Goal: Task Accomplishment & Management: Use online tool/utility

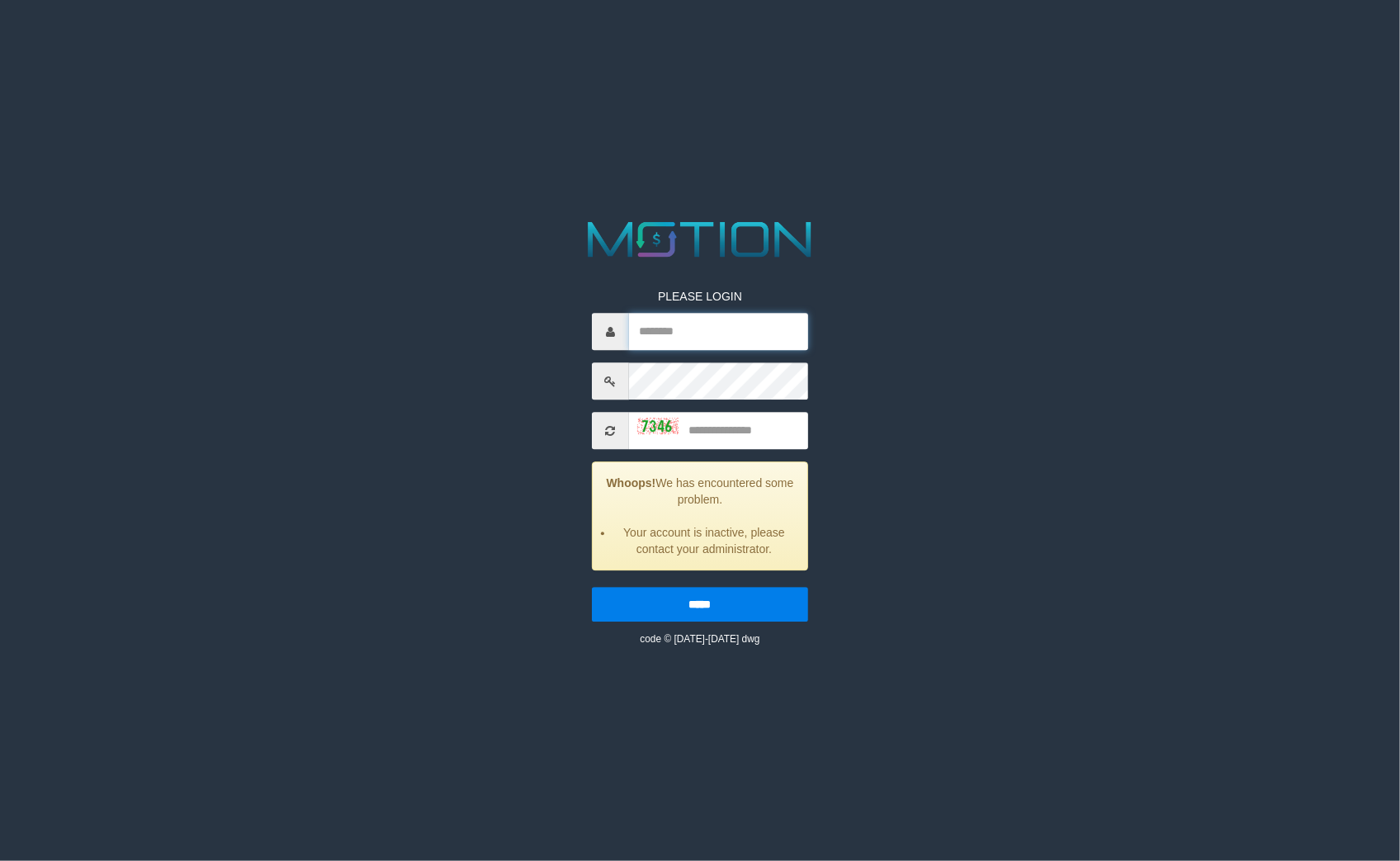
type input "**********"
click at [646, 427] on img at bounding box center [658, 426] width 42 height 16
click at [744, 431] on input "text" at bounding box center [719, 431] width 180 height 37
type input "****"
click at [592, 587] on input "*****" at bounding box center [700, 605] width 217 height 35
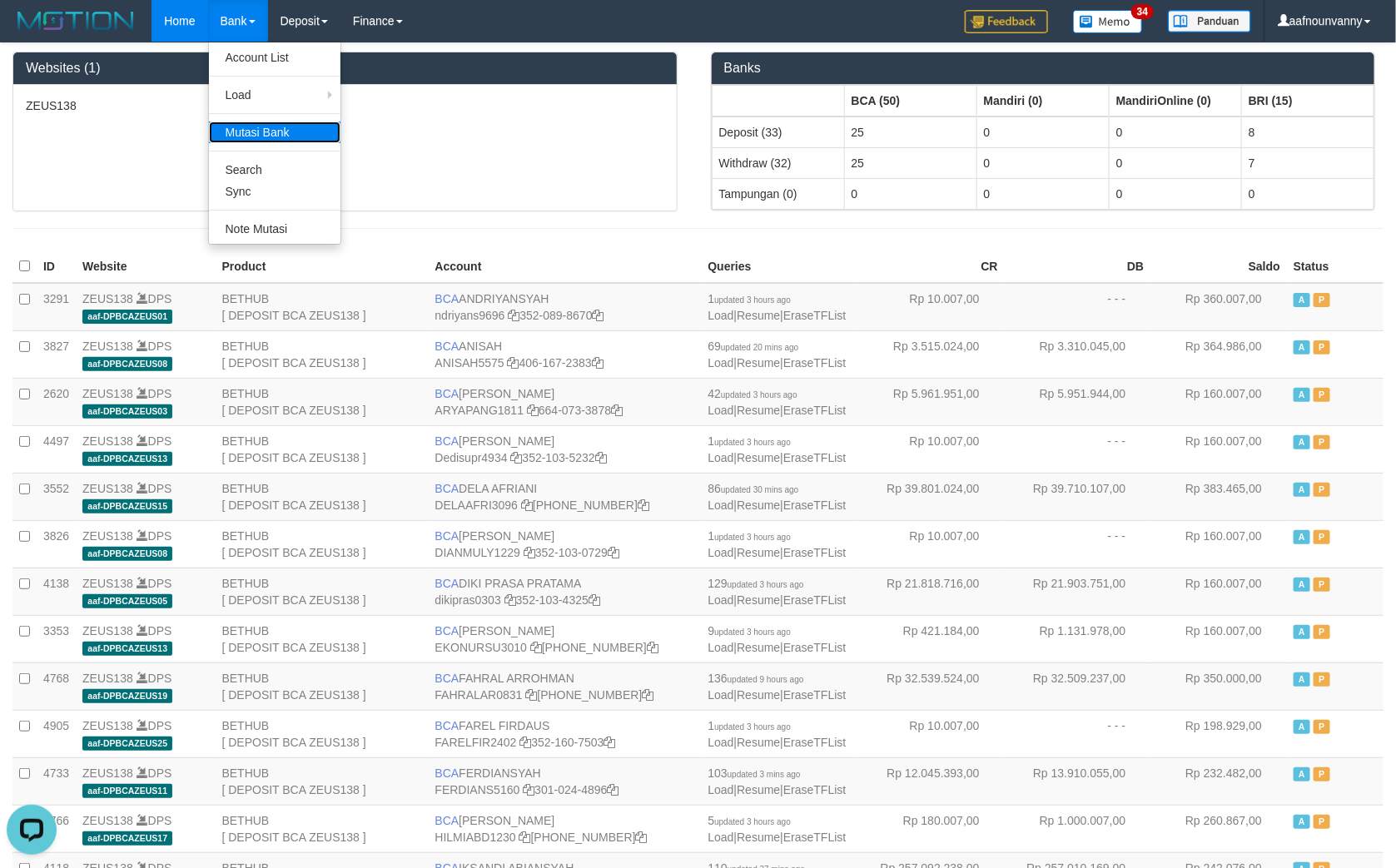
click at [237, 132] on link "Mutasi Bank" at bounding box center [274, 133] width 132 height 21
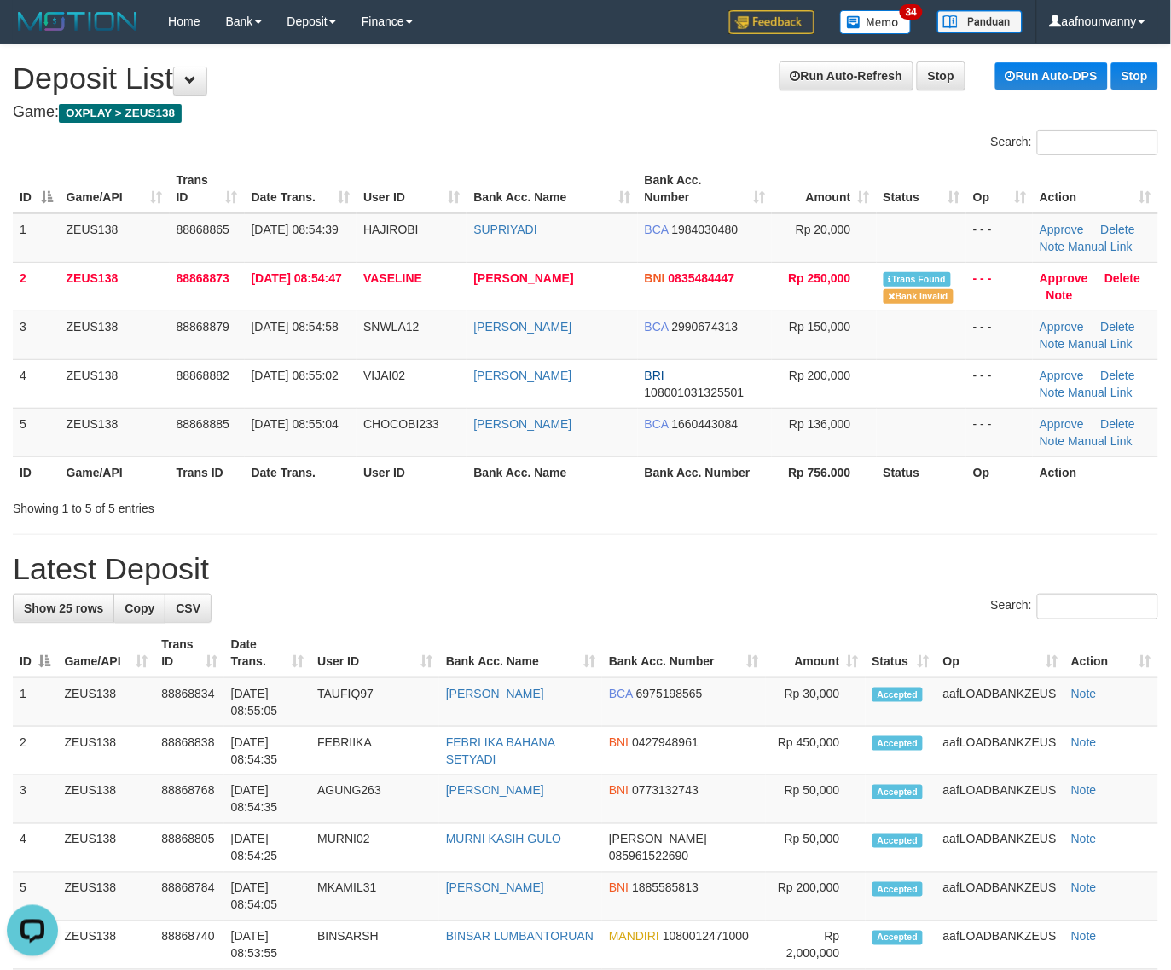
drag, startPoint x: 966, startPoint y: 543, endPoint x: 1059, endPoint y: 504, distance: 100.6
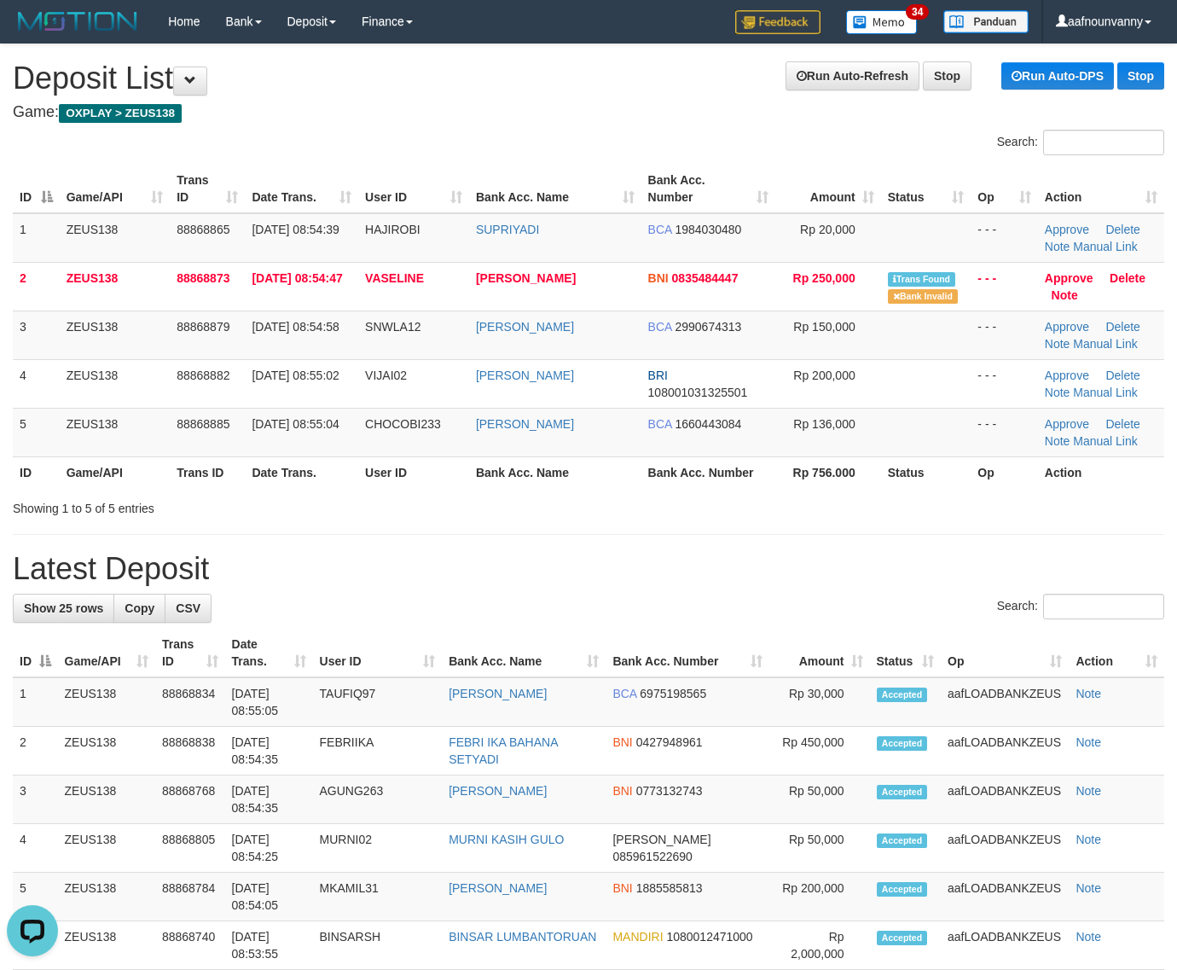
drag, startPoint x: 658, startPoint y: 506, endPoint x: 735, endPoint y: 529, distance: 81.0
click at [659, 503] on div "Showing 1 to 5 of 5 entries" at bounding box center [588, 505] width 1177 height 24
drag, startPoint x: 538, startPoint y: 462, endPoint x: 1147, endPoint y: 658, distance: 639.7
click at [582, 478] on th "Bank Acc. Name" at bounding box center [555, 472] width 172 height 32
click at [706, 458] on table "ID Game/API Trans ID Date Trans. User ID Bank Acc. Name Bank Acc. Number Amount…" at bounding box center [589, 326] width 1152 height 323
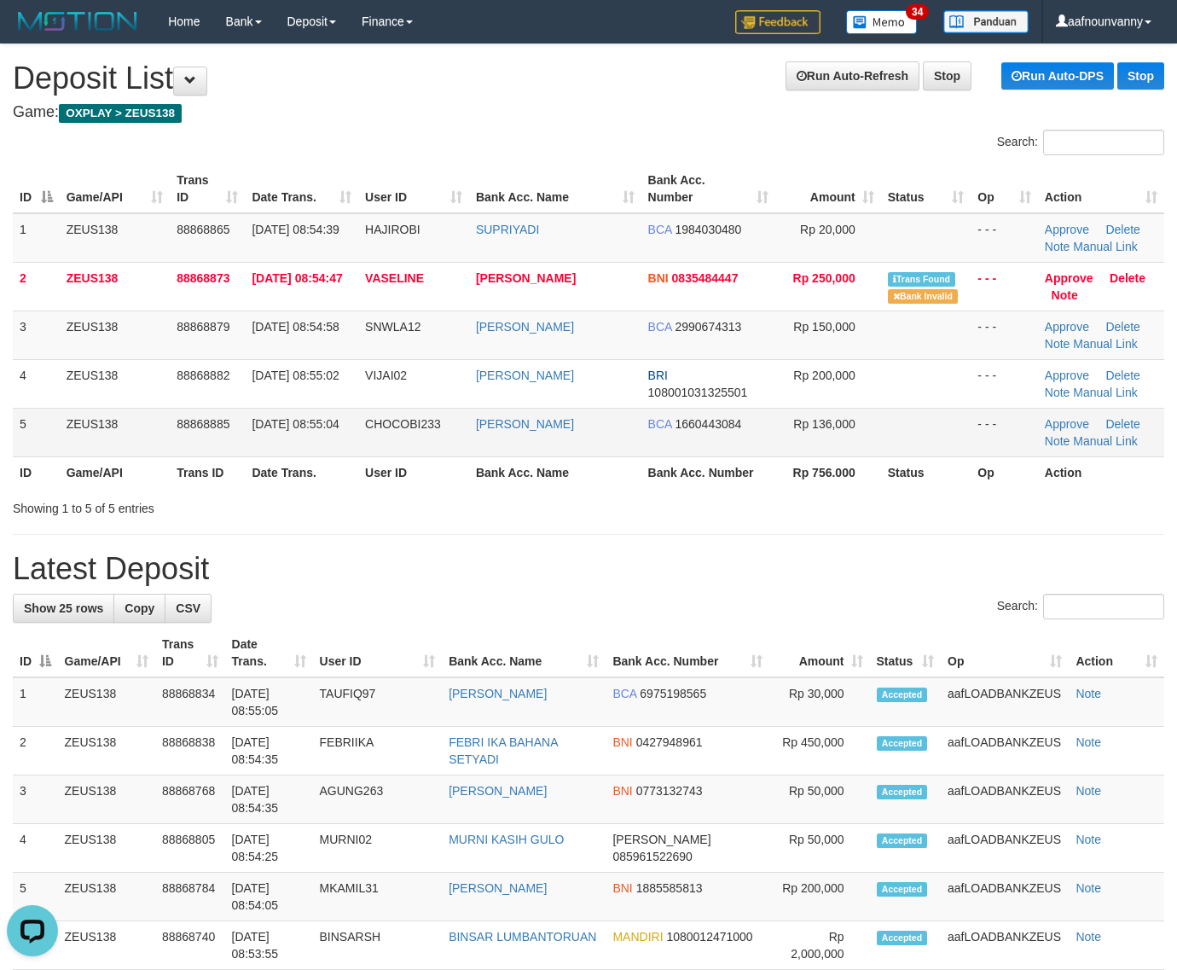
click at [329, 406] on td "01/10/2025 08:55:02" at bounding box center [301, 383] width 113 height 49
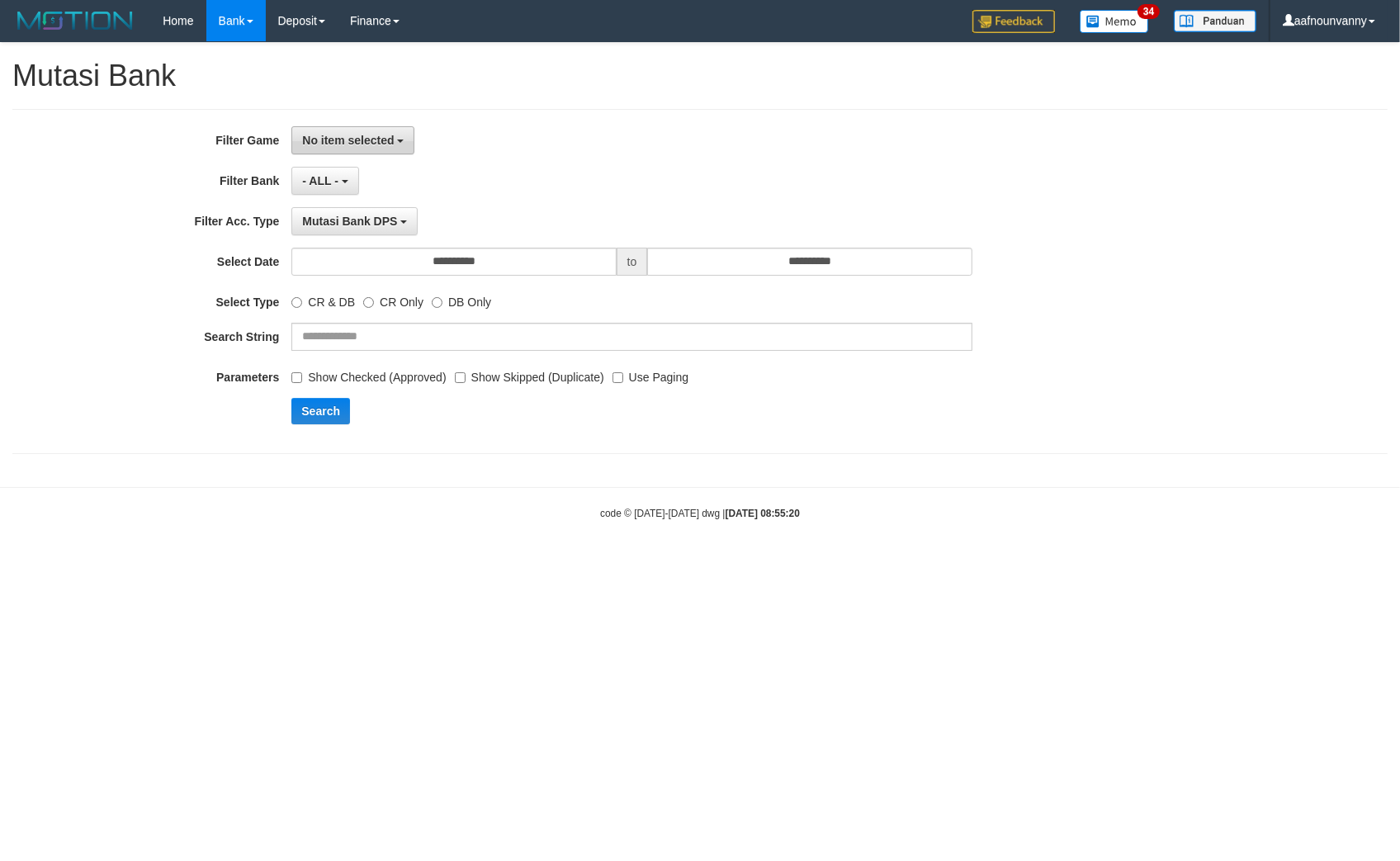
click at [346, 153] on button "No item selected" at bounding box center [352, 140] width 123 height 28
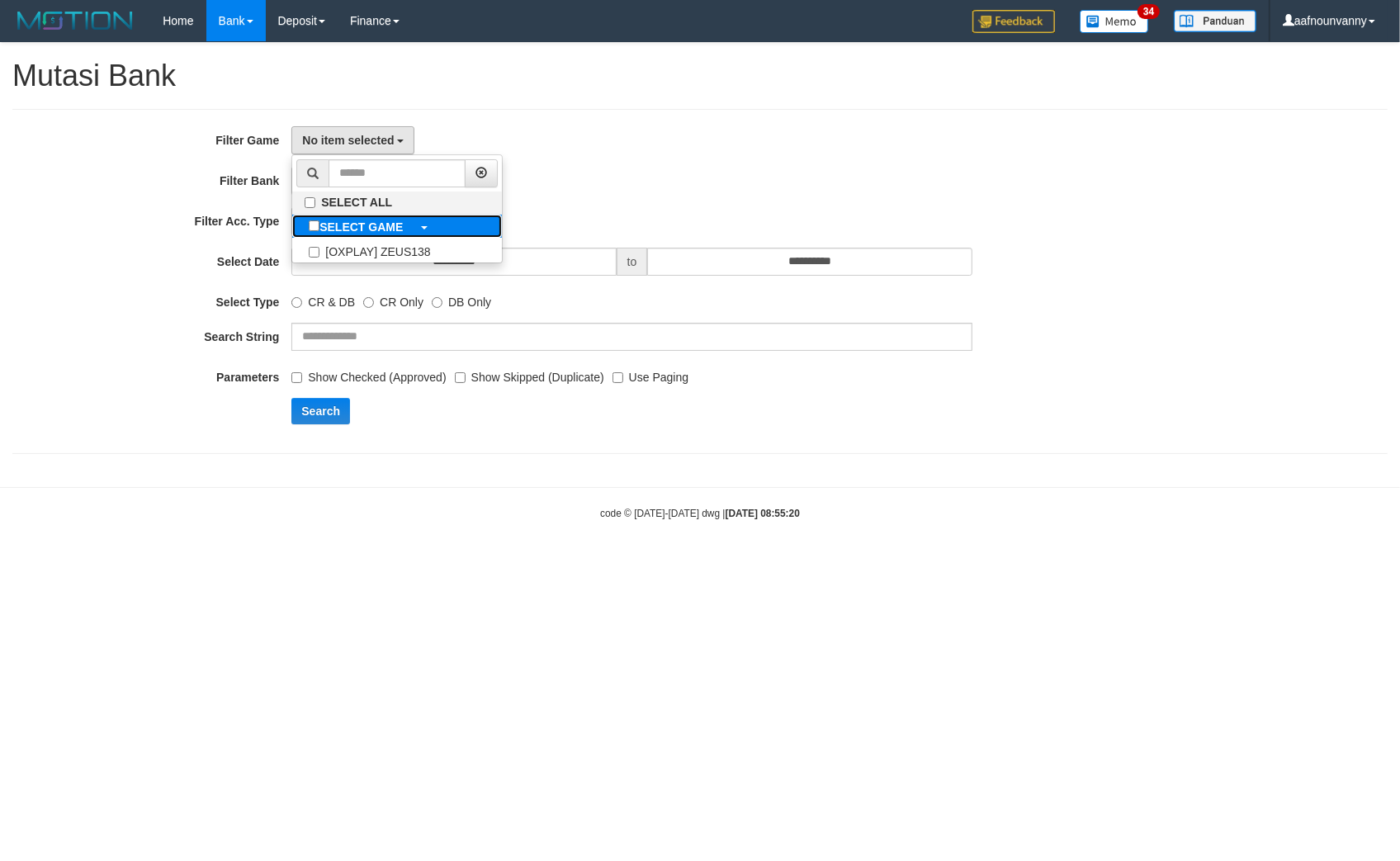
click at [329, 233] on b "SELECT GAME" at bounding box center [361, 227] width 83 height 14
select select "***"
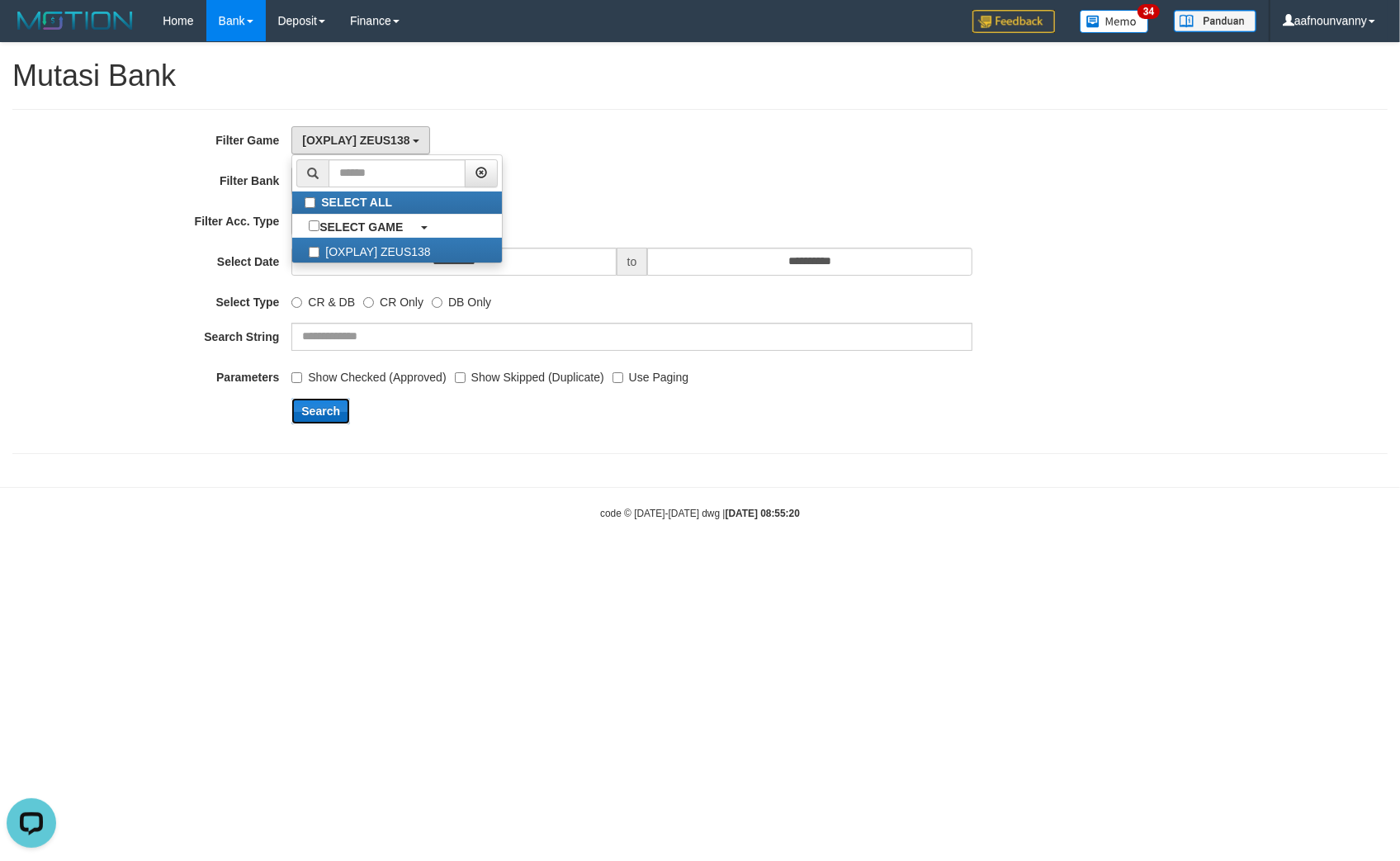
click at [311, 402] on button "Search" at bounding box center [320, 410] width 59 height 26
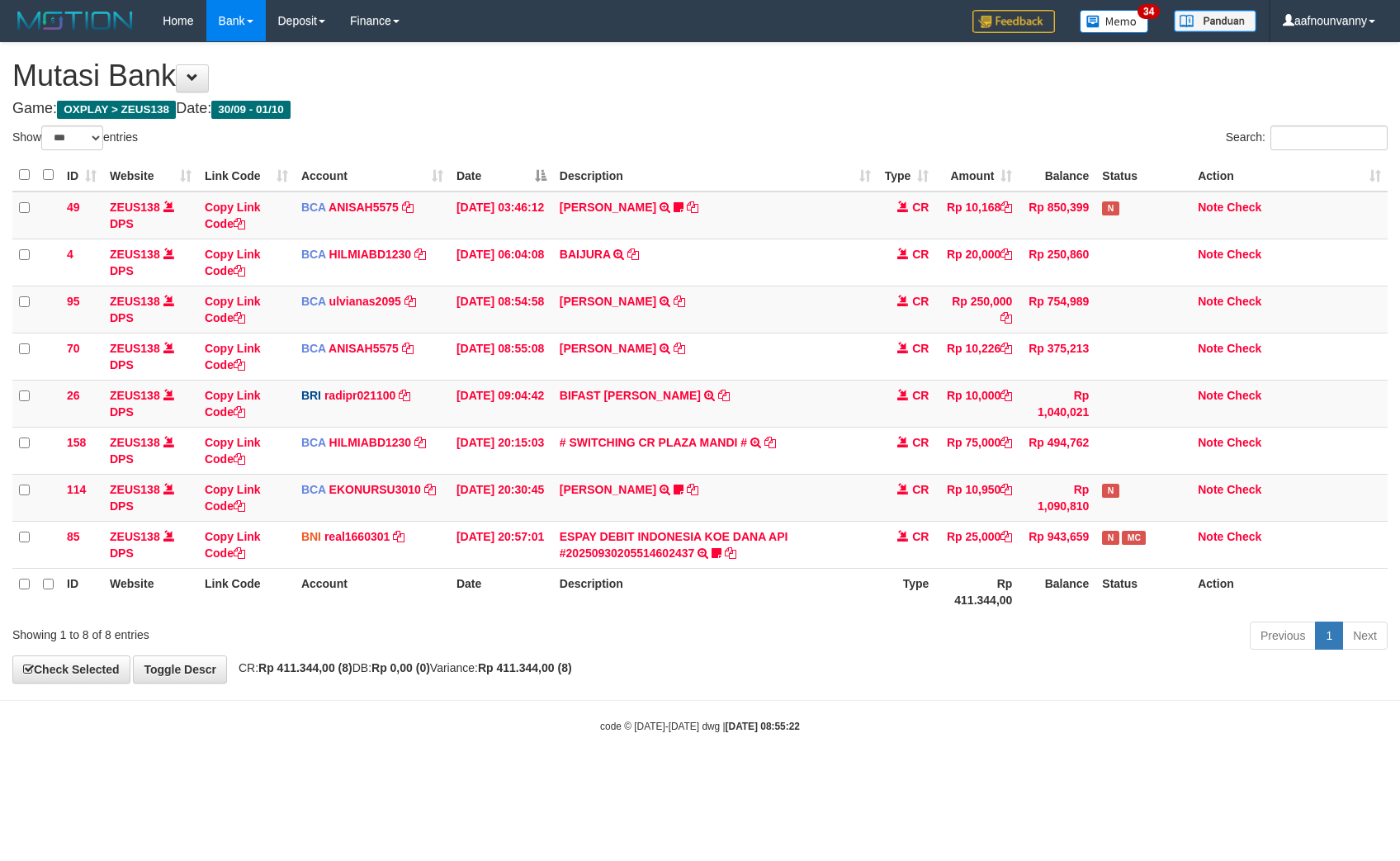
select select "***"
drag, startPoint x: 640, startPoint y: 486, endPoint x: 525, endPoint y: 609, distance: 168.4
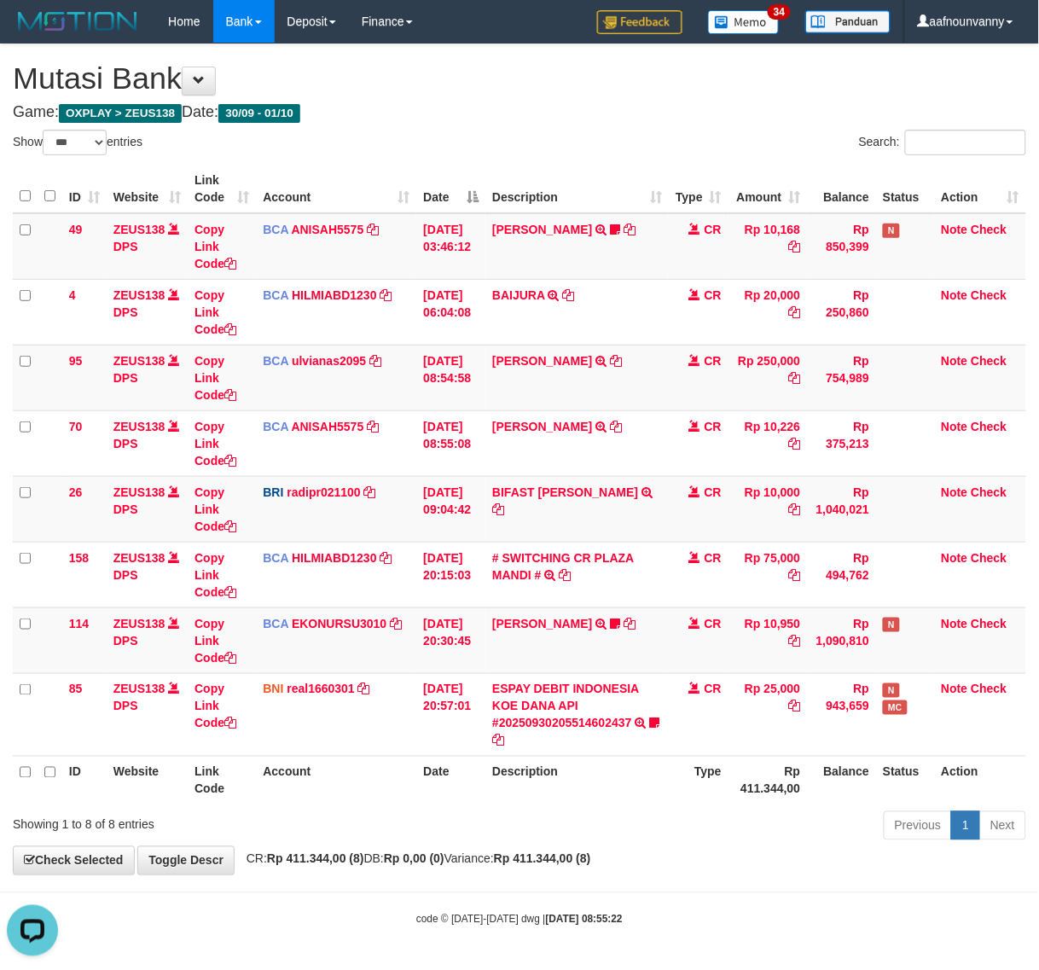
drag, startPoint x: 432, startPoint y: 142, endPoint x: 422, endPoint y: 142, distance: 9.4
click at [429, 142] on div "Show ** ** ** *** entries" at bounding box center [260, 145] width 494 height 30
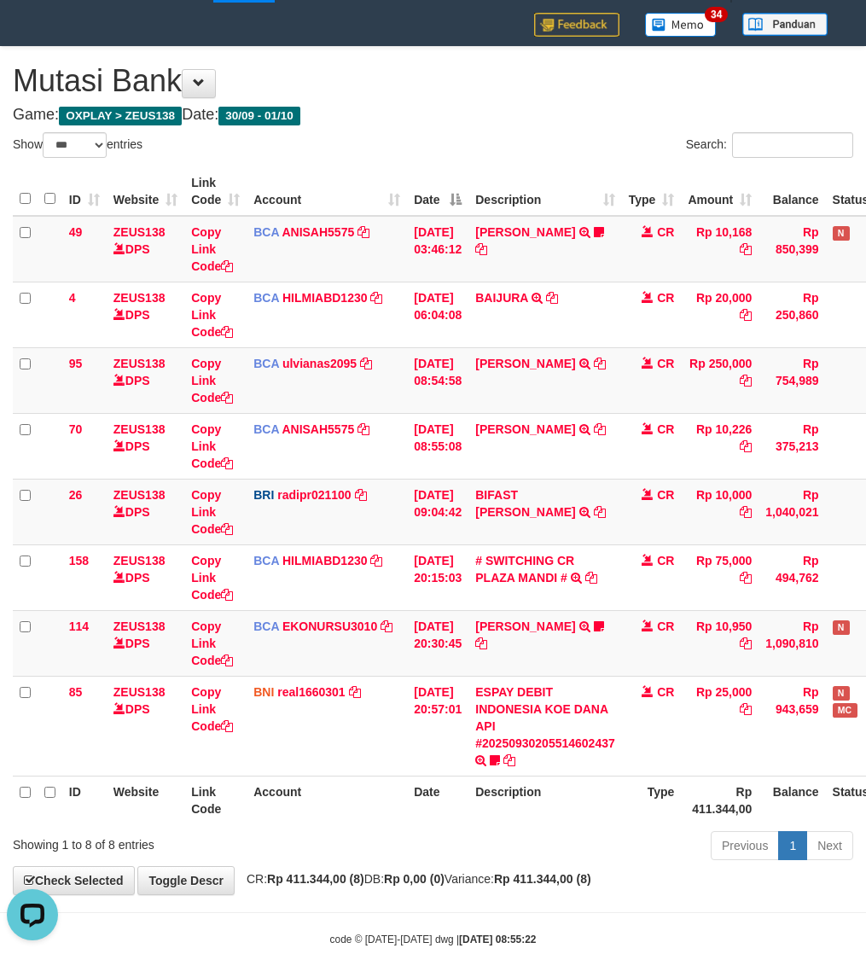
scroll to position [77, 0]
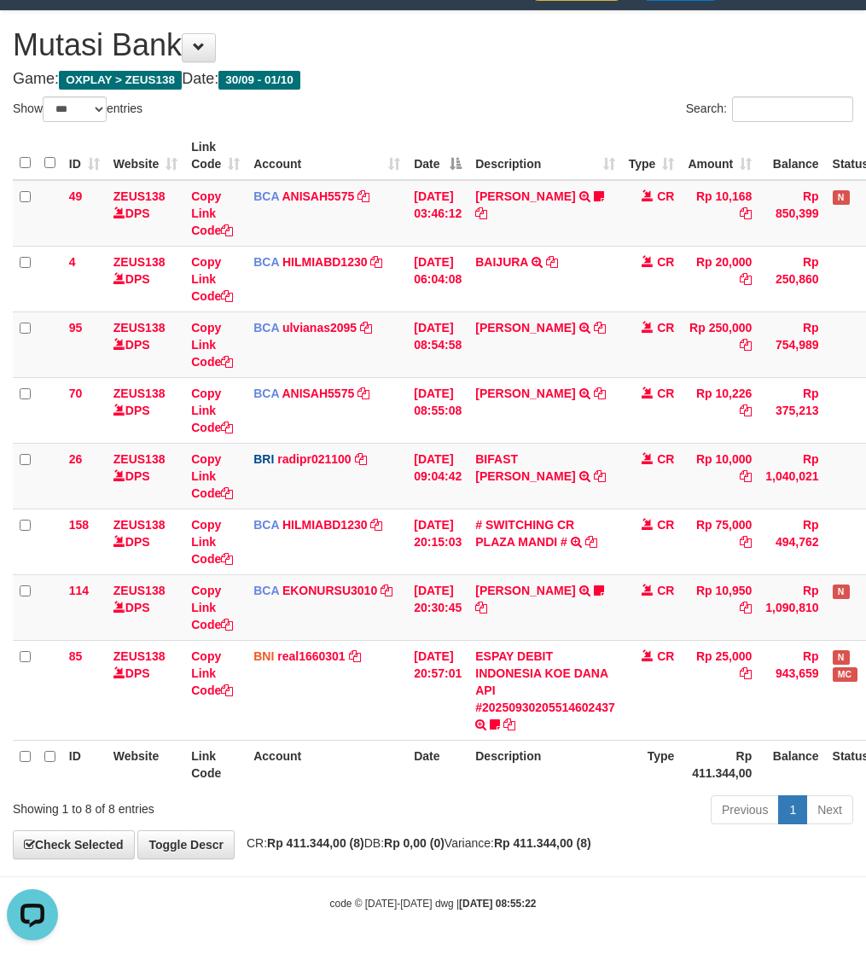
drag, startPoint x: 309, startPoint y: 815, endPoint x: 2, endPoint y: 674, distance: 337.9
click at [296, 805] on div "Showing 1 to 8 of 8 entries" at bounding box center [180, 805] width 335 height 24
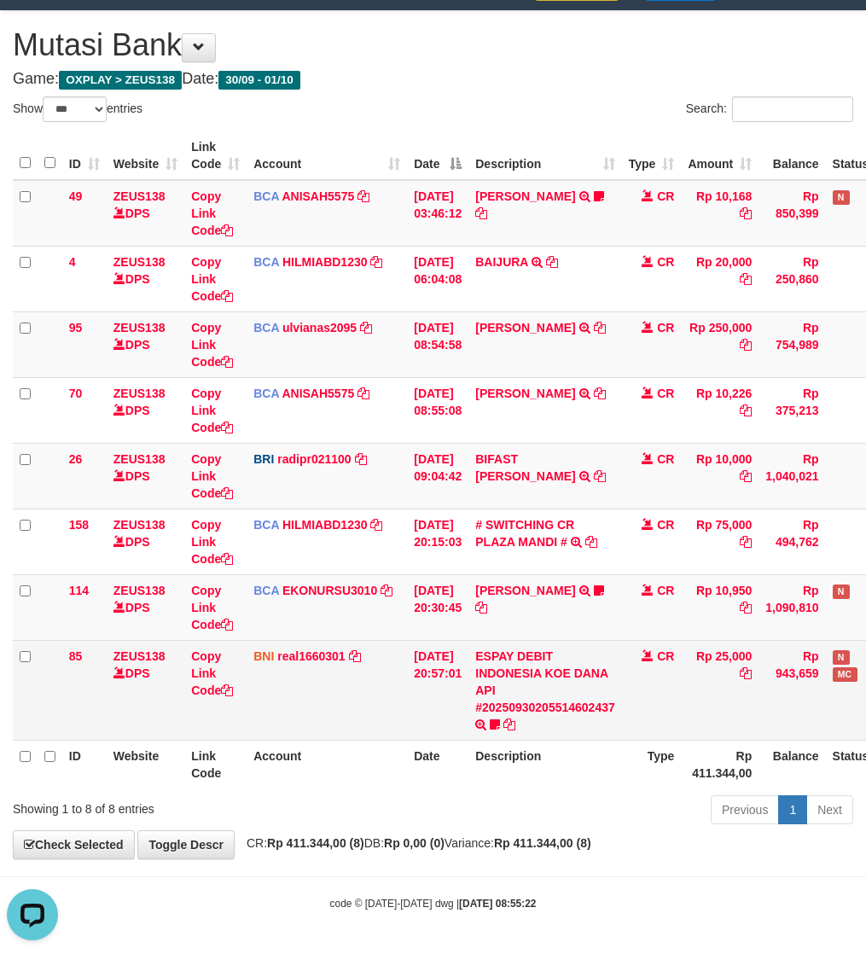
click at [411, 768] on div "ID Website Link Code Account Date Description Type Amount Balance Status Action…" at bounding box center [433, 459] width 866 height 667
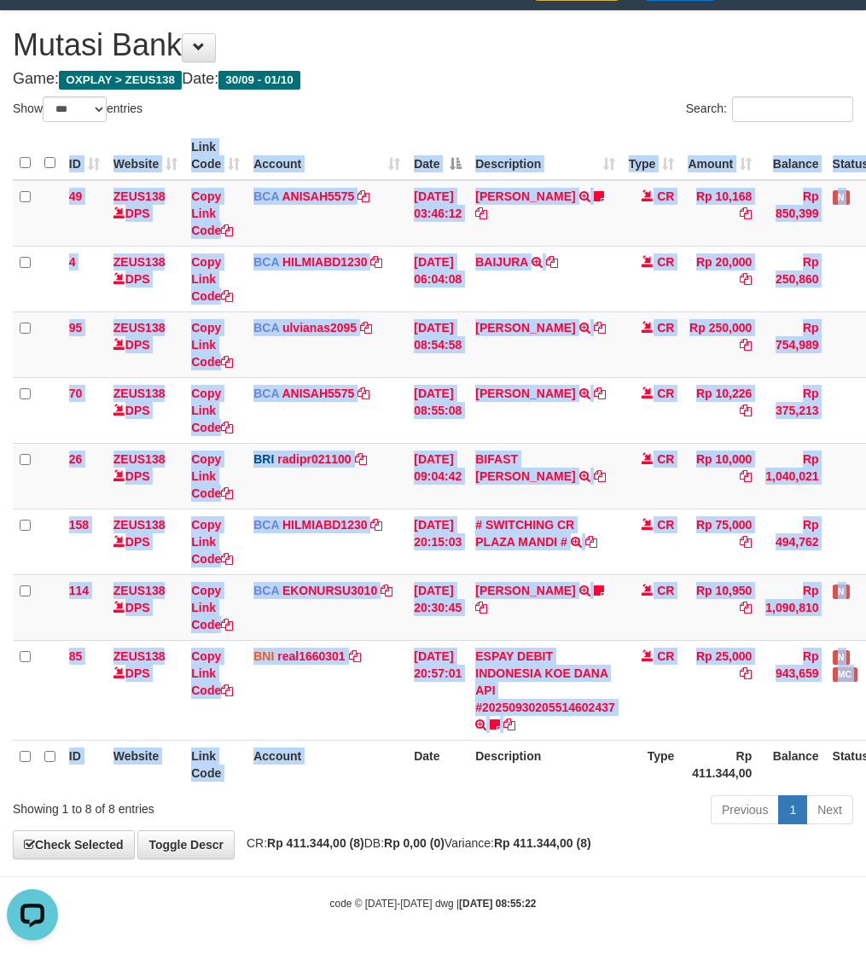
drag, startPoint x: 486, startPoint y: 851, endPoint x: 321, endPoint y: 761, distance: 188.6
click at [482, 850] on div "**********" at bounding box center [433, 434] width 866 height 847
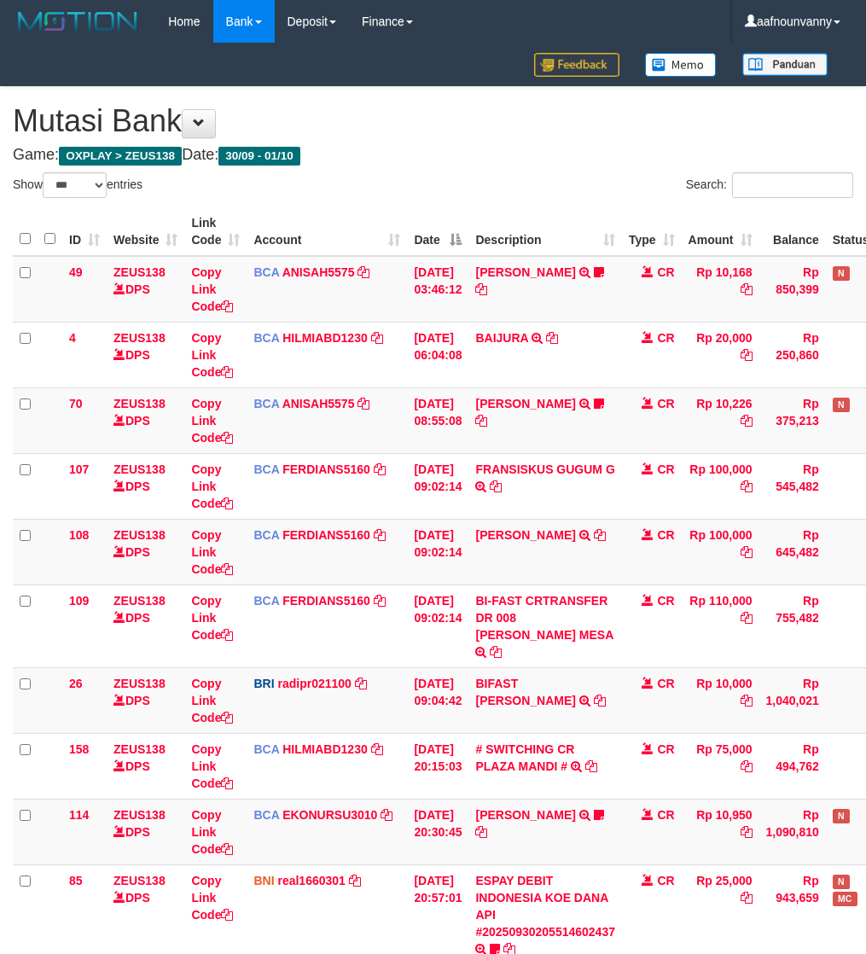
select select "***"
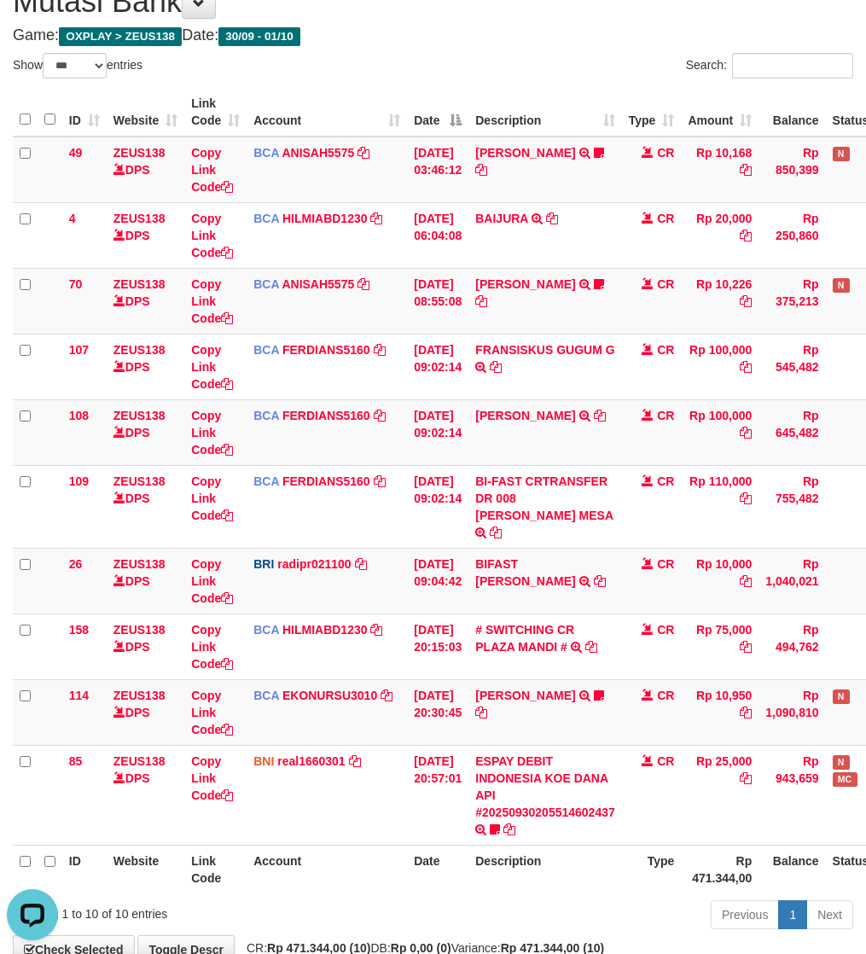
scroll to position [142, 0]
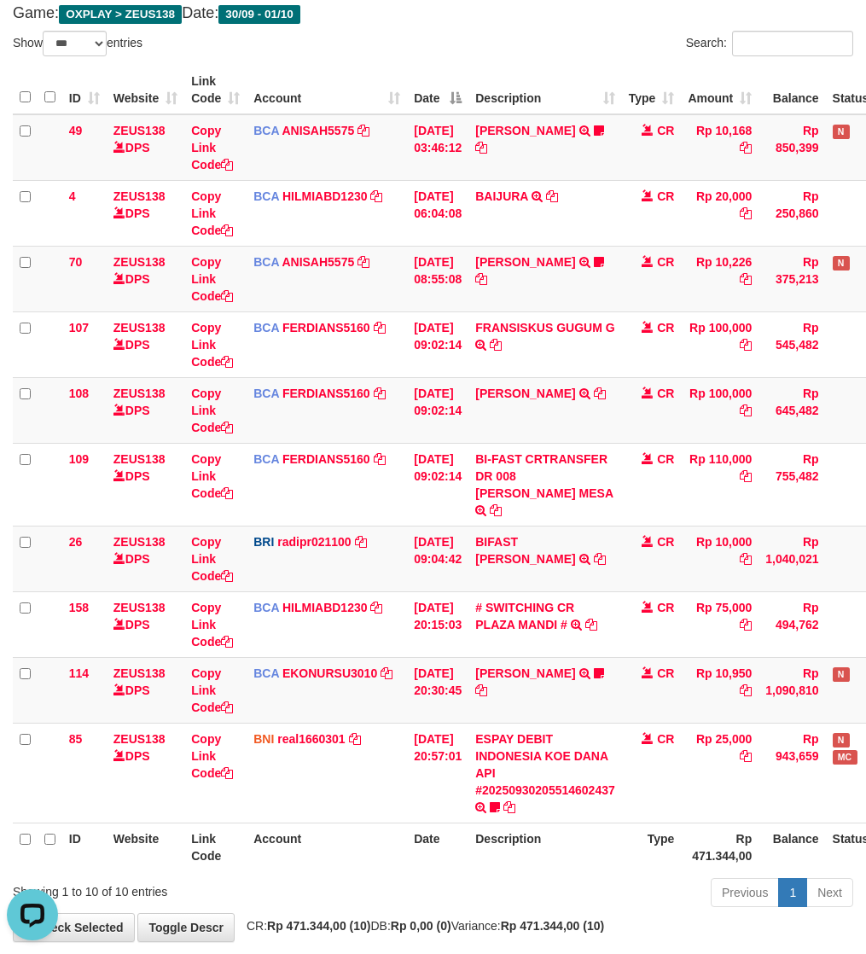
drag, startPoint x: 523, startPoint y: 816, endPoint x: 4, endPoint y: 697, distance: 532.3
click at [509, 822] on th "Description" at bounding box center [545, 846] width 154 height 49
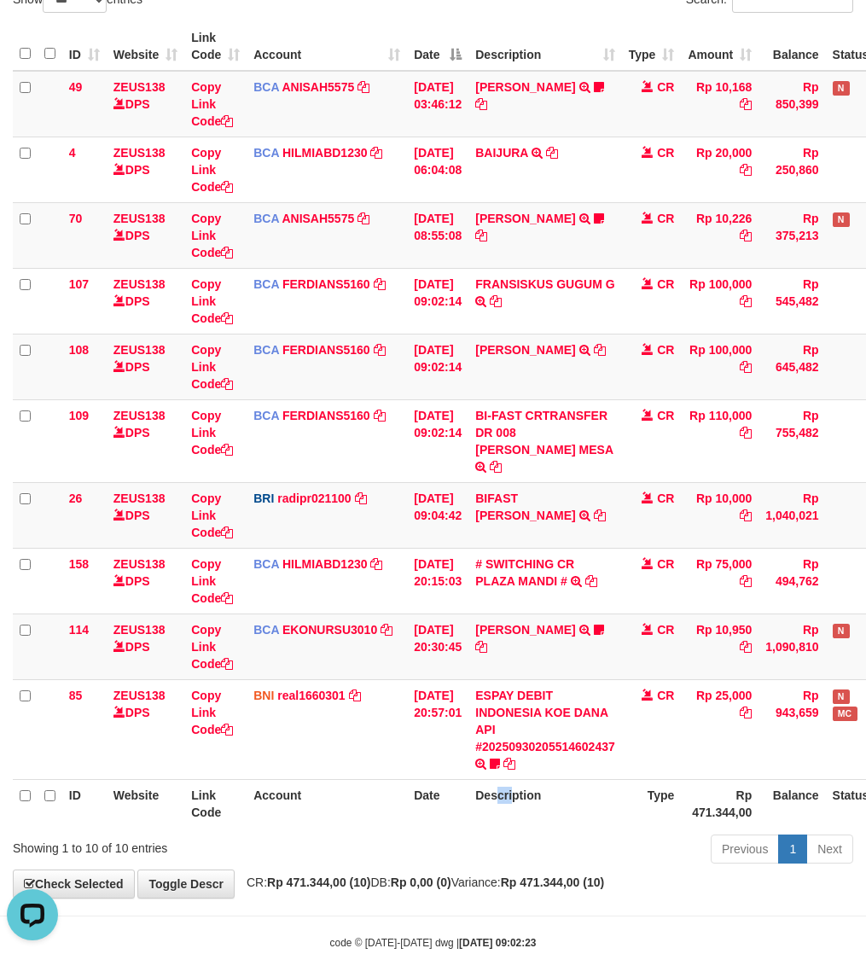
scroll to position [209, 0]
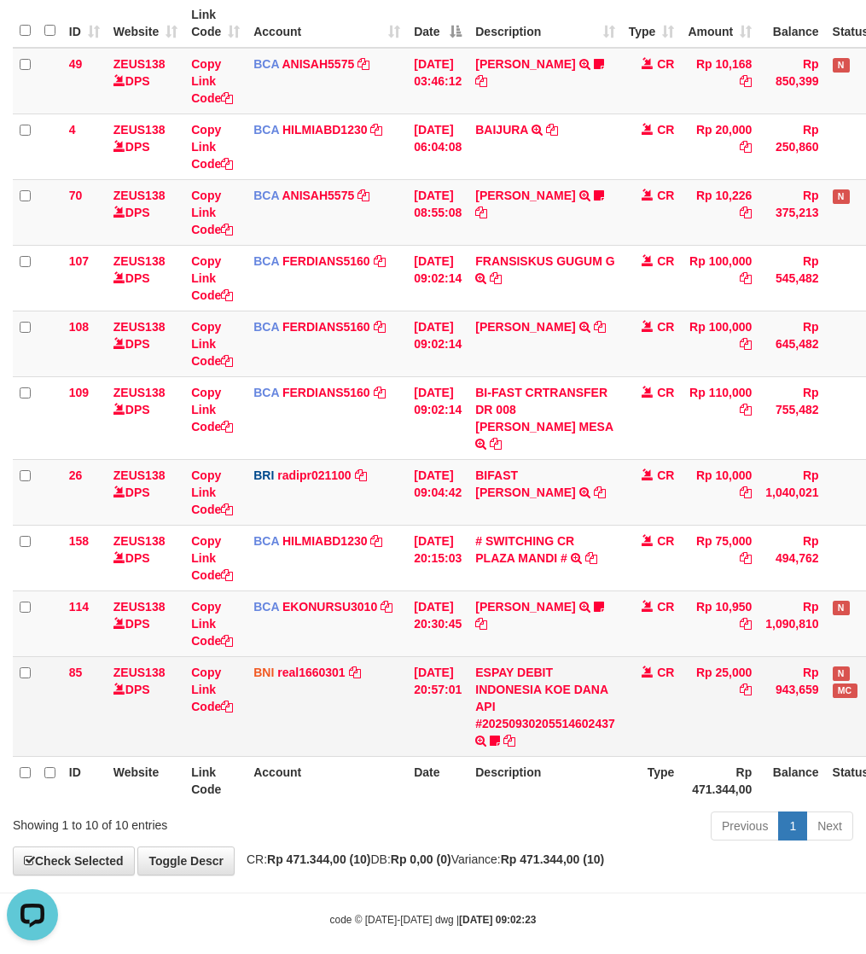
drag, startPoint x: 510, startPoint y: 822, endPoint x: 13, endPoint y: 700, distance: 512.1
click at [487, 816] on div "Previous 1 Next" at bounding box center [613, 828] width 479 height 37
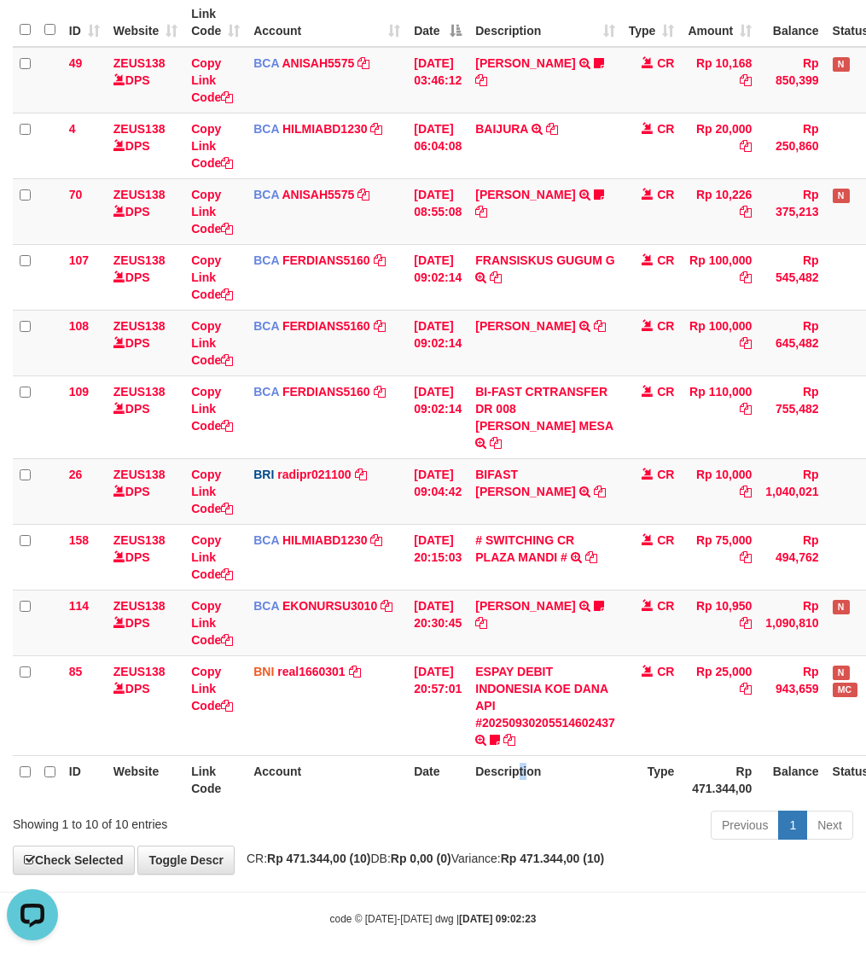
drag, startPoint x: 531, startPoint y: 758, endPoint x: 538, endPoint y: 742, distance: 17.2
click at [538, 755] on th "Description" at bounding box center [545, 779] width 154 height 49
drag, startPoint x: 535, startPoint y: 670, endPoint x: 519, endPoint y: 634, distance: 39.3
click at [534, 670] on link "ESPAY DEBIT INDONESIA KOE DANA API #20250930205514602437" at bounding box center [545, 697] width 140 height 65
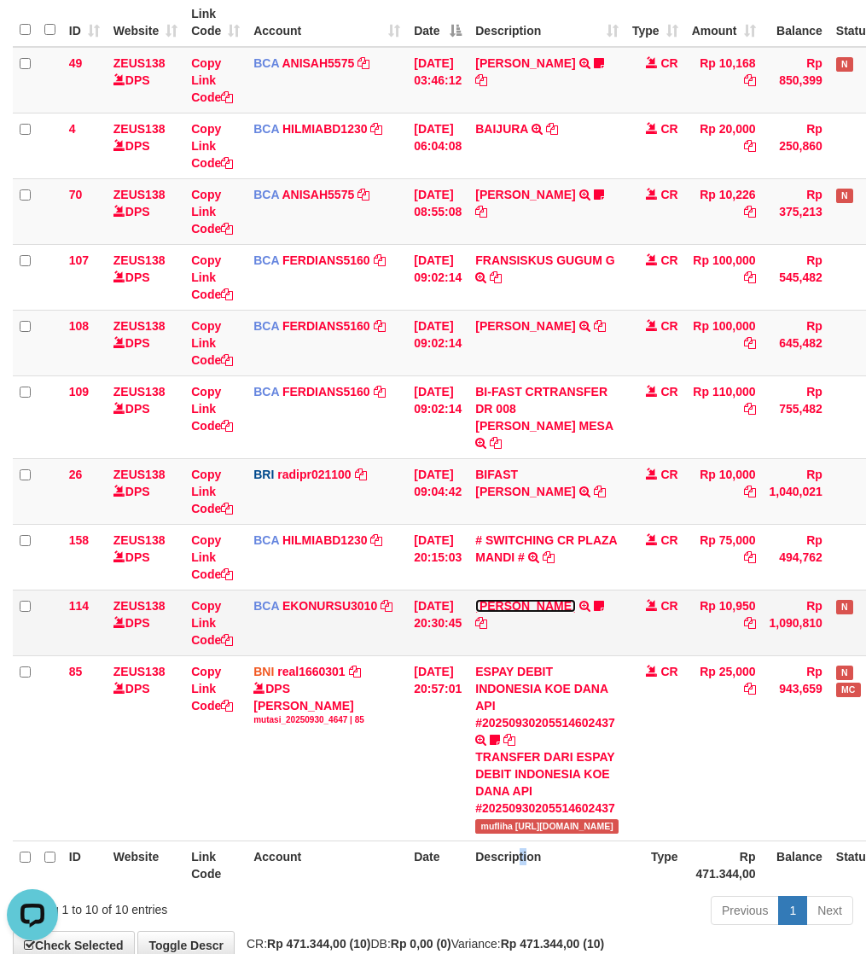
click at [512, 599] on link "AHMAD AGUSTI" at bounding box center [525, 606] width 100 height 14
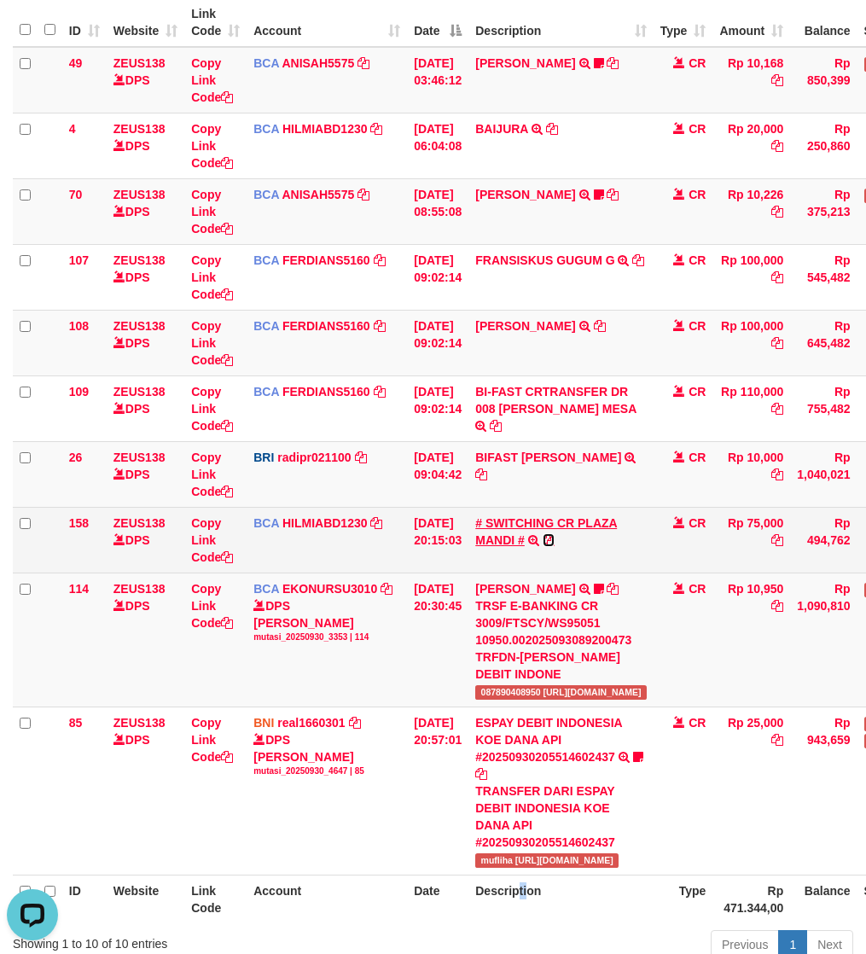
drag, startPoint x: 510, startPoint y: 539, endPoint x: 508, endPoint y: 523, distance: 16.3
click at [543, 536] on icon at bounding box center [549, 540] width 12 height 12
copy th "ti"
click at [508, 519] on link "# SWITCHING CR PLAZA MANDI #" at bounding box center [546, 531] width 142 height 31
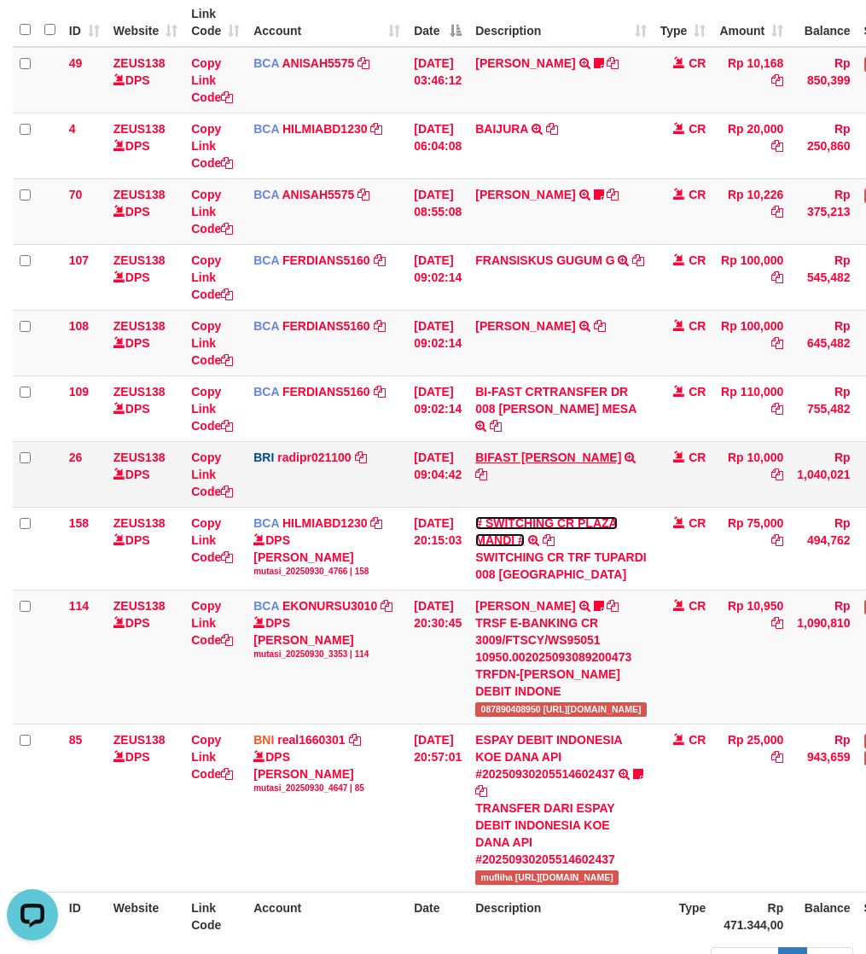
drag, startPoint x: 508, startPoint y: 519, endPoint x: 506, endPoint y: 456, distance: 62.3
click at [508, 517] on link "# SWITCHING CR PLAZA MANDI #" at bounding box center [546, 531] width 142 height 31
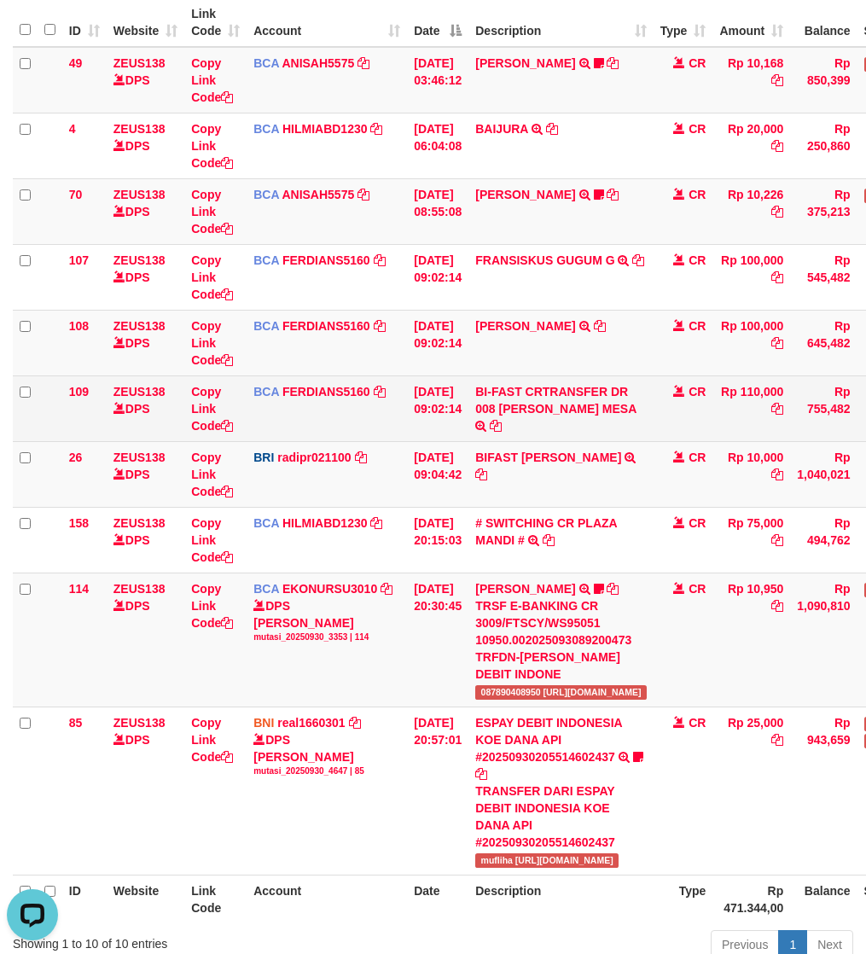
click at [506, 437] on td "BI-FAST CRTRANSFER DR 008 ROBI ROBINSON MESA" at bounding box center [560, 408] width 185 height 66
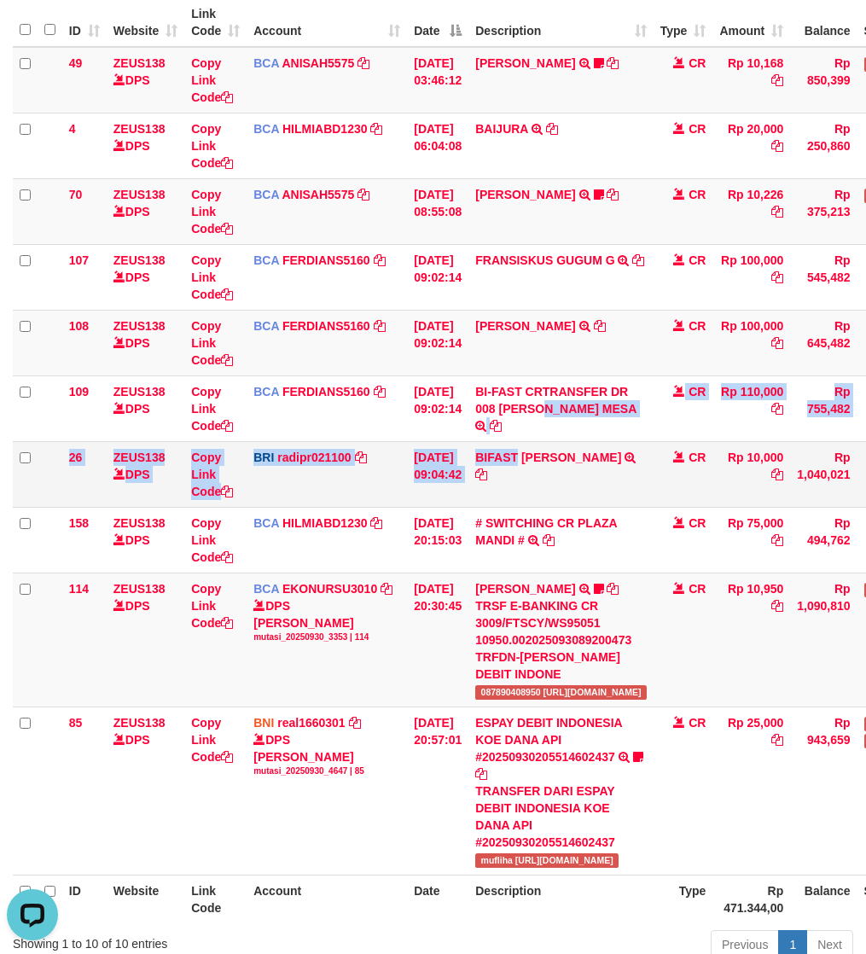
click at [508, 448] on tbody "49 ZEUS138 DPS Copy Link Code BCA ANISAH5575 DPS ANISAH mutasi_20251001_3827 | …" at bounding box center [495, 461] width 964 height 828
click at [508, 454] on link "BIFAST ERIKA S PAUN" at bounding box center [548, 457] width 146 height 14
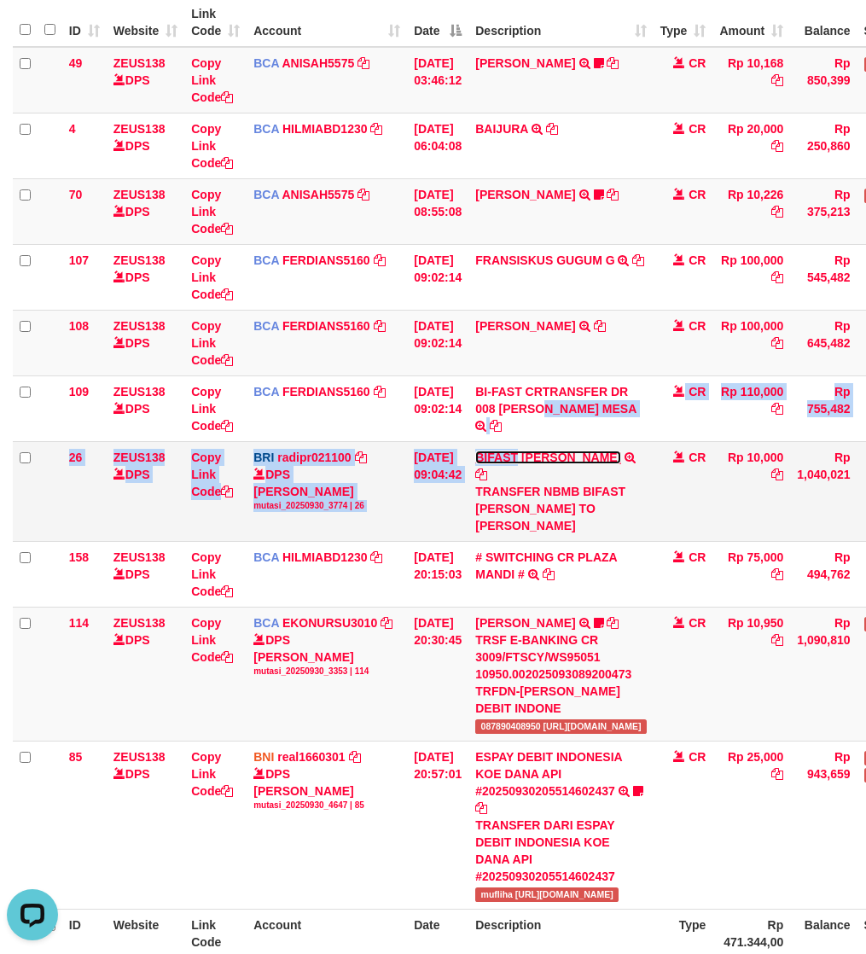
click at [544, 450] on link "BIFAST ERIKA S PAUN" at bounding box center [548, 457] width 146 height 14
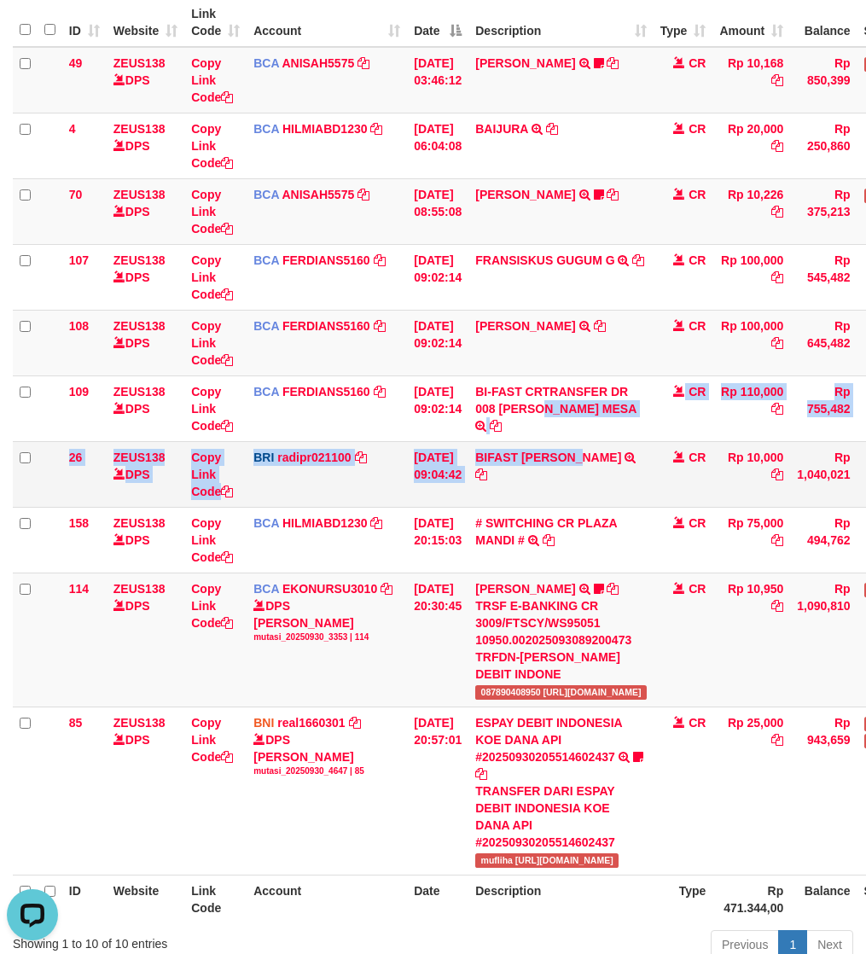
drag, startPoint x: 546, startPoint y: 450, endPoint x: 581, endPoint y: 450, distance: 35.0
click at [581, 450] on td "BIFAST ERIKA S PAUN TRANSFER NBMB BIFAST ERIKA S PAUN TO REYNALDI ADI PRATAMA" at bounding box center [560, 474] width 185 height 66
copy tbody "ROBI ROBINSON MESA CR Rp 110,000 Rp 755,482 Note Check 26 ZEUS138 DPS Copy Link…"
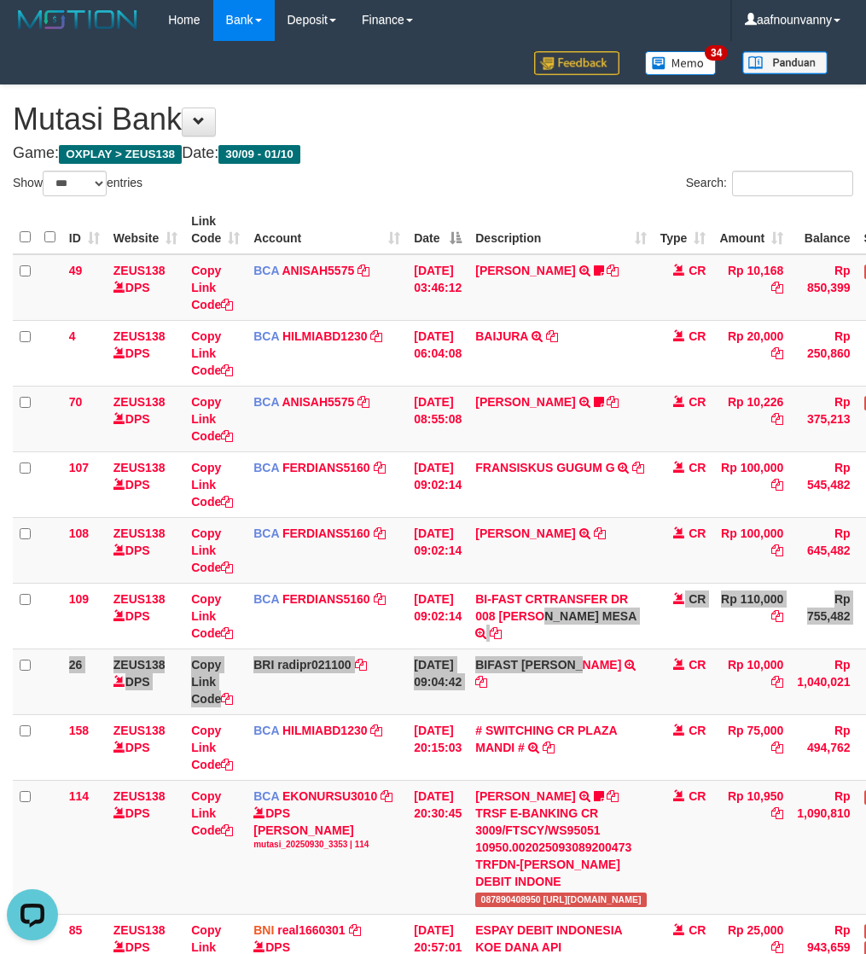
scroll to position [0, 0]
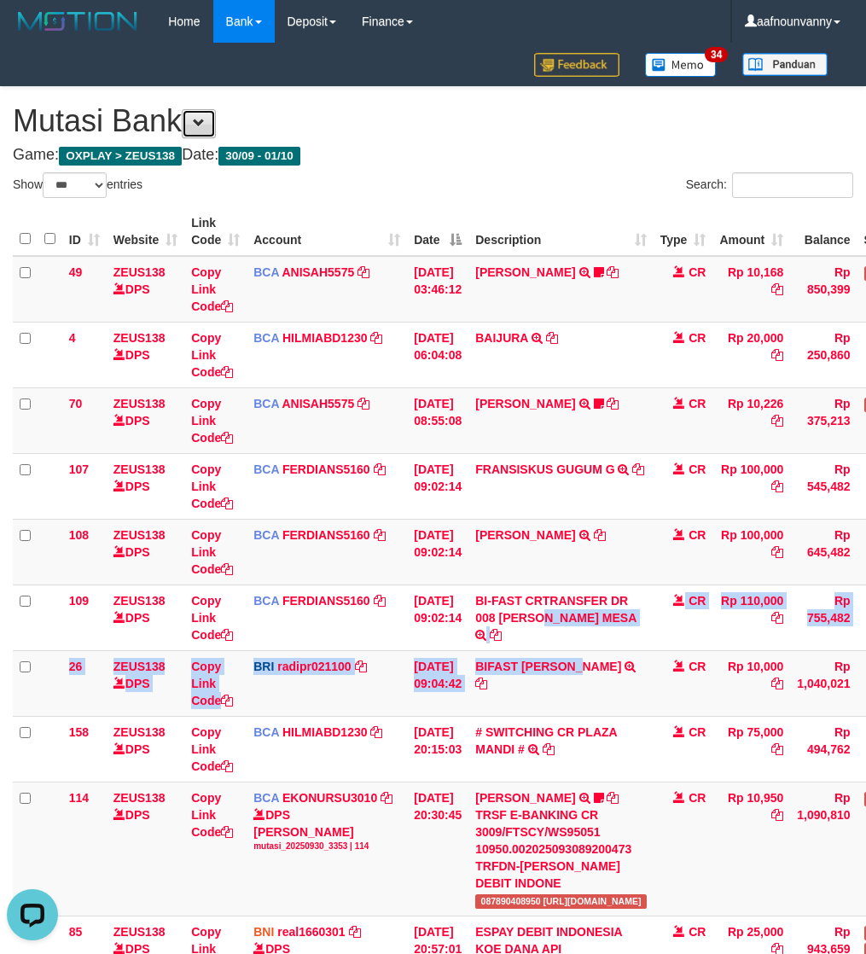
click at [203, 121] on span at bounding box center [199, 123] width 12 height 12
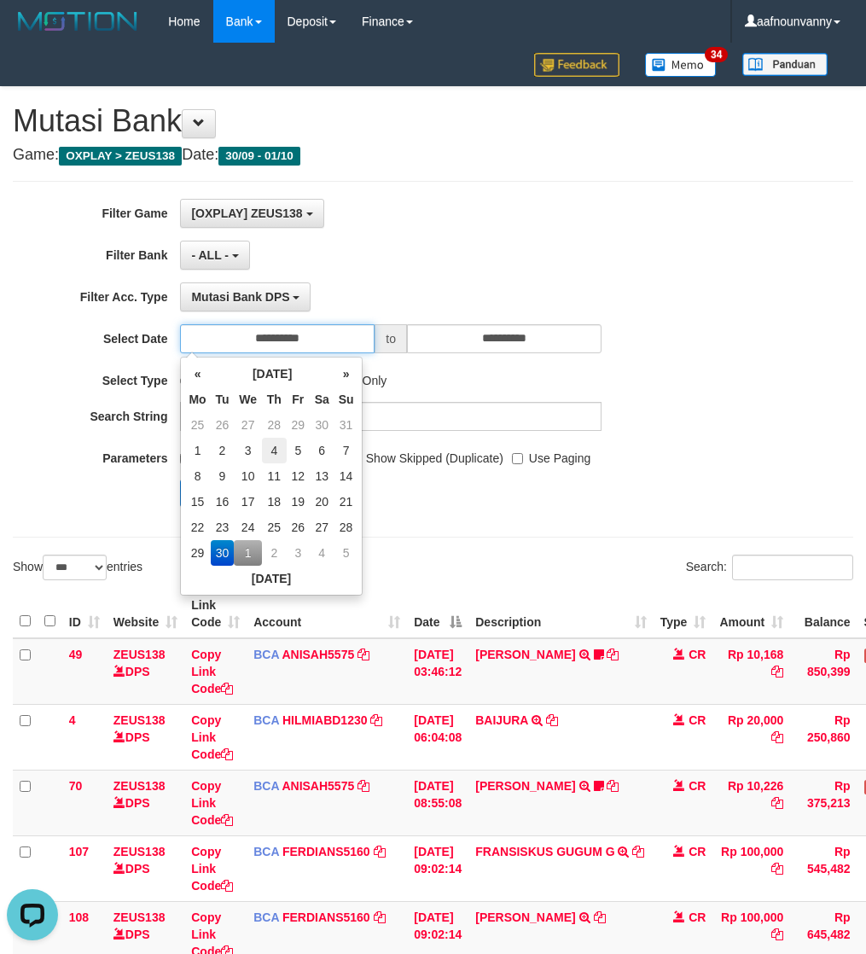
drag, startPoint x: 288, startPoint y: 330, endPoint x: 262, endPoint y: 452, distance: 124.7
click at [288, 333] on input "**********" at bounding box center [277, 338] width 195 height 29
click at [241, 561] on td "1" at bounding box center [248, 553] width 28 height 26
type input "**********"
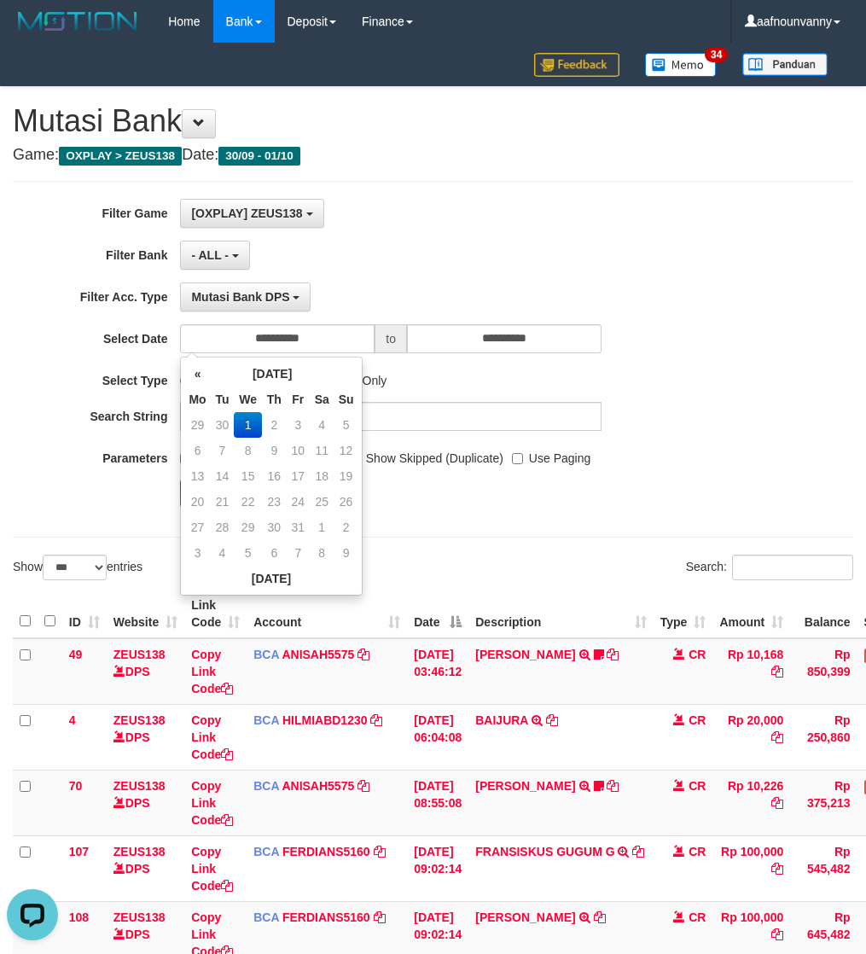
click at [147, 534] on div "**********" at bounding box center [433, 359] width 840 height 357
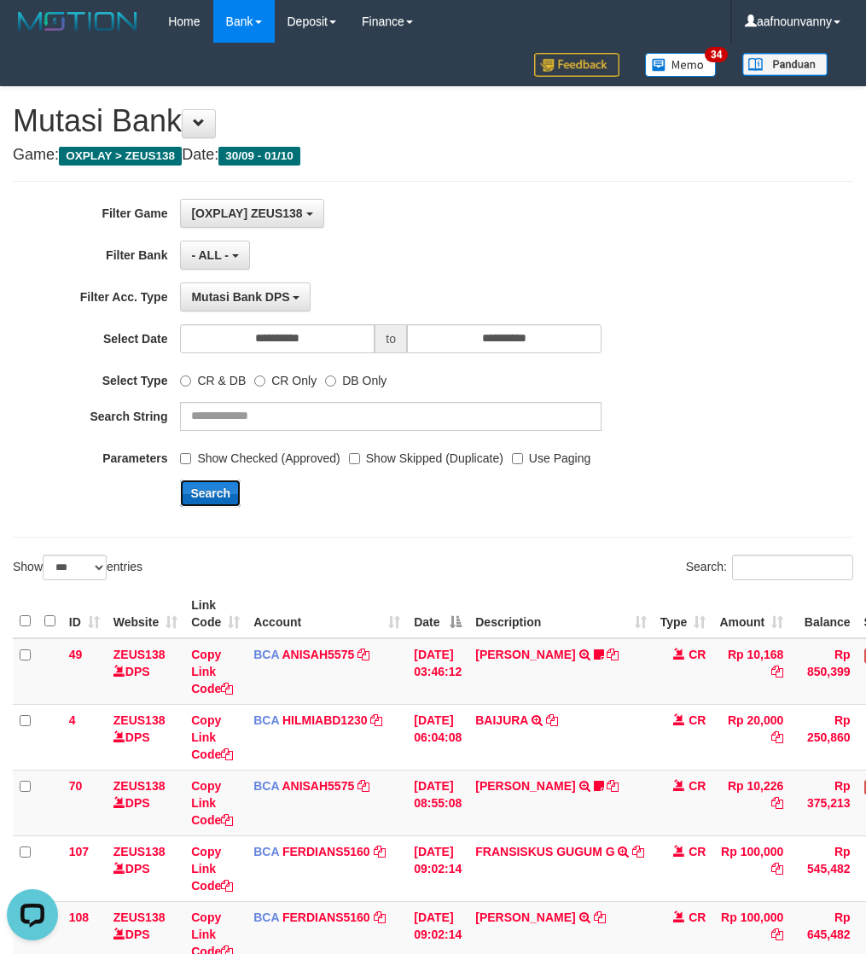
click at [190, 497] on button "Search" at bounding box center [210, 492] width 61 height 27
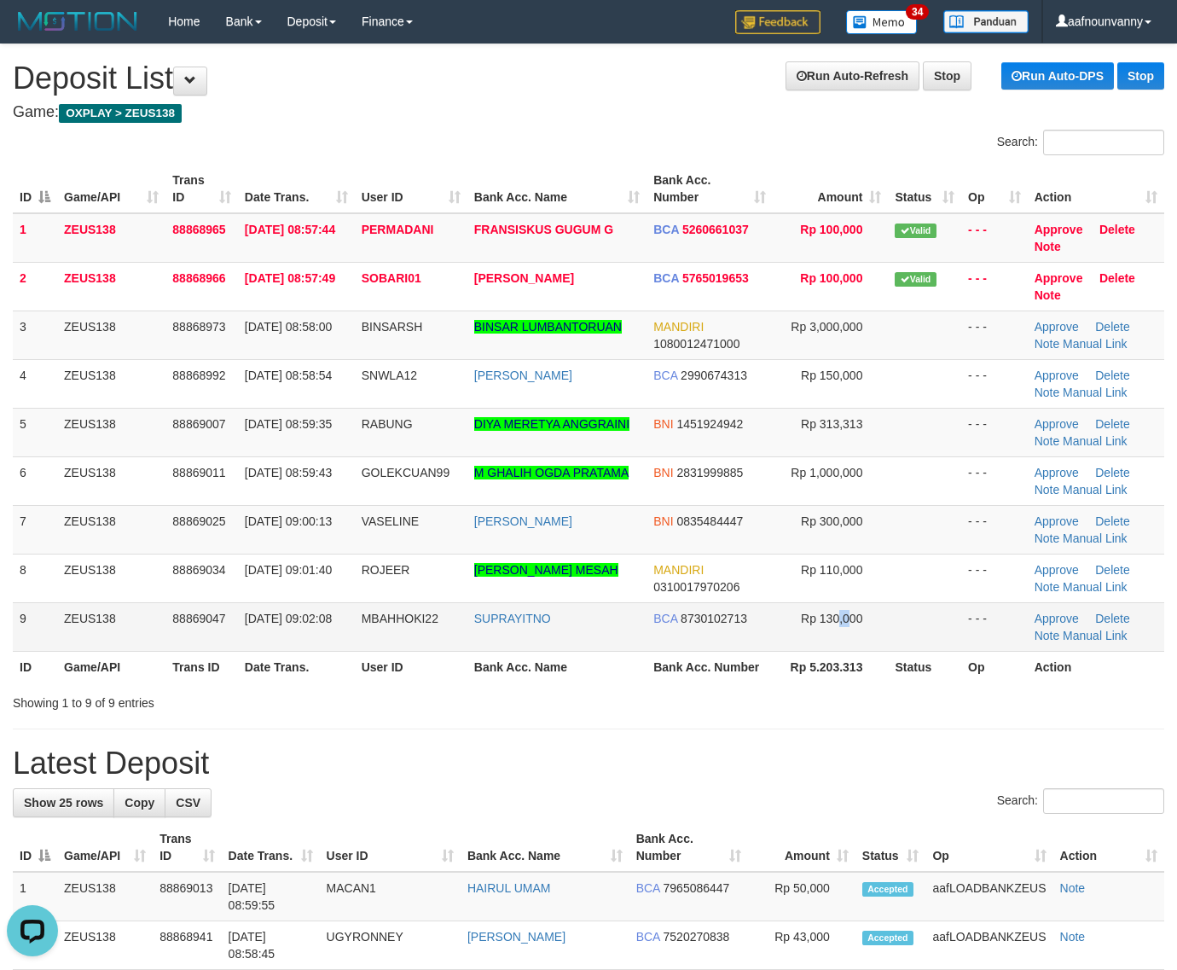
drag, startPoint x: 847, startPoint y: 634, endPoint x: 837, endPoint y: 634, distance: 10.2
click at [837, 634] on td "Rp 130,000" at bounding box center [830, 626] width 115 height 49
click at [872, 628] on td "Rp 130,000" at bounding box center [830, 626] width 115 height 49
drag, startPoint x: 742, startPoint y: 628, endPoint x: 966, endPoint y: 665, distance: 226.7
click at [787, 642] on tr "9 ZEUS138 88869047 01/10/2025 09:02:08 MBAHHOKI22 SUPRAYITNO BCA 8730102713 Rp …" at bounding box center [589, 626] width 1152 height 49
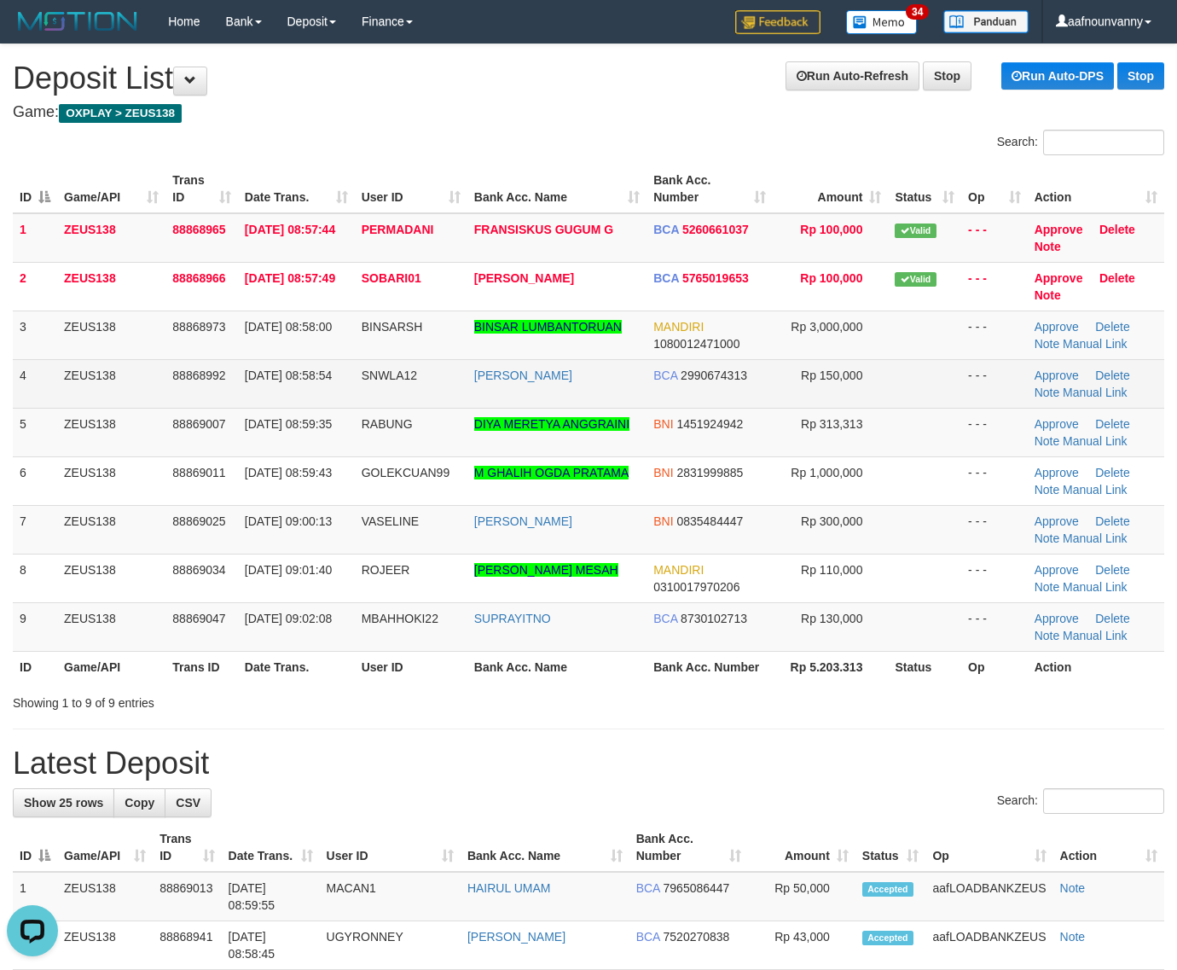
click at [564, 401] on td "ADE PATRIA" at bounding box center [557, 383] width 179 height 49
drag, startPoint x: 694, startPoint y: 414, endPoint x: 863, endPoint y: 374, distance: 173.6
click at [775, 397] on tbody "1 ZEUS138 88868965 01/10/2025 08:57:44 PERMADANI FRANSISKUS GUGUM G BCA 5260661…" at bounding box center [589, 432] width 1152 height 439
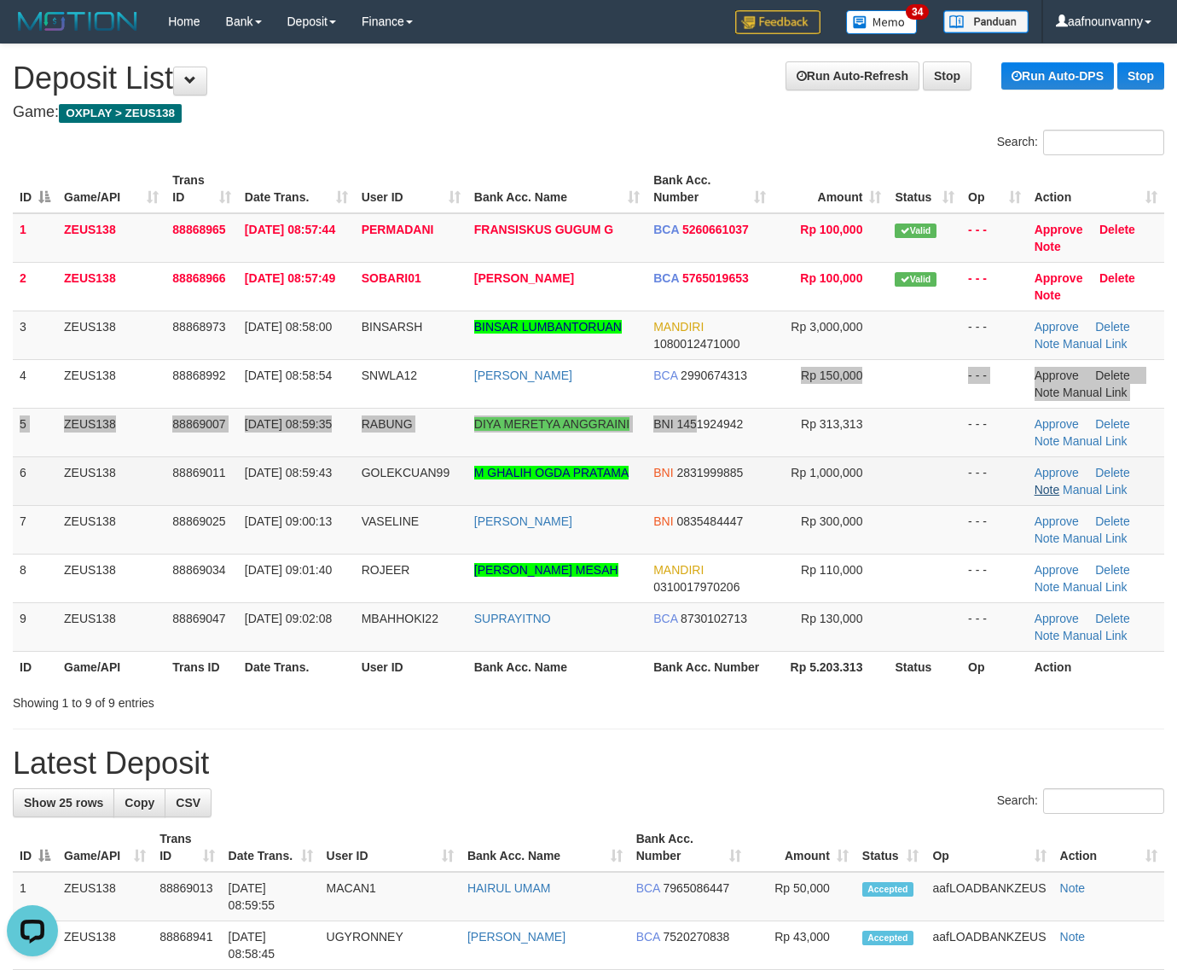
click at [1043, 486] on link "Note" at bounding box center [1048, 490] width 26 height 14
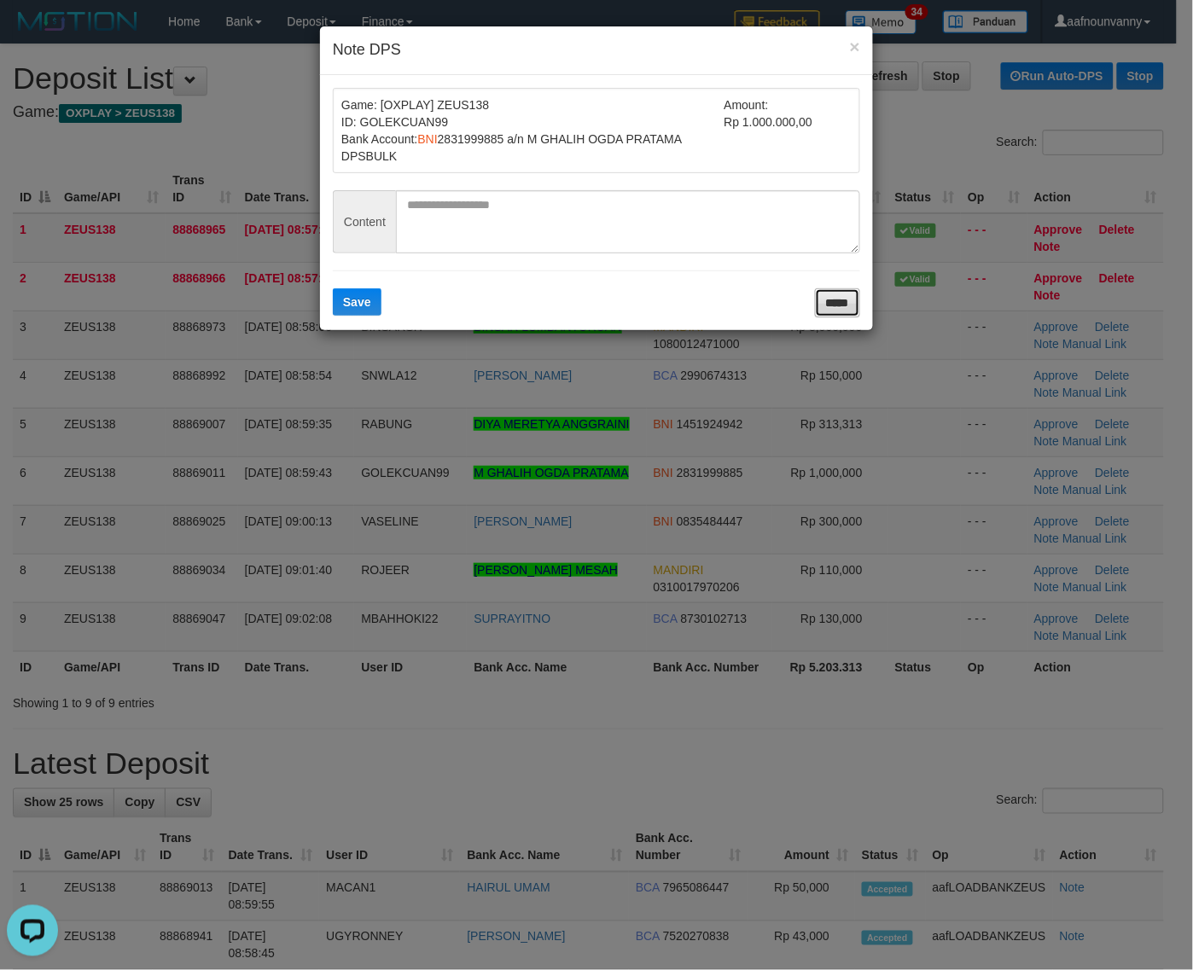
click at [828, 309] on input "*****" at bounding box center [837, 302] width 45 height 29
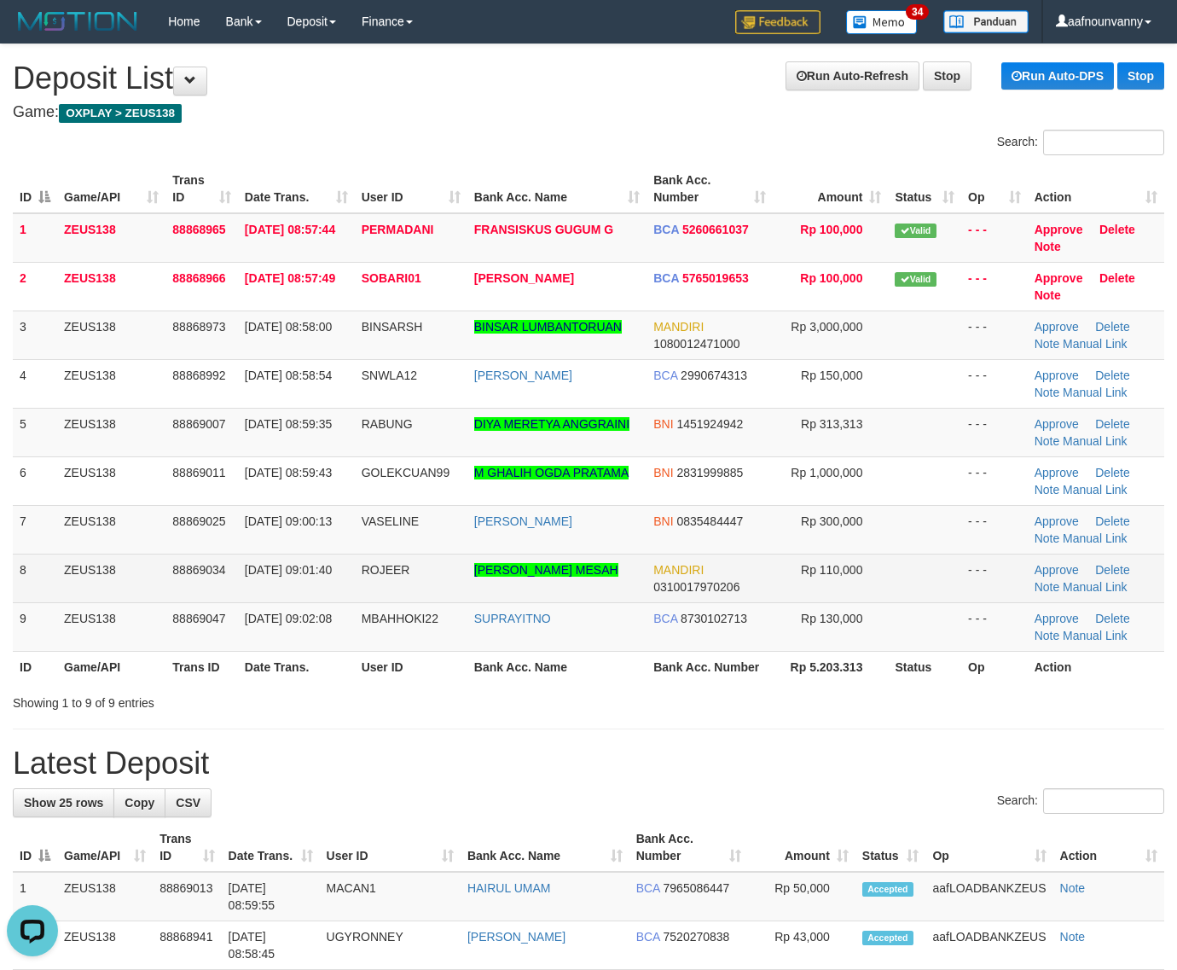
click at [1084, 596] on td "Approve Delete Note Manual Link" at bounding box center [1096, 578] width 137 height 49
click at [1084, 587] on link "Manual Link" at bounding box center [1095, 587] width 65 height 14
click at [1075, 586] on link "Manual Link" at bounding box center [1095, 587] width 65 height 14
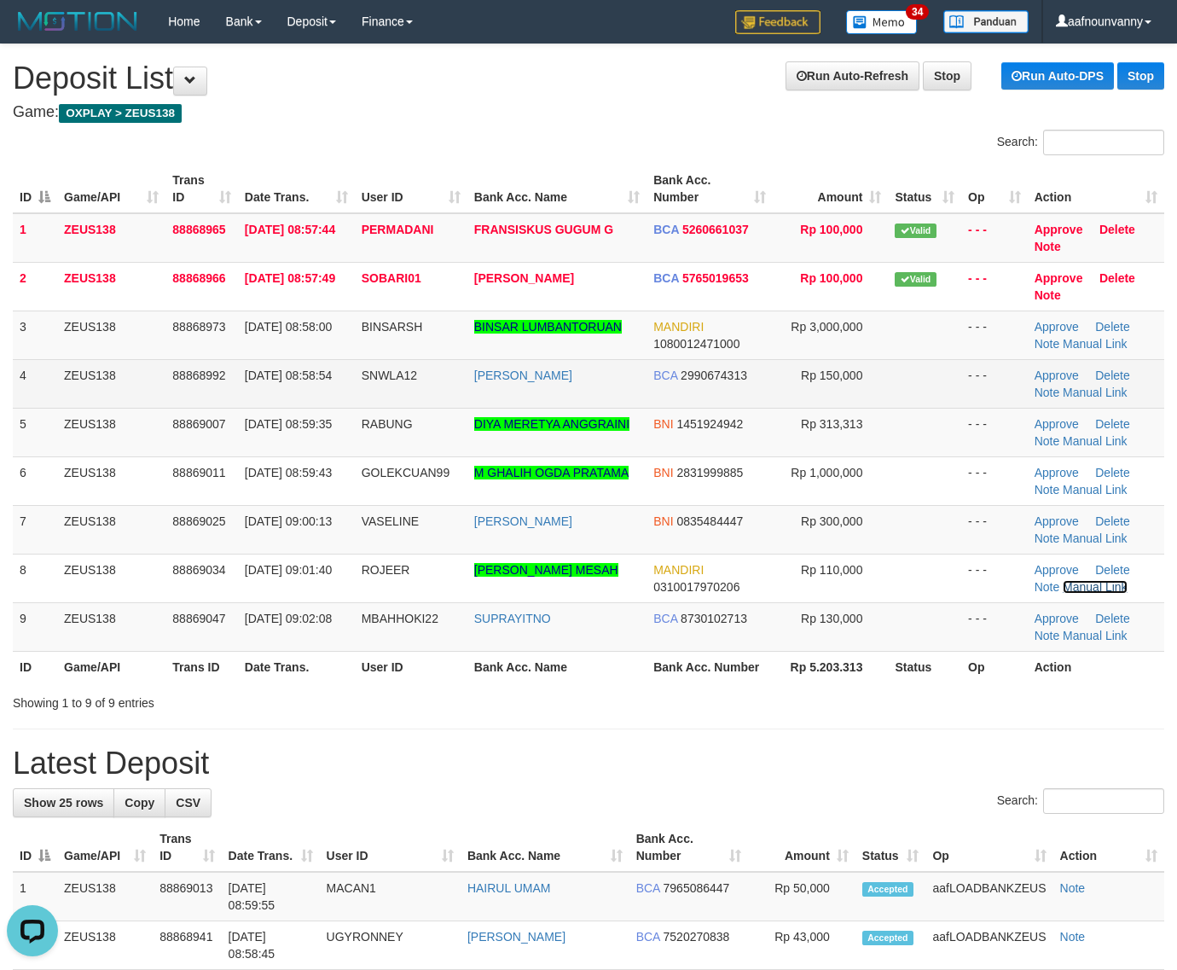
click at [1063, 580] on link "Manual Link" at bounding box center [1095, 587] width 65 height 14
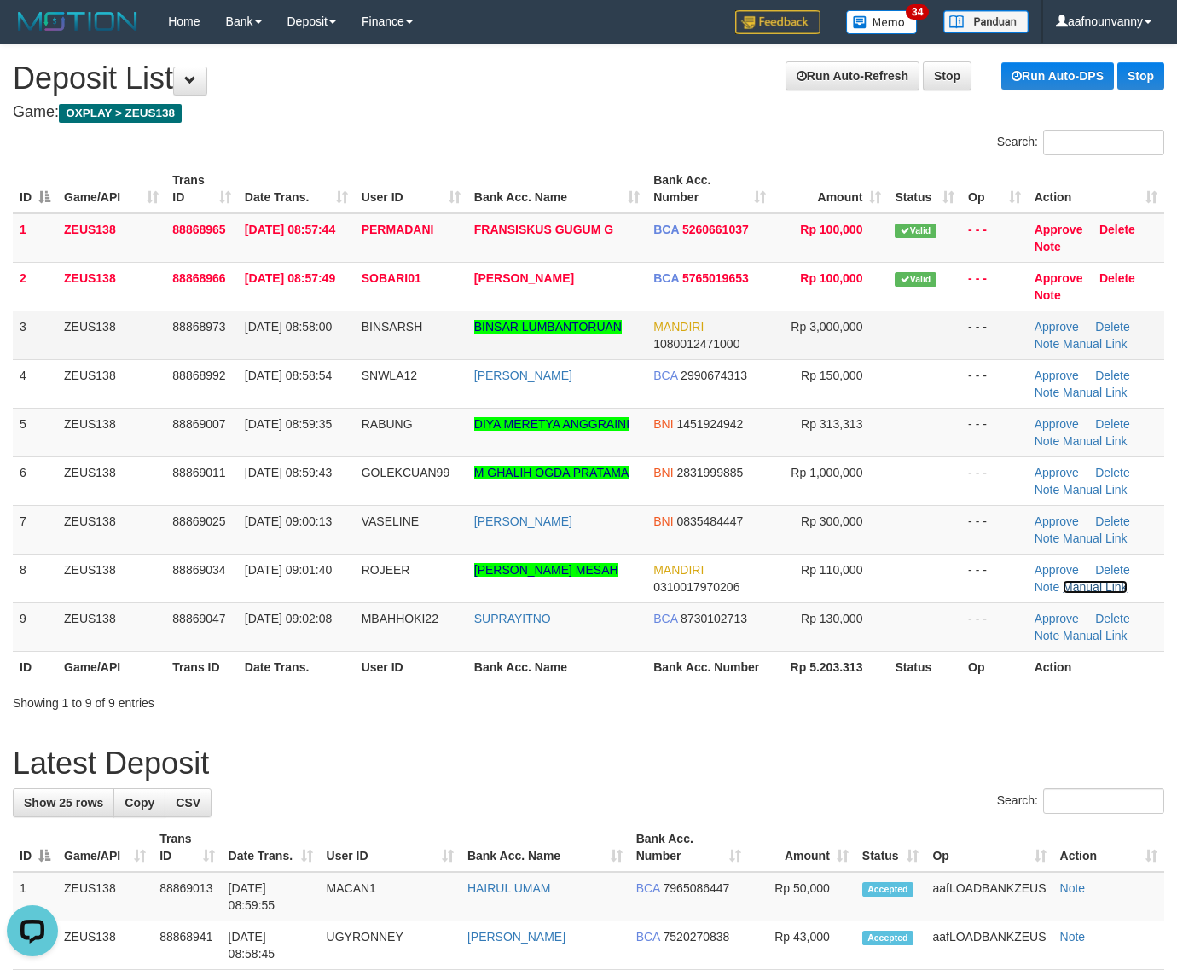
click at [1063, 580] on link "Manual Link" at bounding box center [1095, 587] width 65 height 14
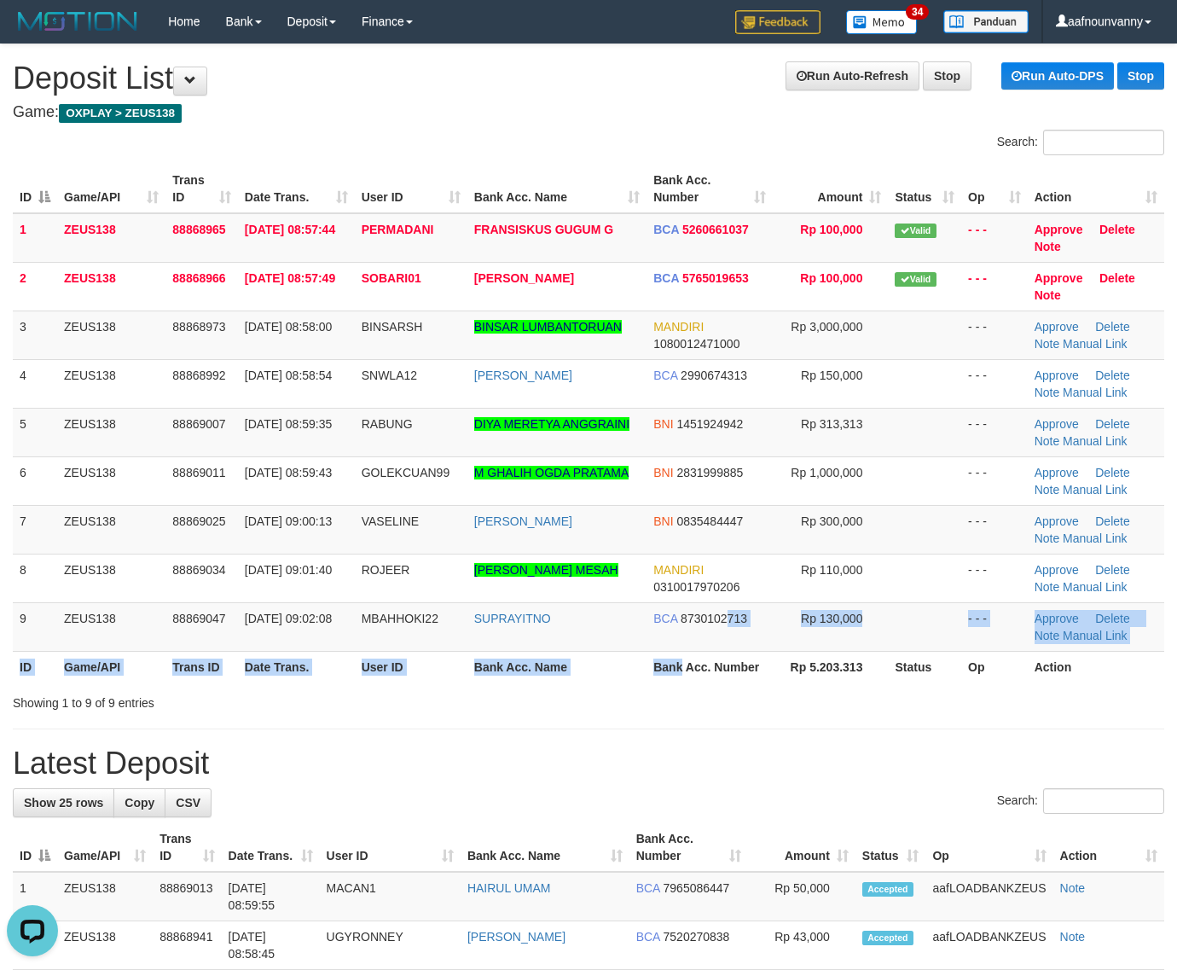
drag, startPoint x: 679, startPoint y: 670, endPoint x: 1182, endPoint y: 712, distance: 504.3
click at [705, 667] on table "ID Game/API Trans ID Date Trans. User ID Bank Acc. Name Bank Acc. Number Amount…" at bounding box center [589, 424] width 1152 height 518
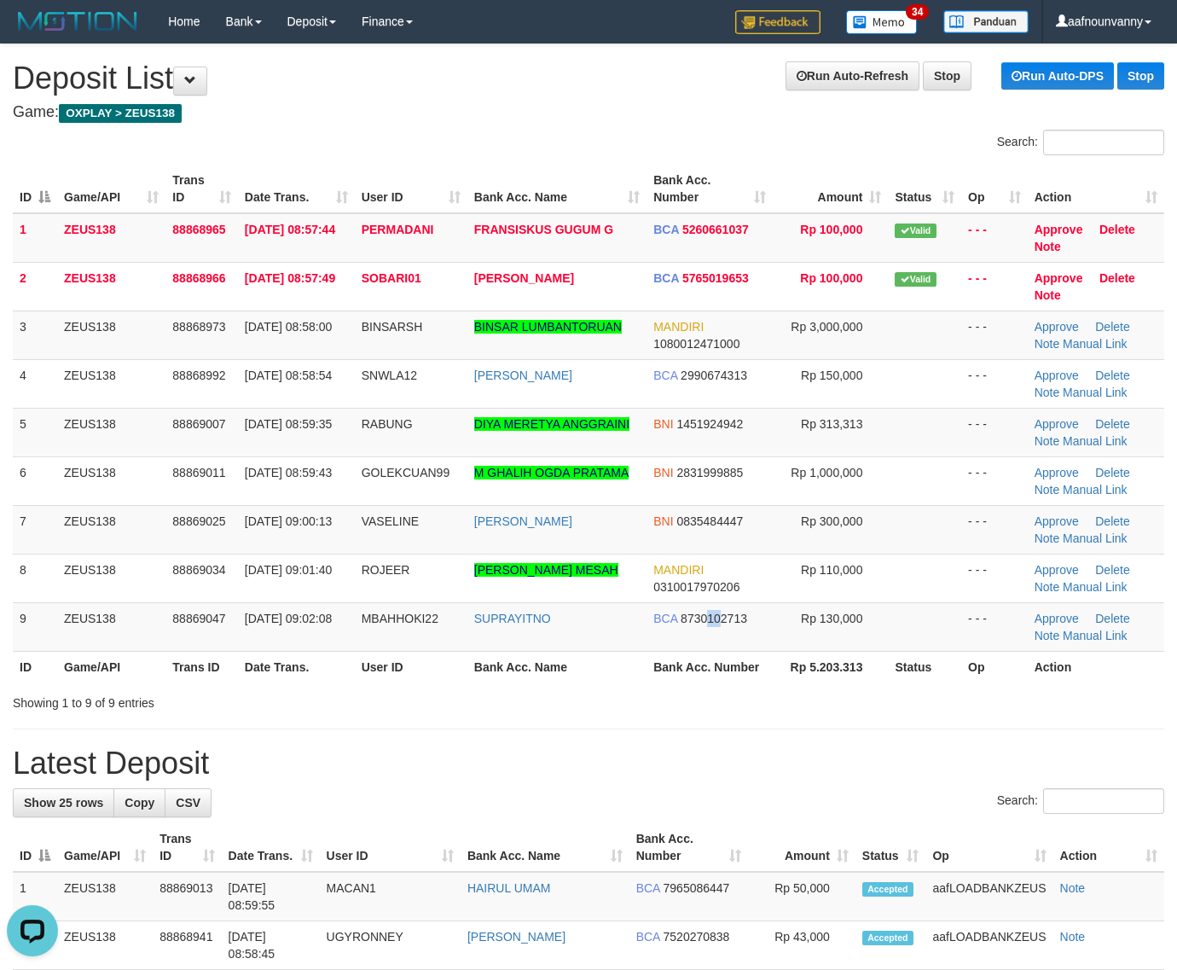
drag, startPoint x: 710, startPoint y: 619, endPoint x: 1183, endPoint y: 657, distance: 475.0
click at [892, 636] on tr "9 ZEUS138 88869047 01/10/2025 09:02:08 MBAHHOKI22 SUPRAYITNO BCA 8730102713 Rp …" at bounding box center [589, 626] width 1152 height 49
drag, startPoint x: 534, startPoint y: 581, endPoint x: 1188, endPoint y: 539, distance: 654.9
click at [731, 567] on tr "8 ZEUS138 88869034 01/10/2025 09:01:40 ROJEER ROBI ROBINSON MESAH MANDIRI 03100…" at bounding box center [589, 578] width 1152 height 49
drag, startPoint x: 423, startPoint y: 696, endPoint x: 1186, endPoint y: 708, distance: 762.8
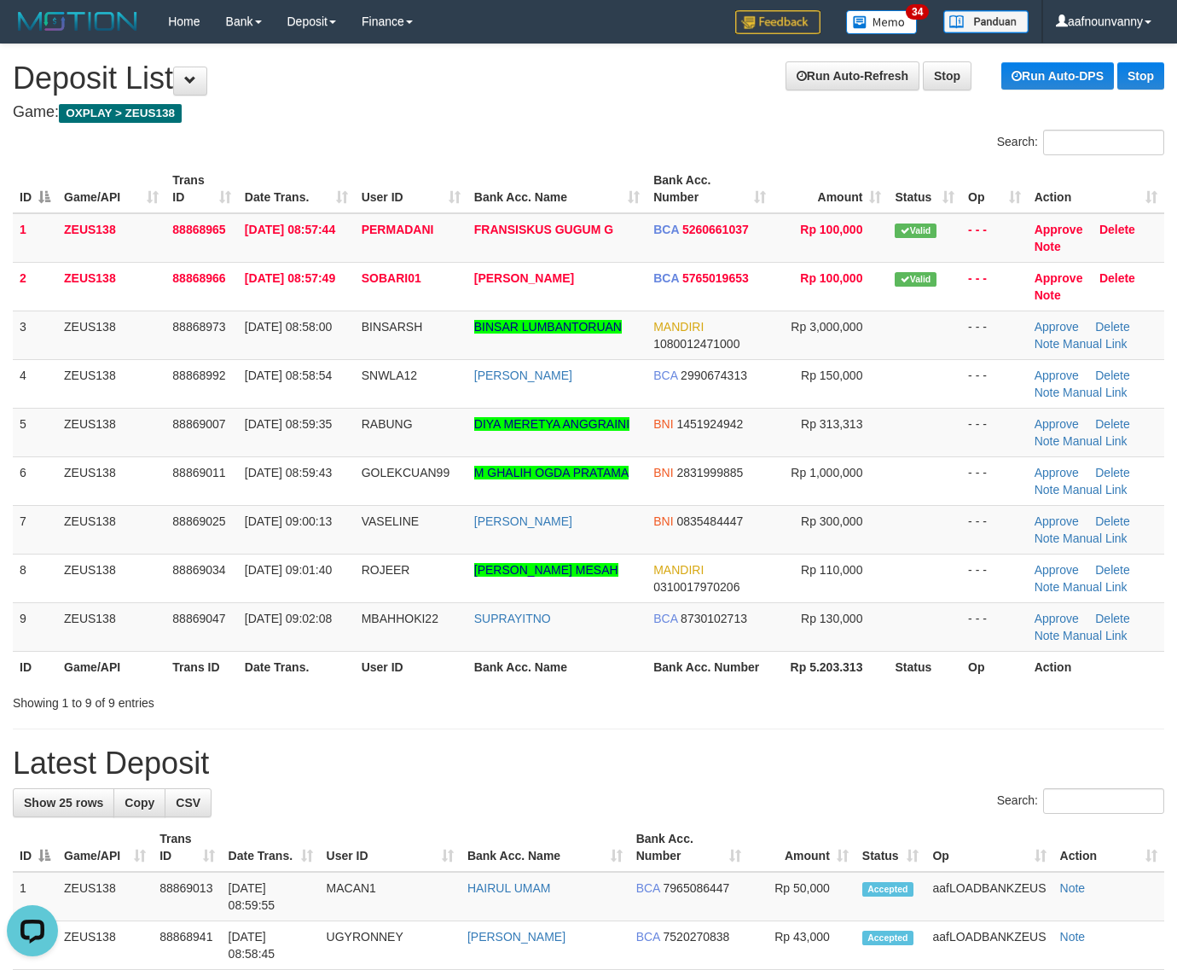
click at [452, 675] on div "Search: ID Game/API Trans ID Date Trans. User ID Bank Acc. Name Bank Acc. Numbe…" at bounding box center [589, 421] width 1152 height 582
drag, startPoint x: 347, startPoint y: 607, endPoint x: 650, endPoint y: 630, distance: 303.7
click at [591, 625] on tr "9 ZEUS138 88869047 01/10/2025 09:02:08 MBAHHOKI22 SUPRAYITNO BCA 8730102713 Rp …" at bounding box center [589, 626] width 1152 height 49
drag, startPoint x: 846, startPoint y: 659, endPoint x: 1188, endPoint y: 675, distance: 342.5
click at [904, 658] on tr "ID Game/API Trans ID Date Trans. User ID Bank Acc. Name Bank Acc. Number Rp 5.2…" at bounding box center [589, 667] width 1152 height 32
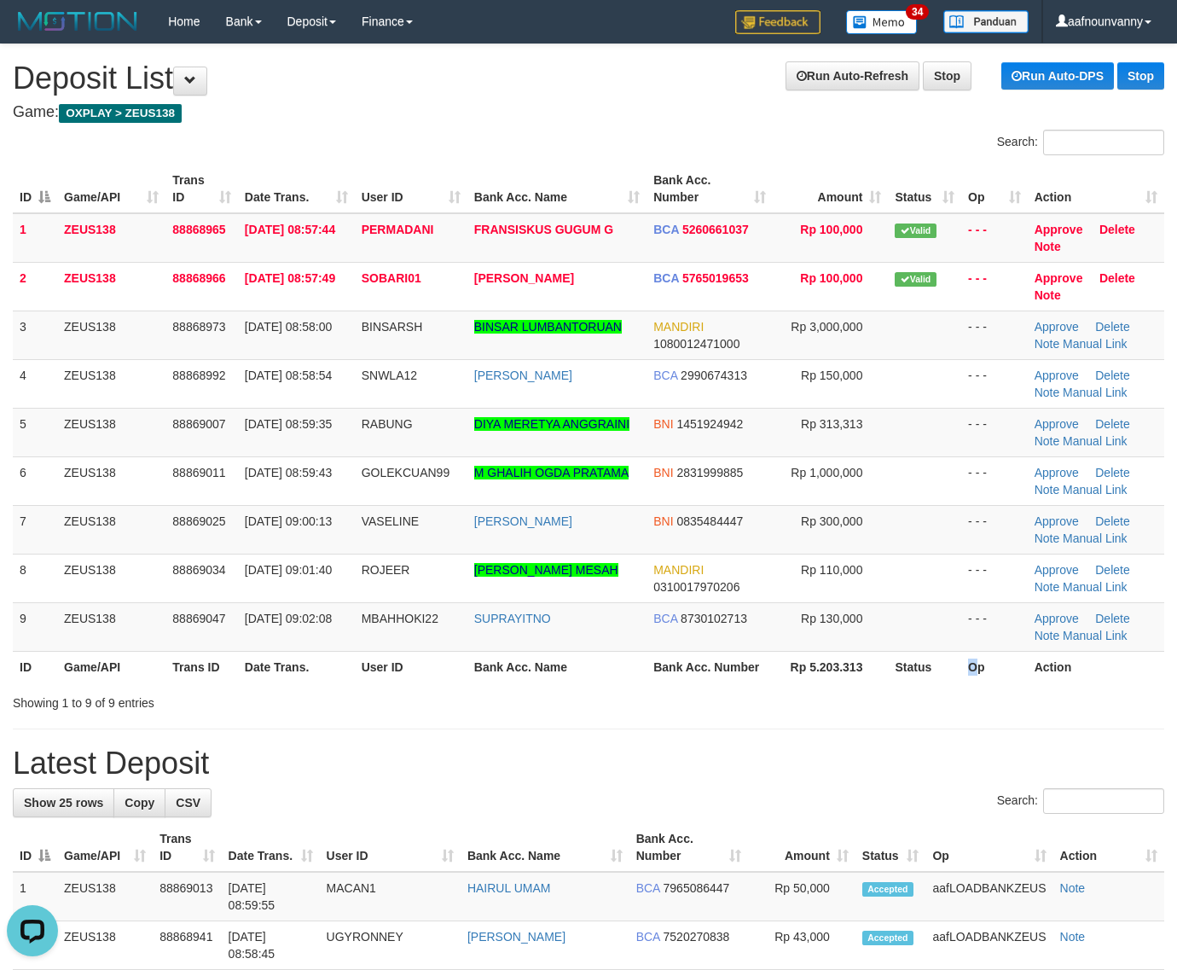
drag, startPoint x: 966, startPoint y: 658, endPoint x: 1191, endPoint y: 664, distance: 225.3
click at [1008, 655] on th "Op" at bounding box center [995, 667] width 67 height 32
drag, startPoint x: 808, startPoint y: 619, endPoint x: 843, endPoint y: 628, distance: 36.0
click at [843, 628] on td "Rp 130,000" at bounding box center [830, 626] width 115 height 49
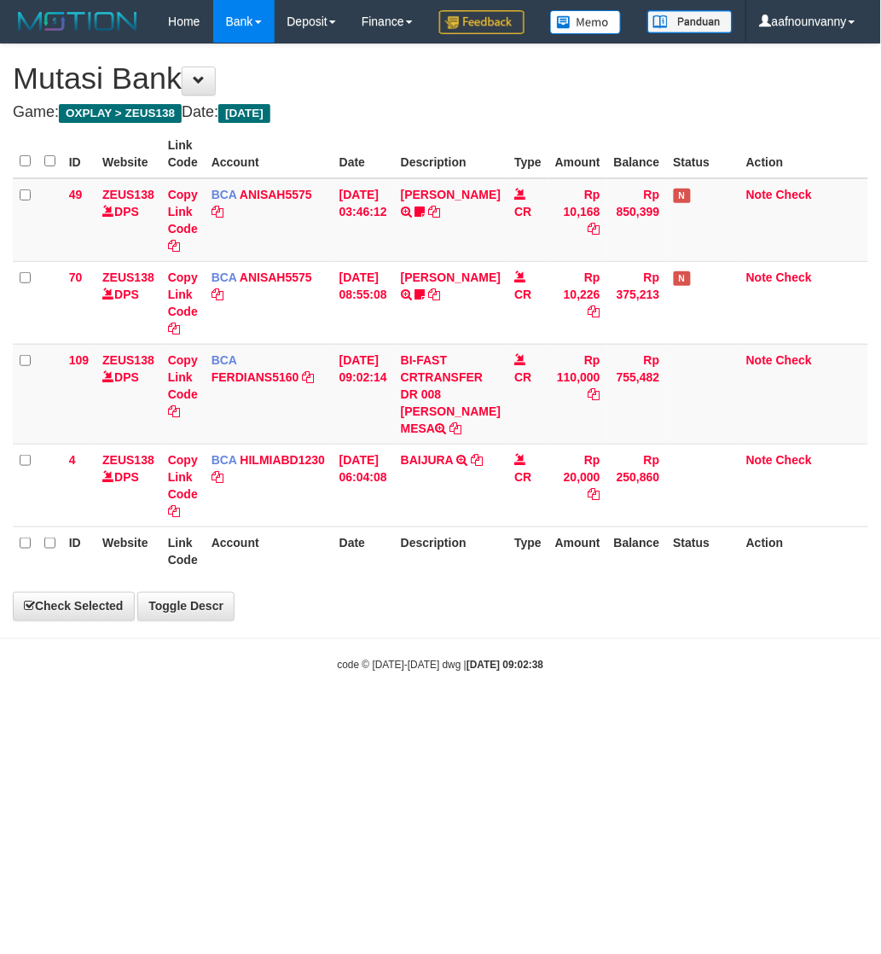
select select "***"
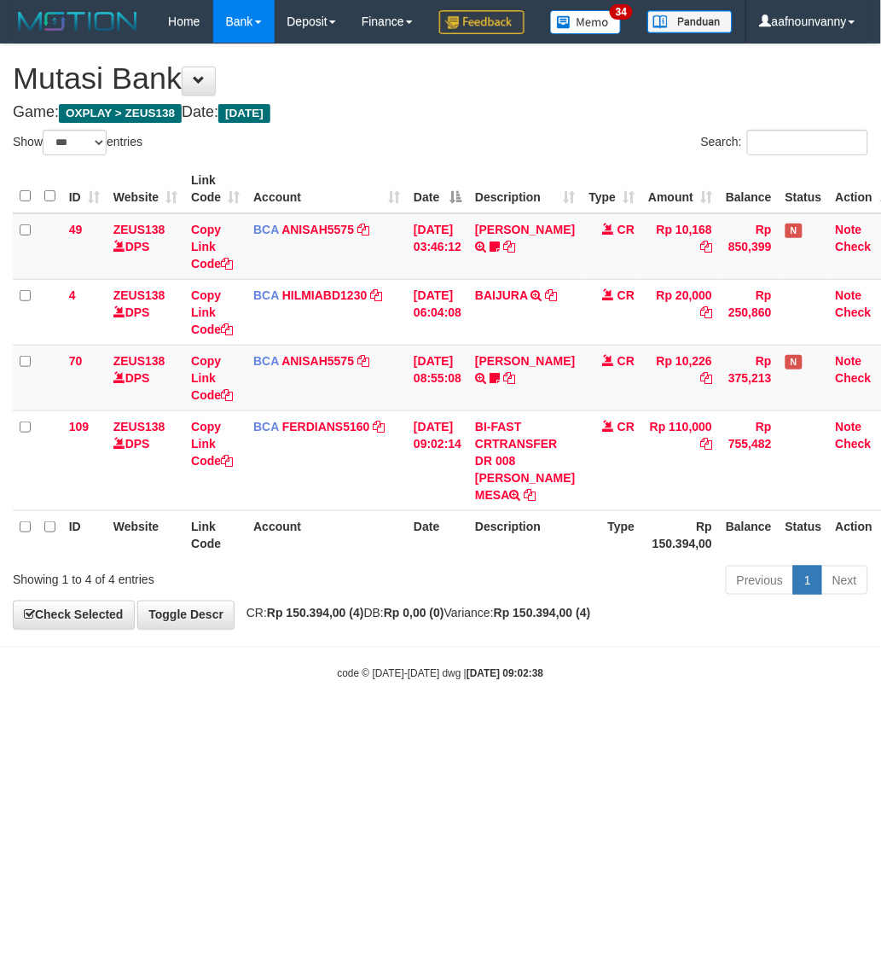
click at [364, 724] on html "Toggle navigation Home Bank Account List Load By Website Group [OXPLAY] ZEUS138…" at bounding box center [440, 362] width 881 height 724
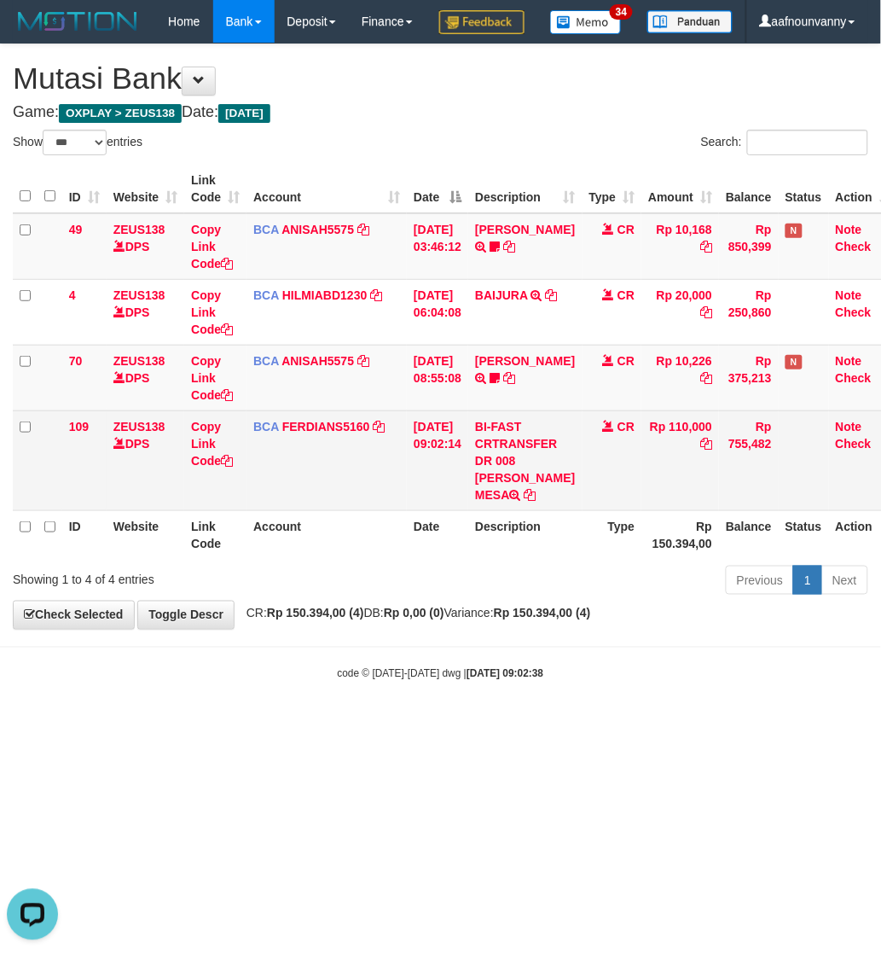
click at [514, 510] on td "BI-FAST CRTRANSFER DR 008 ROBI ROBINSON MESA" at bounding box center [524, 460] width 113 height 100
drag, startPoint x: 514, startPoint y: 540, endPoint x: 527, endPoint y: 518, distance: 25.6
click at [531, 510] on td "BI-FAST CRTRANSFER DR 008 ROBI ROBINSON MESA" at bounding box center [524, 460] width 113 height 100
copy td "ROBINSON MESA"
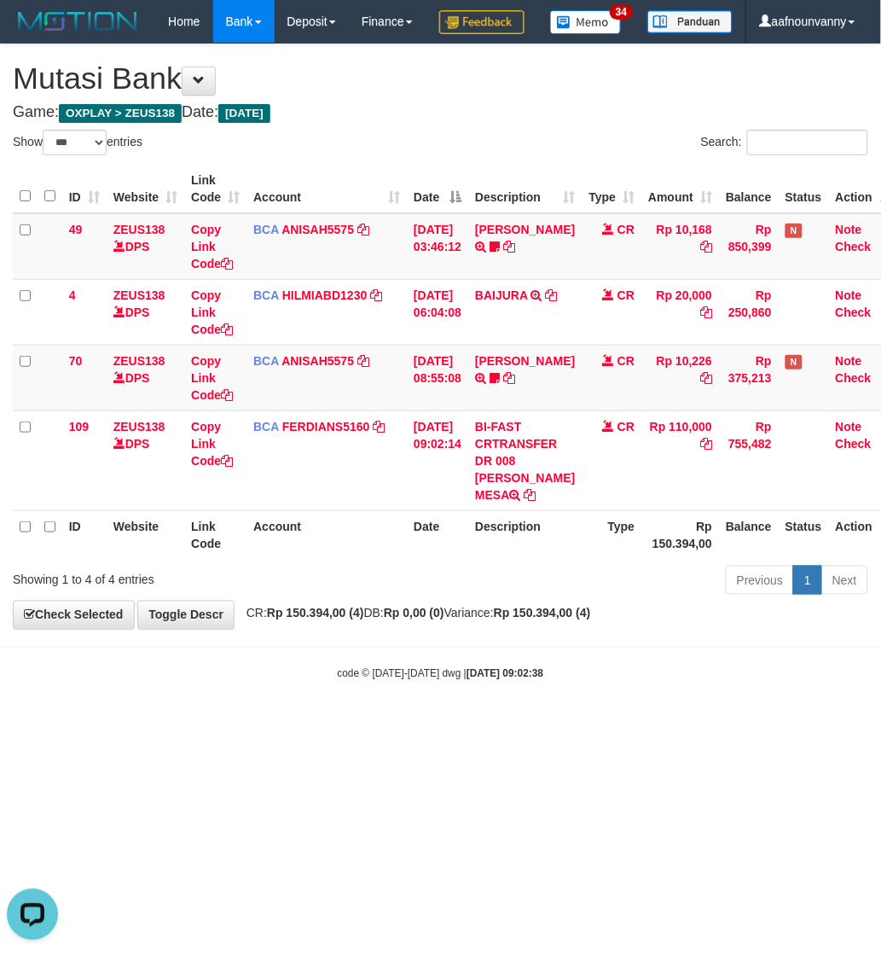
drag, startPoint x: 499, startPoint y: 612, endPoint x: 279, endPoint y: 556, distance: 227.0
click at [432, 594] on div "Show ** ** ** *** entries Search: ID Website Link Code Account Date Description…" at bounding box center [441, 365] width 856 height 471
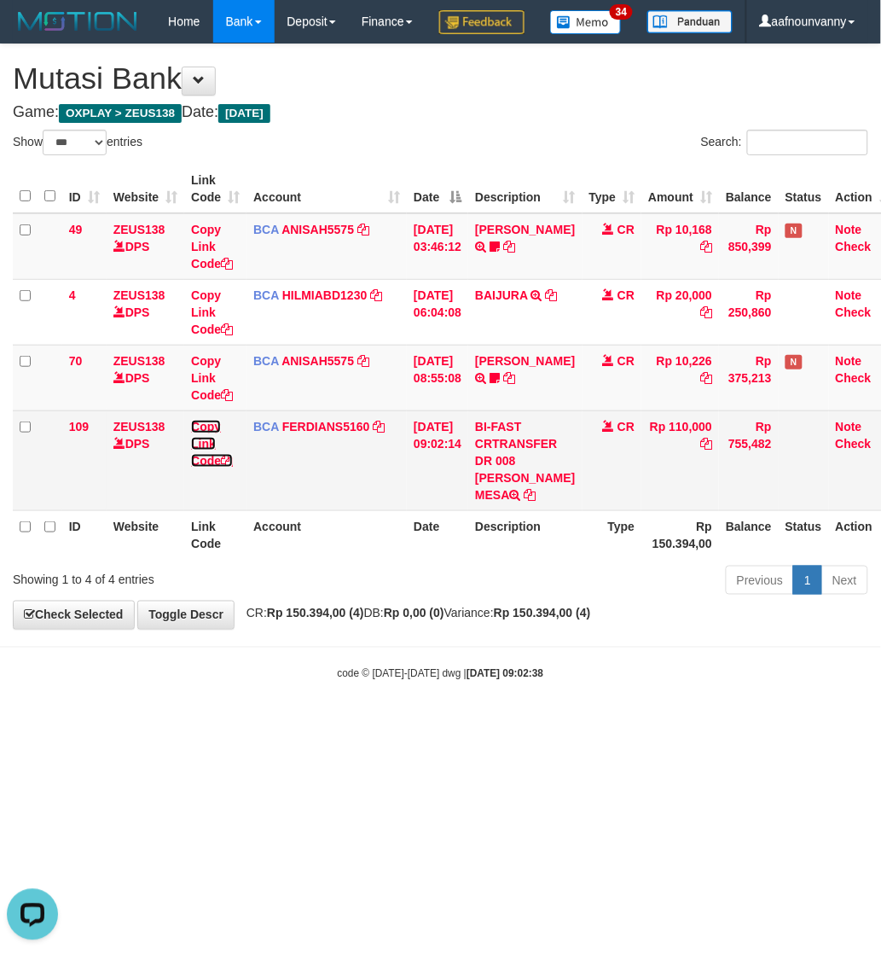
click at [228, 467] on icon at bounding box center [227, 461] width 12 height 12
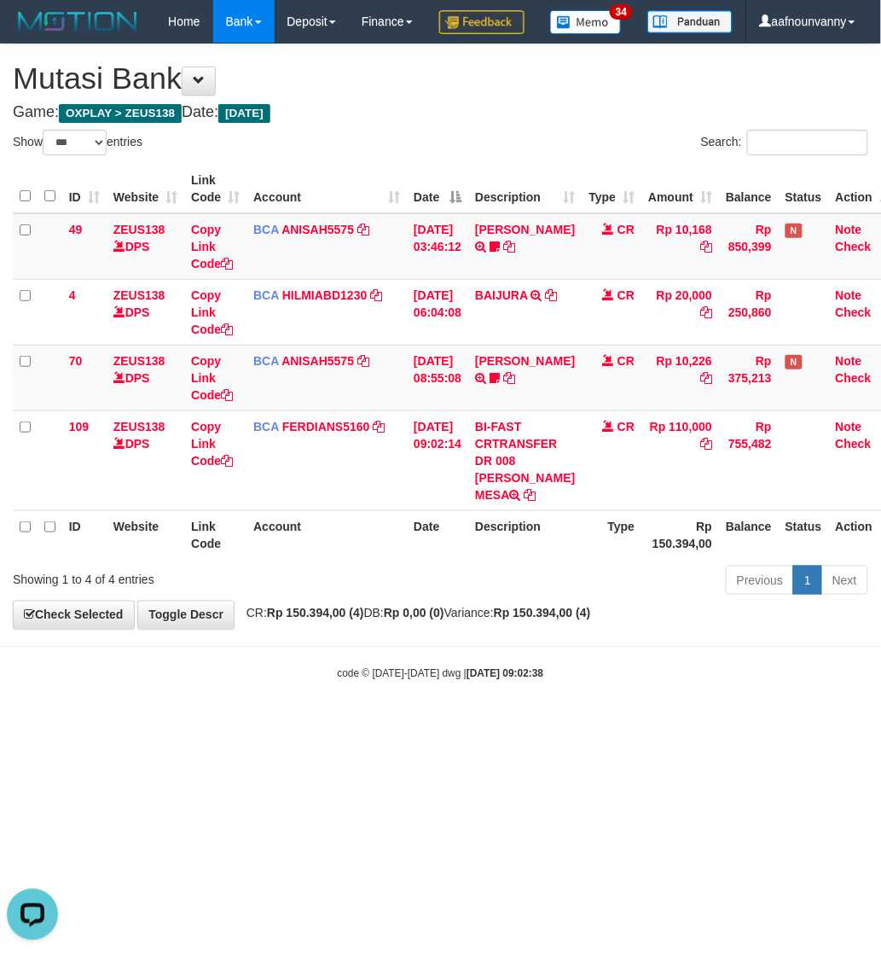
scroll to position [273, 0]
drag, startPoint x: 322, startPoint y: 772, endPoint x: 2, endPoint y: 670, distance: 336.7
click at [181, 723] on body "Toggle navigation Home Bank Account List Load By Website Group [OXPLAY] ZEUS138…" at bounding box center [440, 362] width 881 height 724
drag, startPoint x: 466, startPoint y: 775, endPoint x: 15, endPoint y: 638, distance: 471.5
click at [328, 724] on body "Toggle navigation Home Bank Account List Load By Website Group [OXPLAY] ZEUS138…" at bounding box center [440, 362] width 881 height 724
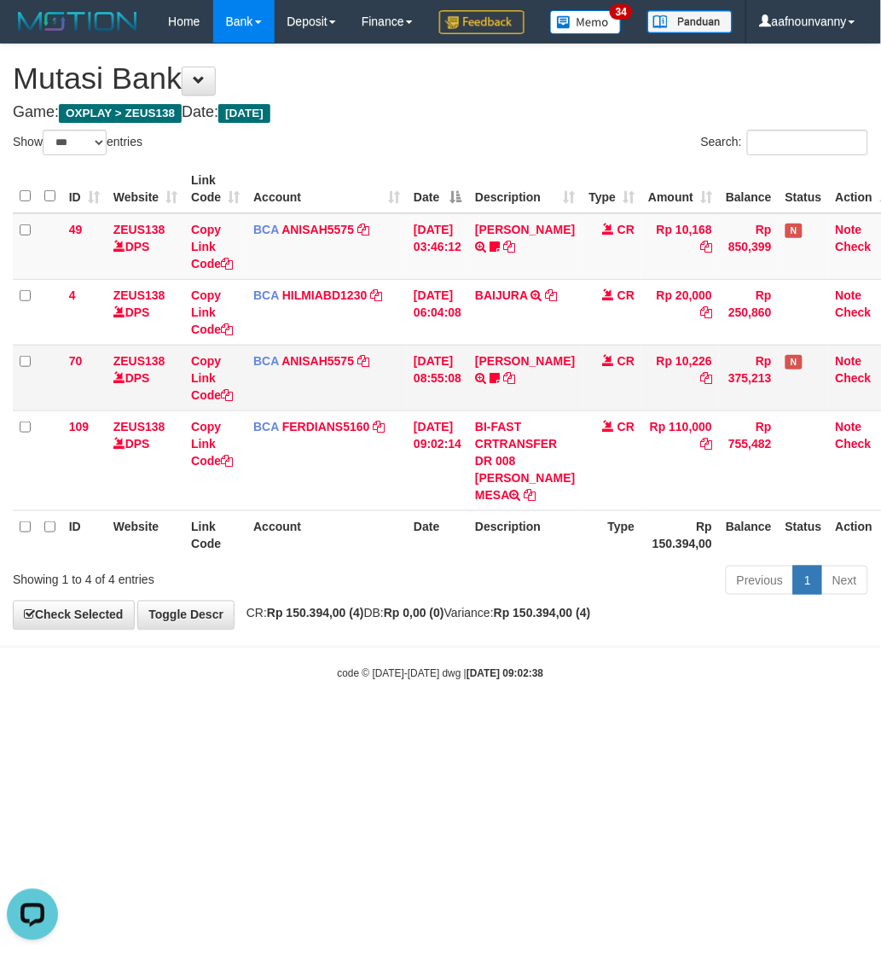
drag, startPoint x: 546, startPoint y: 433, endPoint x: 533, endPoint y: 433, distance: 12.8
click at [551, 410] on td "DAVIT HENDRI TRSF E-BANKING CR 0110/FTSCY/WS95051 10226.002025100110396579 TRFD…" at bounding box center [524, 378] width 113 height 66
drag, startPoint x: 194, startPoint y: 729, endPoint x: 9, endPoint y: 702, distance: 187.1
click at [193, 724] on body "Toggle navigation Home Bank Account List Load By Website Group [OXPLAY] ZEUS138…" at bounding box center [440, 362] width 881 height 724
drag, startPoint x: 395, startPoint y: 816, endPoint x: 3, endPoint y: 697, distance: 410.0
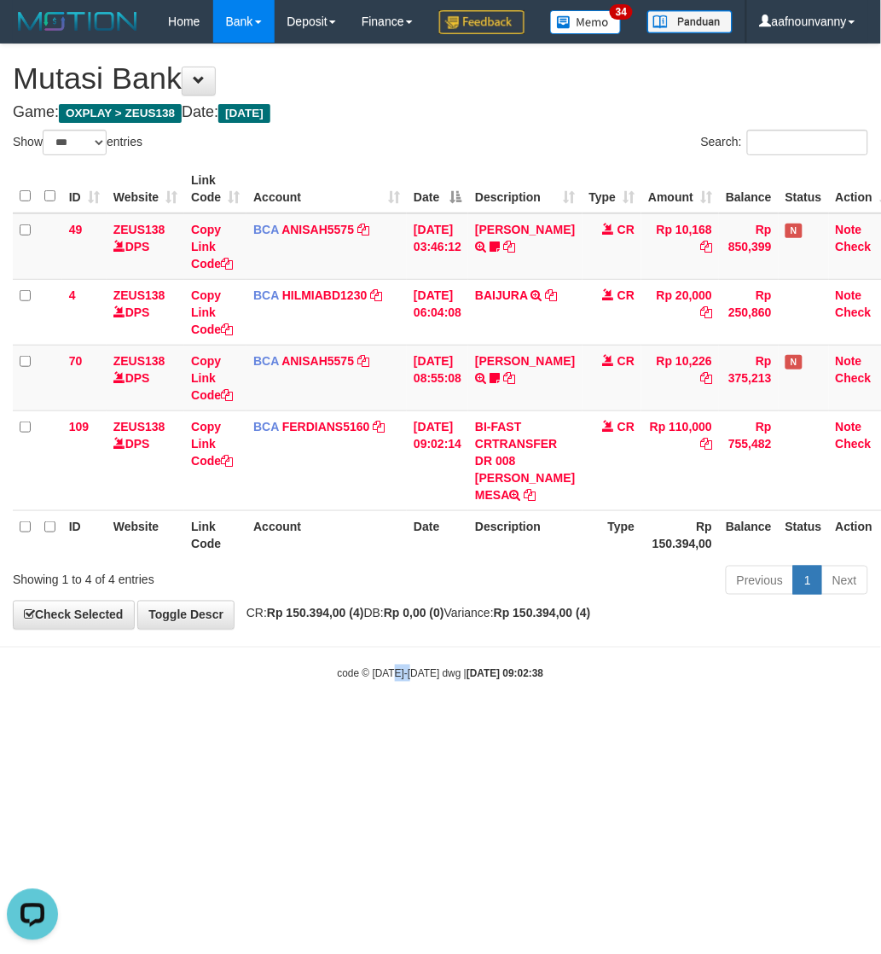
click at [218, 724] on html "Toggle navigation Home Bank Account List Load By Website Group [OXPLAY] ZEUS138…" at bounding box center [440, 362] width 881 height 724
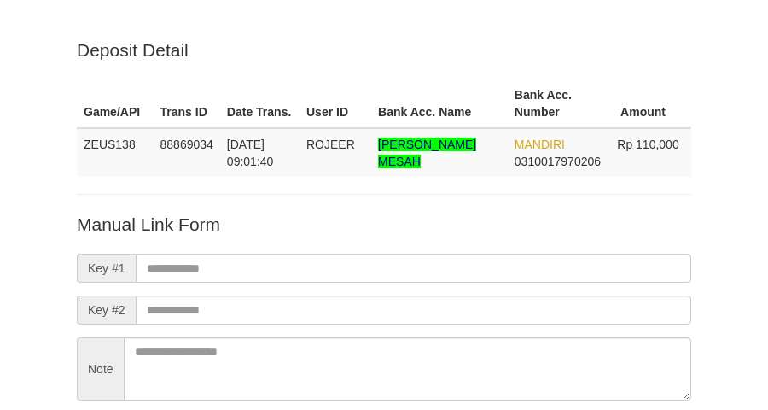
scroll to position [150, 0]
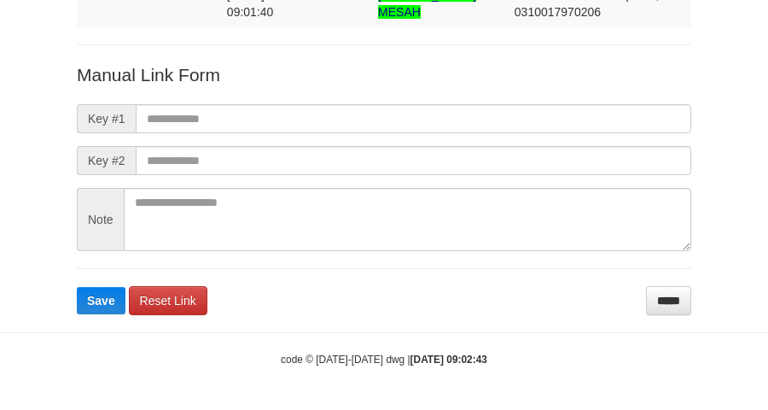
click at [239, 100] on form "Manual Link Form Key #1 Key #2 Note Save Reset Link *****" at bounding box center [384, 188] width 614 height 253
drag, startPoint x: 236, startPoint y: 104, endPoint x: 236, endPoint y: 115, distance: 11.1
click at [236, 113] on form "Manual Link Form Key #1 Key #2 Note Save Reset Link *****" at bounding box center [384, 188] width 614 height 253
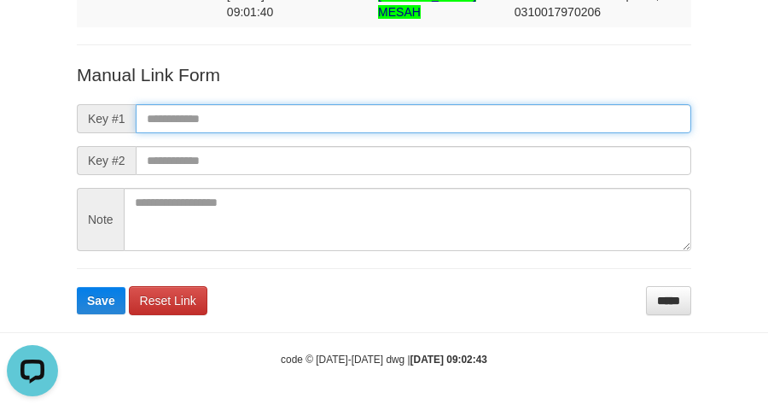
paste input "**********"
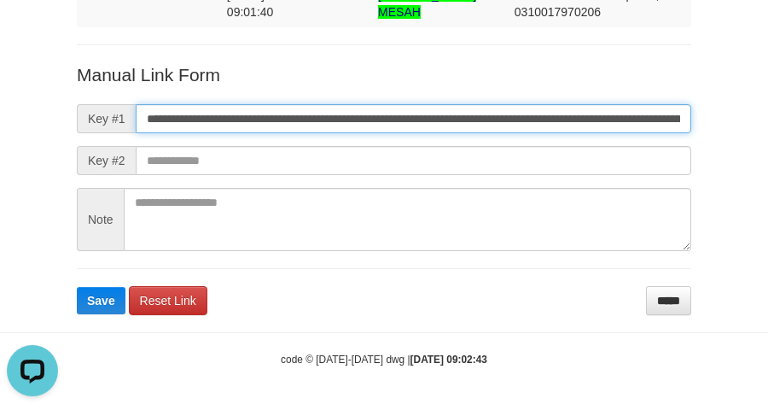
scroll to position [0, 1217]
type input "**********"
click at [77, 287] on button "Save" at bounding box center [101, 300] width 49 height 27
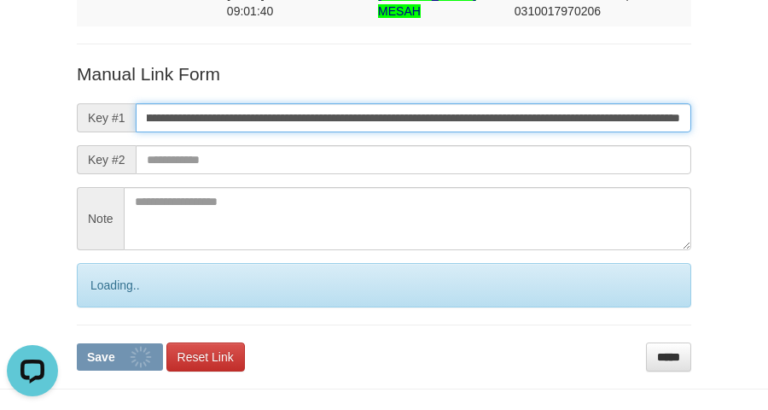
click at [77, 343] on button "Save" at bounding box center [120, 356] width 86 height 27
drag, startPoint x: 236, startPoint y: 115, endPoint x: 271, endPoint y: 254, distance: 143.4
click at [235, 126] on input "**********" at bounding box center [413, 117] width 555 height 29
click at [77, 343] on button "Save" at bounding box center [120, 356] width 86 height 27
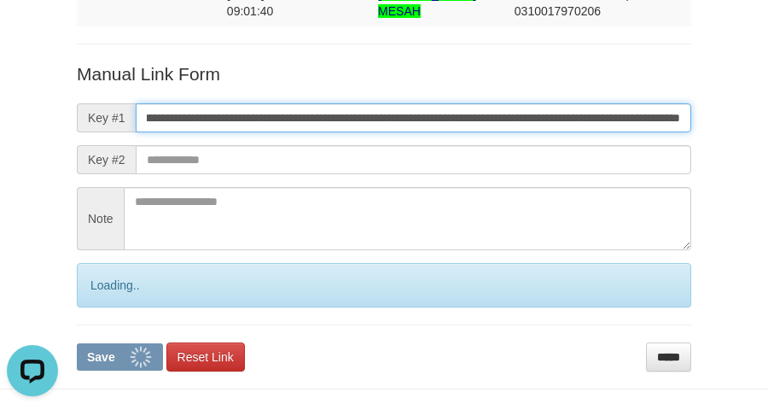
click at [77, 343] on button "Save" at bounding box center [120, 356] width 86 height 27
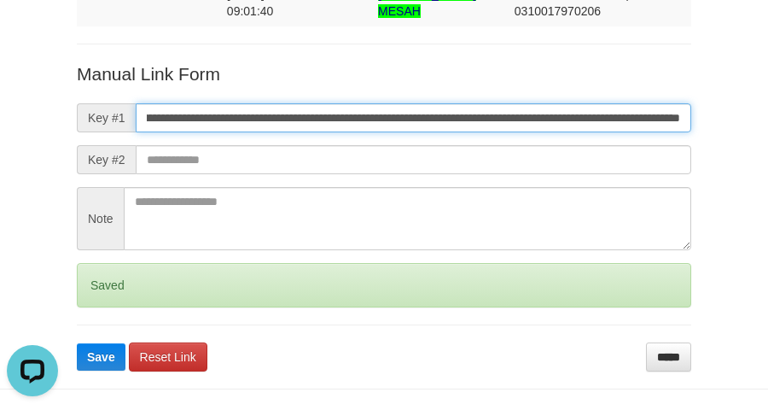
click at [77, 343] on button "Save" at bounding box center [101, 356] width 49 height 27
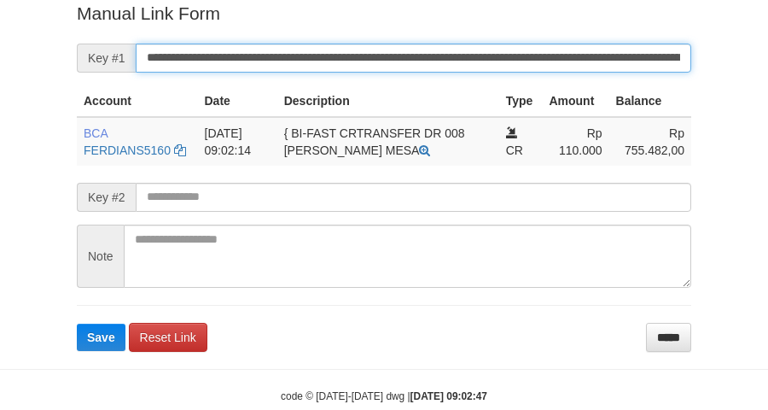
click at [77, 323] on button "Save" at bounding box center [101, 336] width 49 height 27
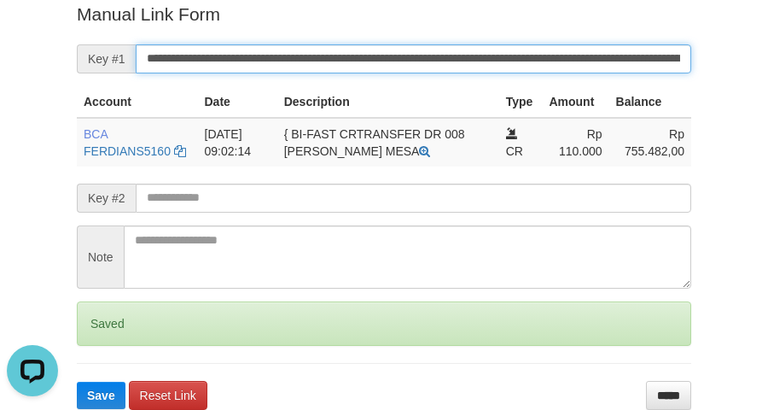
click at [77, 381] on button "Save" at bounding box center [101, 394] width 49 height 27
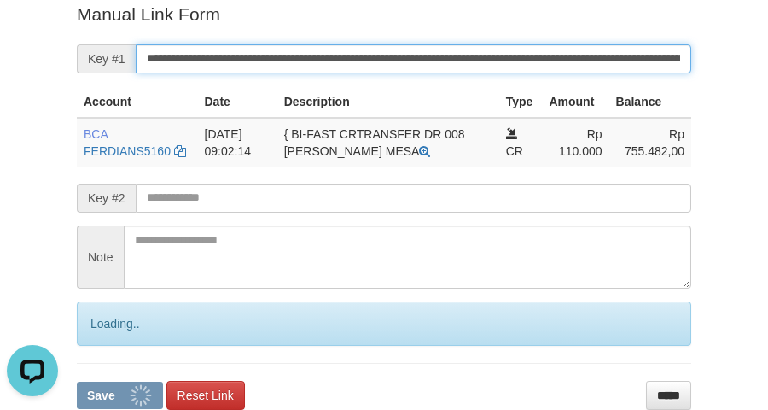
click at [265, 56] on input "**********" at bounding box center [413, 58] width 555 height 29
click at [77, 381] on button "Save" at bounding box center [120, 394] width 86 height 27
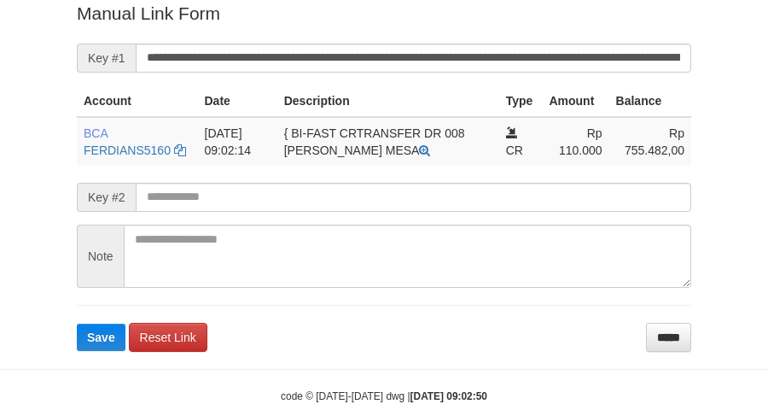
click at [77, 323] on button "Save" at bounding box center [101, 336] width 49 height 27
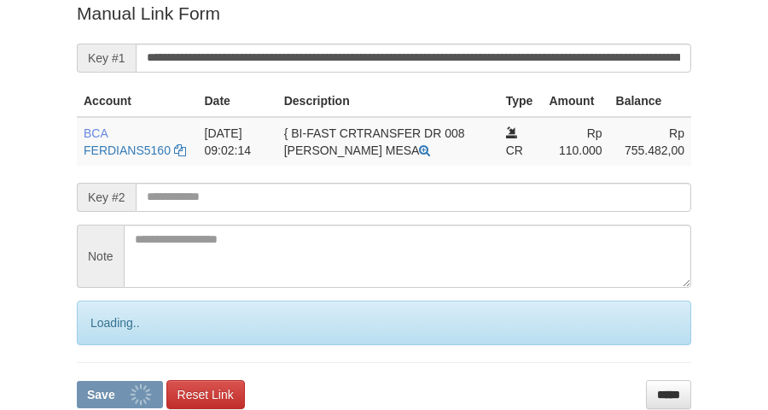
click at [77, 381] on button "Save" at bounding box center [120, 394] width 86 height 27
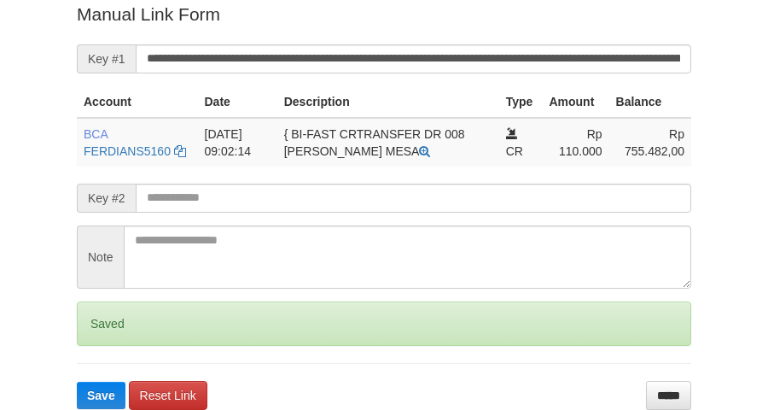
click at [77, 381] on button "Save" at bounding box center [101, 394] width 49 height 27
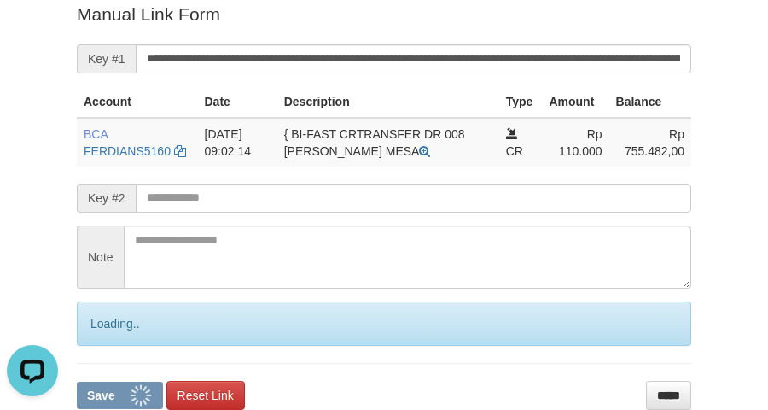
click at [77, 381] on button "Save" at bounding box center [120, 394] width 86 height 27
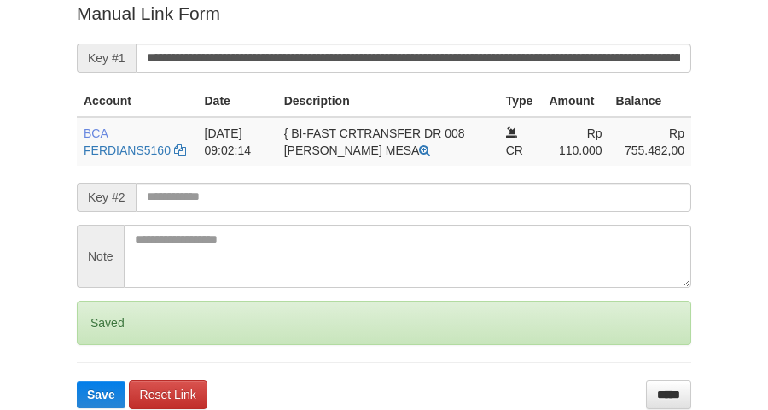
click at [77, 381] on button "Save" at bounding box center [101, 394] width 49 height 27
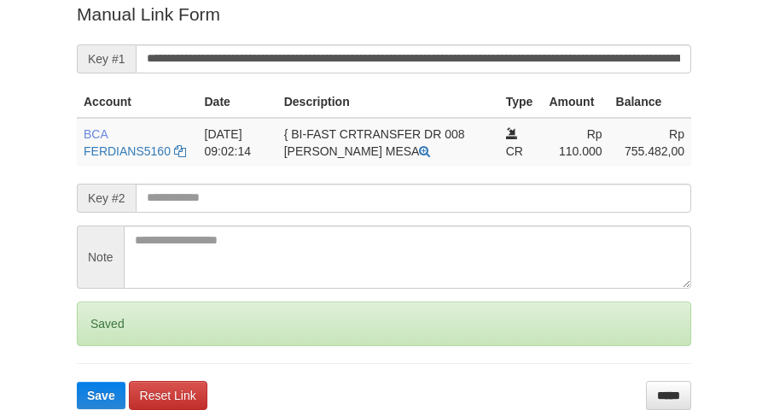
click at [77, 381] on button "Save" at bounding box center [101, 394] width 49 height 27
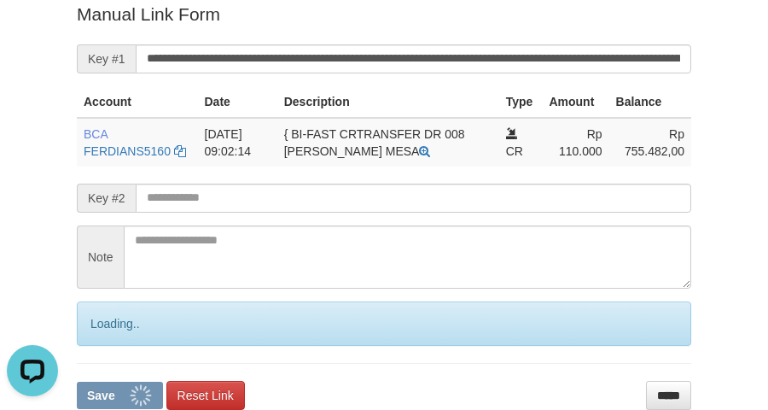
scroll to position [0, 0]
click at [77, 381] on button "Save" at bounding box center [120, 394] width 86 height 27
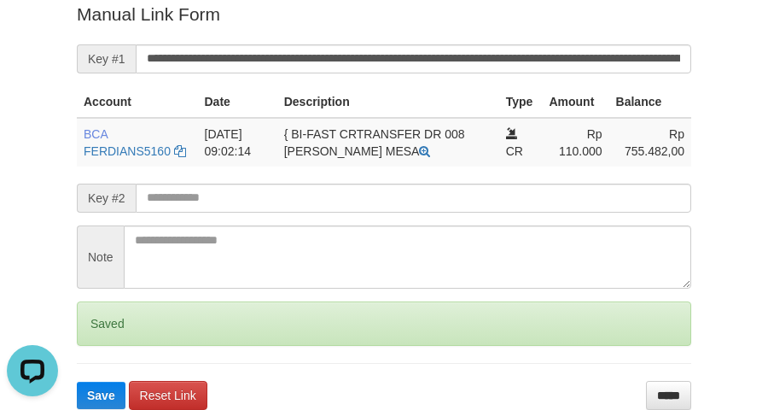
click at [77, 381] on button "Save" at bounding box center [101, 394] width 49 height 27
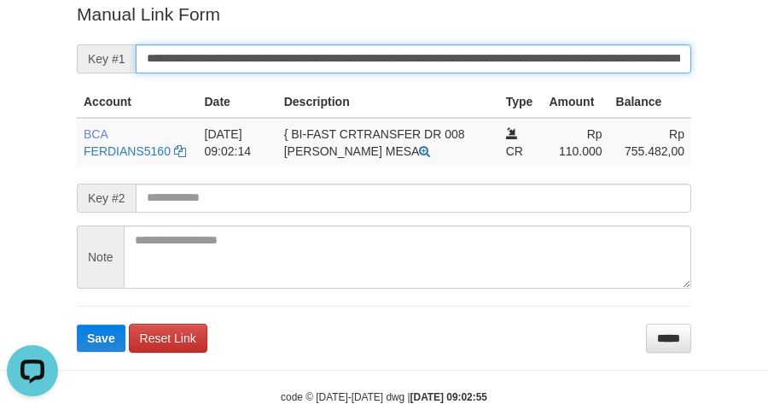
click at [260, 68] on input "**********" at bounding box center [413, 58] width 555 height 29
click at [77, 324] on button "Save" at bounding box center [101, 337] width 49 height 27
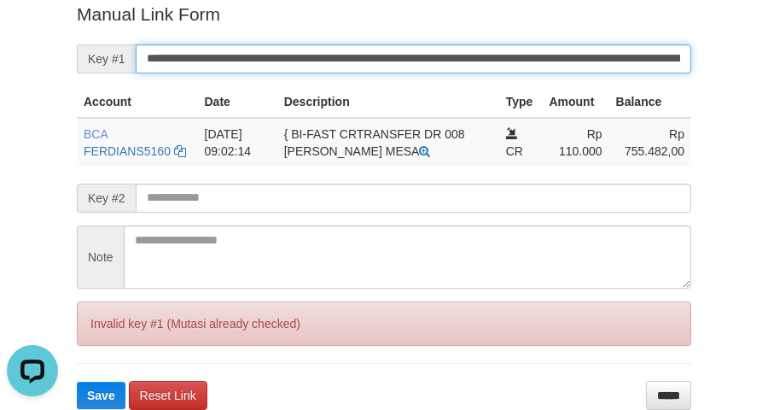
click at [77, 381] on button "Save" at bounding box center [101, 394] width 49 height 27
drag, startPoint x: 260, startPoint y: 65, endPoint x: 328, endPoint y: 65, distance: 68.3
click at [271, 65] on input "**********" at bounding box center [413, 58] width 555 height 29
click at [77, 381] on button "Save" at bounding box center [101, 394] width 49 height 27
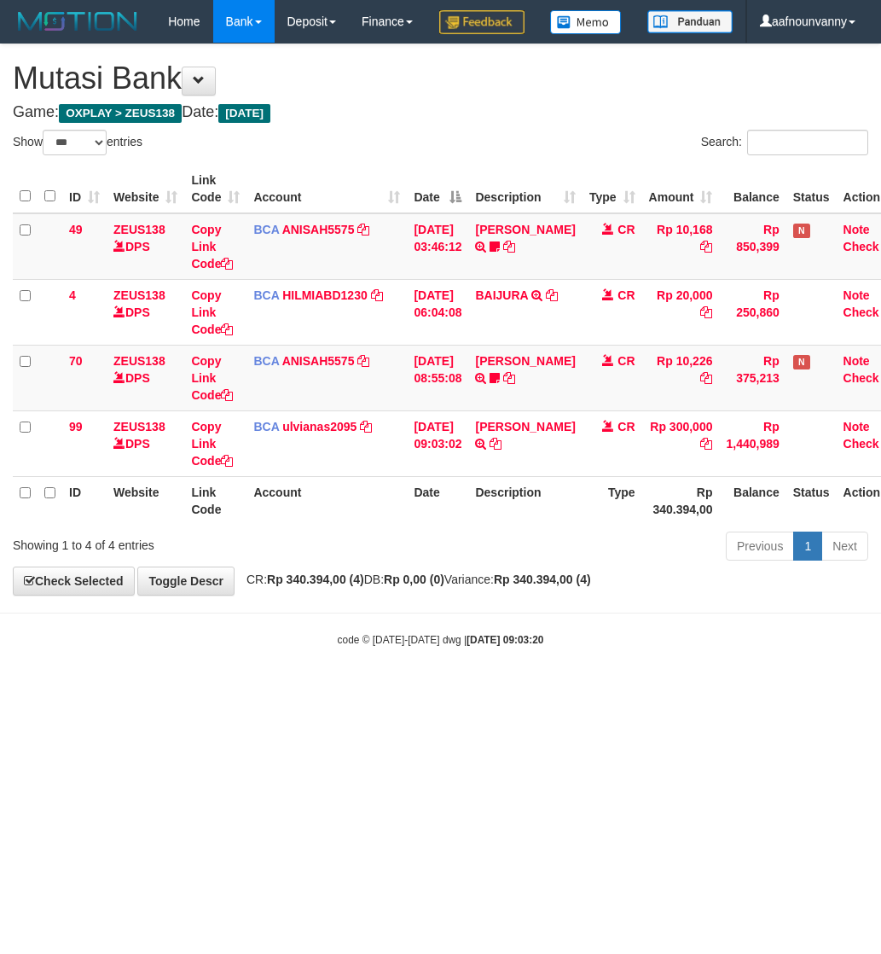
select select "***"
drag, startPoint x: 412, startPoint y: 834, endPoint x: 195, endPoint y: 729, distance: 241.2
click at [300, 690] on html "Toggle navigation Home Bank Account List Load By Website Group [OXPLAY] ZEUS138…" at bounding box center [440, 345] width 881 height 690
drag, startPoint x: 305, startPoint y: 642, endPoint x: 5, endPoint y: 568, distance: 309.3
click at [75, 578] on body "Toggle navigation Home Bank Account List Load By Website Group [OXPLAY] ZEUS138…" at bounding box center [440, 345] width 881 height 690
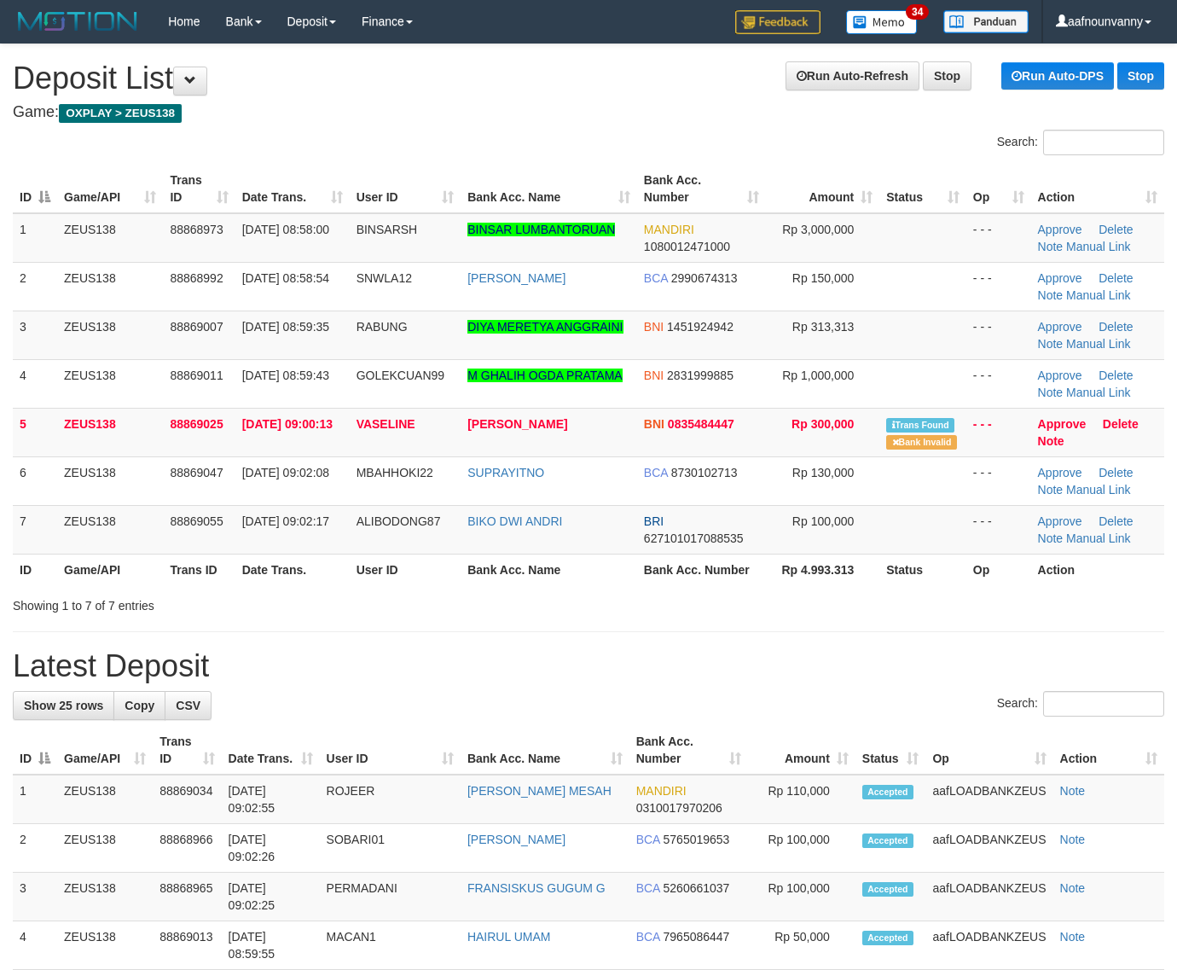
drag, startPoint x: 590, startPoint y: 623, endPoint x: 981, endPoint y: 636, distance: 391.0
drag, startPoint x: 975, startPoint y: 581, endPoint x: 1182, endPoint y: 607, distance: 208.2
click at [1059, 594] on div "Search: ID Game/API Trans ID Date Trans. User ID Bank Acc. Name Bank Acc. Numbe…" at bounding box center [589, 372] width 1152 height 485
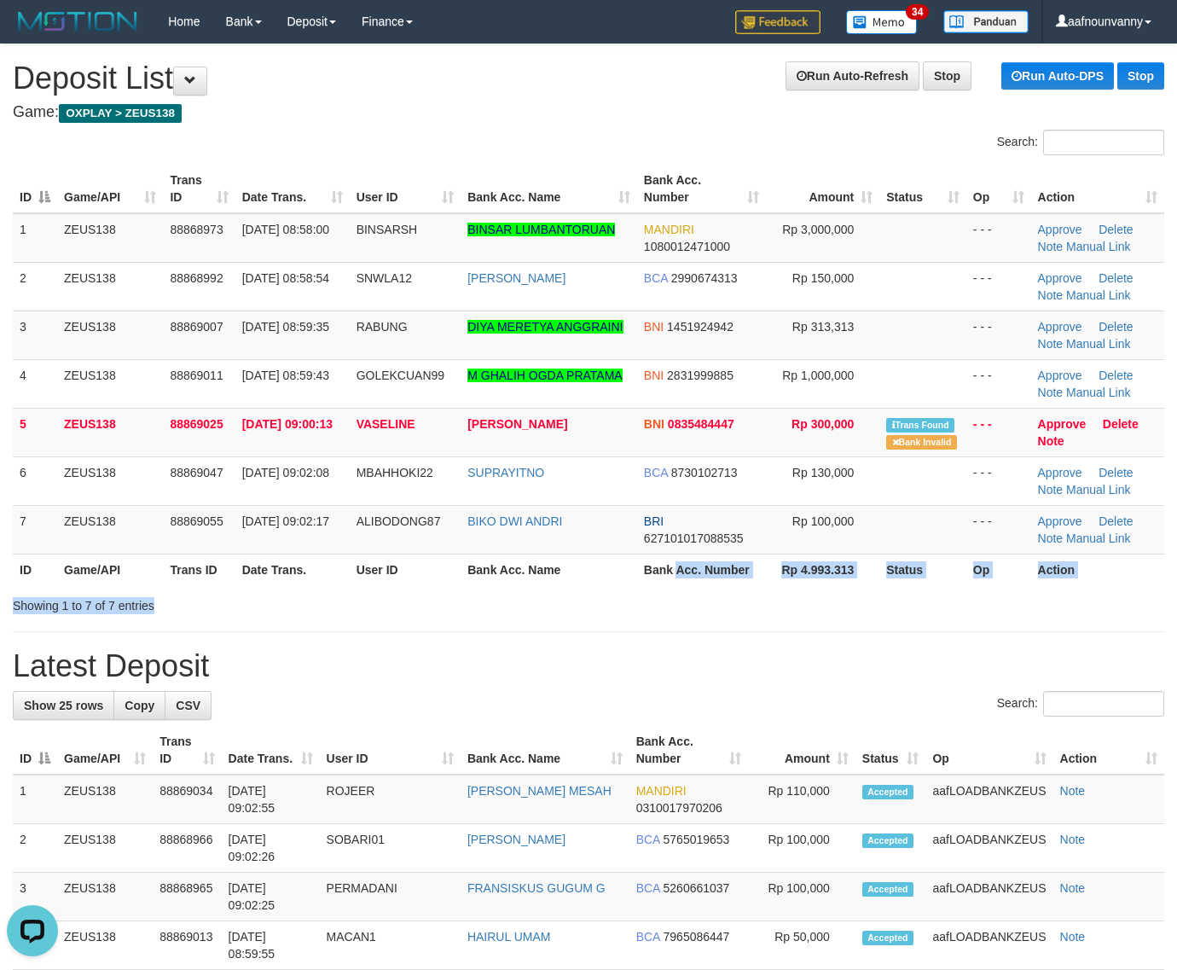
drag, startPoint x: 679, startPoint y: 586, endPoint x: 1188, endPoint y: 636, distance: 511.0
click at [944, 611] on div "Search: ID Game/API Trans ID Date Trans. User ID Bank Acc. Name Bank Acc. Numbe…" at bounding box center [589, 372] width 1152 height 485
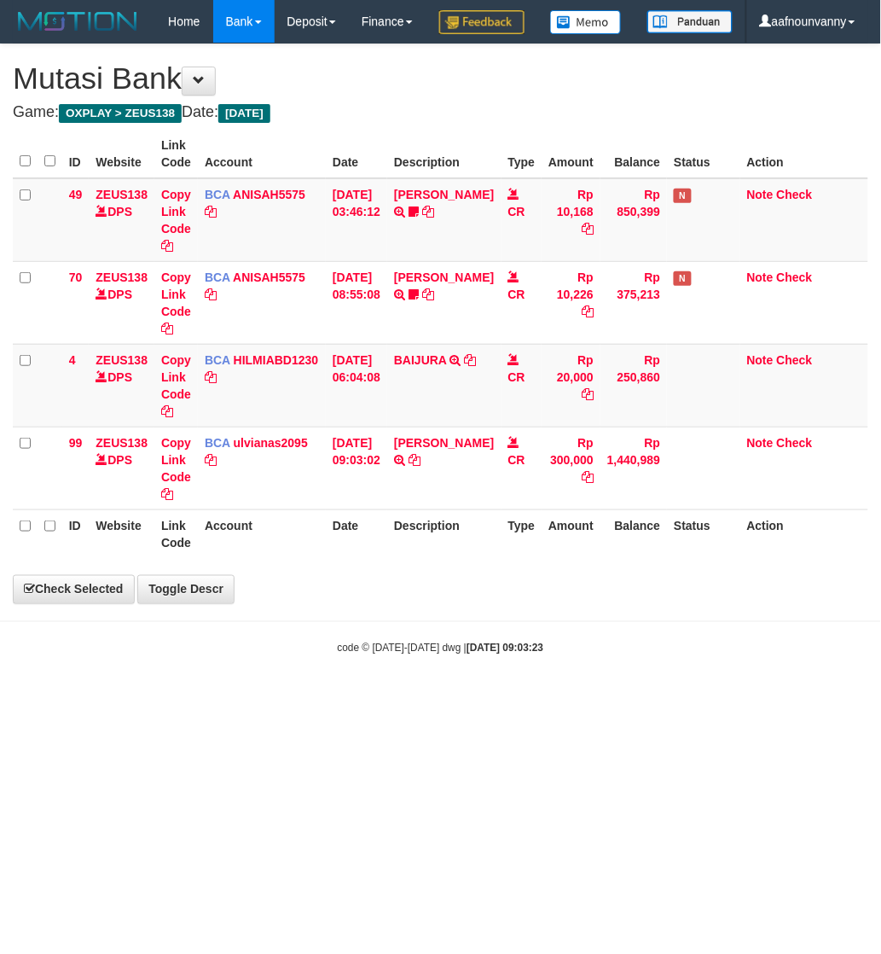
select select "***"
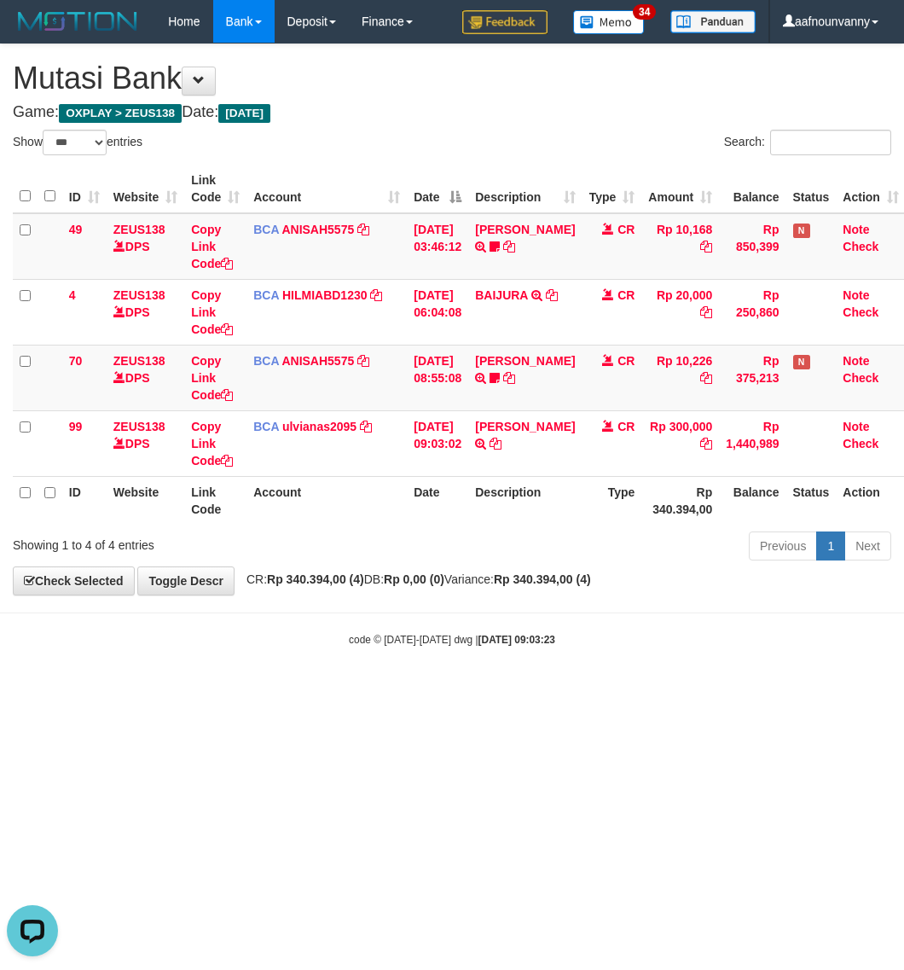
drag, startPoint x: 556, startPoint y: 722, endPoint x: 663, endPoint y: 616, distance: 150.2
click at [556, 690] on html "Toggle navigation Home Bank Account List Load By Website Group [OXPLAY] ZEUS138…" at bounding box center [452, 345] width 904 height 690
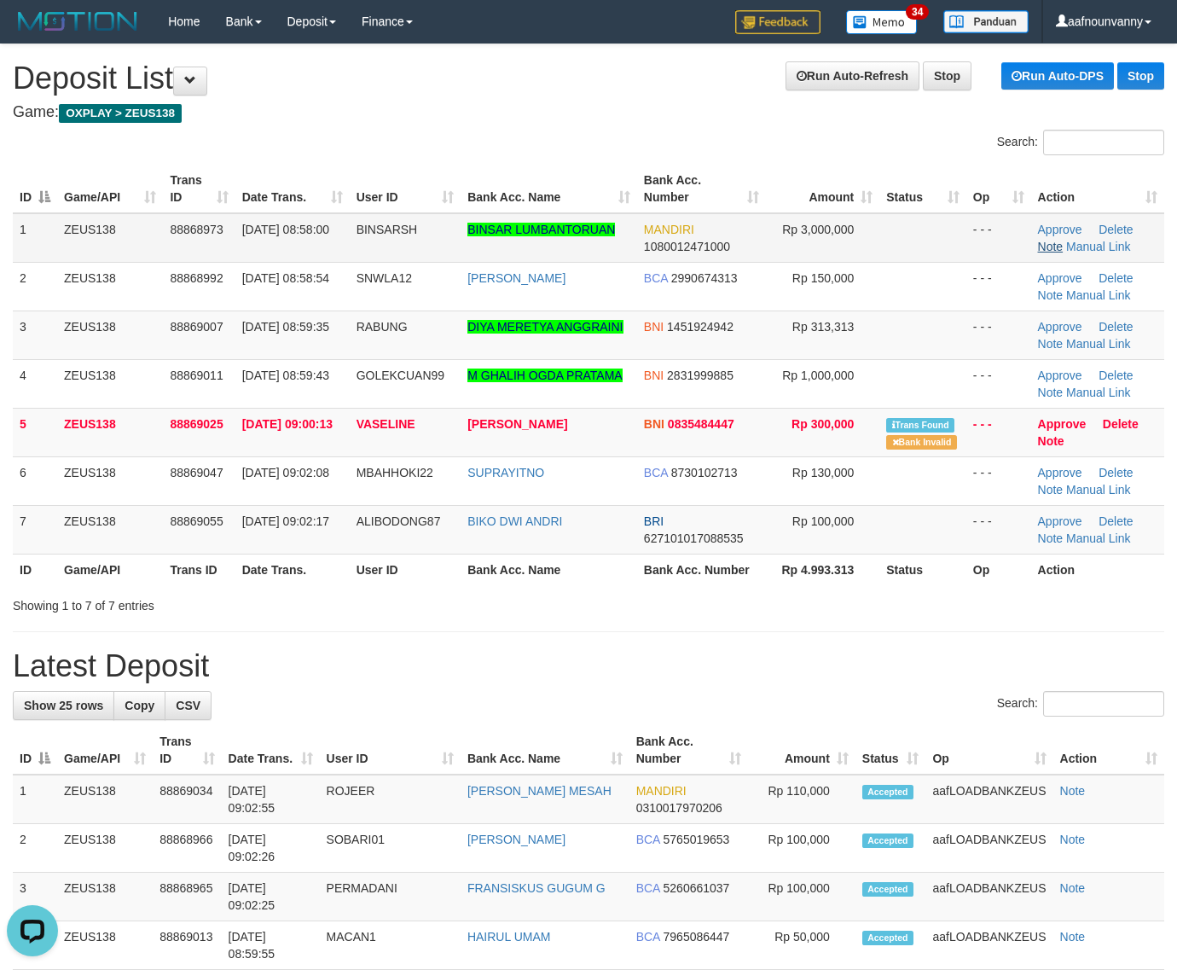
drag, startPoint x: 973, startPoint y: 245, endPoint x: 1042, endPoint y: 249, distance: 69.2
click at [970, 246] on td "- - -" at bounding box center [999, 237] width 65 height 49
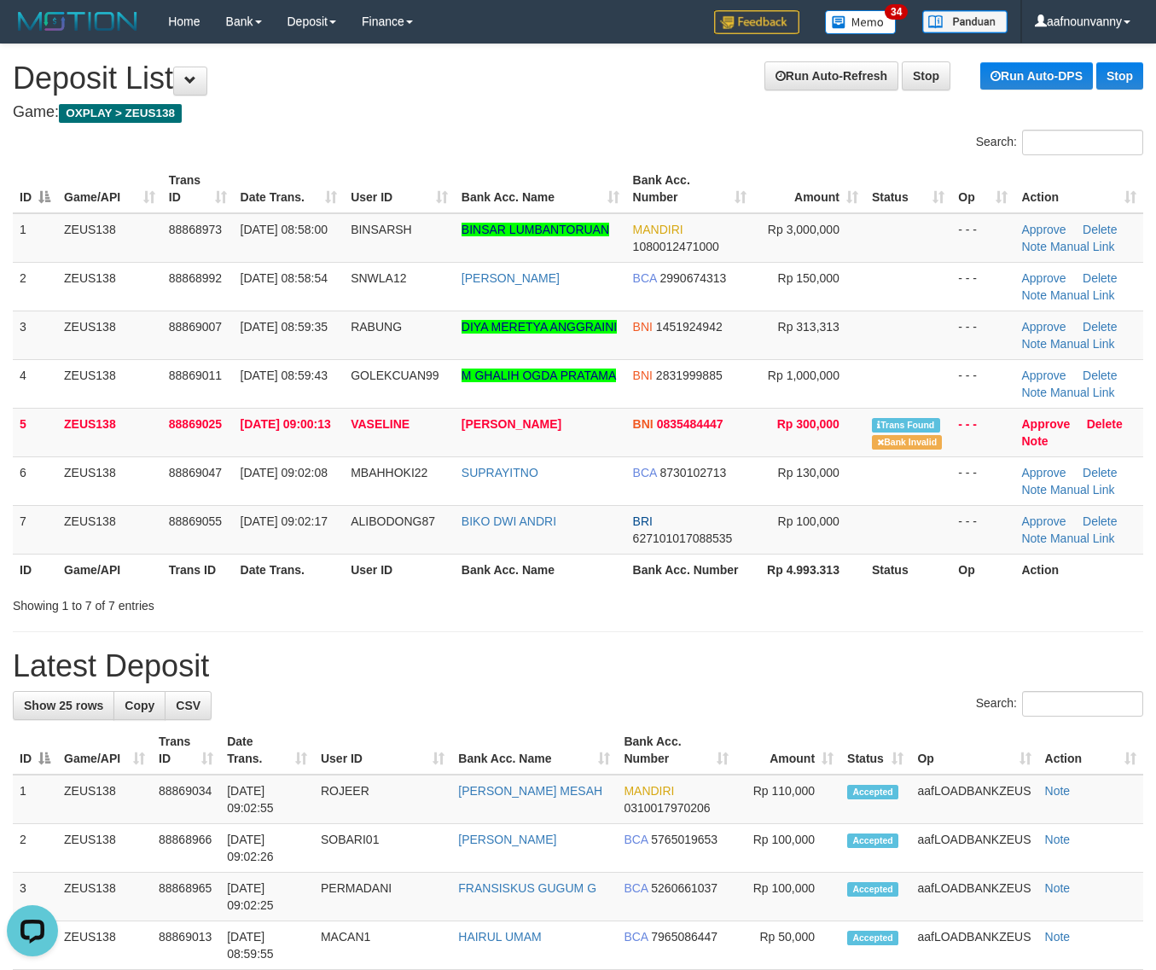
drag, startPoint x: 956, startPoint y: 628, endPoint x: 1167, endPoint y: 634, distance: 210.8
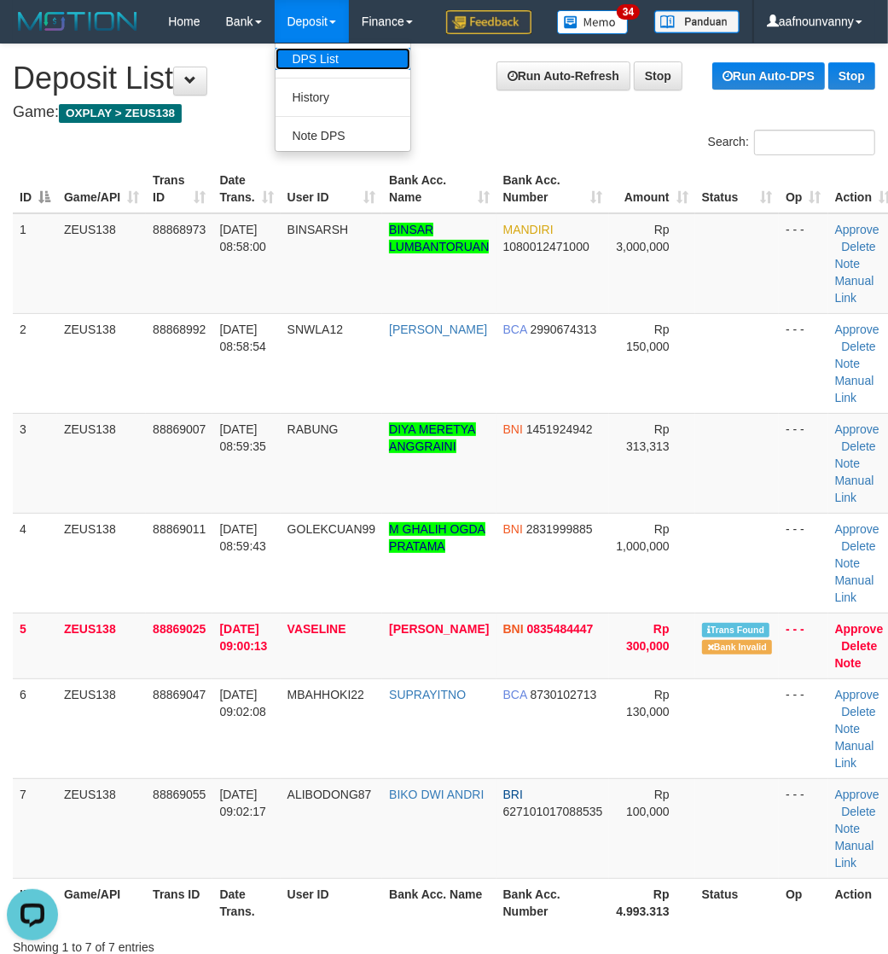
click at [294, 56] on link "DPS List" at bounding box center [343, 59] width 135 height 22
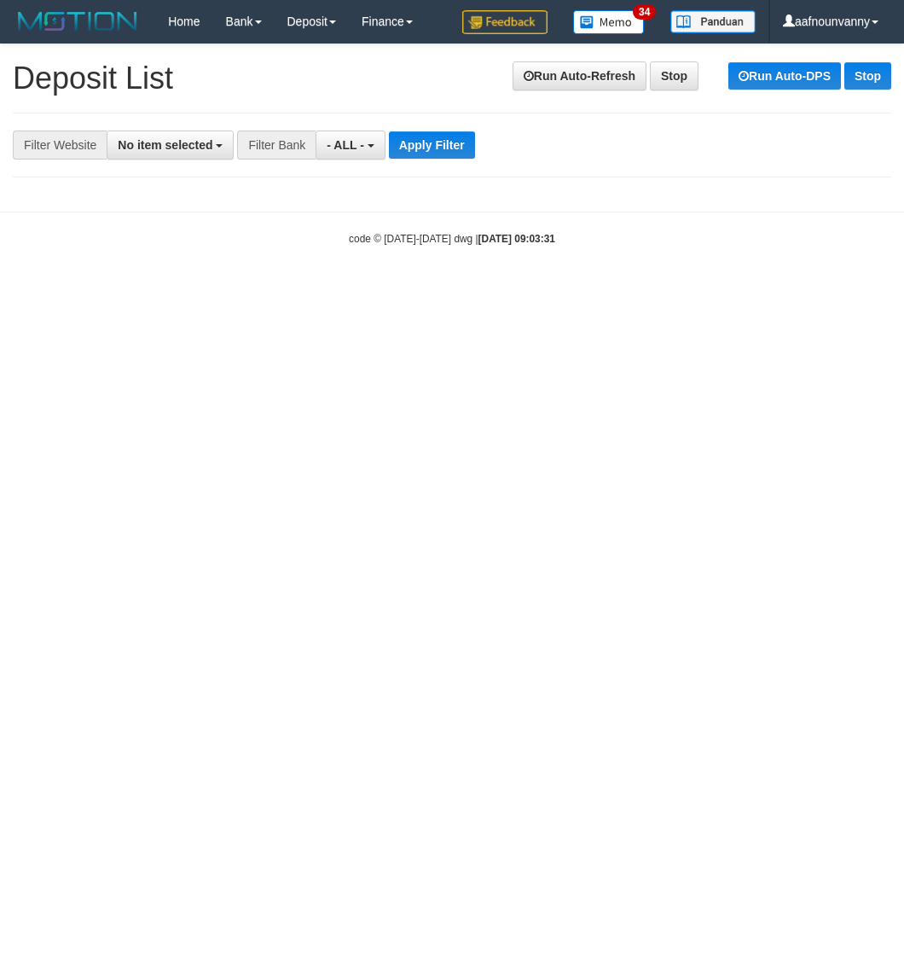
select select
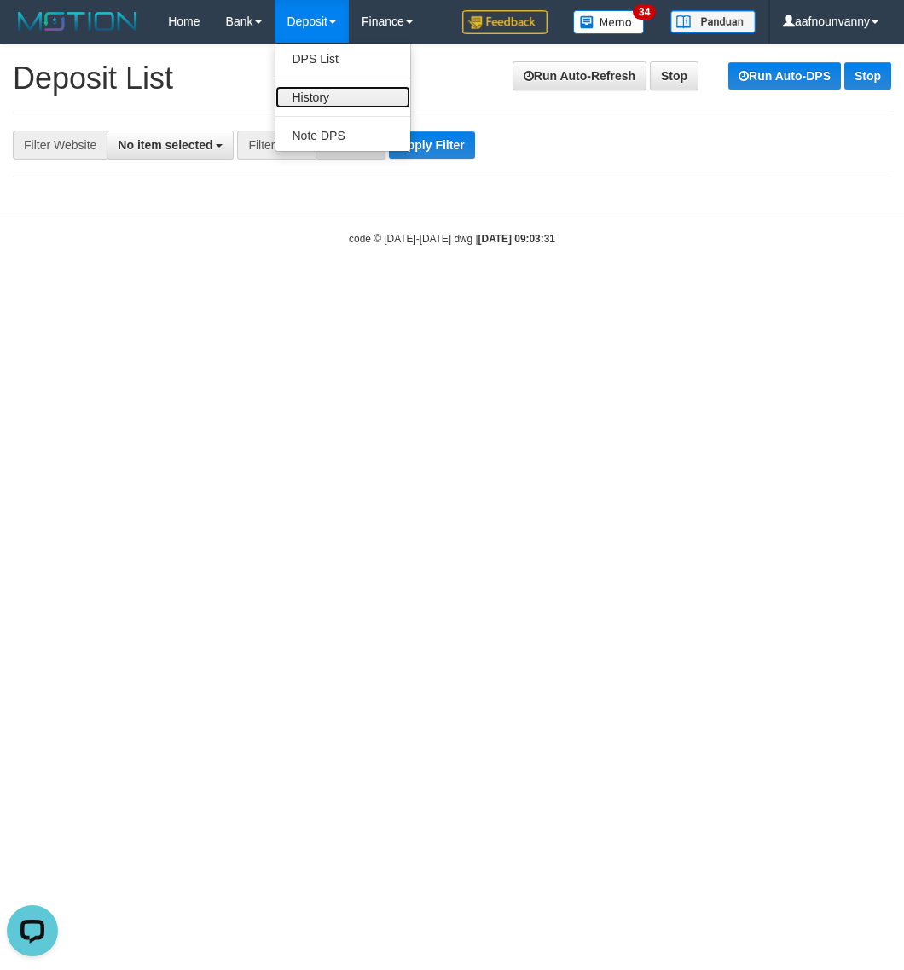
click at [320, 102] on link "History" at bounding box center [343, 97] width 135 height 22
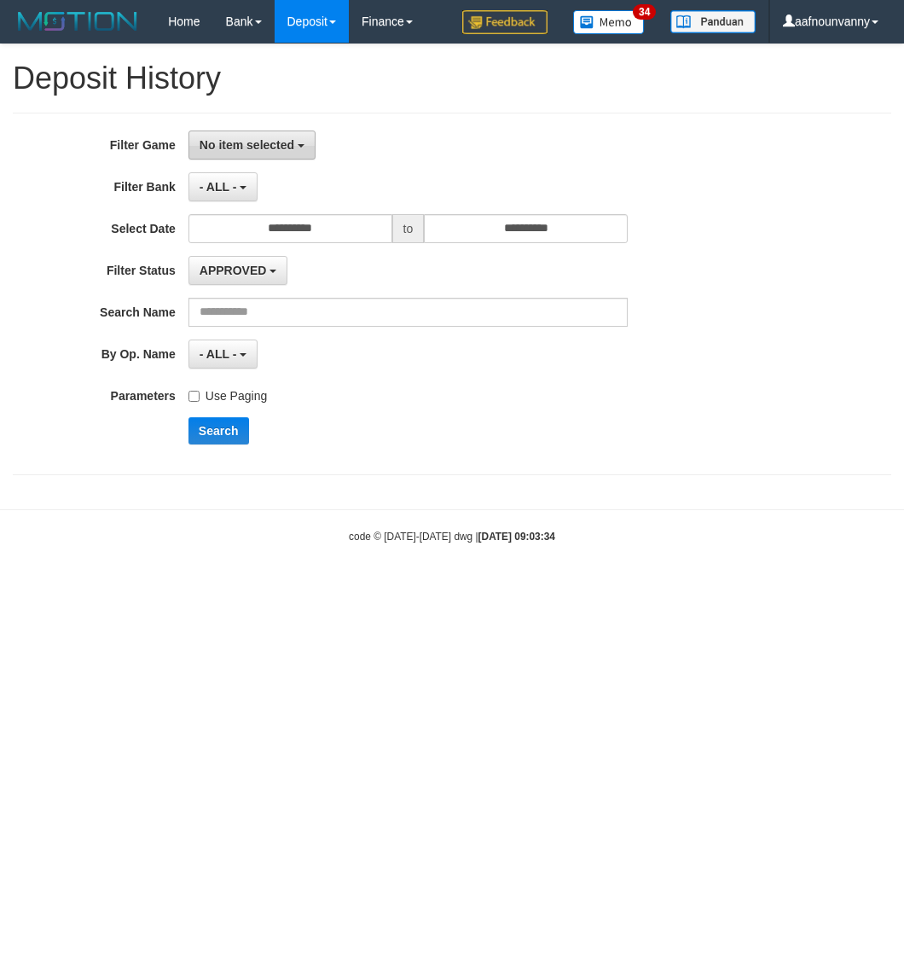
click at [233, 151] on span "No item selected" at bounding box center [247, 145] width 95 height 14
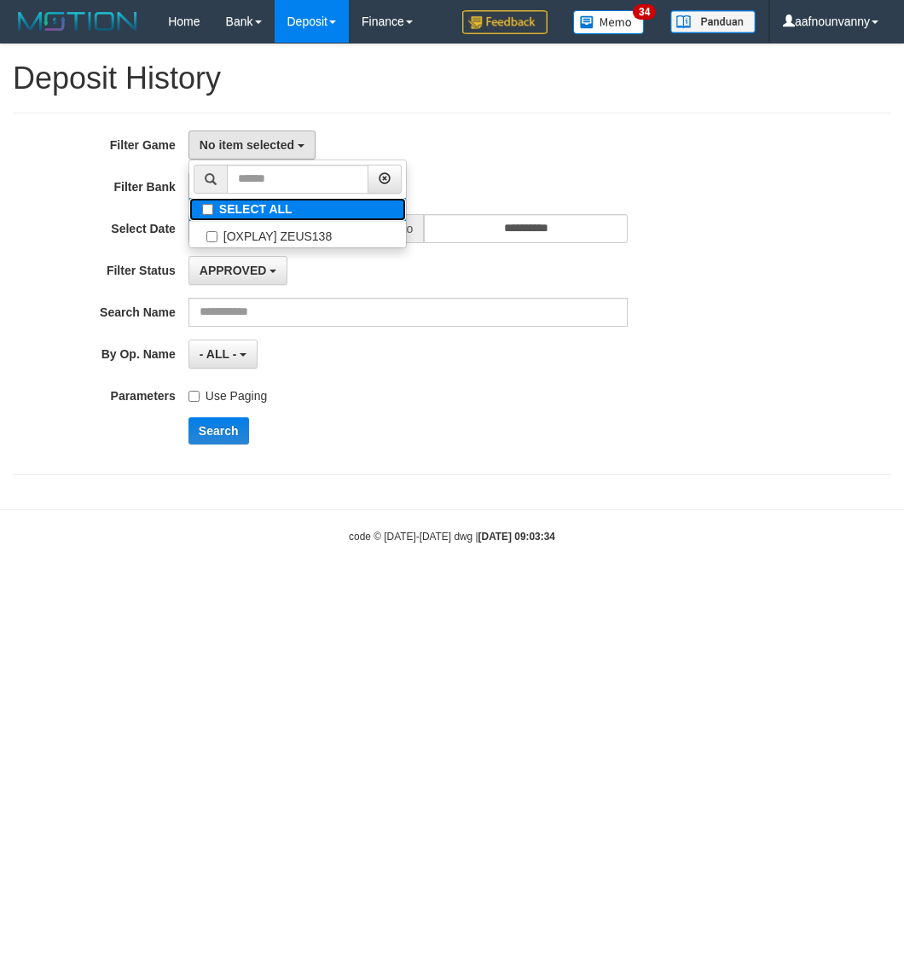
click at [220, 202] on label "SELECT ALL" at bounding box center [297, 209] width 217 height 23
select select "***"
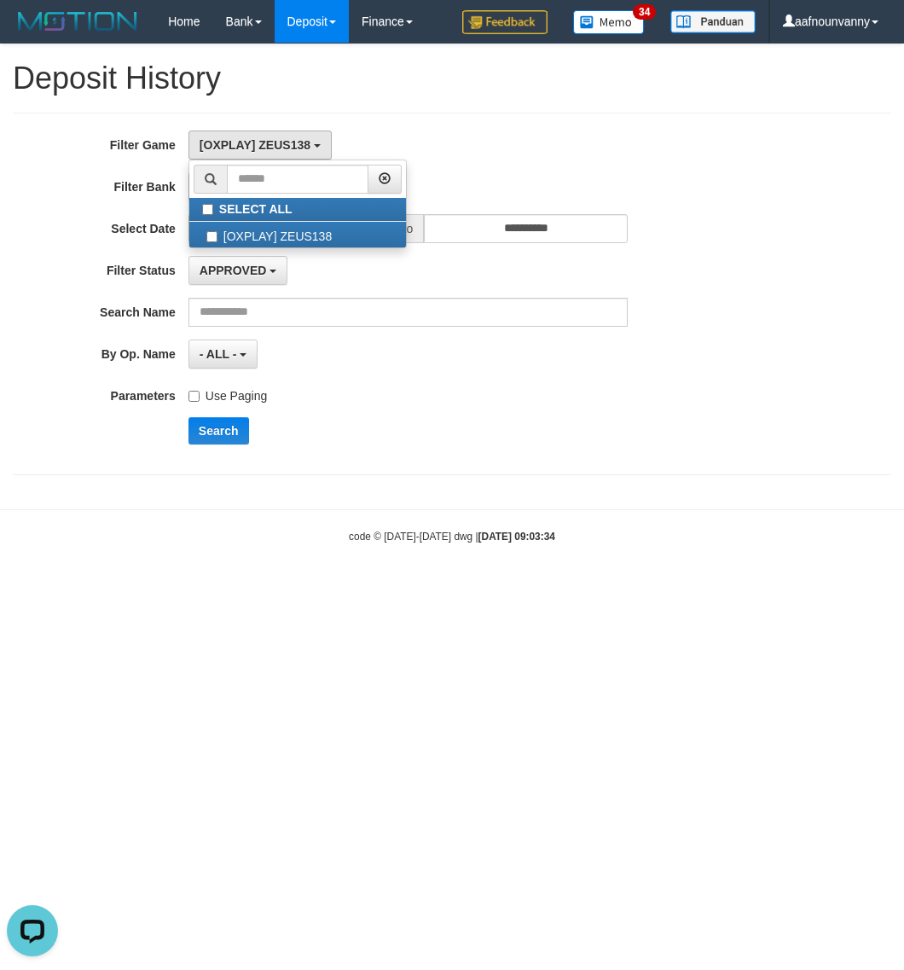
click at [229, 395] on label "Use Paging" at bounding box center [228, 392] width 78 height 23
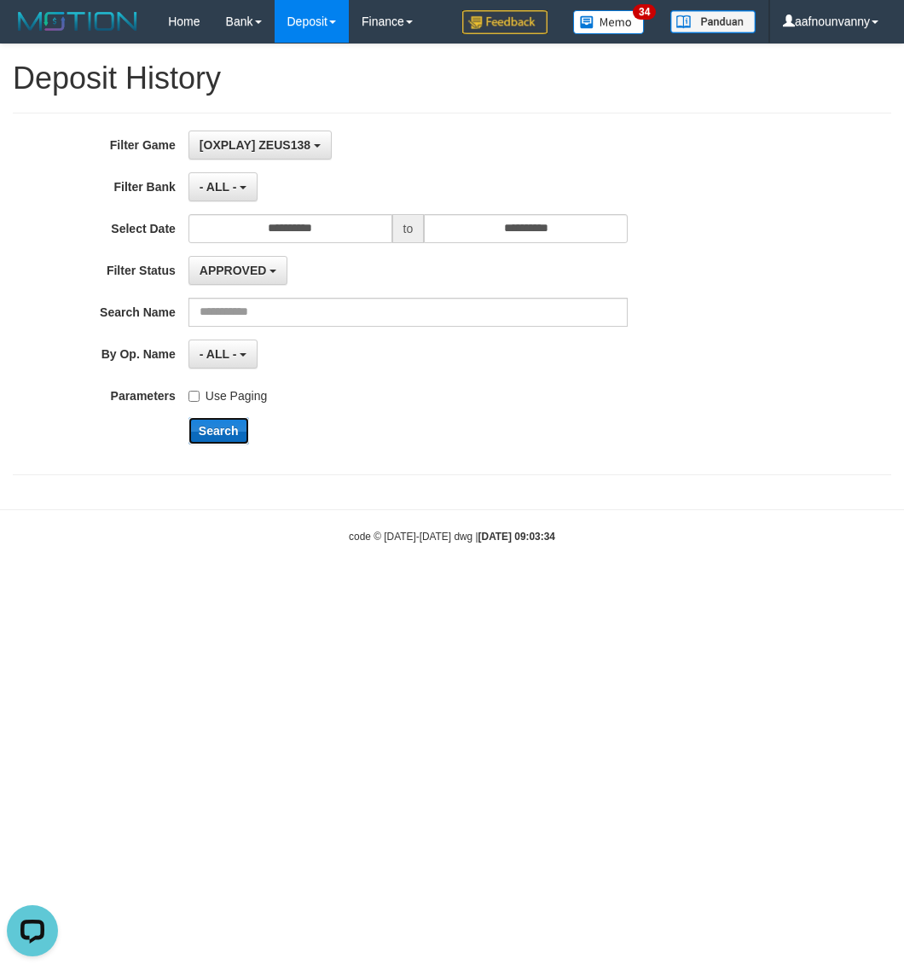
click at [207, 436] on button "Search" at bounding box center [219, 430] width 61 height 27
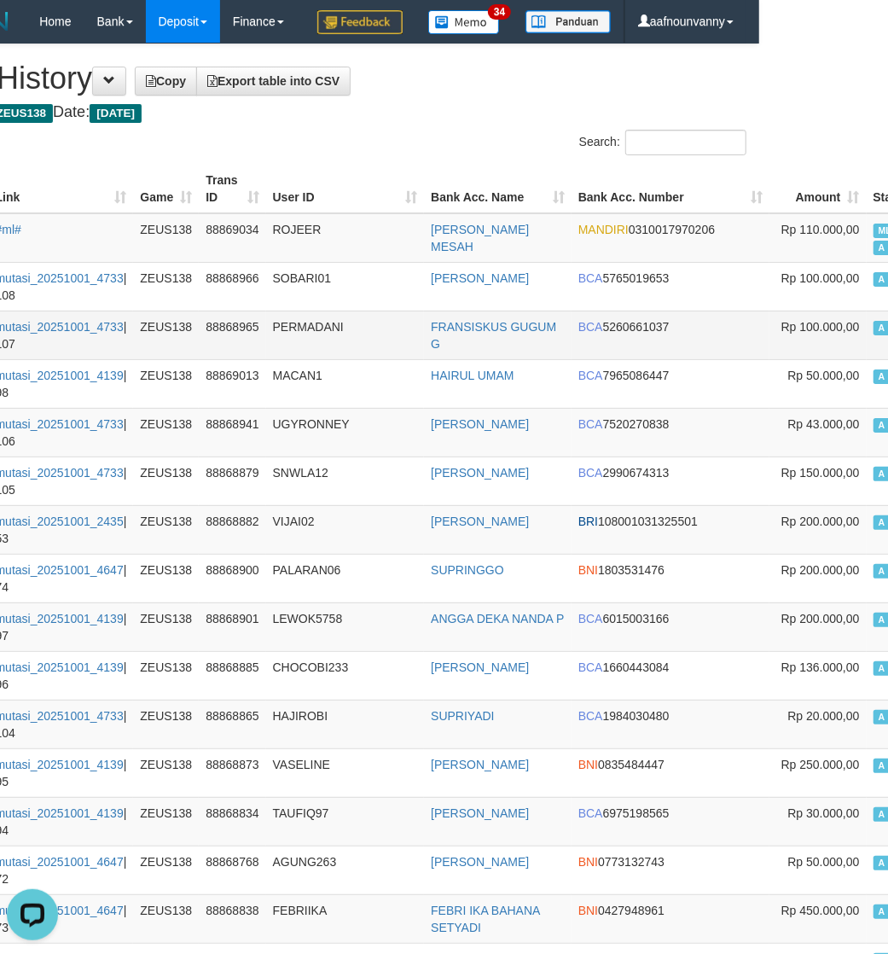
scroll to position [0, 126]
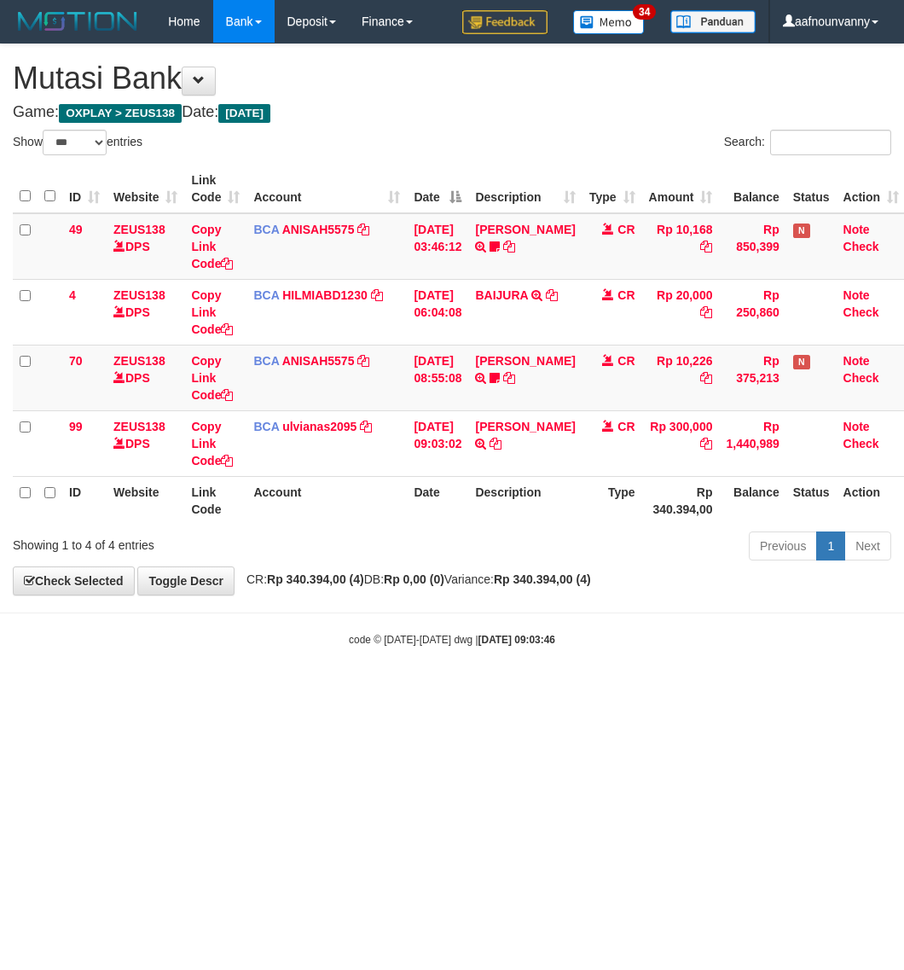
select select "***"
drag, startPoint x: 568, startPoint y: 655, endPoint x: 30, endPoint y: 508, distance: 558.0
click at [516, 633] on body "Toggle navigation Home Bank Account List Load By Website Group [OXPLAY] ZEUS138…" at bounding box center [452, 345] width 904 height 690
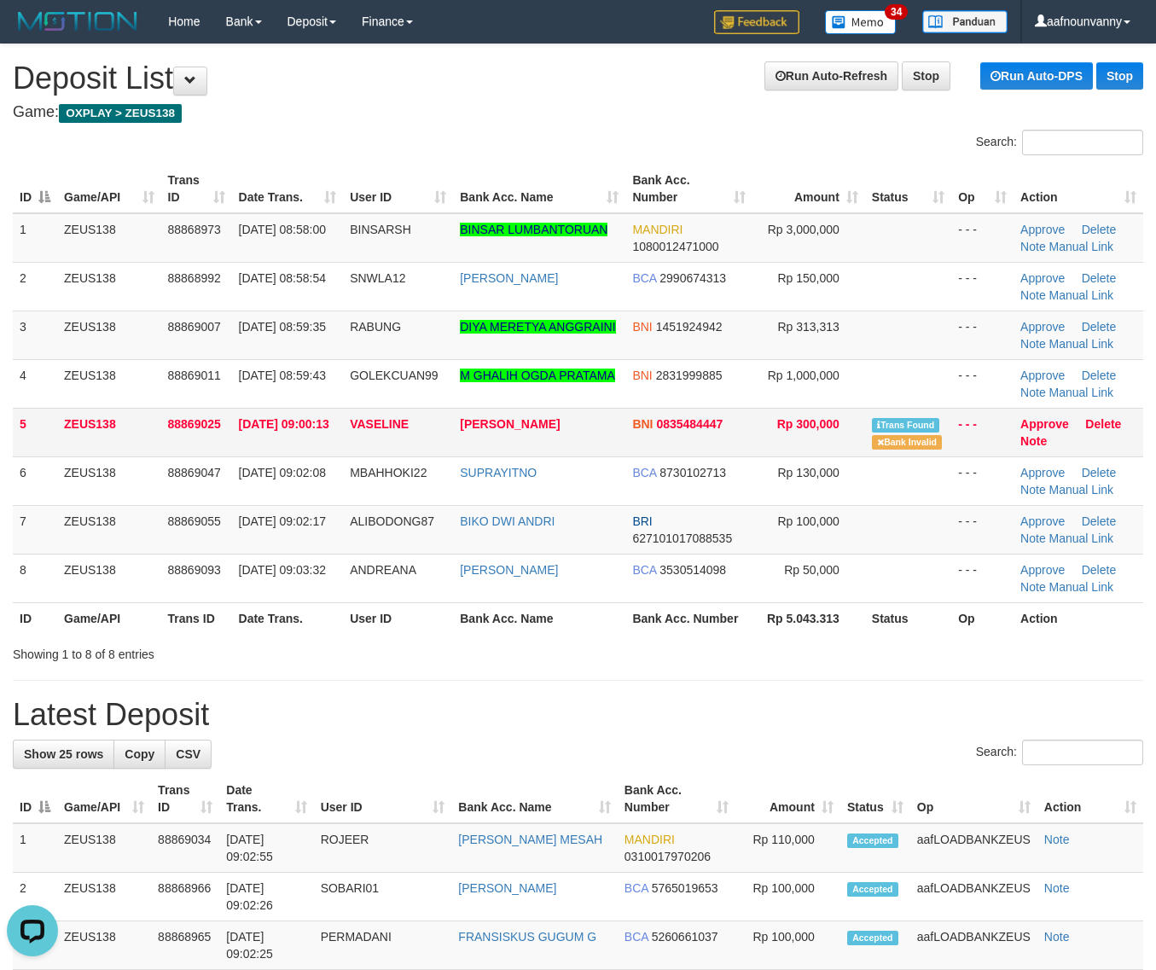
drag, startPoint x: 350, startPoint y: 454, endPoint x: 351, endPoint y: 435, distance: 18.8
click at [351, 435] on td "VASELINE" at bounding box center [398, 432] width 110 height 49
drag, startPoint x: 621, startPoint y: 675, endPoint x: 719, endPoint y: 670, distance: 98.2
drag, startPoint x: 469, startPoint y: 585, endPoint x: 1171, endPoint y: 683, distance: 708.1
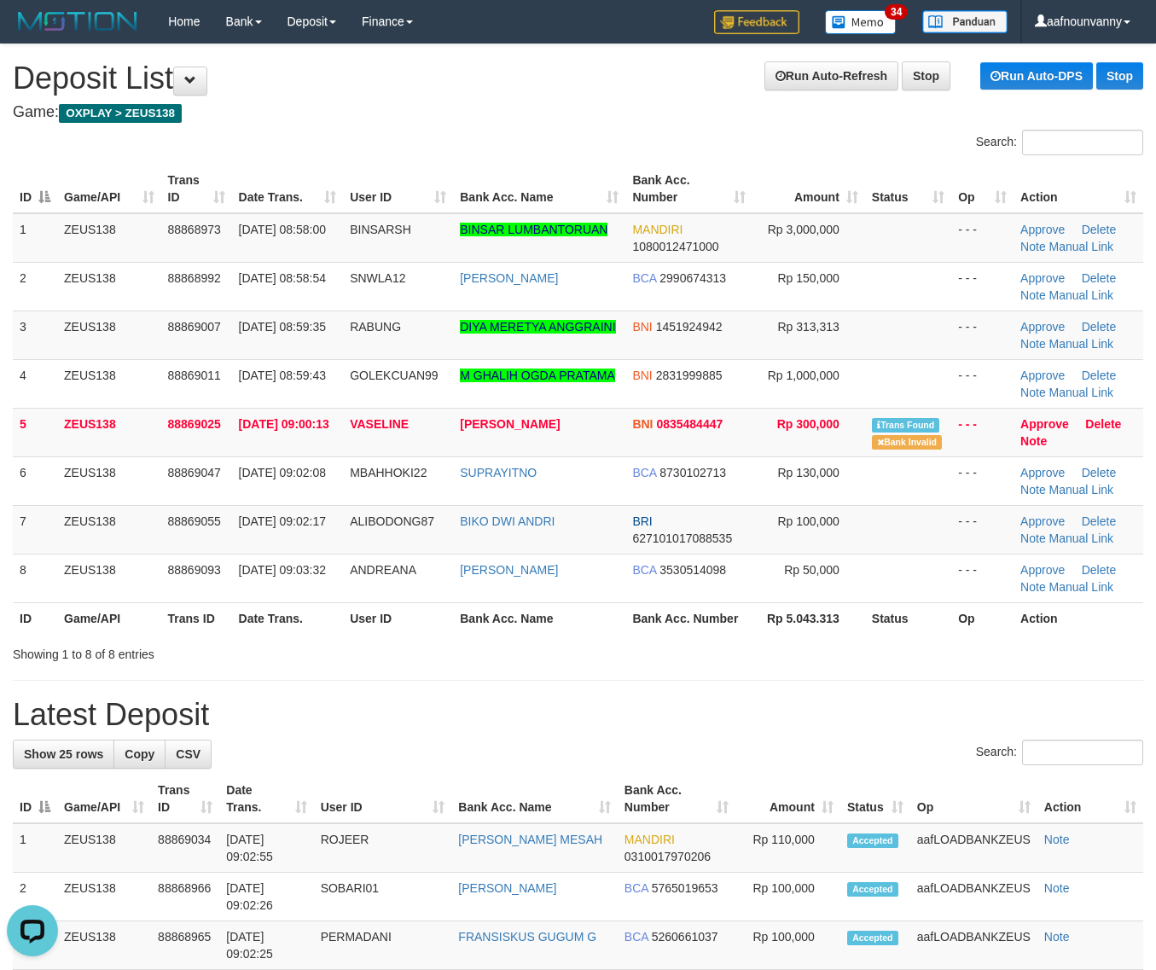
click at [543, 586] on td "[PERSON_NAME]" at bounding box center [539, 578] width 172 height 49
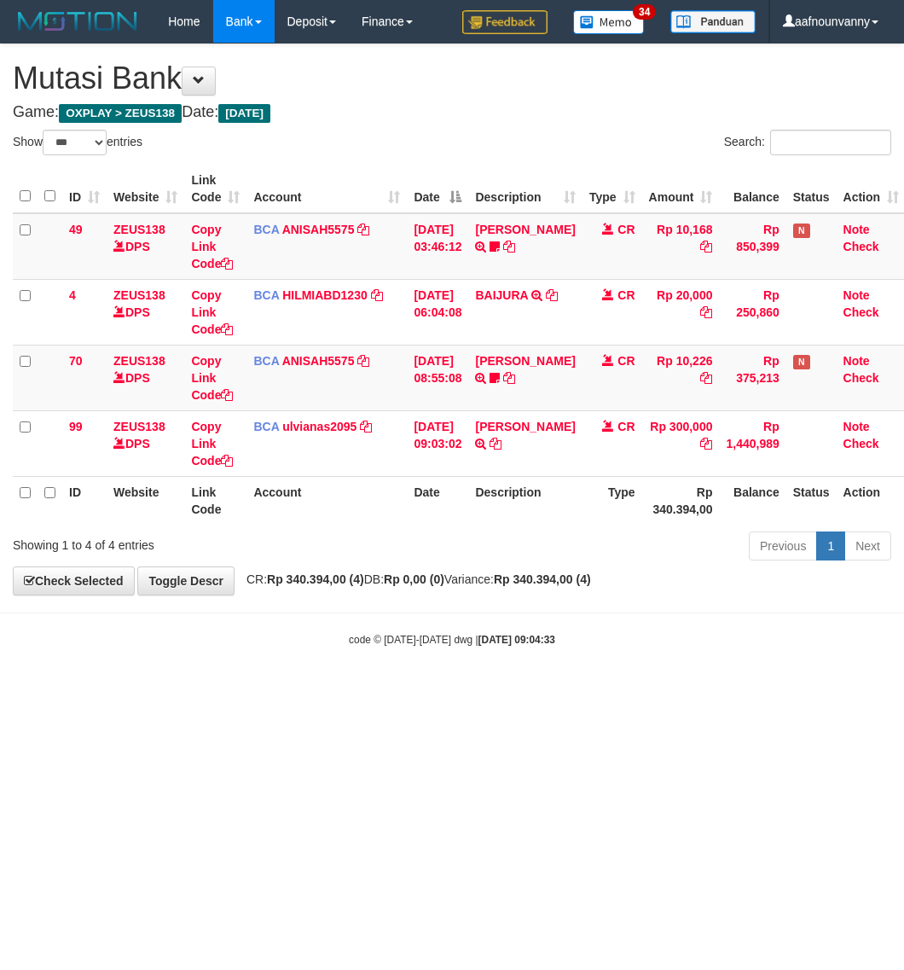
select select "***"
drag, startPoint x: 320, startPoint y: 694, endPoint x: 0, endPoint y: 698, distance: 320.0
click at [214, 689] on body "Toggle navigation Home Bank Account List Load By Website Group [OXPLAY] ZEUS138…" at bounding box center [452, 345] width 904 height 690
select select "***"
drag, startPoint x: 270, startPoint y: 726, endPoint x: 266, endPoint y: 718, distance: 9.2
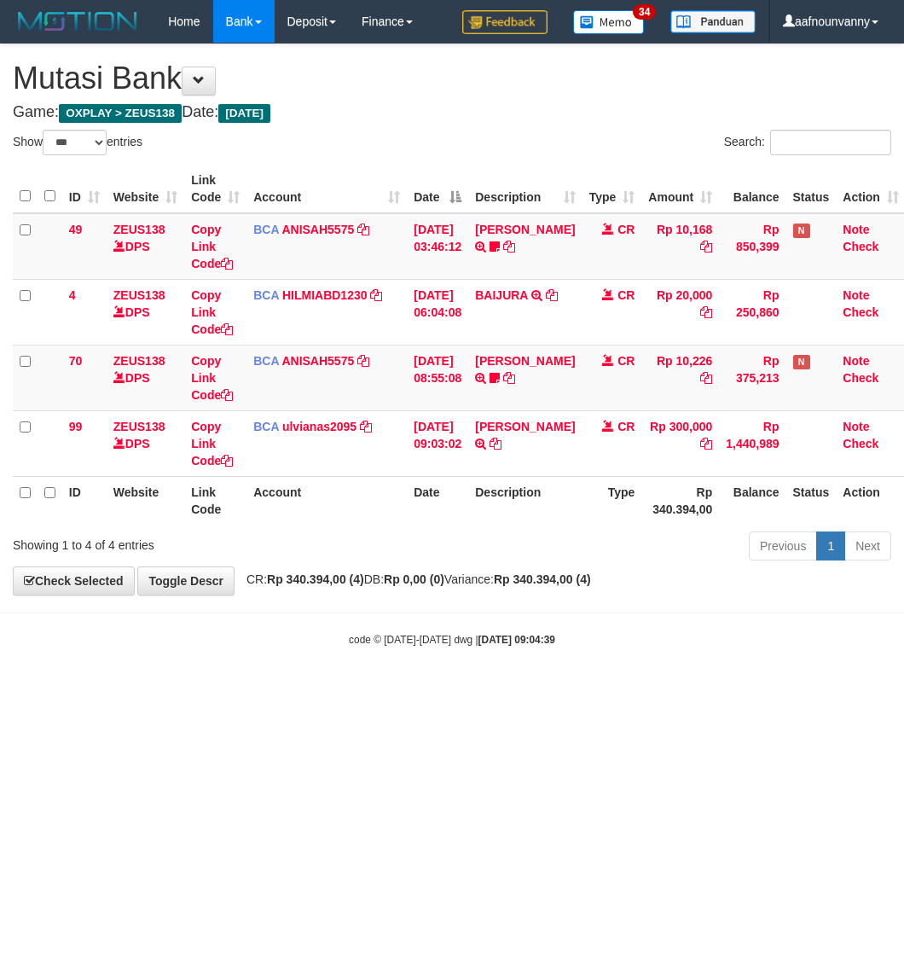
click at [270, 690] on html "Toggle navigation Home Bank Account List Load By Website Group [OXPLAY] ZEUS138…" at bounding box center [452, 345] width 904 height 690
drag, startPoint x: 327, startPoint y: 730, endPoint x: 248, endPoint y: 729, distance: 78.5
click at [324, 690] on html "Toggle navigation Home Bank Account List Load By Website Group [OXPLAY] ZEUS138…" at bounding box center [452, 345] width 904 height 690
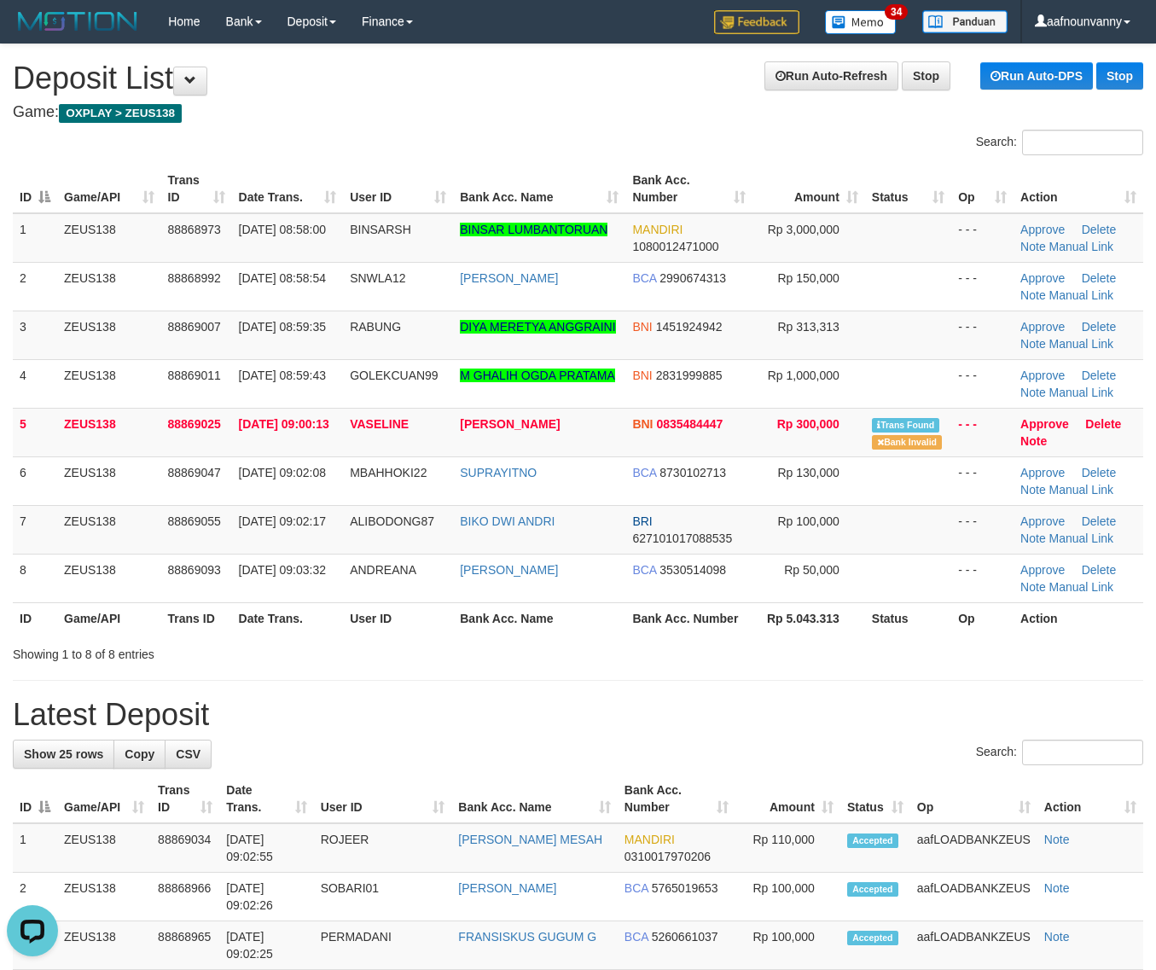
drag, startPoint x: 614, startPoint y: 675, endPoint x: 1163, endPoint y: 752, distance: 553.9
drag, startPoint x: 677, startPoint y: 654, endPoint x: 931, endPoint y: 666, distance: 254.6
click at [779, 653] on div "Showing 1 to 8 of 8 entries" at bounding box center [578, 651] width 1156 height 24
drag, startPoint x: 816, startPoint y: 617, endPoint x: 1165, endPoint y: 650, distance: 350.5
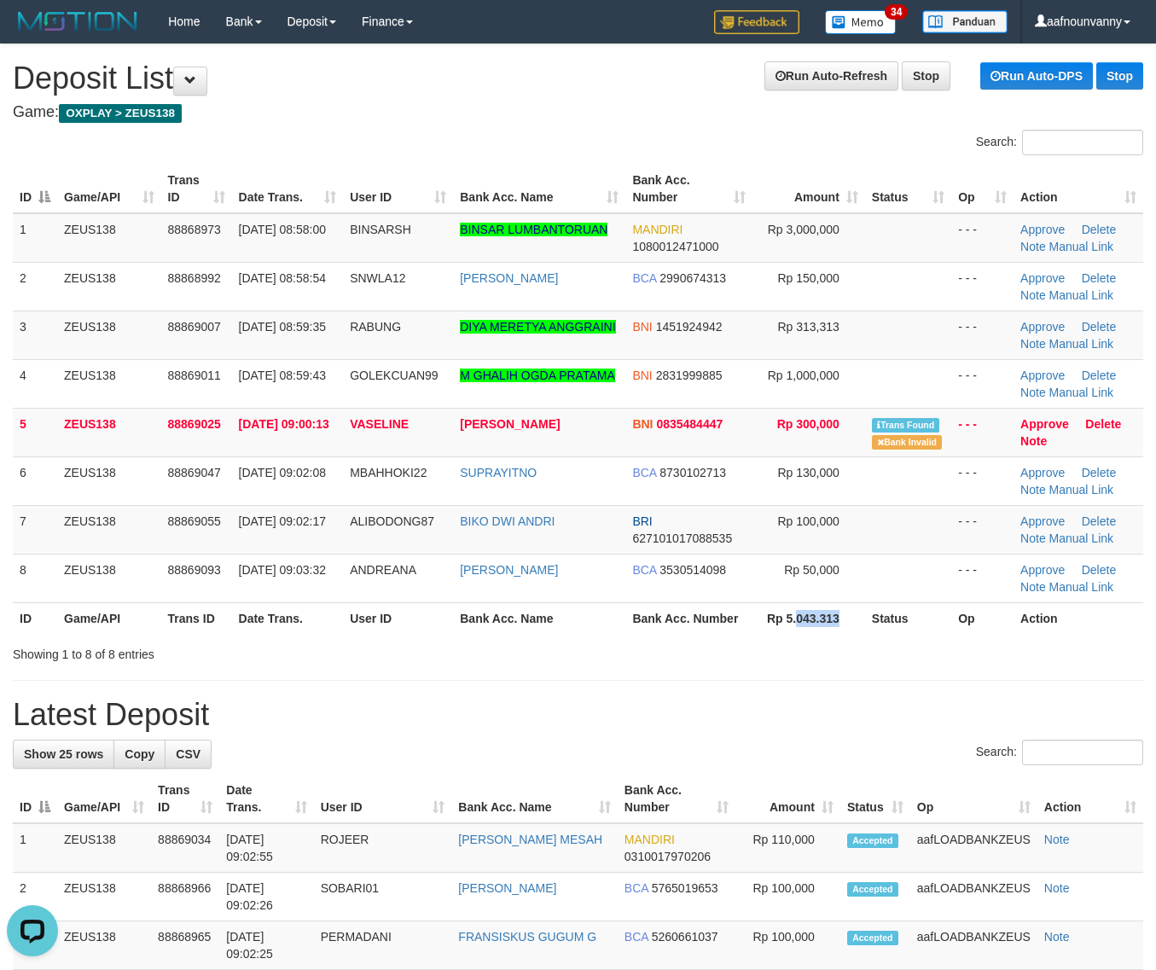
click at [927, 637] on div "ID Game/API Trans ID Date Trans. User ID Bank Acc. Name Bank Acc. Number Amount…" at bounding box center [578, 399] width 1156 height 479
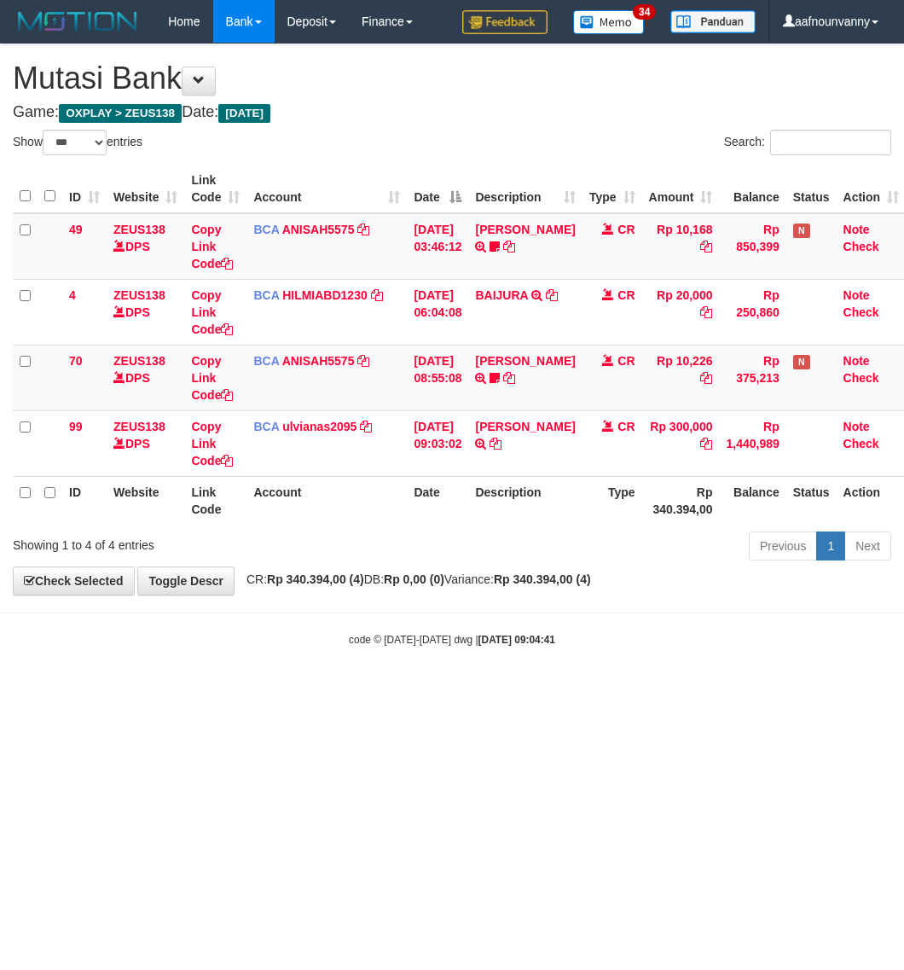
select select "***"
drag, startPoint x: 277, startPoint y: 735, endPoint x: 0, endPoint y: 704, distance: 279.1
click at [241, 690] on html "Toggle navigation Home Bank Account List Load By Website Group [OXPLAY] ZEUS138…" at bounding box center [452, 345] width 904 height 690
select select "***"
drag, startPoint x: 313, startPoint y: 781, endPoint x: 5, endPoint y: 728, distance: 312.5
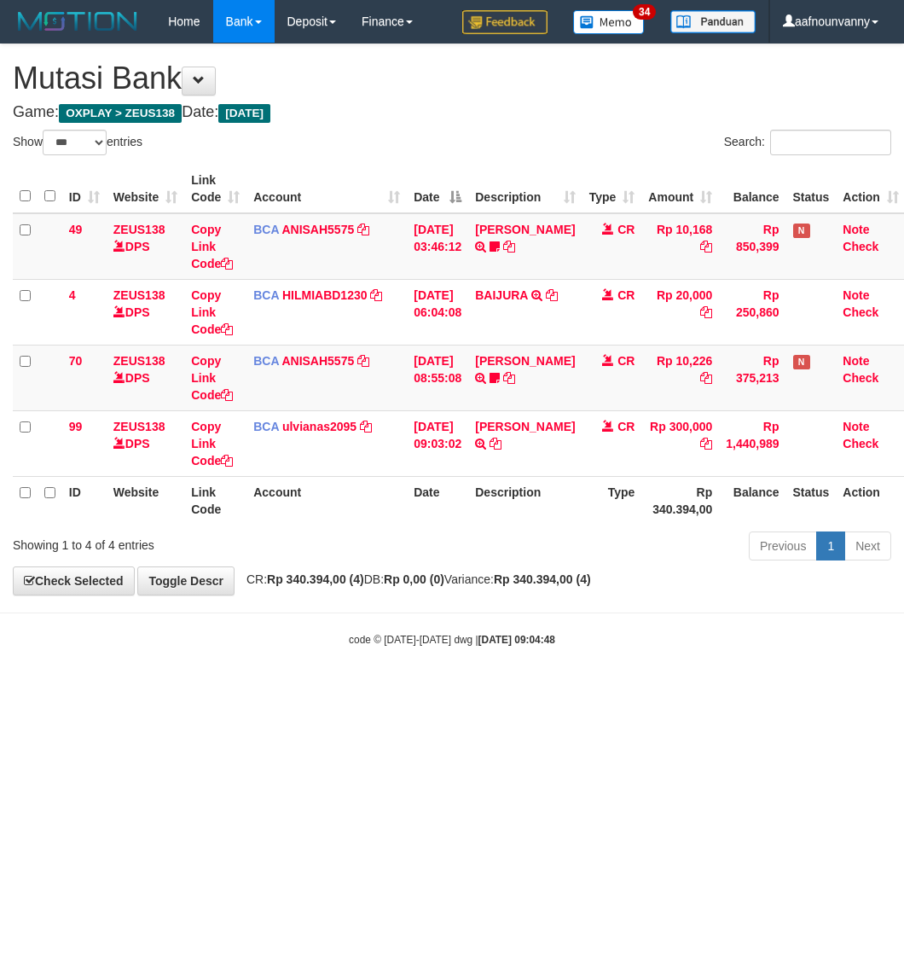
click at [207, 690] on html "Toggle navigation Home Bank Account List Load By Website Group [OXPLAY] ZEUS138…" at bounding box center [452, 345] width 904 height 690
select select "***"
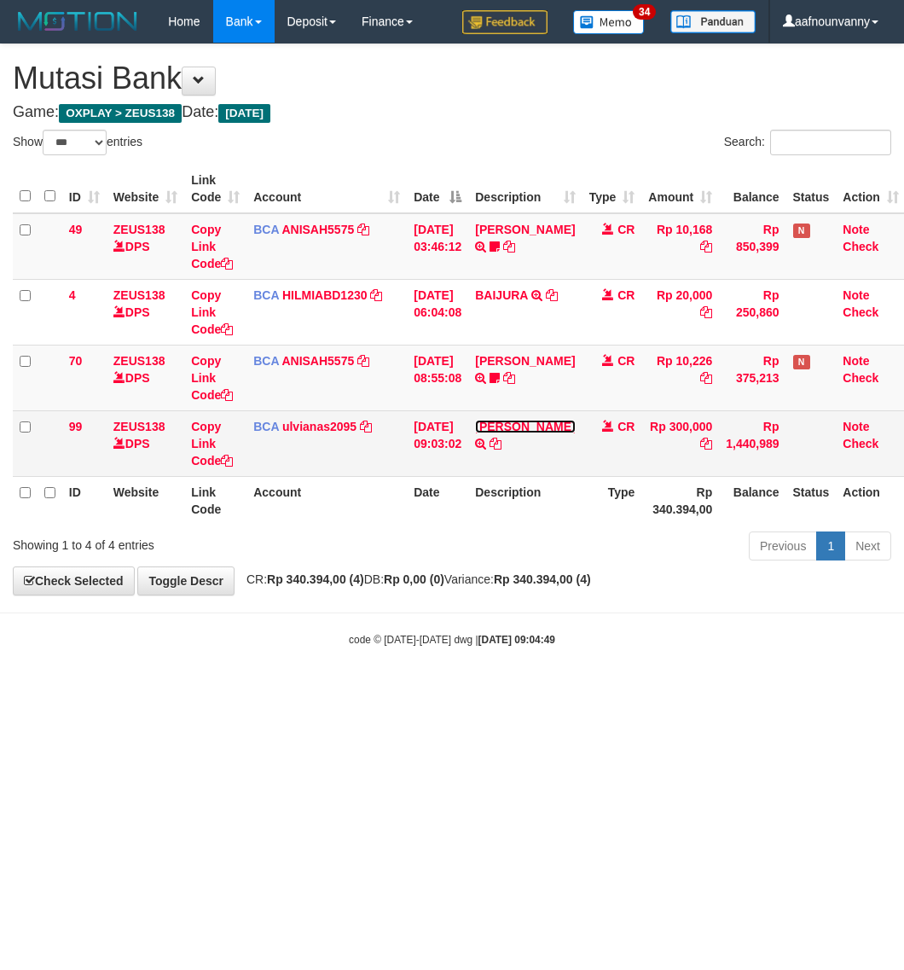
click at [509, 429] on link "[PERSON_NAME]" at bounding box center [525, 427] width 100 height 14
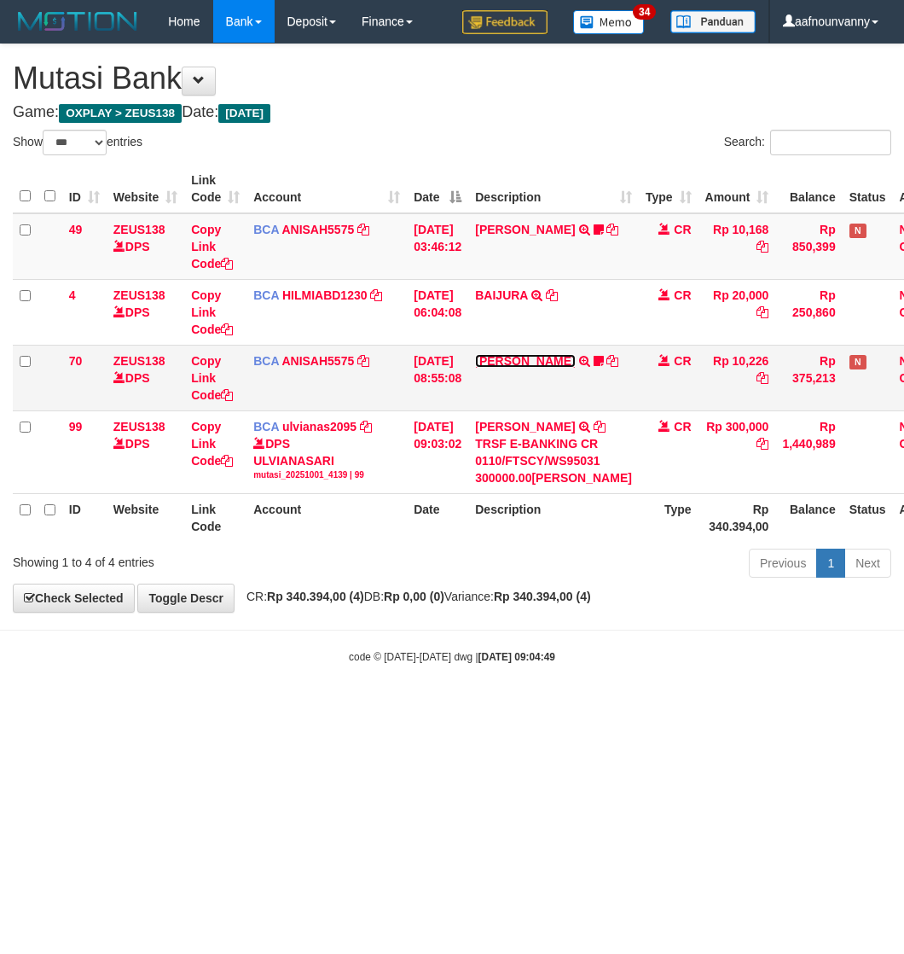
click at [500, 357] on link "DAVIT HENDRI" at bounding box center [525, 361] width 100 height 14
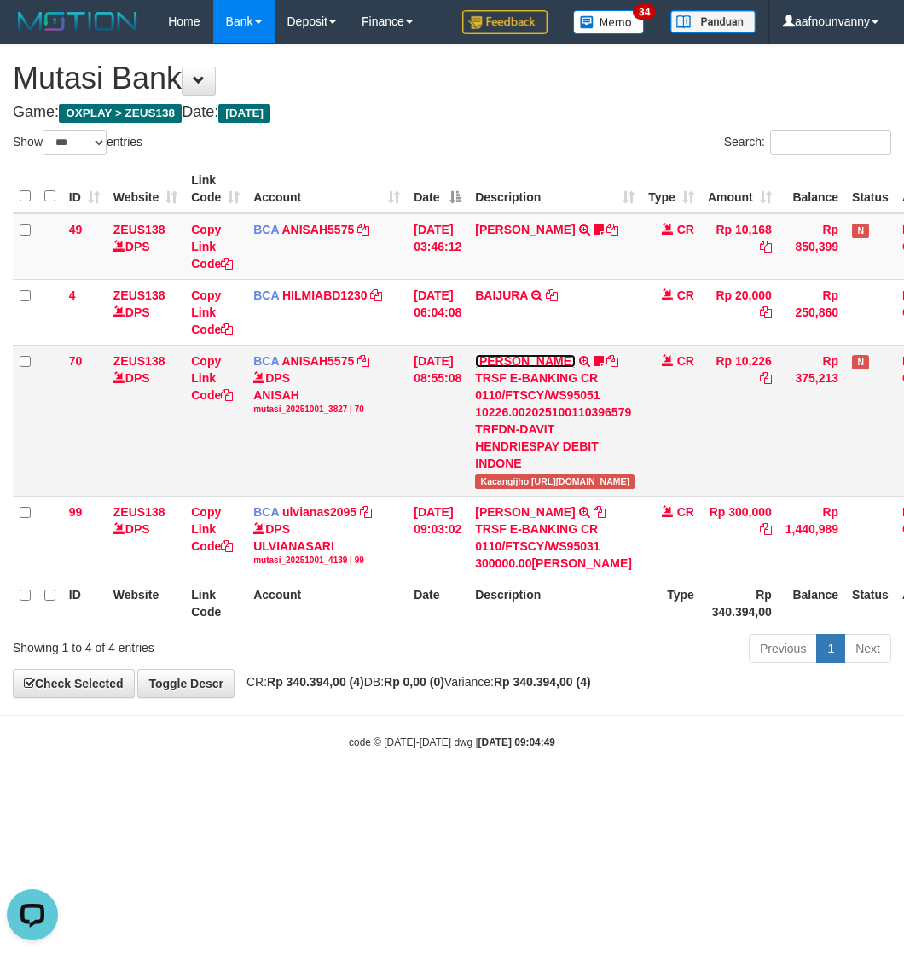
click at [500, 357] on link "DAVIT HENDRI" at bounding box center [525, 361] width 100 height 14
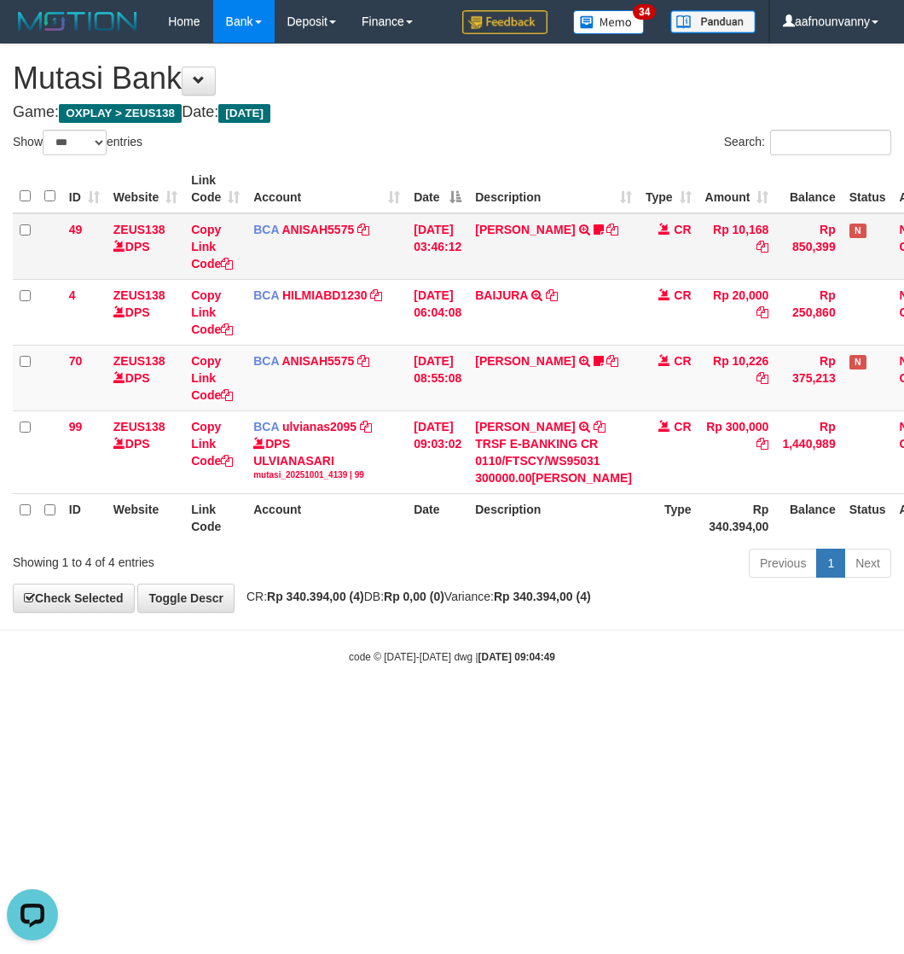
click at [492, 277] on td "INA PAUJANAH TRSF E-BANKING CR 0110/FTSCY/WS95051 10168.002025100181565469 TRFD…" at bounding box center [553, 246] width 171 height 67
drag, startPoint x: 328, startPoint y: 775, endPoint x: 121, endPoint y: 722, distance: 214.0
click at [180, 707] on html "Toggle navigation Home Bank Account List Load By Website Group [OXPLAY] ZEUS138…" at bounding box center [452, 353] width 904 height 707
drag, startPoint x: 522, startPoint y: 772, endPoint x: 5, endPoint y: 659, distance: 529.3
click at [342, 707] on html "Toggle navigation Home Bank Account List Load By Website Group [OXPLAY] ZEUS138…" at bounding box center [452, 353] width 904 height 707
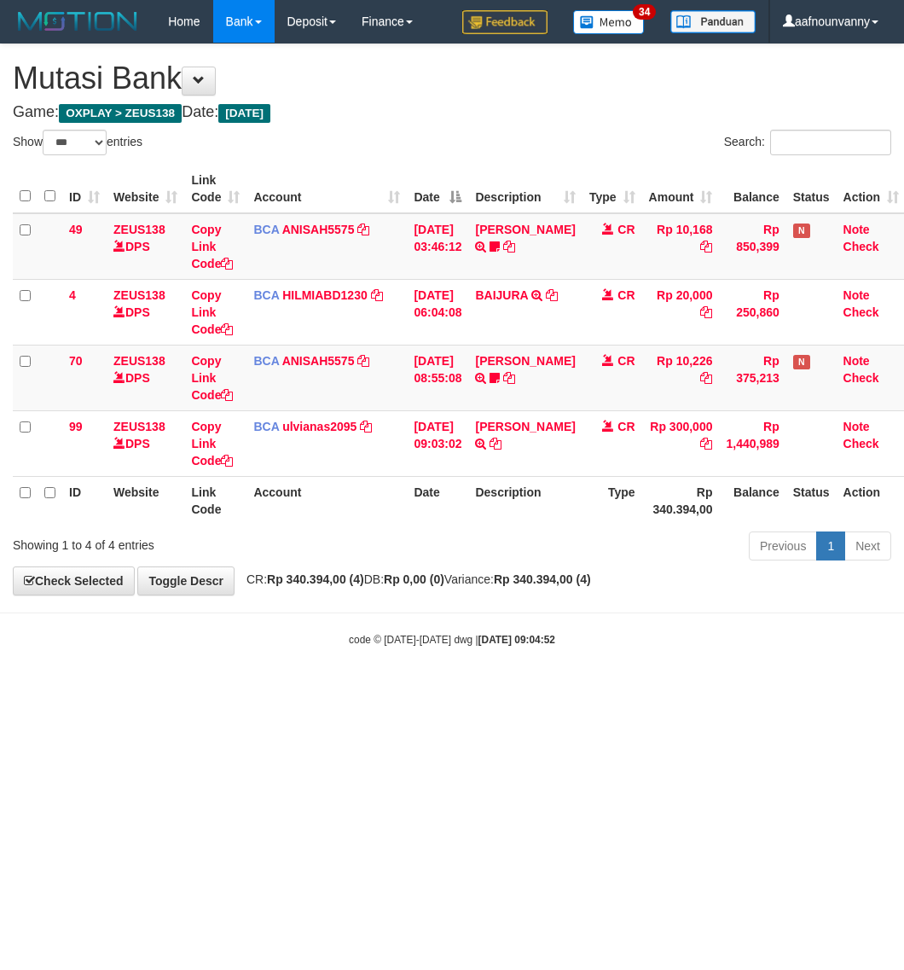
select select "***"
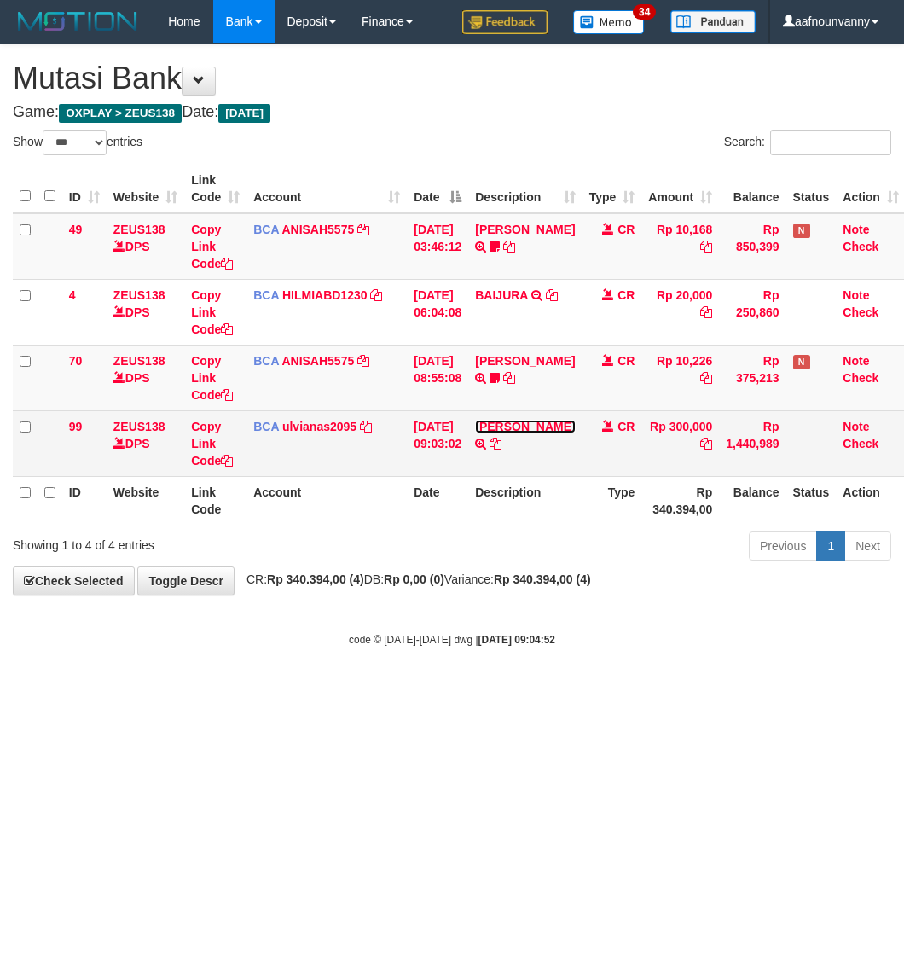
click at [520, 433] on link "[PERSON_NAME]" at bounding box center [525, 427] width 100 height 14
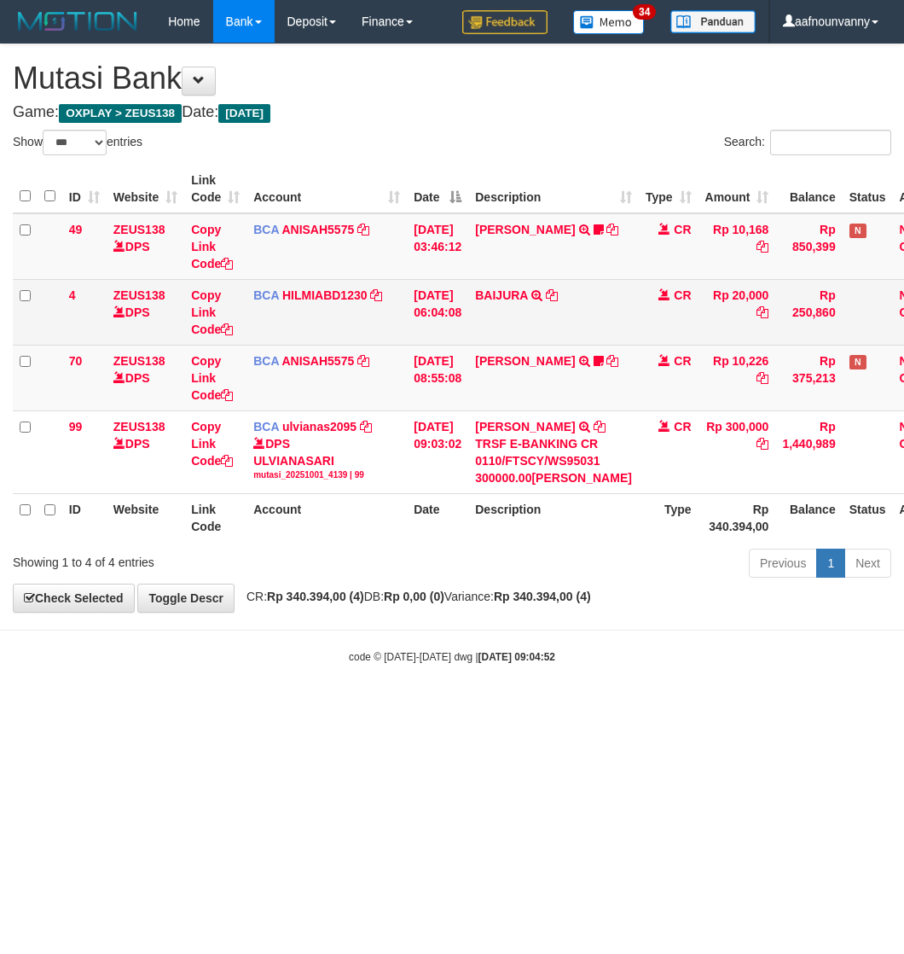
click at [526, 328] on td "BAIJURA TRSF E-BANKING CR 0110/FTSCY/WS95051 20000.002025100191215388 TRFDN-BAI…" at bounding box center [553, 312] width 171 height 66
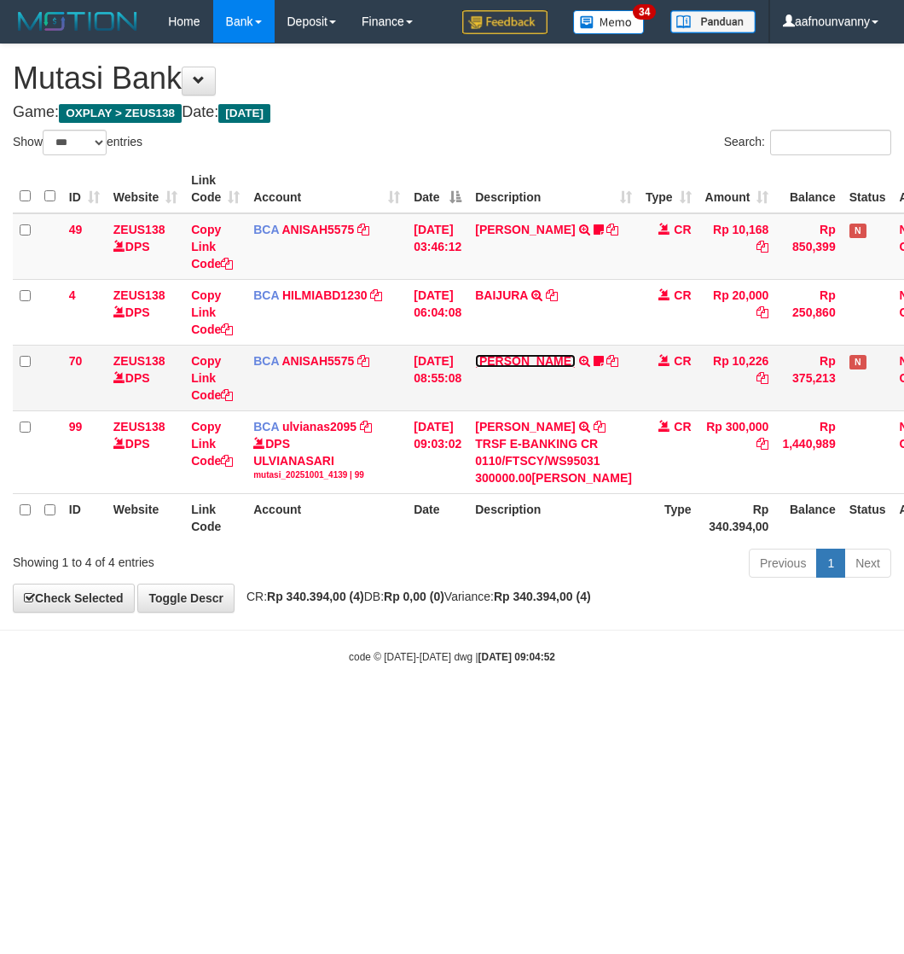
click at [509, 357] on link "DAVIT HENDRI" at bounding box center [525, 361] width 100 height 14
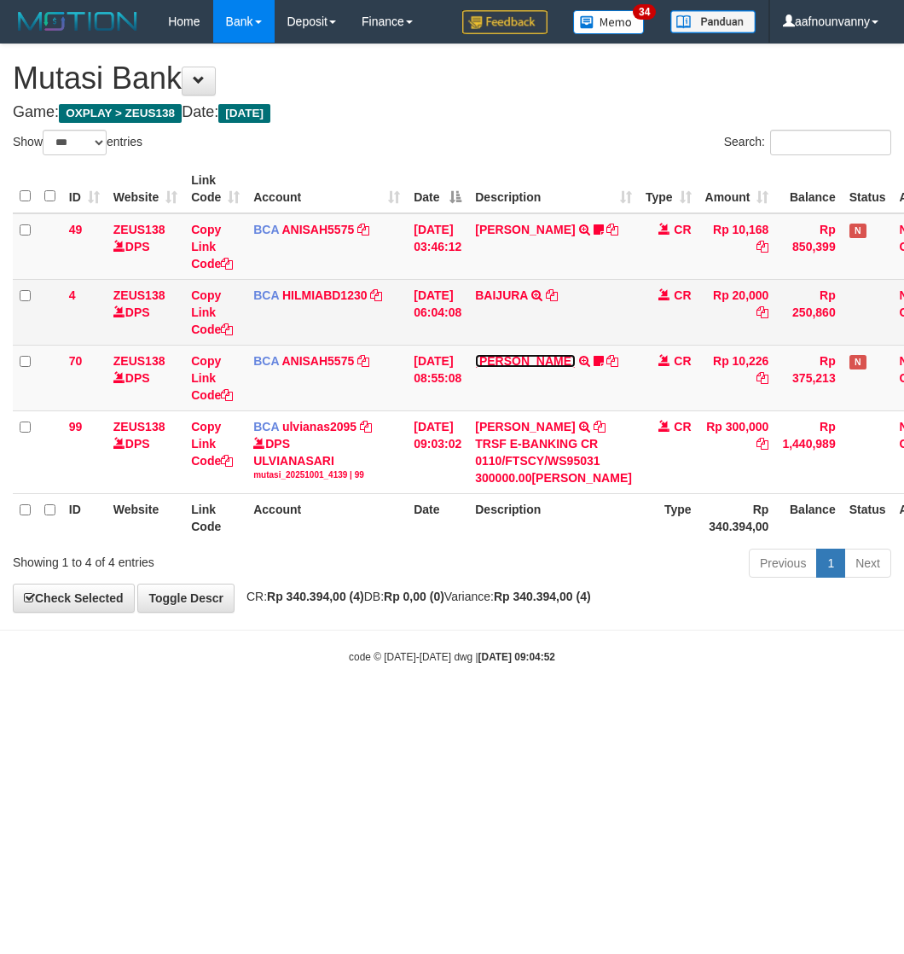
drag, startPoint x: 509, startPoint y: 357, endPoint x: 502, endPoint y: 334, distance: 23.5
click at [504, 345] on td "DAVIT HENDRI TRSF E-BANKING CR 0110/FTSCY/WS95051 10226.002025100110396579 TRFD…" at bounding box center [553, 378] width 171 height 66
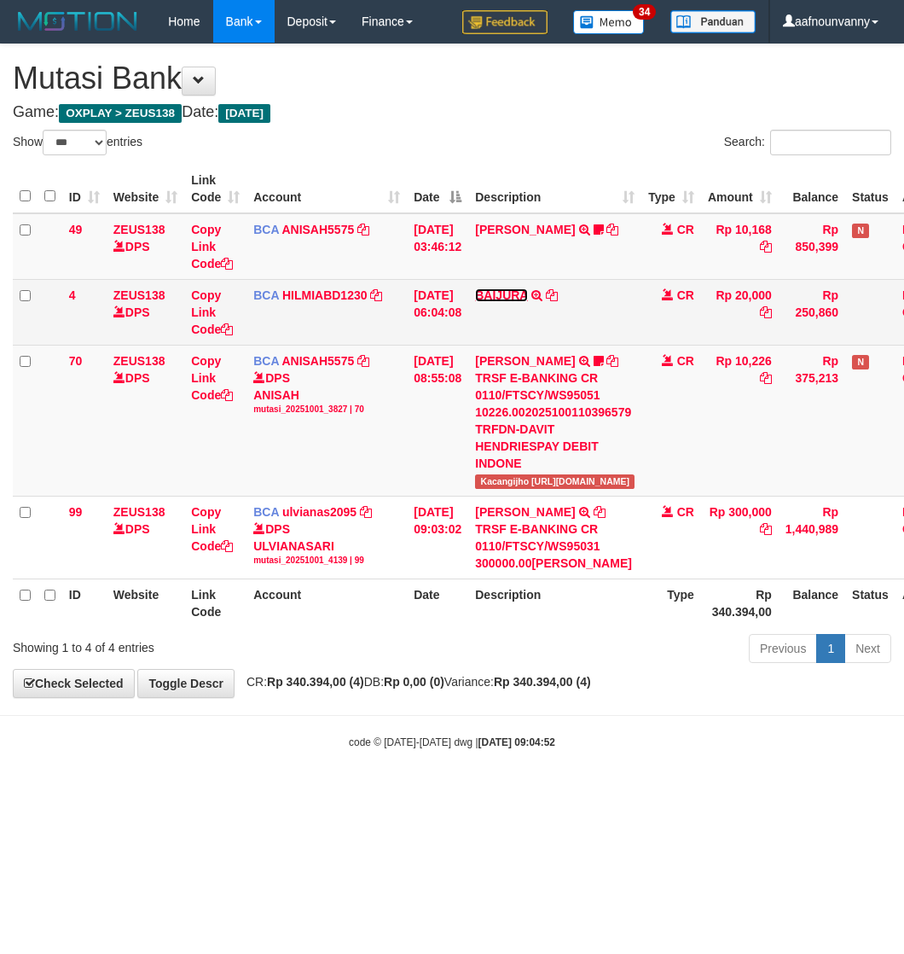
click at [492, 293] on link "BAIJURA" at bounding box center [501, 295] width 53 height 14
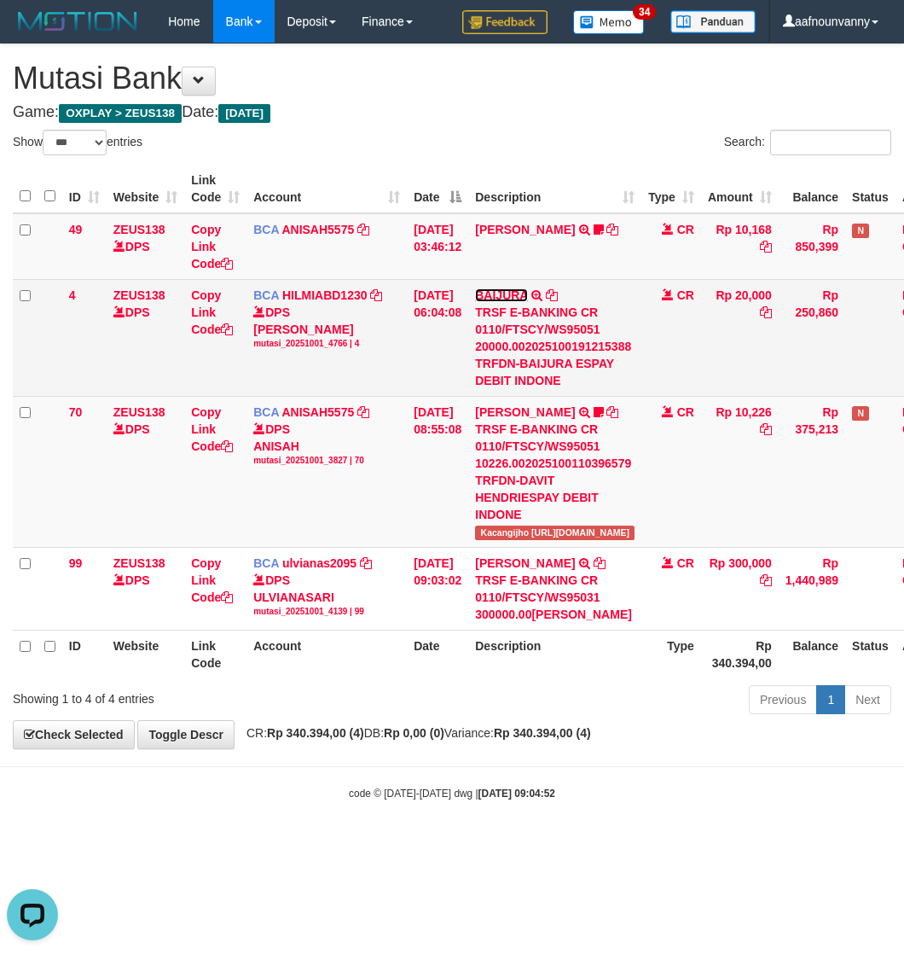
click at [492, 288] on link "BAIJURA" at bounding box center [501, 295] width 53 height 14
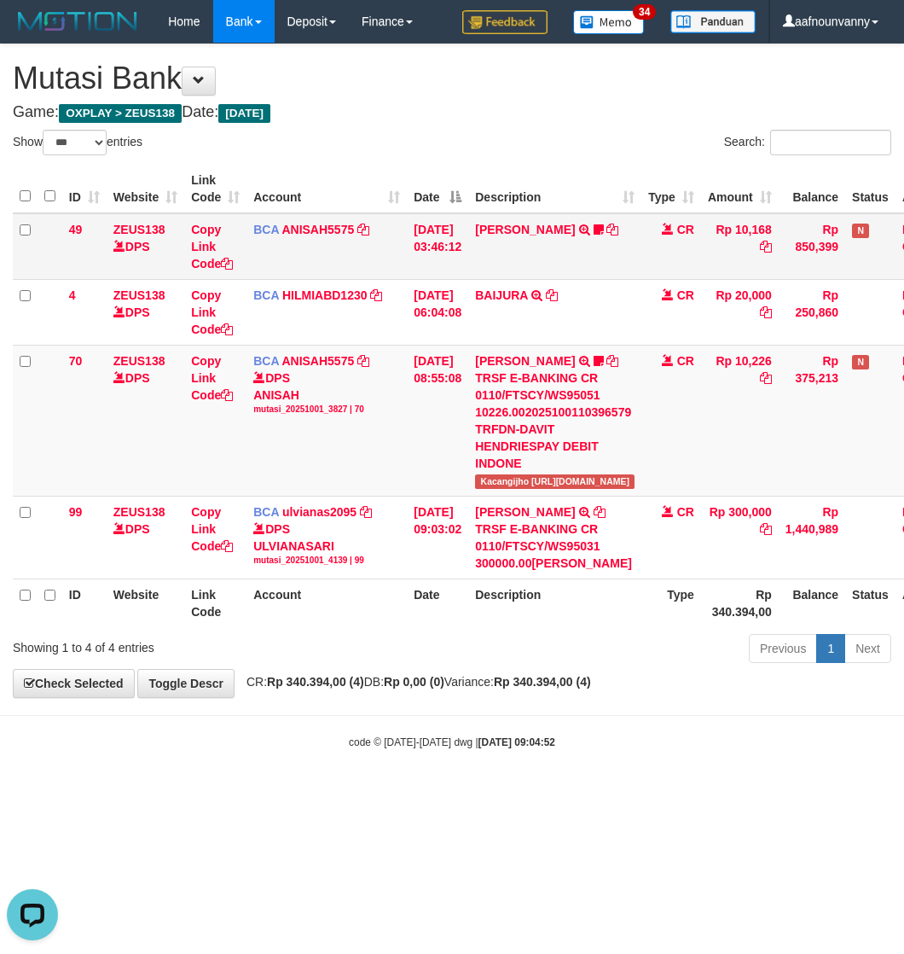
click at [506, 220] on td "INA PAUJANAH TRSF E-BANKING CR 0110/FTSCY/WS95051 10168.002025100181565469 TRFD…" at bounding box center [554, 246] width 173 height 67
drag, startPoint x: 506, startPoint y: 220, endPoint x: 350, endPoint y: 738, distance: 540.9
click at [505, 224] on td "INA PAUJANAH TRSF E-BANKING CR 0110/FTSCY/WS95051 10168.002025100181565469 TRFD…" at bounding box center [554, 246] width 173 height 67
click at [220, 730] on body "Toggle navigation Home Bank Account List Load By Website Group [OXPLAY] ZEUS138…" at bounding box center [452, 396] width 904 height 793
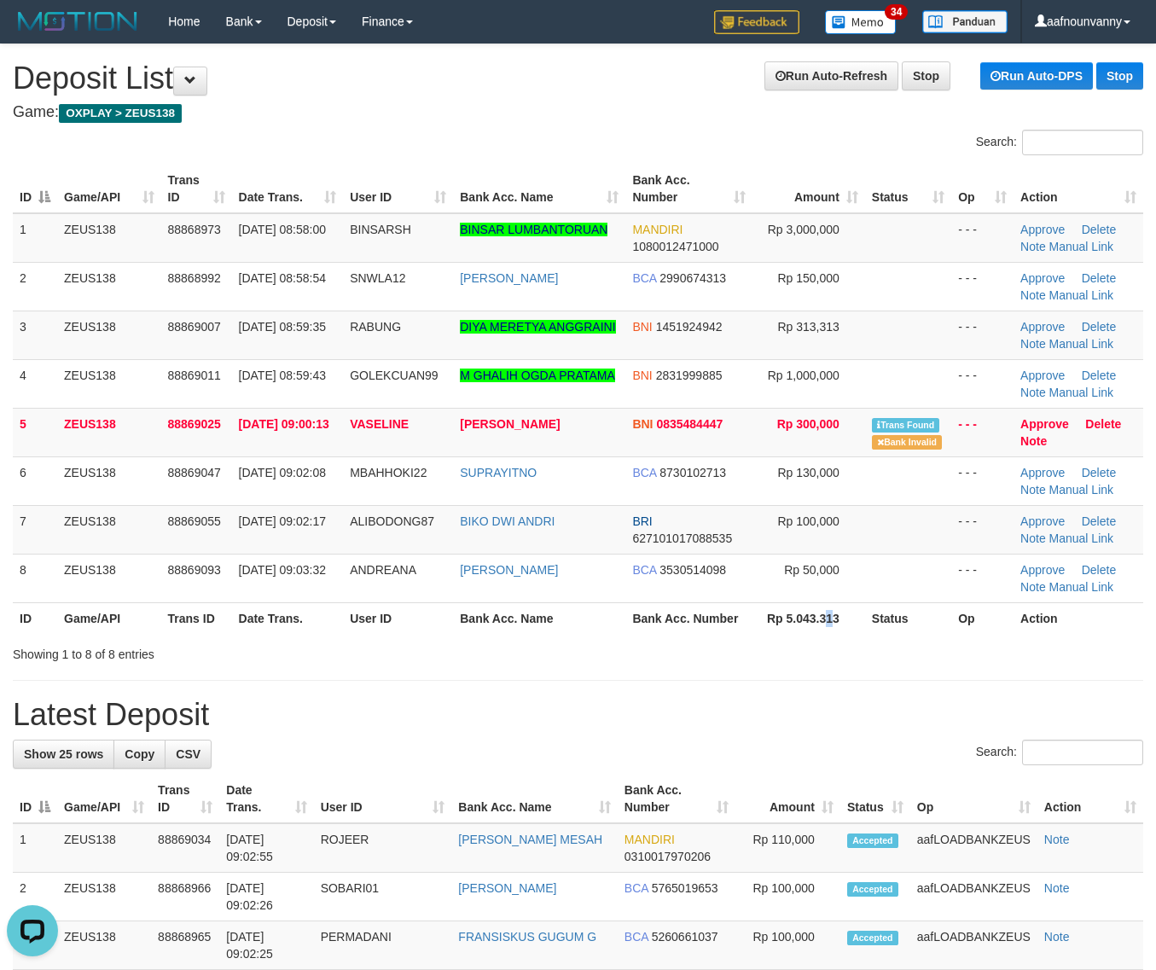
drag, startPoint x: 830, startPoint y: 633, endPoint x: 1166, endPoint y: 692, distance: 341.3
click at [906, 649] on div "Search: ID Game/API Trans ID Date Trans. User ID Bank Acc. Name Bank Acc. Numbe…" at bounding box center [578, 396] width 1130 height 533
drag, startPoint x: 998, startPoint y: 695, endPoint x: 1166, endPoint y: 693, distance: 168.1
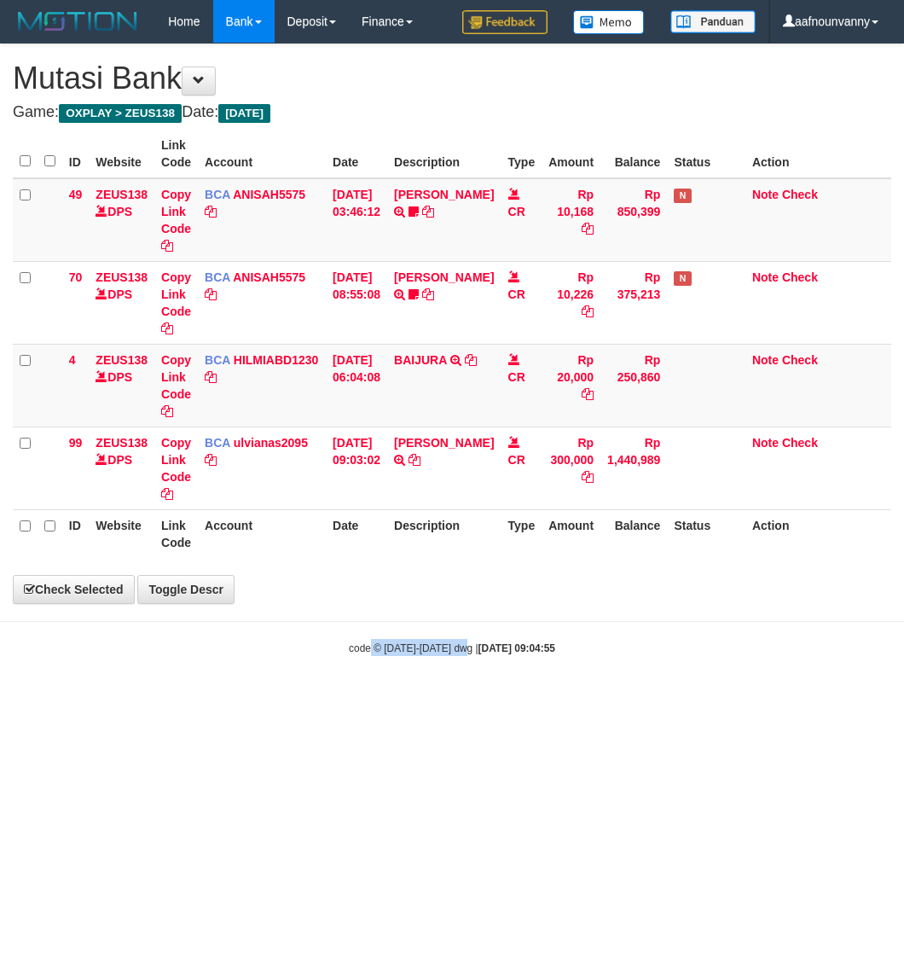
drag, startPoint x: 369, startPoint y: 808, endPoint x: 295, endPoint y: 755, distance: 91.1
click at [351, 699] on html "Toggle navigation Home Bank Account List Load By Website Group [OXPLAY] ZEUS138…" at bounding box center [452, 349] width 904 height 699
drag, startPoint x: 478, startPoint y: 687, endPoint x: 5, endPoint y: 613, distance: 478.4
click at [398, 654] on body "Toggle navigation Home Bank Account List Load By Website Group [OXPLAY] ZEUS138…" at bounding box center [452, 349] width 904 height 699
select select "***"
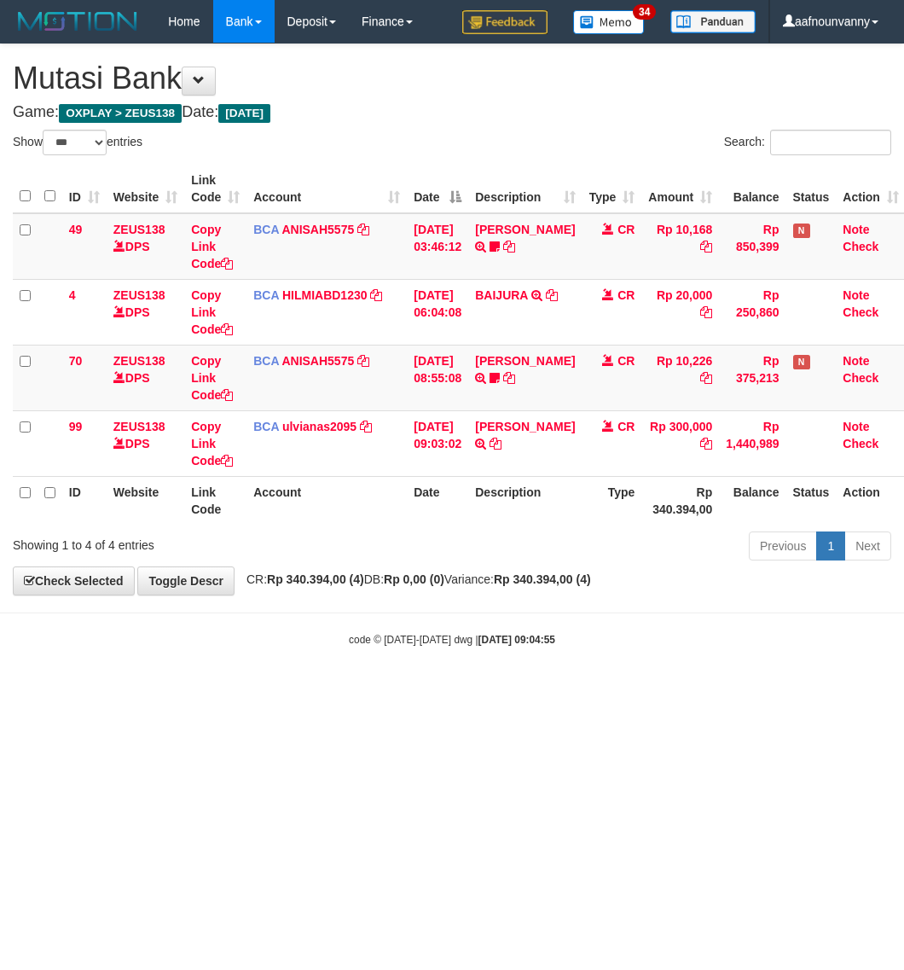
click at [124, 631] on body "Toggle navigation Home Bank Account List Load By Website Group [OXPLAY] ZEUS138…" at bounding box center [452, 345] width 904 height 690
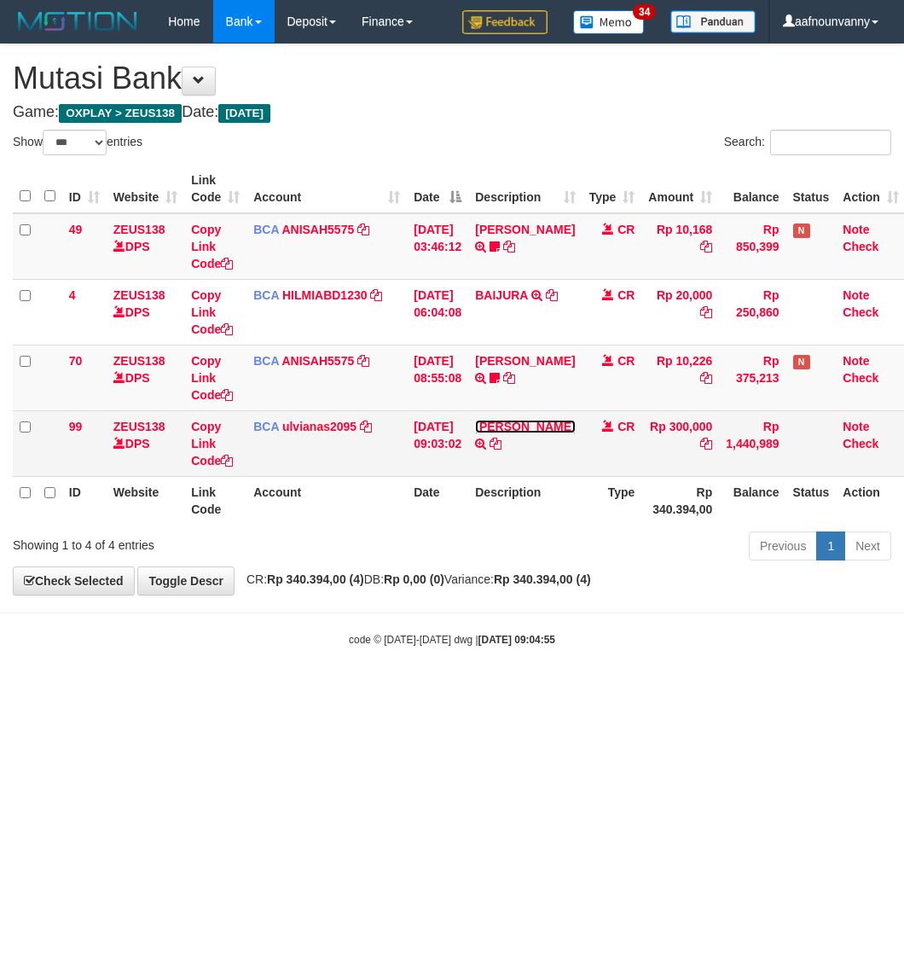
click at [503, 433] on link "[PERSON_NAME]" at bounding box center [525, 427] width 100 height 14
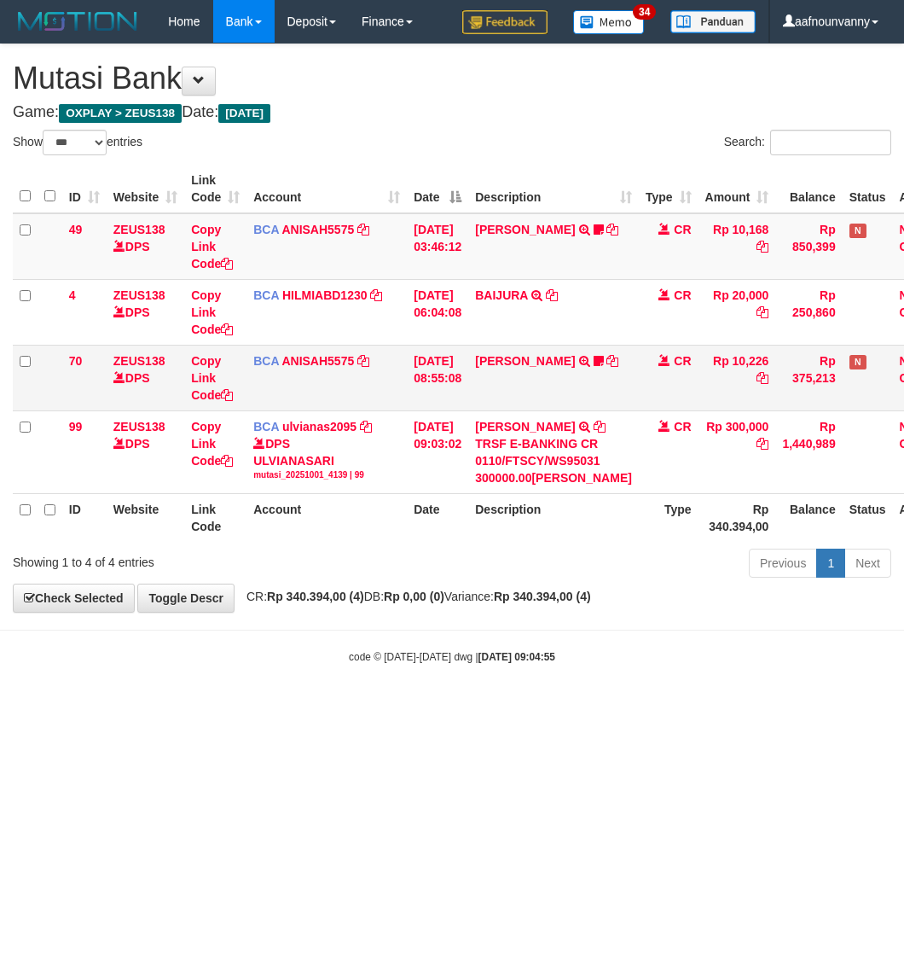
click at [526, 350] on td "DAVIT HENDRI TRSF E-BANKING CR 0110/FTSCY/WS95051 10226.002025100110396579 TRFD…" at bounding box center [553, 378] width 171 height 66
click at [508, 364] on link "DAVIT HENDRI" at bounding box center [525, 361] width 100 height 14
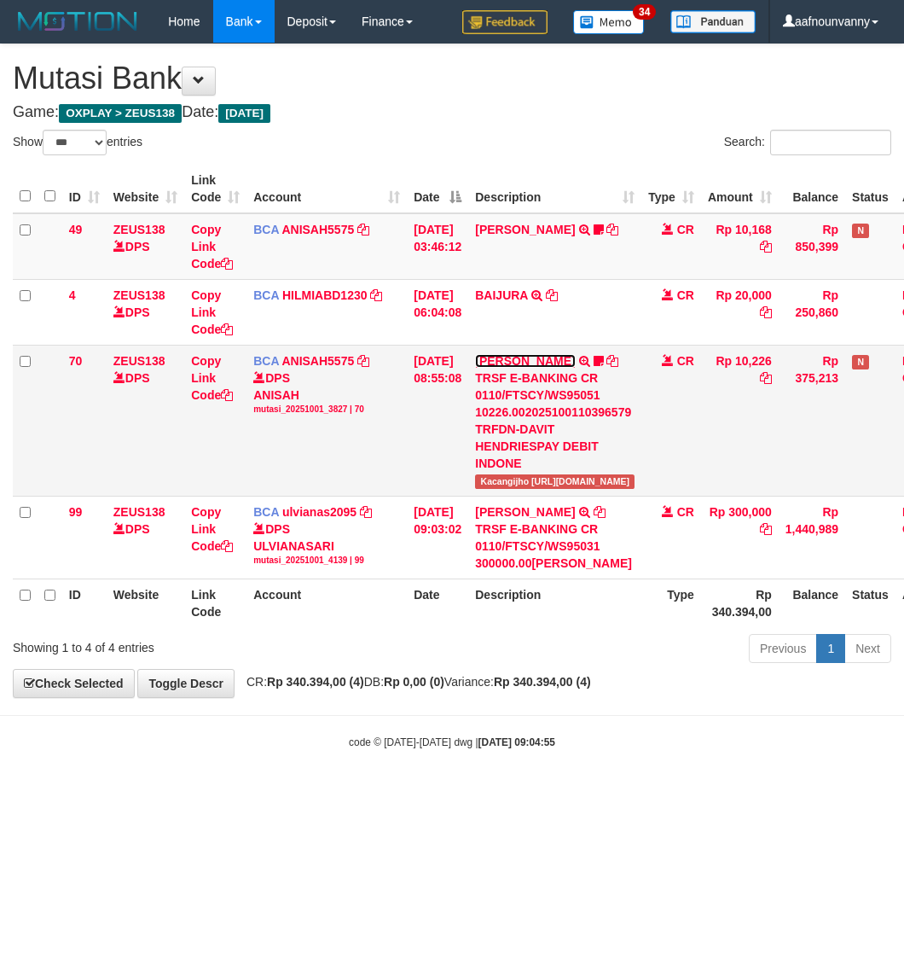
click at [508, 361] on link "[PERSON_NAME]" at bounding box center [525, 361] width 100 height 14
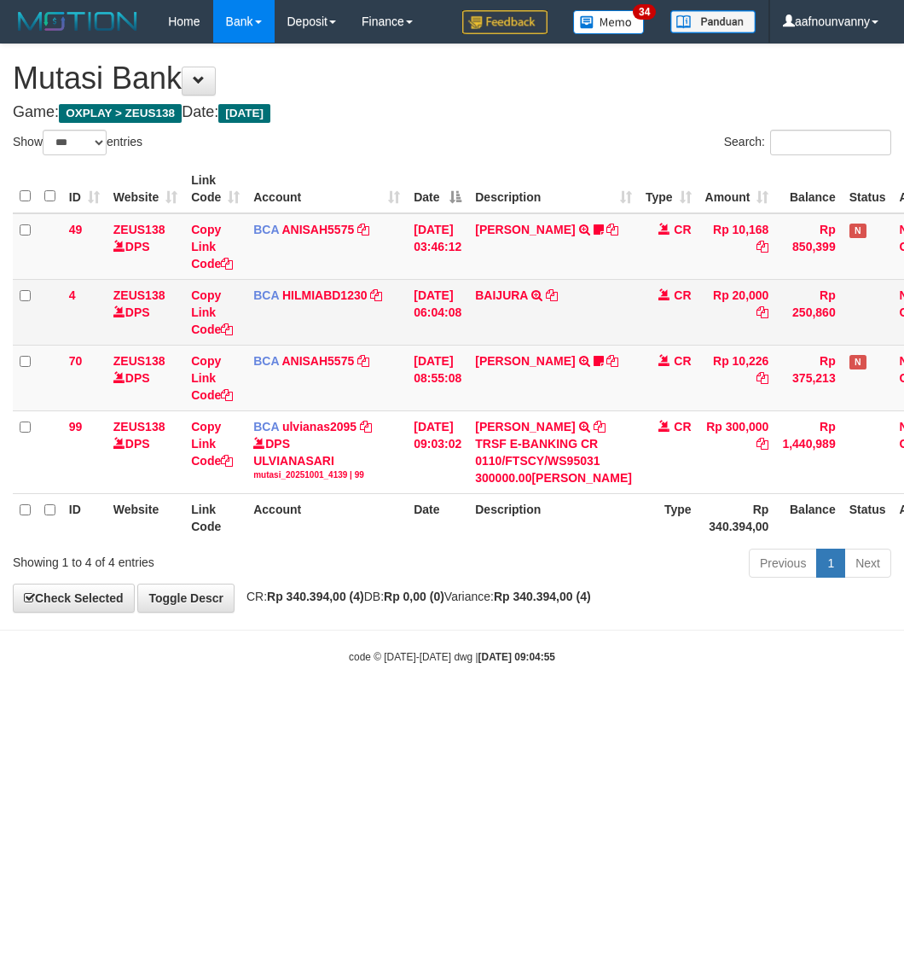
click at [518, 305] on td "BAIJURA TRSF E-BANKING CR 0110/FTSCY/WS95051 20000.002025100191215388 TRFDN-BAI…" at bounding box center [553, 312] width 171 height 66
click at [510, 286] on td "BAIJURA TRSF E-BANKING CR 0110/FTSCY/WS95051 20000.002025100191215388 TRFDN-BAI…" at bounding box center [553, 312] width 171 height 66
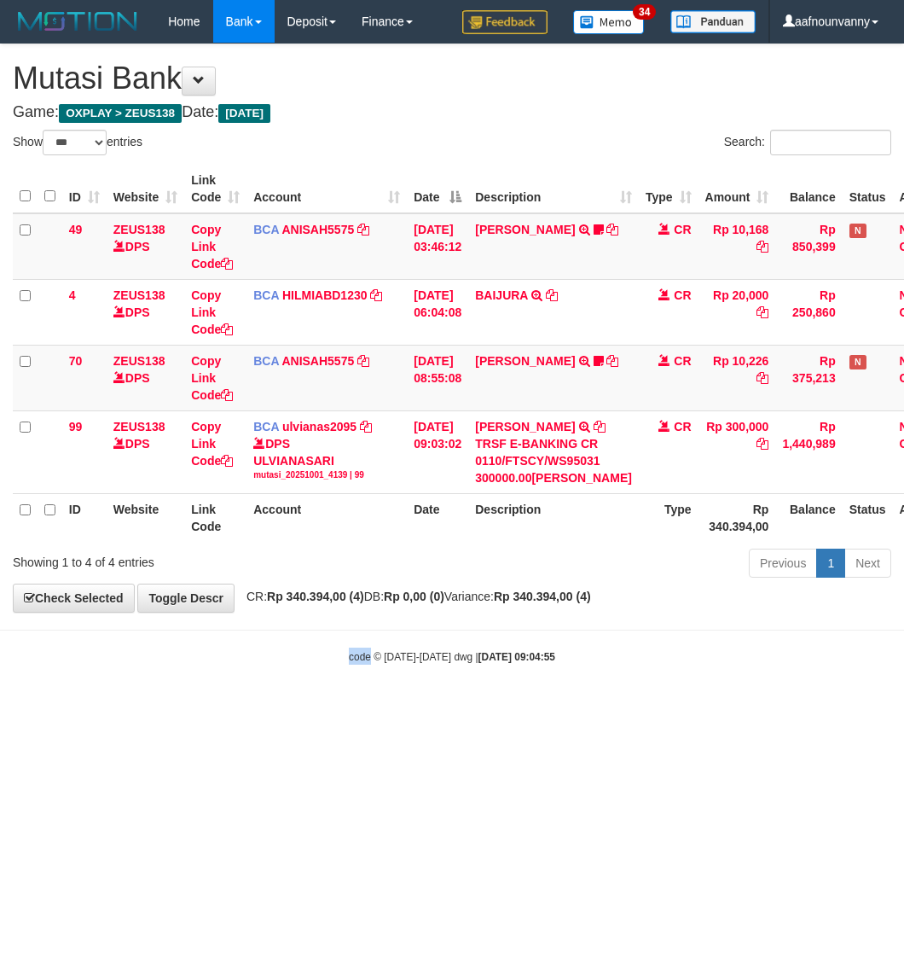
drag, startPoint x: 260, startPoint y: 745, endPoint x: 6, endPoint y: 670, distance: 265.1
click at [177, 707] on html "Toggle navigation Home Bank Account List Load By Website Group [OXPLAY] ZEUS138…" at bounding box center [452, 353] width 904 height 707
drag, startPoint x: 386, startPoint y: 749, endPoint x: 9, endPoint y: 668, distance: 384.9
click at [360, 707] on html "Toggle navigation Home Bank Account List Load By Website Group [OXPLAY] ZEUS138…" at bounding box center [452, 353] width 904 height 707
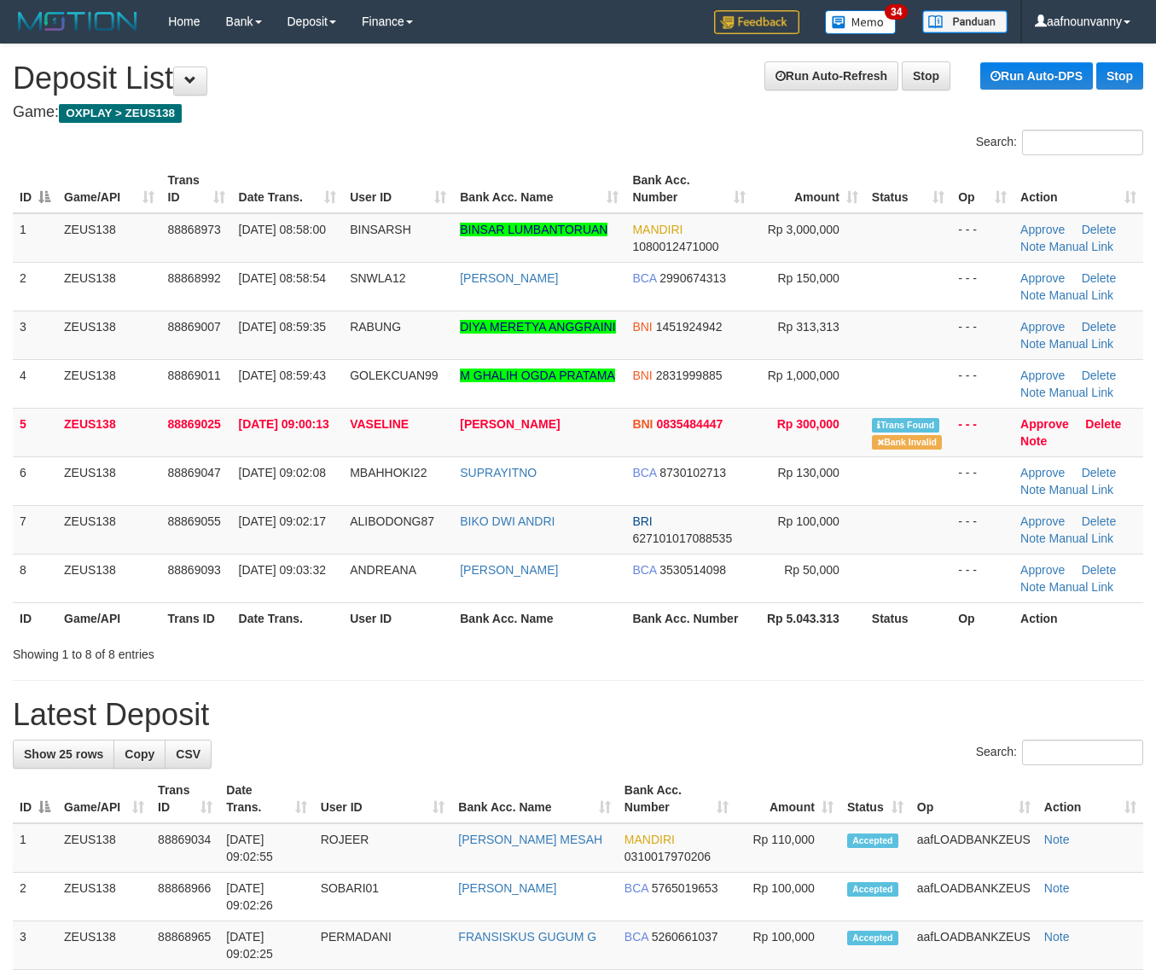
drag, startPoint x: 688, startPoint y: 688, endPoint x: 845, endPoint y: 704, distance: 157.8
drag, startPoint x: 739, startPoint y: 624, endPoint x: 1165, endPoint y: 692, distance: 431.2
click at [811, 641] on div "Search: ID Game/API Trans ID Date Trans. User ID Bank Acc. Name Bank Acc. Numbe…" at bounding box center [578, 396] width 1130 height 533
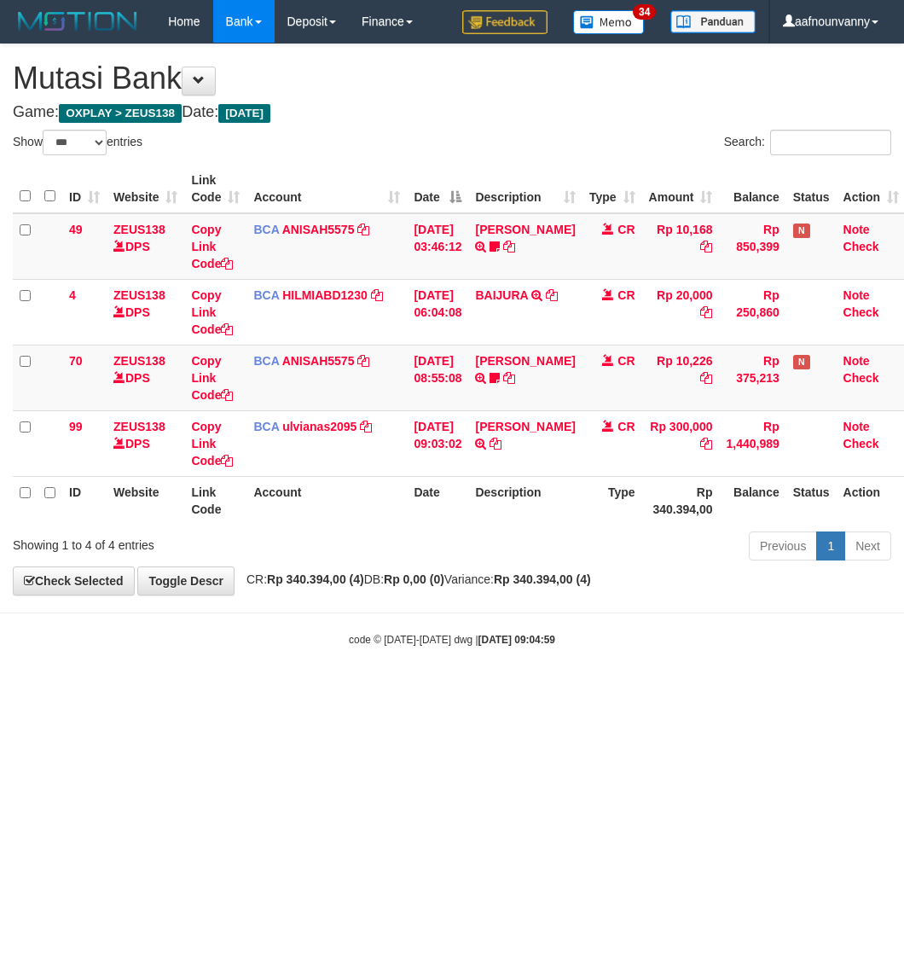
select select "***"
click at [317, 690] on html "Toggle navigation Home Bank Account List Load By Website Group [OXPLAY] ZEUS138…" at bounding box center [452, 345] width 904 height 690
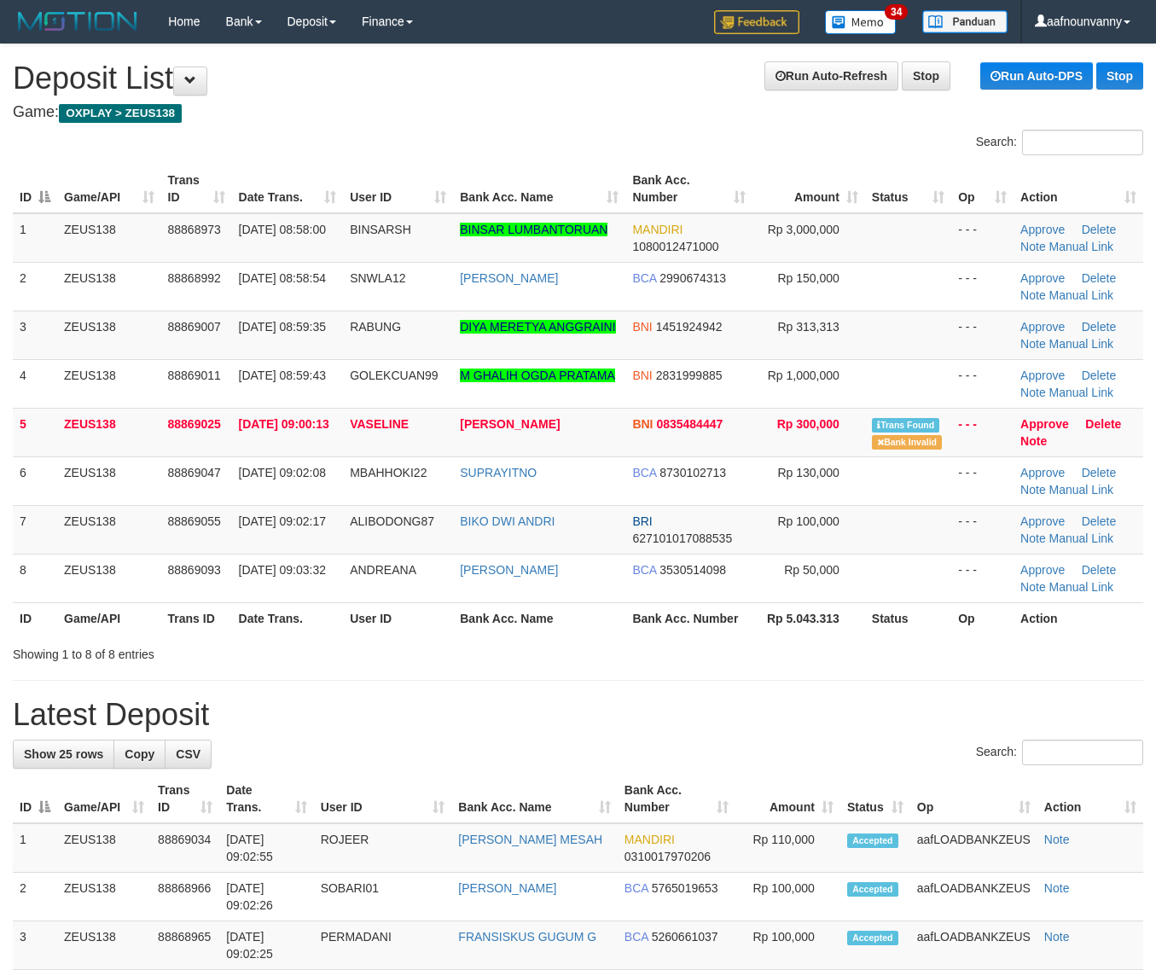
drag, startPoint x: 433, startPoint y: 606, endPoint x: 1170, endPoint y: 710, distance: 744.4
click at [555, 640] on div "Search: ID Game/API Trans ID Date Trans. User ID Bank Acc. Name Bank Acc. Numbe…" at bounding box center [578, 396] width 1130 height 533
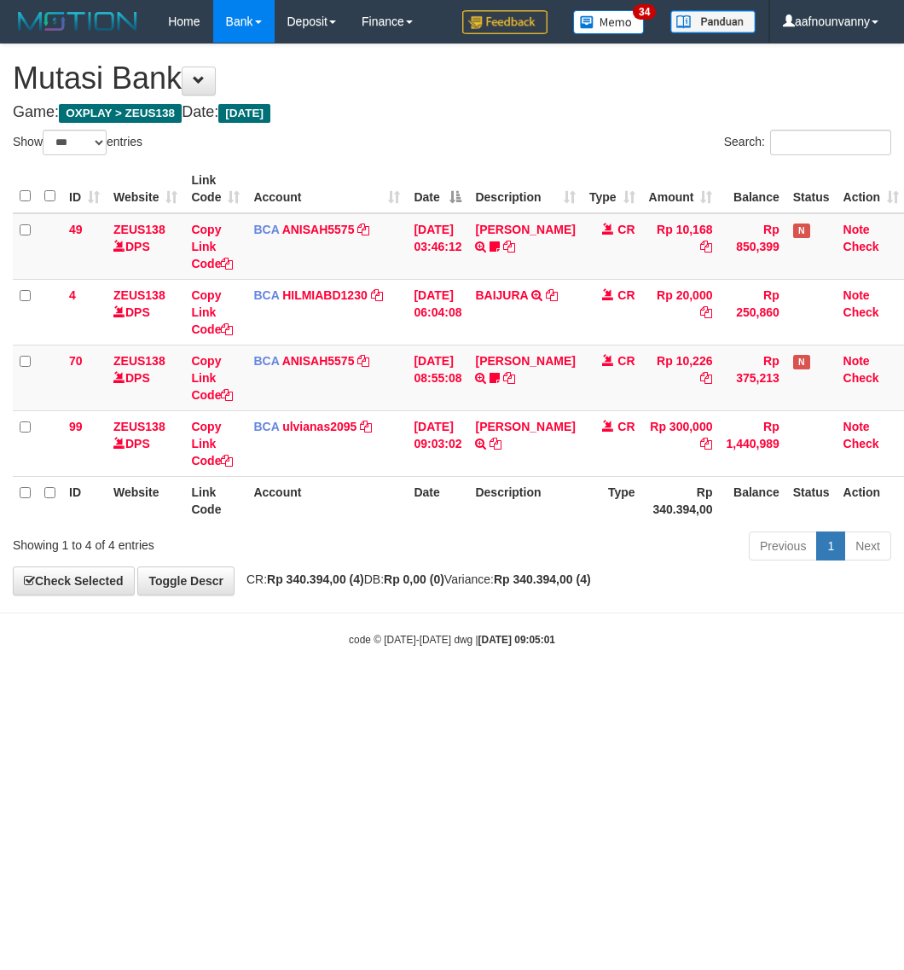
select select "***"
drag, startPoint x: 450, startPoint y: 678, endPoint x: 2, endPoint y: 649, distance: 448.8
click at [374, 679] on body "Toggle navigation Home Bank Account List Load By Website Group [OXPLAY] ZEUS138…" at bounding box center [452, 345] width 904 height 690
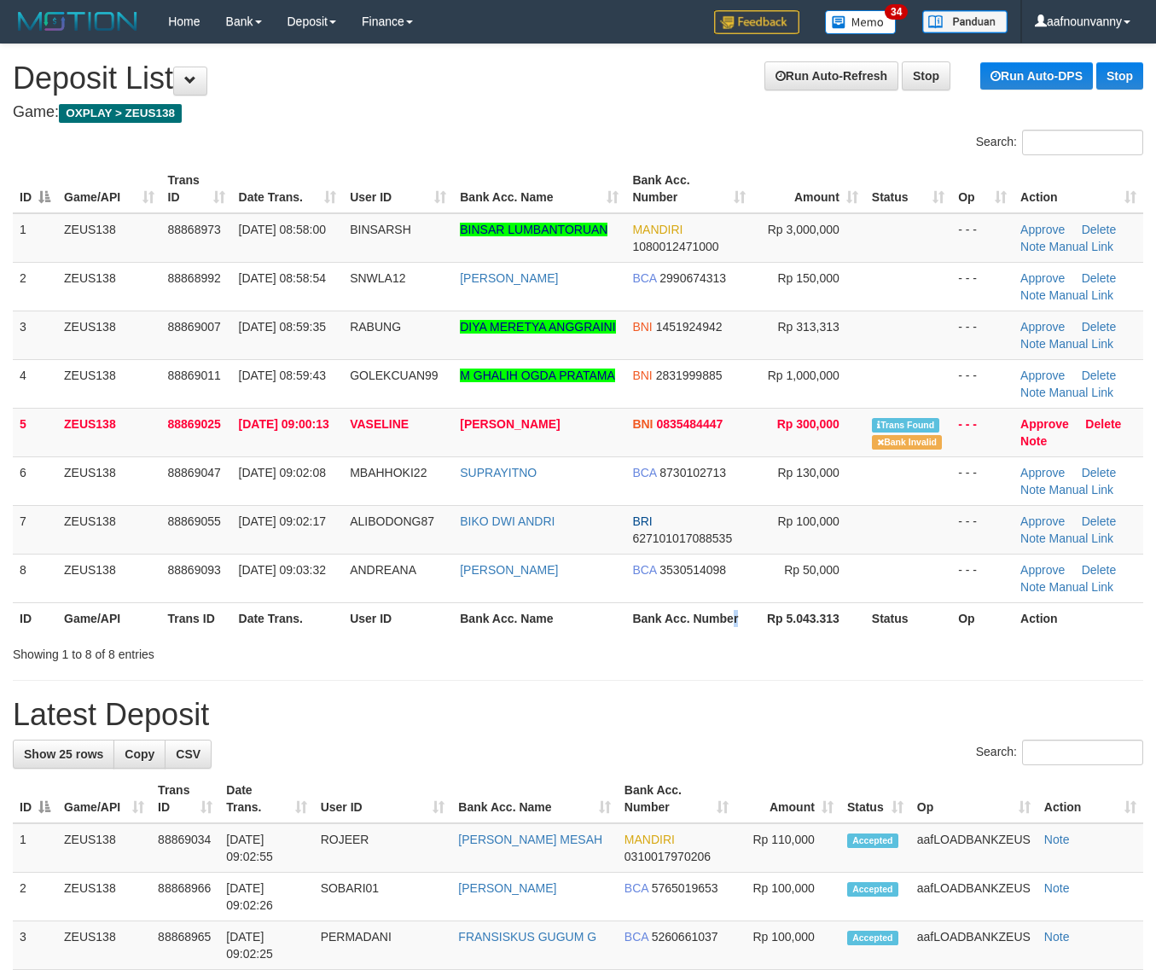
drag, startPoint x: 741, startPoint y: 631, endPoint x: 1167, endPoint y: 659, distance: 427.5
click at [828, 636] on div "ID Game/API Trans ID Date Trans. User ID Bank Acc. Name Bank Acc. Number Amount…" at bounding box center [578, 399] width 1156 height 479
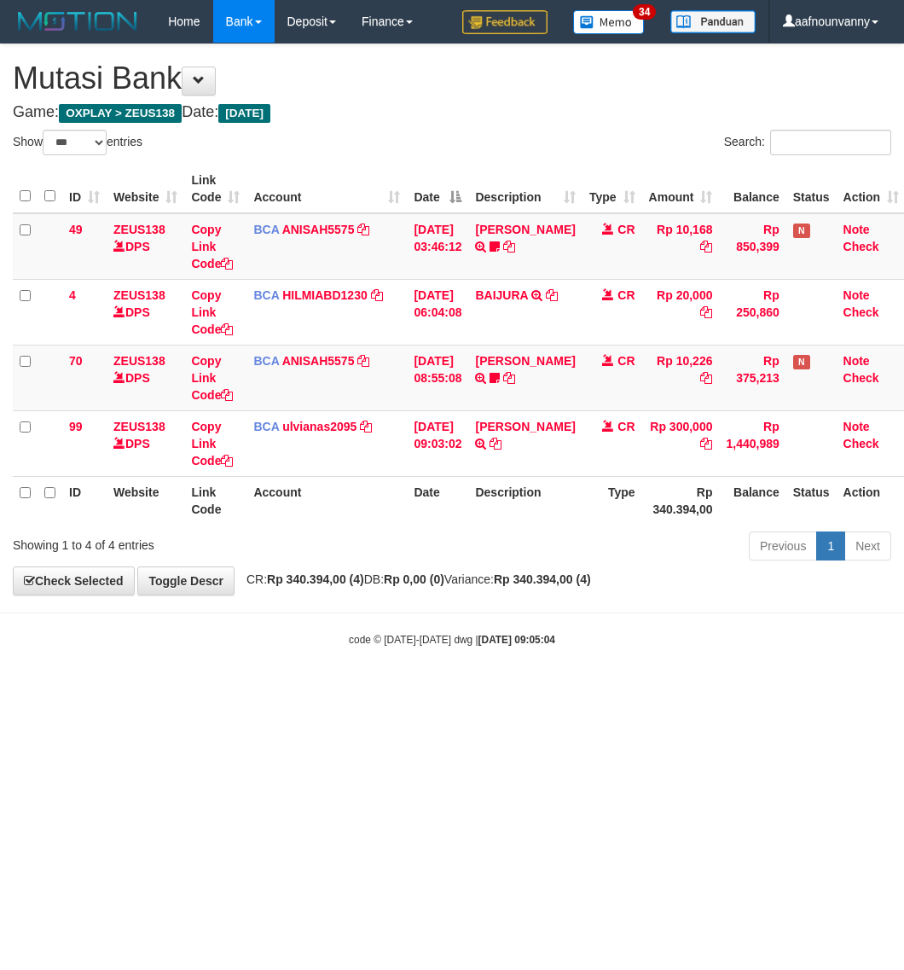
select select "***"
drag, startPoint x: 0, startPoint y: 0, endPoint x: 364, endPoint y: 688, distance: 778.9
click at [372, 690] on html "Toggle navigation Home Bank Account List Load By Website Group [OXPLAY] ZEUS138…" at bounding box center [452, 345] width 904 height 690
click at [429, 671] on body "Toggle navigation Home Bank Account List Load By Website Group [OXPLAY] ZEUS138…" at bounding box center [452, 345] width 904 height 690
click at [393, 665] on body "Toggle navigation Home Bank Account List Load By Website Group [OXPLAY] ZEUS138…" at bounding box center [452, 345] width 904 height 690
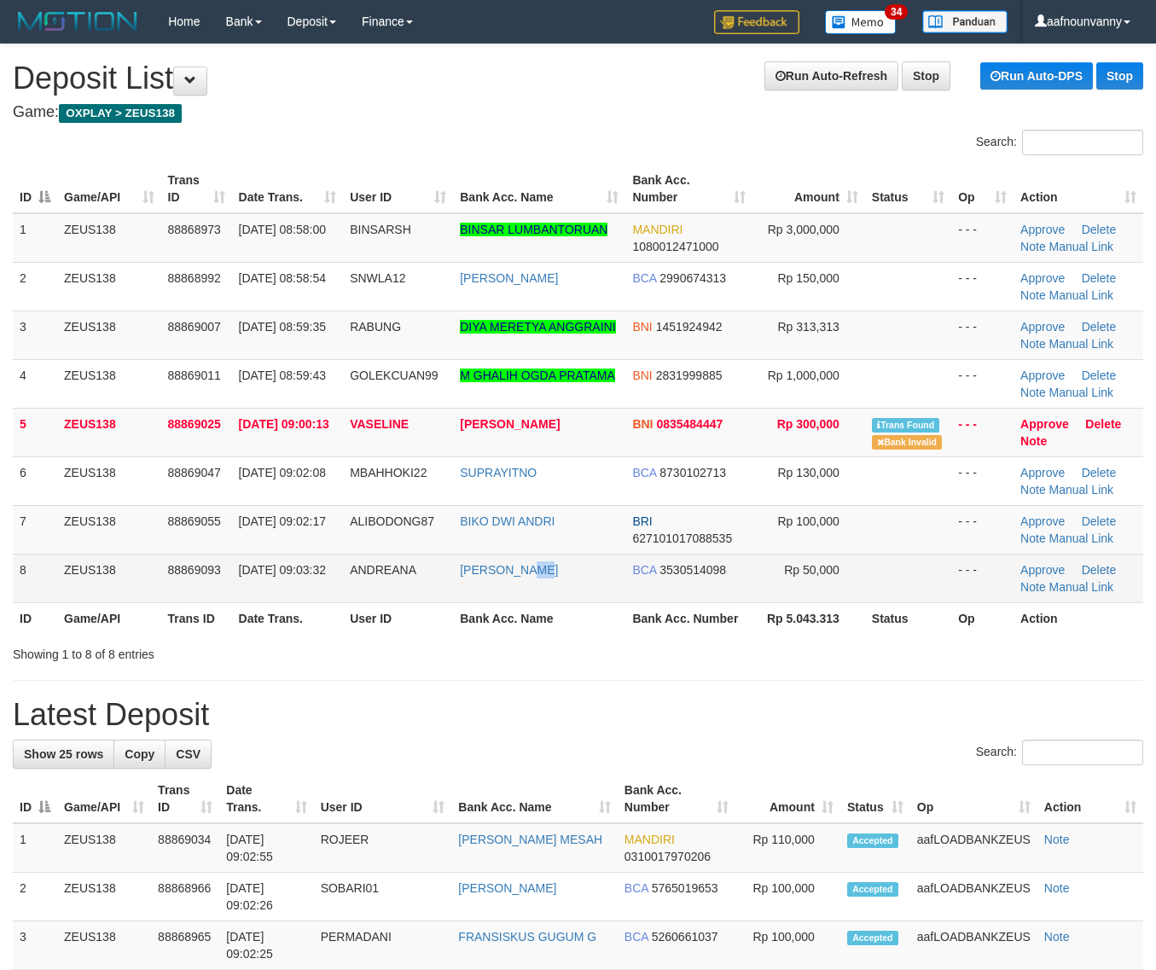
drag, startPoint x: 557, startPoint y: 583, endPoint x: 971, endPoint y: 590, distance: 413.9
click at [659, 587] on tr "8 ZEUS138 88869093 01/10/2025 09:03:32 ANDREANA ANDREAN EDWIN ADIT BCA 35305140…" at bounding box center [578, 578] width 1130 height 49
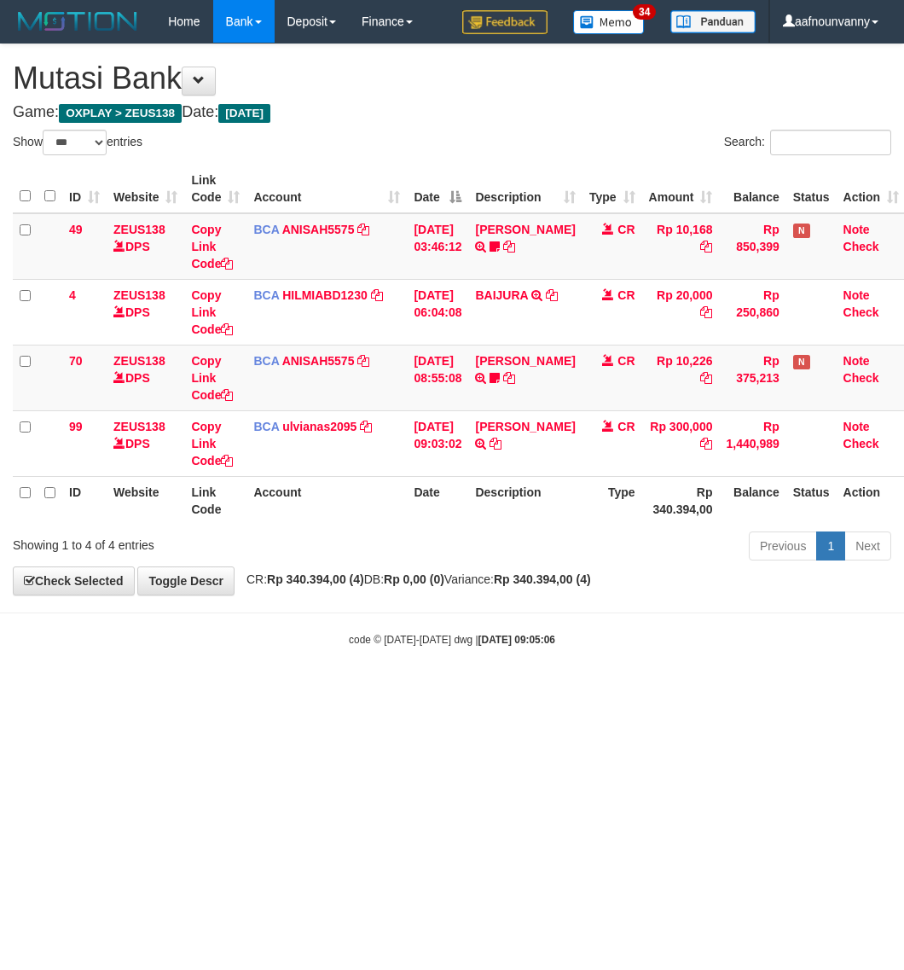
select select "***"
click at [506, 432] on link "[PERSON_NAME]" at bounding box center [525, 427] width 100 height 14
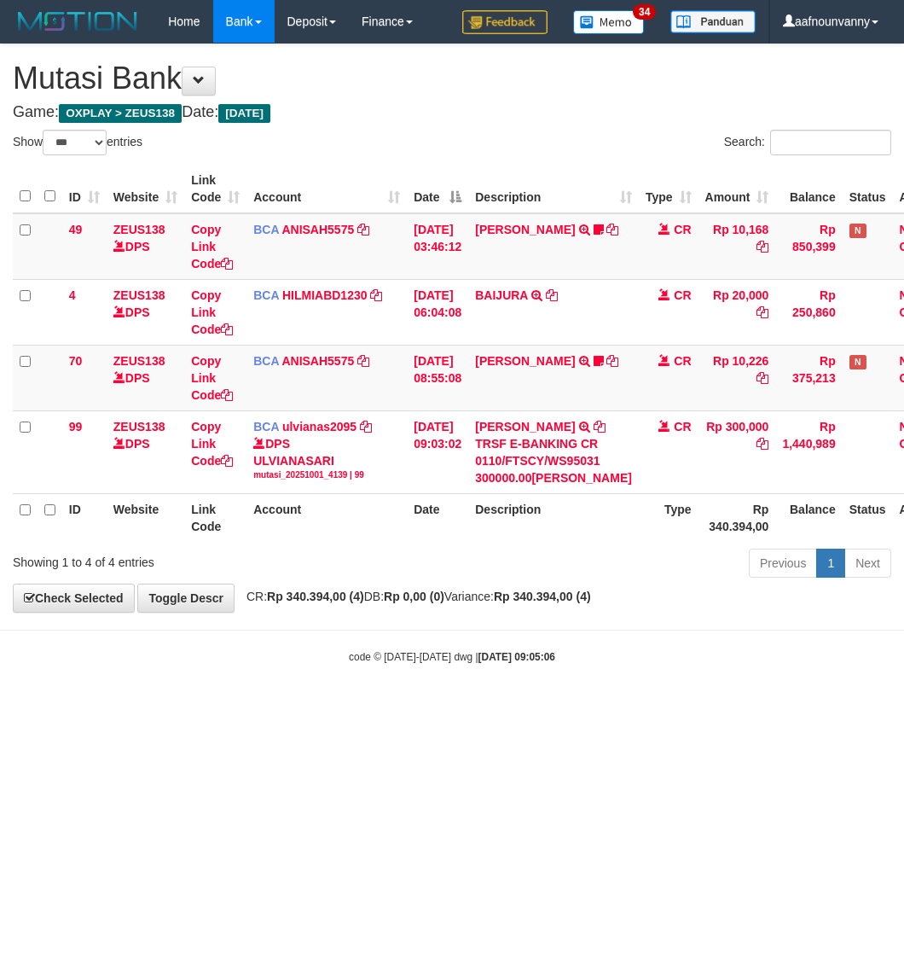
click at [506, 432] on link "[PERSON_NAME]" at bounding box center [525, 427] width 100 height 14
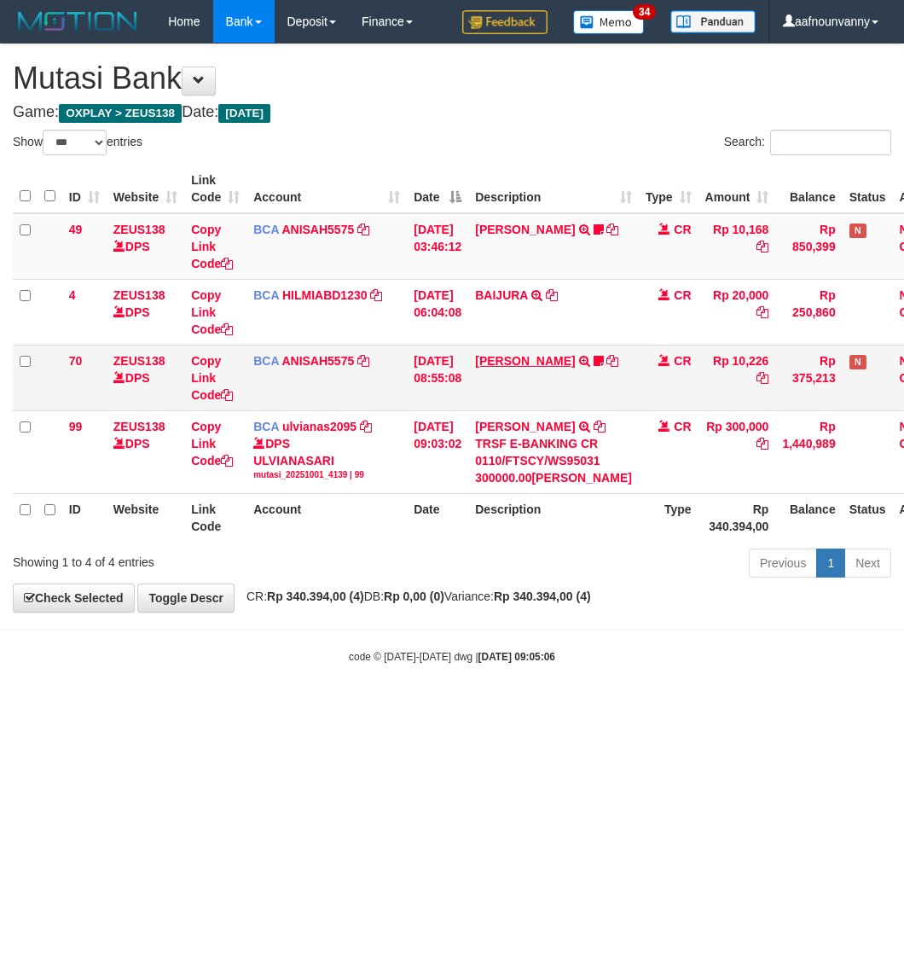
click at [503, 367] on td "DAVIT HENDRI TRSF E-BANKING CR 0110/FTSCY/WS95051 10226.002025100110396579 TRFD…" at bounding box center [553, 378] width 171 height 66
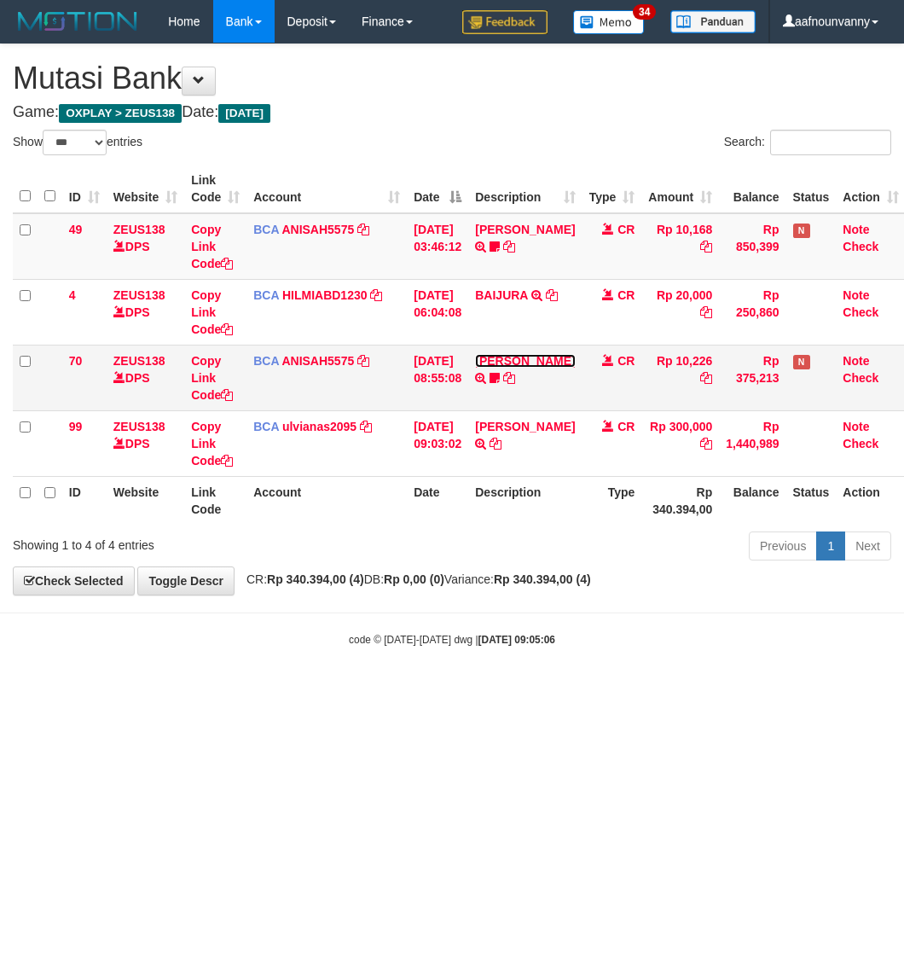
drag, startPoint x: 510, startPoint y: 356, endPoint x: 512, endPoint y: 347, distance: 8.7
click at [510, 355] on link "DAVIT HENDRI" at bounding box center [525, 361] width 100 height 14
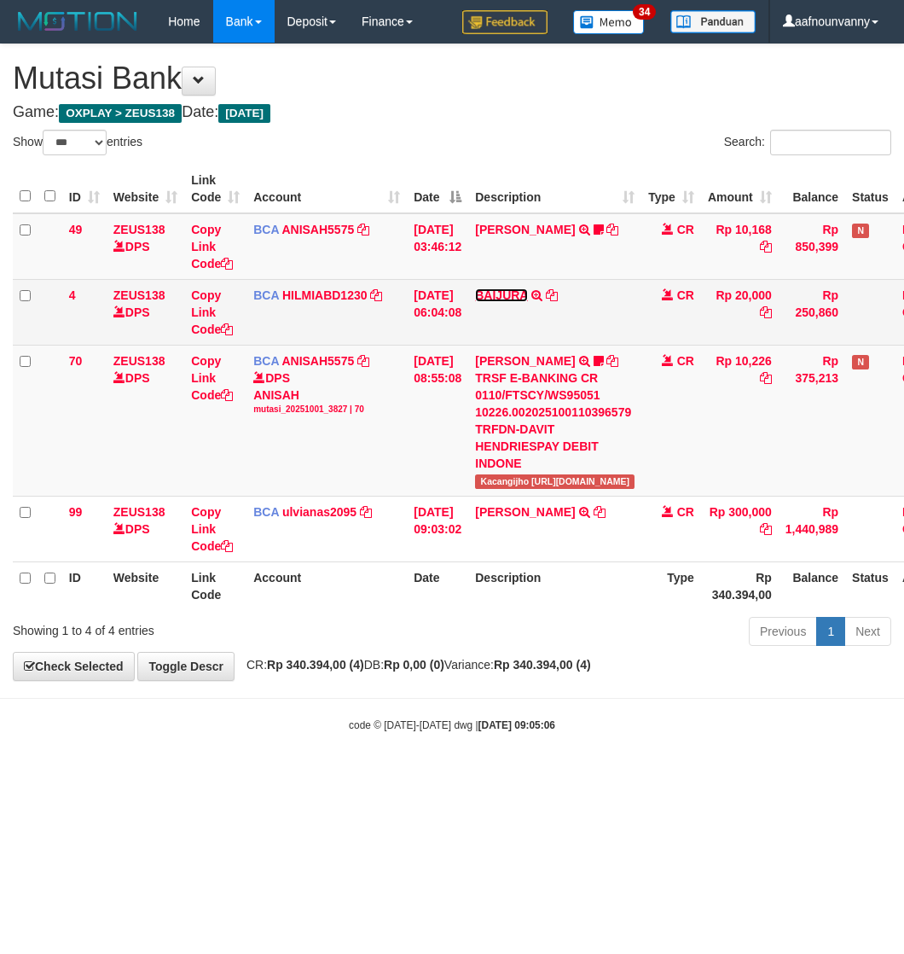
click at [501, 291] on link "BAIJURA" at bounding box center [501, 295] width 53 height 14
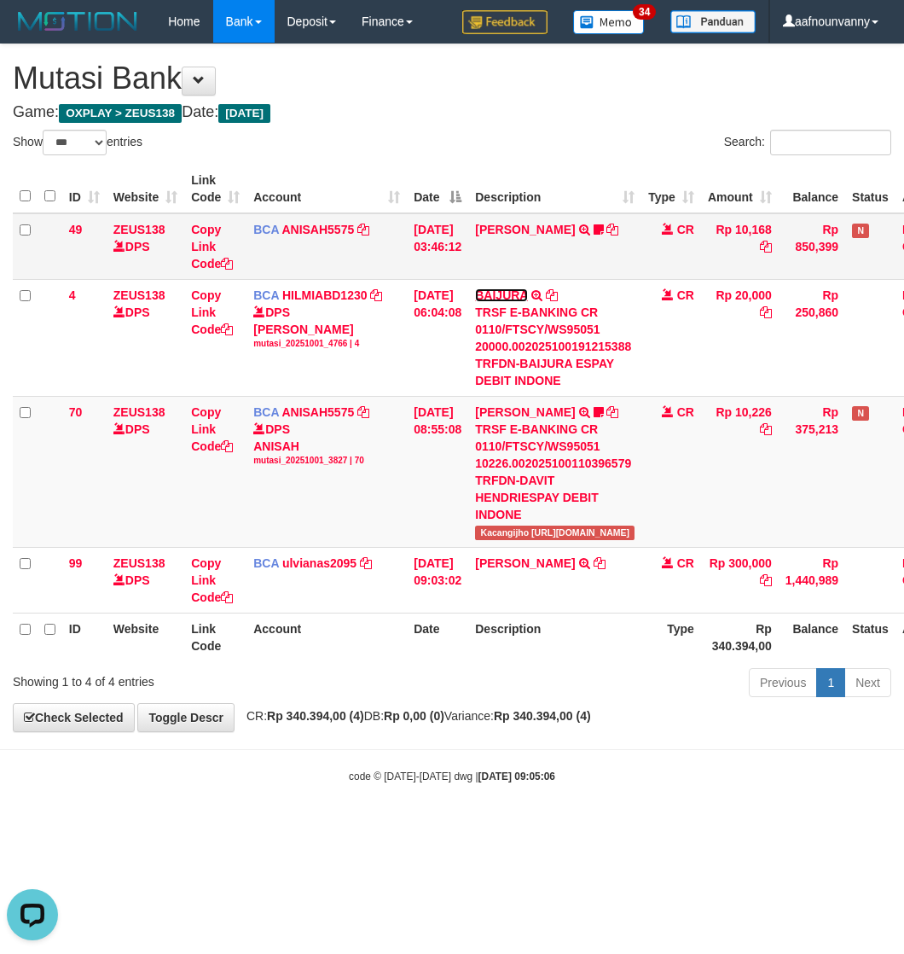
click at [503, 284] on td "BAIJURA TRSF E-BANKING CR 0110/FTSCY/WS95051 20000.002025100191215388 TRFDN-BAI…" at bounding box center [554, 337] width 173 height 117
click at [513, 216] on td "INA PAUJANAH TRSF E-BANKING CR 0110/FTSCY/WS95051 10168.002025100181565469 TRFD…" at bounding box center [554, 246] width 173 height 67
click at [505, 226] on link "[PERSON_NAME]" at bounding box center [525, 230] width 100 height 14
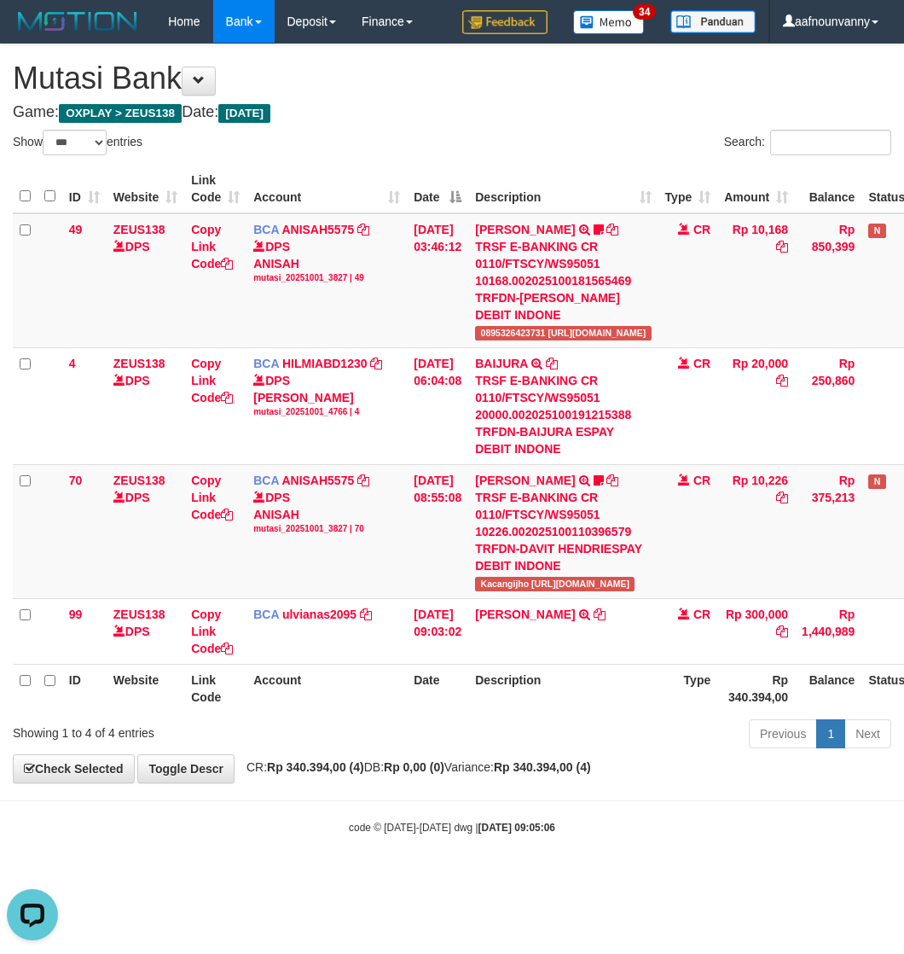
drag, startPoint x: 347, startPoint y: 719, endPoint x: 2, endPoint y: 655, distance: 351.4
click at [269, 705] on div "Show ** ** ** *** entries Search: ID Website Link Code Account Date Description…" at bounding box center [452, 442] width 879 height 625
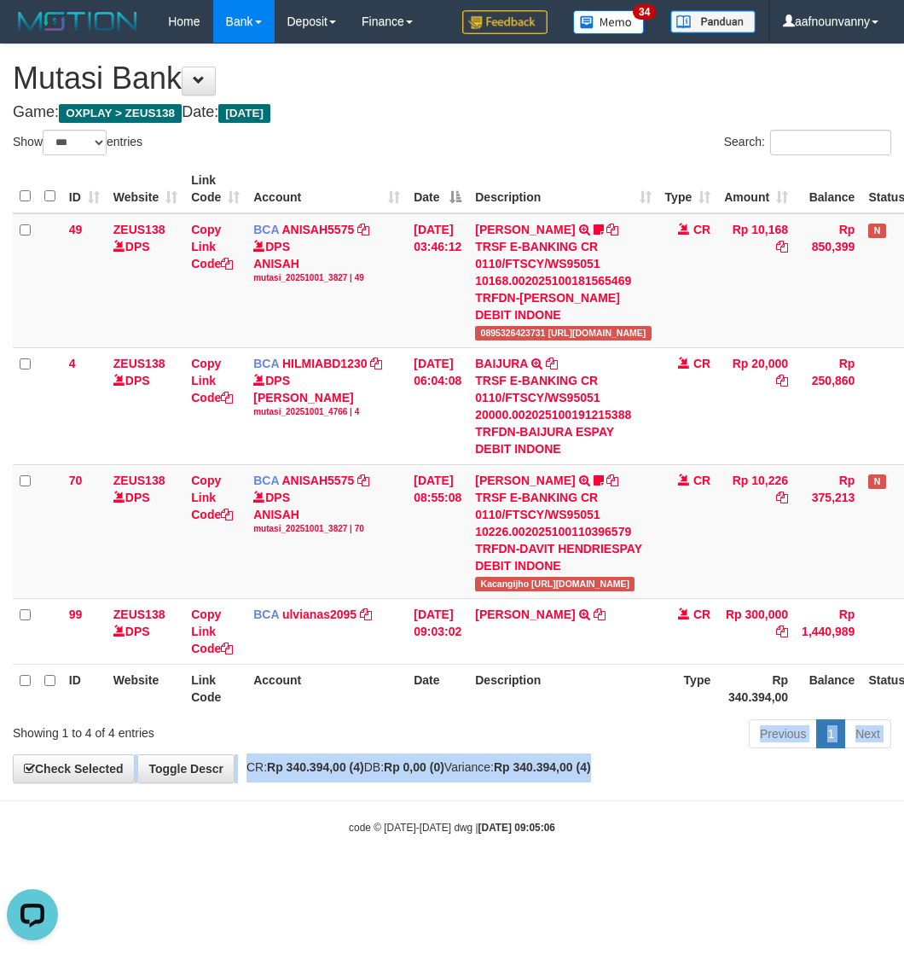
drag, startPoint x: 637, startPoint y: 765, endPoint x: 10, endPoint y: 627, distance: 642.1
click at [485, 729] on div "Previous 1 Next" at bounding box center [641, 736] width 502 height 37
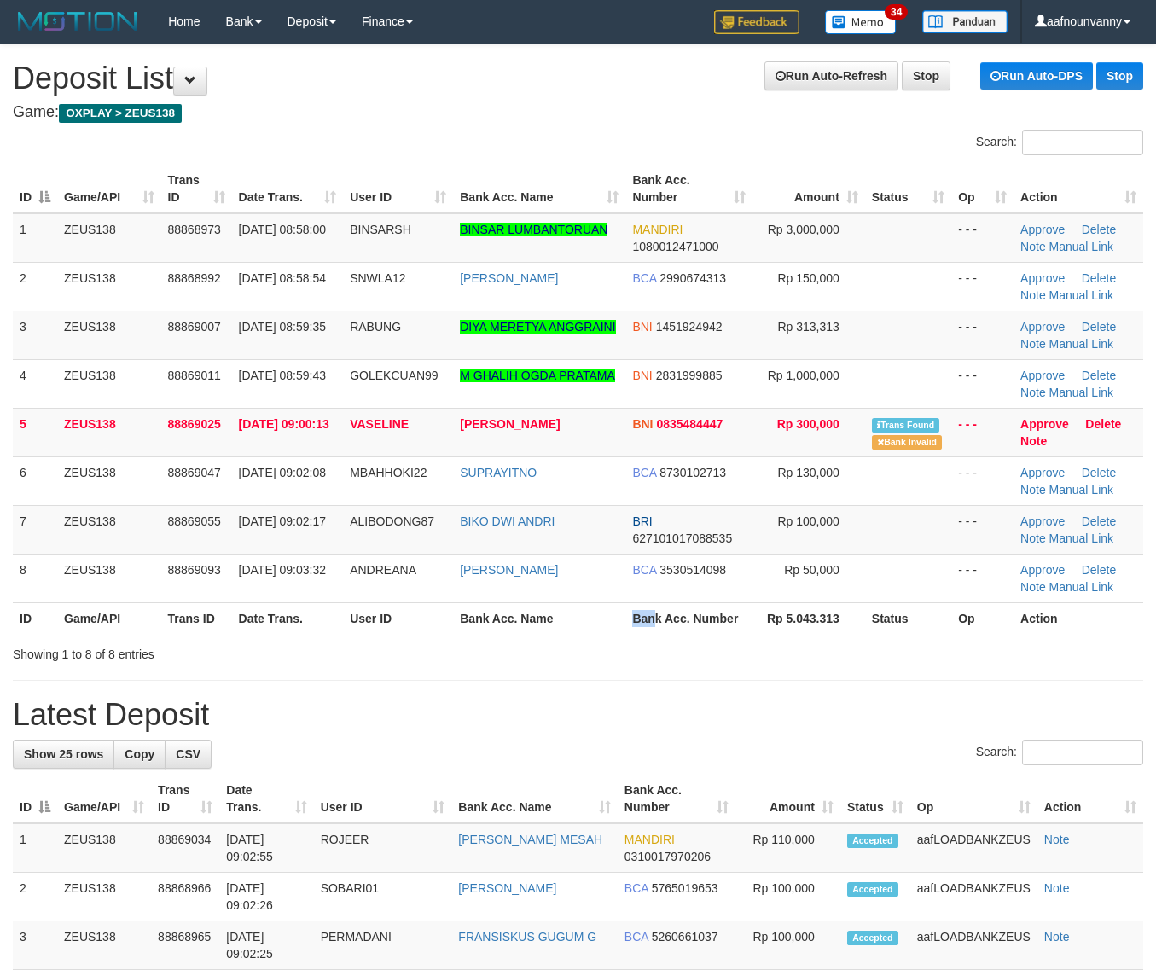
drag, startPoint x: 642, startPoint y: 619, endPoint x: 1159, endPoint y: 636, distance: 517.3
click at [671, 617] on th "Bank Acc. Number" at bounding box center [688, 618] width 127 height 32
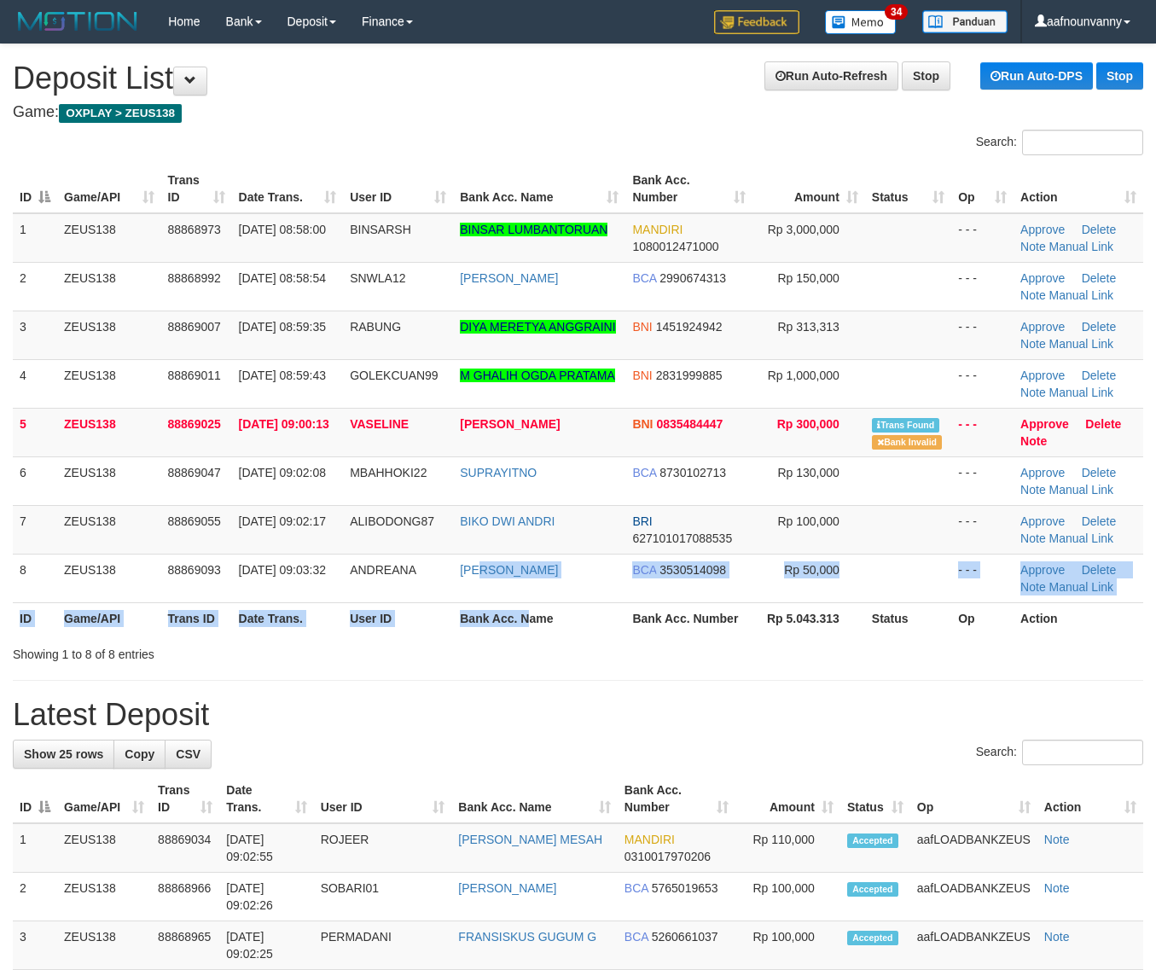
drag, startPoint x: 514, startPoint y: 601, endPoint x: 1165, endPoint y: 653, distance: 653.0
click at [587, 604] on table "ID Game/API Trans ID Date Trans. User ID Bank Acc. Name Bank Acc. Number Amount…" at bounding box center [578, 399] width 1130 height 469
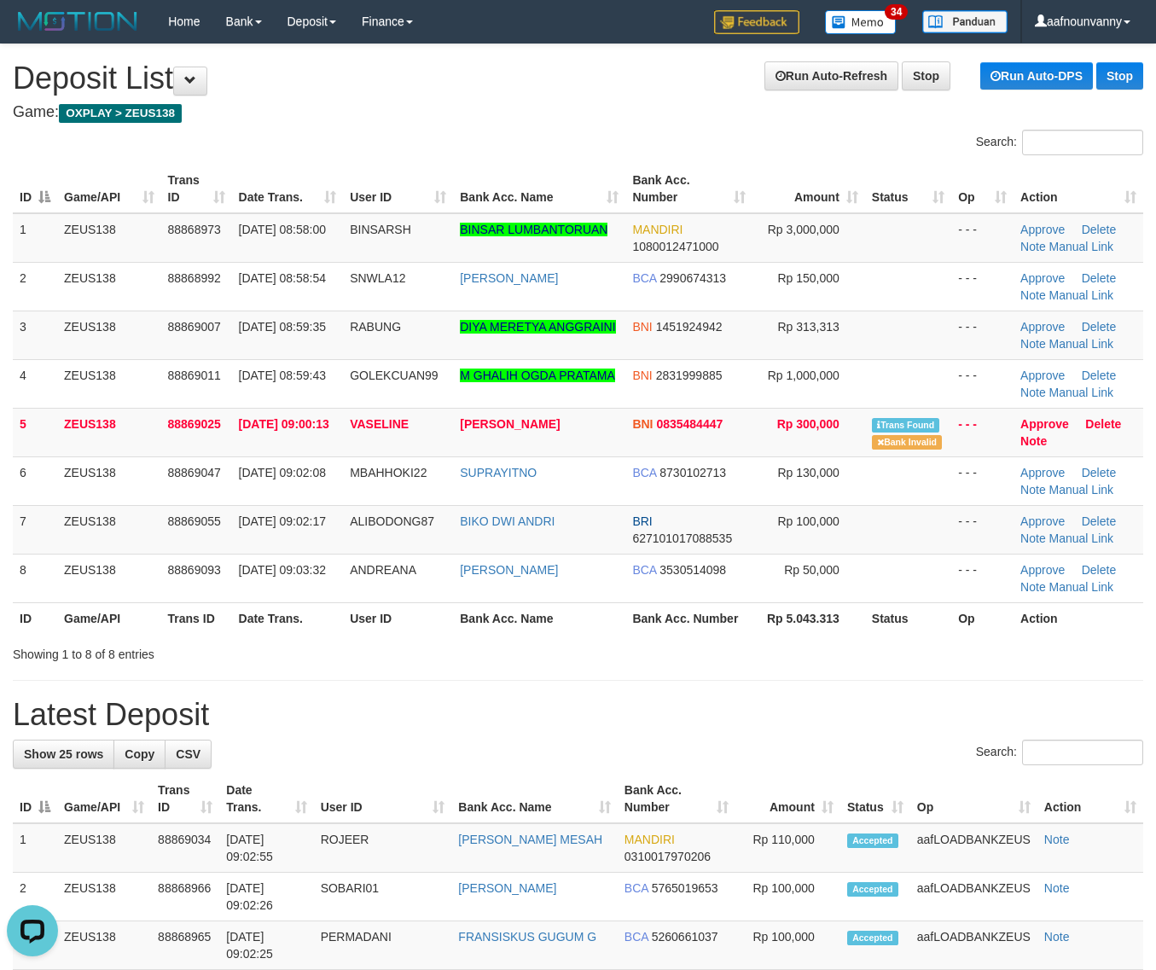
drag, startPoint x: 751, startPoint y: 634, endPoint x: 1166, endPoint y: 650, distance: 415.8
click at [790, 633] on tr "ID Game/API Trans ID Date Trans. User ID Bank Acc. Name Bank Acc. Number Rp 5.0…" at bounding box center [578, 618] width 1130 height 32
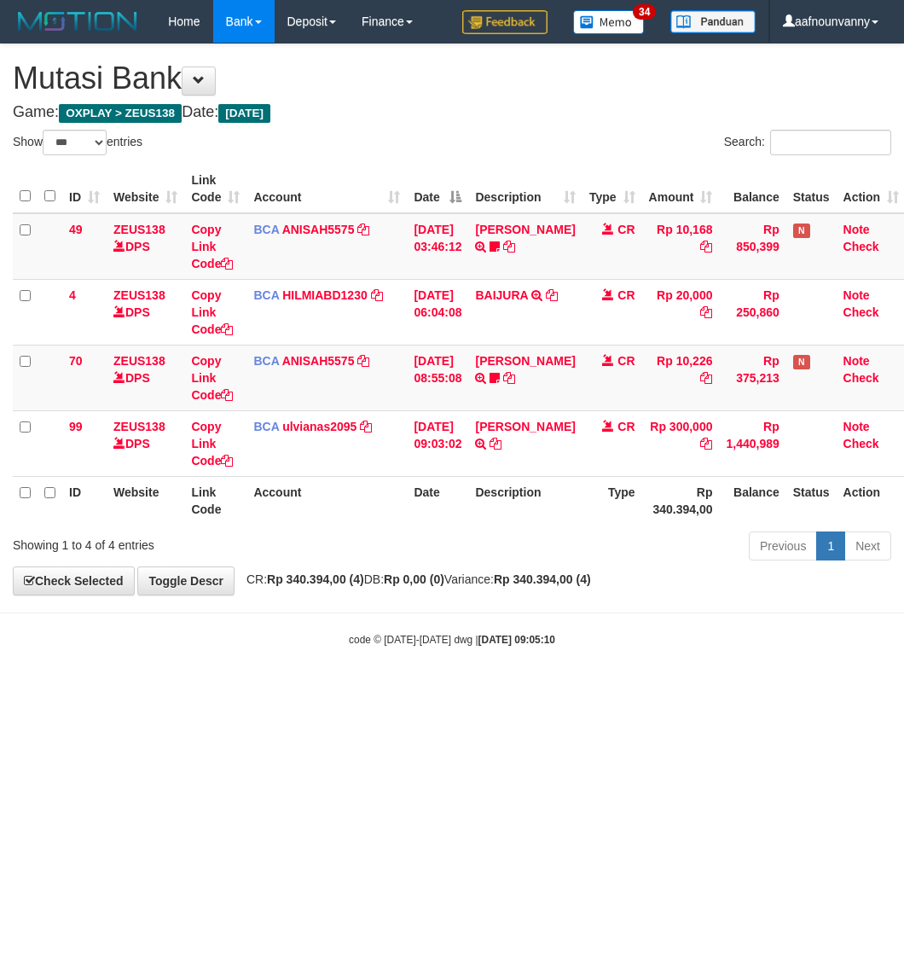
select select "***"
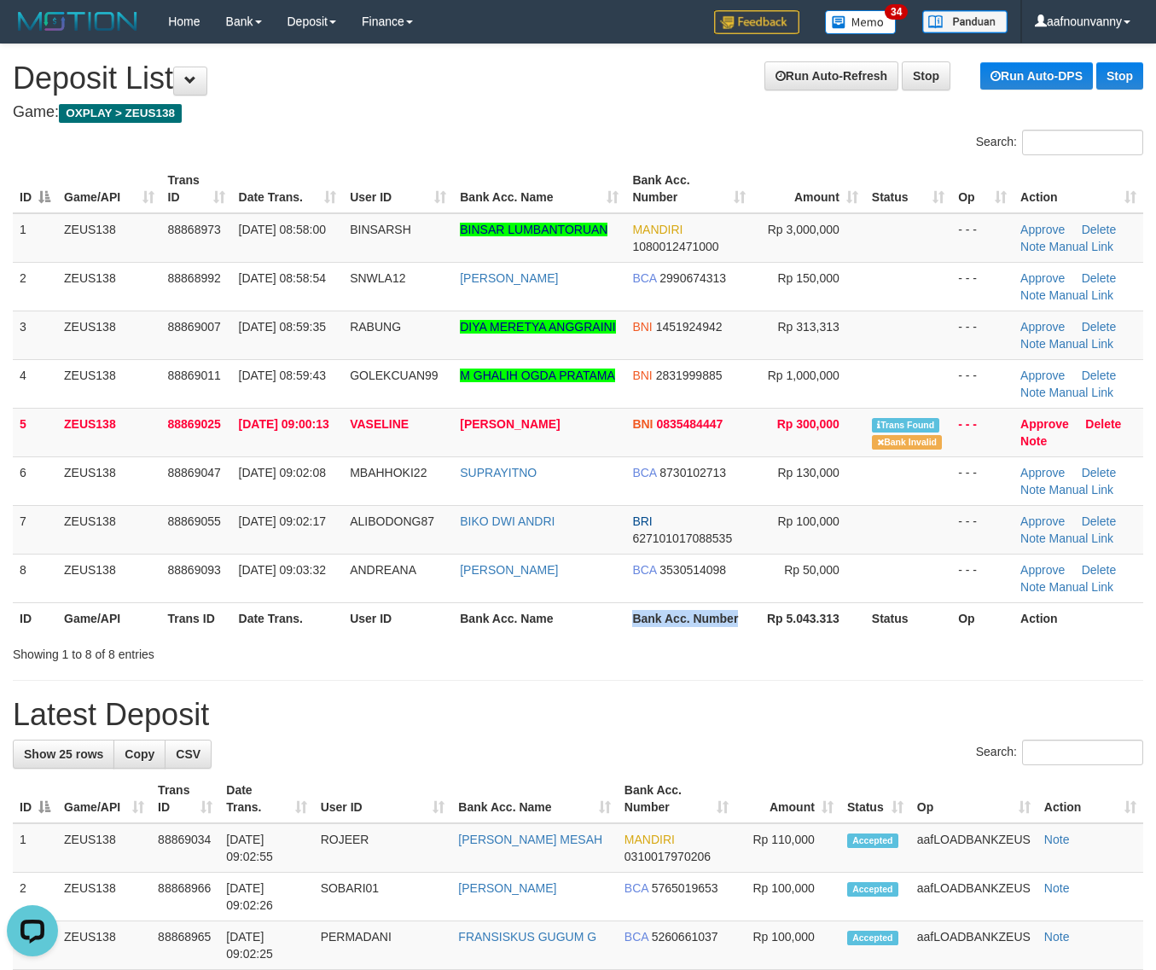
drag, startPoint x: 664, startPoint y: 624, endPoint x: 975, endPoint y: 649, distance: 312.5
click at [804, 631] on tr "ID Game/API Trans ID Date Trans. User ID Bank Acc. Name Bank Acc. Number Rp 5.0…" at bounding box center [578, 618] width 1130 height 32
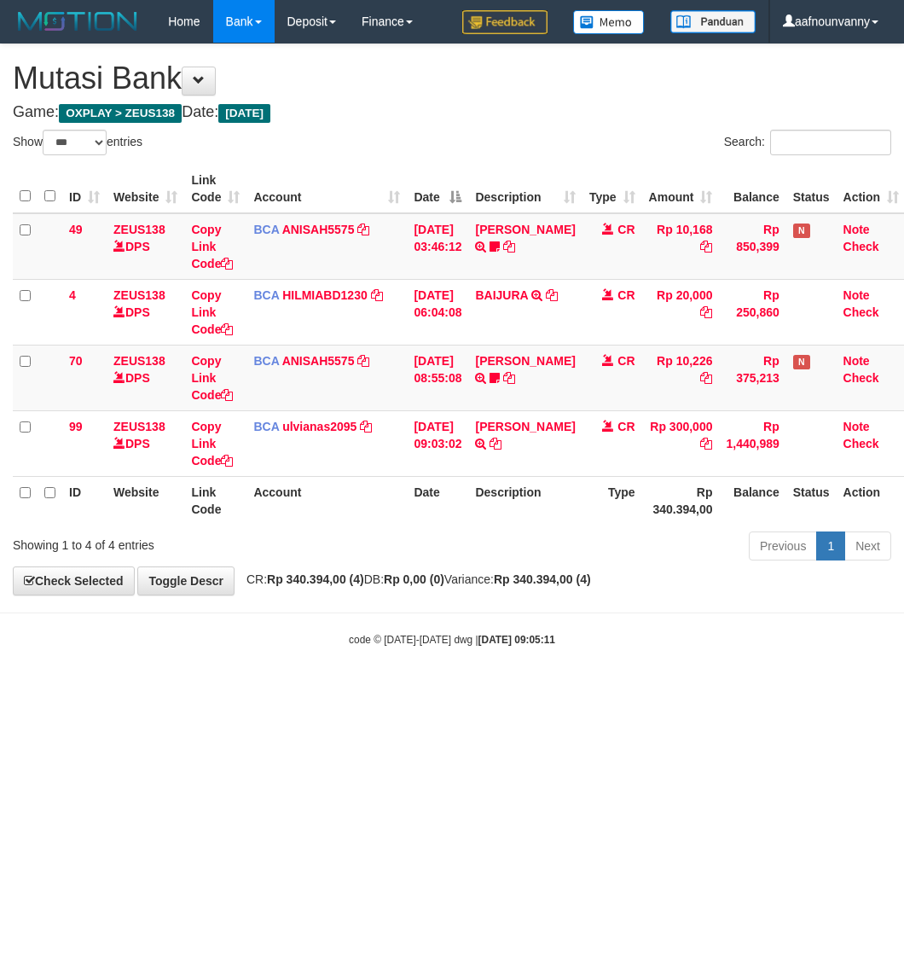
select select "***"
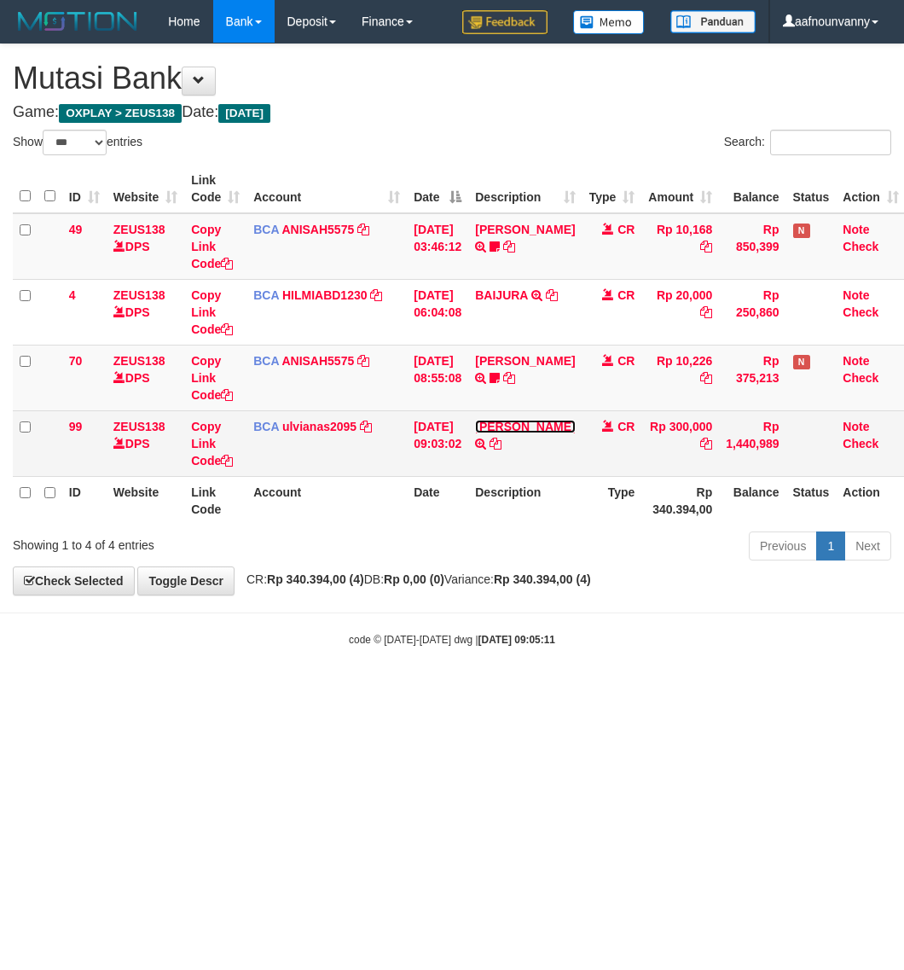
drag, startPoint x: 0, startPoint y: 0, endPoint x: 497, endPoint y: 433, distance: 659.2
click at [497, 433] on td "[PERSON_NAME] TRSF E-BANKING CR 0110/FTSCY/WS95031 300000.00[PERSON_NAME]" at bounding box center [524, 443] width 113 height 66
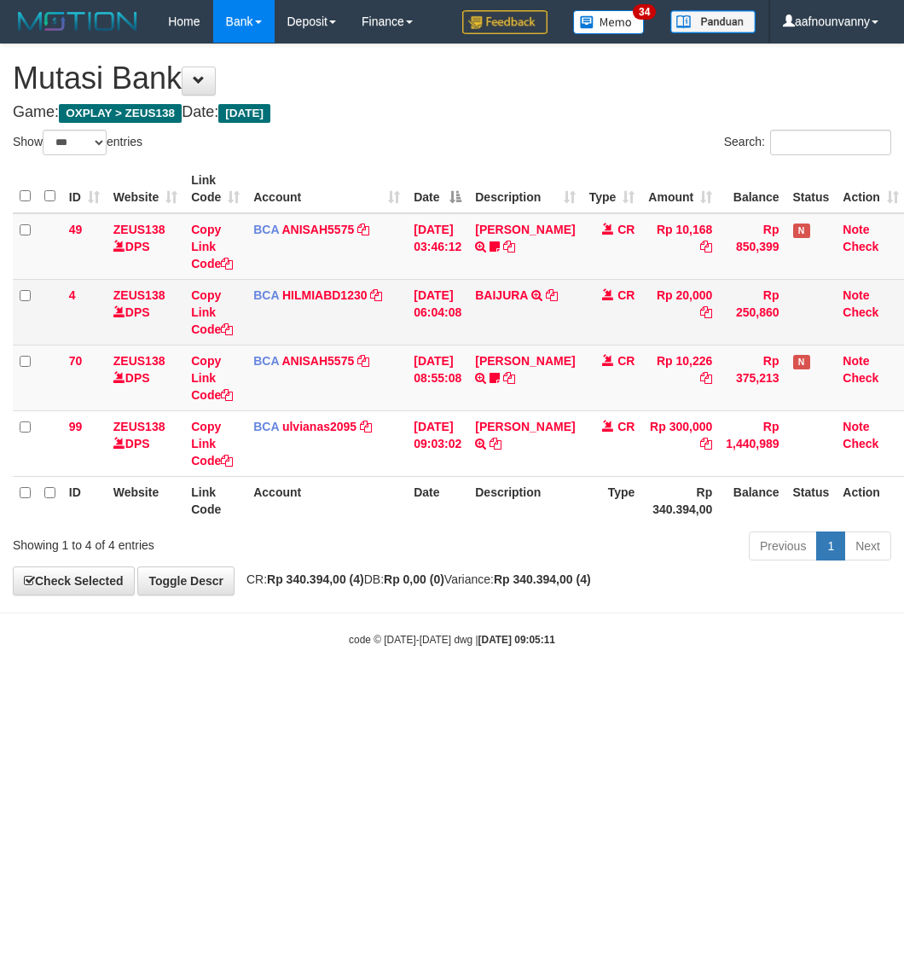
click at [513, 343] on td "BAIJURA TRSF E-BANKING CR 0110/FTSCY/WS95051 20000.002025100191215388 TRFDN-BAI…" at bounding box center [524, 312] width 113 height 66
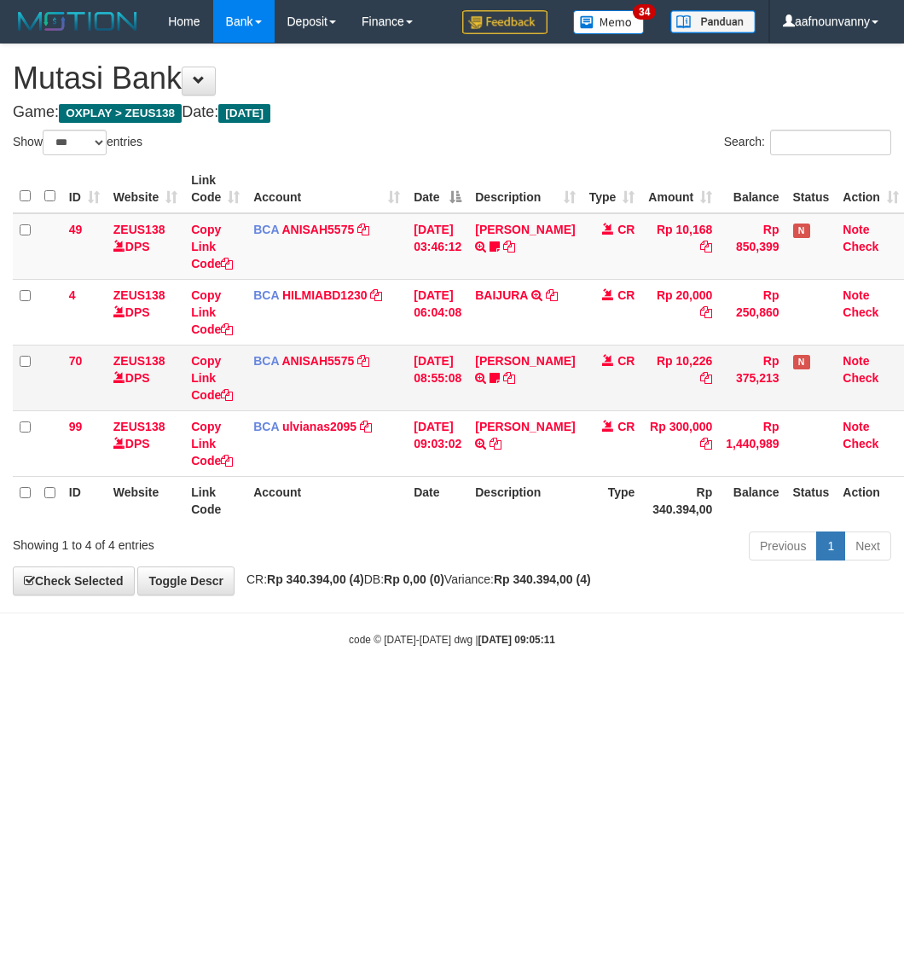
click at [508, 347] on td "DAVIT HENDRI TRSF E-BANKING CR 0110/FTSCY/WS95051 10226.002025100110396579 TRFD…" at bounding box center [524, 378] width 113 height 66
click at [499, 363] on link "[PERSON_NAME]" at bounding box center [525, 361] width 100 height 14
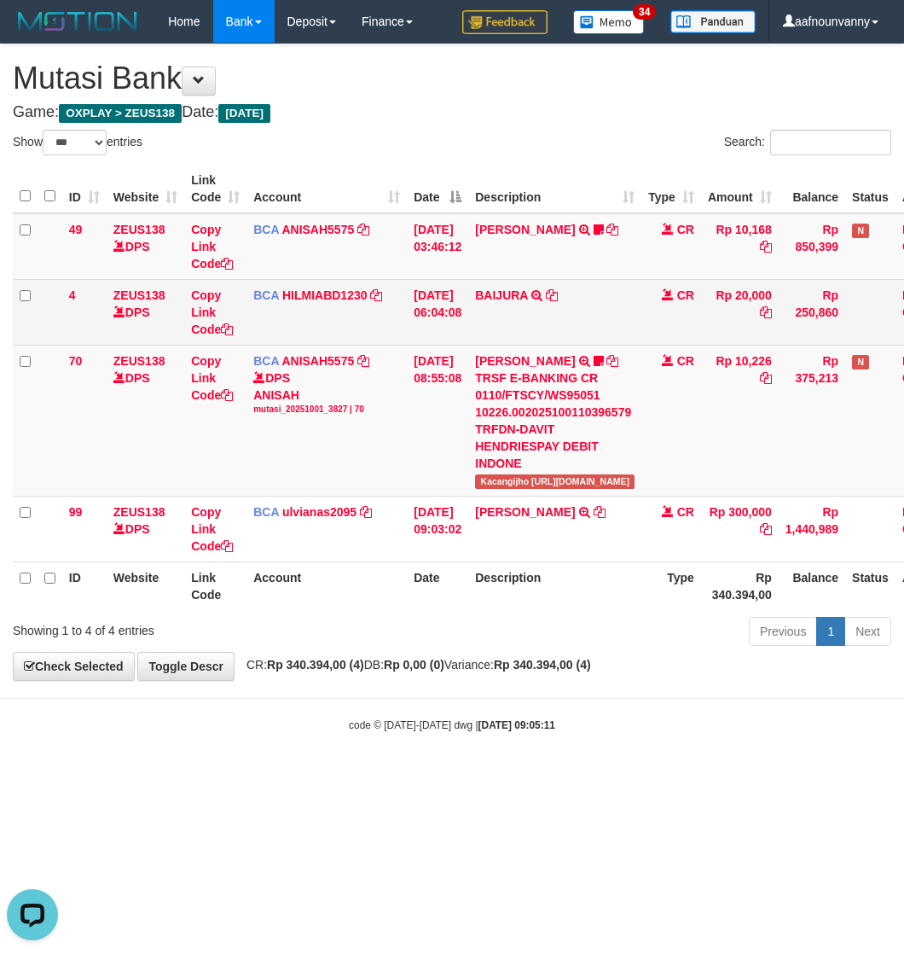
click at [503, 279] on td "BAIJURA TRSF E-BANKING CR 0110/FTSCY/WS95051 20000.002025100191215388 TRFDN-BAI…" at bounding box center [554, 312] width 173 height 66
click at [501, 282] on td "BAIJURA TRSF E-BANKING CR 0110/FTSCY/WS95051 20000.002025100191215388 TRFDN-BAI…" at bounding box center [554, 312] width 173 height 66
click at [500, 284] on td "BAIJURA TRSF E-BANKING CR 0110/FTSCY/WS95051 20000.002025100191215388 TRFDN-BAI…" at bounding box center [554, 312] width 173 height 66
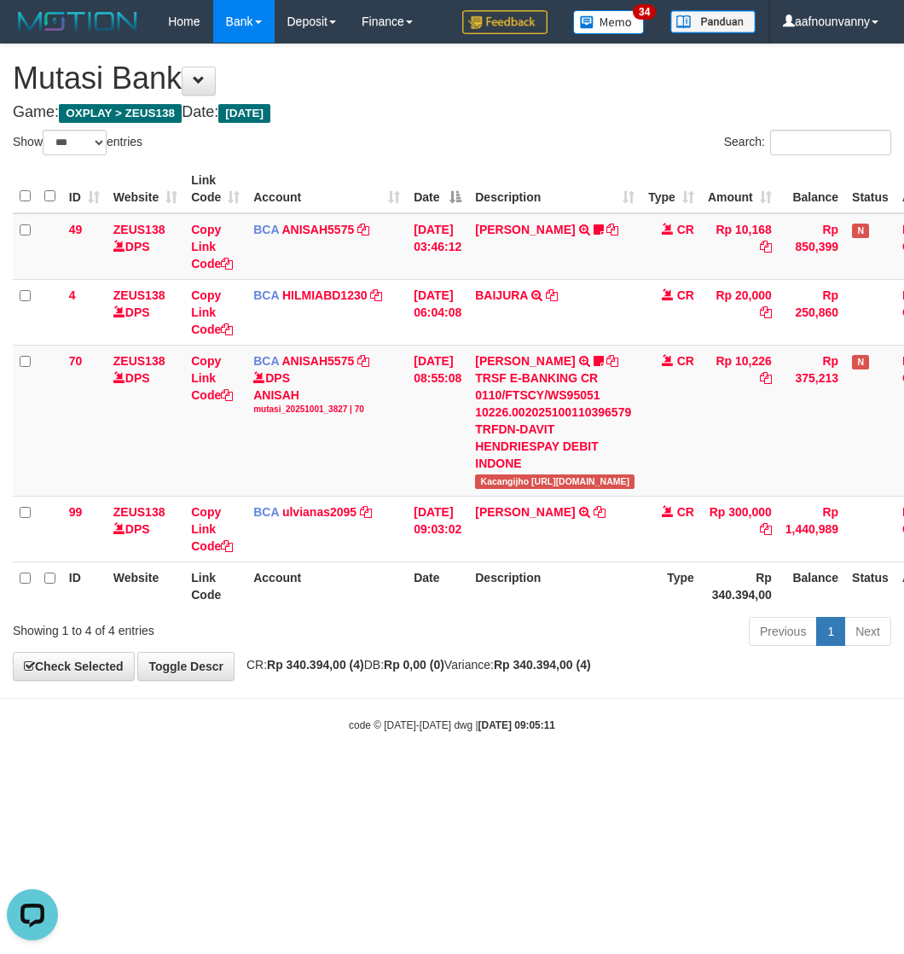
drag, startPoint x: 297, startPoint y: 543, endPoint x: 7, endPoint y: 550, distance: 290.2
click at [264, 543] on td "BCA ulvianas2095 DPS ULVIANASARI mutasi_20251001_4139 | 99 mutasi_20251001_4139…" at bounding box center [327, 529] width 160 height 66
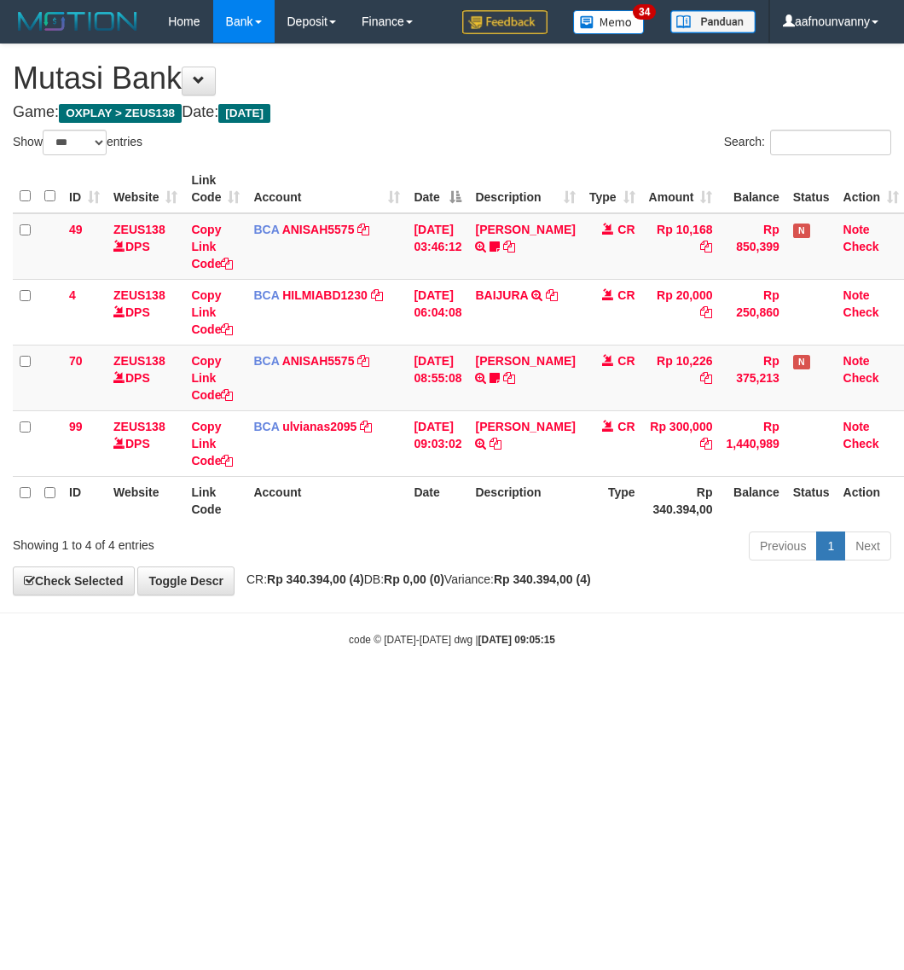
select select "***"
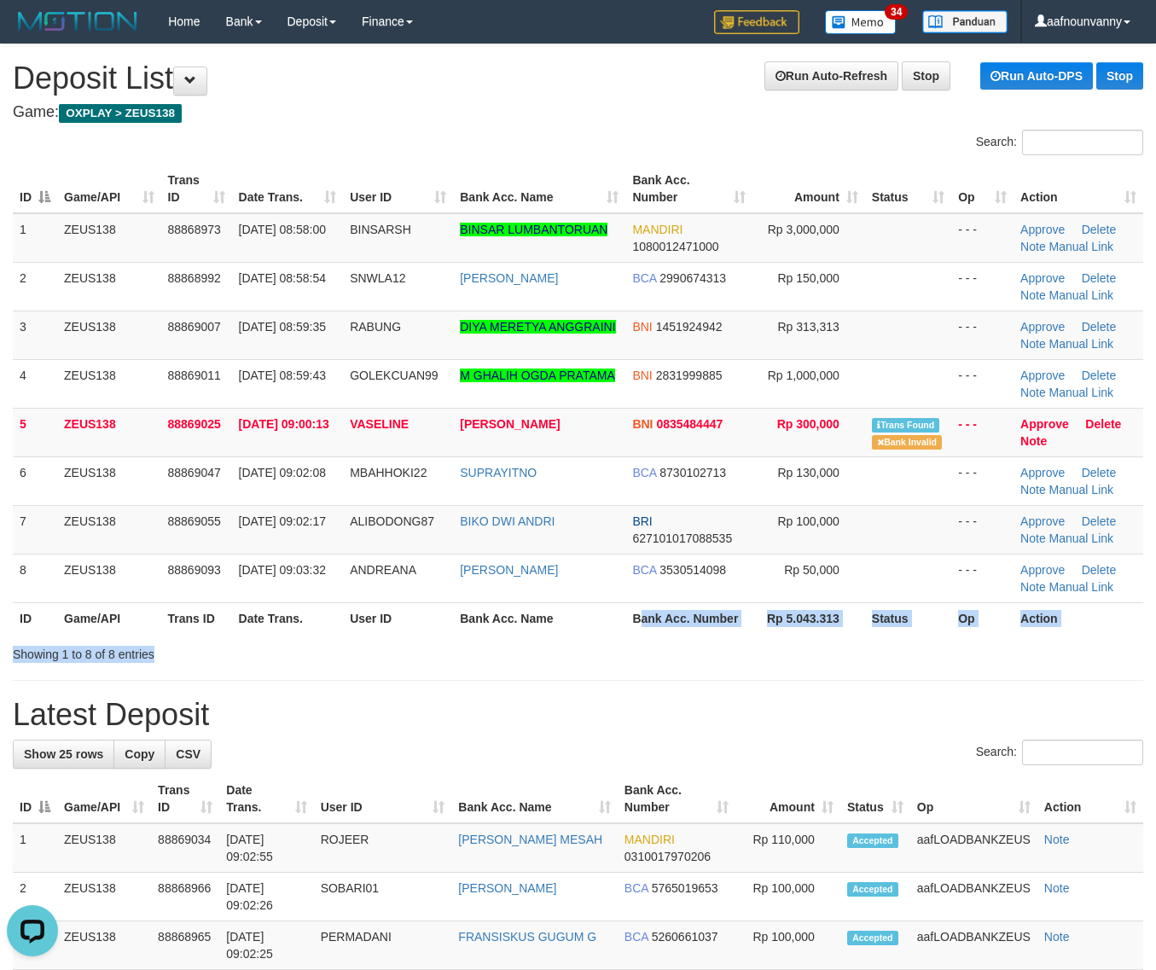
drag, startPoint x: 637, startPoint y: 628, endPoint x: 1162, endPoint y: 663, distance: 525.9
click at [768, 631] on div "Search: ID Game/API Trans ID Date Trans. User ID Bank Acc. Name Bank Acc. Numbe…" at bounding box center [578, 396] width 1130 height 533
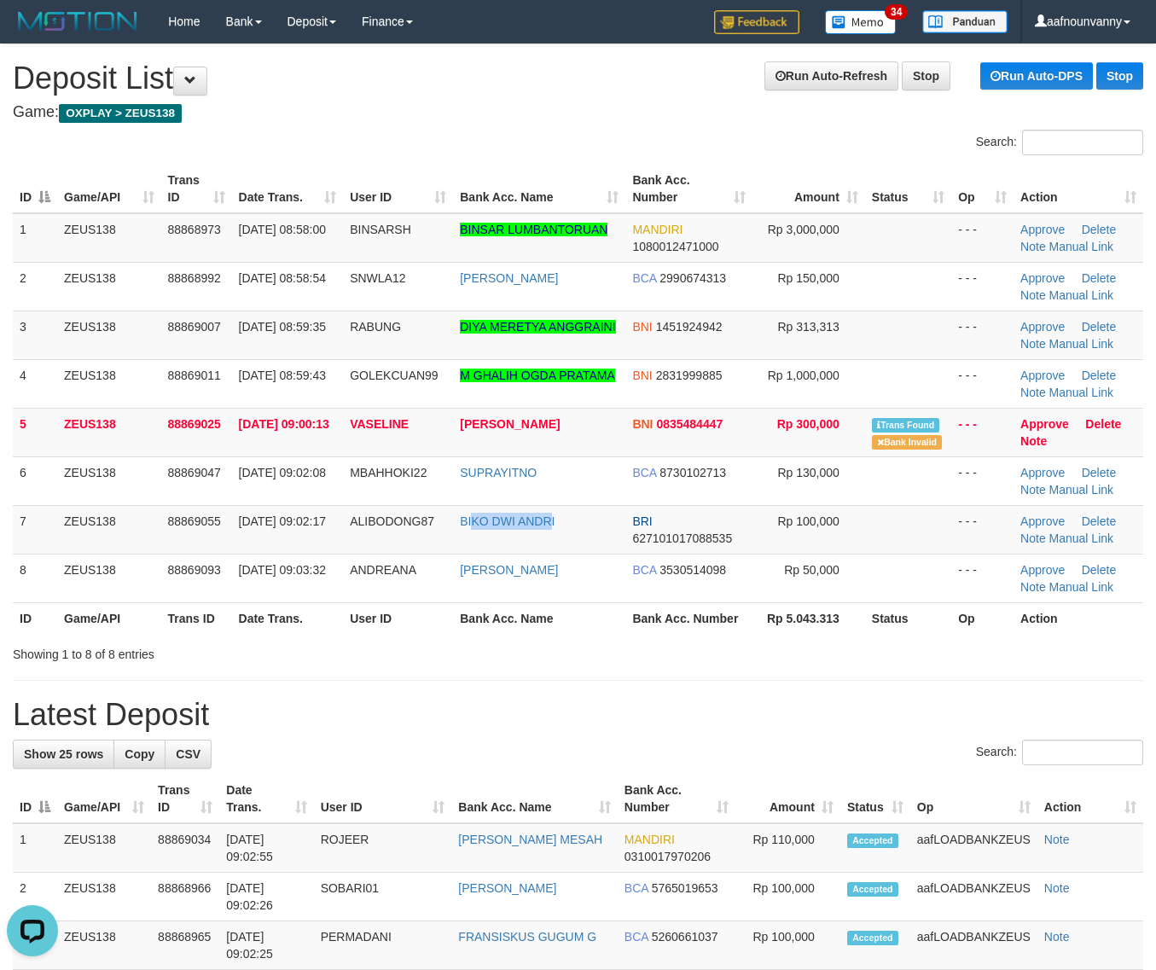
drag, startPoint x: 522, startPoint y: 531, endPoint x: 1166, endPoint y: 637, distance: 652.9
click at [607, 543] on td "BIKO DWI ANDRI" at bounding box center [539, 529] width 172 height 49
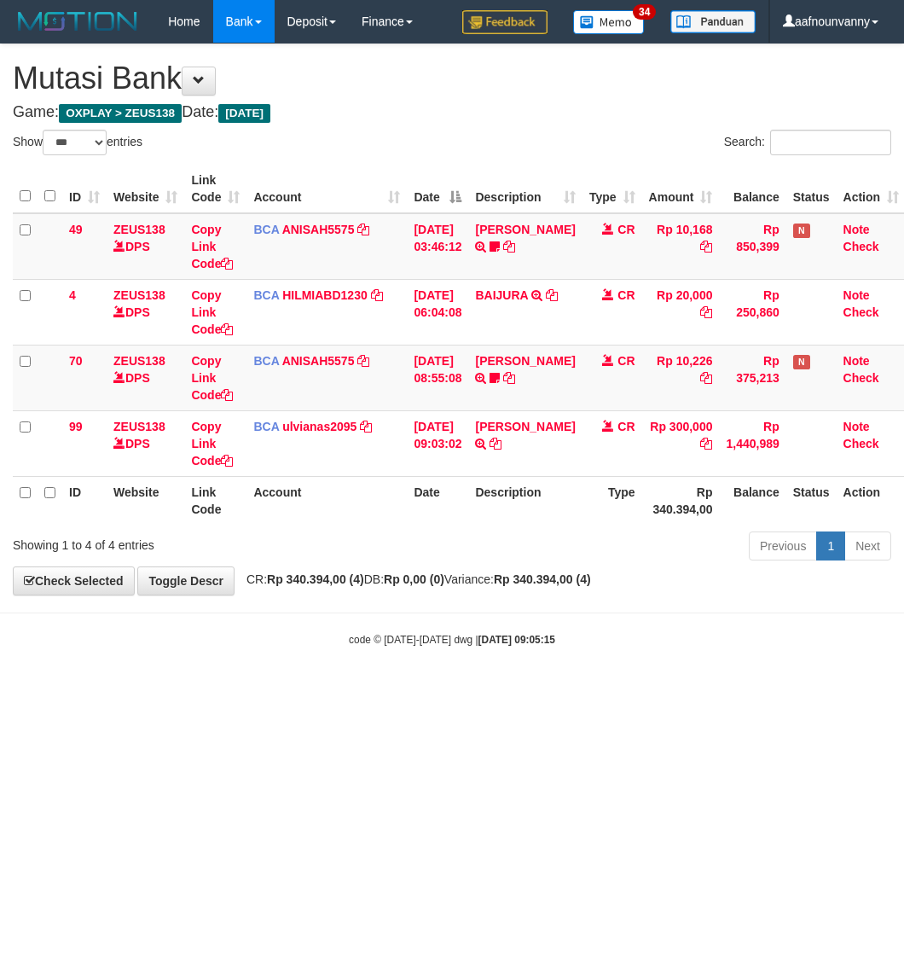
select select "***"
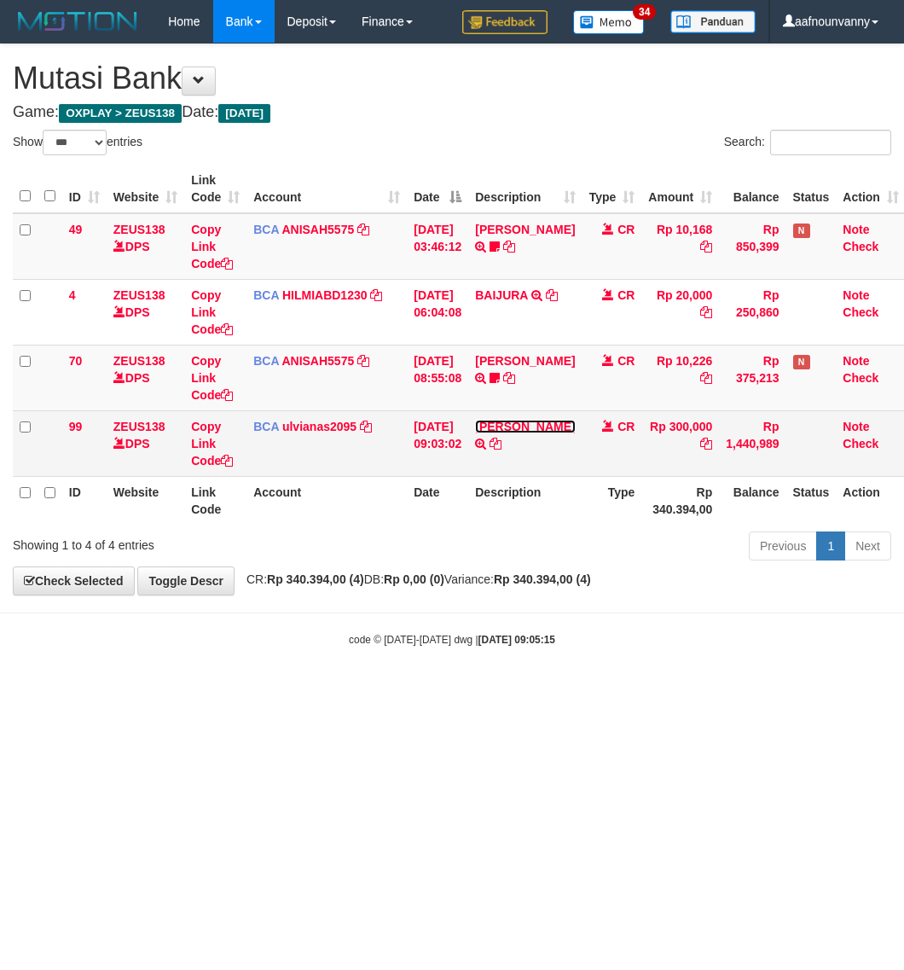
click at [493, 431] on link "[PERSON_NAME]" at bounding box center [525, 427] width 100 height 14
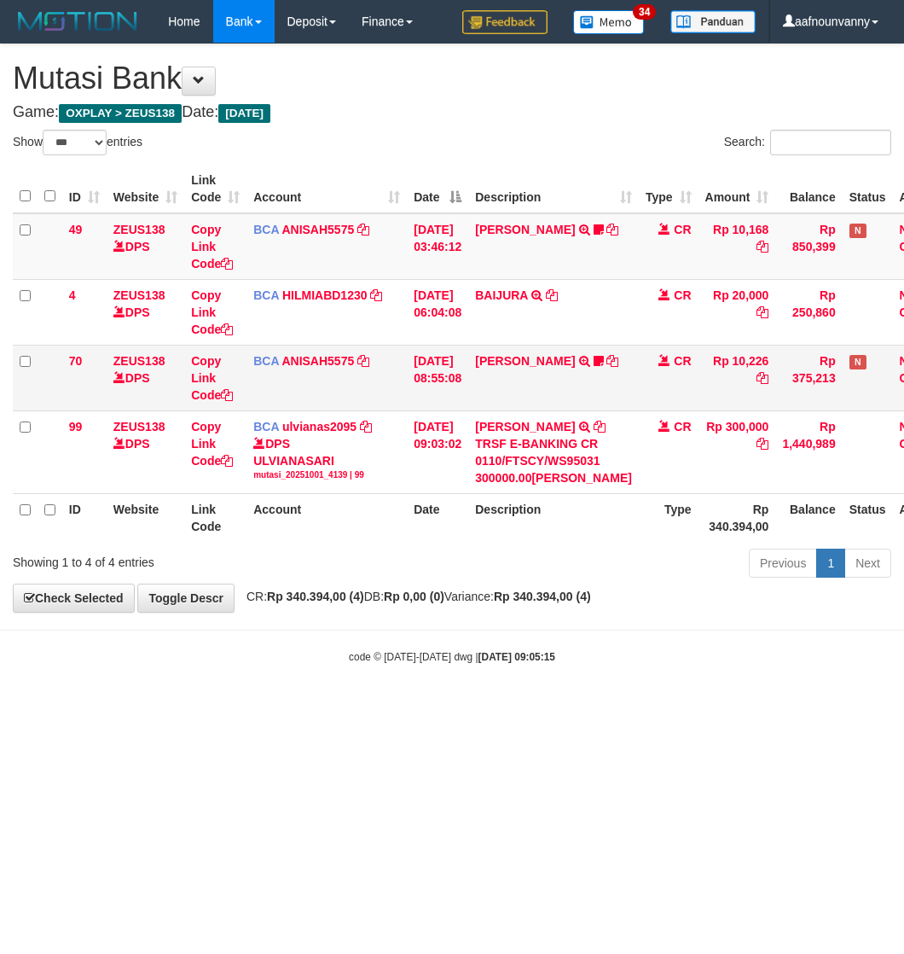
click at [510, 375] on td "DAVIT HENDRI TRSF E-BANKING CR 0110/FTSCY/WS95051 10226.002025100110396579 TRFD…" at bounding box center [553, 378] width 171 height 66
click at [510, 367] on td "DAVIT HENDRI TRSF E-BANKING CR 0110/FTSCY/WS95051 10226.002025100110396579 TRFD…" at bounding box center [553, 378] width 171 height 66
click at [512, 361] on link "[PERSON_NAME]" at bounding box center [525, 361] width 100 height 14
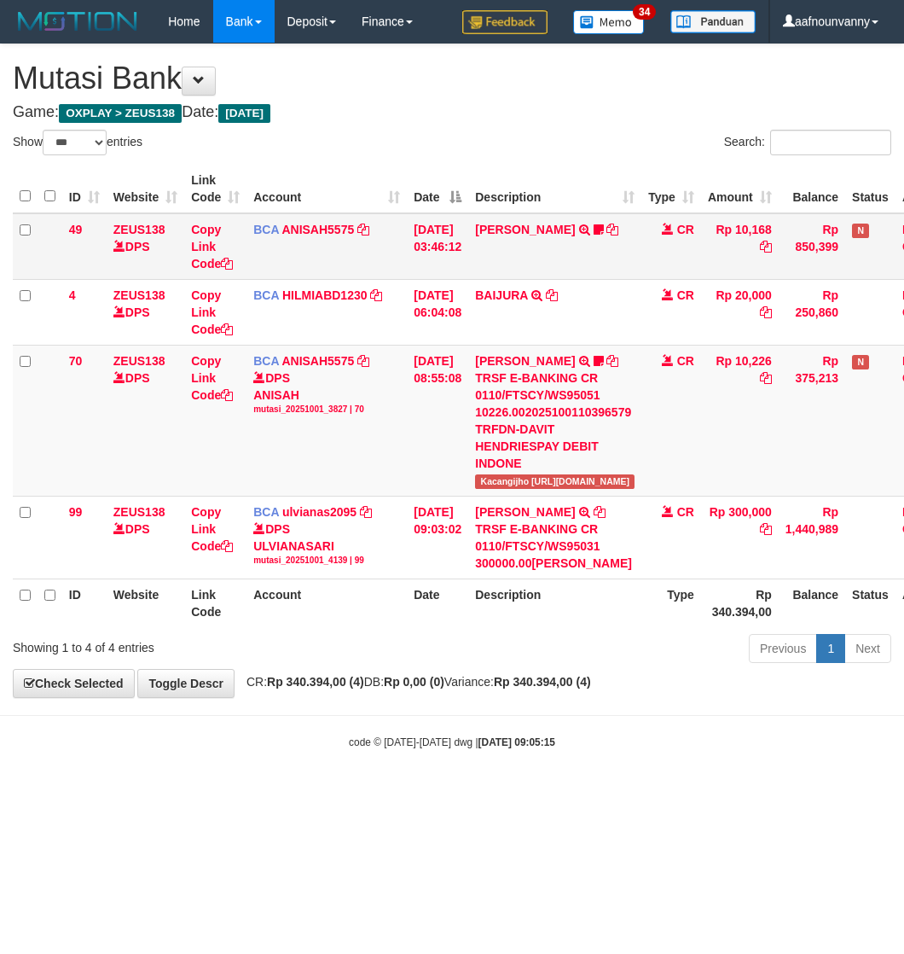
click at [503, 277] on td "INA PAUJANAH TRSF E-BANKING CR 0110/FTSCY/WS95051 10168.002025100181565469 TRFD…" at bounding box center [554, 246] width 173 height 67
drag, startPoint x: 503, startPoint y: 277, endPoint x: 305, endPoint y: 675, distance: 444.1
click at [499, 296] on tbody "49 ZEUS138 DPS Copy Link Code BCA ANISAH5575 DPS ANISAH mutasi_20251001_3827 | …" at bounding box center [489, 396] width 952 height 366
drag, startPoint x: 252, startPoint y: 706, endPoint x: 3, endPoint y: 661, distance: 253.0
click at [165, 688] on body "Toggle navigation Home Bank Account List Load By Website Group [OXPLAY] ZEUS138…" at bounding box center [452, 396] width 904 height 793
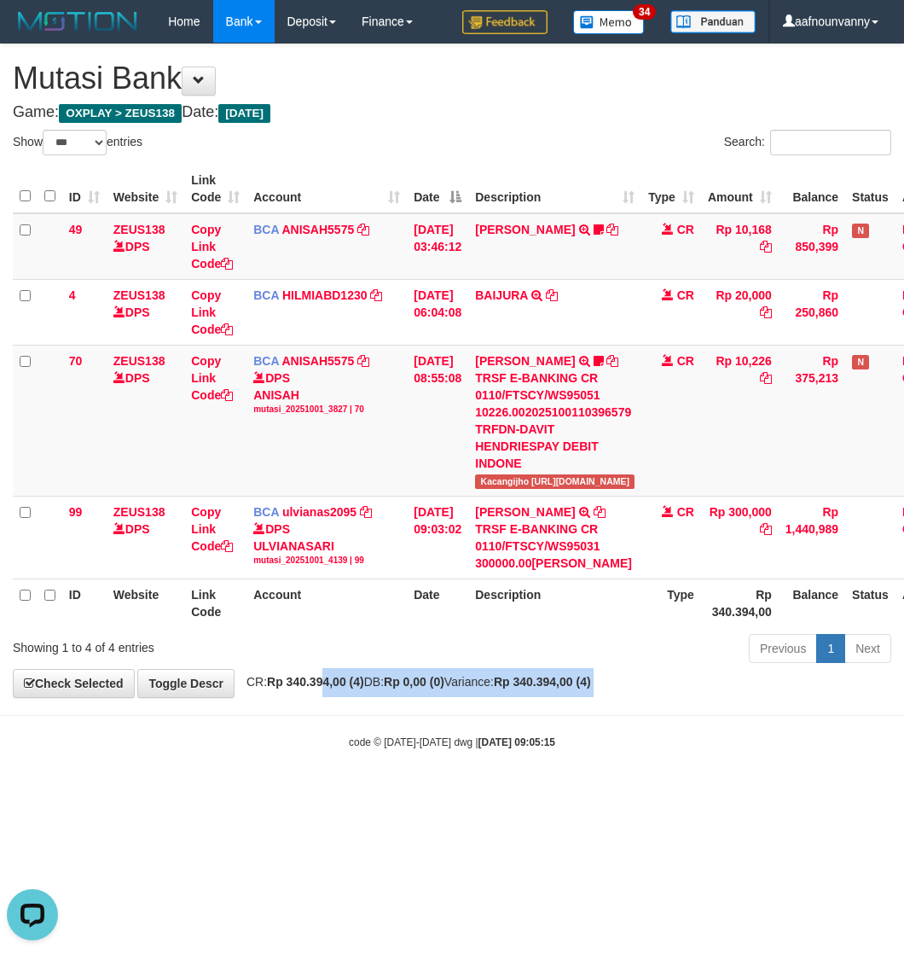
click at [325, 694] on body "Toggle navigation Home Bank Account List Load By Website Group [OXPLAY] ZEUS138…" at bounding box center [452, 396] width 904 height 793
drag, startPoint x: 561, startPoint y: 700, endPoint x: 502, endPoint y: 695, distance: 59.1
click at [538, 696] on body "Toggle navigation Home Bank Account List Load By Website Group [OXPLAY] ZEUS138…" at bounding box center [452, 396] width 904 height 793
drag, startPoint x: 502, startPoint y: 695, endPoint x: 453, endPoint y: 694, distance: 48.7
click at [457, 695] on div "**********" at bounding box center [452, 370] width 904 height 653
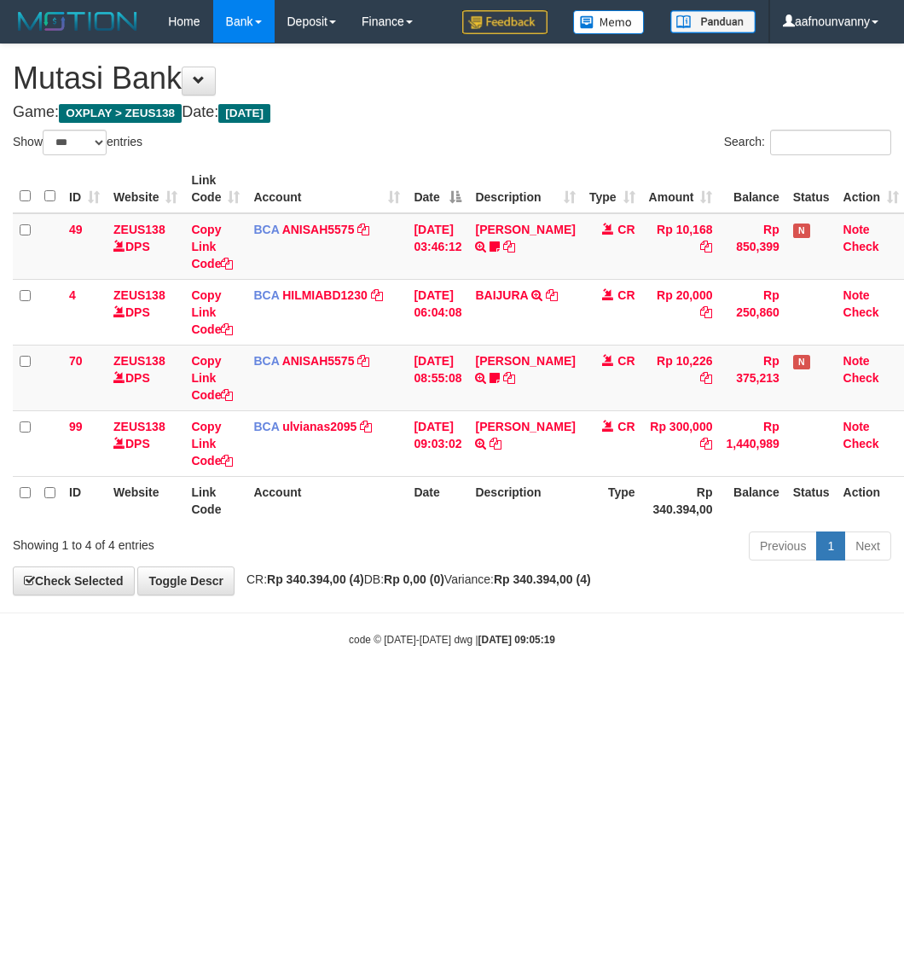
select select "***"
click at [188, 690] on html "Toggle navigation Home Bank Account List Load By Website Group [OXPLAY] ZEUS138…" at bounding box center [452, 345] width 904 height 690
click at [164, 690] on html "Toggle navigation Home Bank Account List Load By Website Group [OXPLAY] ZEUS138…" at bounding box center [452, 345] width 904 height 690
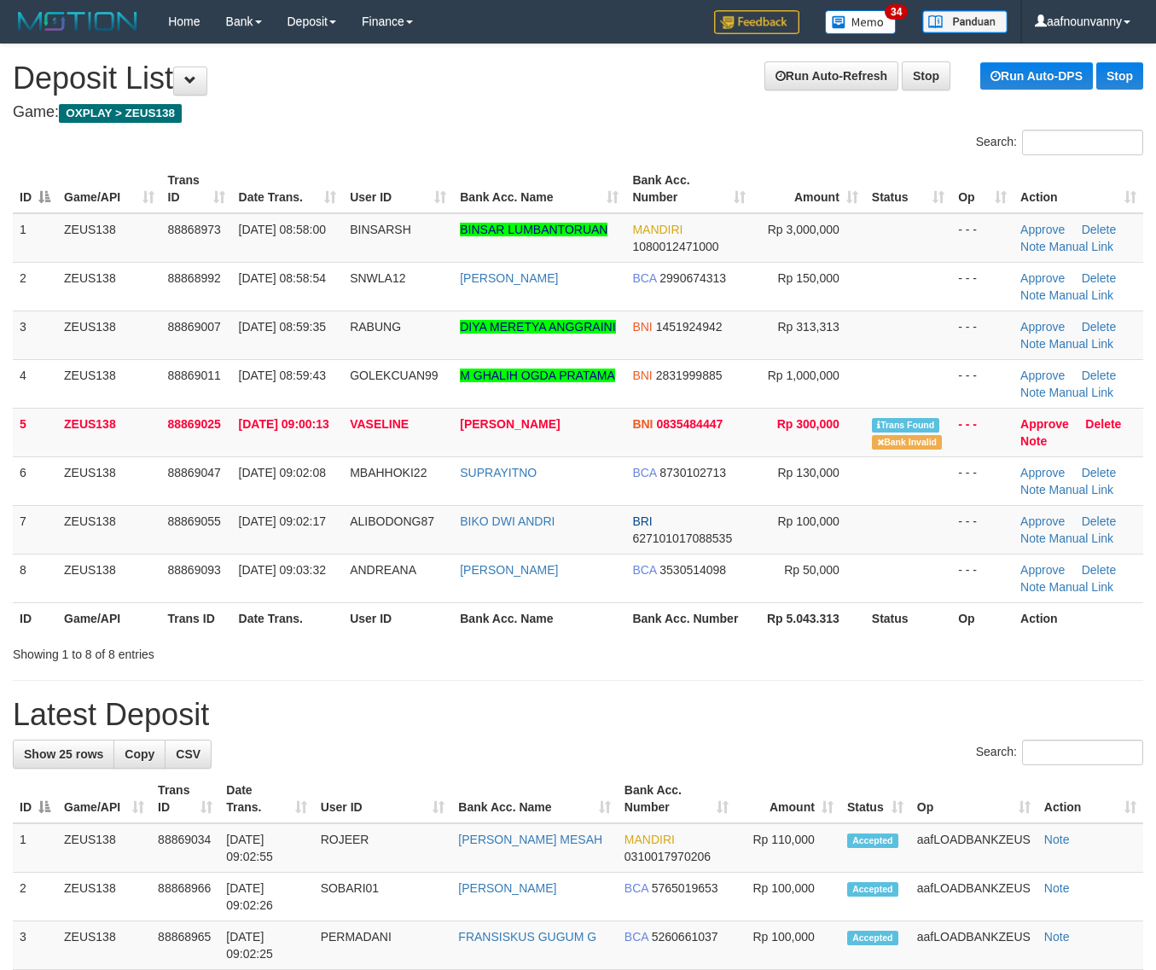
drag, startPoint x: 1098, startPoint y: 718, endPoint x: 1170, endPoint y: 729, distance: 72.7
click at [1126, 719] on h1 "Latest Deposit" at bounding box center [578, 715] width 1130 height 34
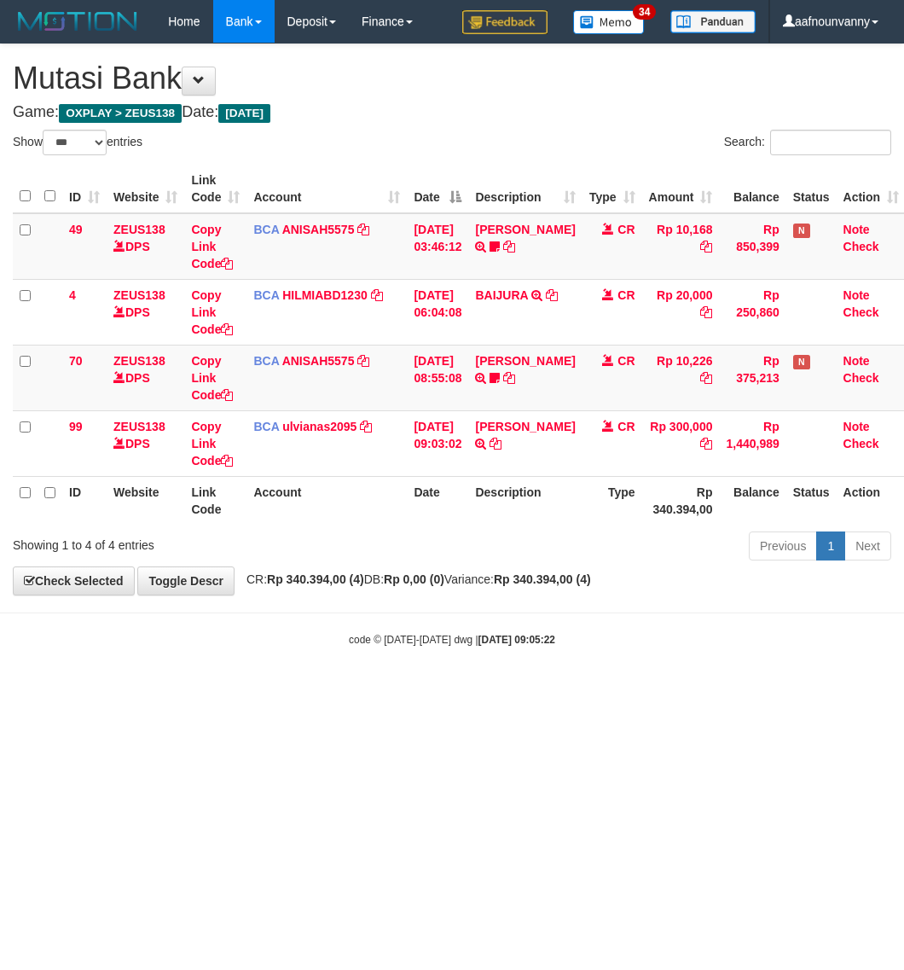
select select "***"
drag, startPoint x: 340, startPoint y: 760, endPoint x: 3, endPoint y: 713, distance: 340.2
click at [295, 690] on html "Toggle navigation Home Bank Account List Load By Website Group [OXPLAY] ZEUS138…" at bounding box center [452, 345] width 904 height 690
click at [90, 690] on html "Toggle navigation Home Bank Account List Load By Website Group [OXPLAY] ZEUS138…" at bounding box center [452, 345] width 904 height 690
click at [77, 664] on html "Toggle navigation Home Bank Account List Load By Website Group [OXPLAY] ZEUS138…" at bounding box center [452, 345] width 904 height 690
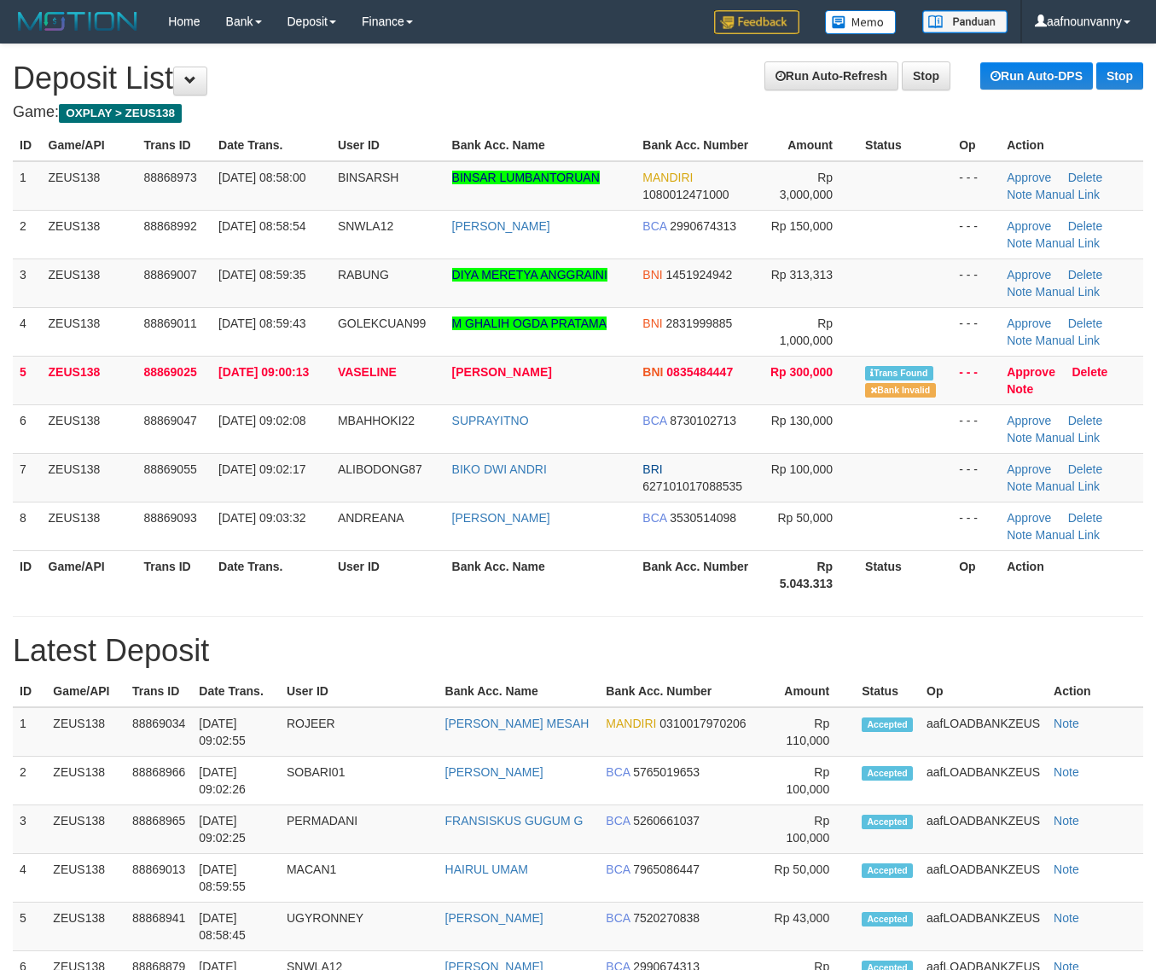
click at [808, 687] on th "Amount" at bounding box center [809, 692] width 92 height 32
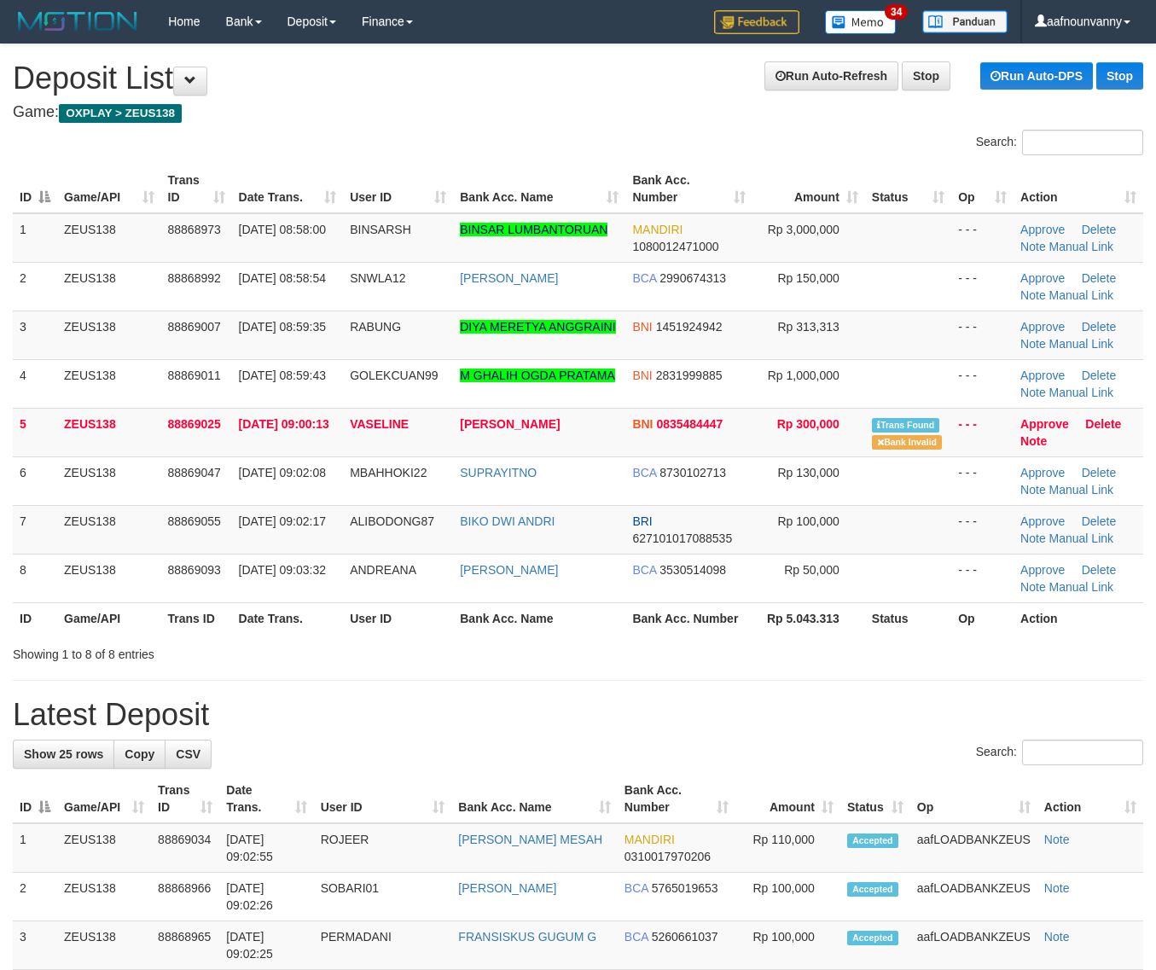
click at [984, 713] on h1 "Latest Deposit" at bounding box center [578, 715] width 1130 height 34
drag, startPoint x: 1112, startPoint y: 644, endPoint x: 1169, endPoint y: 649, distance: 57.4
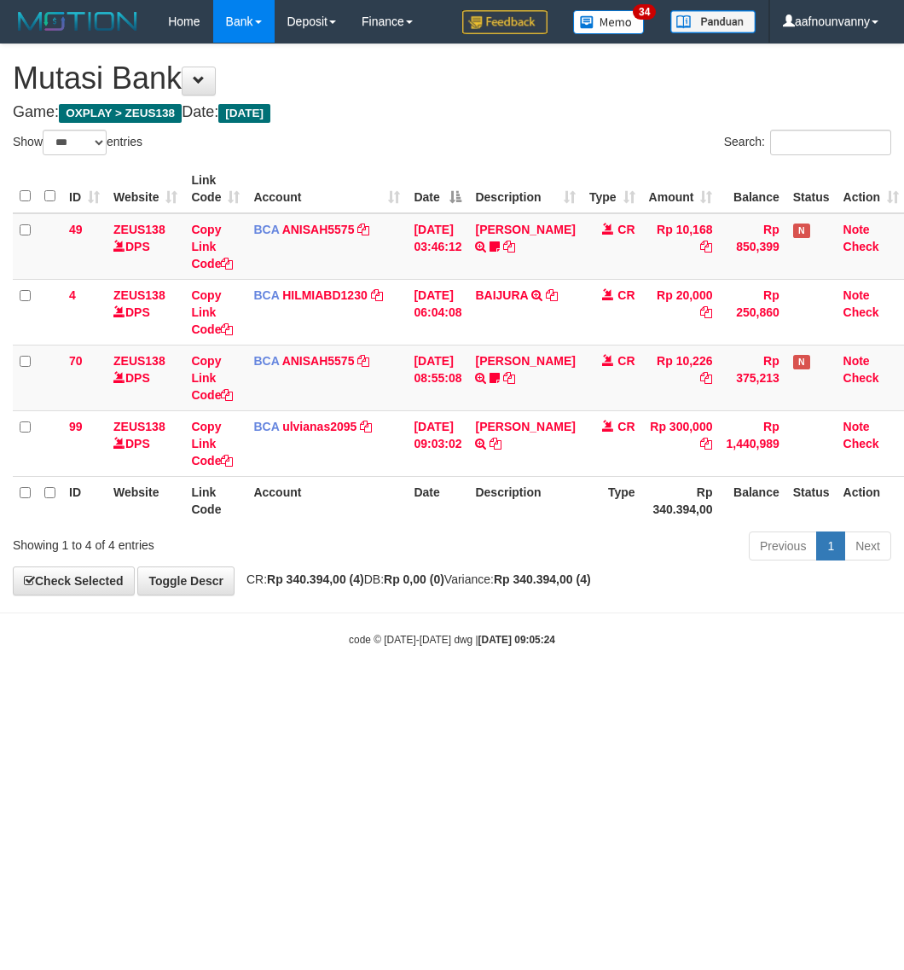
select select "***"
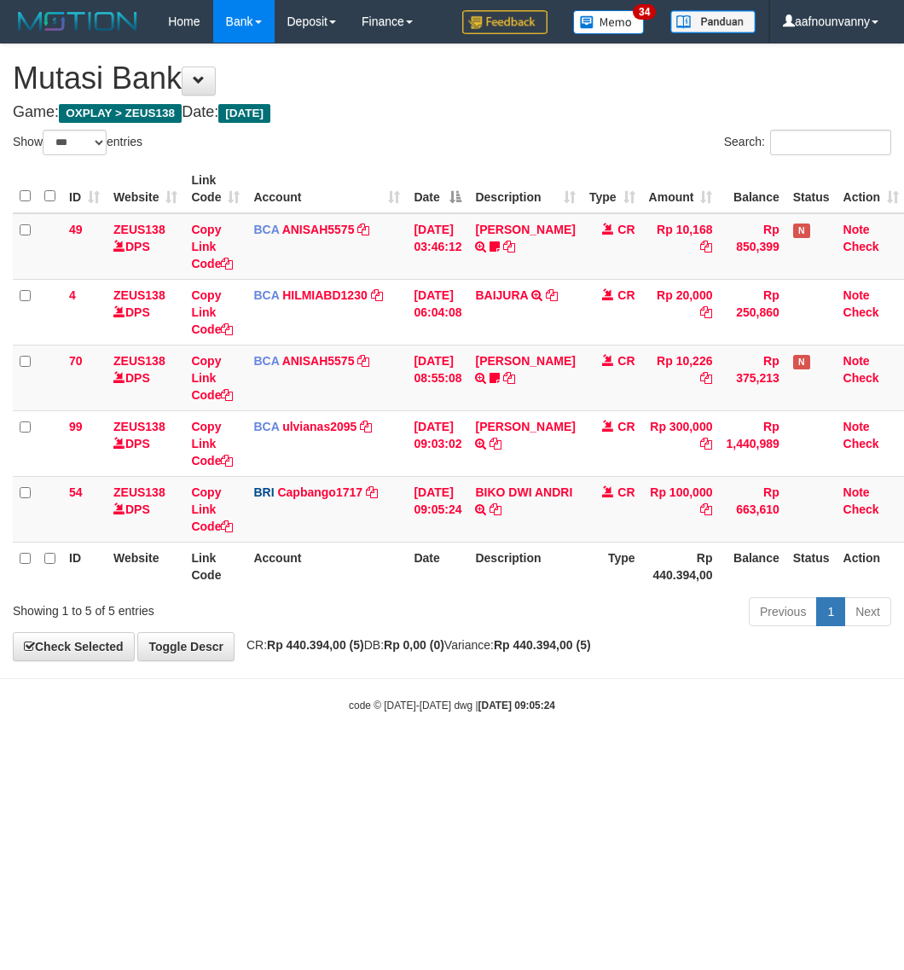
select select "***"
click at [489, 679] on hr at bounding box center [452, 678] width 904 height 1
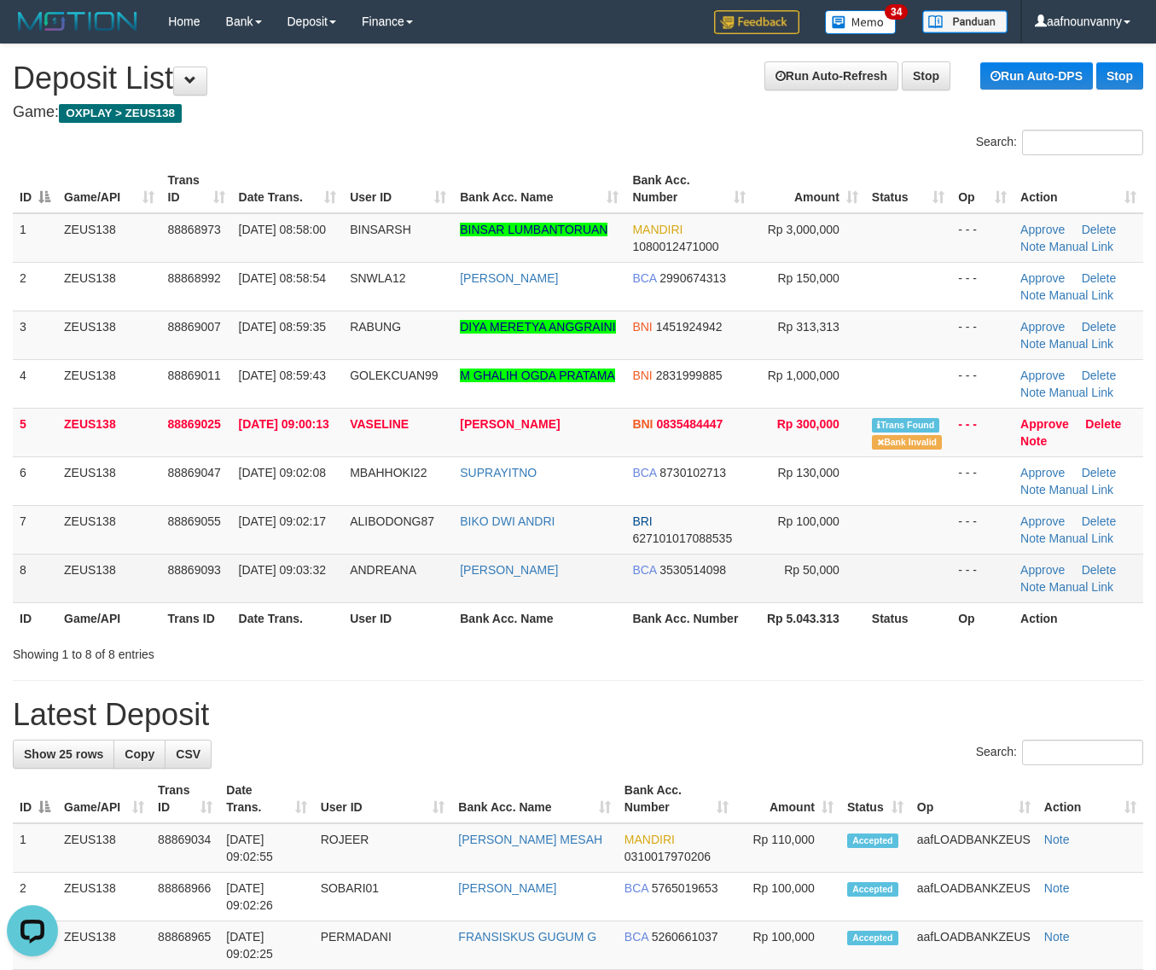
drag, startPoint x: 437, startPoint y: 493, endPoint x: 945, endPoint y: 573, distance: 514.8
click at [529, 521] on tbody "1 ZEUS138 88868973 01/10/2025 08:58:00 BINSARSH BINSAR LUMBANTORUAN MANDIRI 108…" at bounding box center [578, 408] width 1130 height 390
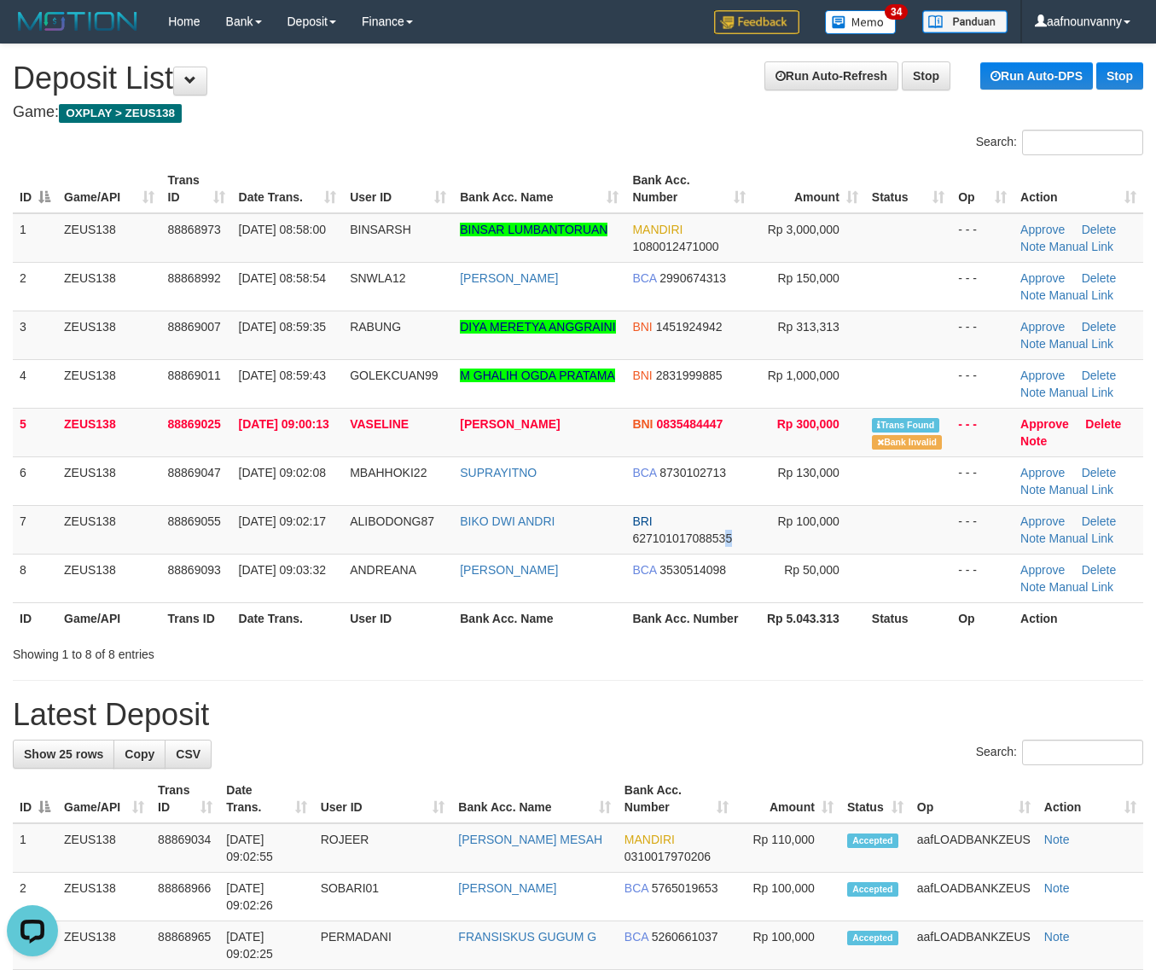
drag, startPoint x: 728, startPoint y: 533, endPoint x: 1171, endPoint y: 572, distance: 444.5
click at [879, 566] on tbody "1 ZEUS138 88868973 01/10/2025 08:58:00 BINSARSH BINSAR LUMBANTORUAN MANDIRI 108…" at bounding box center [578, 408] width 1130 height 390
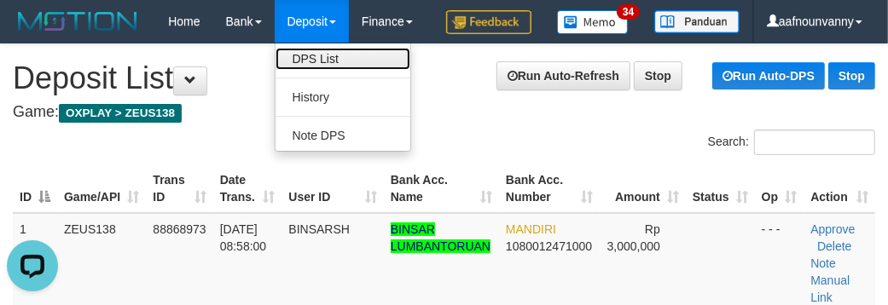
drag, startPoint x: 305, startPoint y: 49, endPoint x: 282, endPoint y: 57, distance: 24.3
click at [305, 49] on link "DPS List" at bounding box center [343, 59] width 135 height 22
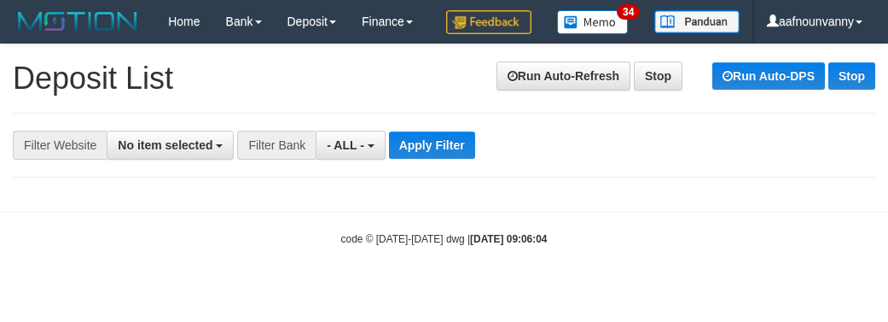
select select
click at [185, 152] on span "No item selected" at bounding box center [165, 145] width 95 height 14
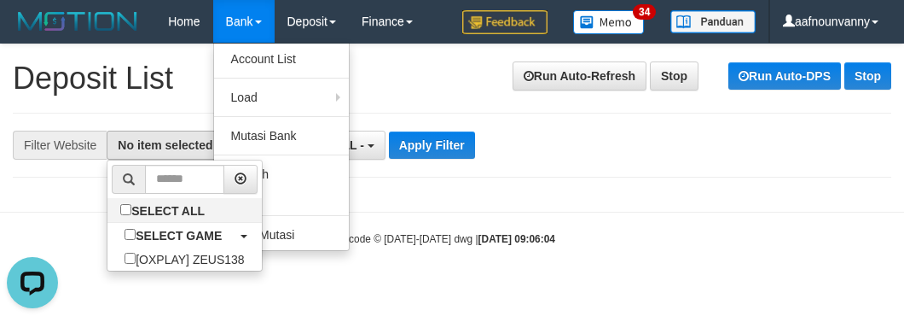
click at [0, 0] on ul "By Website Group [OXPLAY] ZEUS138 By Load Group (DPS)" at bounding box center [0, 0] width 0 height 0
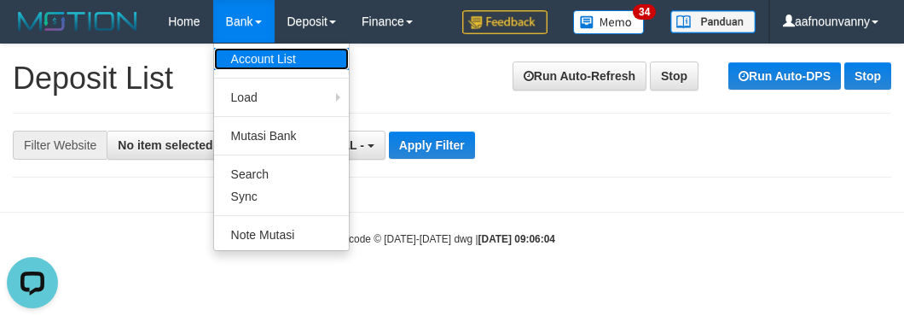
click at [240, 56] on link "Account List" at bounding box center [281, 59] width 135 height 22
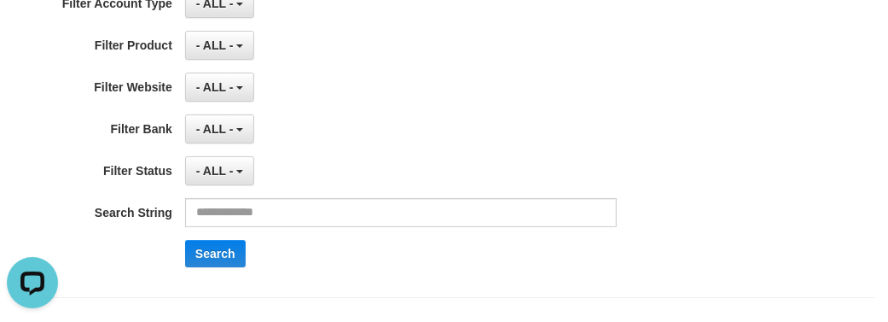
drag, startPoint x: 384, startPoint y: 142, endPoint x: 373, endPoint y: 134, distance: 13.5
click at [381, 102] on div "- ALL - SELECT ALL SELECT GAME - ALL - [OXPLAY] ZEUS138" at bounding box center [401, 87] width 432 height 29
click at [243, 18] on button "- ALL -" at bounding box center [219, 3] width 69 height 29
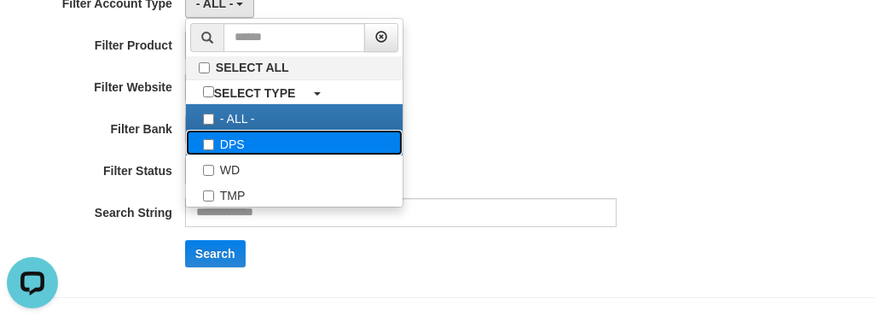
drag, startPoint x: 253, startPoint y: 186, endPoint x: 264, endPoint y: 190, distance: 11.9
click at [250, 155] on label "DPS" at bounding box center [294, 143] width 217 height 26
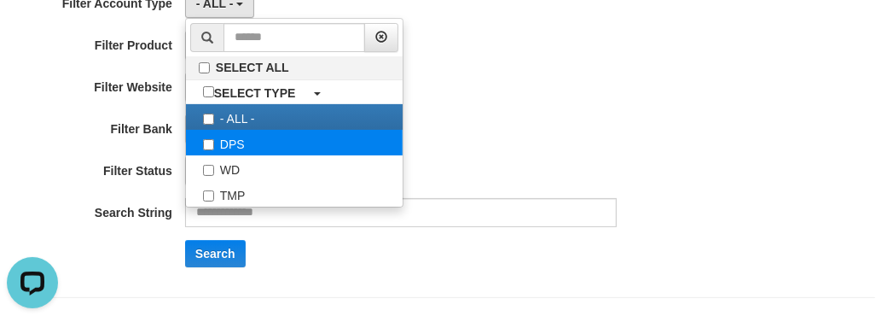
select select "***"
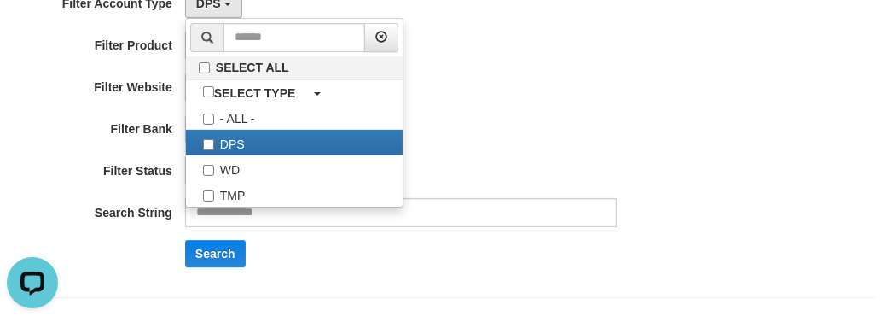
drag, startPoint x: 624, startPoint y: 168, endPoint x: 258, endPoint y: 104, distance: 371.6
click at [619, 143] on div "**********" at bounding box center [370, 128] width 741 height 29
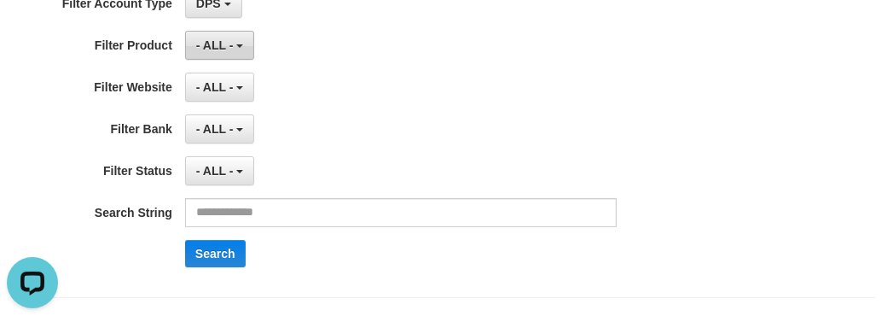
click at [218, 52] on span "- ALL -" at bounding box center [215, 45] width 38 height 14
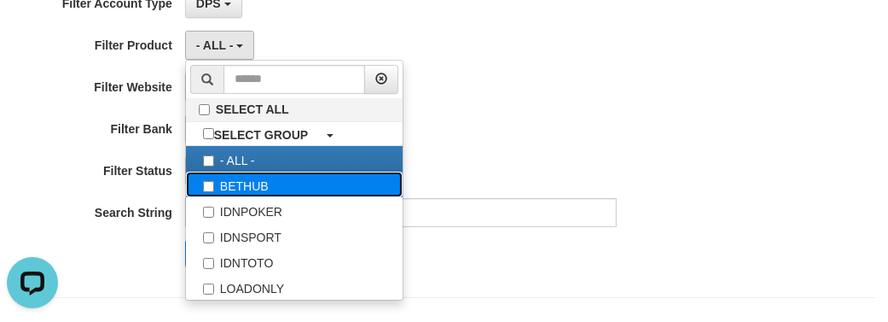
click at [273, 197] on label "BETHUB" at bounding box center [294, 184] width 217 height 26
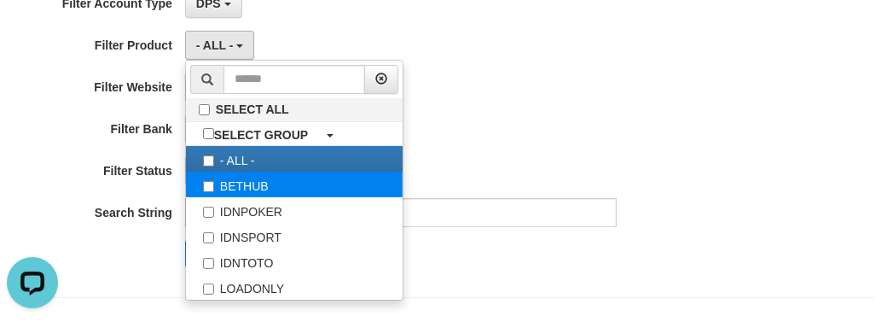
select select "*"
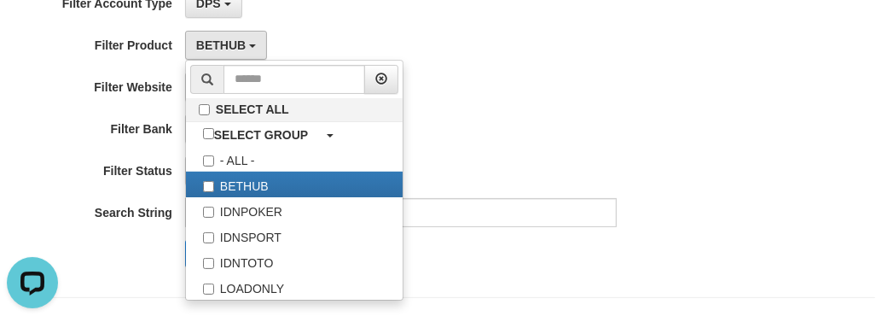
click at [508, 143] on div "- ALL - SELECT ALL SELECT BANK - ALL - BCA MANDIRI MANDIRIONLINE BRI BNI BTN MA…" at bounding box center [401, 128] width 432 height 29
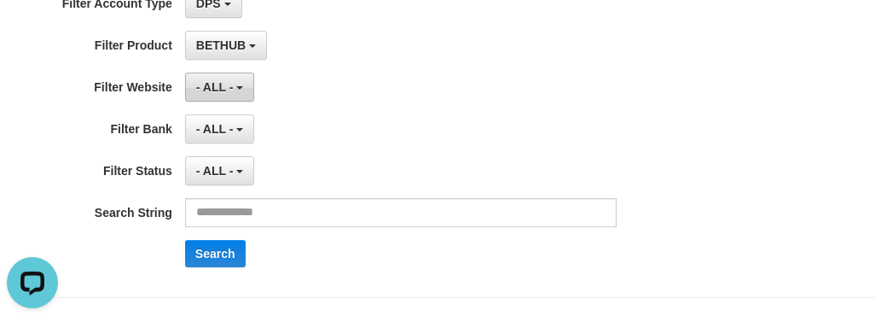
click at [205, 94] on span "- ALL -" at bounding box center [215, 87] width 38 height 14
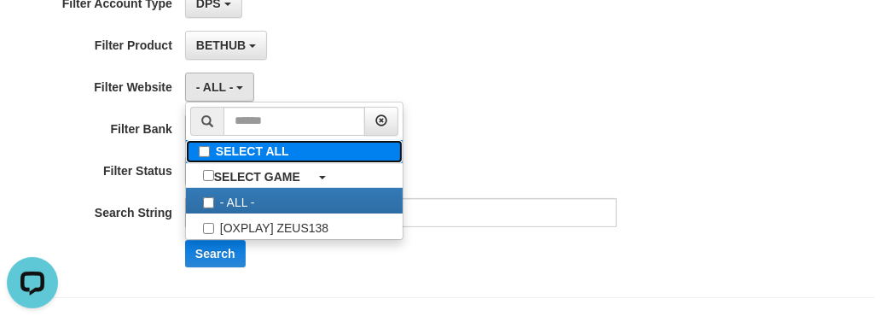
click at [239, 163] on label "SELECT ALL" at bounding box center [294, 151] width 217 height 23
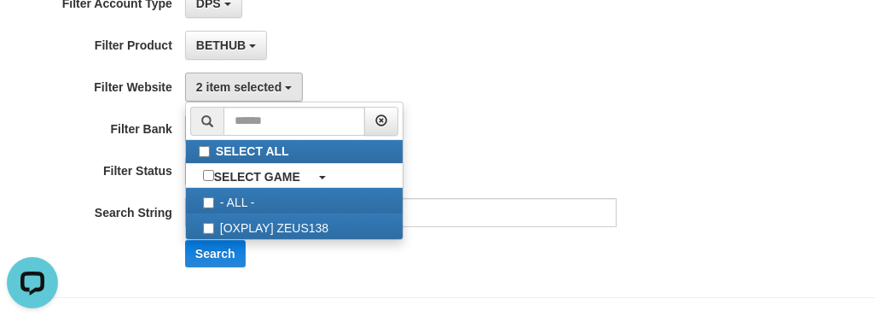
click at [517, 147] on div "**********" at bounding box center [370, 134] width 741 height 291
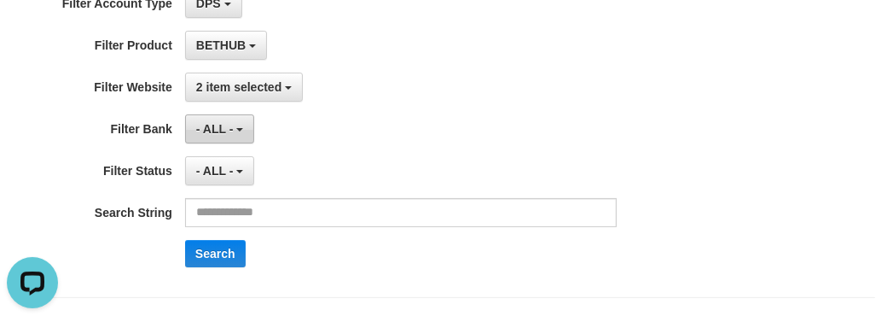
click at [232, 143] on button "- ALL -" at bounding box center [219, 128] width 69 height 29
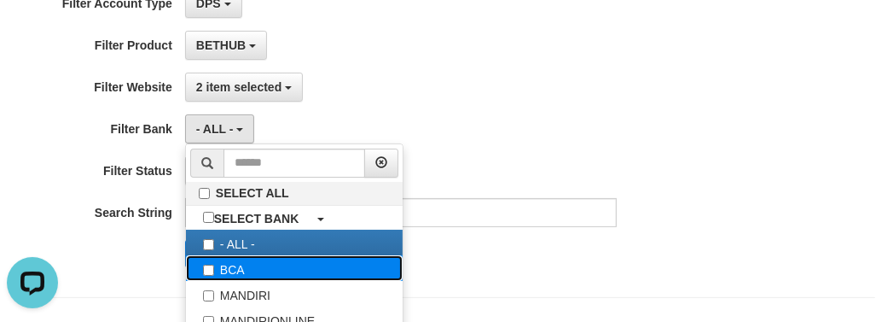
click at [235, 281] on label "BCA" at bounding box center [294, 268] width 217 height 26
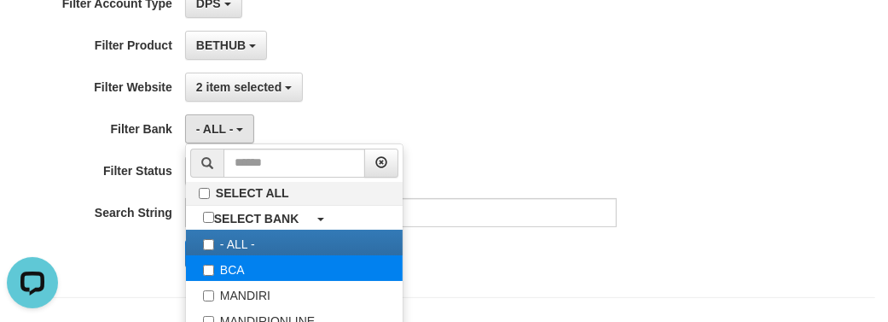
select select "***"
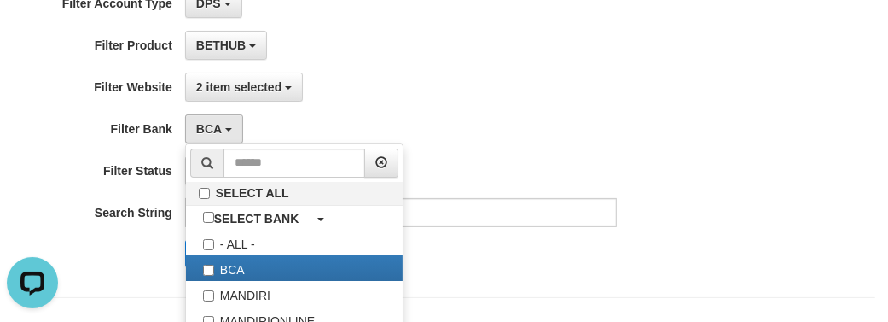
click at [402, 102] on div "2 item selected SELECT ALL SELECT GAME - ALL - [OXPLAY] ZEUS138" at bounding box center [401, 87] width 432 height 29
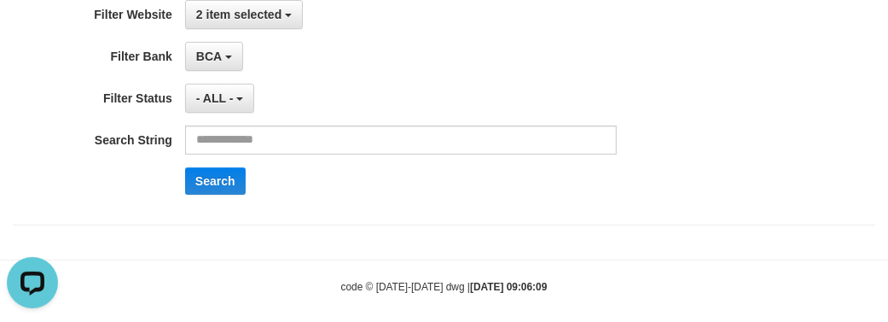
scroll to position [274, 0]
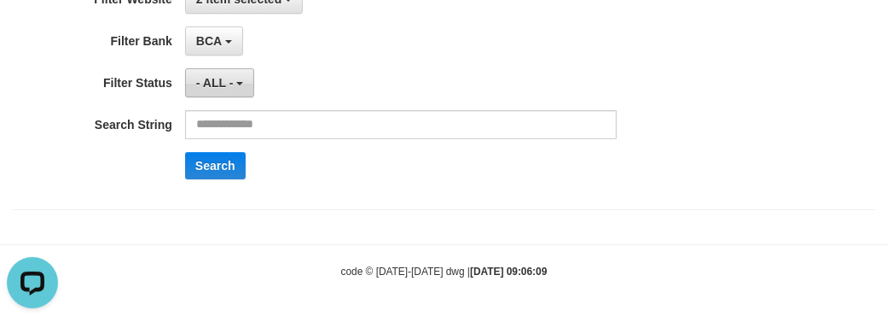
click at [220, 87] on span "- ALL -" at bounding box center [215, 83] width 38 height 14
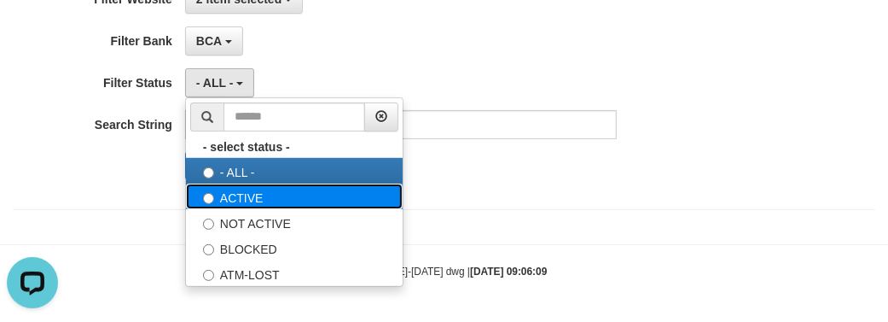
click at [231, 199] on label "ACTIVE" at bounding box center [294, 196] width 217 height 26
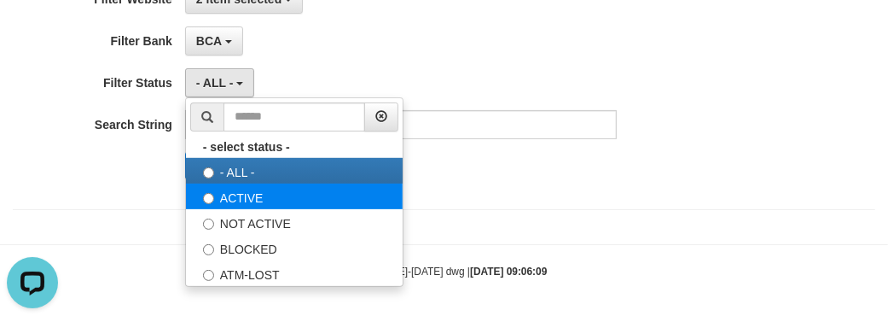
select select "*"
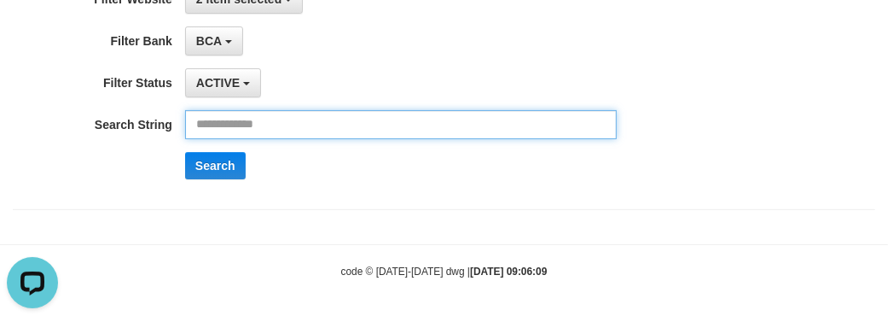
click at [322, 120] on input "text" at bounding box center [401, 124] width 432 height 29
paste input "**********"
type input "**********"
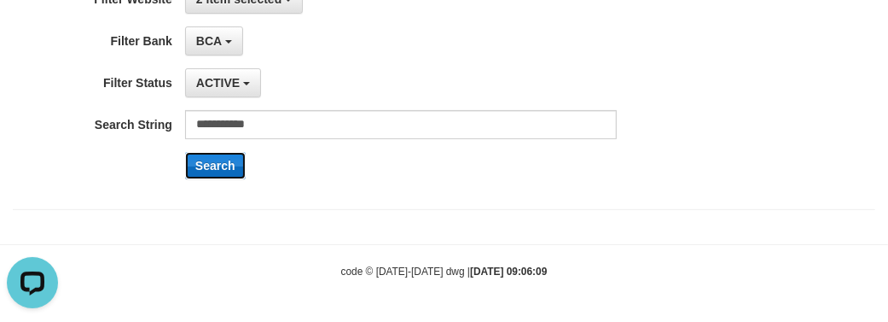
click at [220, 163] on button "Search" at bounding box center [215, 165] width 61 height 27
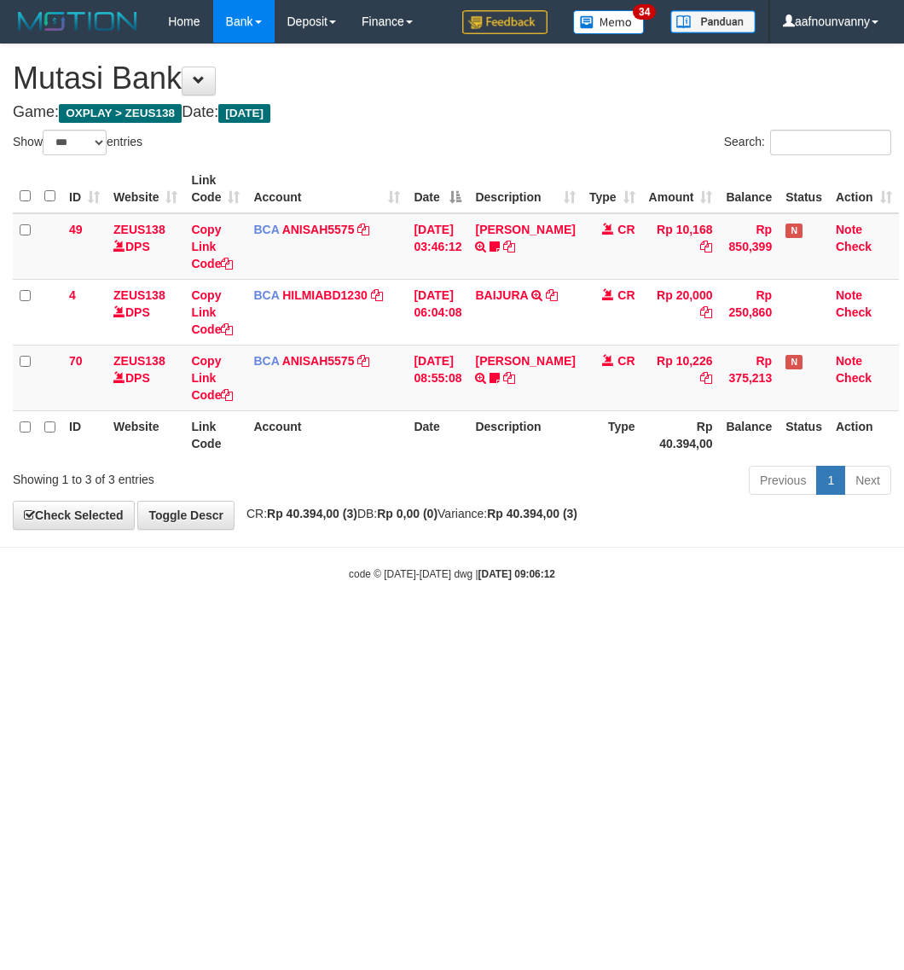
select select "***"
drag, startPoint x: 339, startPoint y: 765, endPoint x: 1, endPoint y: 680, distance: 348.5
click at [335, 625] on html "Toggle navigation Home Bank Account List Load By Website Group [OXPLAY] ZEUS138…" at bounding box center [452, 312] width 904 height 625
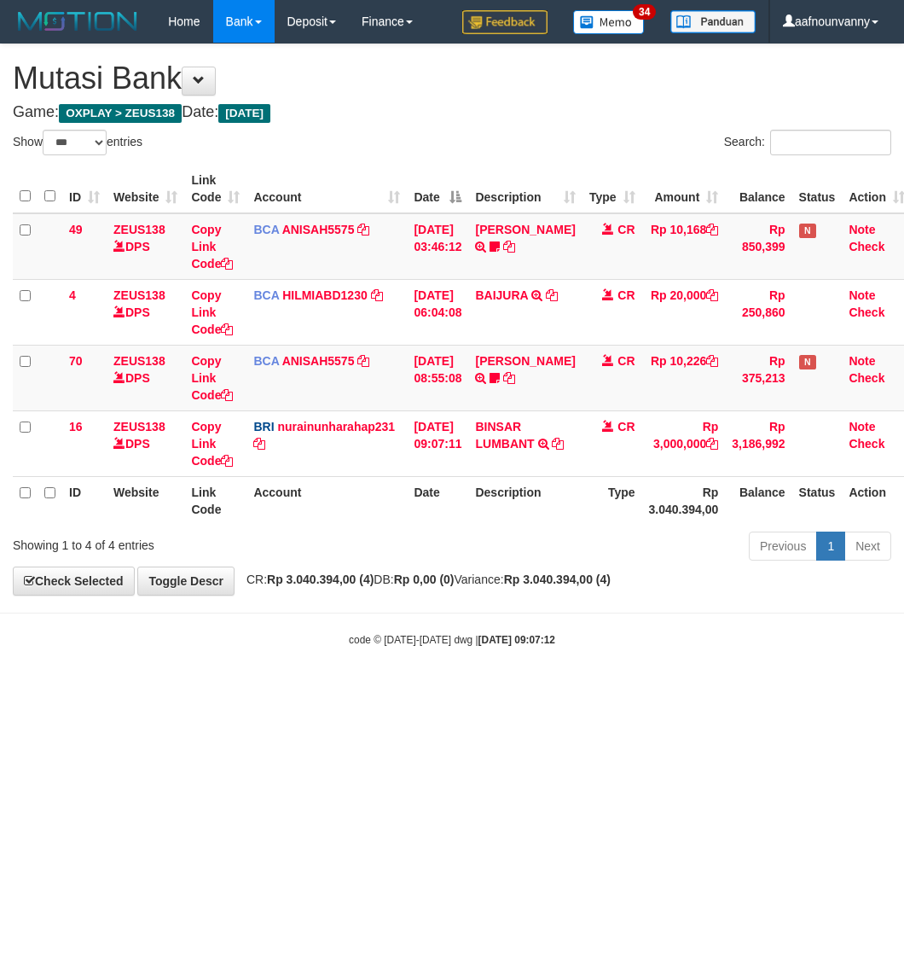
select select "***"
click at [365, 598] on body "Toggle navigation Home Bank Account List Load By Website Group [OXPLAY] ZEUS138…" at bounding box center [452, 345] width 904 height 690
select select "***"
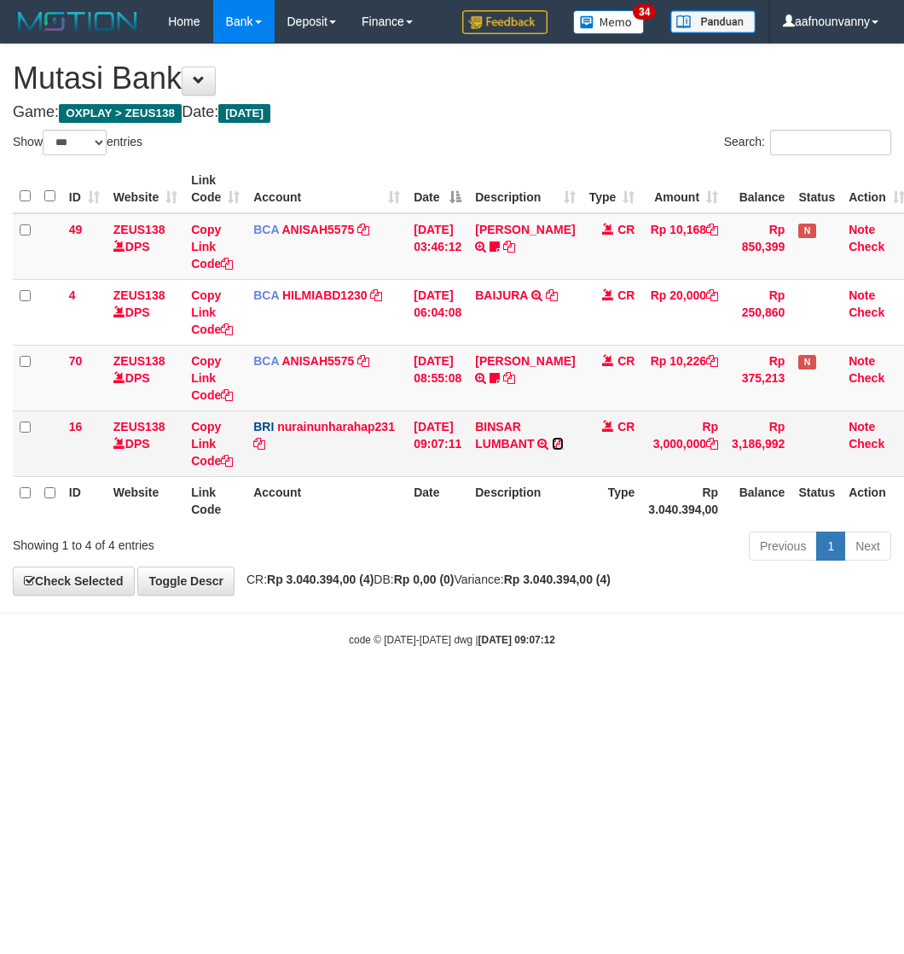
click at [552, 450] on icon at bounding box center [558, 444] width 12 height 12
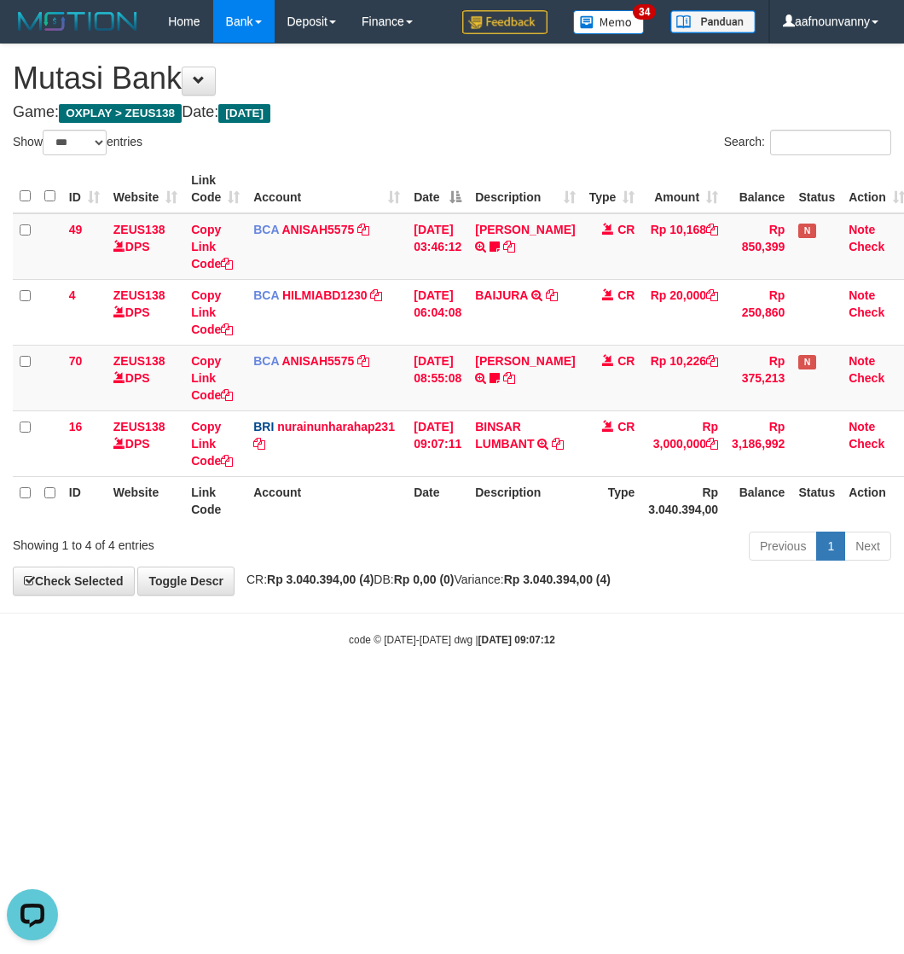
click at [389, 581] on span "CR: Rp 3.040.394,00 (4) DB: Rp 0,00 (0) Variance: Rp 3.040.394,00 (4)" at bounding box center [424, 579] width 373 height 14
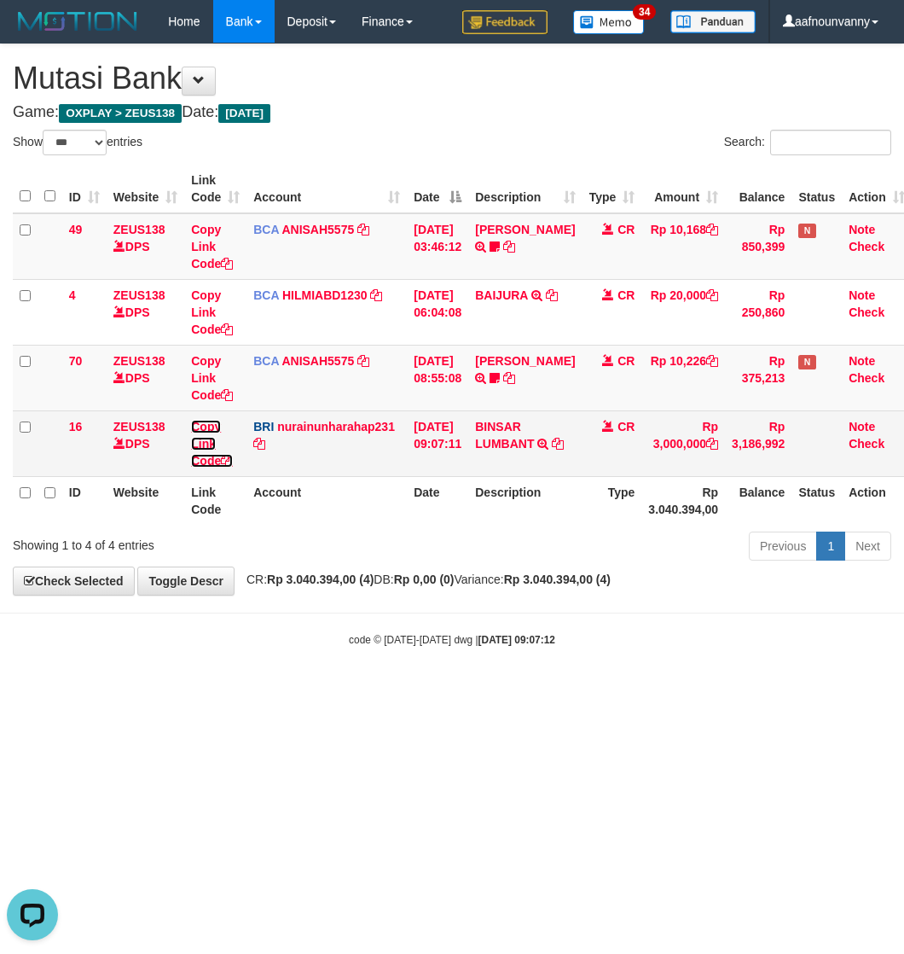
click at [226, 461] on icon at bounding box center [227, 461] width 12 height 12
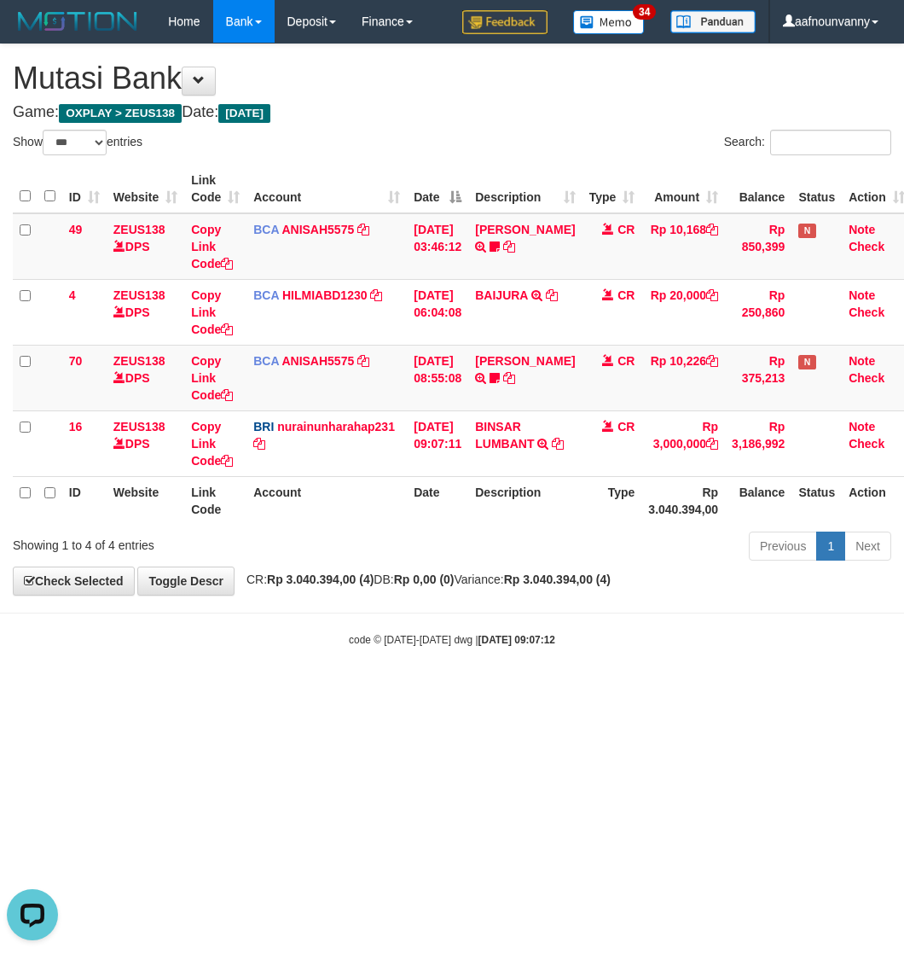
scroll to position [214, 0]
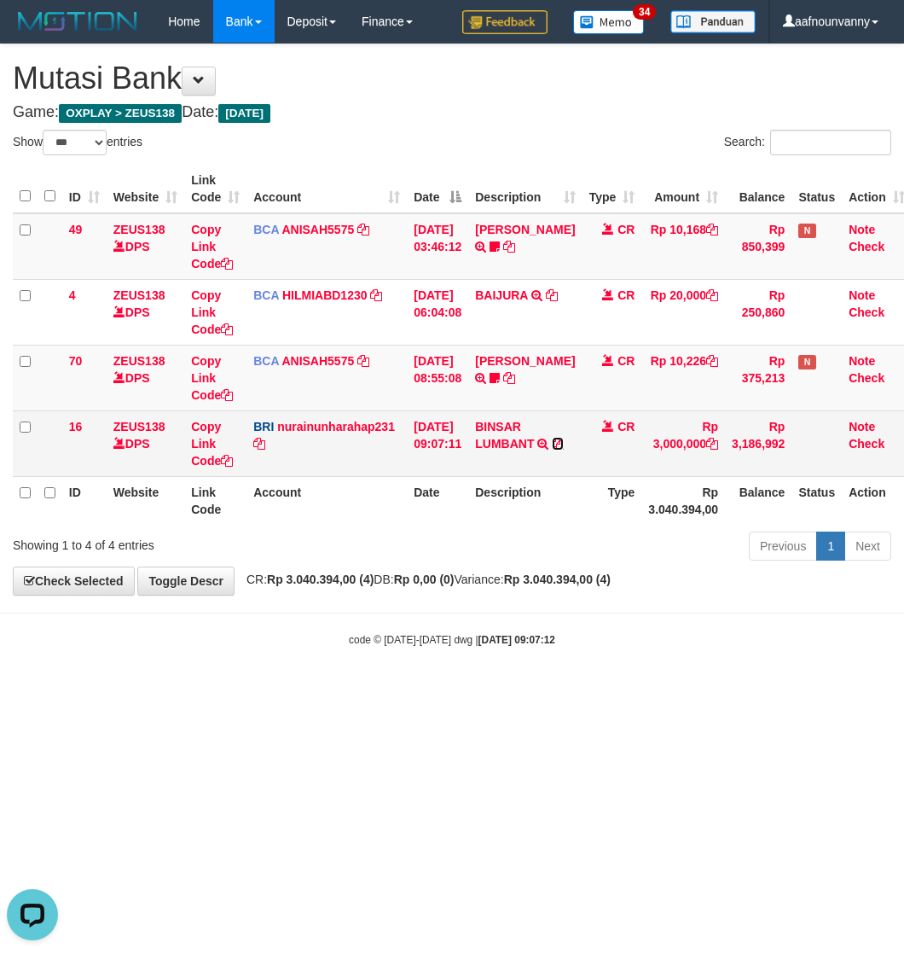
click at [552, 450] on icon at bounding box center [558, 444] width 12 height 12
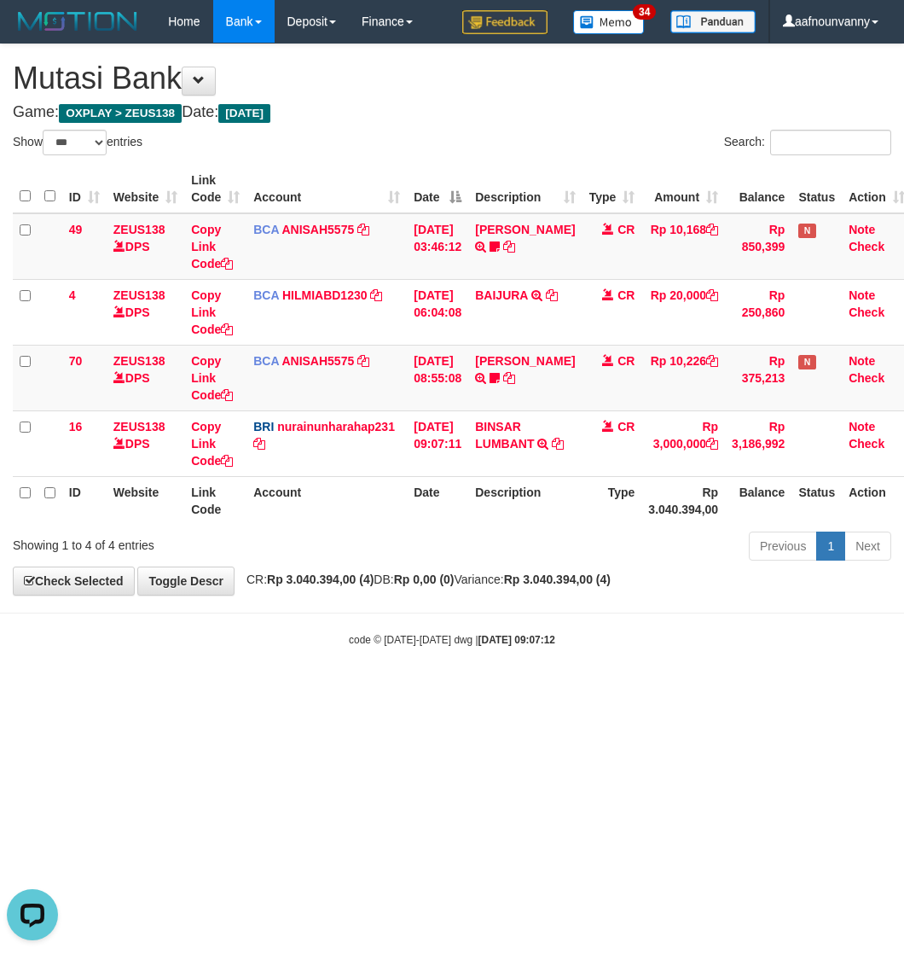
drag, startPoint x: 215, startPoint y: 667, endPoint x: 2, endPoint y: 612, distance: 220.4
click at [65, 632] on body "Toggle navigation Home Bank Account List Load By Website Group [OXPLAY] ZEUS138…" at bounding box center [452, 345] width 904 height 690
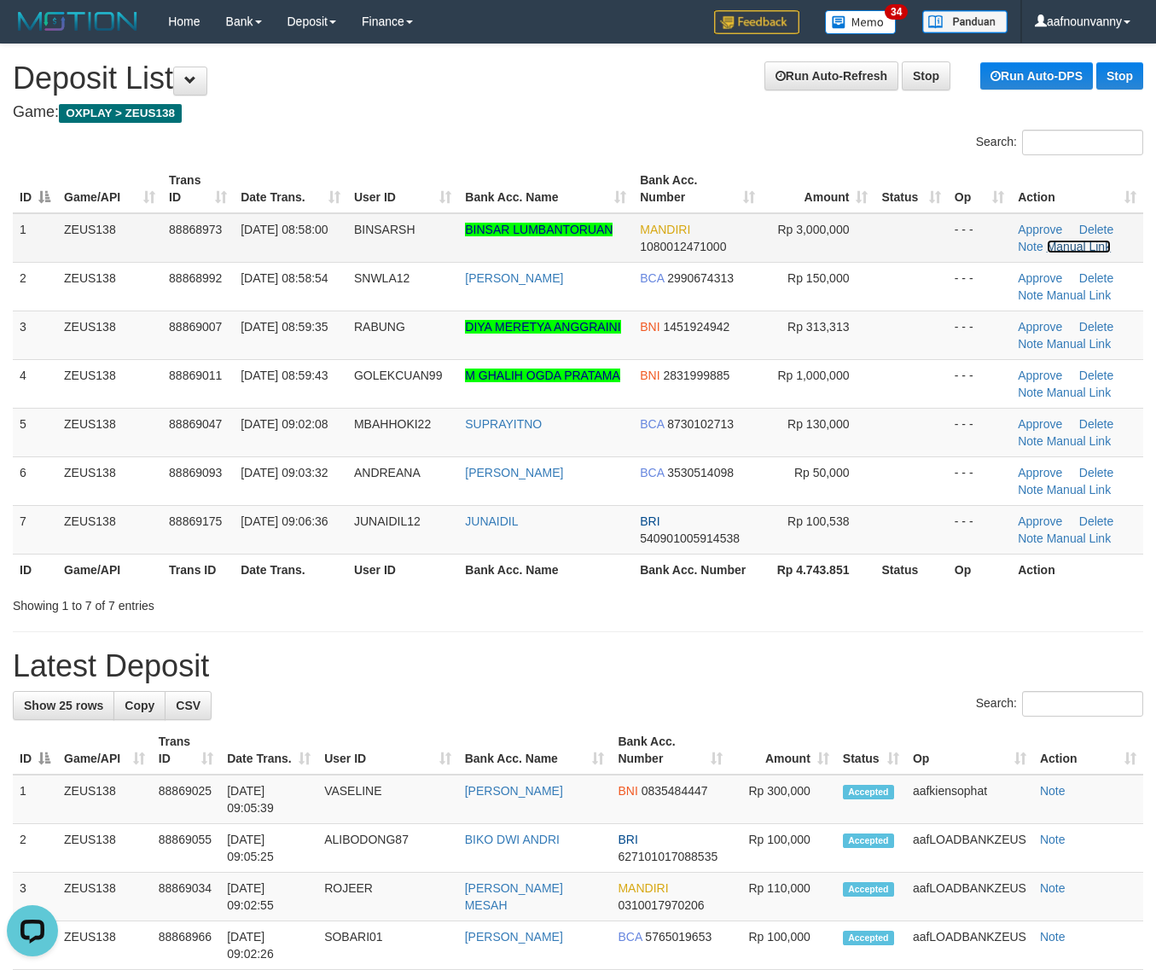
click at [1077, 250] on link "Manual Link" at bounding box center [1079, 247] width 65 height 14
click at [1068, 244] on link "Manual Link" at bounding box center [1079, 247] width 65 height 14
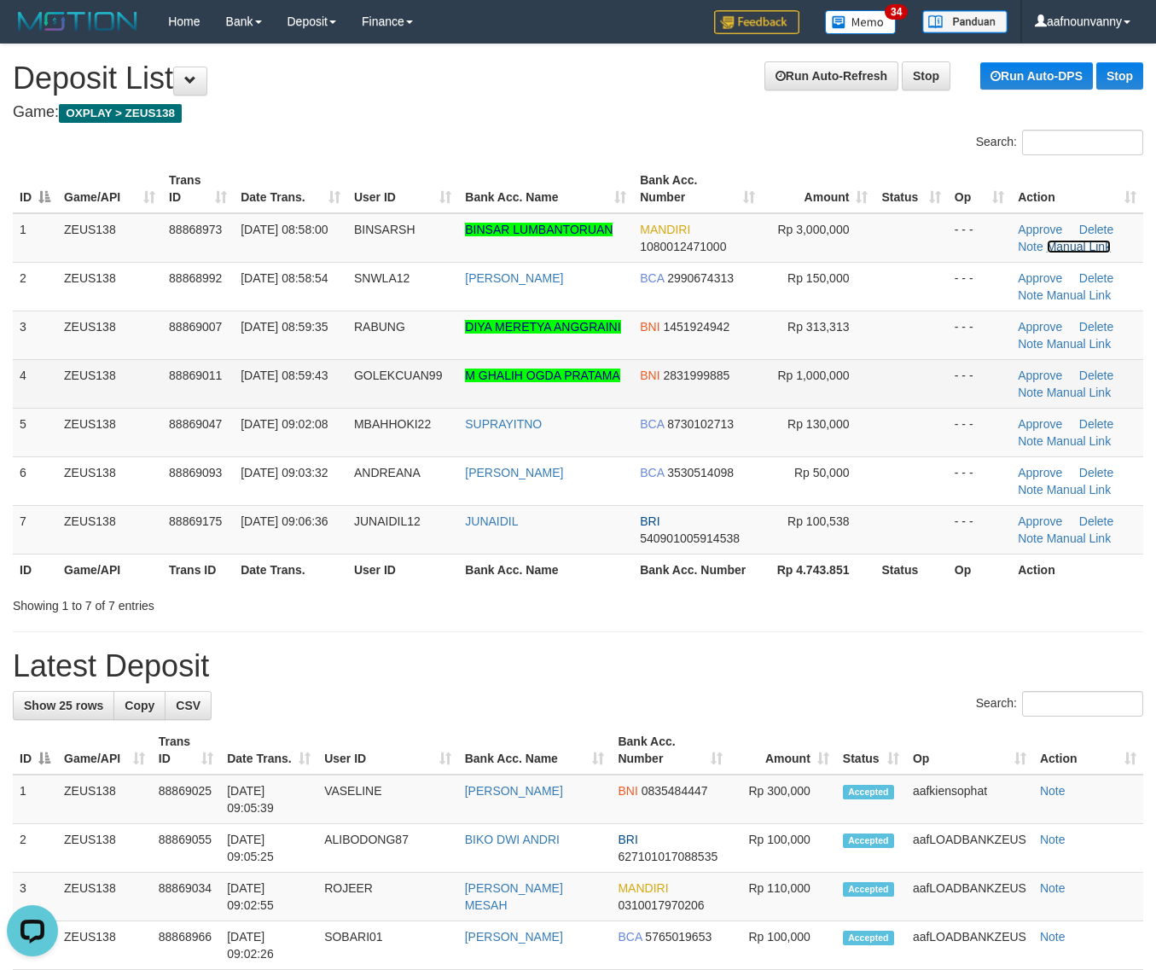
click at [1047, 240] on link "Manual Link" at bounding box center [1079, 247] width 65 height 14
click at [935, 371] on td at bounding box center [910, 383] width 73 height 49
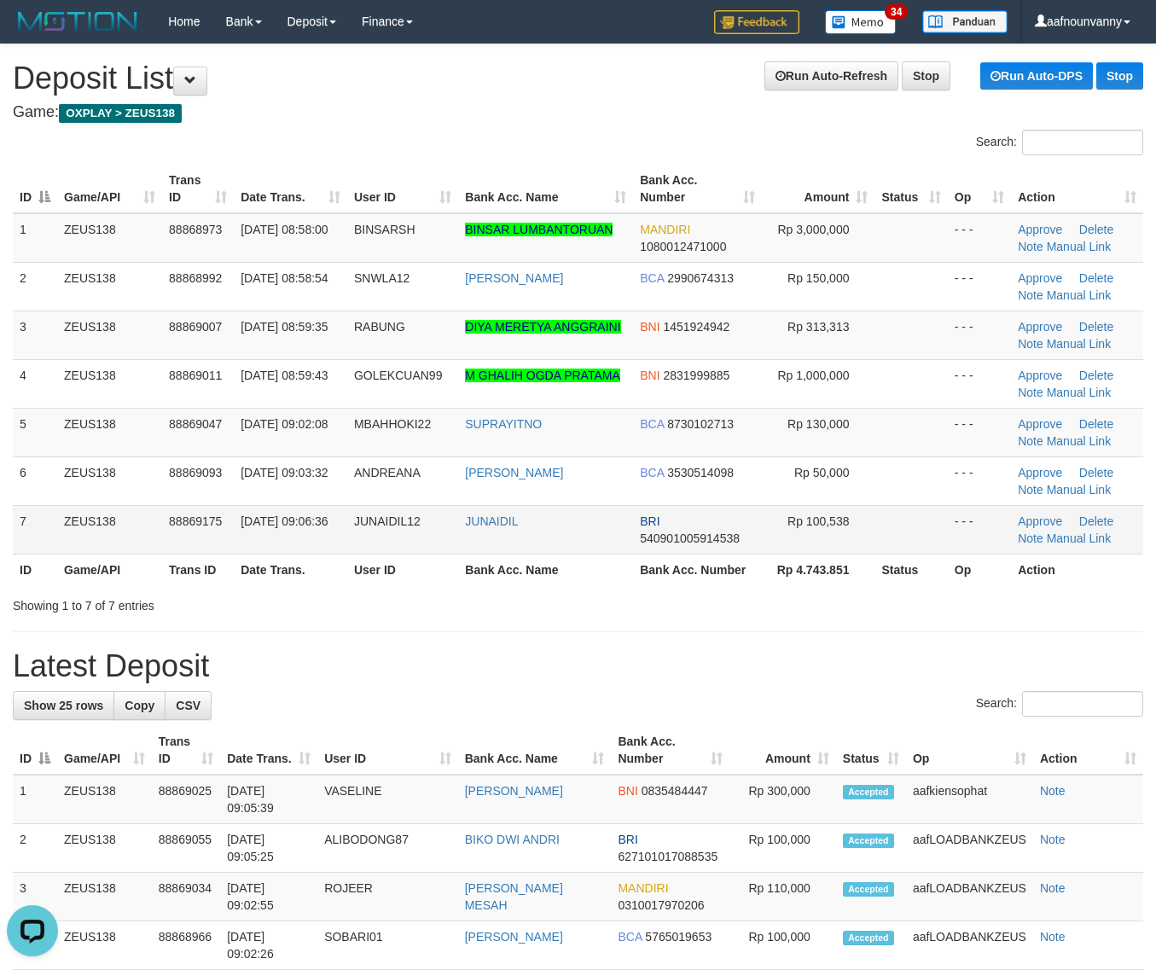
click at [900, 526] on td at bounding box center [910, 529] width 73 height 49
drag, startPoint x: 748, startPoint y: 578, endPoint x: 1128, endPoint y: 681, distance: 393.2
click at [802, 591] on div "Search: ID Game/API Trans ID Date Trans. User ID Bank Acc. Name Bank Acc. Numbe…" at bounding box center [578, 372] width 1130 height 485
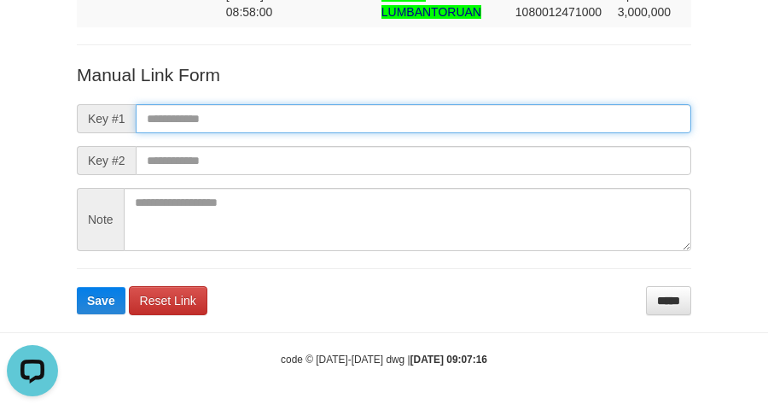
click at [164, 117] on input "text" at bounding box center [413, 118] width 555 height 29
paste input "**********"
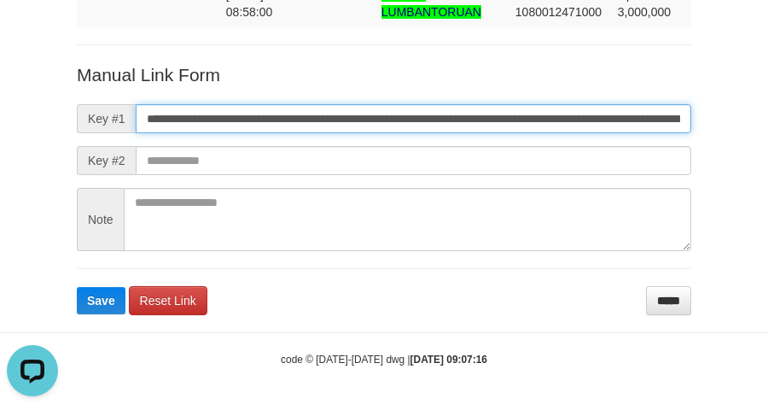
scroll to position [0, 974]
type input "**********"
click at [77, 287] on button "Save" at bounding box center [101, 300] width 49 height 27
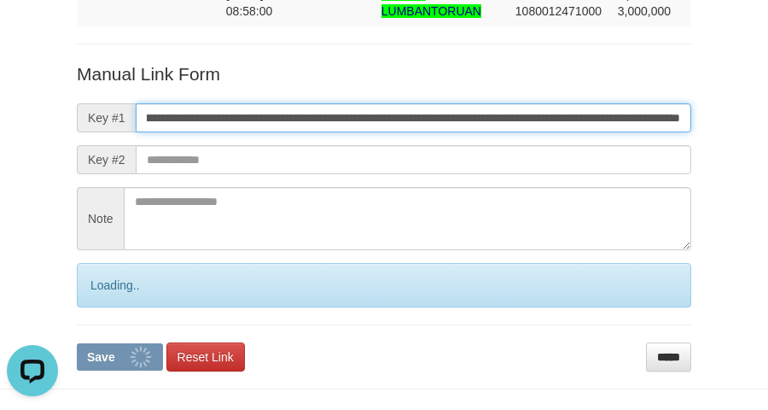
click at [171, 120] on input "**********" at bounding box center [413, 117] width 555 height 29
click at [77, 343] on button "Save" at bounding box center [120, 356] width 86 height 27
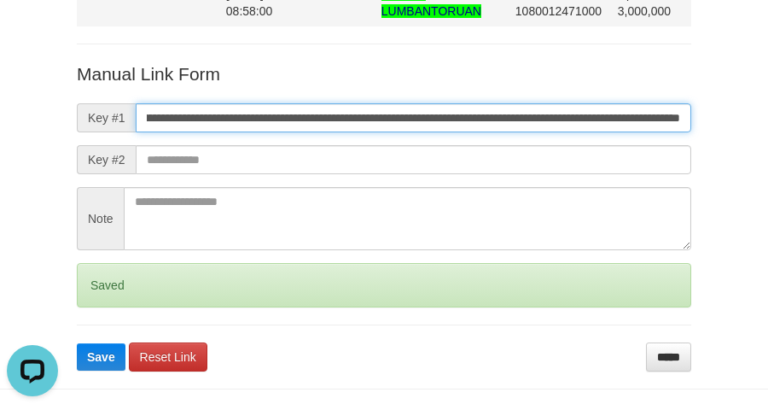
click at [77, 343] on button "Save" at bounding box center [101, 356] width 49 height 27
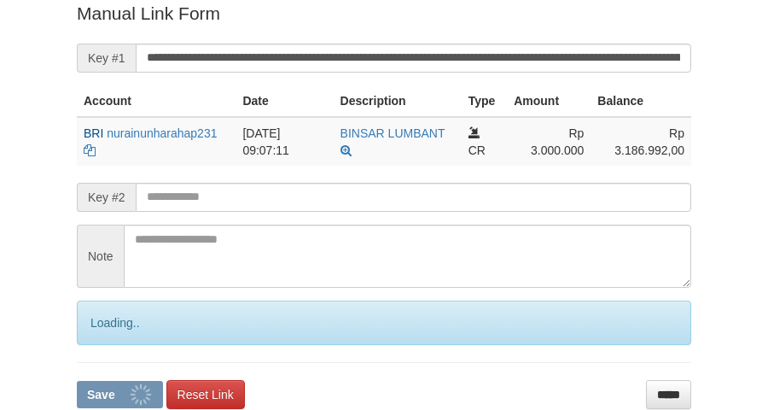
click at [77, 381] on button "Save" at bounding box center [120, 394] width 86 height 27
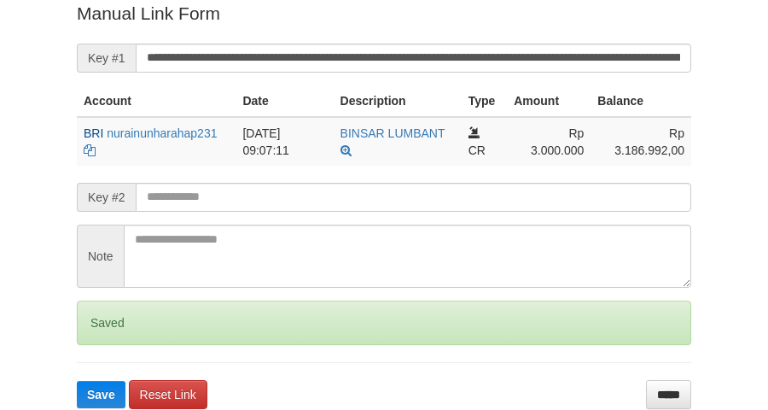
click at [296, 61] on input "**********" at bounding box center [413, 58] width 555 height 29
click at [77, 381] on button "Save" at bounding box center [101, 394] width 49 height 27
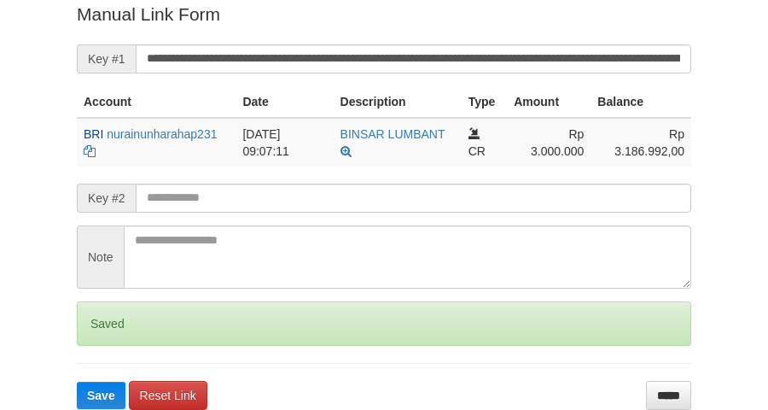
click at [77, 381] on button "Save" at bounding box center [101, 394] width 49 height 27
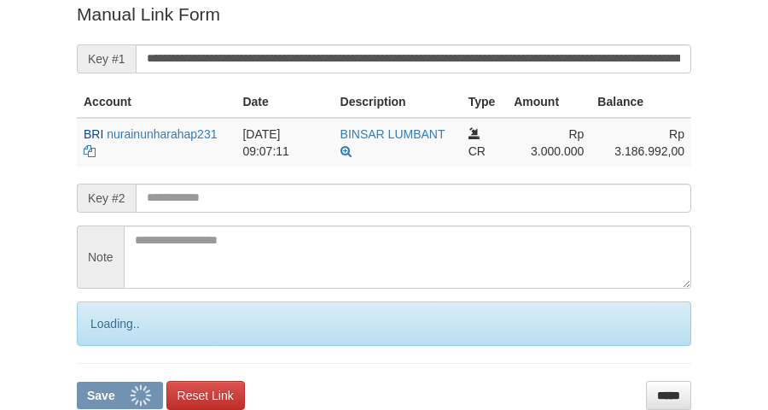
click at [77, 381] on button "Save" at bounding box center [120, 394] width 86 height 27
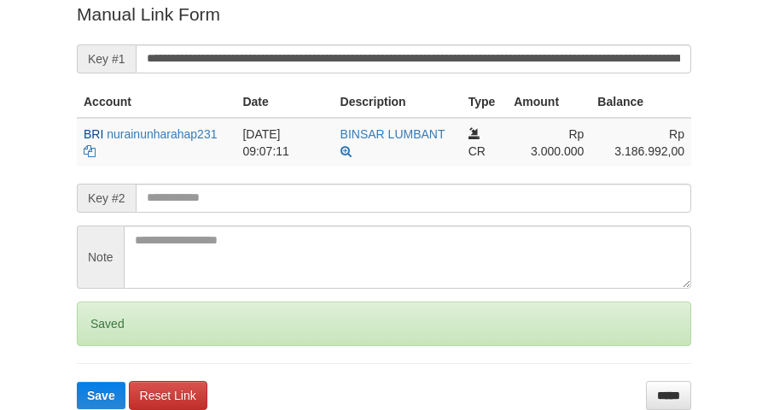
click at [77, 381] on button "Save" at bounding box center [101, 394] width 49 height 27
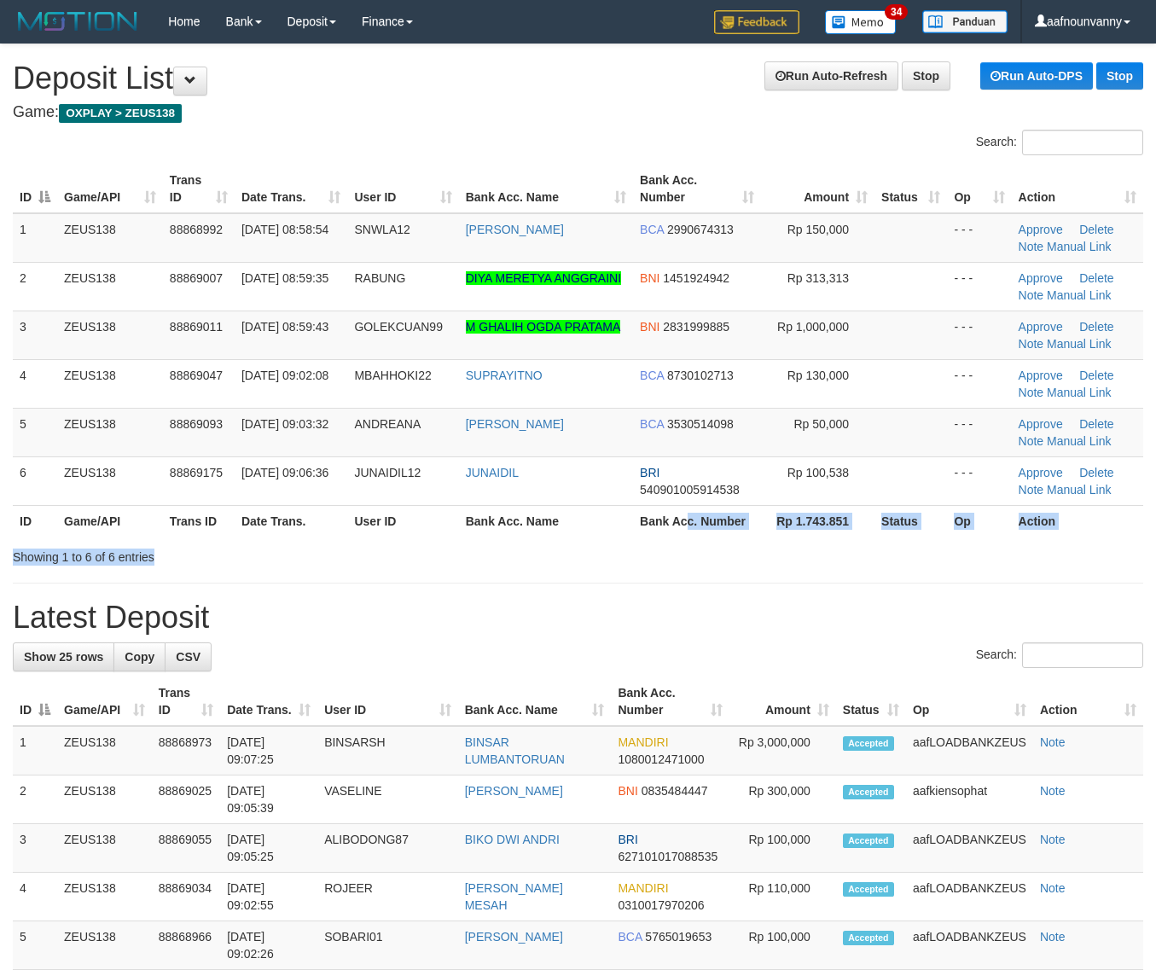
drag, startPoint x: 697, startPoint y: 522, endPoint x: 1165, endPoint y: 611, distance: 475.9
click at [853, 563] on div "Search: ID Game/API Trans ID Date Trans. User ID Bank Acc. Name Bank Acc. Numbe…" at bounding box center [578, 348] width 1130 height 436
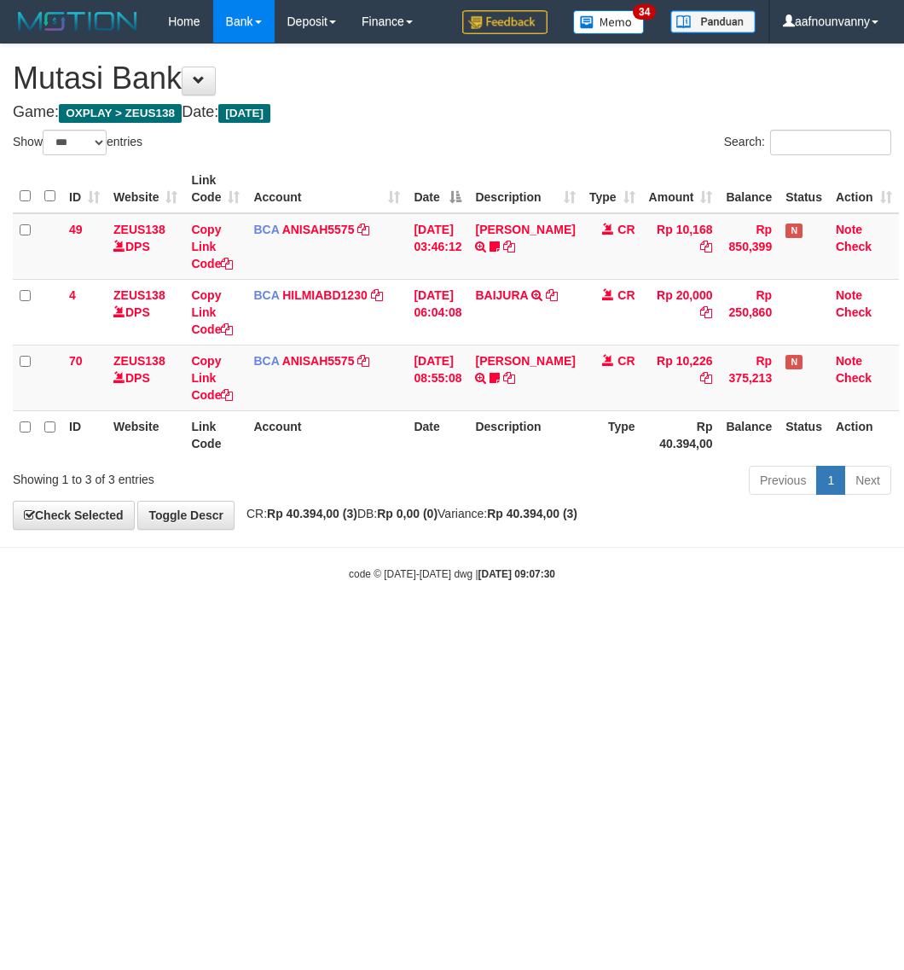
select select "***"
drag, startPoint x: 351, startPoint y: 659, endPoint x: 9, endPoint y: 584, distance: 349.2
click at [257, 625] on html "Toggle navigation Home Bank Account List Load By Website Group [OXPLAY] ZEUS138…" at bounding box center [452, 312] width 904 height 625
drag, startPoint x: 317, startPoint y: 677, endPoint x: 6, endPoint y: 555, distance: 334.1
click at [249, 625] on html "Toggle navigation Home Bank Account List Load By Website Group [OXPLAY] ZEUS138…" at bounding box center [452, 312] width 904 height 625
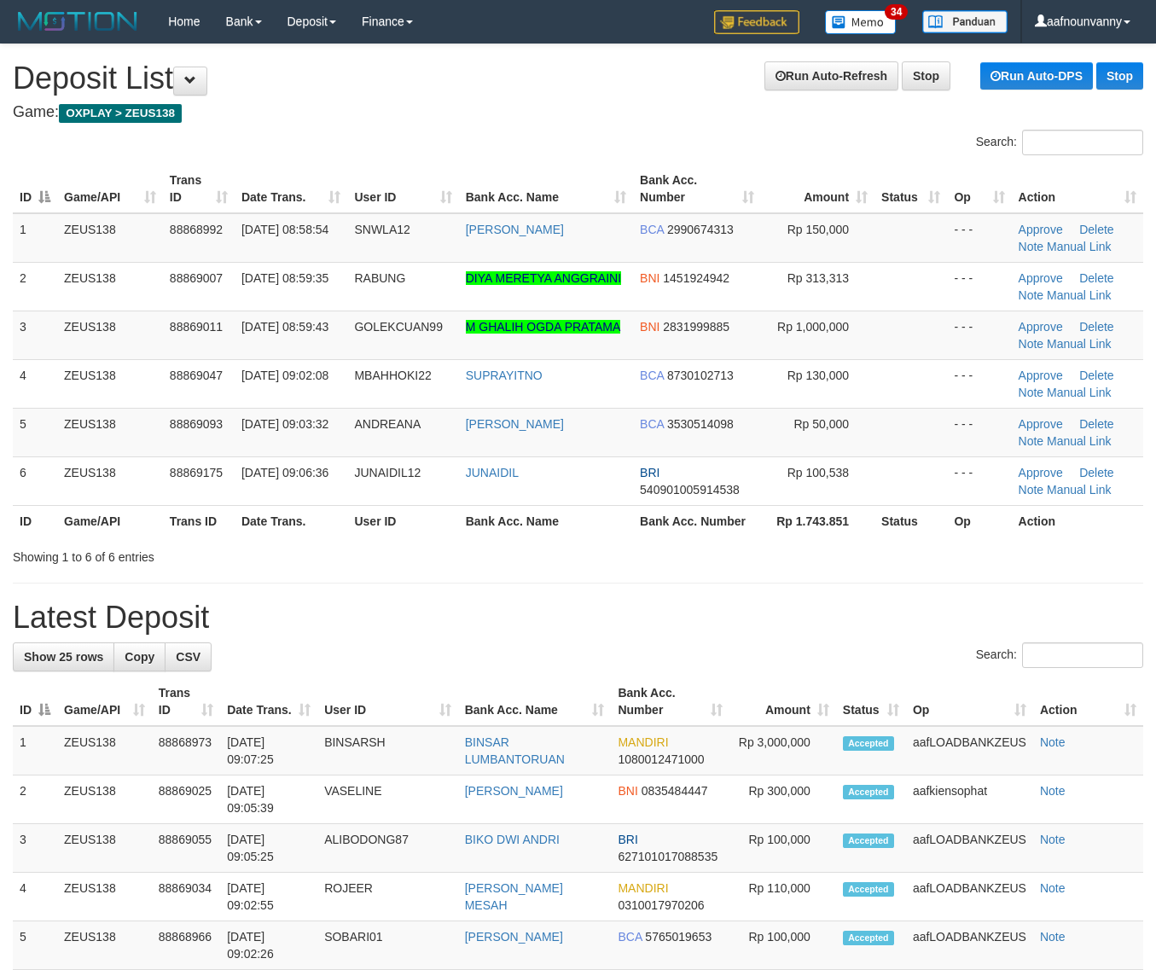
drag, startPoint x: 735, startPoint y: 539, endPoint x: 1020, endPoint y: 615, distance: 294.9
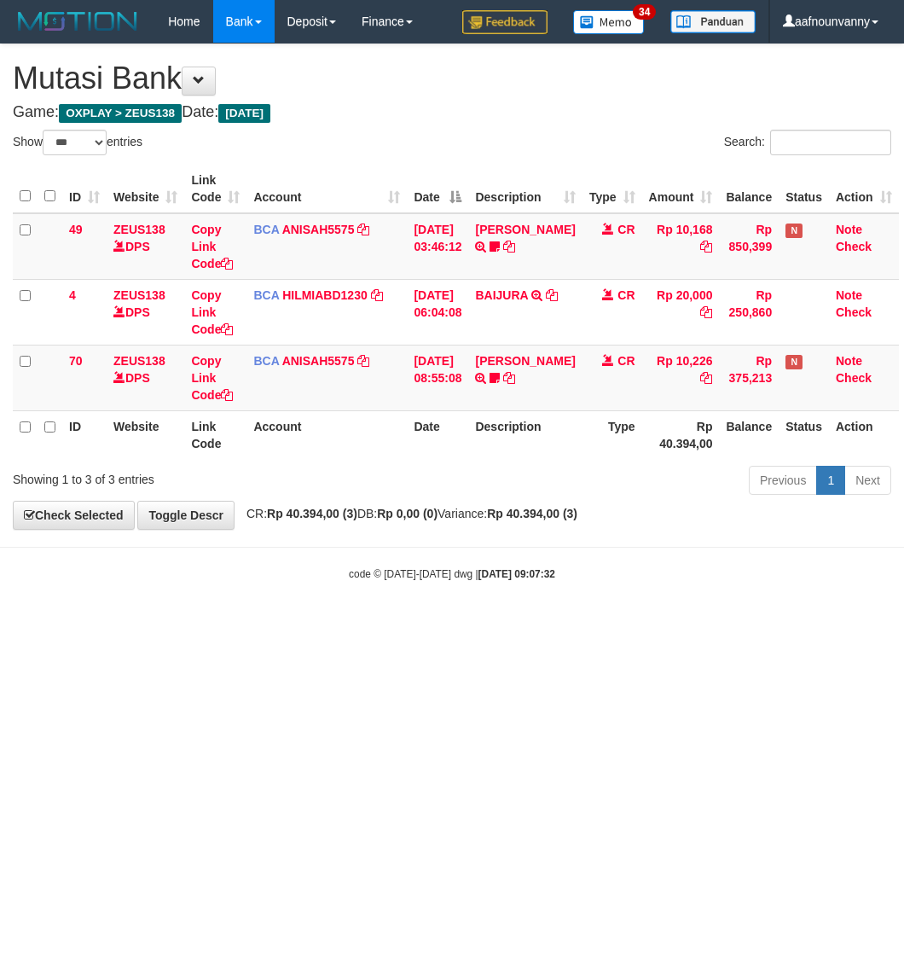
select select "***"
drag, startPoint x: 628, startPoint y: 755, endPoint x: 6, endPoint y: 589, distance: 643.8
click at [465, 625] on html "Toggle navigation Home Bank Account List Load By Website Group [OXPLAY] ZEUS138…" at bounding box center [452, 312] width 904 height 625
drag, startPoint x: 279, startPoint y: 685, endPoint x: 5, endPoint y: 616, distance: 282.4
click at [200, 625] on html "Toggle navigation Home Bank Account List Load By Website Group [OXPLAY] ZEUS138…" at bounding box center [452, 312] width 904 height 625
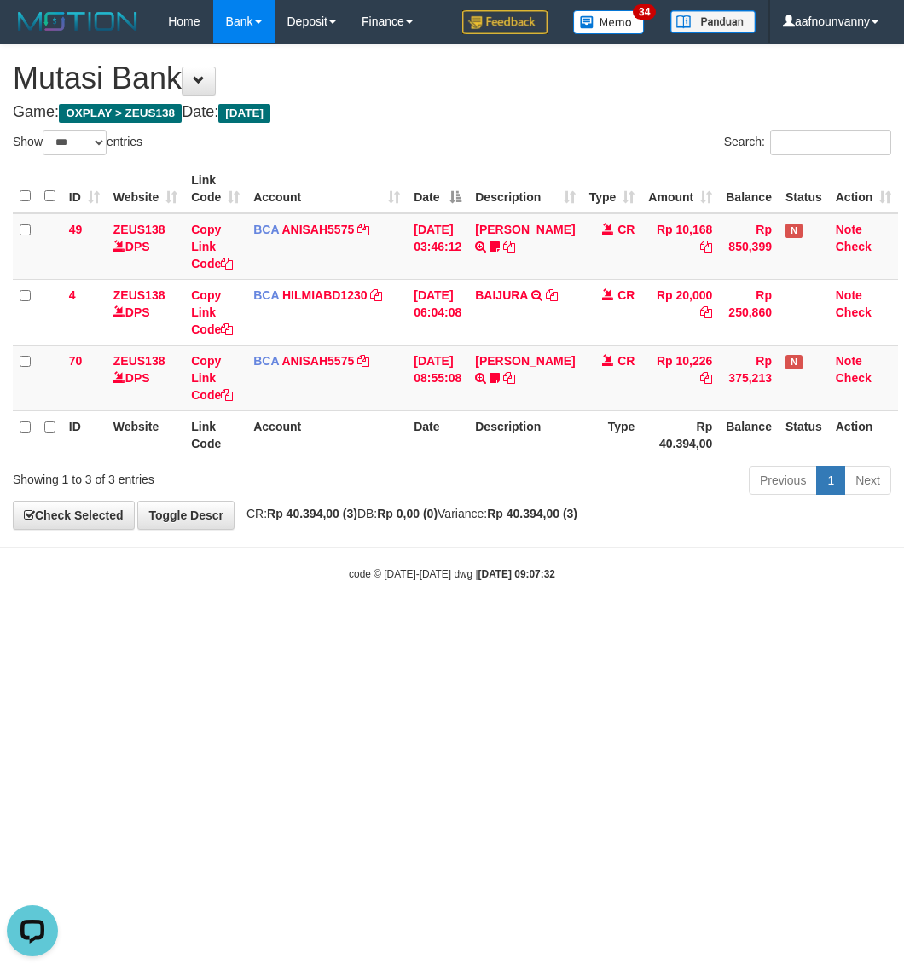
drag, startPoint x: 638, startPoint y: 679, endPoint x: 13, endPoint y: 495, distance: 651.9
click at [557, 625] on html "Toggle navigation Home Bank Account List Load By Website Group [OXPLAY] ZEUS138…" at bounding box center [452, 312] width 904 height 625
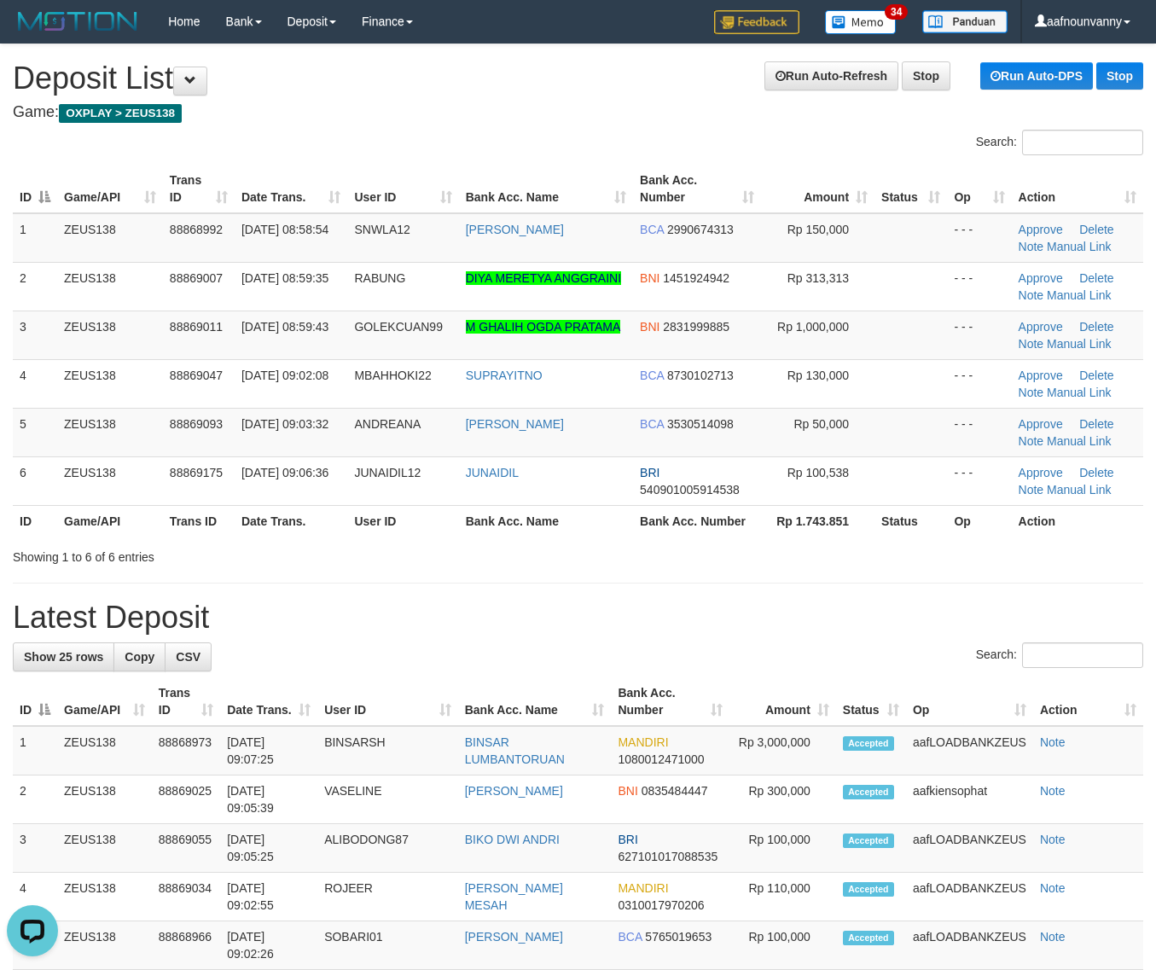
drag, startPoint x: 440, startPoint y: 519, endPoint x: 1169, endPoint y: 624, distance: 736.1
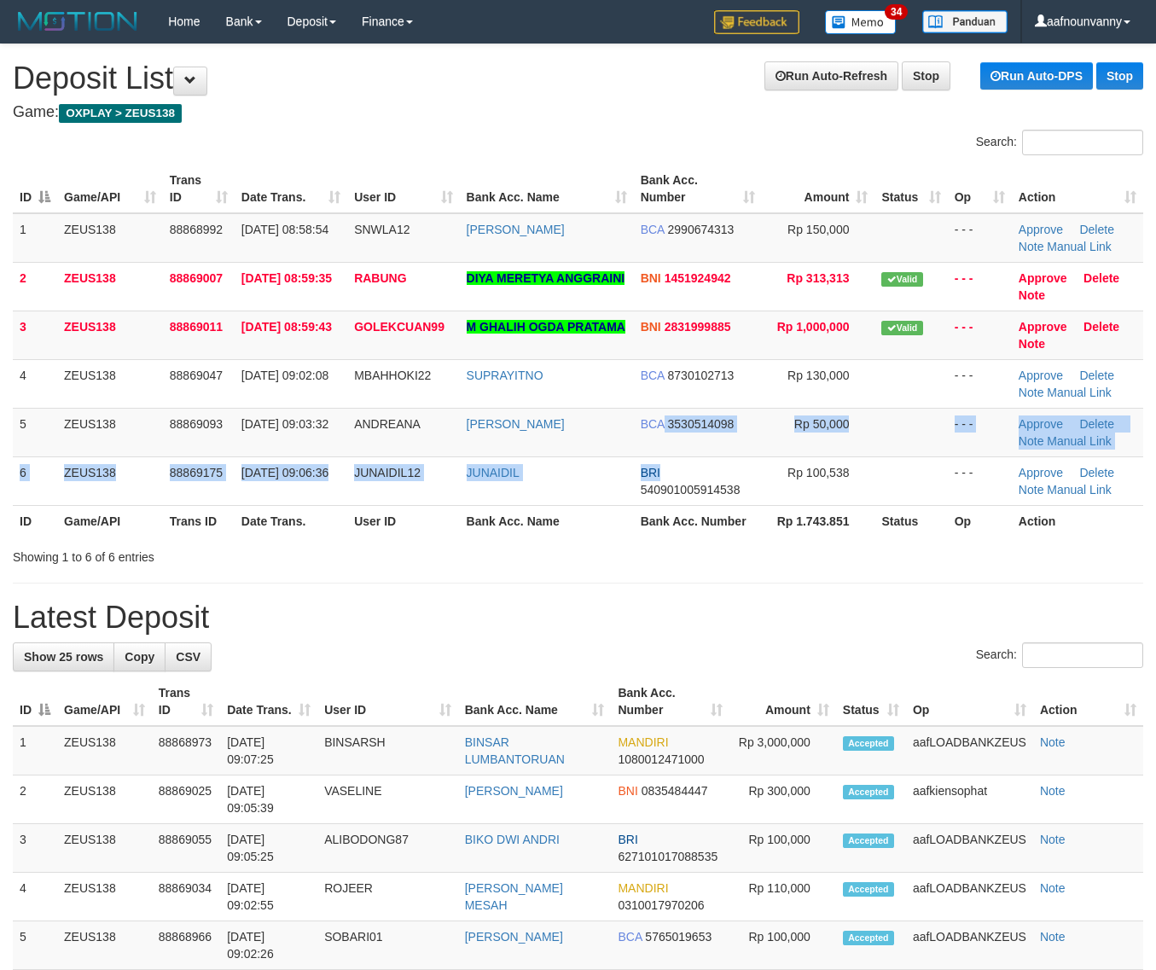
click at [833, 493] on tbody "1 ZEUS138 88868992 [DATE] 08:58:54 SNWLA12 [PERSON_NAME] BCA 2990674313 Rp 150,…" at bounding box center [578, 359] width 1130 height 293
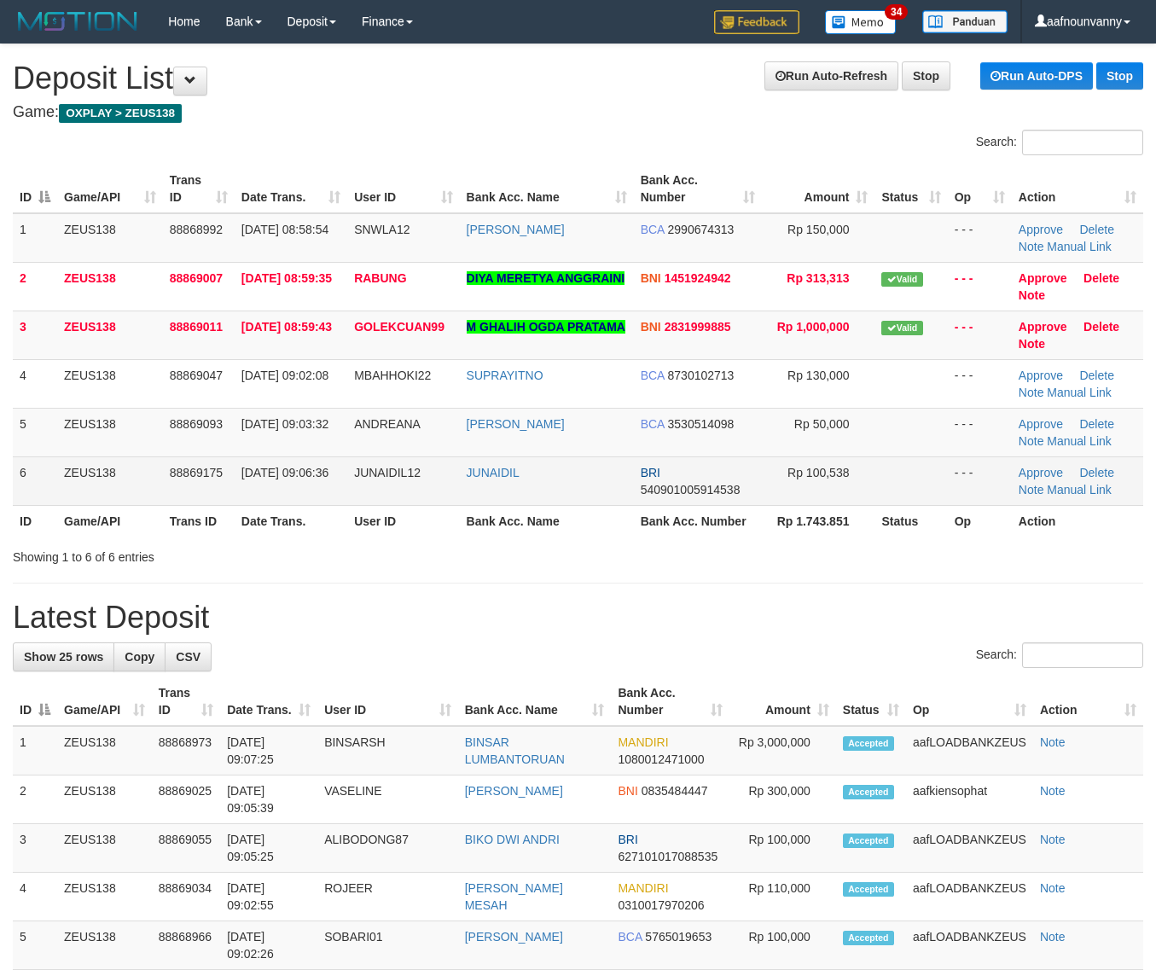
drag, startPoint x: 341, startPoint y: 418, endPoint x: 667, endPoint y: 495, distance: 334.8
click at [486, 457] on tbody "1 ZEUS138 88868992 [DATE] 08:58:54 SNWLA12 [PERSON_NAME] BCA 2990674313 Rp 150,…" at bounding box center [578, 359] width 1130 height 293
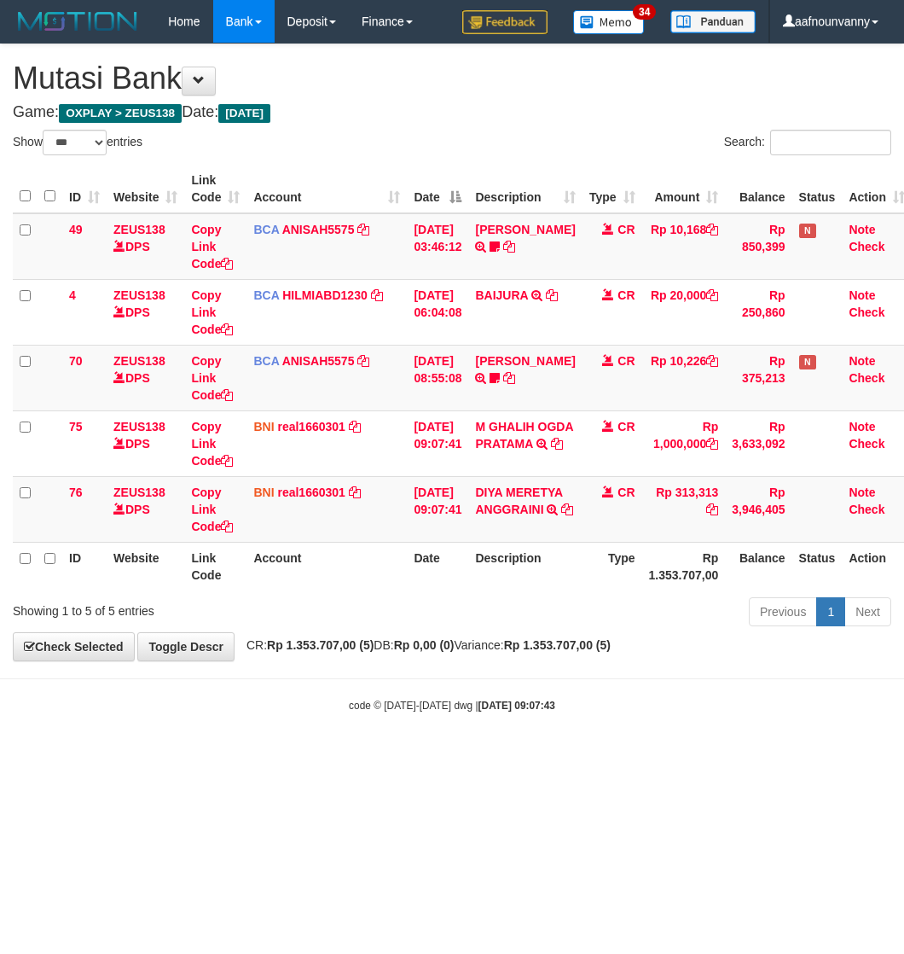
select select "***"
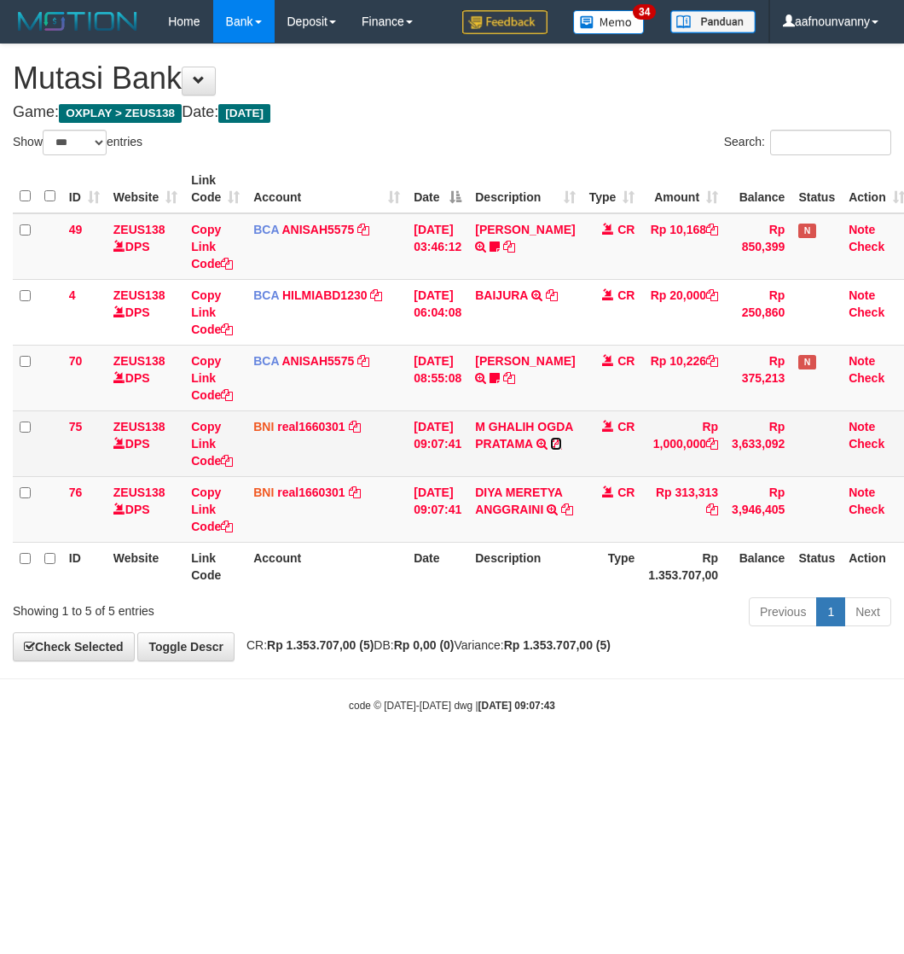
click at [550, 450] on icon at bounding box center [556, 444] width 12 height 12
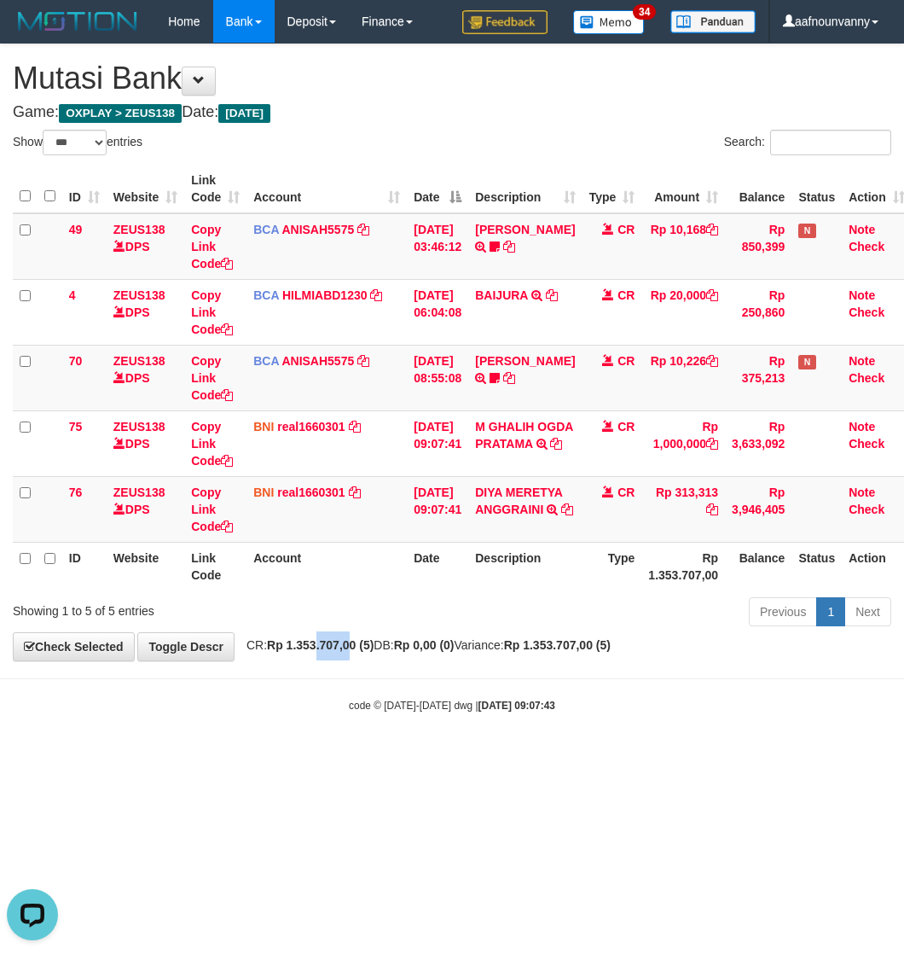
drag, startPoint x: 333, startPoint y: 691, endPoint x: 6, endPoint y: 590, distance: 341.9
click at [37, 600] on div "**********" at bounding box center [452, 352] width 904 height 616
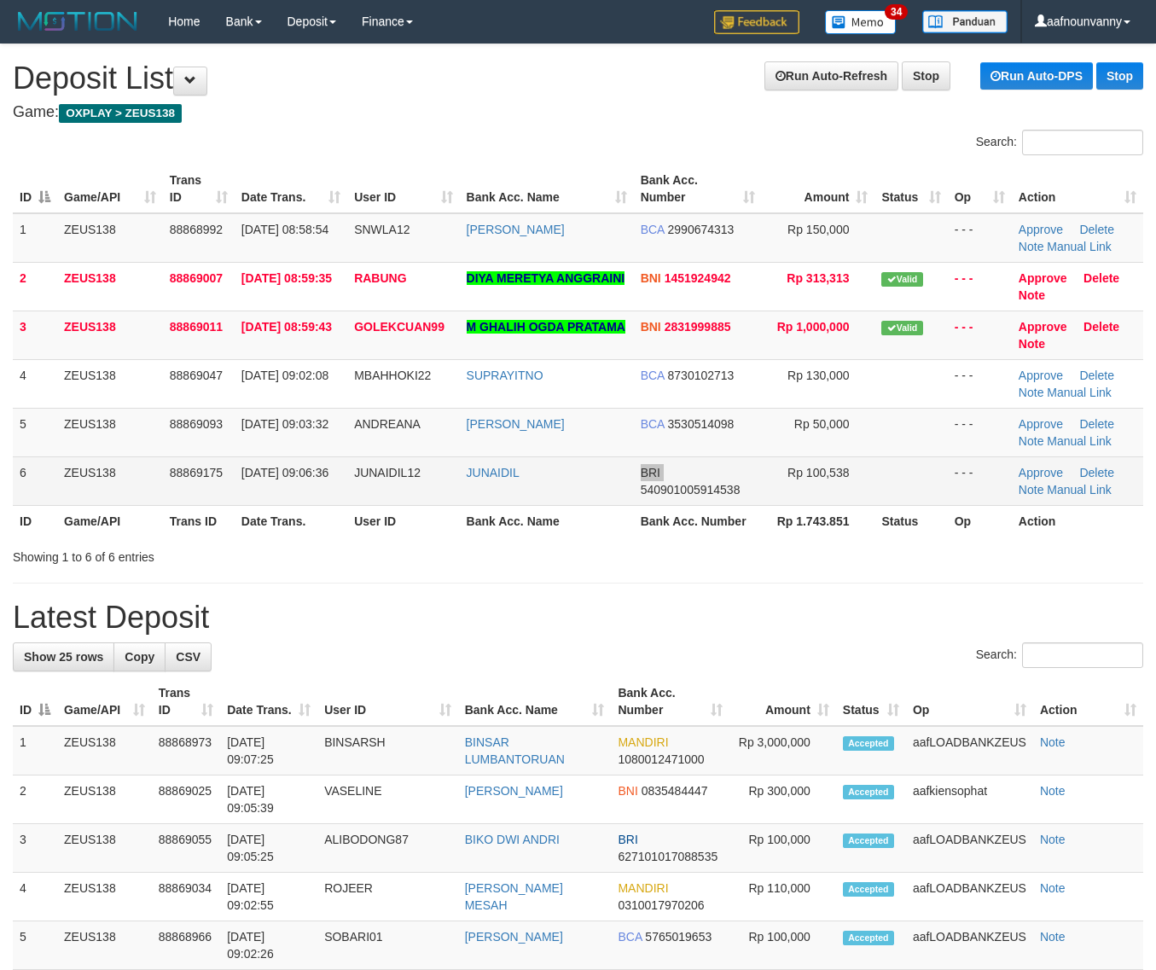
click at [632, 501] on tr "6 ZEUS138 88869175 [DATE] 09:06:36 JUNAIDIL12 JUNAIDIL BRI 540901005914538 Rp 1…" at bounding box center [578, 480] width 1130 height 49
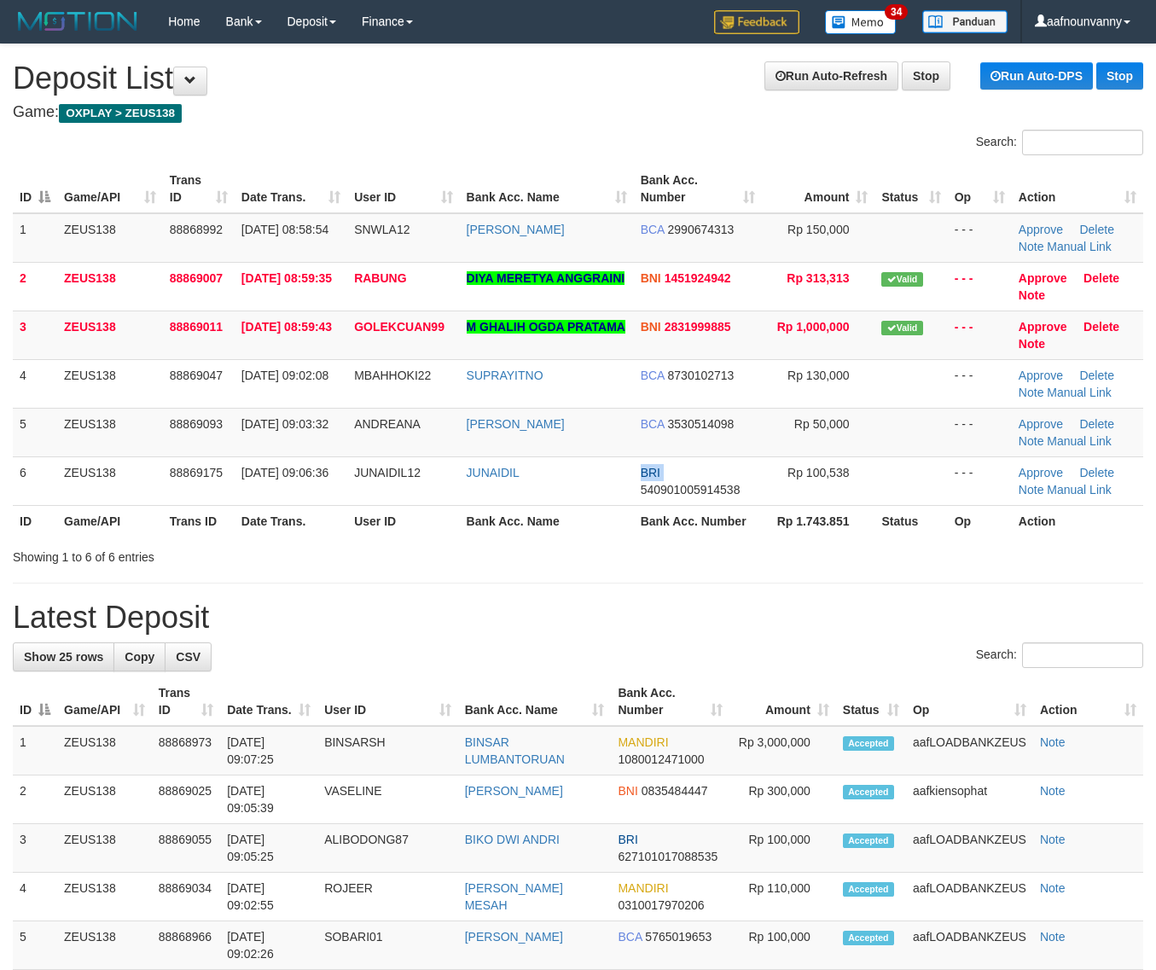
drag, startPoint x: 630, startPoint y: 493, endPoint x: 747, endPoint y: 519, distance: 120.5
click at [714, 513] on table "ID Game/API Trans ID Date Trans. User ID Bank Acc. Name Bank Acc. Number Amount…" at bounding box center [578, 351] width 1130 height 372
drag, startPoint x: 715, startPoint y: 520, endPoint x: 1170, endPoint y: 614, distance: 464.3
click at [779, 538] on div "ID Game/API Trans ID Date Trans. User ID Bank Acc. Name Bank Acc. Number Amount…" at bounding box center [578, 351] width 1156 height 382
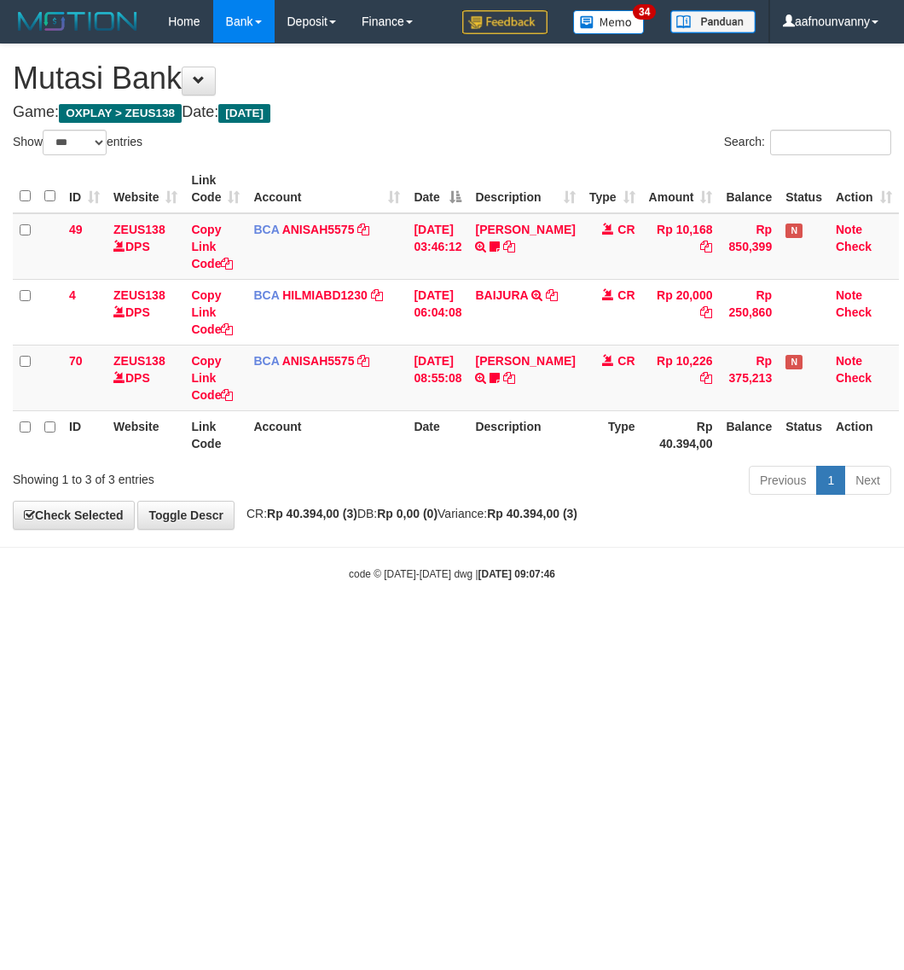
select select "***"
drag, startPoint x: 423, startPoint y: 637, endPoint x: 439, endPoint y: 448, distance: 190.1
click at [427, 583] on html "Toggle navigation Home Bank Account List Load By Website Group [OXPLAY] ZEUS138…" at bounding box center [452, 312] width 904 height 625
drag, startPoint x: 305, startPoint y: 766, endPoint x: 189, endPoint y: 706, distance: 131.6
click at [207, 625] on html "Toggle navigation Home Bank Account List Load By Website Group [OXPLAY] ZEUS138…" at bounding box center [452, 312] width 904 height 625
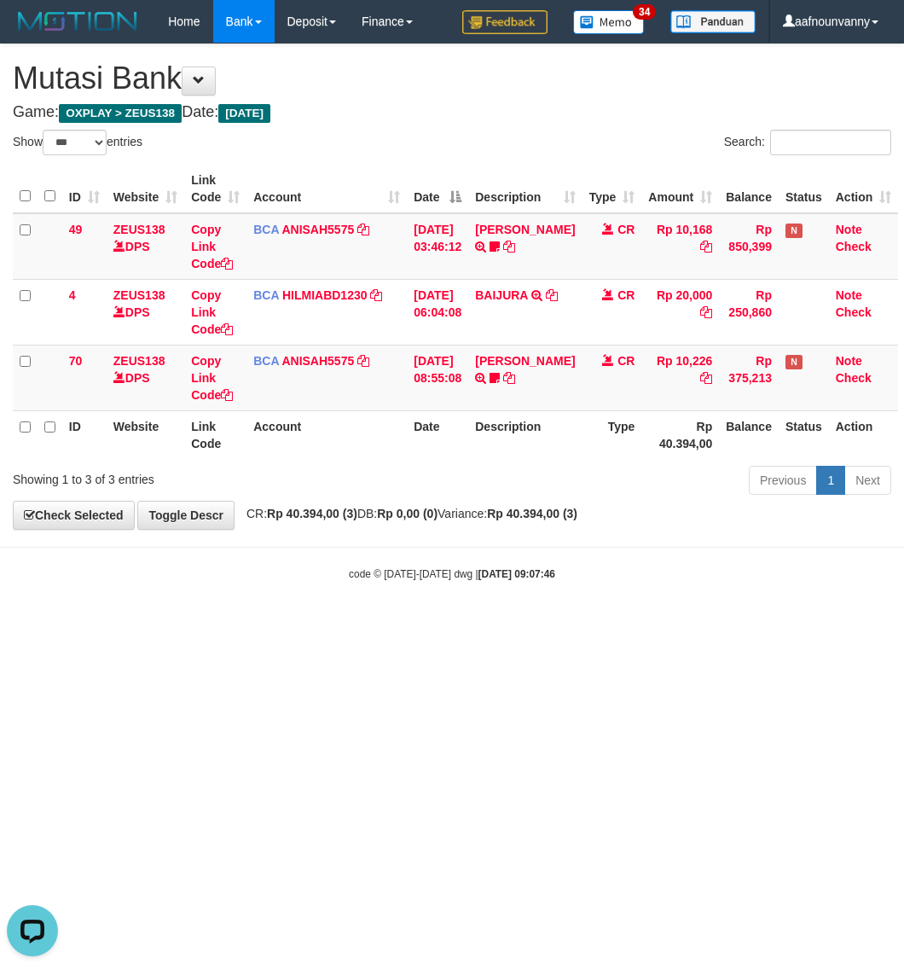
drag, startPoint x: 316, startPoint y: 587, endPoint x: 9, endPoint y: 516, distance: 315.2
click at [218, 566] on body "Toggle navigation Home Bank Account List Load By Website Group [OXPLAY] ZEUS138…" at bounding box center [452, 312] width 904 height 625
click at [284, 577] on body "Toggle navigation Home Bank Account List Load By Website Group [OXPLAY] ZEUS138…" at bounding box center [452, 312] width 904 height 625
drag, startPoint x: 454, startPoint y: 695, endPoint x: 411, endPoint y: 648, distance: 63.4
click at [452, 625] on html "Toggle navigation Home Bank Account List Load By Website Group [OXPLAY] ZEUS138…" at bounding box center [452, 312] width 904 height 625
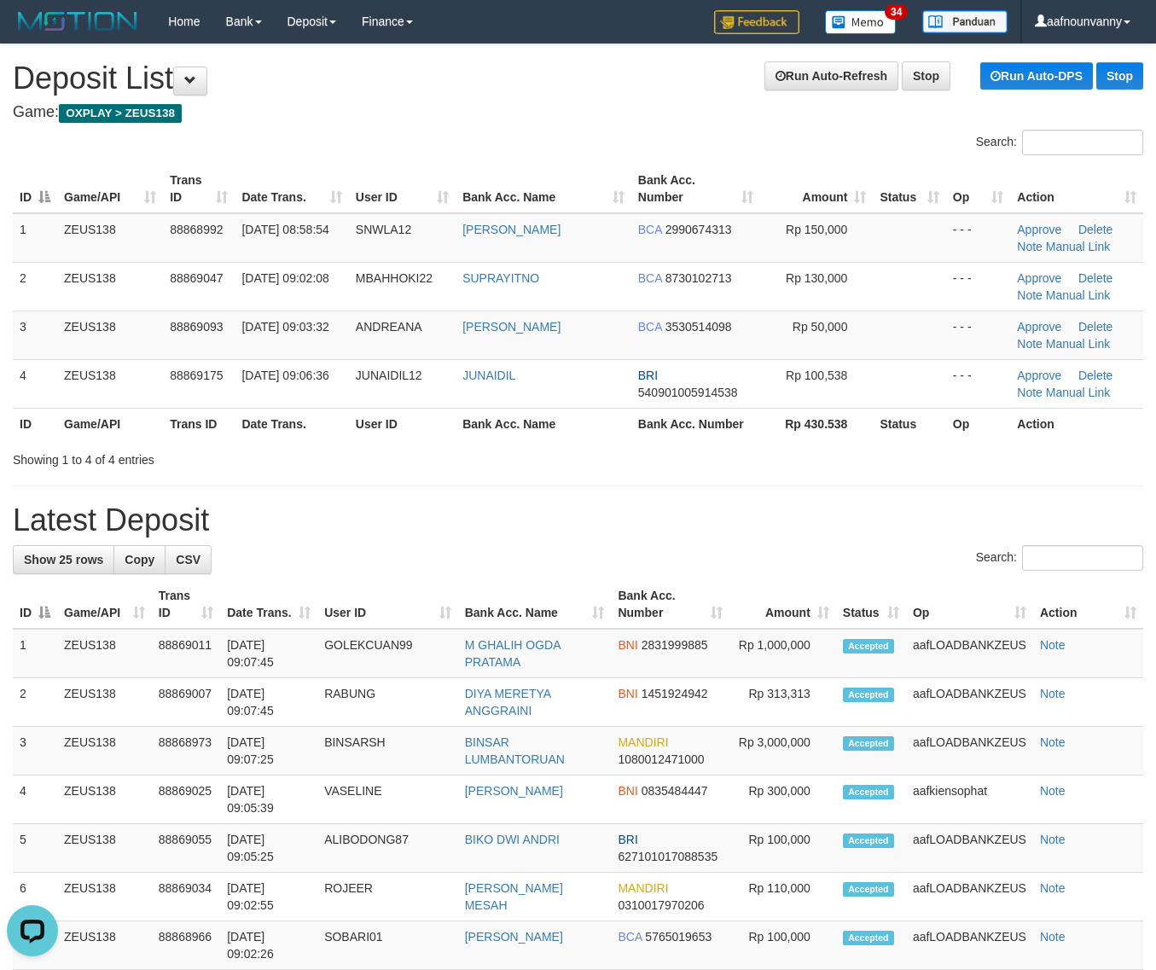
drag, startPoint x: 593, startPoint y: 381, endPoint x: 1165, endPoint y: 525, distance: 590.3
click at [659, 411] on table "ID Game/API Trans ID Date Trans. User ID Bank Acc. Name Bank Acc. Number Amount…" at bounding box center [578, 302] width 1130 height 275
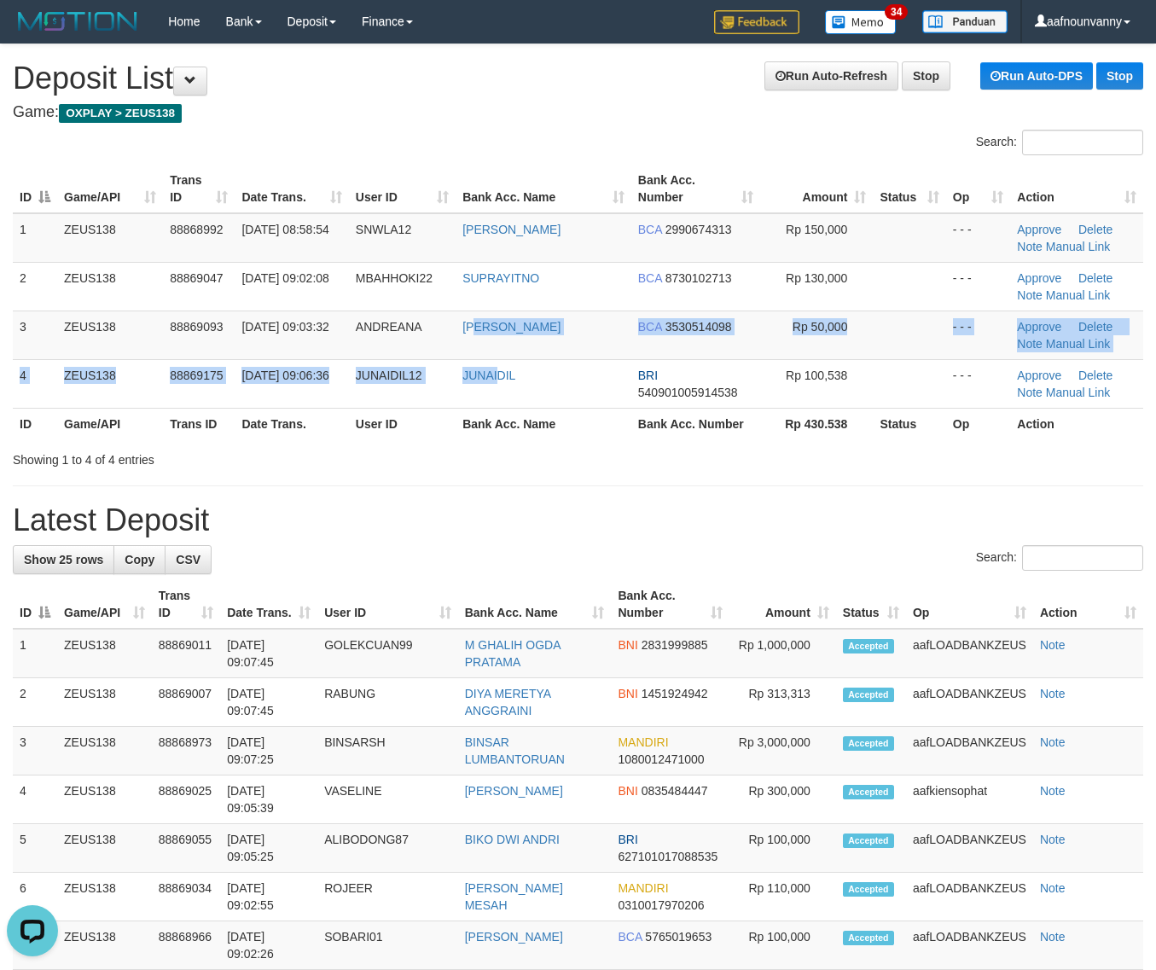
drag, startPoint x: 469, startPoint y: 347, endPoint x: 1165, endPoint y: 506, distance: 714.0
click at [637, 424] on table "ID Game/API Trans ID Date Trans. User ID Bank Acc. Name Bank Acc. Number Amount…" at bounding box center [578, 302] width 1130 height 275
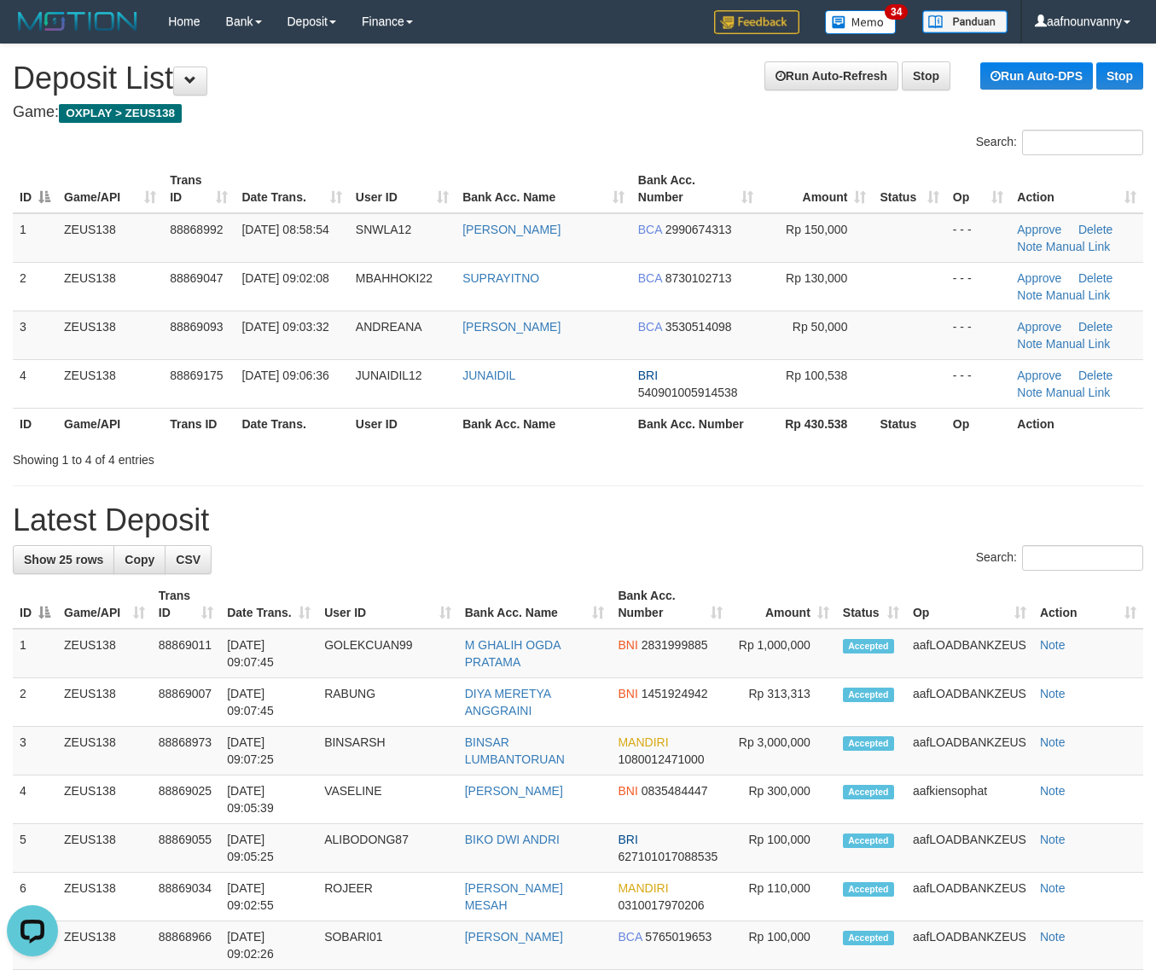
drag, startPoint x: 573, startPoint y: 459, endPoint x: 1165, endPoint y: 621, distance: 613.1
click at [583, 463] on div "Showing 1 to 4 of 4 entries" at bounding box center [578, 456] width 1156 height 24
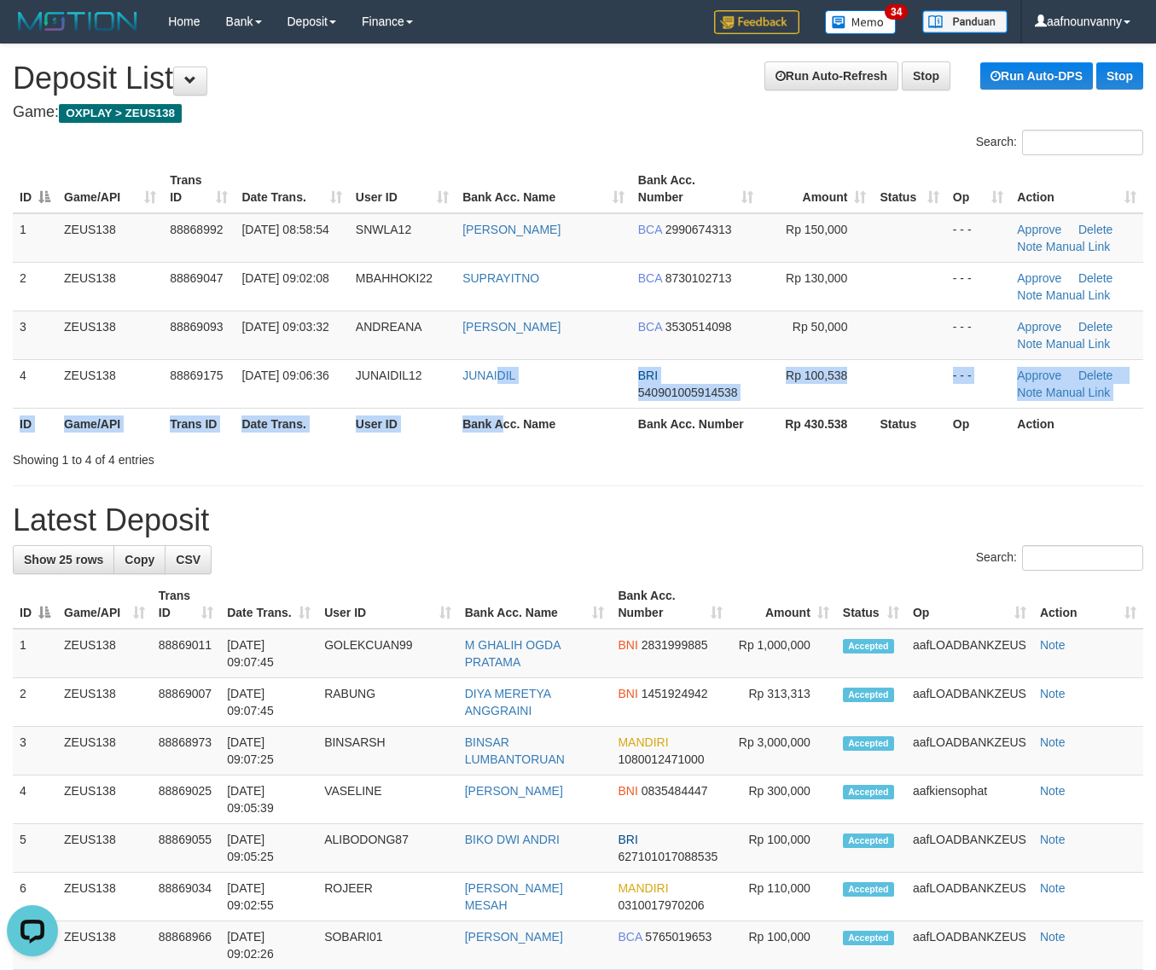
drag, startPoint x: 487, startPoint y: 406, endPoint x: 1156, endPoint y: 610, distance: 699.3
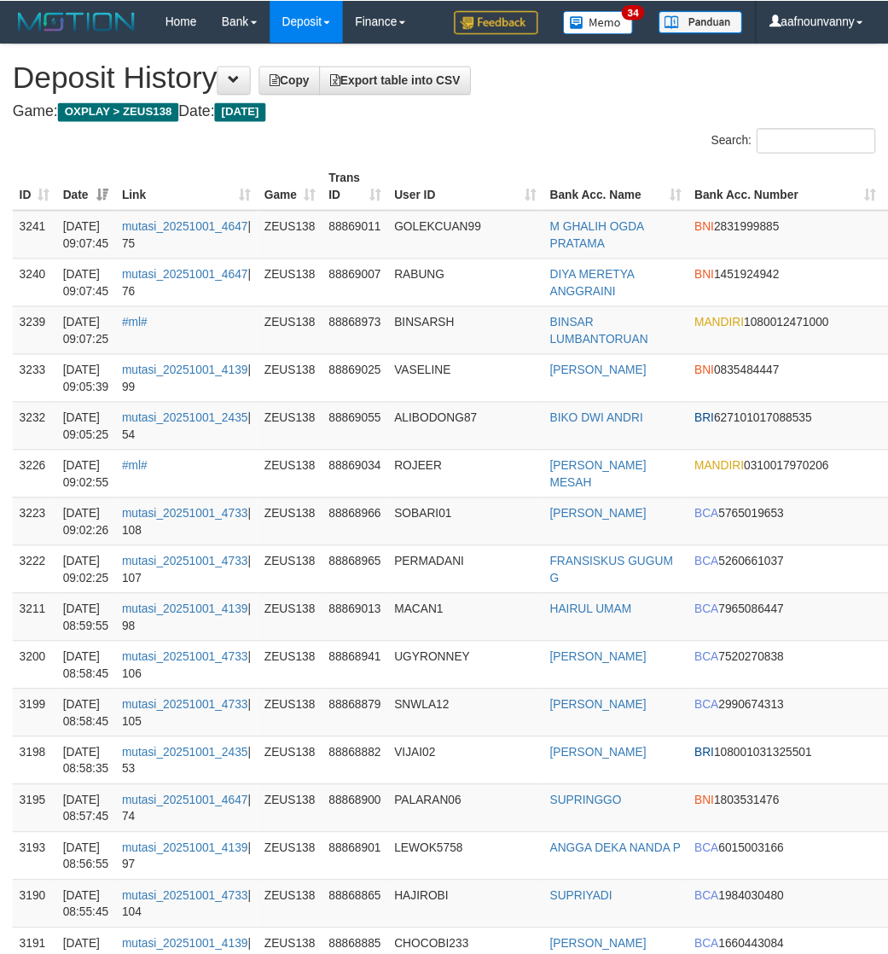
scroll to position [0, 126]
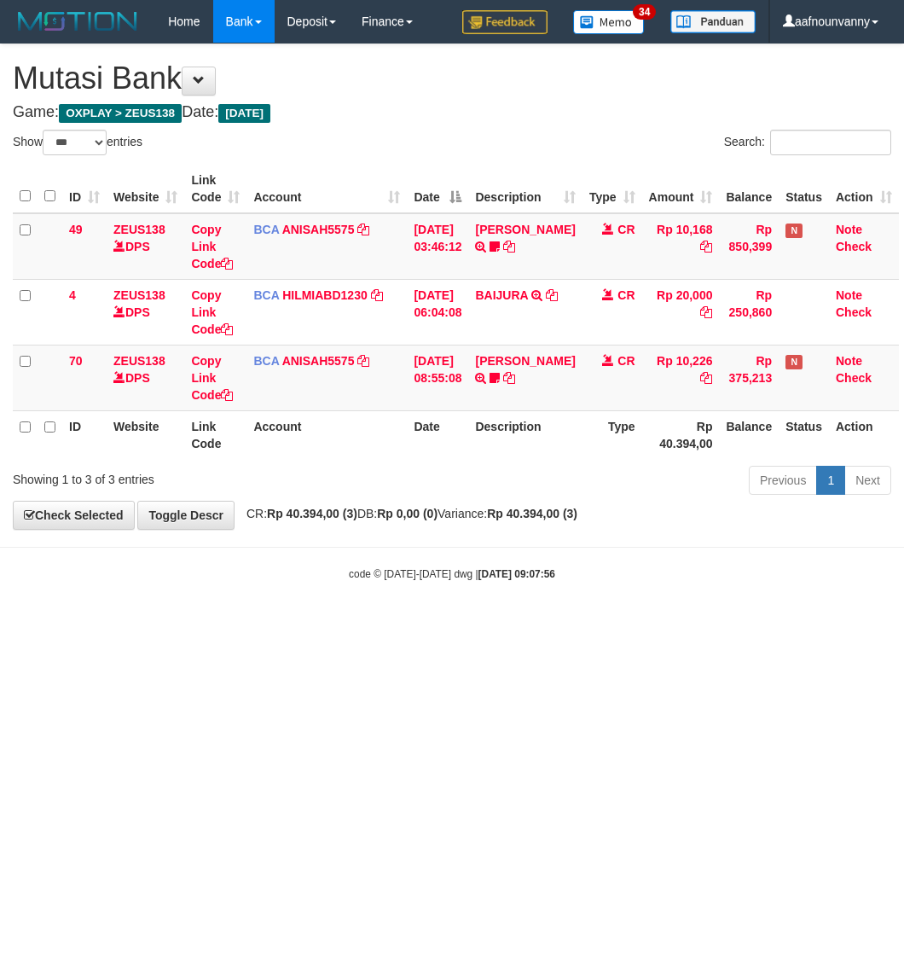
select select "***"
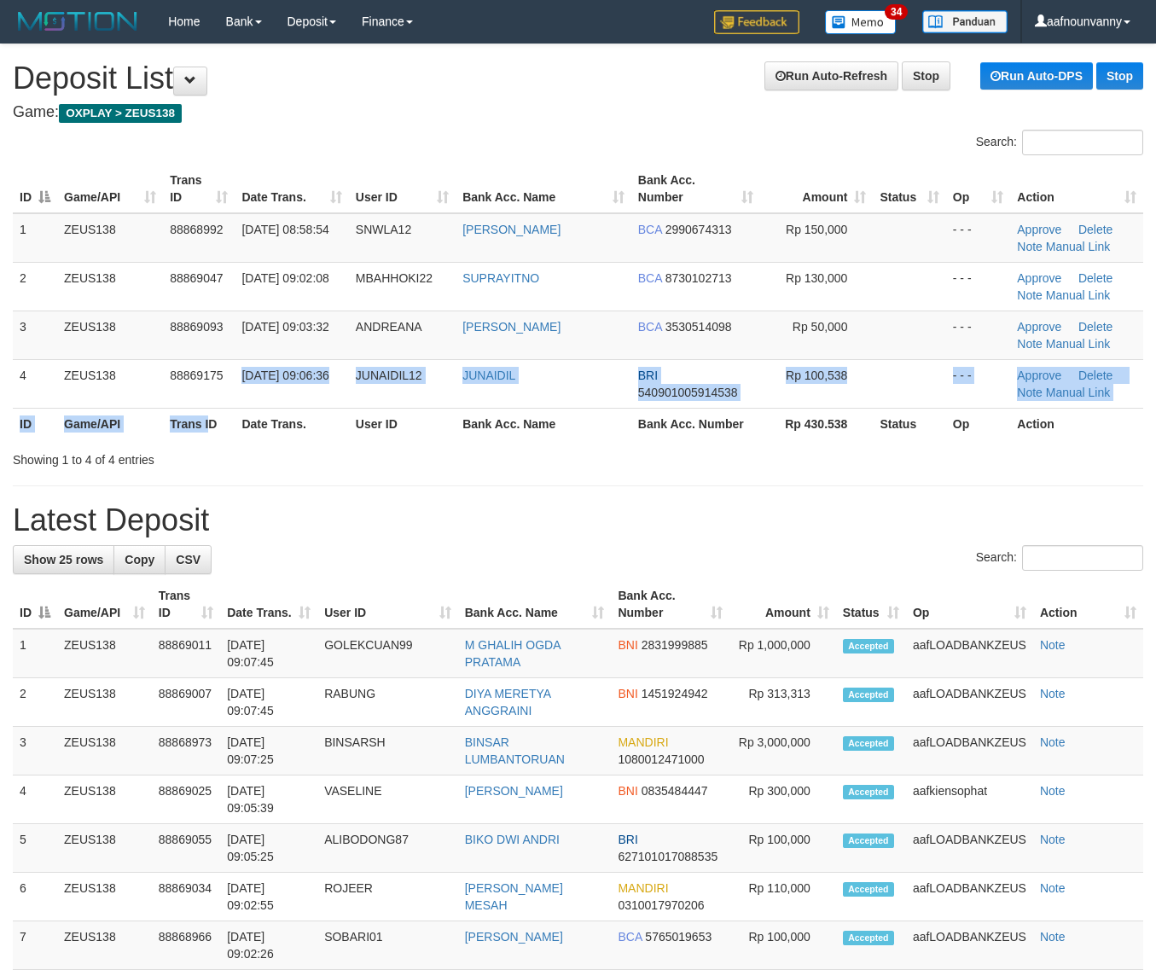
drag, startPoint x: 335, startPoint y: 427, endPoint x: 641, endPoint y: 535, distance: 323.8
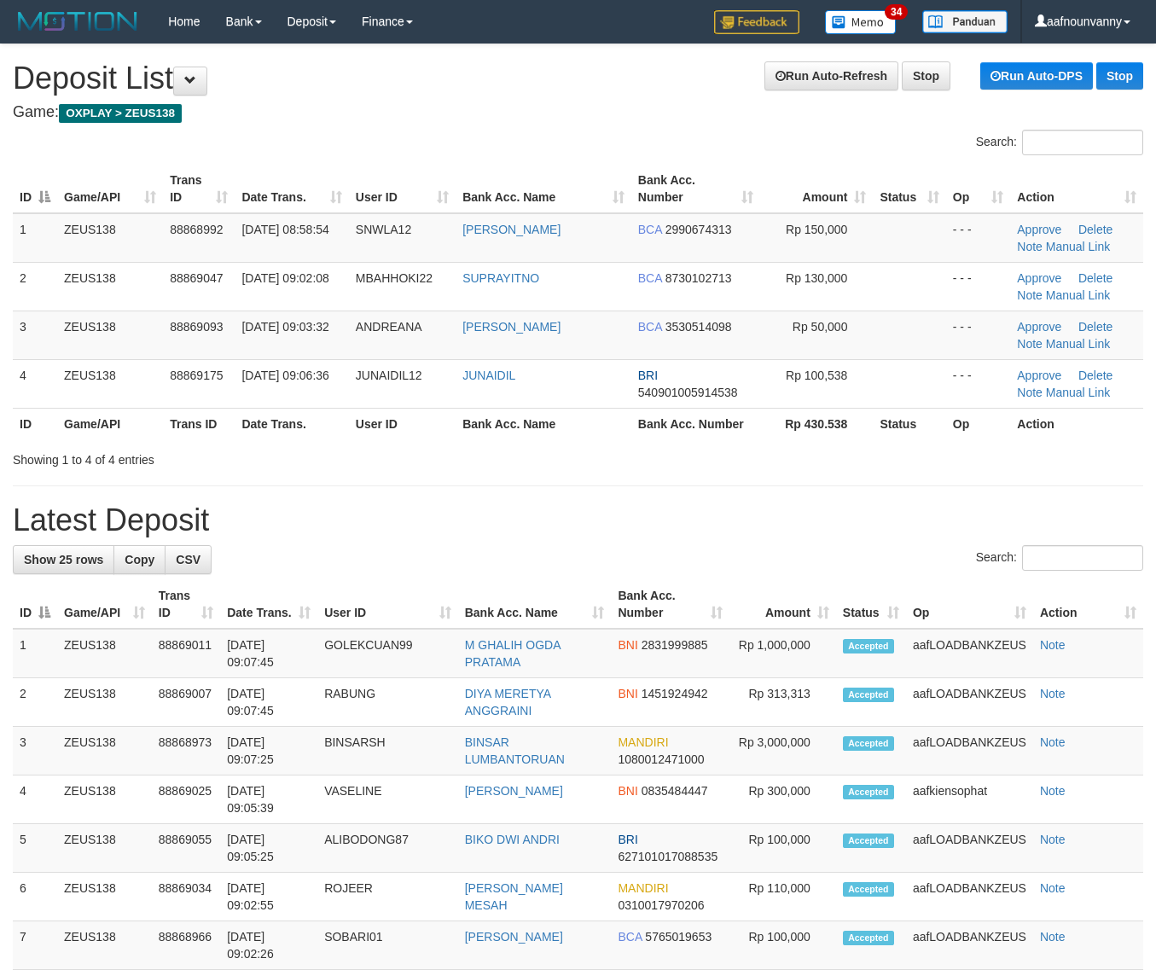
drag, startPoint x: 1086, startPoint y: 711, endPoint x: 240, endPoint y: 462, distance: 882.0
click at [1065, 697] on td "Note" at bounding box center [1088, 702] width 110 height 49
drag, startPoint x: 240, startPoint y: 462, endPoint x: 1094, endPoint y: 610, distance: 866.7
drag, startPoint x: 701, startPoint y: 458, endPoint x: 1112, endPoint y: 606, distance: 436.1
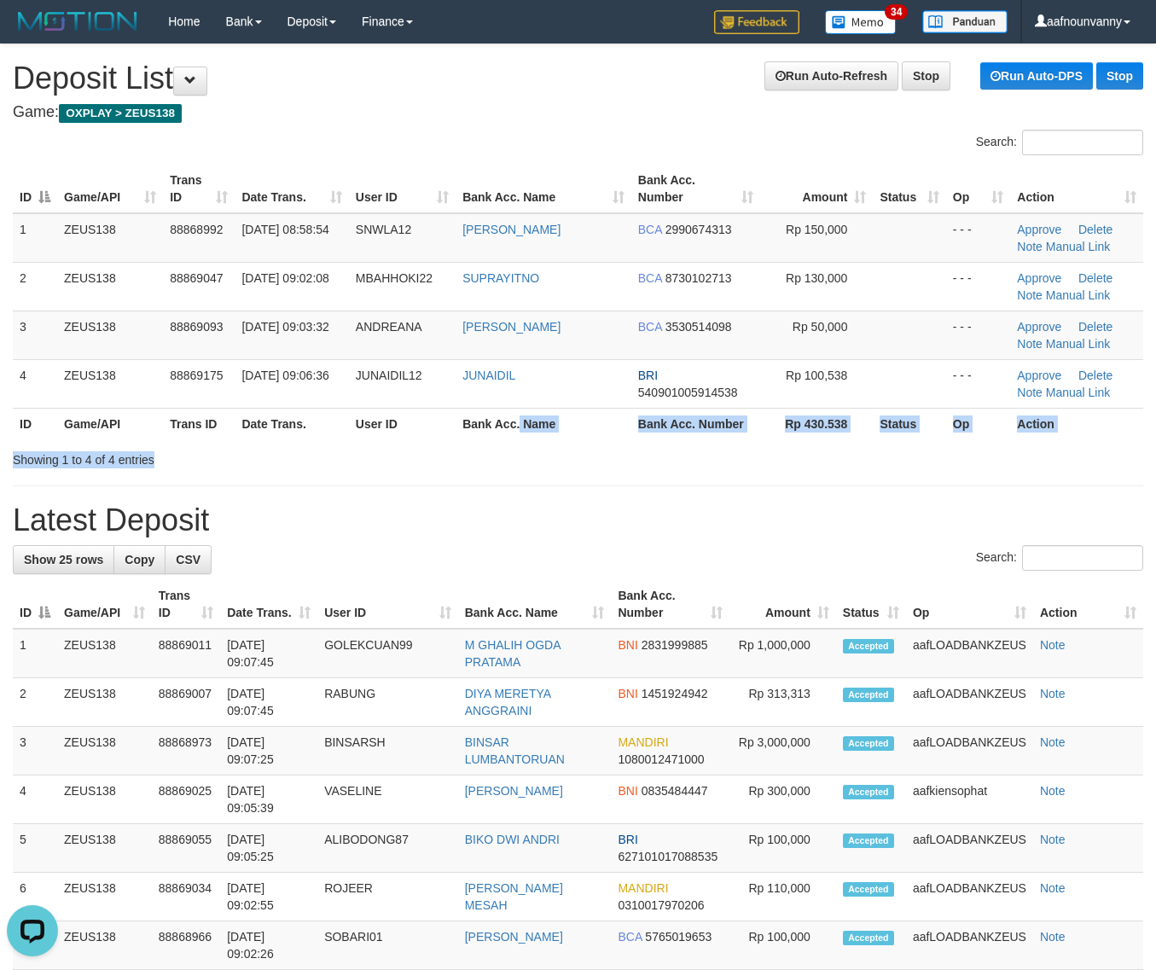
drag, startPoint x: 591, startPoint y: 444, endPoint x: 1170, endPoint y: 640, distance: 610.5
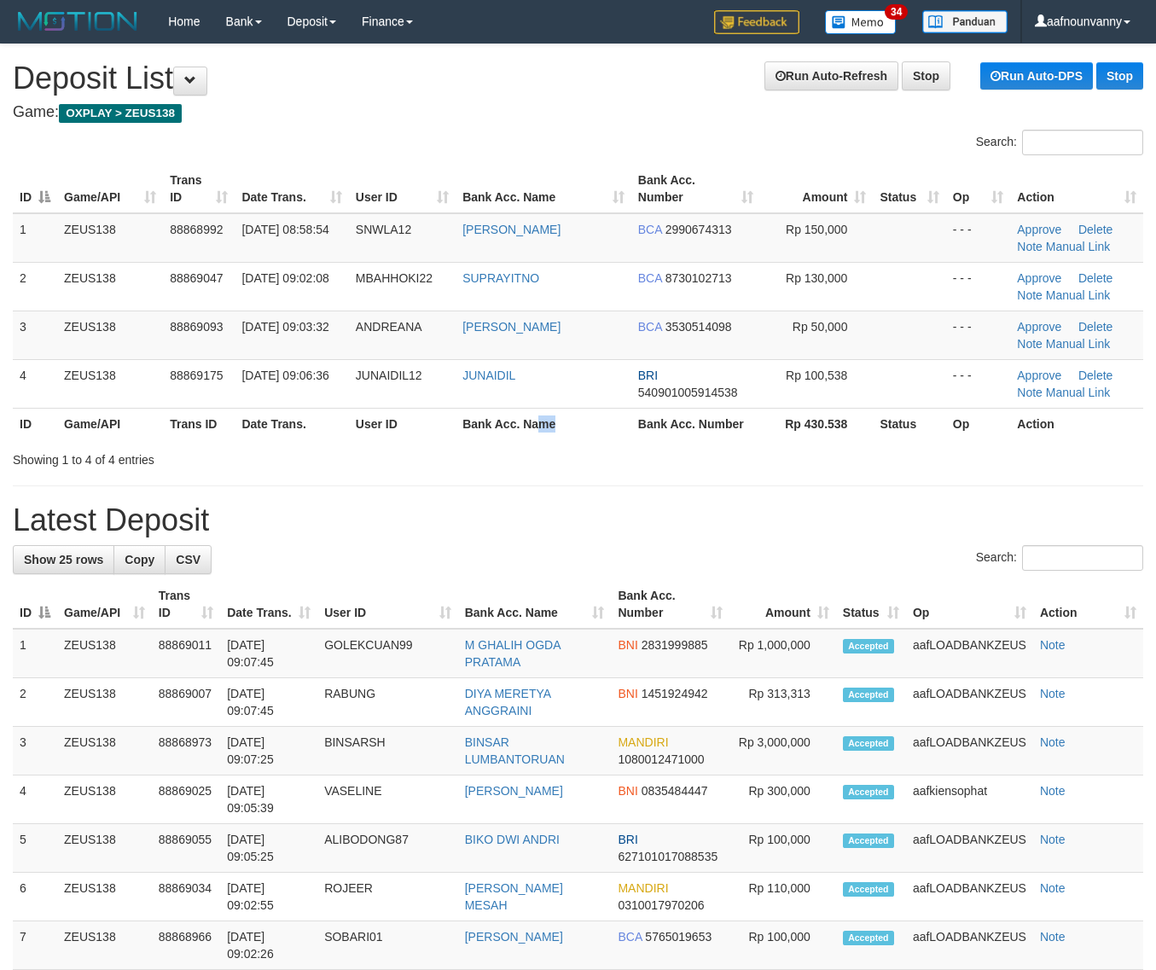
drag, startPoint x: 552, startPoint y: 421, endPoint x: 773, endPoint y: 513, distance: 239.4
click at [614, 457] on div "Search: ID Game/API Trans ID Date Trans. User ID Bank Acc. Name Bank Acc. Numbe…" at bounding box center [578, 299] width 1130 height 339
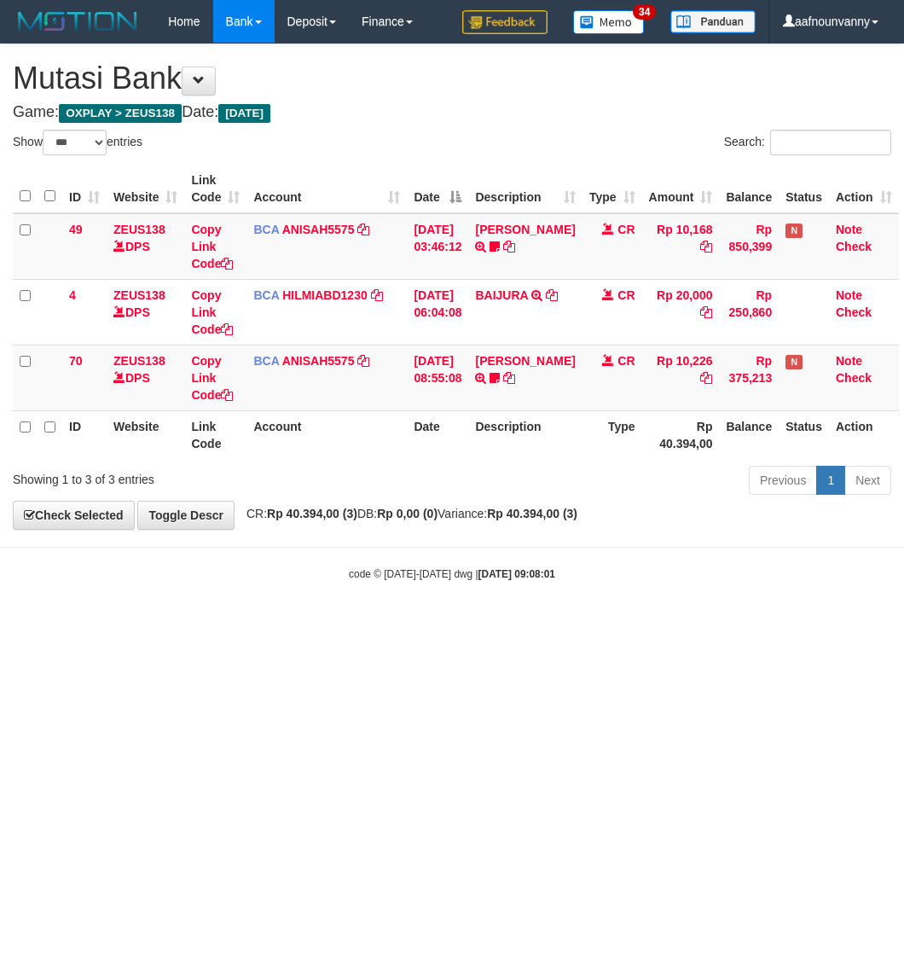
select select "***"
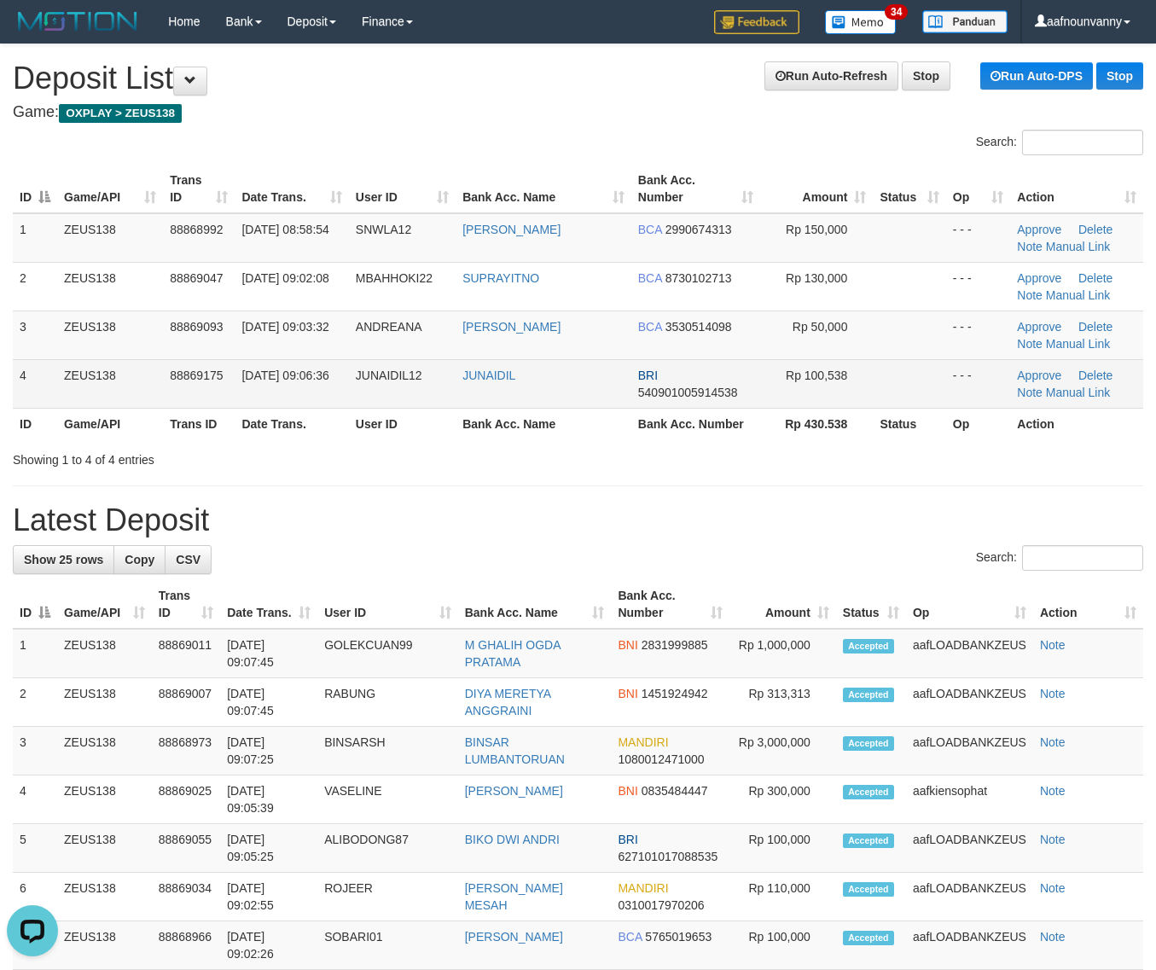
drag, startPoint x: 674, startPoint y: 398, endPoint x: 805, endPoint y: 475, distance: 151.4
click at [679, 403] on td "BRI 540901005914538" at bounding box center [695, 383] width 129 height 49
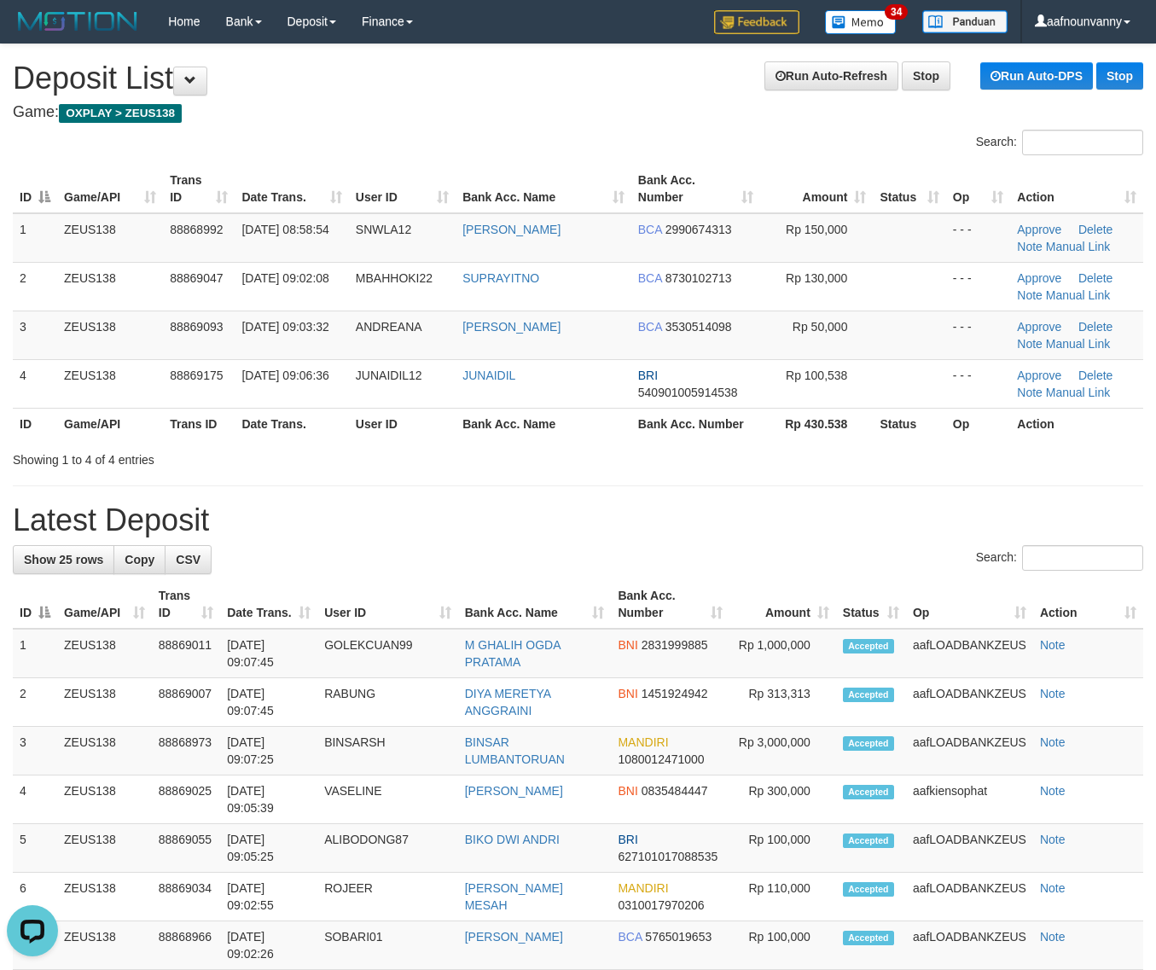
drag, startPoint x: 718, startPoint y: 467, endPoint x: 1165, endPoint y: 580, distance: 461.2
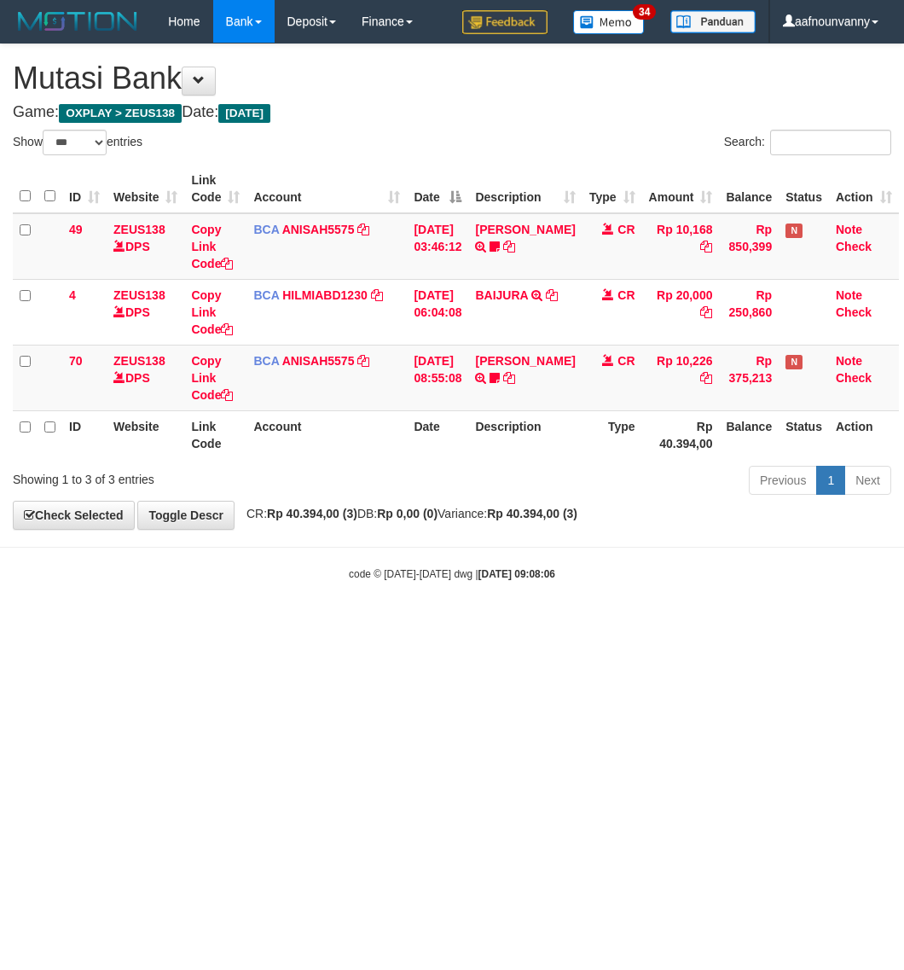
select select "***"
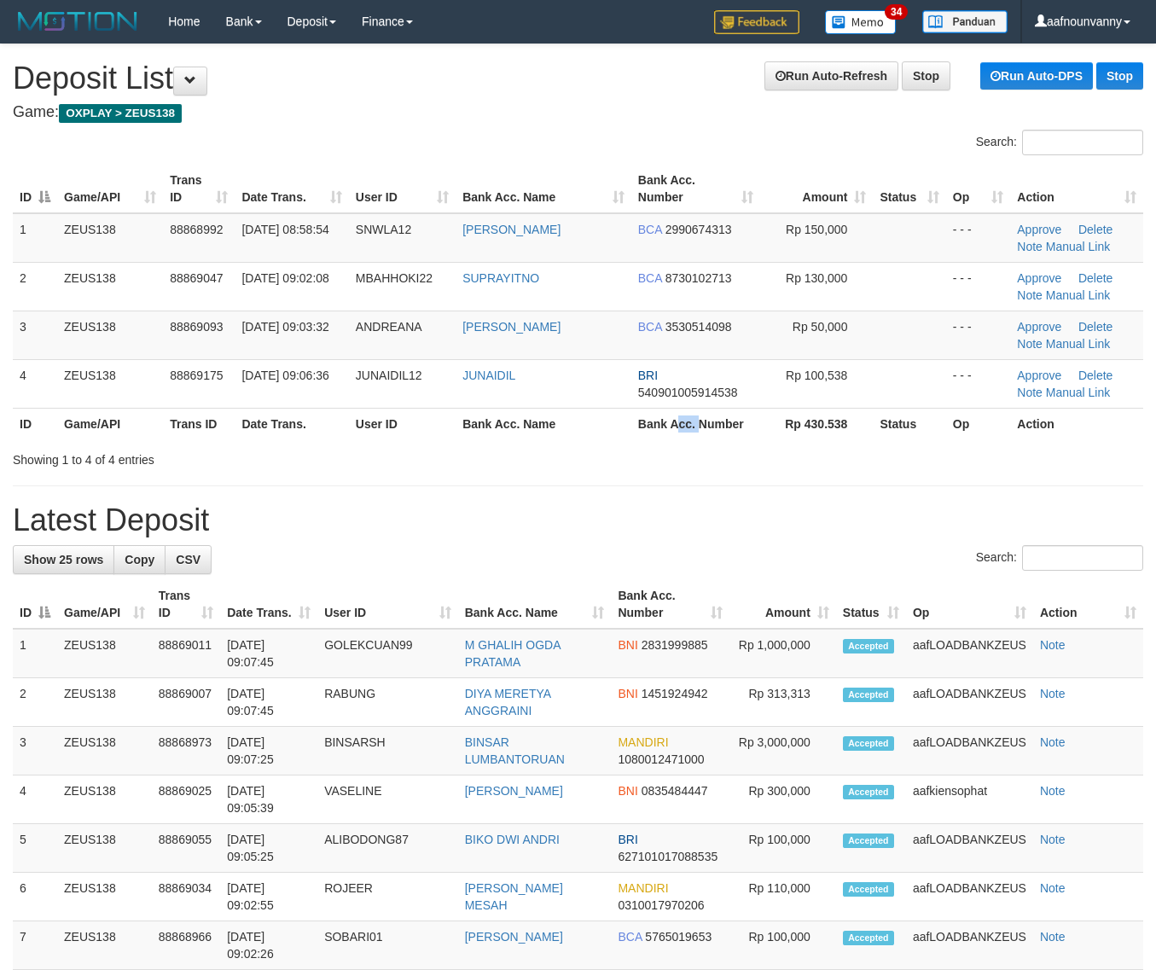
click at [714, 440] on div "ID Game/API Trans ID Date Trans. User ID Bank Acc. Name Bank Acc. Number Amount…" at bounding box center [578, 302] width 1156 height 285
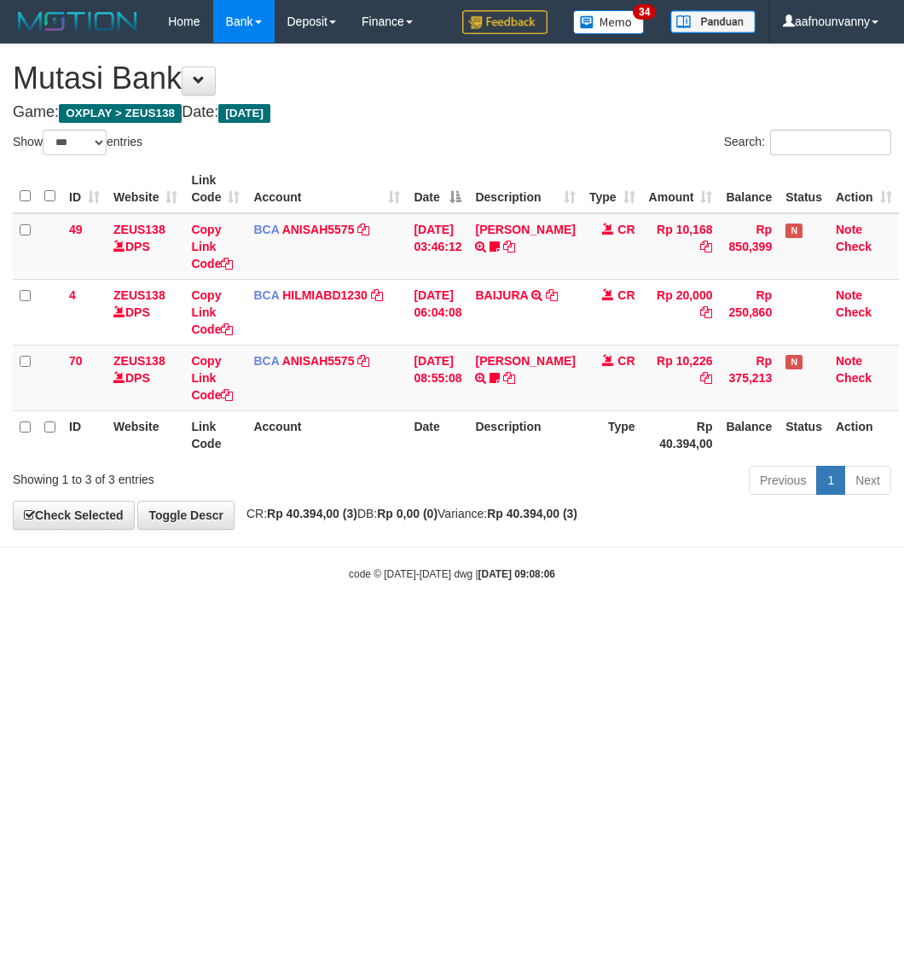
select select "***"
click at [357, 625] on html "Toggle navigation Home Bank Account List Load By Website Group [OXPLAY] ZEUS138…" at bounding box center [452, 312] width 904 height 625
select select "***"
click at [290, 625] on html "Toggle navigation Home Bank Account List Load By Website Group [OXPLAY] ZEUS138…" at bounding box center [452, 312] width 904 height 625
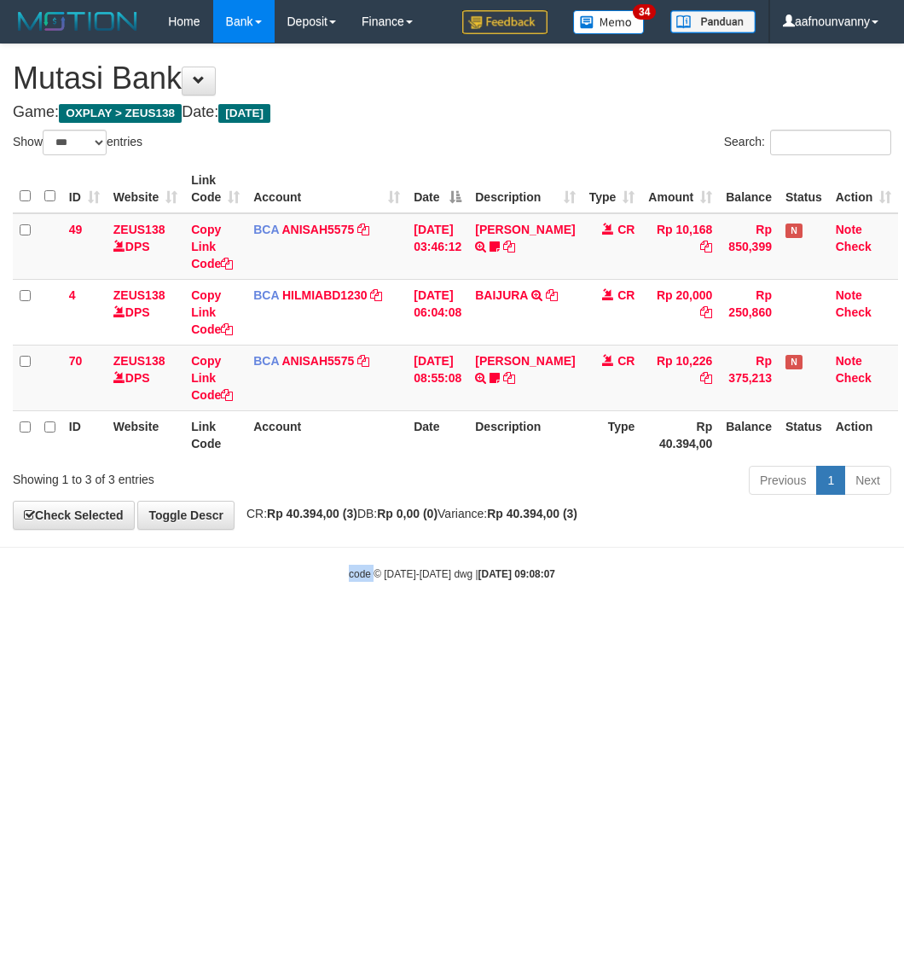
click at [290, 625] on html "Toggle navigation Home Bank Account List Load By Website Group [OXPLAY] ZEUS138…" at bounding box center [452, 312] width 904 height 625
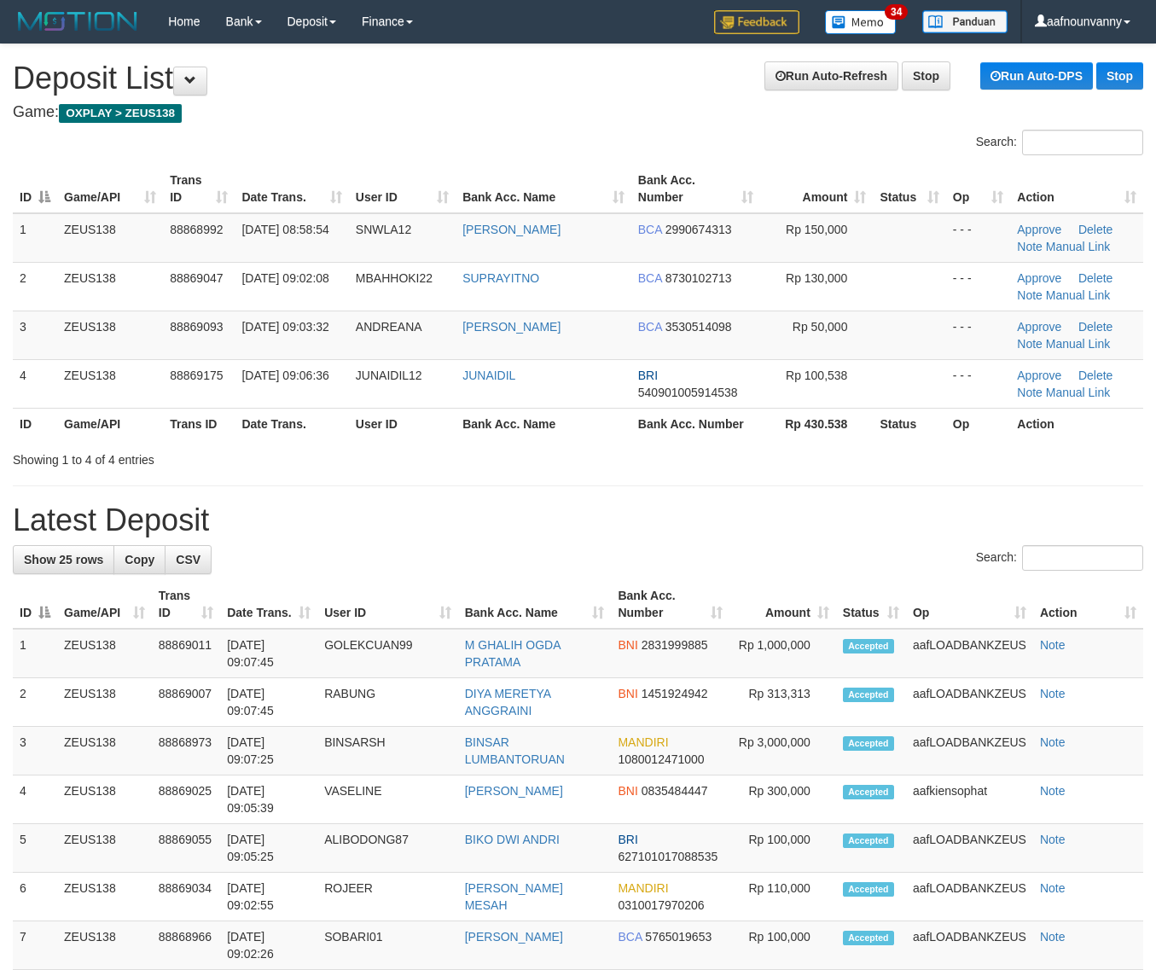
drag, startPoint x: 548, startPoint y: 356, endPoint x: 969, endPoint y: 510, distance: 448.9
click at [587, 381] on tbody "1 ZEUS138 88868992 [DATE] 08:58:54 SNWLA12 [PERSON_NAME] BCA 2990674313 Rp 150,…" at bounding box center [578, 310] width 1130 height 195
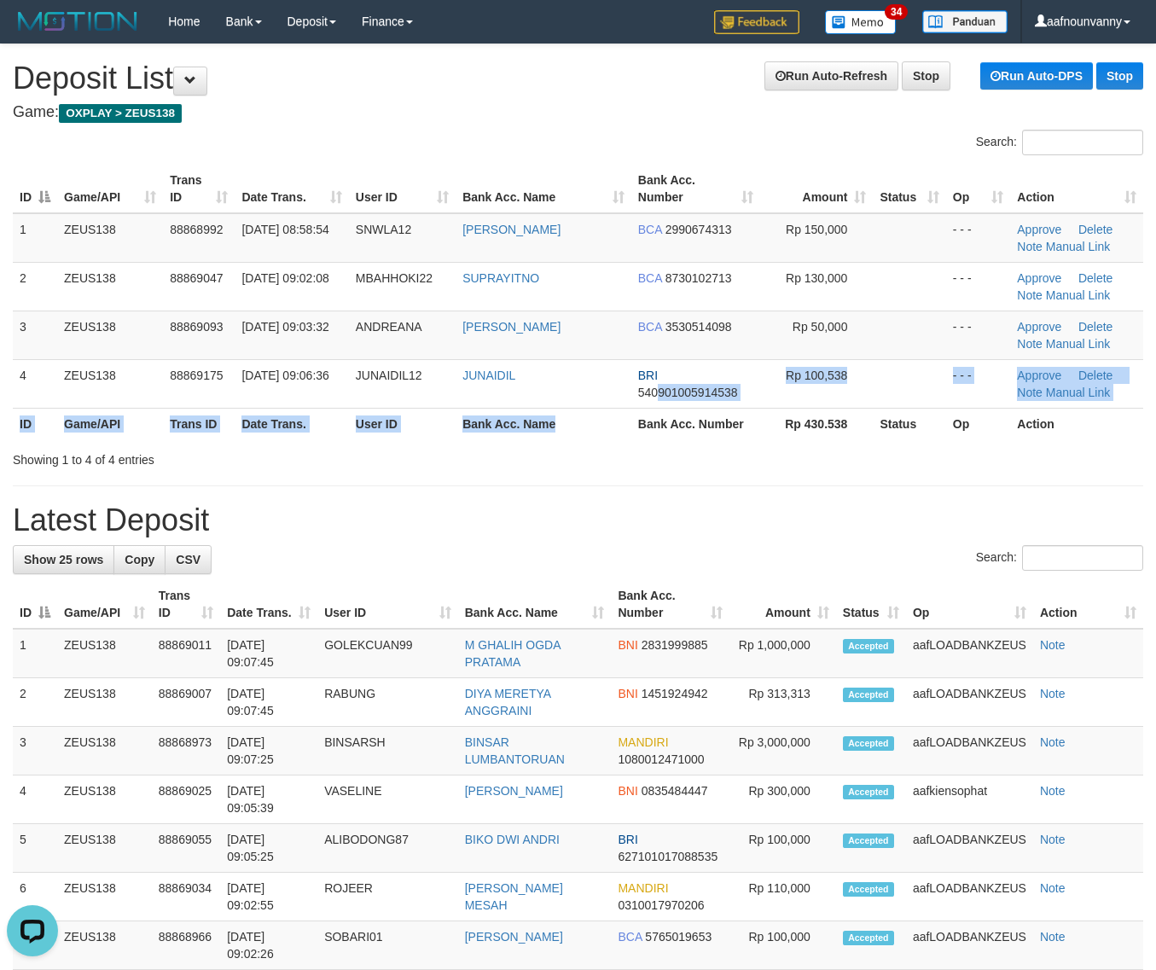
click at [774, 457] on div "Search: ID Game/API Trans ID Date Trans. User ID Bank Acc. Name Bank Acc. Numbe…" at bounding box center [578, 299] width 1130 height 339
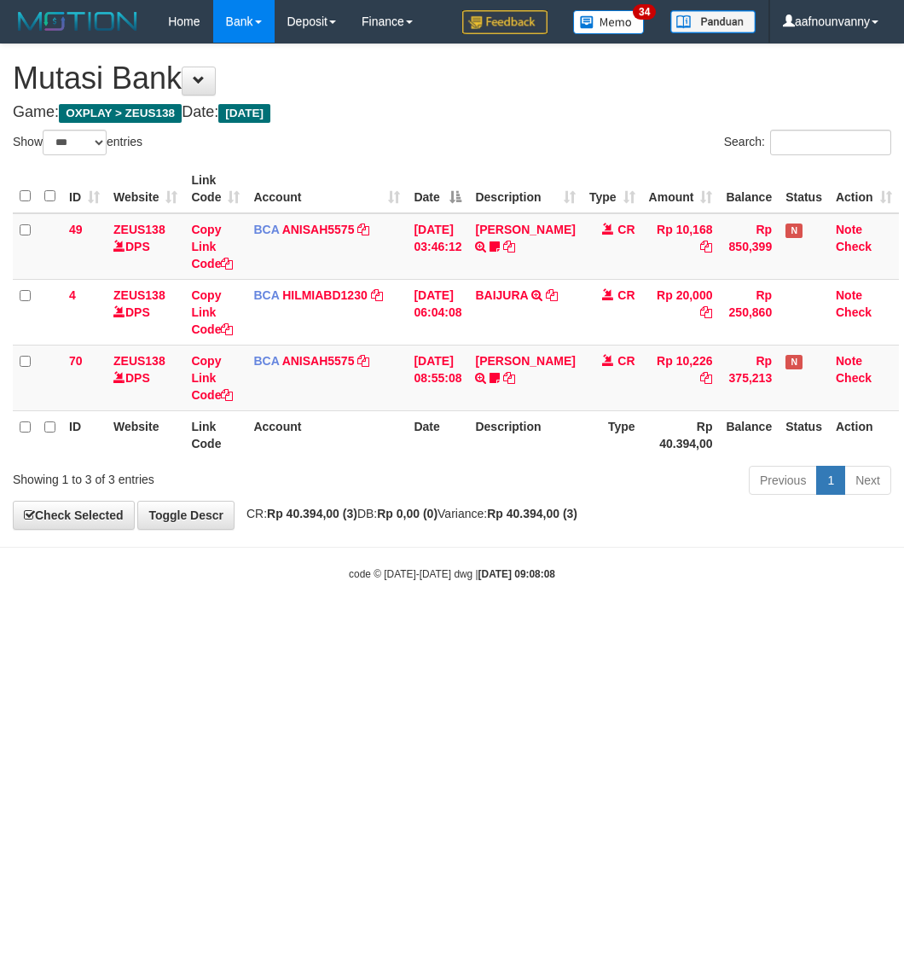
select select "***"
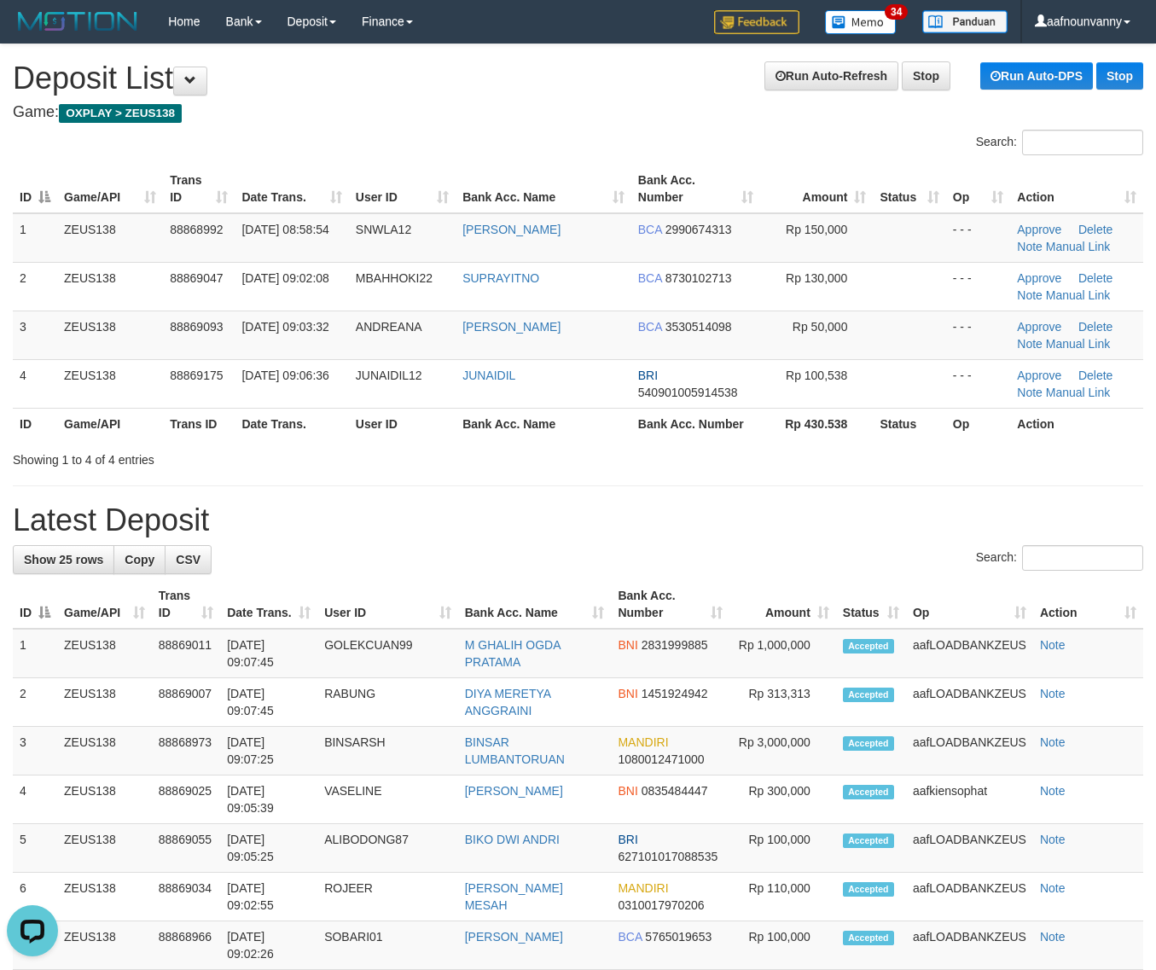
drag, startPoint x: 826, startPoint y: 538, endPoint x: 957, endPoint y: 574, distance: 136.2
drag, startPoint x: 406, startPoint y: 453, endPoint x: 678, endPoint y: 519, distance: 280.0
drag, startPoint x: 659, startPoint y: 475, endPoint x: 1161, endPoint y: 574, distance: 511.3
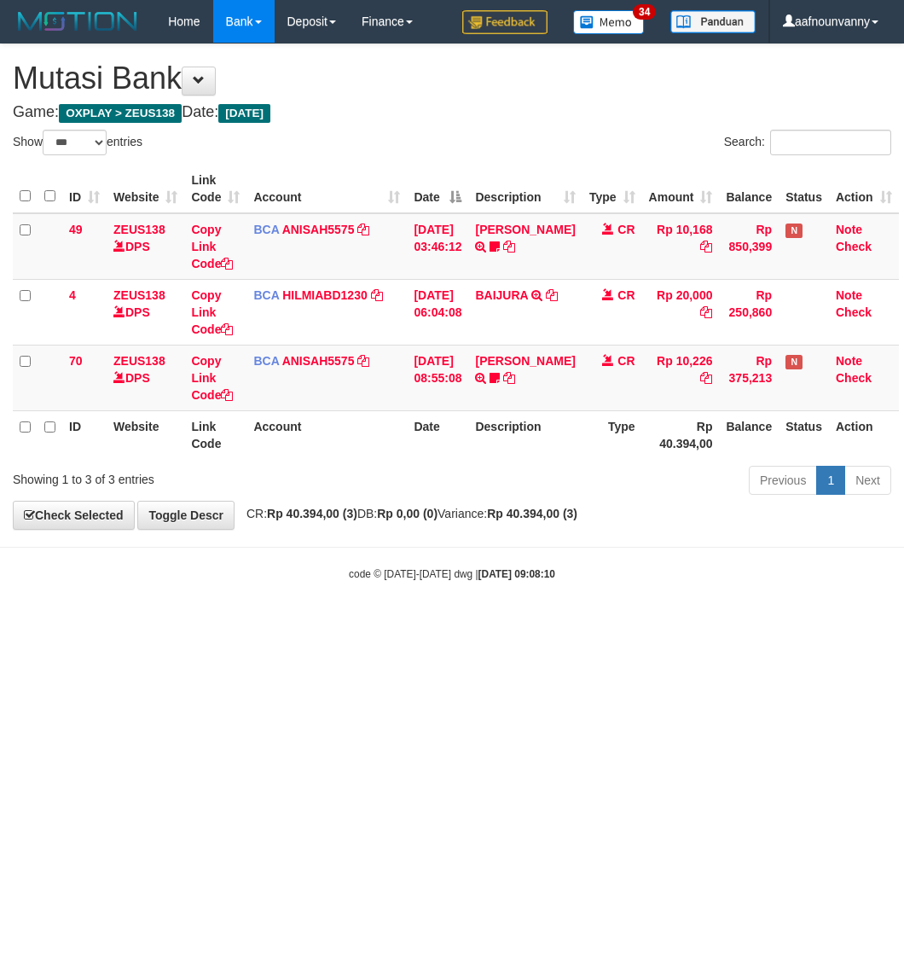
select select "***"
click at [341, 625] on html "Toggle navigation Home Bank Account List Load By Website Group [OXPLAY] ZEUS138…" at bounding box center [452, 312] width 904 height 625
click at [420, 625] on html "Toggle navigation Home Bank Account List Load By Website Group [OXPLAY] ZEUS138…" at bounding box center [452, 312] width 904 height 625
drag, startPoint x: 420, startPoint y: 735, endPoint x: 403, endPoint y: 722, distance: 21.3
click at [405, 625] on html "Toggle navigation Home Bank Account List Load By Website Group [OXPLAY] ZEUS138…" at bounding box center [452, 312] width 904 height 625
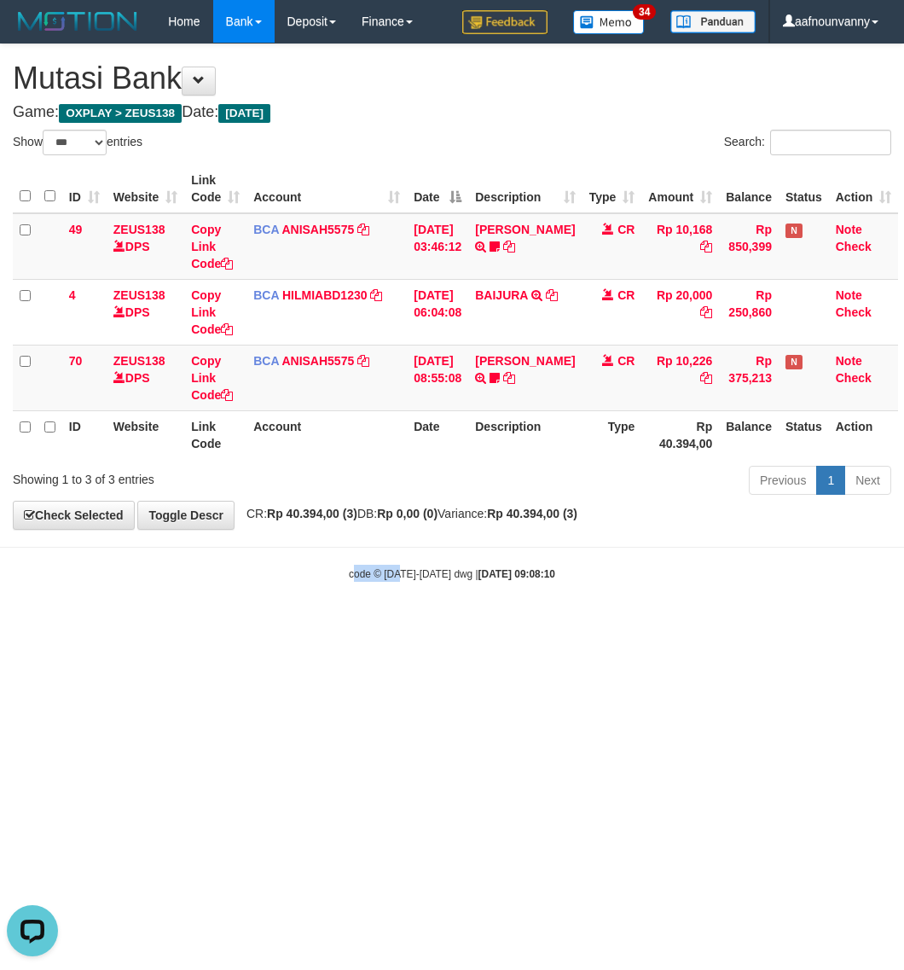
drag, startPoint x: 403, startPoint y: 722, endPoint x: 350, endPoint y: 727, distance: 53.1
click at [352, 625] on html "Toggle navigation Home Bank Account List Load By Website Group [OXPLAY] ZEUS138…" at bounding box center [452, 312] width 904 height 625
select select "***"
click at [371, 625] on html "Toggle navigation Home Bank Account List Load By Website Group [OXPLAY] ZEUS138…" at bounding box center [452, 312] width 904 height 625
select select "***"
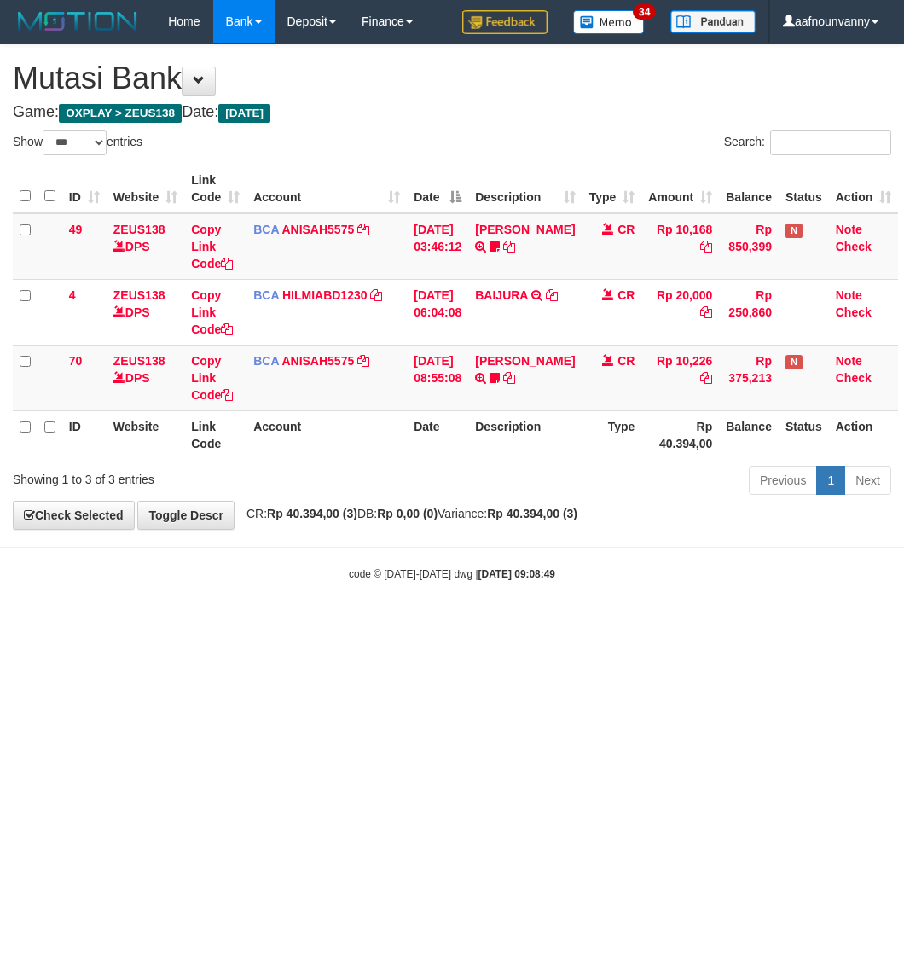
drag, startPoint x: 261, startPoint y: 593, endPoint x: 325, endPoint y: 527, distance: 91.7
click at [269, 561] on body "Toggle navigation Home Bank Account List Load By Website Group [OXPLAY] ZEUS138…" at bounding box center [452, 312] width 904 height 625
select select "***"
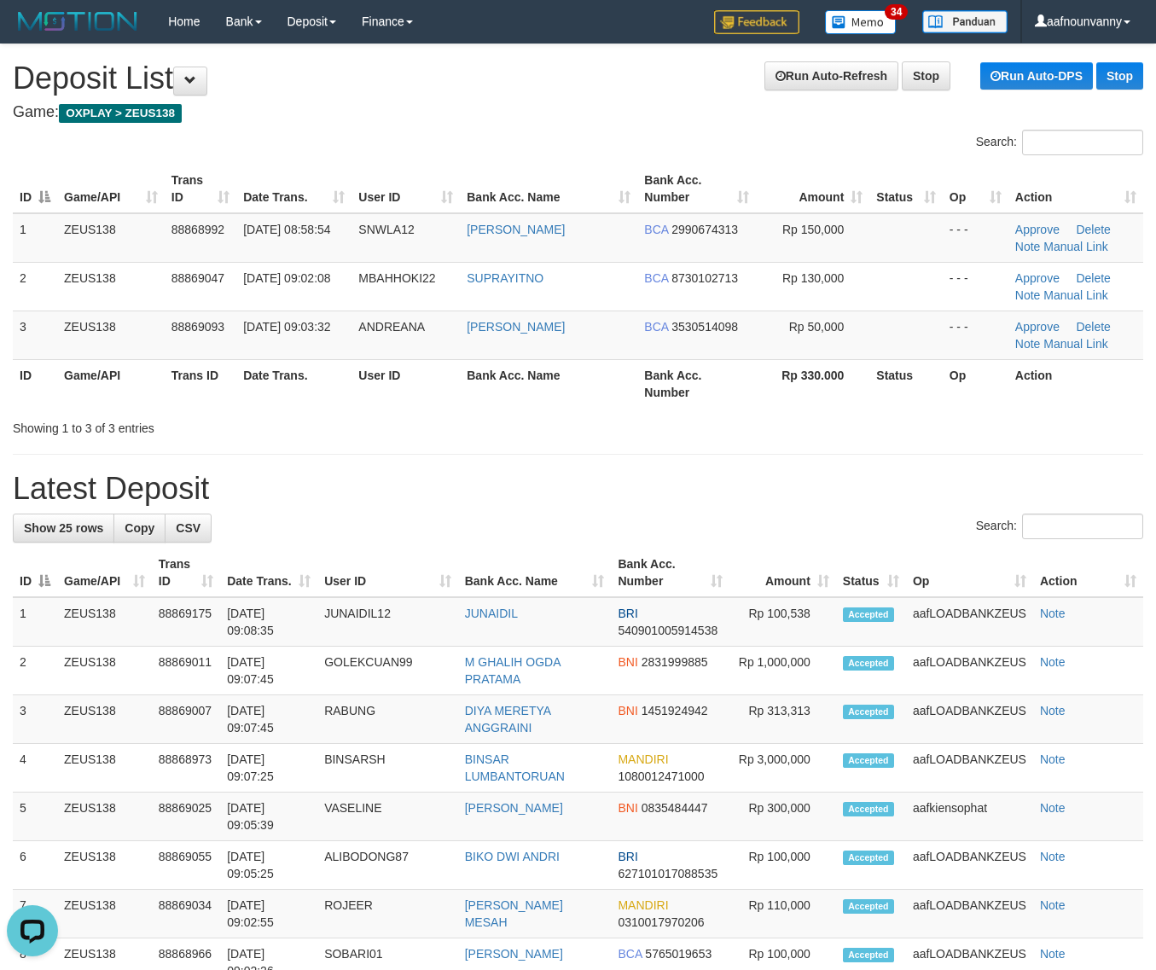
drag, startPoint x: 695, startPoint y: 470, endPoint x: 1167, endPoint y: 655, distance: 506.8
click at [756, 517] on div "**********" at bounding box center [578, 985] width 1156 height 1883
click at [631, 468] on div "**********" at bounding box center [578, 985] width 1156 height 1883
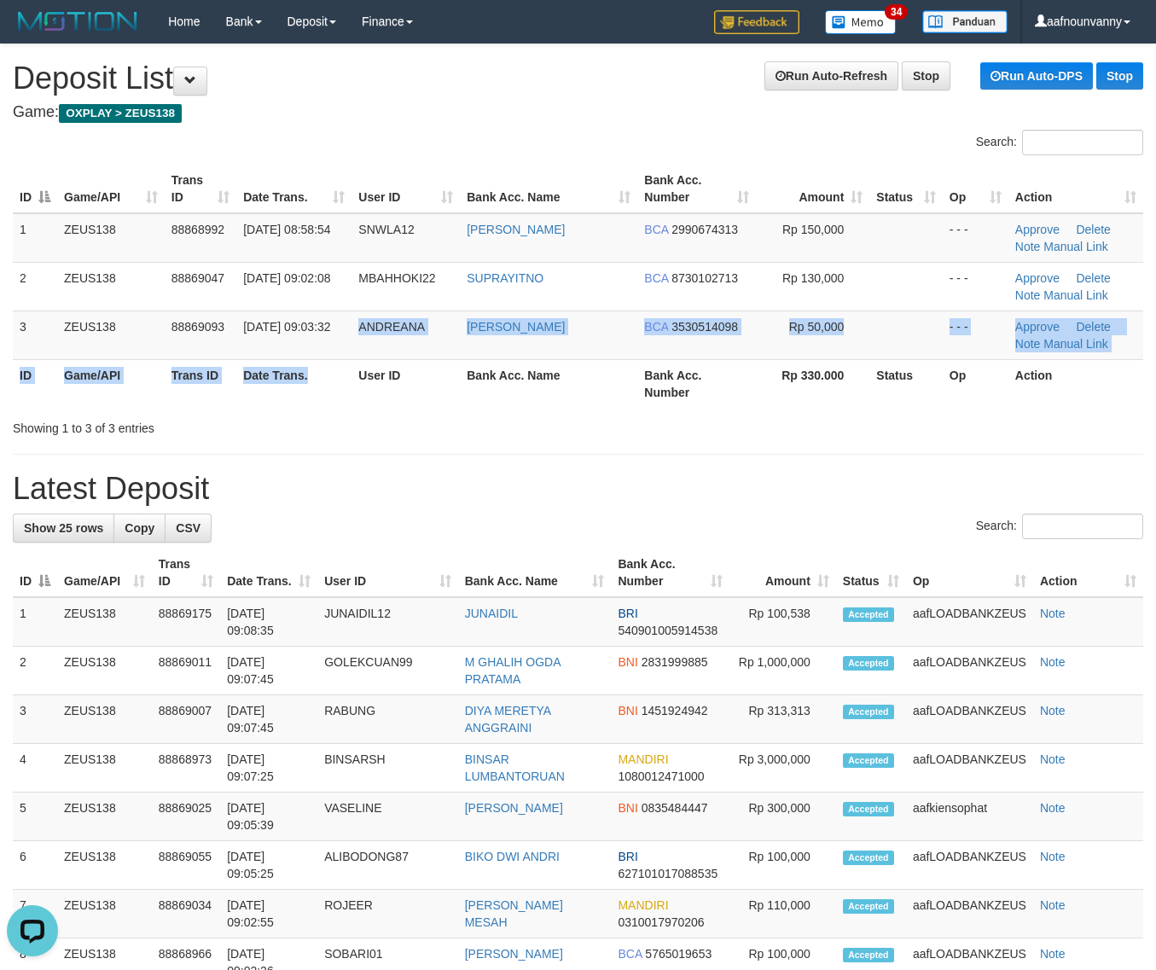
drag, startPoint x: 313, startPoint y: 346, endPoint x: 998, endPoint y: 567, distance: 719.8
click at [629, 483] on div "**********" at bounding box center [578, 985] width 1156 height 1883
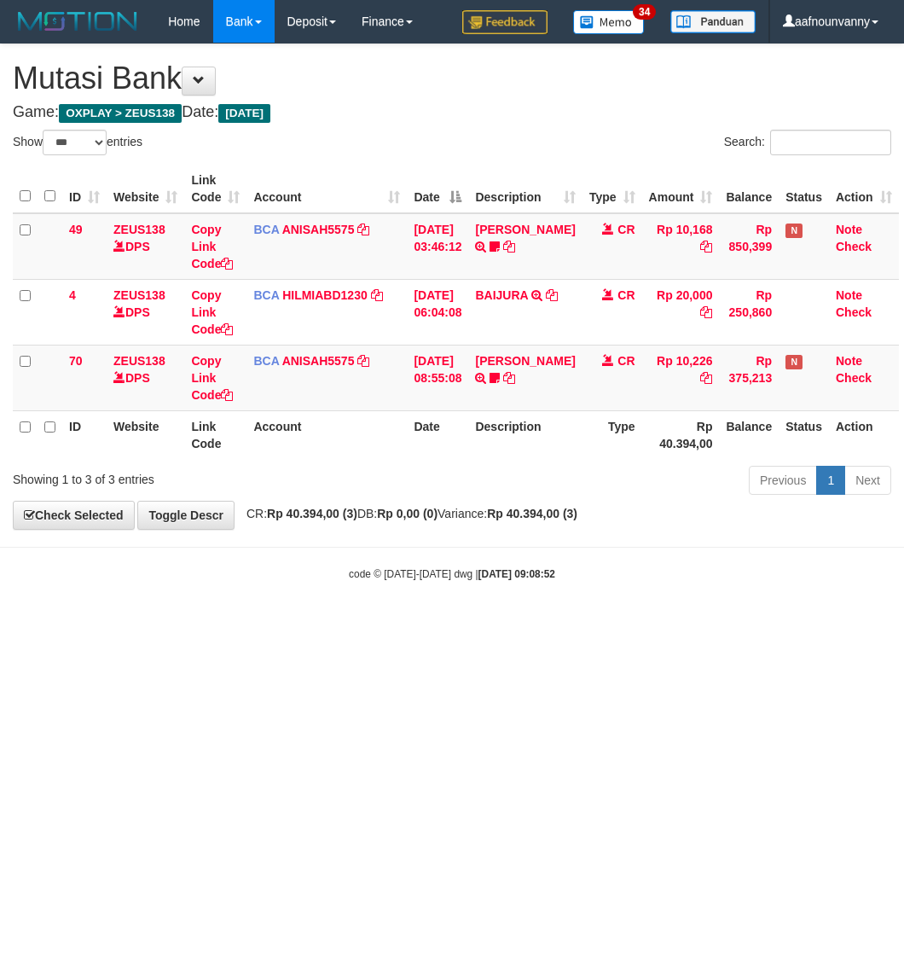
select select "***"
click at [433, 625] on html "Toggle navigation Home Bank Account List Load By Website Group [OXPLAY] ZEUS138…" at bounding box center [452, 312] width 904 height 625
click at [354, 625] on html "Toggle navigation Home Bank Account List Load By Website Group [OXPLAY] ZEUS138…" at bounding box center [452, 312] width 904 height 625
select select "***"
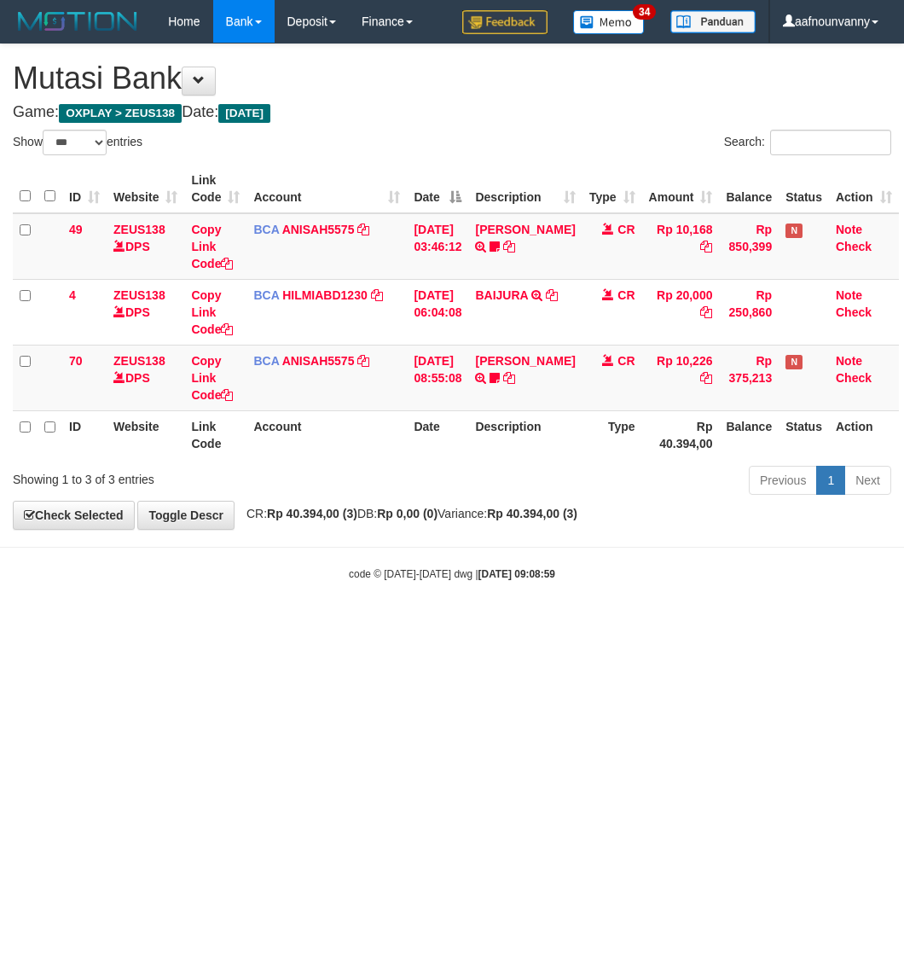
select select "***"
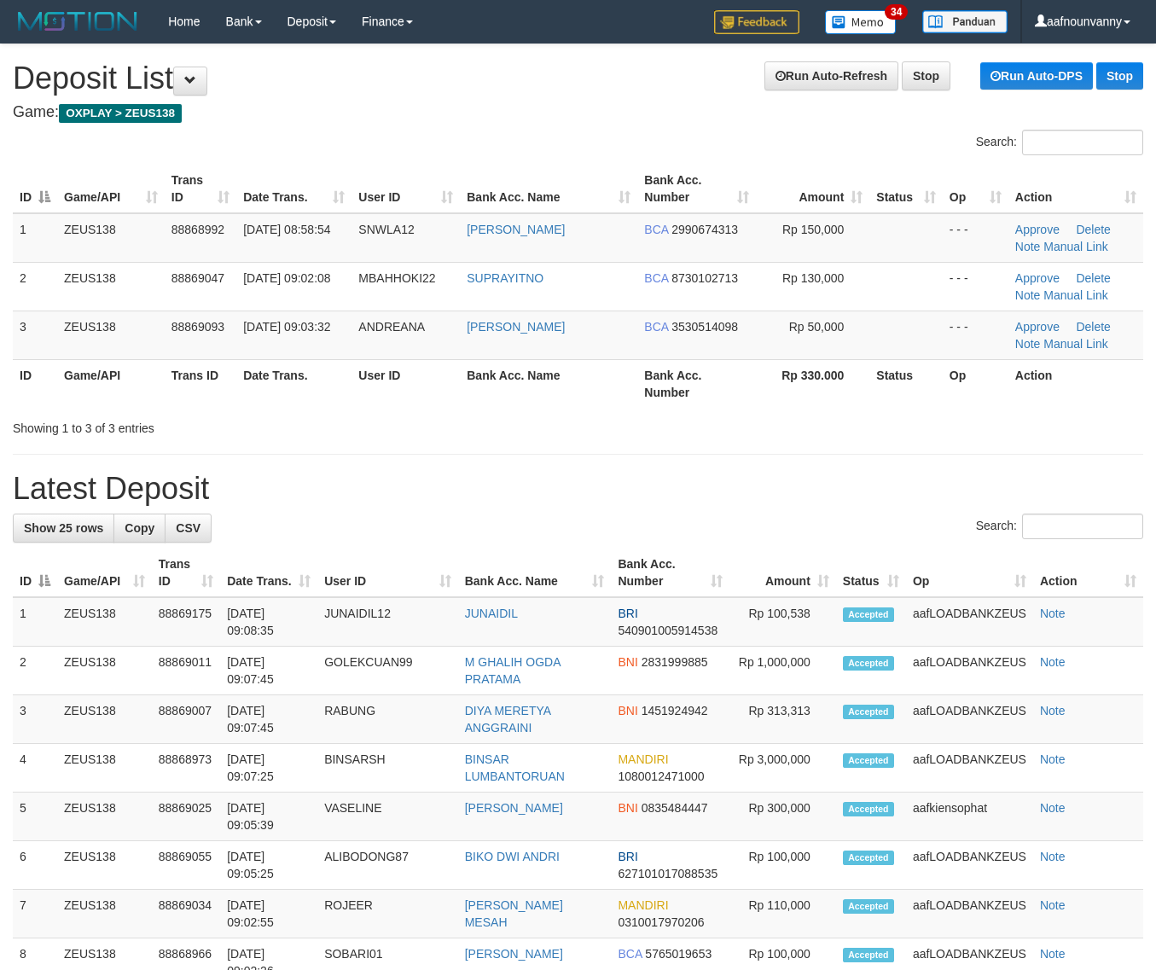
drag, startPoint x: 585, startPoint y: 444, endPoint x: 1152, endPoint y: 526, distance: 572.5
click at [727, 476] on div "**********" at bounding box center [578, 985] width 1156 height 1883
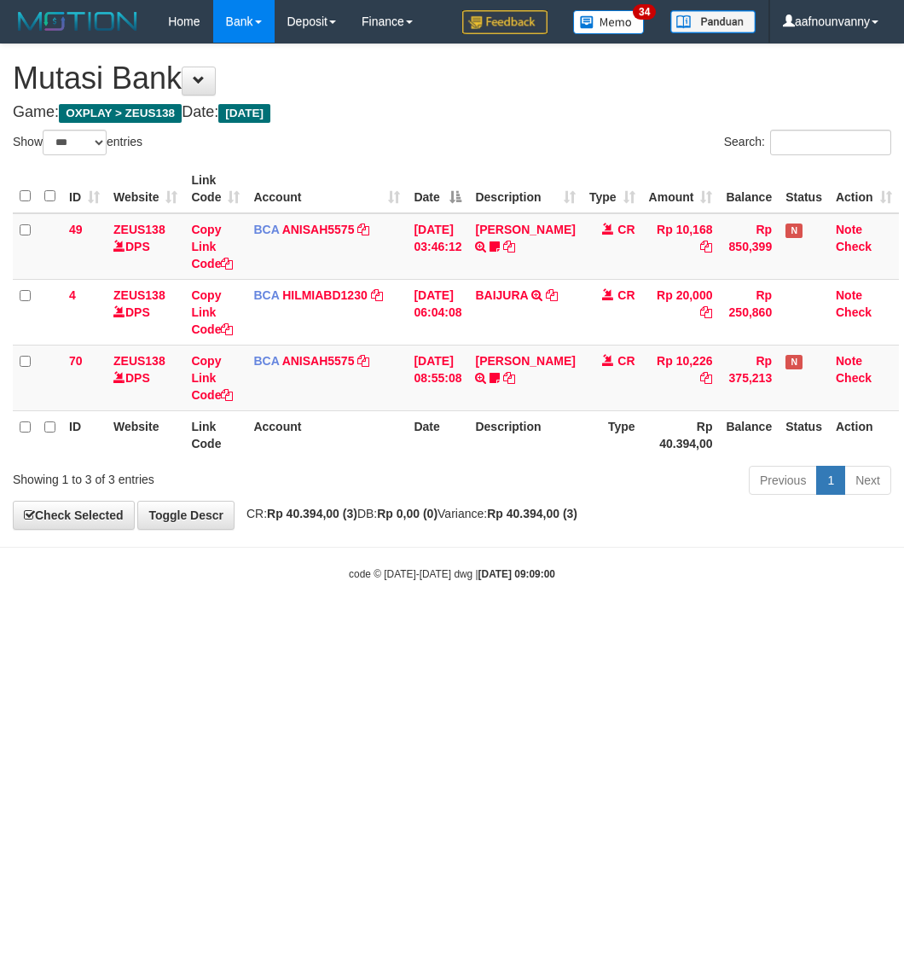
select select "***"
click at [356, 625] on html "Toggle navigation Home Bank Account List Load By Website Group [OXPLAY] ZEUS138…" at bounding box center [452, 312] width 904 height 625
select select "***"
click at [328, 625] on html "Toggle navigation Home Bank Account List Load By Website Group [OXPLAY] ZEUS138…" at bounding box center [452, 312] width 904 height 625
click at [330, 625] on html "Toggle navigation Home Bank Account List Load By Website Group [OXPLAY] ZEUS138…" at bounding box center [452, 312] width 904 height 625
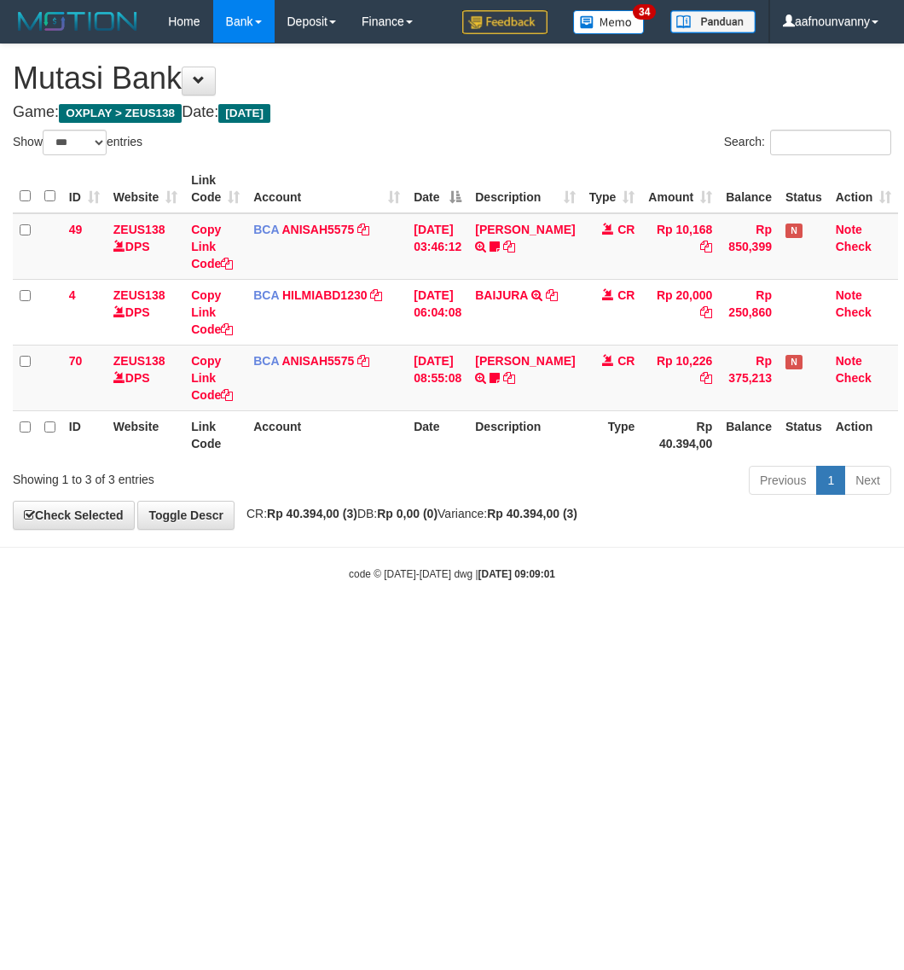
click at [335, 625] on html "Toggle navigation Home Bank Account List Load By Website Group [OXPLAY] ZEUS138…" at bounding box center [452, 312] width 904 height 625
click at [339, 625] on html "Toggle navigation Home Bank Account List Load By Website Group [OXPLAY] ZEUS138…" at bounding box center [452, 312] width 904 height 625
click at [341, 625] on html "Toggle navigation Home Bank Account List Load By Website Group [OXPLAY] ZEUS138…" at bounding box center [452, 312] width 904 height 625
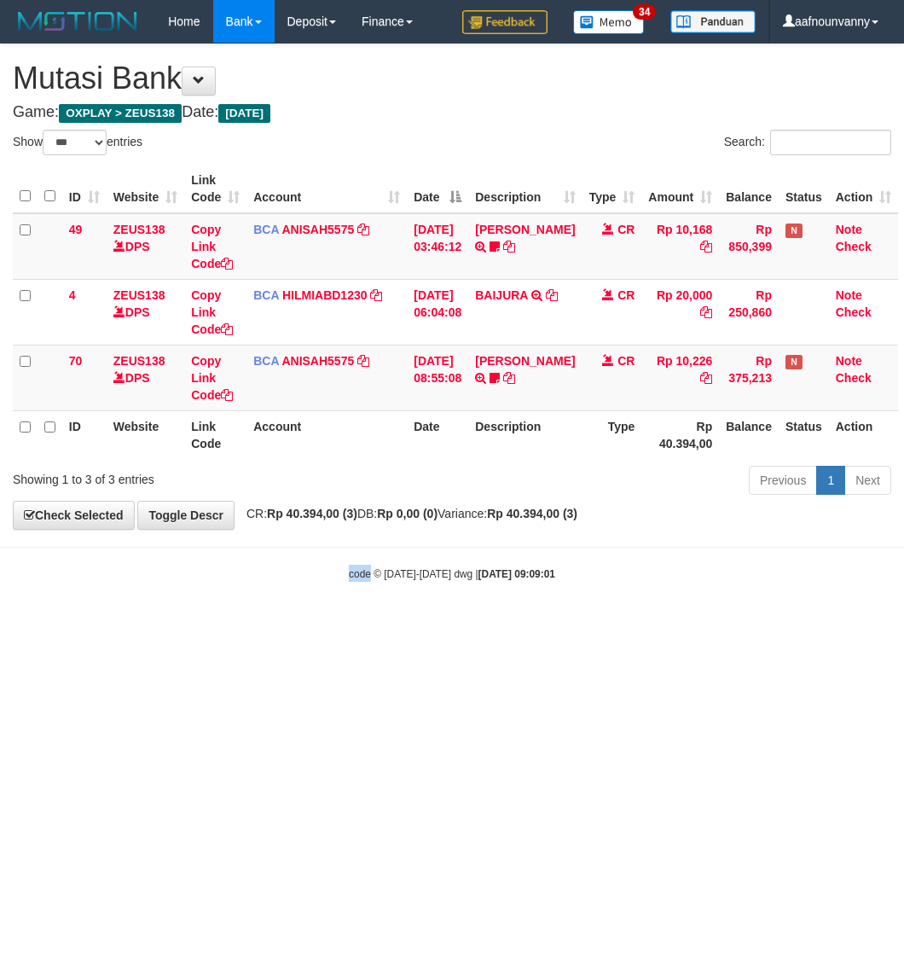
drag, startPoint x: 341, startPoint y: 625, endPoint x: 5, endPoint y: 514, distance: 354.2
click at [292, 599] on html "Toggle navigation Home Bank Account List Load By Website Group [OXPLAY] ZEUS138…" at bounding box center [452, 312] width 904 height 625
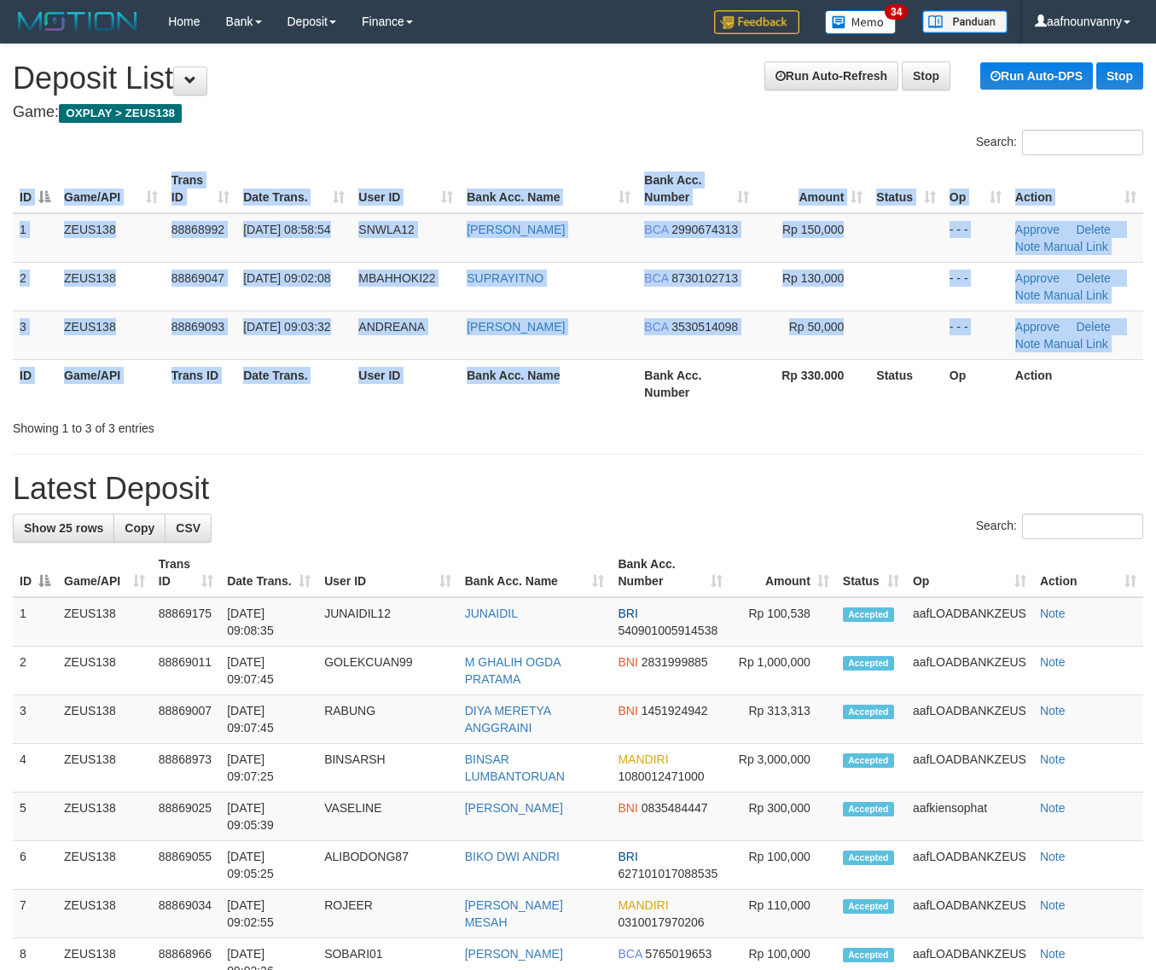
drag, startPoint x: 615, startPoint y: 407, endPoint x: 866, endPoint y: 462, distance: 256.9
click at [624, 410] on div "ID Game/API Trans ID Date Trans. User ID Bank Acc. Name Bank Acc. Number Amount…" at bounding box center [578, 286] width 1156 height 253
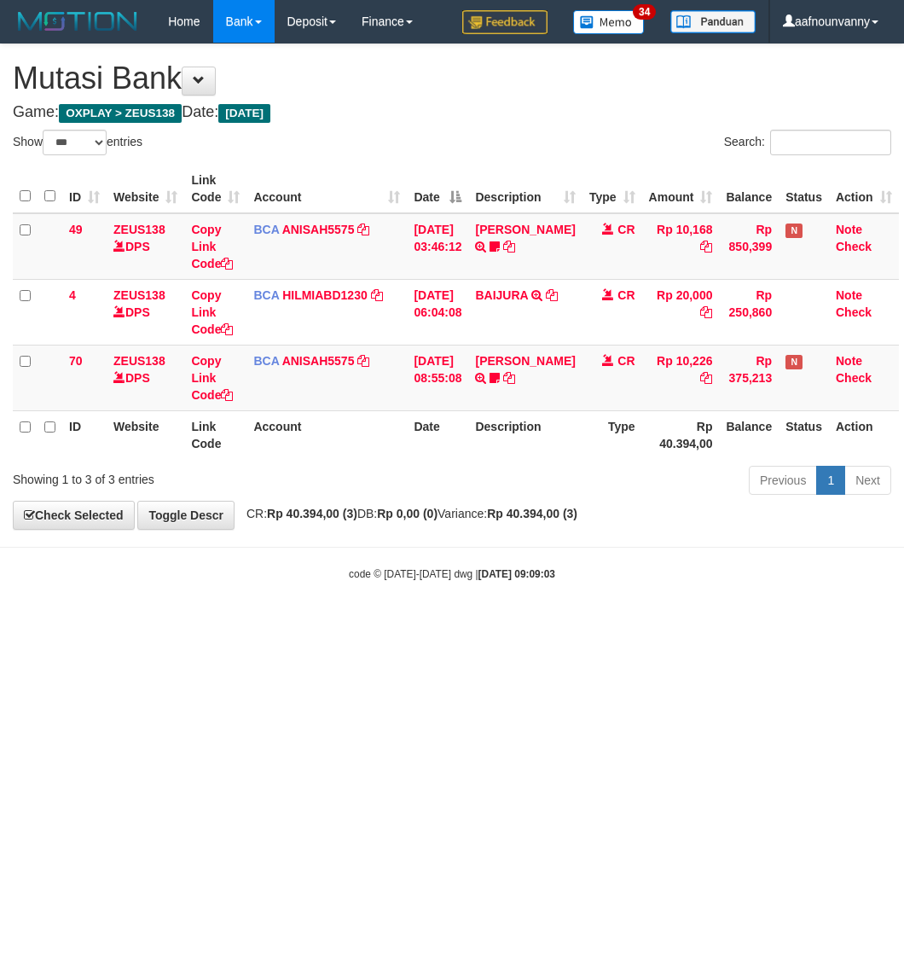
select select "***"
click at [452, 625] on html "Toggle navigation Home Bank Account List Load By Website Group [OXPLAY] ZEUS138…" at bounding box center [452, 312] width 904 height 625
click at [453, 625] on html "Toggle navigation Home Bank Account List Load By Website Group [OXPLAY] ZEUS138…" at bounding box center [452, 312] width 904 height 625
click at [456, 625] on html "Toggle navigation Home Bank Account List Load By Website Group [OXPLAY] ZEUS138…" at bounding box center [452, 312] width 904 height 625
click at [449, 625] on html "Toggle navigation Home Bank Account List Load By Website Group [OXPLAY] ZEUS138…" at bounding box center [452, 312] width 904 height 625
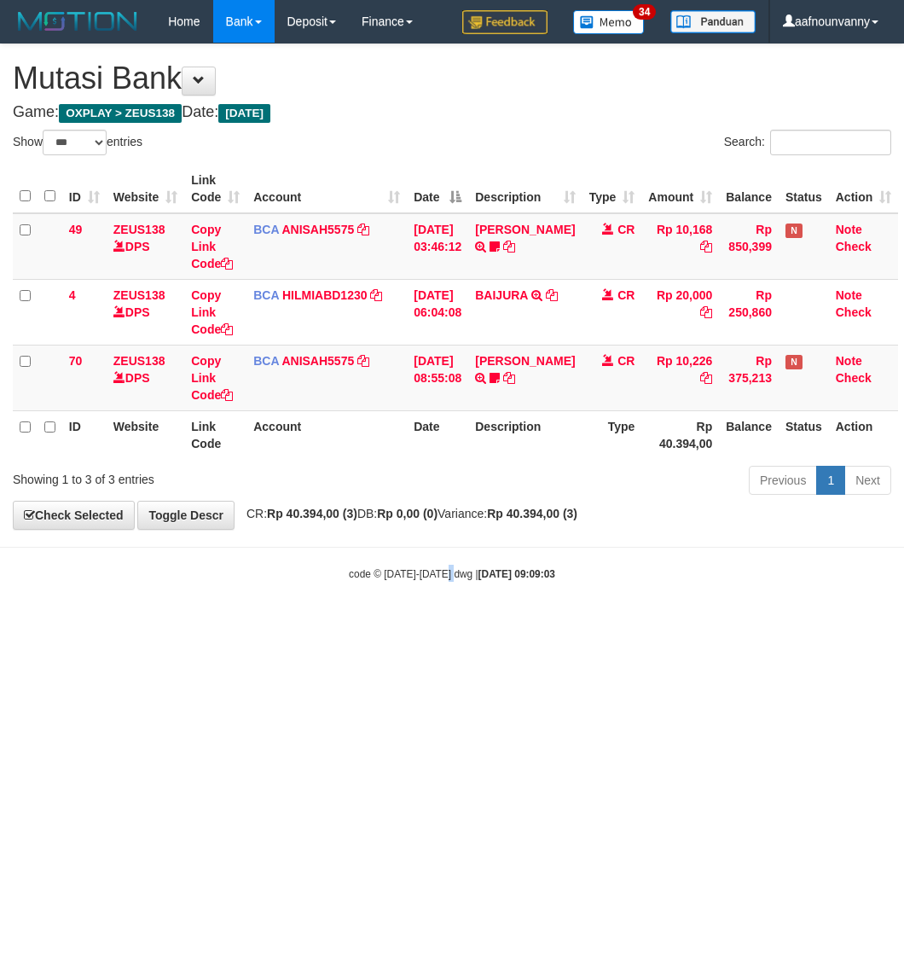
click at [445, 625] on html "Toggle navigation Home Bank Account List Load By Website Group [OXPLAY] ZEUS138…" at bounding box center [452, 312] width 904 height 625
drag, startPoint x: 433, startPoint y: 651, endPoint x: 424, endPoint y: 628, distance: 24.6
click at [429, 625] on html "Toggle navigation Home Bank Account List Load By Website Group [OXPLAY] ZEUS138…" at bounding box center [452, 312] width 904 height 625
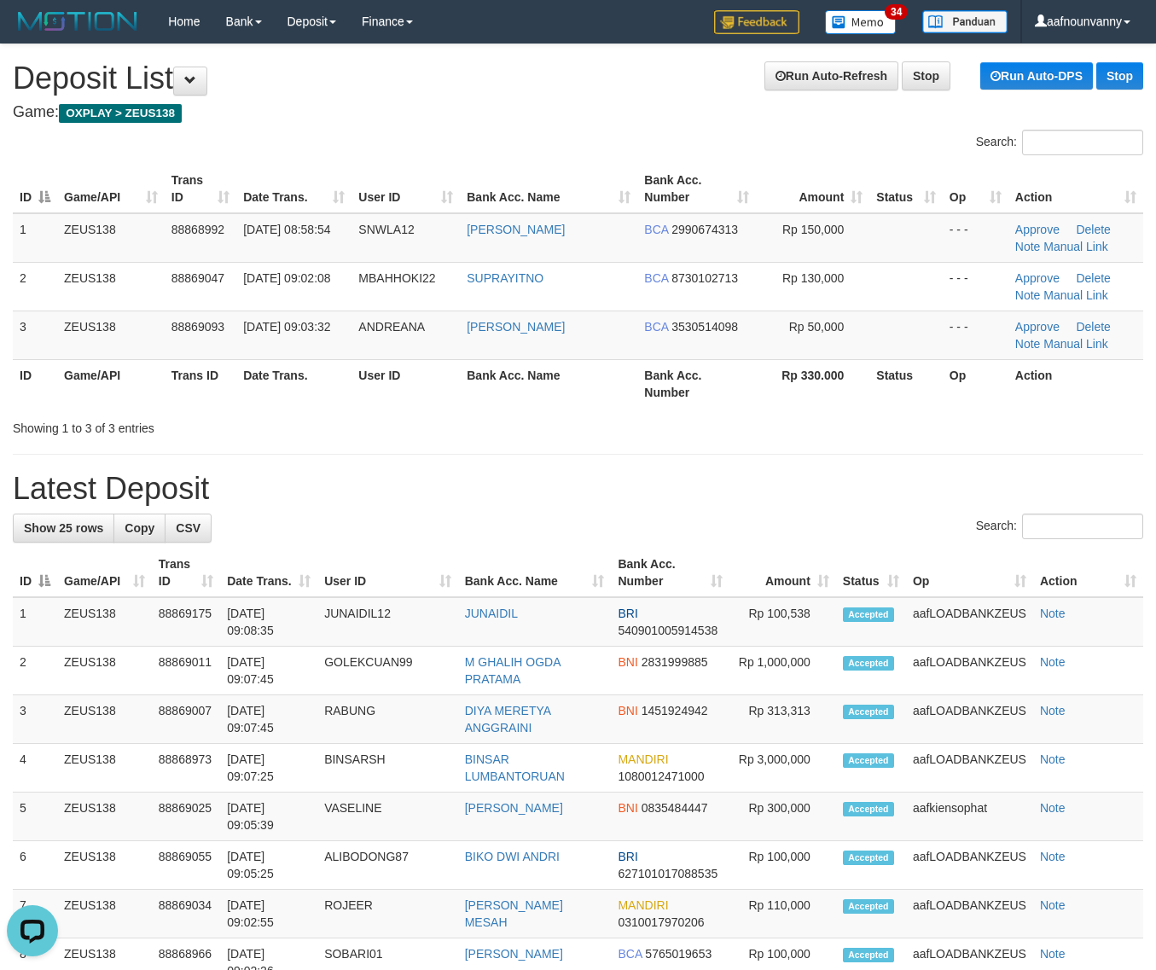
drag, startPoint x: 584, startPoint y: 445, endPoint x: 1166, endPoint y: 603, distance: 602.9
click at [675, 473] on div "**********" at bounding box center [578, 985] width 1156 height 1883
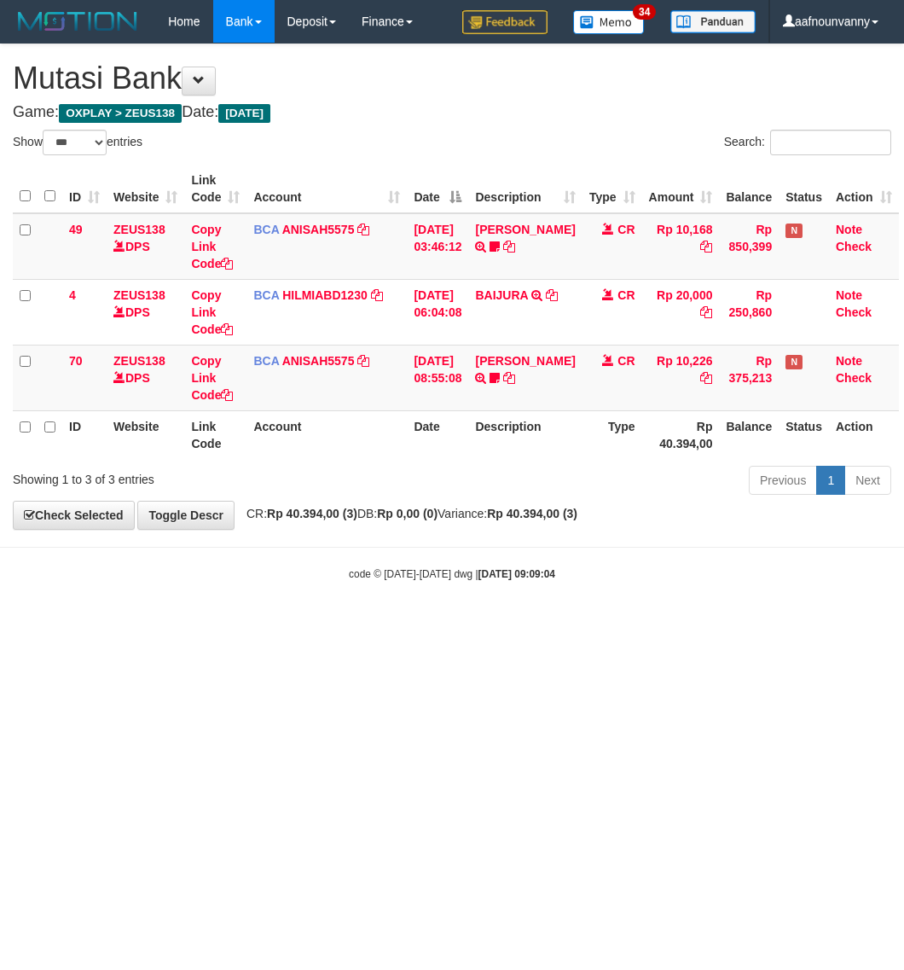
select select "***"
click at [346, 625] on html "Toggle navigation Home Bank Account List Load By Website Group [OXPLAY] ZEUS138…" at bounding box center [452, 312] width 904 height 625
click at [358, 625] on html "Toggle navigation Home Bank Account List Load By Website Group [OXPLAY] ZEUS138…" at bounding box center [452, 312] width 904 height 625
select select "***"
drag, startPoint x: 0, startPoint y: 0, endPoint x: 407, endPoint y: 615, distance: 737.6
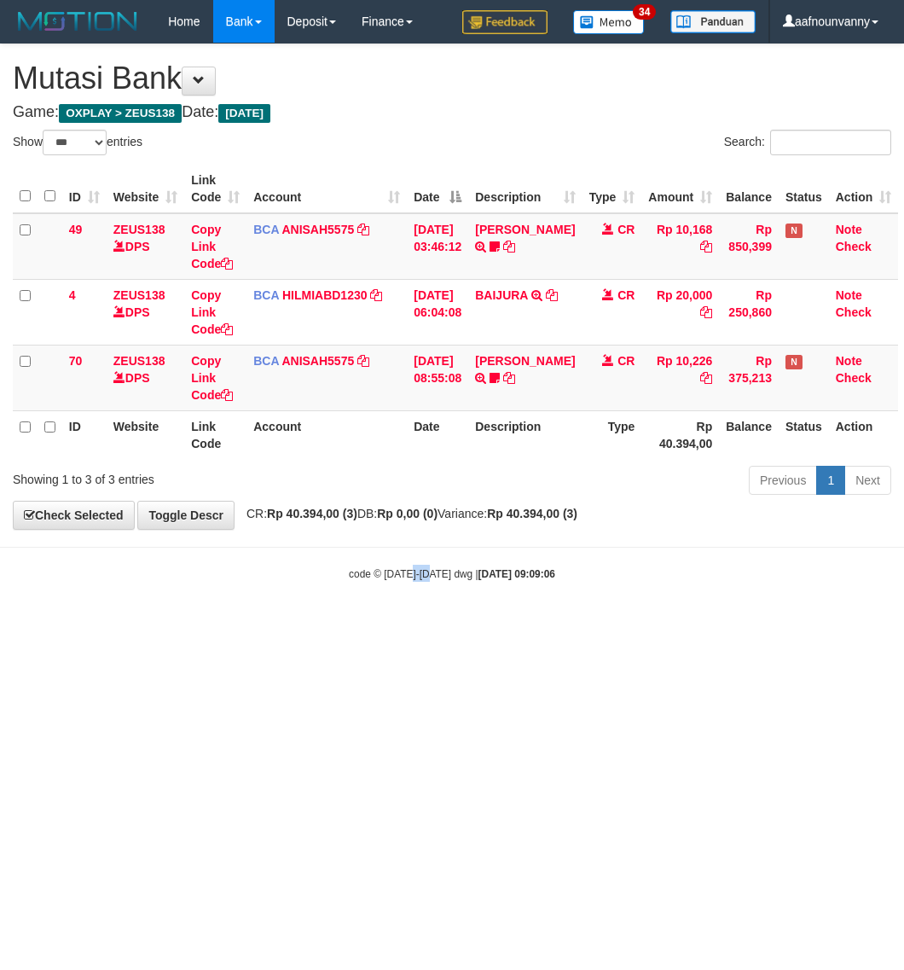
click at [407, 615] on body "Toggle navigation Home Bank Account List Load By Website Group [OXPLAY] ZEUS138…" at bounding box center [452, 312] width 904 height 625
select select "***"
click at [410, 616] on body "Toggle navigation Home Bank Account List Load By Website Group [OXPLAY] ZEUS138…" at bounding box center [452, 312] width 904 height 625
click at [410, 619] on body "Toggle navigation Home Bank Account List Load By Website Group [OXPLAY] ZEUS138…" at bounding box center [452, 312] width 904 height 625
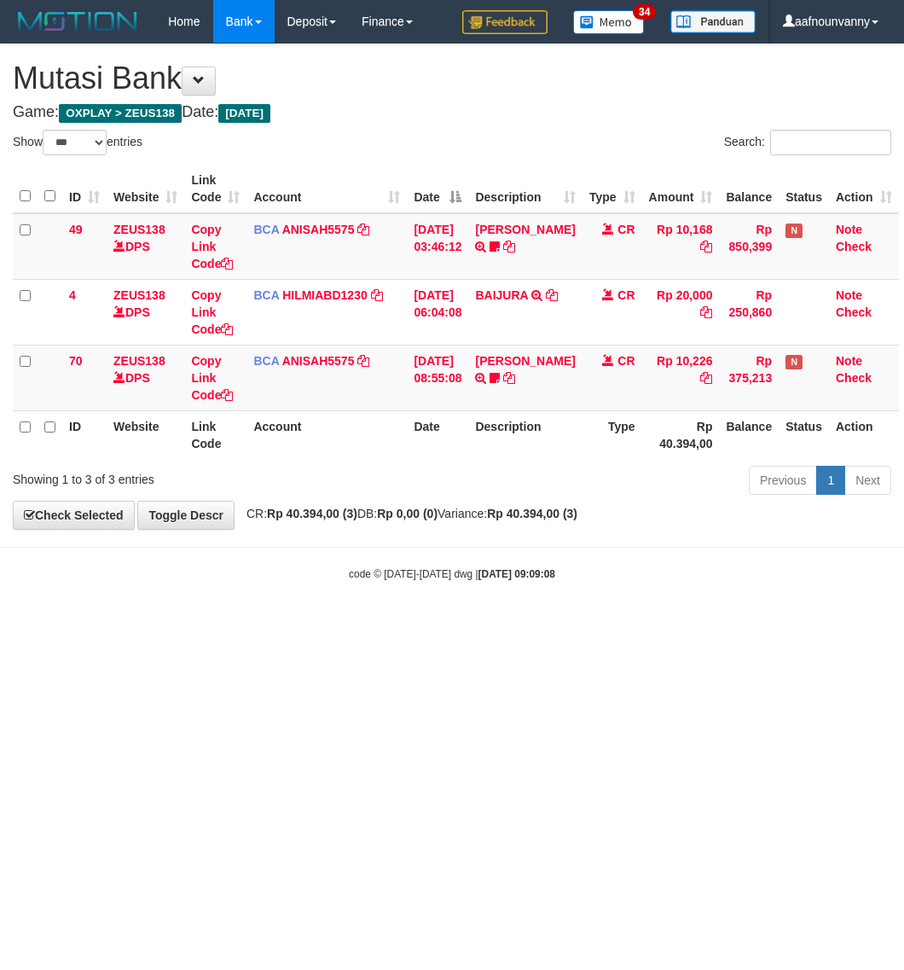
select select "***"
click at [407, 619] on body "Toggle navigation Home Bank Account List Load By Website Group [OXPLAY] ZEUS138…" at bounding box center [452, 312] width 904 height 625
select select "***"
click at [410, 625] on html "Toggle navigation Home Bank Account List Load By Website Group [OXPLAY] ZEUS138…" at bounding box center [452, 312] width 904 height 625
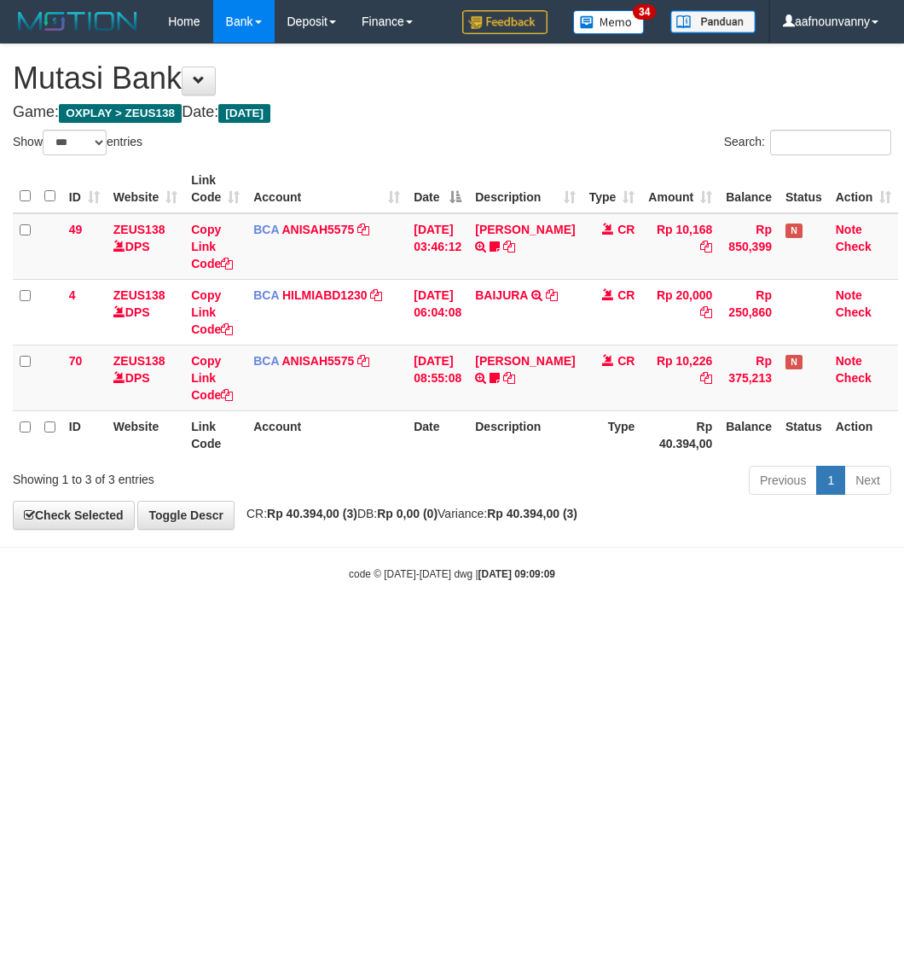
click at [399, 625] on html "Toggle navigation Home Bank Account List Load By Website Group [OXPLAY] ZEUS138…" at bounding box center [452, 312] width 904 height 625
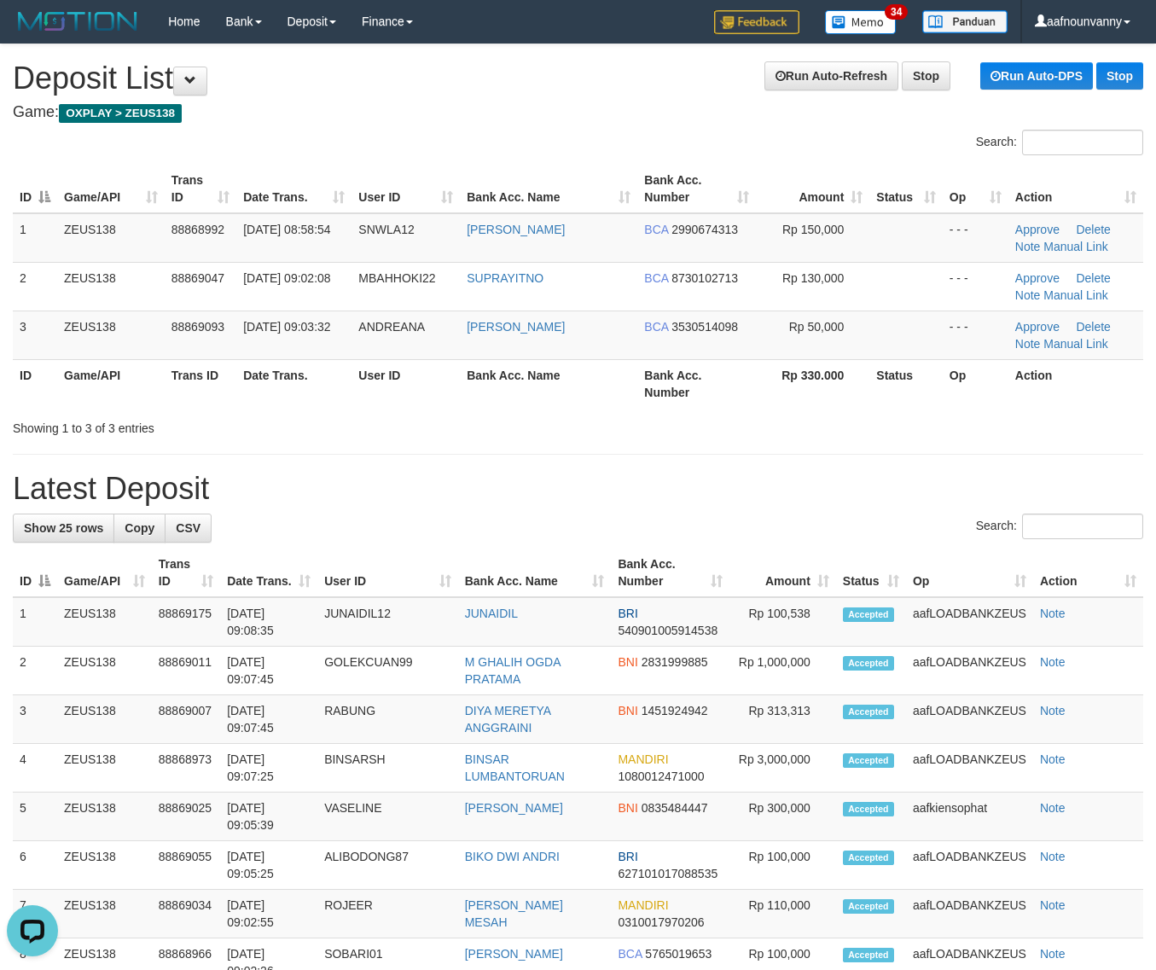
drag, startPoint x: 678, startPoint y: 442, endPoint x: 1163, endPoint y: 581, distance: 504.1
click at [695, 457] on div "**********" at bounding box center [578, 985] width 1156 height 1883
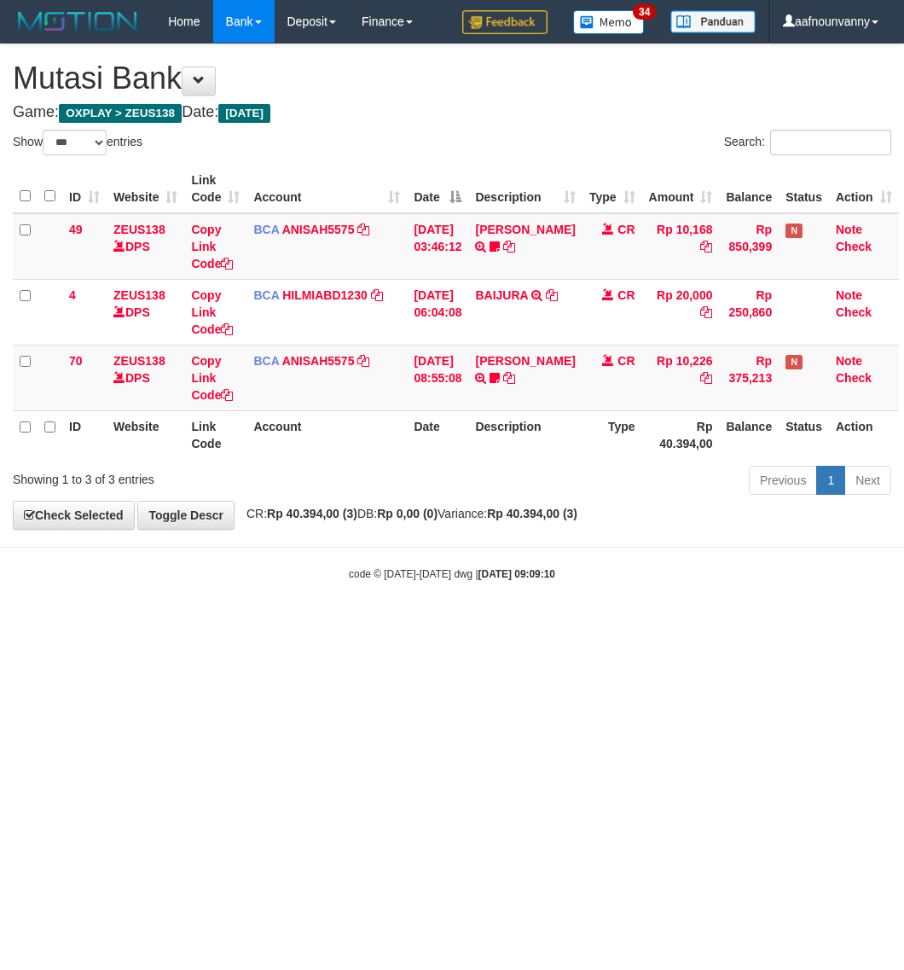
select select "***"
click at [425, 625] on html "Toggle navigation Home Bank Account List Load By Website Group [OXPLAY] ZEUS138…" at bounding box center [452, 312] width 904 height 625
select select "***"
click at [424, 625] on html "Toggle navigation Home Bank Account List Load By Website Group [OXPLAY] ZEUS138…" at bounding box center [452, 312] width 904 height 625
click at [427, 625] on html "Toggle navigation Home Bank Account List Load By Website Group [OXPLAY] ZEUS138…" at bounding box center [452, 312] width 904 height 625
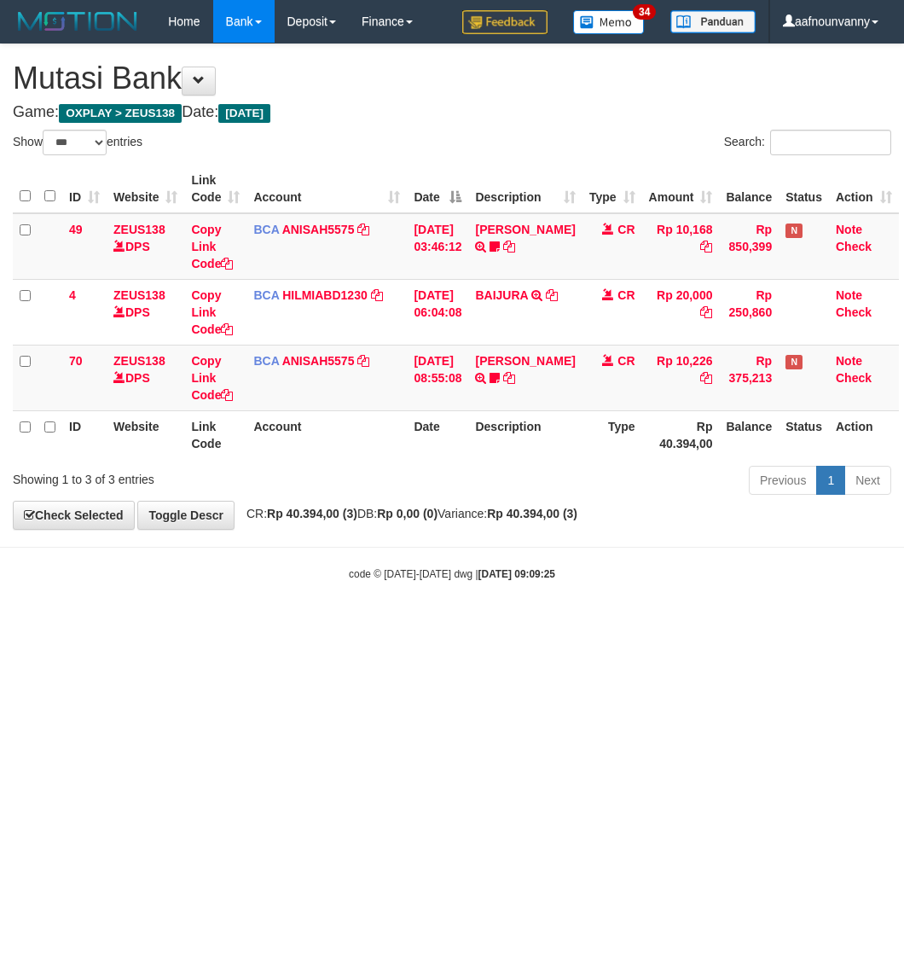
select select "***"
click at [461, 625] on html "Toggle navigation Home Bank Account List Load By Website Group [OXPLAY] ZEUS138…" at bounding box center [452, 312] width 904 height 625
click at [466, 625] on html "Toggle navigation Home Bank Account List Load By Website Group [OXPLAY] ZEUS138…" at bounding box center [452, 312] width 904 height 625
select select "***"
click at [527, 625] on html "Toggle navigation Home Bank Account List Load By Website Group [OXPLAY] ZEUS138…" at bounding box center [452, 312] width 904 height 625
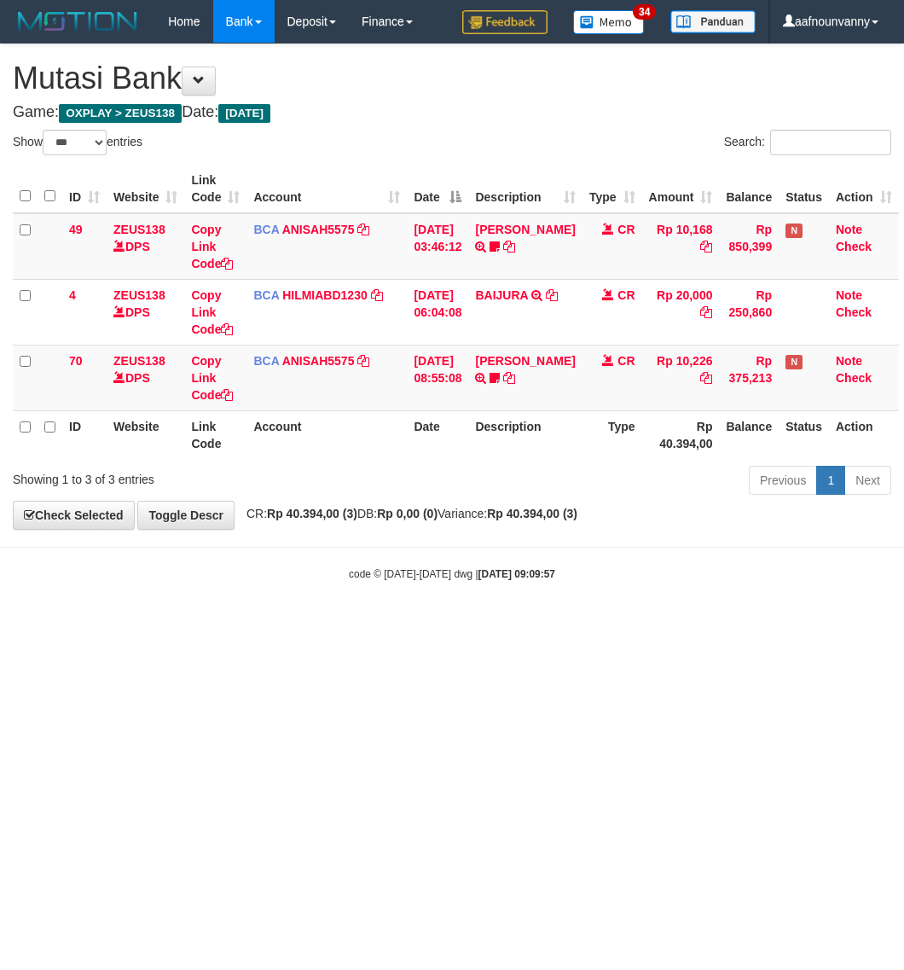
select select "***"
click at [747, 625] on html "Toggle navigation Home Bank Account List Load By Website Group [OXPLAY] ZEUS138…" at bounding box center [452, 312] width 904 height 625
select select "***"
click at [612, 625] on html "Toggle navigation Home Bank Account List Load By Website Group [OXPLAY] ZEUS138…" at bounding box center [452, 312] width 904 height 625
select select "***"
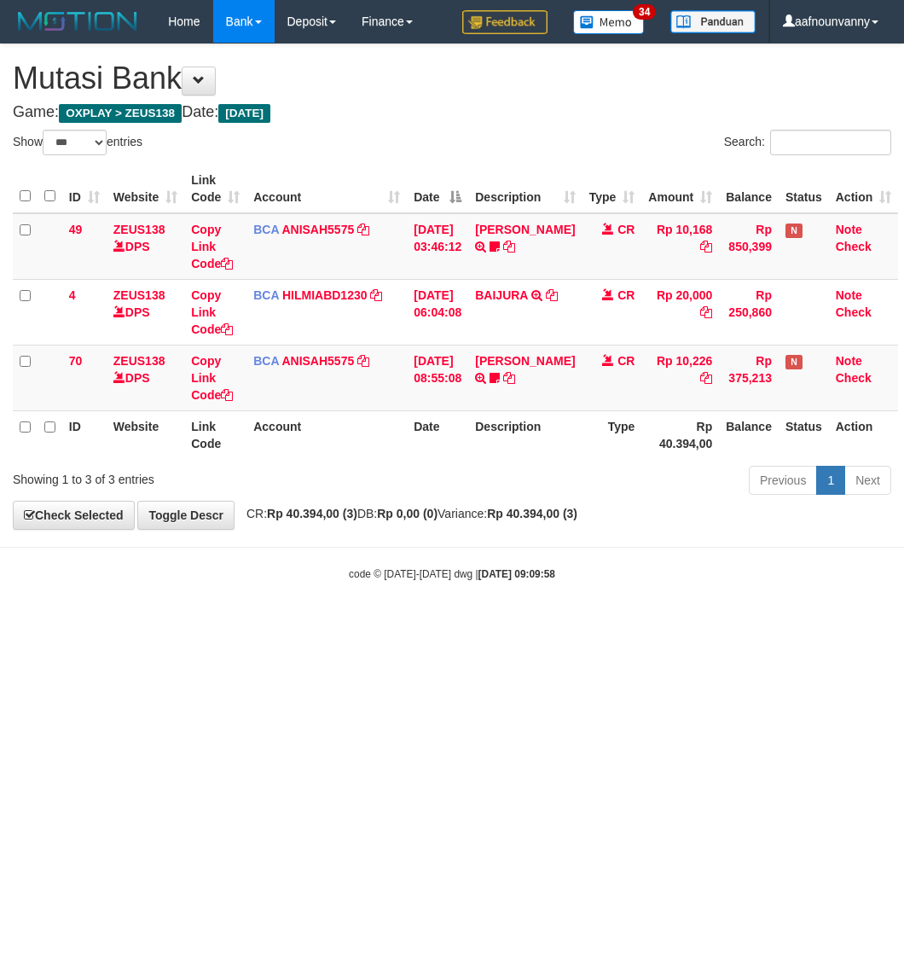
click at [611, 625] on html "Toggle navigation Home Bank Account List Load By Website Group [OXPLAY] ZEUS138…" at bounding box center [452, 312] width 904 height 625
drag, startPoint x: 611, startPoint y: 709, endPoint x: 621, endPoint y: 711, distance: 10.4
click at [621, 625] on html "Toggle navigation Home Bank Account List Load By Website Group [OXPLAY] ZEUS138…" at bounding box center [452, 312] width 904 height 625
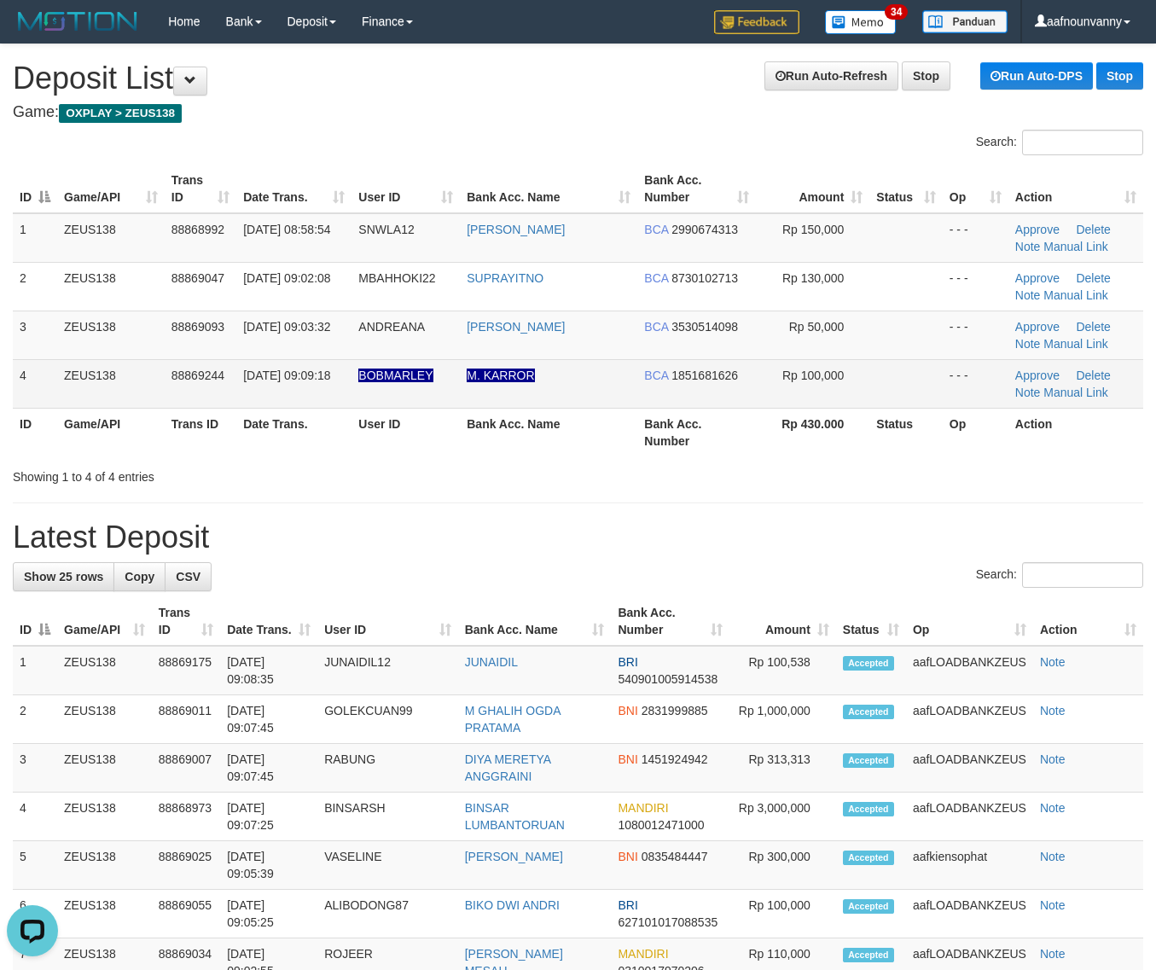
click at [633, 367] on tbody "1 ZEUS138 88868992 01/10/2025 08:58:54 SNWLA12 ADE PATRIA BCA 2990674313 Rp 150…" at bounding box center [578, 310] width 1130 height 195
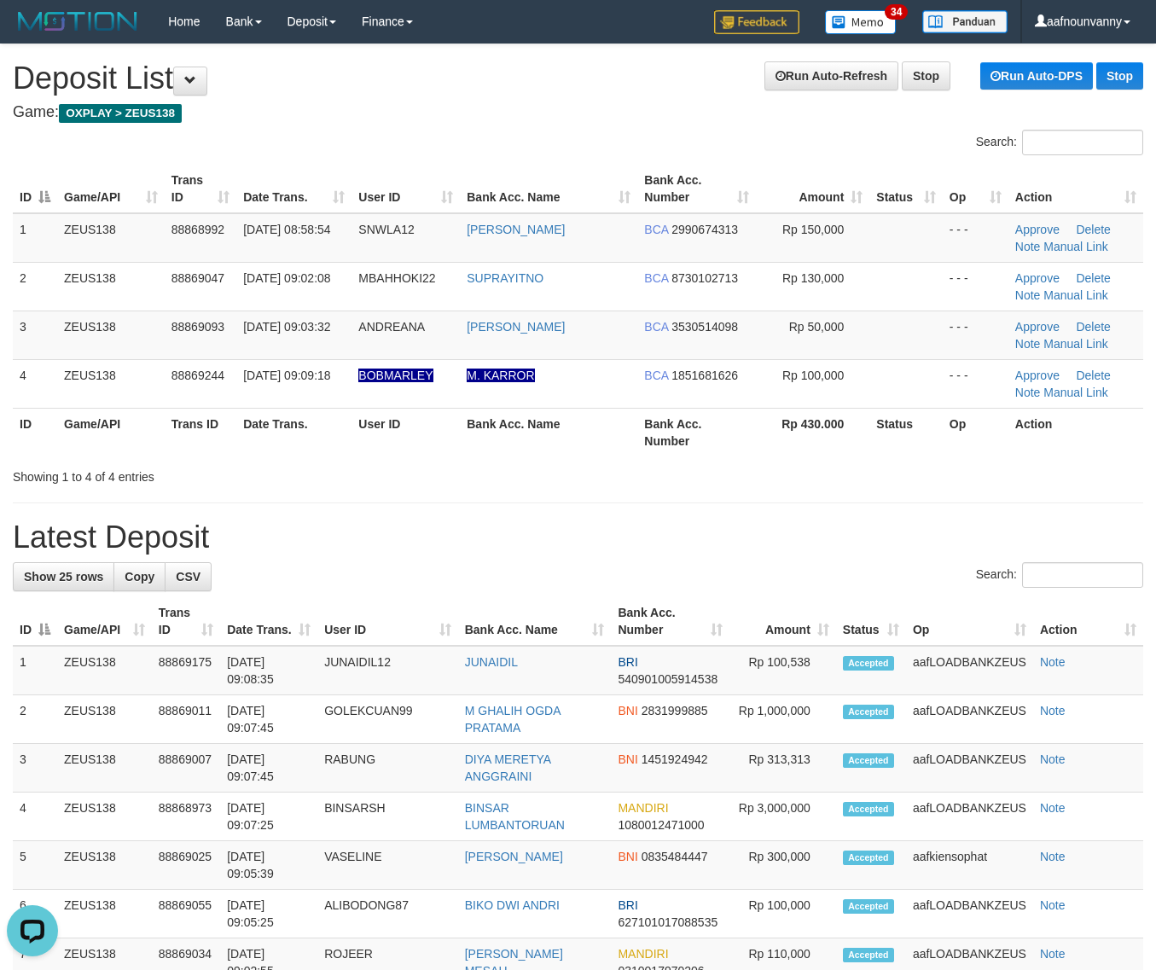
click at [816, 484] on div "Search: ID Game/API Trans ID Date Trans. User ID Bank Acc. Name Bank Acc. Numbe…" at bounding box center [578, 308] width 1130 height 356
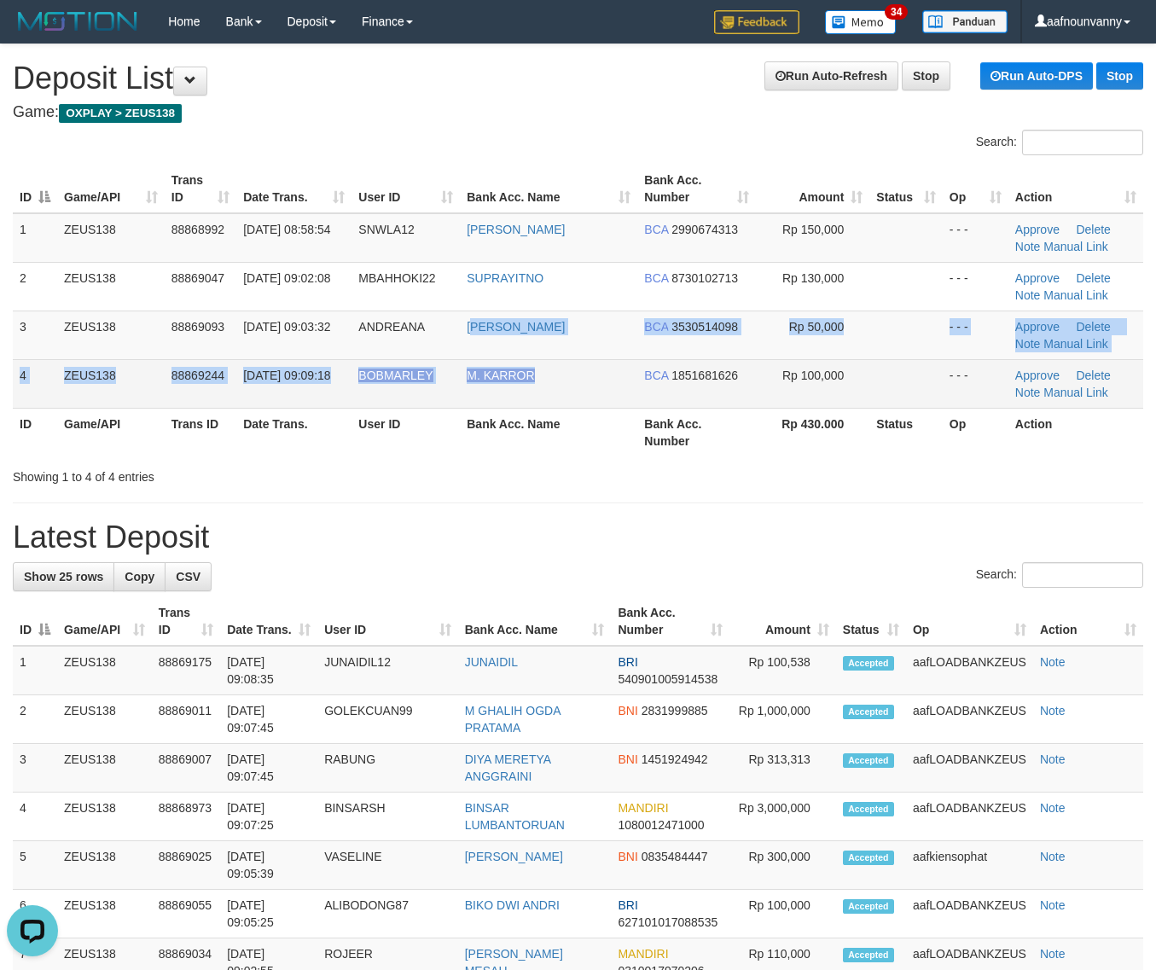
drag, startPoint x: 560, startPoint y: 377, endPoint x: 1171, endPoint y: 581, distance: 644.0
click at [644, 410] on table "ID Game/API Trans ID Date Trans. User ID Bank Acc. Name Bank Acc. Number Amount…" at bounding box center [578, 311] width 1130 height 292
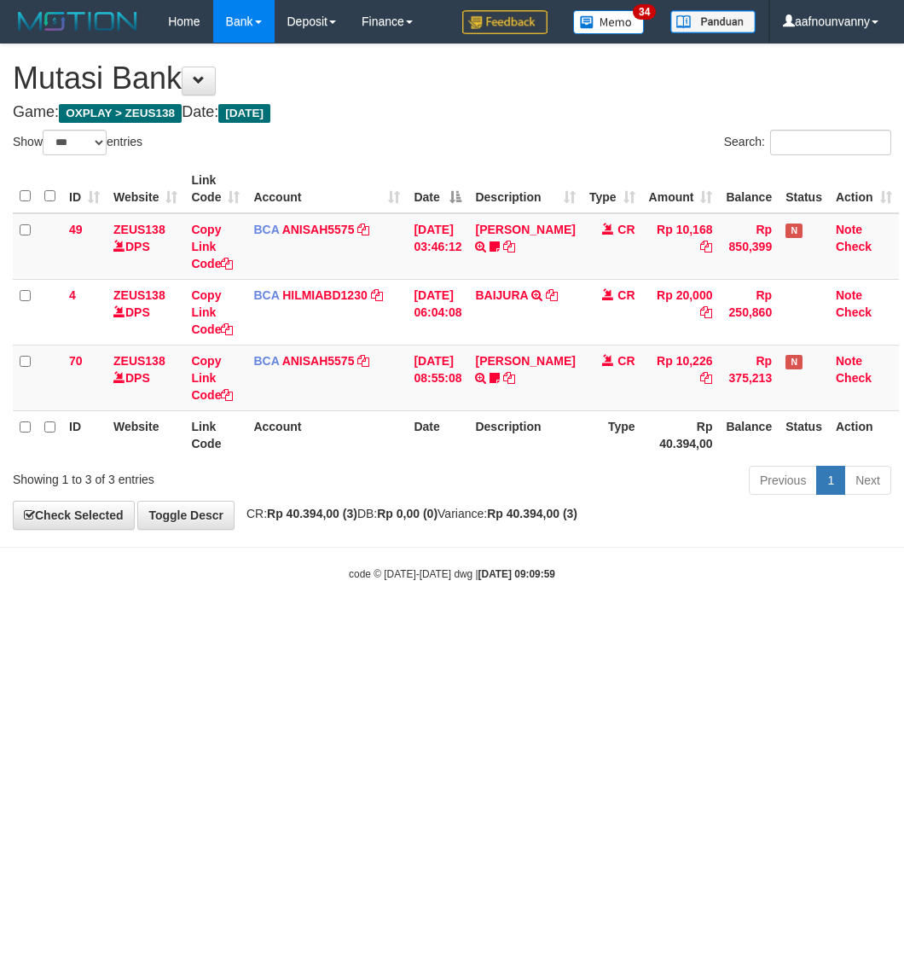
select select "***"
drag, startPoint x: 403, startPoint y: 812, endPoint x: 410, endPoint y: 807, distance: 9.2
click at [410, 625] on html "Toggle navigation Home Bank Account List Load By Website Group [OXPLAY] ZEUS138…" at bounding box center [452, 312] width 904 height 625
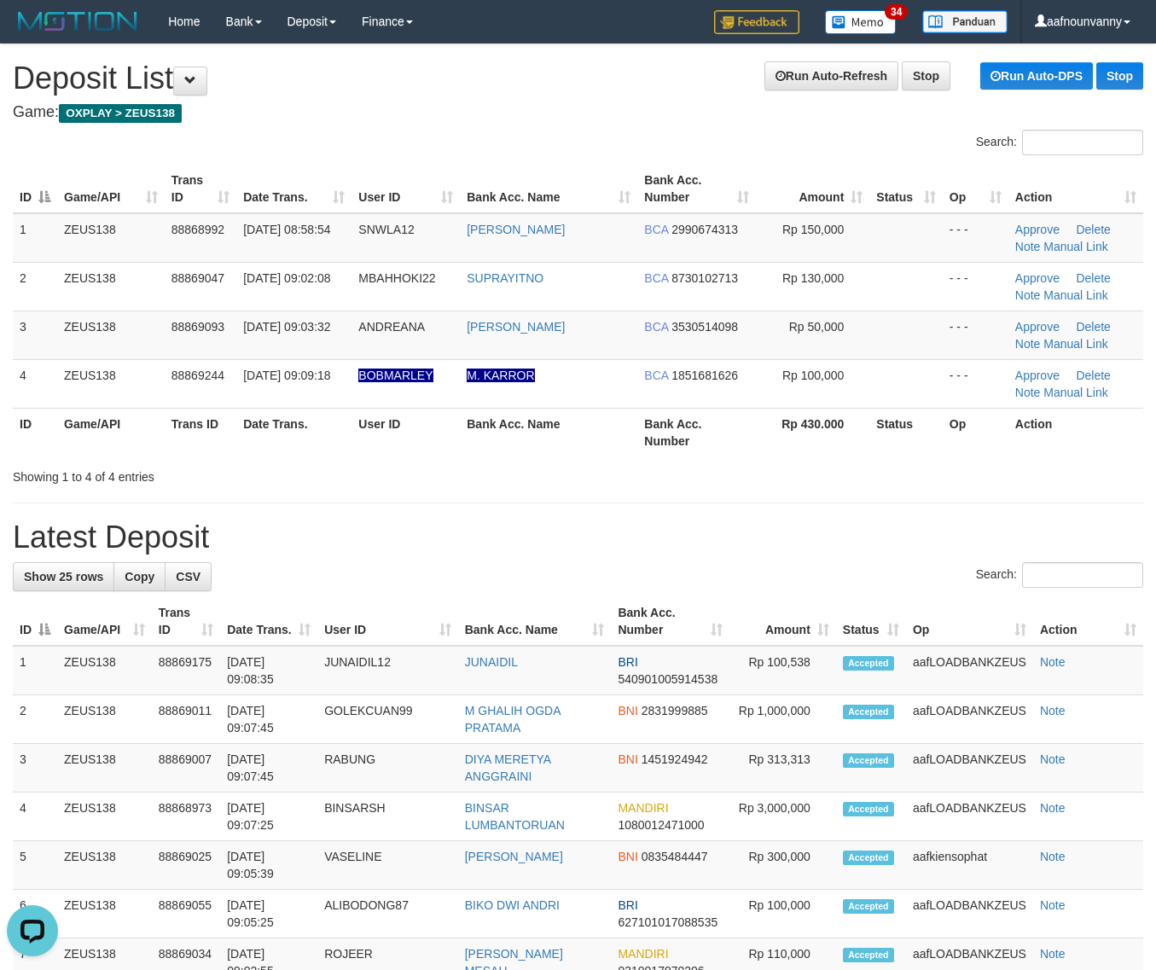
click at [786, 436] on tr "ID Game/API Trans ID Date Trans. User ID Bank Acc. Name Bank Acc. Number Rp 430…" at bounding box center [578, 432] width 1130 height 49
drag, startPoint x: 809, startPoint y: 466, endPoint x: 1171, endPoint y: 561, distance: 373.9
click at [832, 482] on div "Showing 1 to 4 of 4 entries" at bounding box center [578, 474] width 1156 height 24
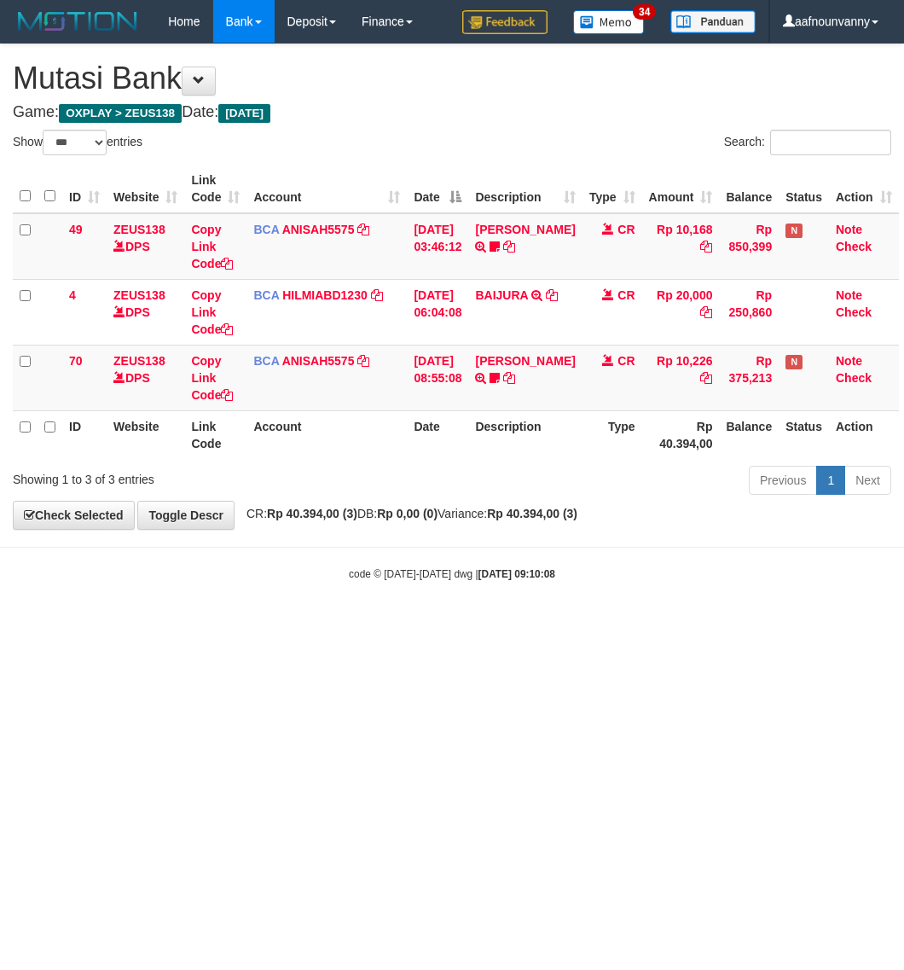
select select "***"
click at [91, 600] on body "Toggle navigation Home Bank Account List Load By Website Group [OXPLAY] ZEUS138…" at bounding box center [452, 312] width 904 height 625
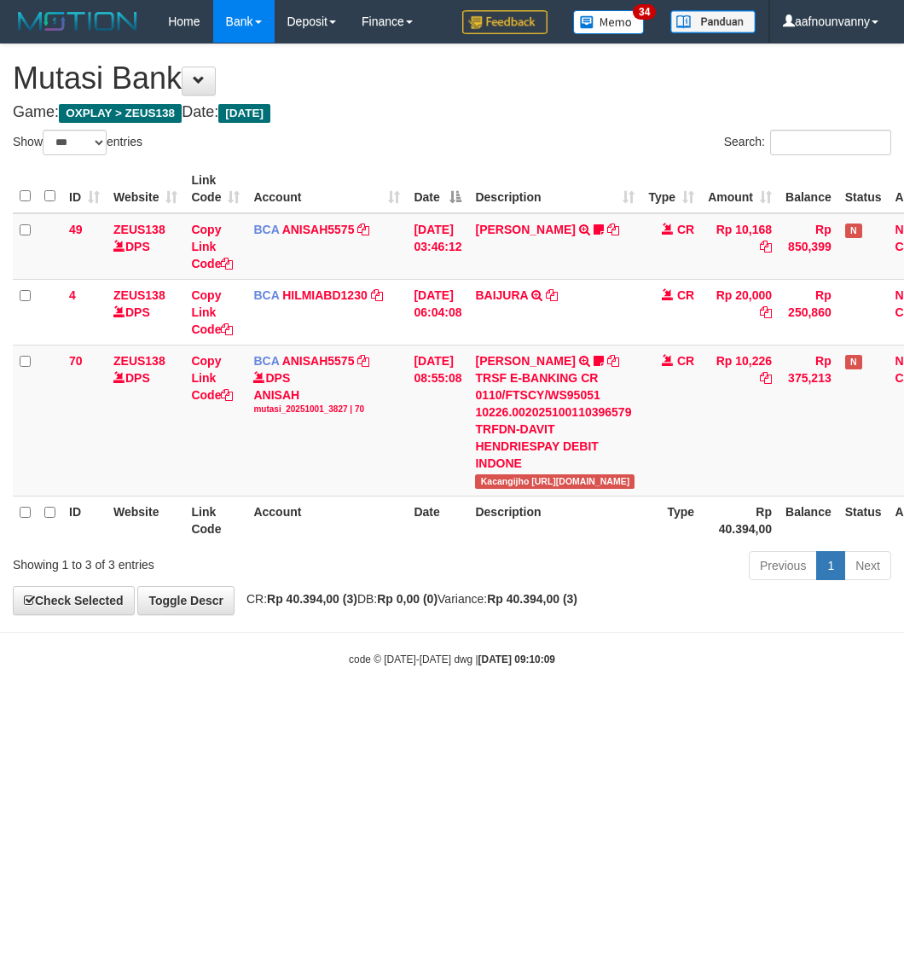
select select "***"
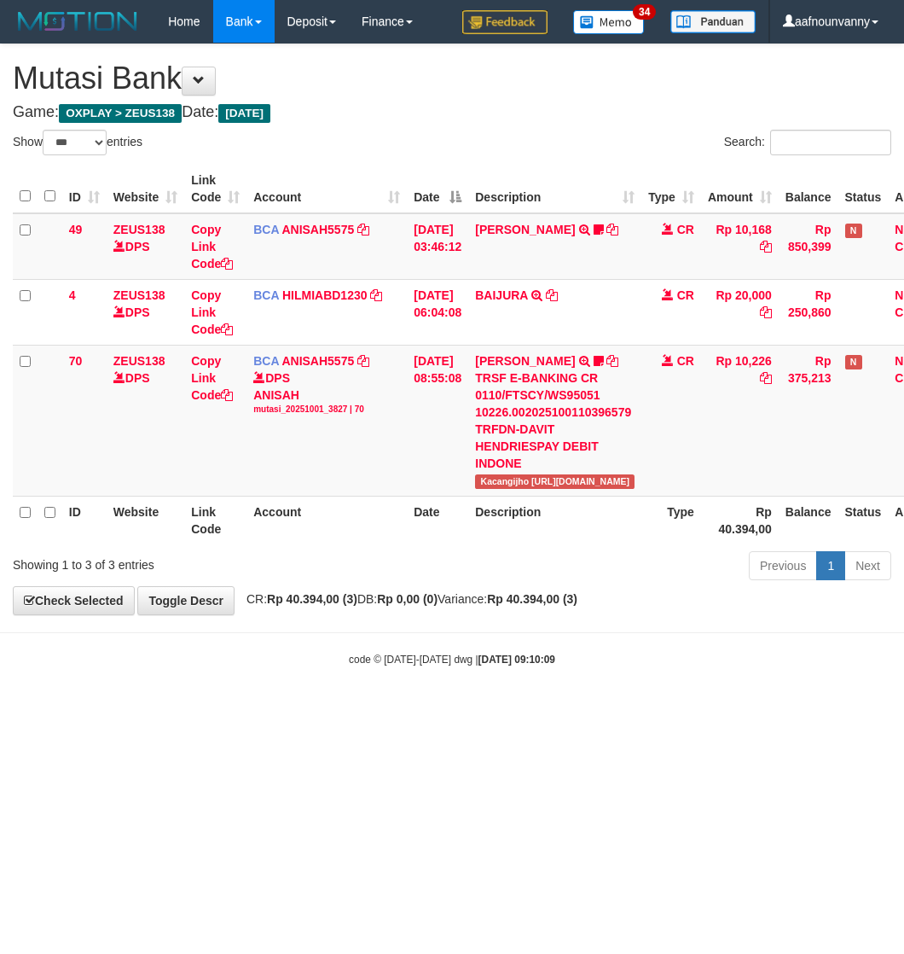
drag, startPoint x: 236, startPoint y: 644, endPoint x: 4, endPoint y: 566, distance: 245.0
click at [206, 632] on body "Toggle navigation Home Bank Account List Load By Website Group [OXPLAY] ZEUS138…" at bounding box center [452, 355] width 904 height 710
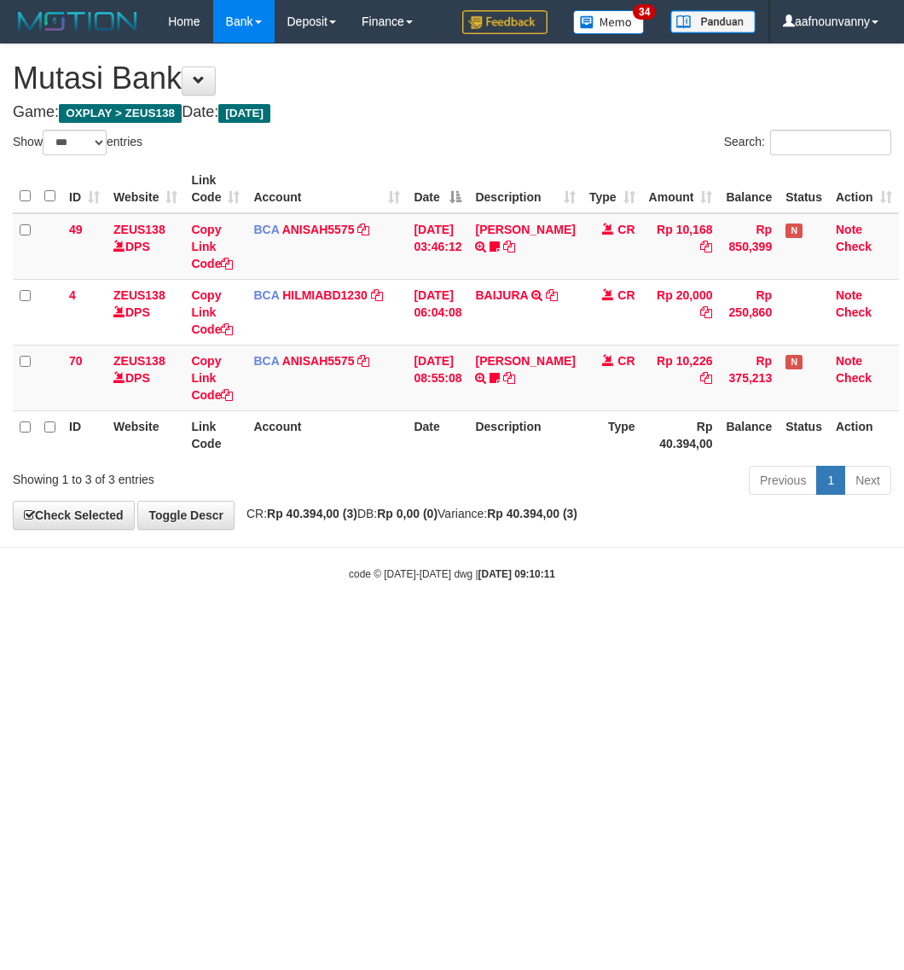
select select "***"
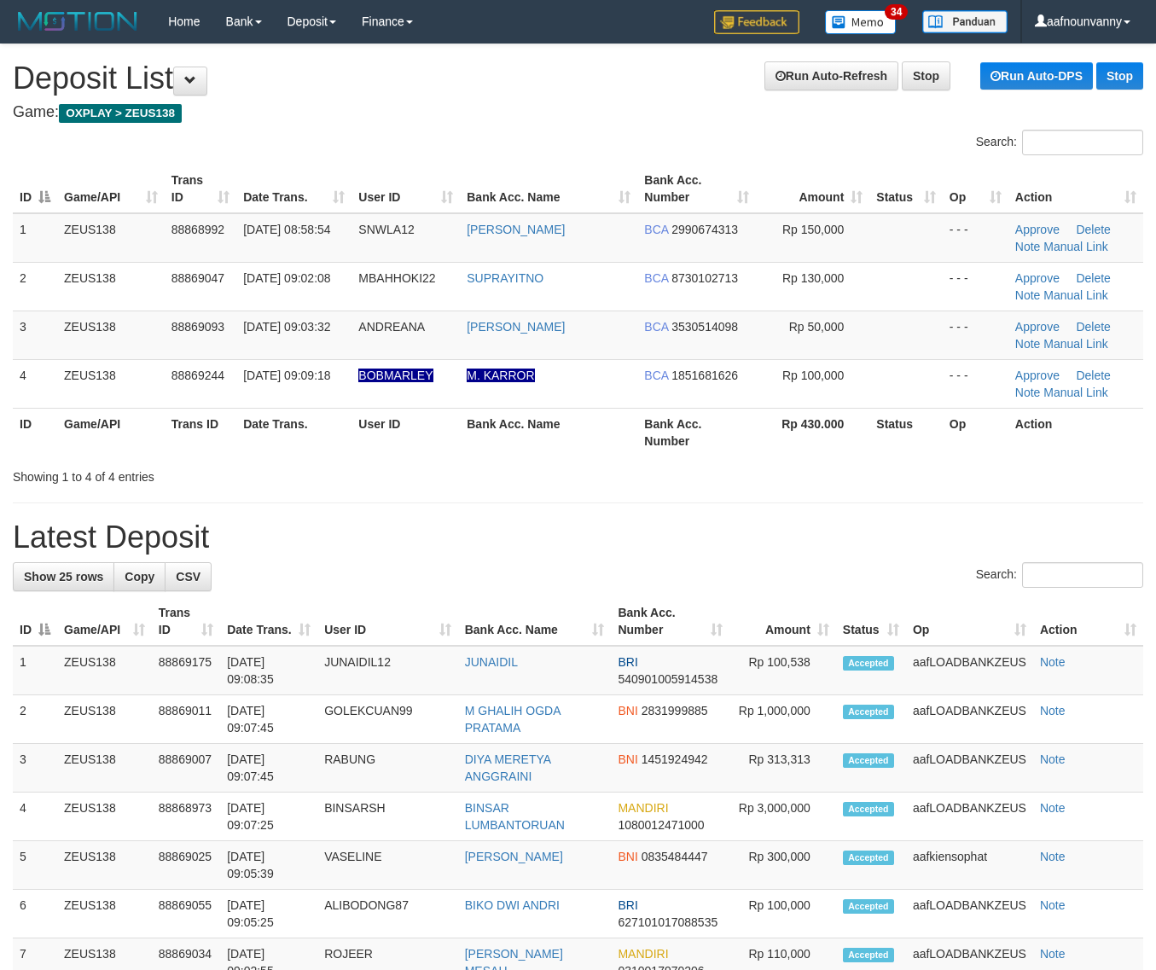
drag, startPoint x: 0, startPoint y: 0, endPoint x: 1165, endPoint y: 608, distance: 1313.9
drag, startPoint x: 623, startPoint y: 508, endPoint x: 785, endPoint y: 573, distance: 174.9
drag, startPoint x: 894, startPoint y: 538, endPoint x: 1165, endPoint y: 625, distance: 284.7
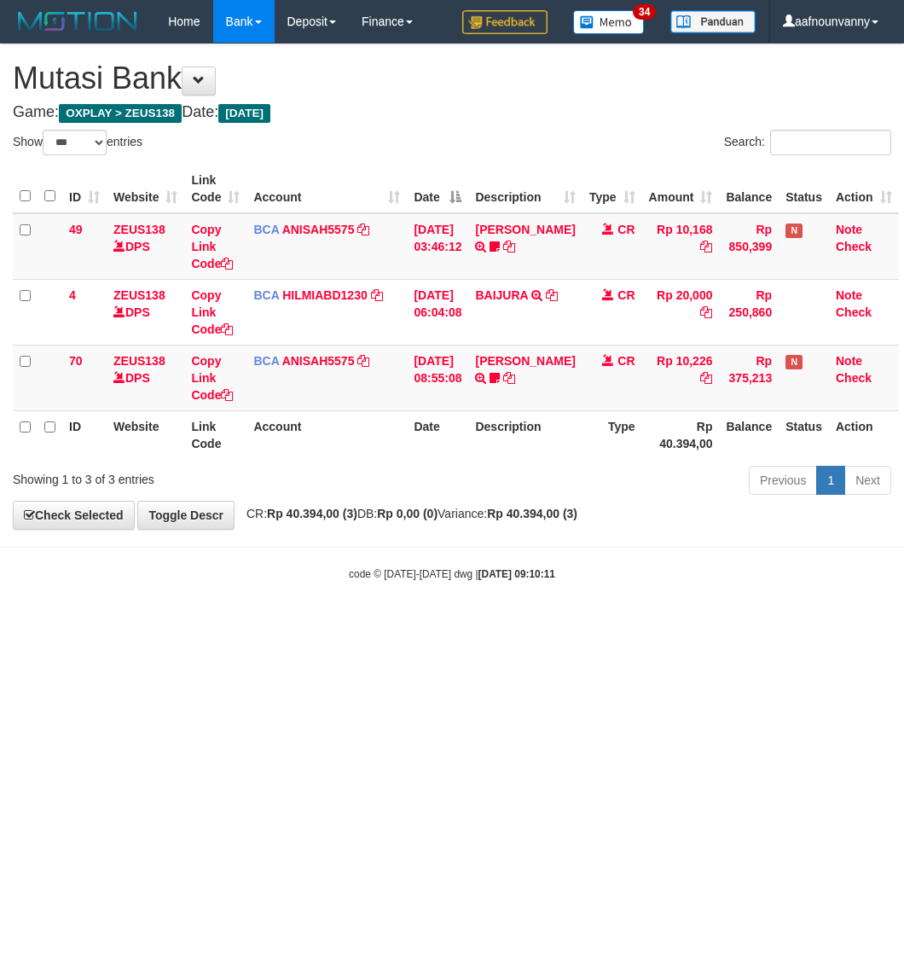
select select "***"
click at [169, 625] on html "Toggle navigation Home Bank Account List Load By Website Group [OXPLAY] ZEUS138…" at bounding box center [452, 312] width 904 height 625
select select "***"
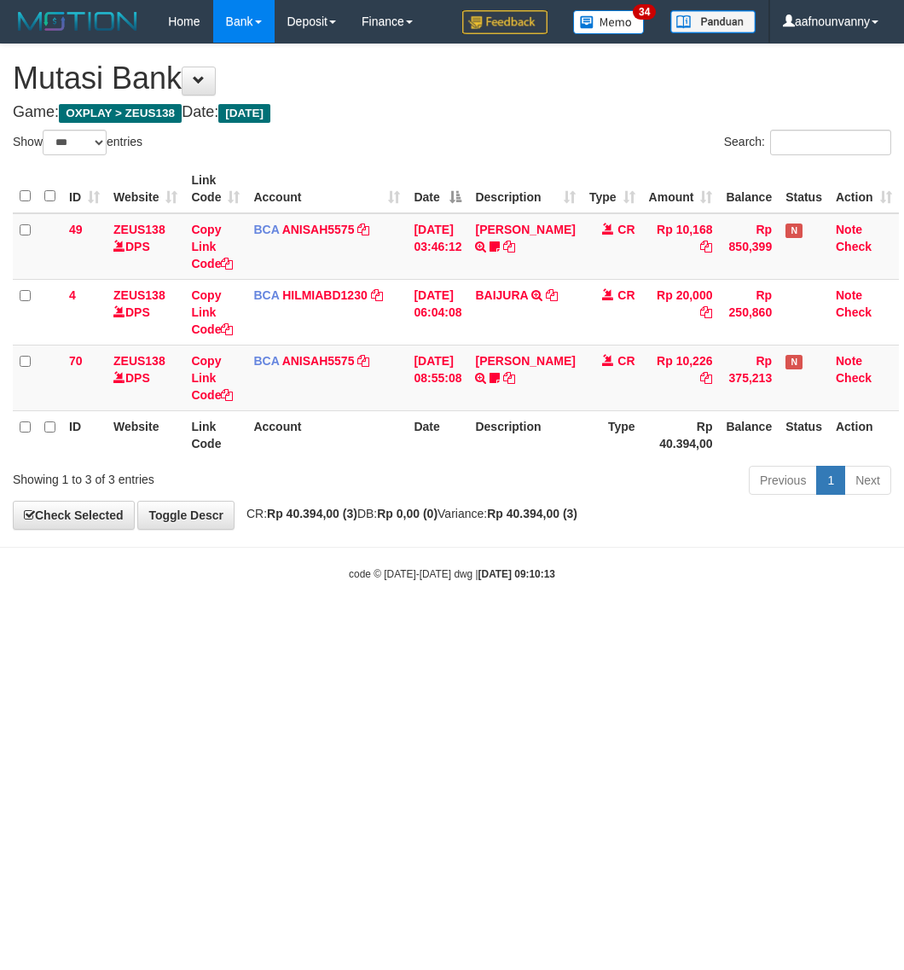
select select "***"
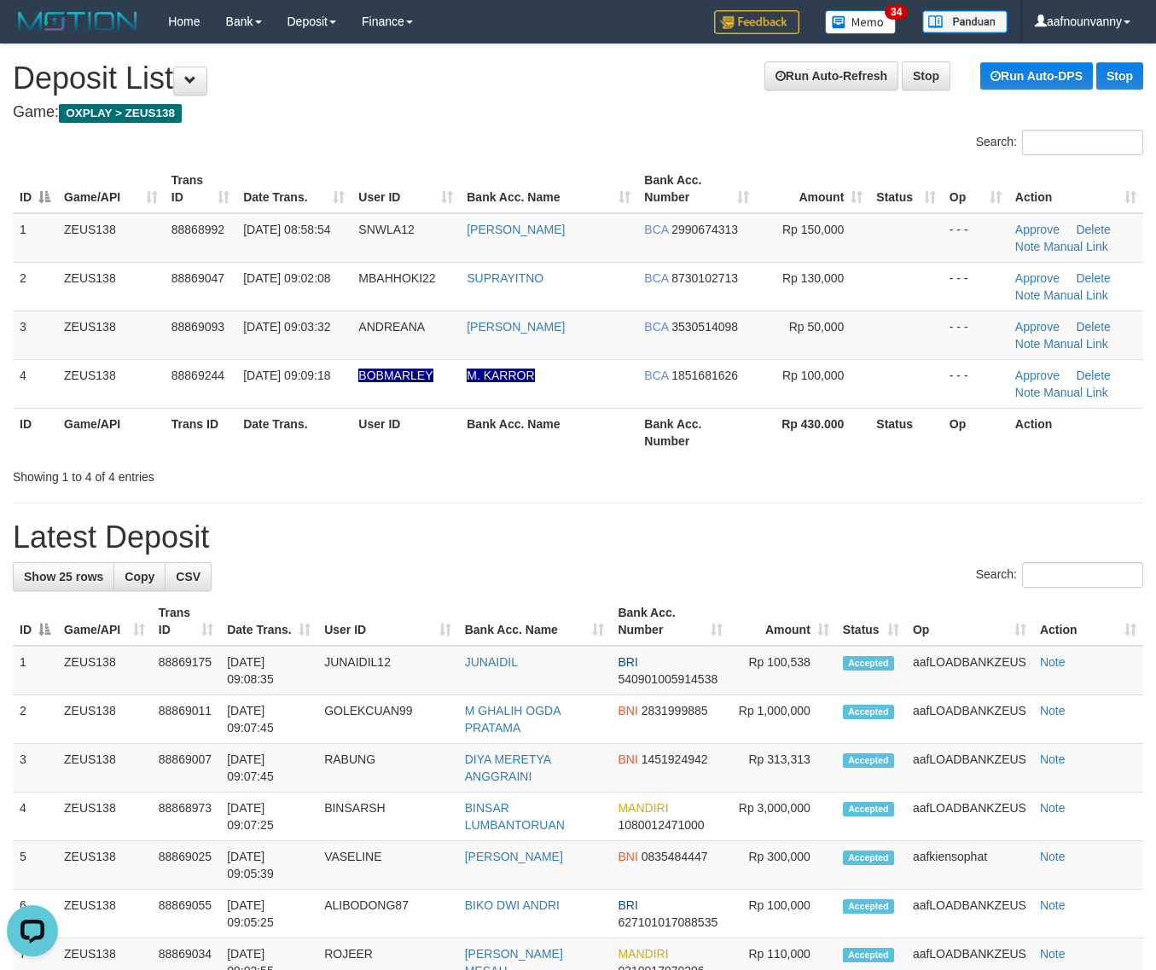
drag, startPoint x: 574, startPoint y: 478, endPoint x: 1165, endPoint y: 627, distance: 609.0
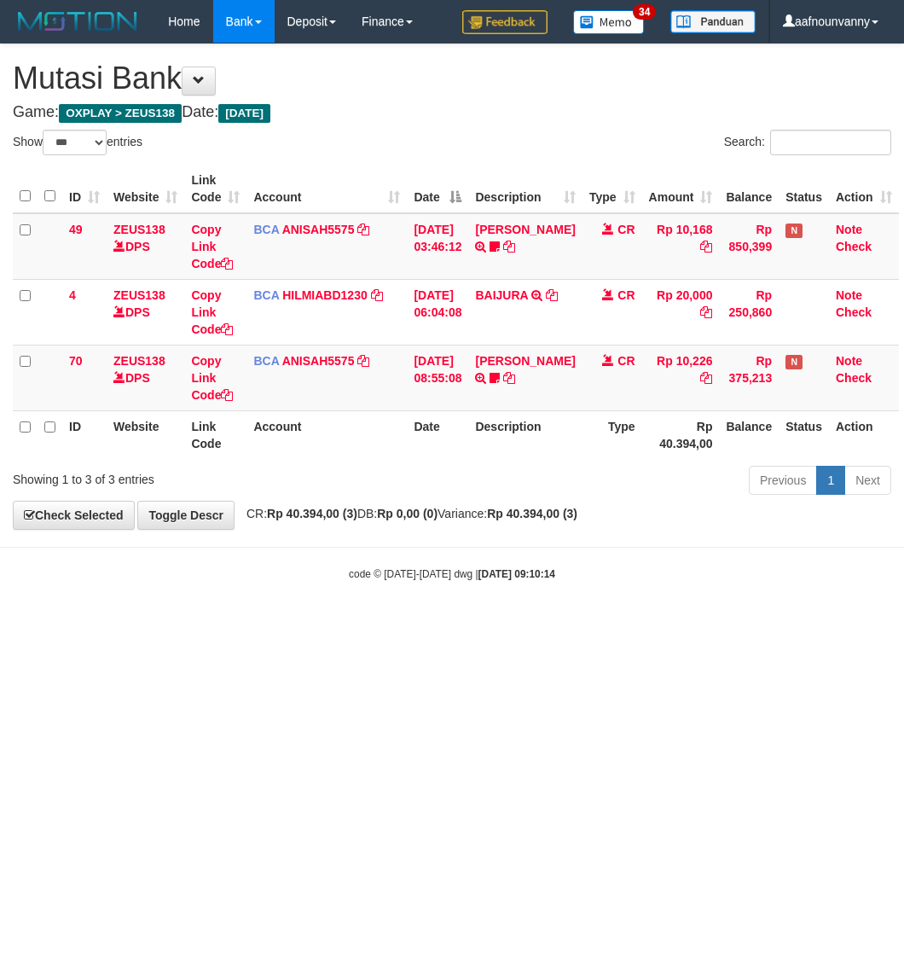
select select "***"
click at [390, 625] on html "Toggle navigation Home Bank Account List Load By Website Group [OXPLAY] ZEUS138…" at bounding box center [452, 312] width 904 height 625
click at [403, 625] on html "Toggle navigation Home Bank Account List Load By Website Group [OXPLAY] ZEUS138…" at bounding box center [452, 312] width 904 height 625
select select "***"
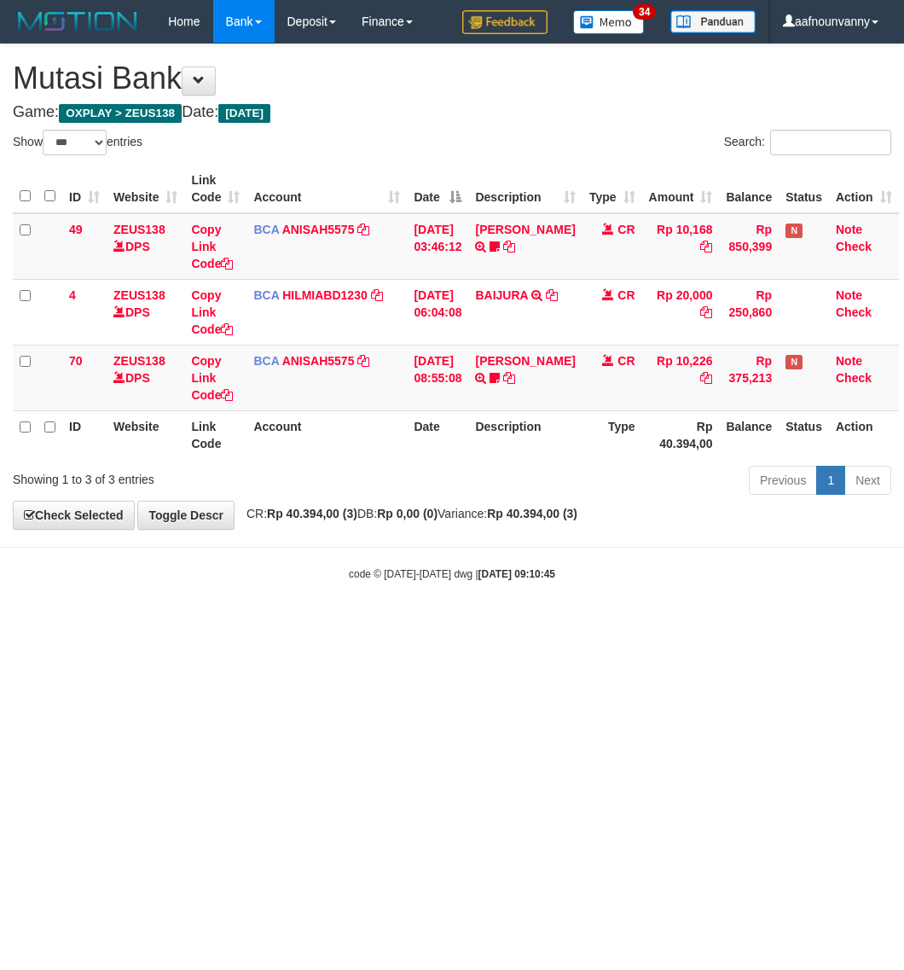
select select "***"
drag, startPoint x: 360, startPoint y: 847, endPoint x: 236, endPoint y: 786, distance: 138.1
click at [363, 625] on html "Toggle navigation Home Bank Account List Load By Website Group [OXPLAY] ZEUS138…" at bounding box center [452, 312] width 904 height 625
select select "***"
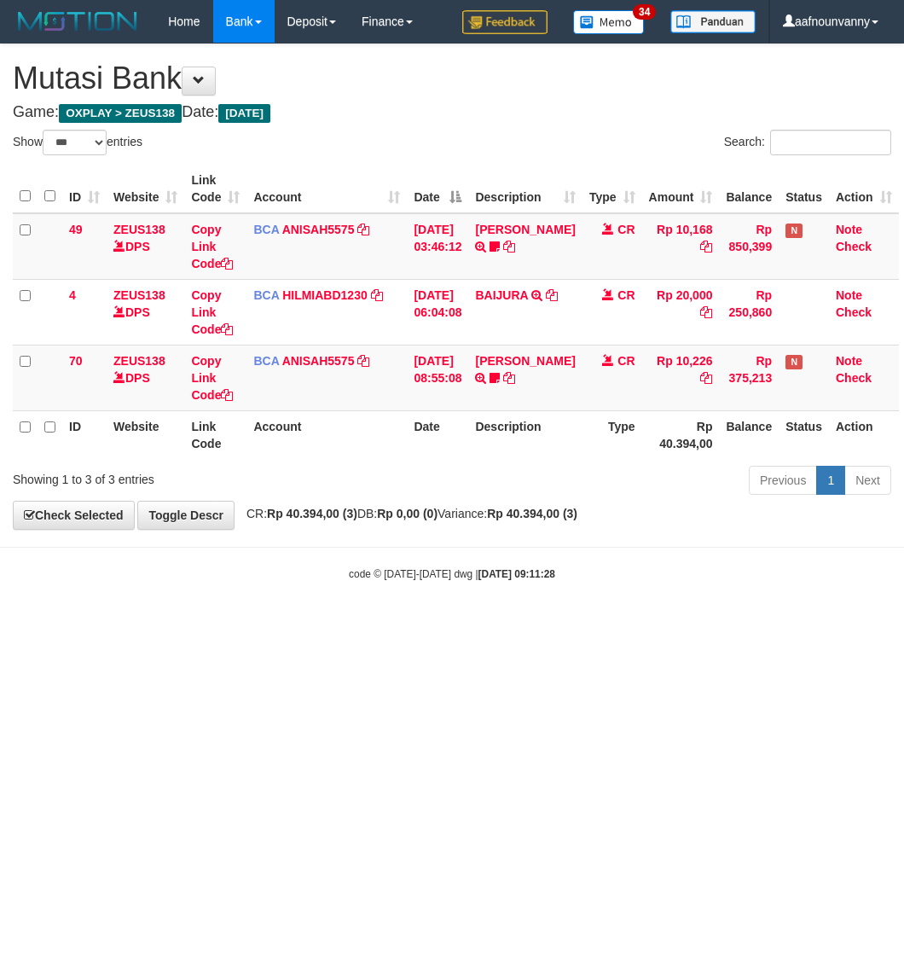
select select "***"
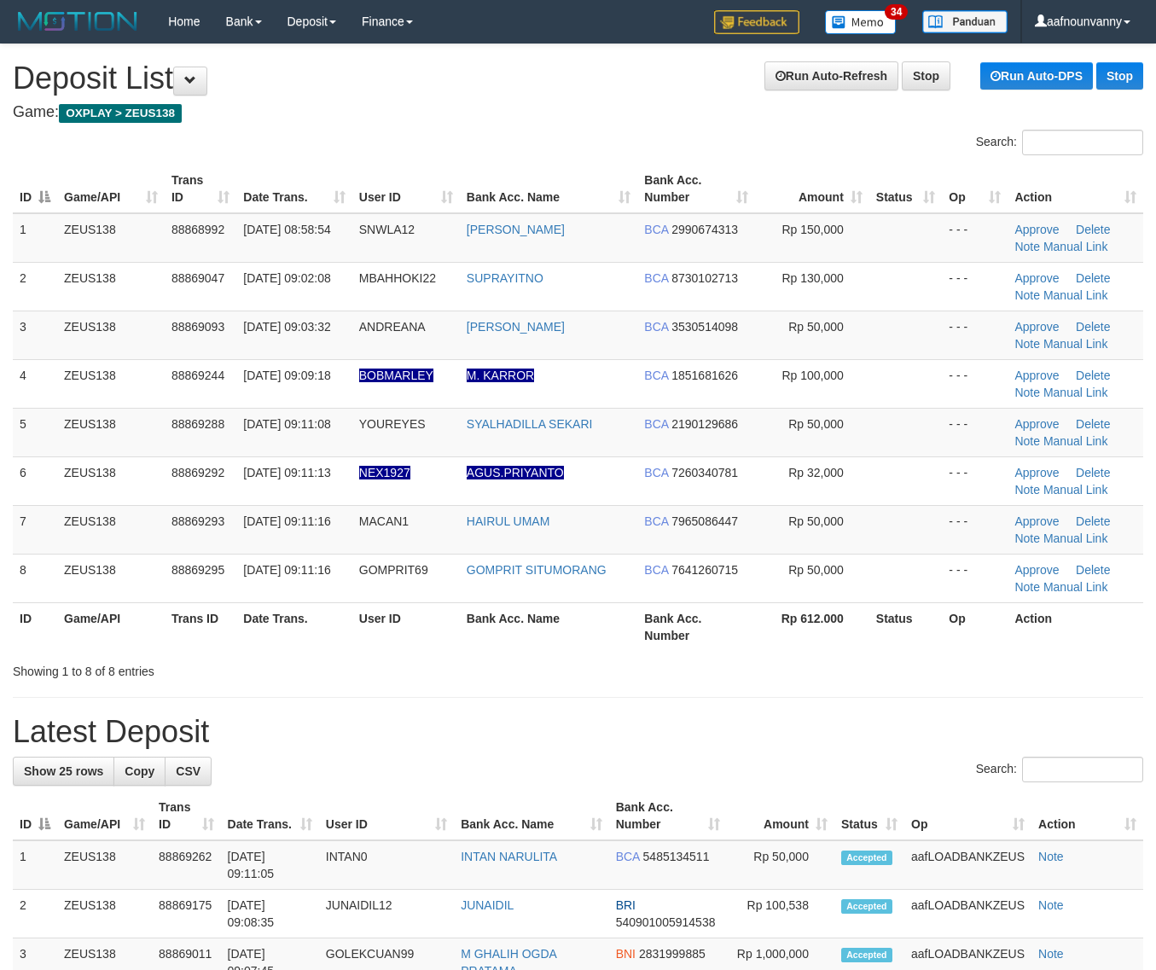
click at [604, 604] on table "ID Game/API Trans ID Date Trans. User ID Bank Acc. Name Bank Acc. Number Amount…" at bounding box center [578, 408] width 1130 height 486
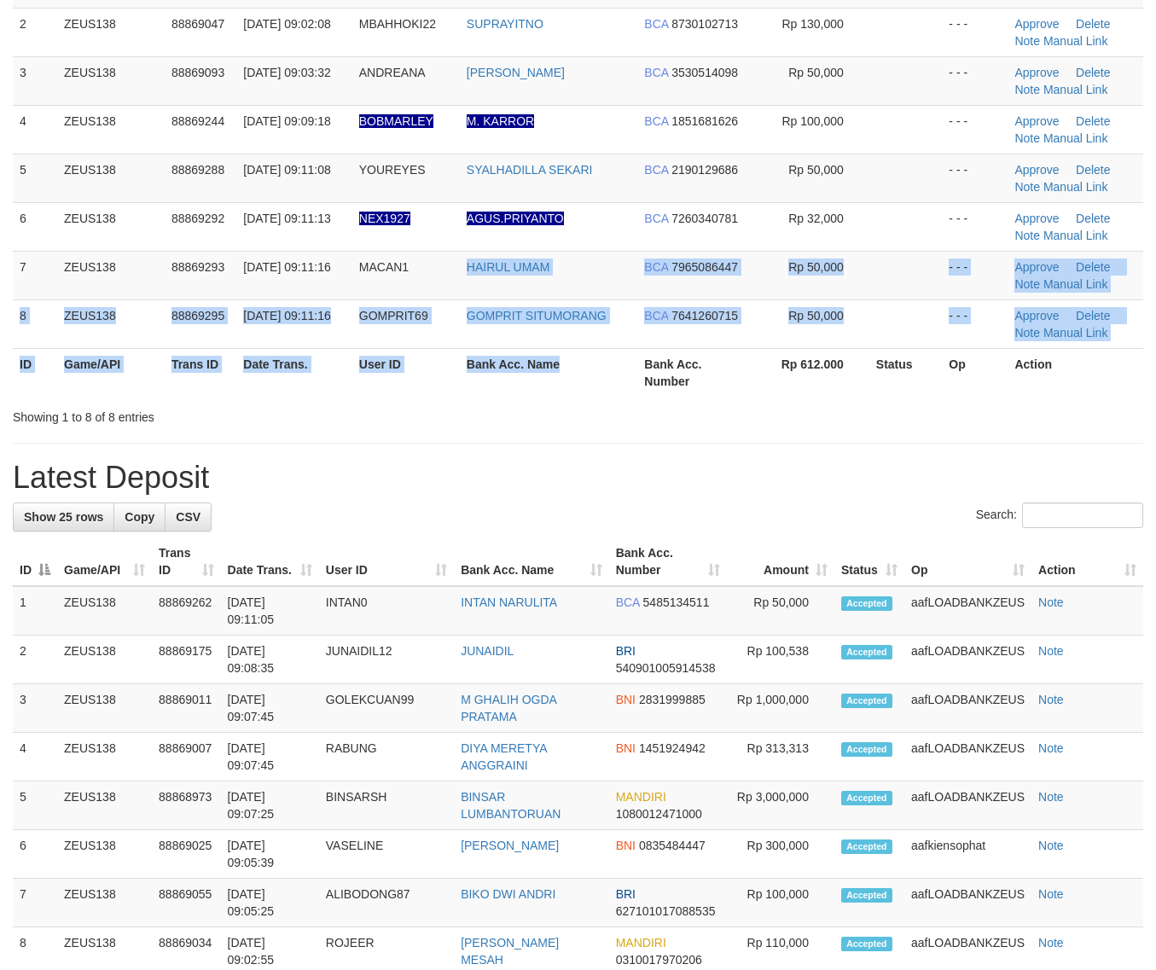
scroll to position [849, 0]
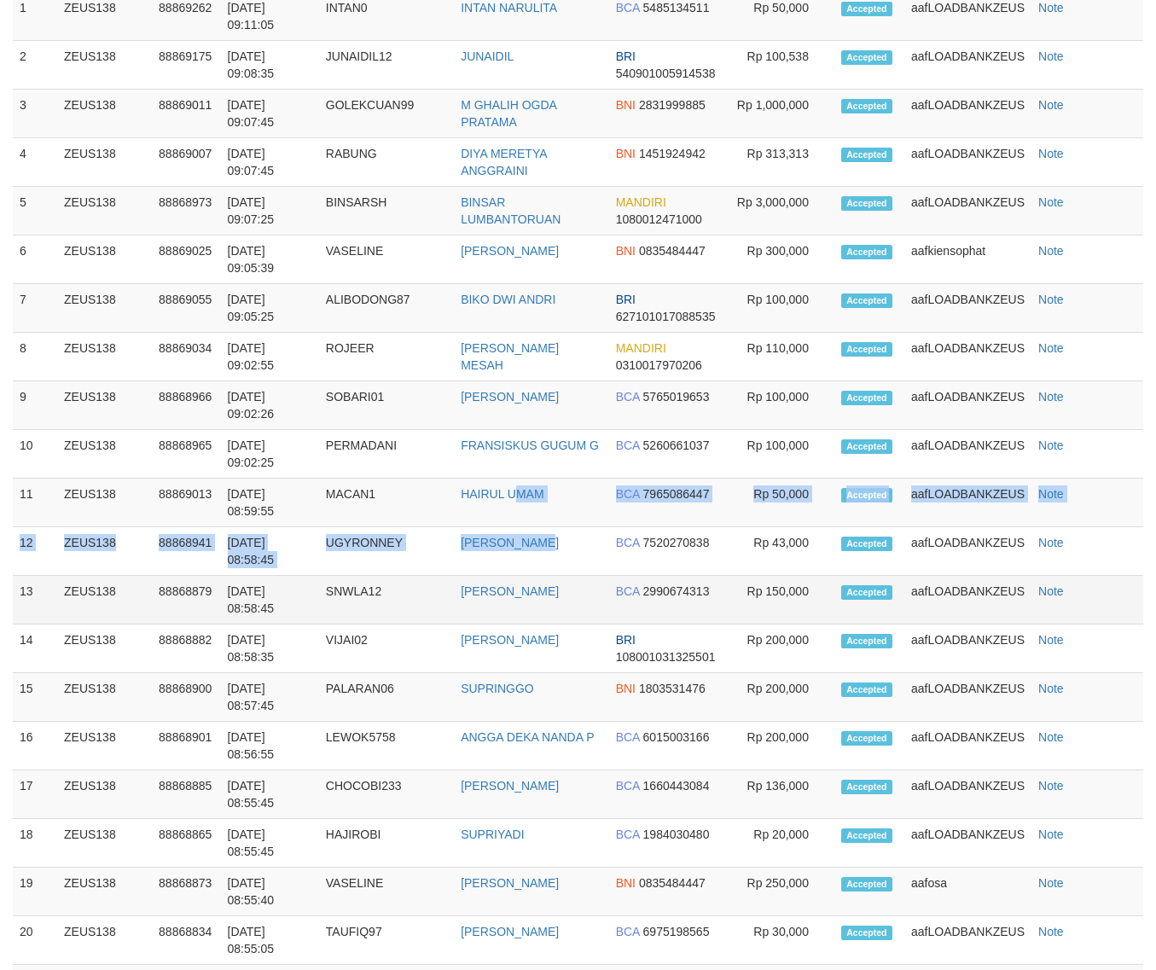
drag, startPoint x: 655, startPoint y: 595, endPoint x: 1161, endPoint y: 708, distance: 518.5
click at [698, 608] on tbody "1 ZEUS138 88869262 01/10/2025 09:11:05 INTAN0 INTAN NARULITA BCA 5485134511 Rp …" at bounding box center [578, 599] width 1130 height 1217
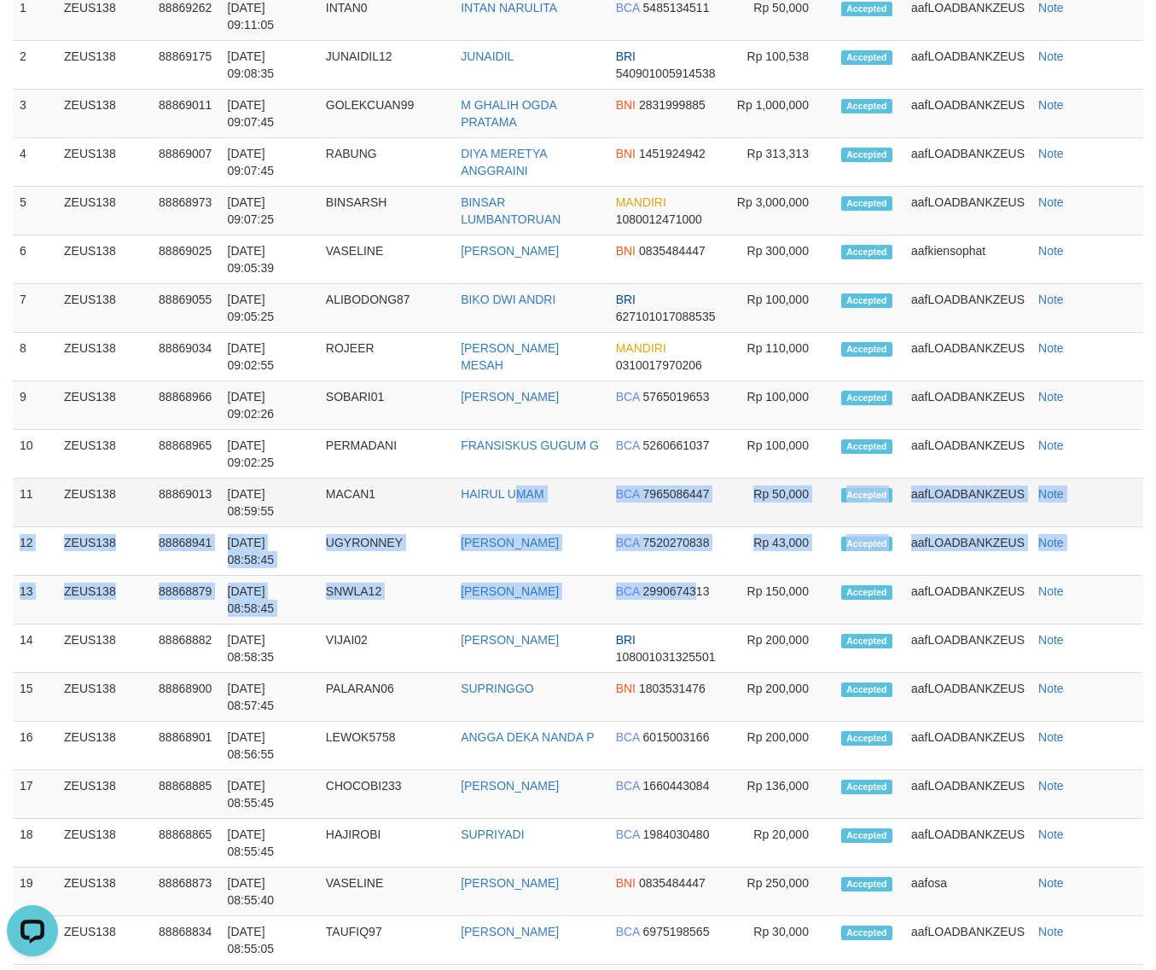
scroll to position [0, 0]
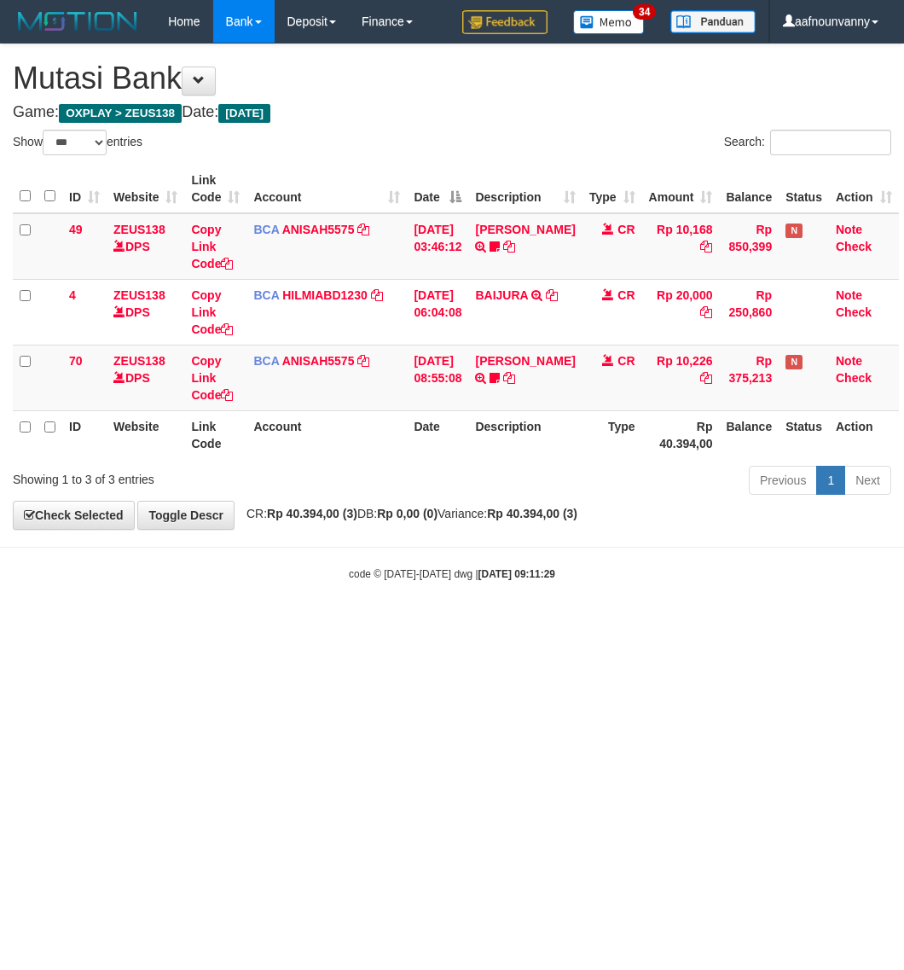
select select "***"
click at [253, 625] on html "Toggle navigation Home Bank Account List Load By Website Group [OXPLAY] ZEUS138…" at bounding box center [452, 312] width 904 height 625
select select "***"
drag, startPoint x: 381, startPoint y: 775, endPoint x: 369, endPoint y: 774, distance: 12.0
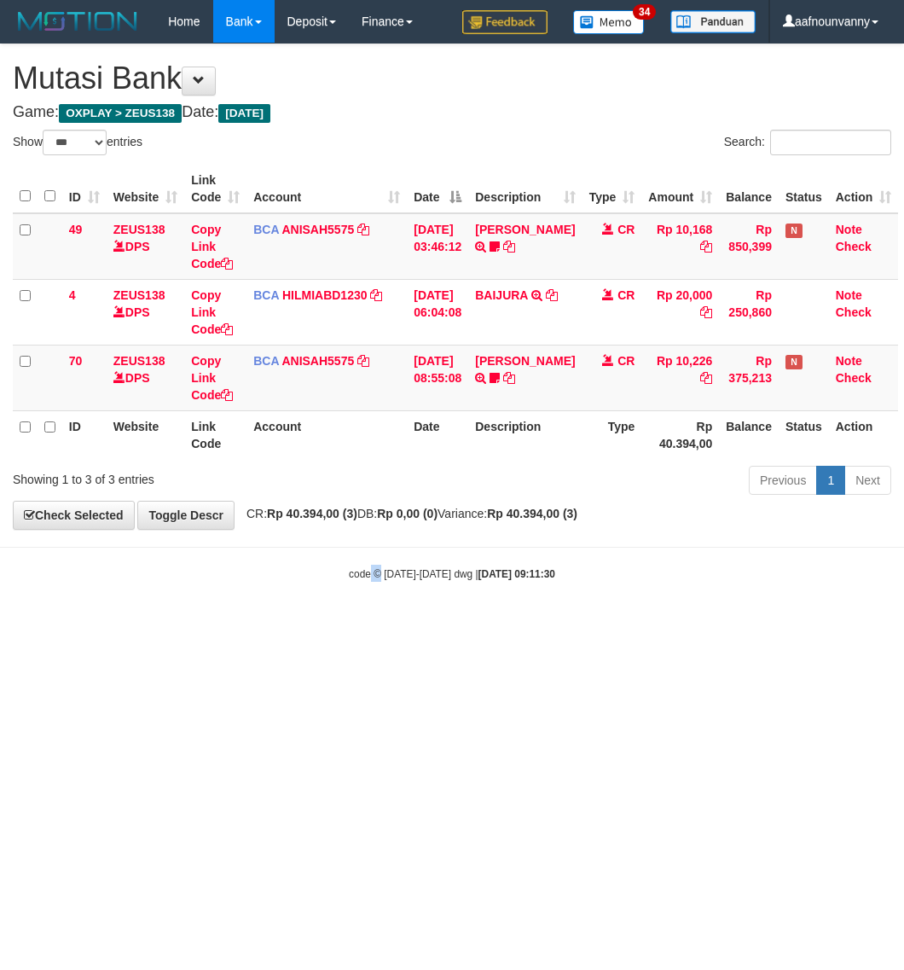
click at [369, 625] on html "Toggle navigation Home Bank Account List Load By Website Group [OXPLAY] ZEUS138…" at bounding box center [452, 312] width 904 height 625
drag, startPoint x: 359, startPoint y: 774, endPoint x: 5, endPoint y: 670, distance: 369.0
click at [317, 625] on html "Toggle navigation Home Bank Account List Load By Website Group [OXPLAY] ZEUS138…" at bounding box center [452, 312] width 904 height 625
drag, startPoint x: 418, startPoint y: 768, endPoint x: 11, endPoint y: 653, distance: 422.9
click at [299, 625] on html "Toggle navigation Home Bank Account List Load By Website Group [OXPLAY] ZEUS138…" at bounding box center [452, 312] width 904 height 625
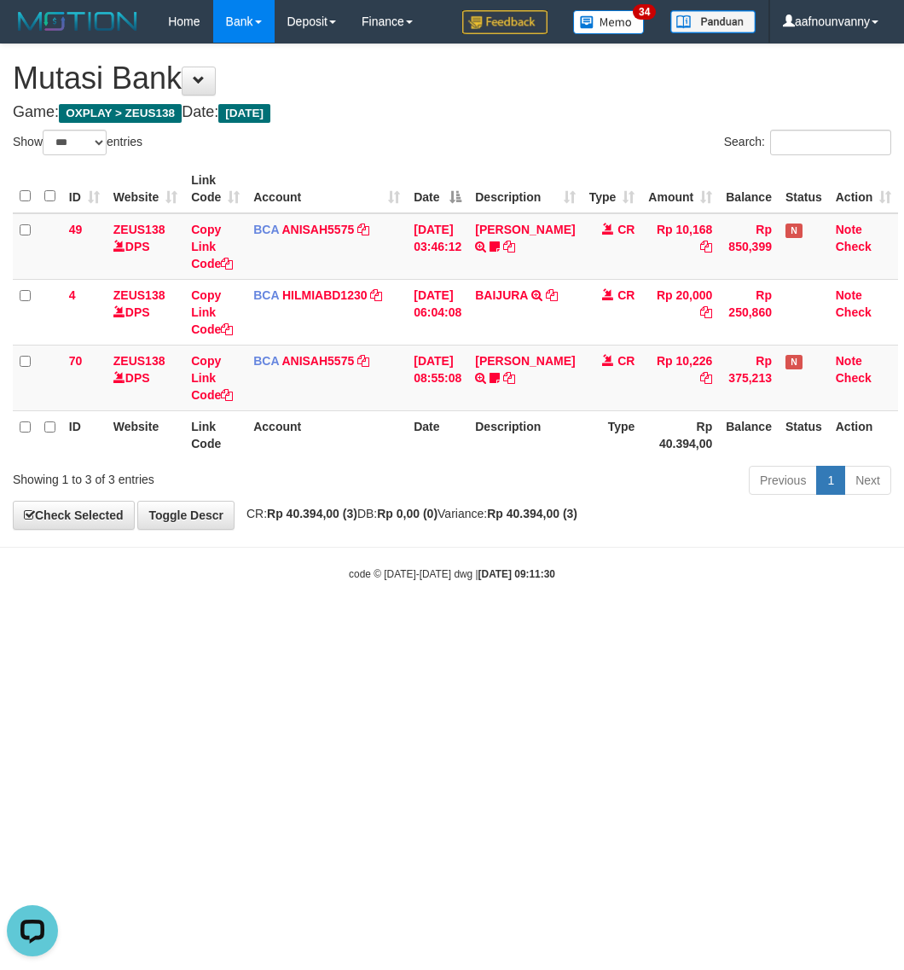
click at [364, 625] on html "Toggle navigation Home Bank Account List Load By Website Group [OXPLAY] ZEUS138…" at bounding box center [452, 312] width 904 height 625
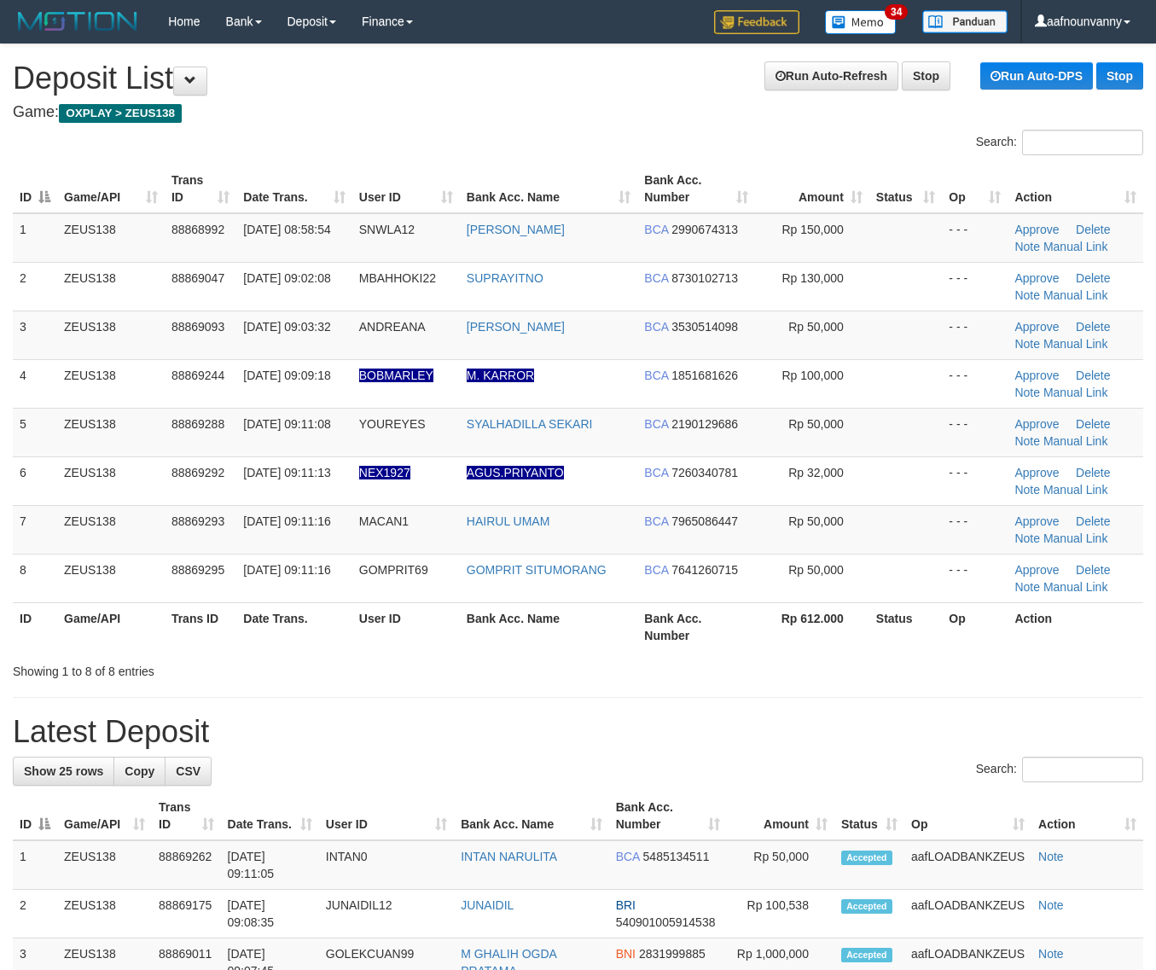
drag, startPoint x: 773, startPoint y: 532, endPoint x: 1132, endPoint y: 641, distance: 375.4
click at [773, 532] on td "Rp 50,000" at bounding box center [812, 529] width 114 height 49
drag, startPoint x: 768, startPoint y: 607, endPoint x: 1166, endPoint y: 739, distance: 419.5
click at [781, 615] on th "Rp 612.000" at bounding box center [812, 626] width 114 height 49
click at [782, 636] on tr "ID Game/API Trans ID Date Trans. User ID Bank Acc. Name Bank Acc. Number Rp 612…" at bounding box center [578, 626] width 1130 height 49
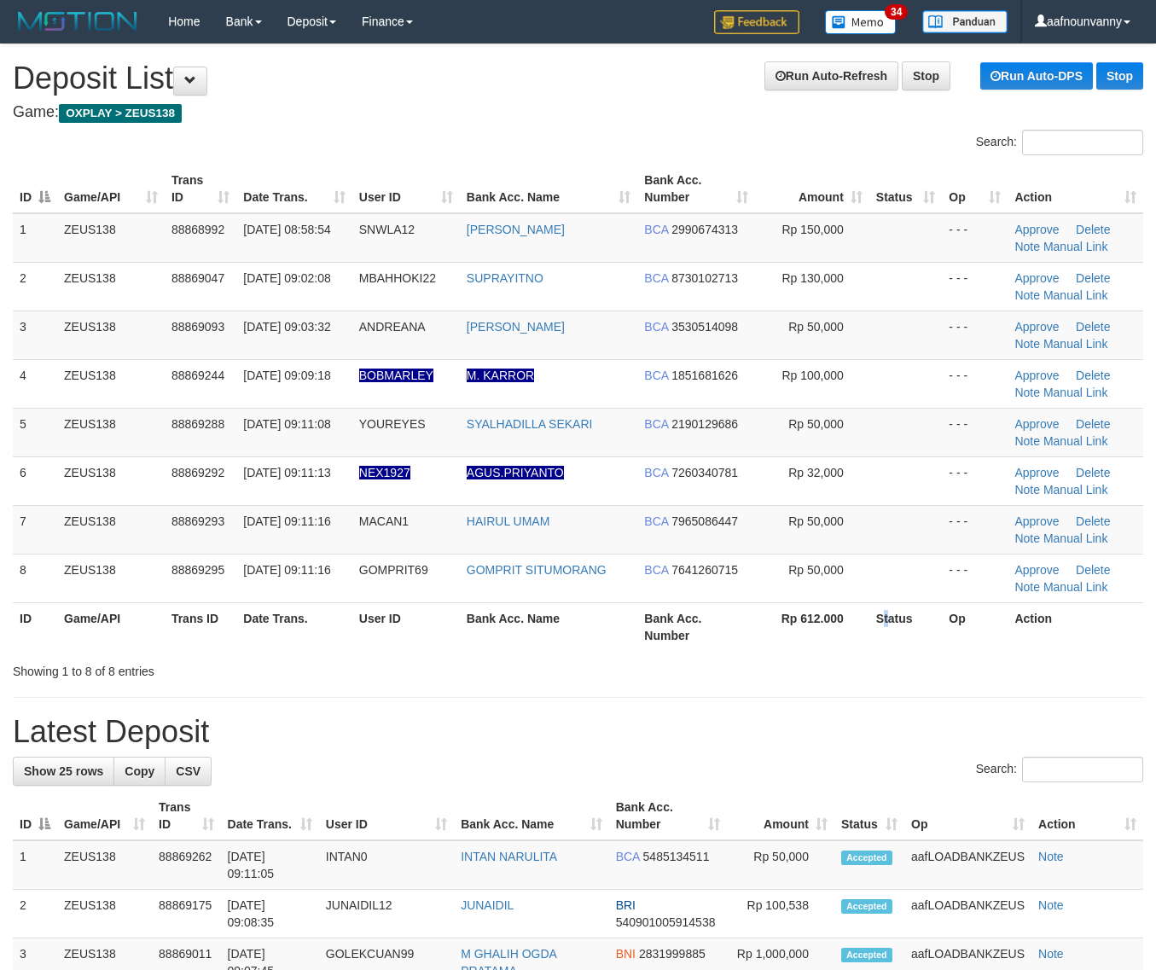
click at [988, 651] on tr "ID Game/API Trans ID Date Trans. User ID Bank Acc. Name Bank Acc. Number Rp 612…" at bounding box center [578, 626] width 1130 height 49
click at [824, 625] on table "ID Game/API Trans ID Date Trans. User ID Bank Acc. Name Bank Acc. Number Amount…" at bounding box center [578, 408] width 1130 height 486
click at [778, 619] on table "ID Game/API Trans ID Date Trans. User ID Bank Acc. Name Bank Acc. Number Amount…" at bounding box center [578, 408] width 1130 height 486
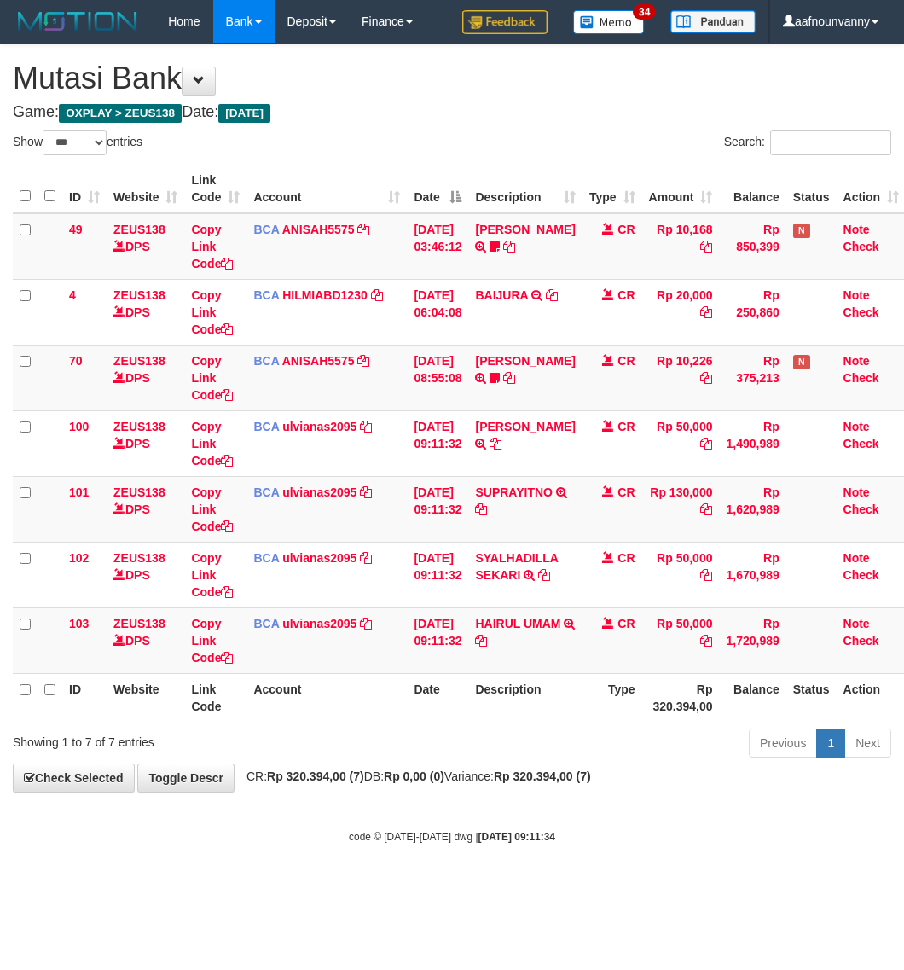
select select "***"
click at [523, 630] on link "HAIRUL UMAM" at bounding box center [517, 624] width 85 height 14
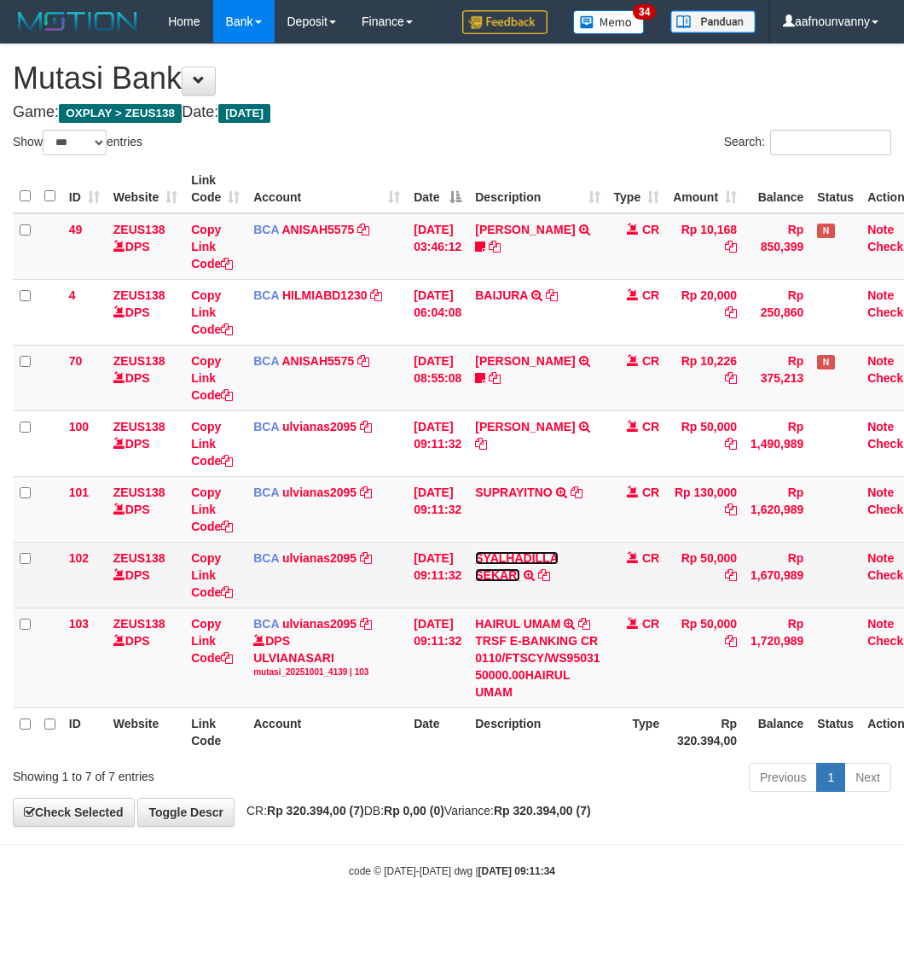
click at [512, 570] on link "SYALHADILLA SEKARI" at bounding box center [517, 566] width 84 height 31
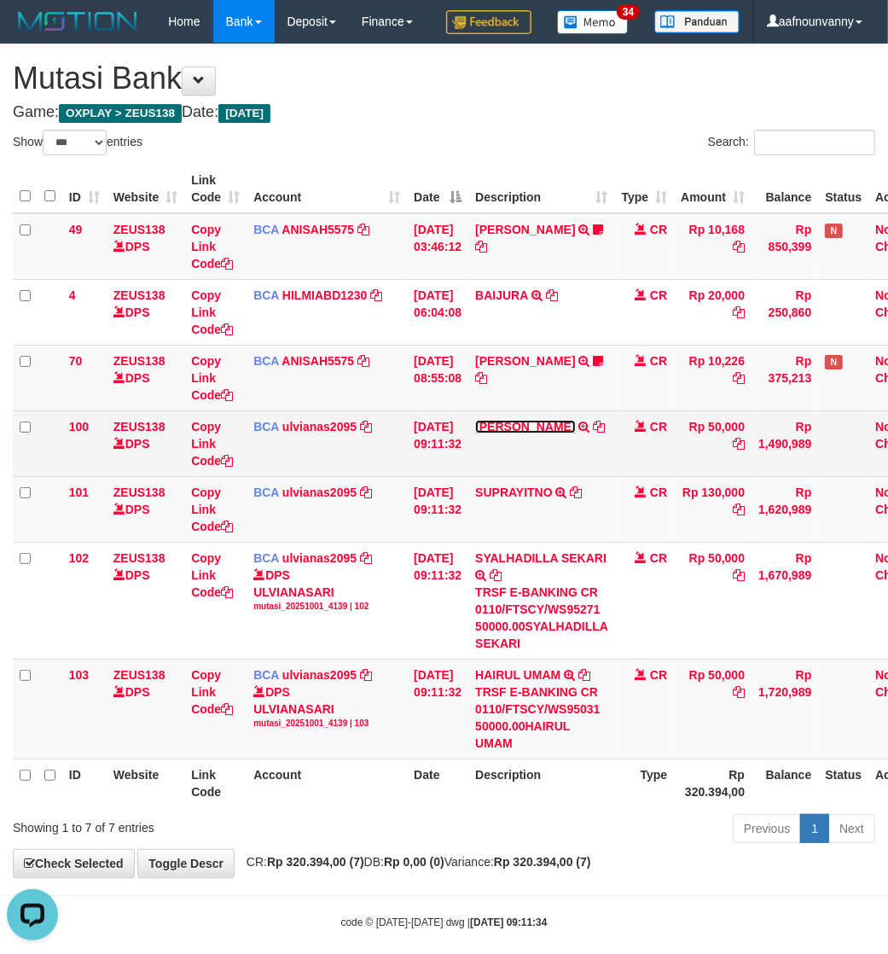
click at [499, 433] on link "ANDREAN EDWIN ADIT" at bounding box center [525, 427] width 100 height 14
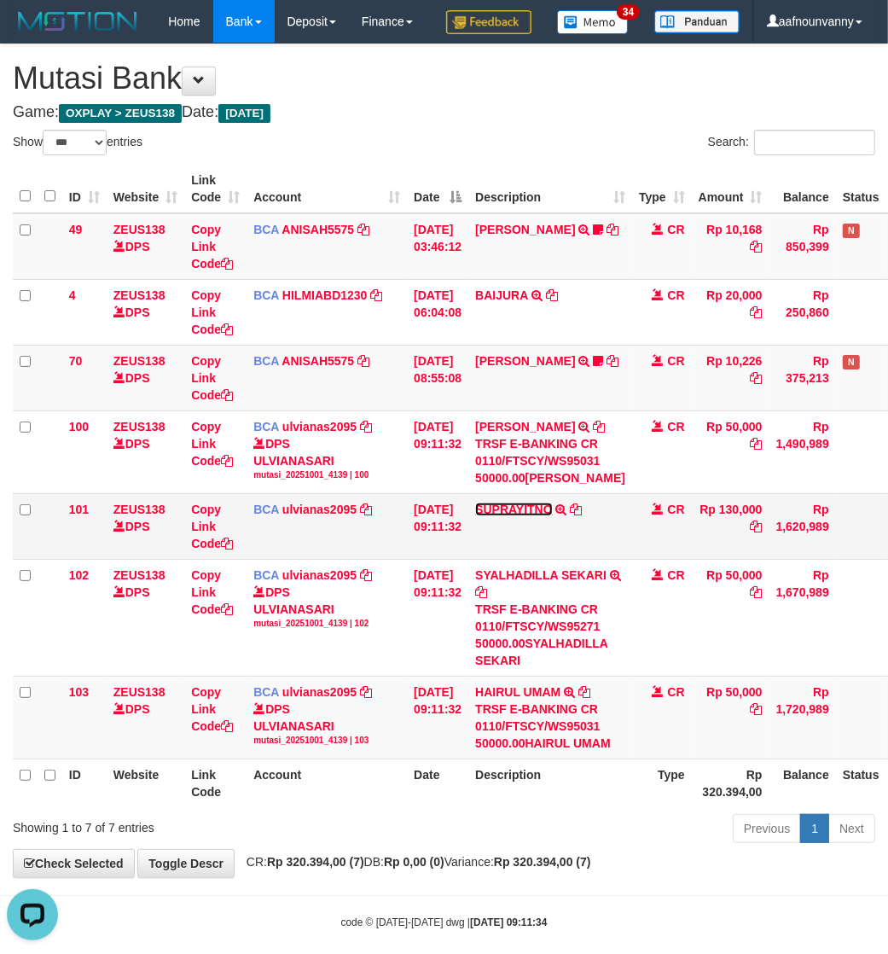
click at [508, 516] on link "SUPRAYITNO" at bounding box center [514, 510] width 78 height 14
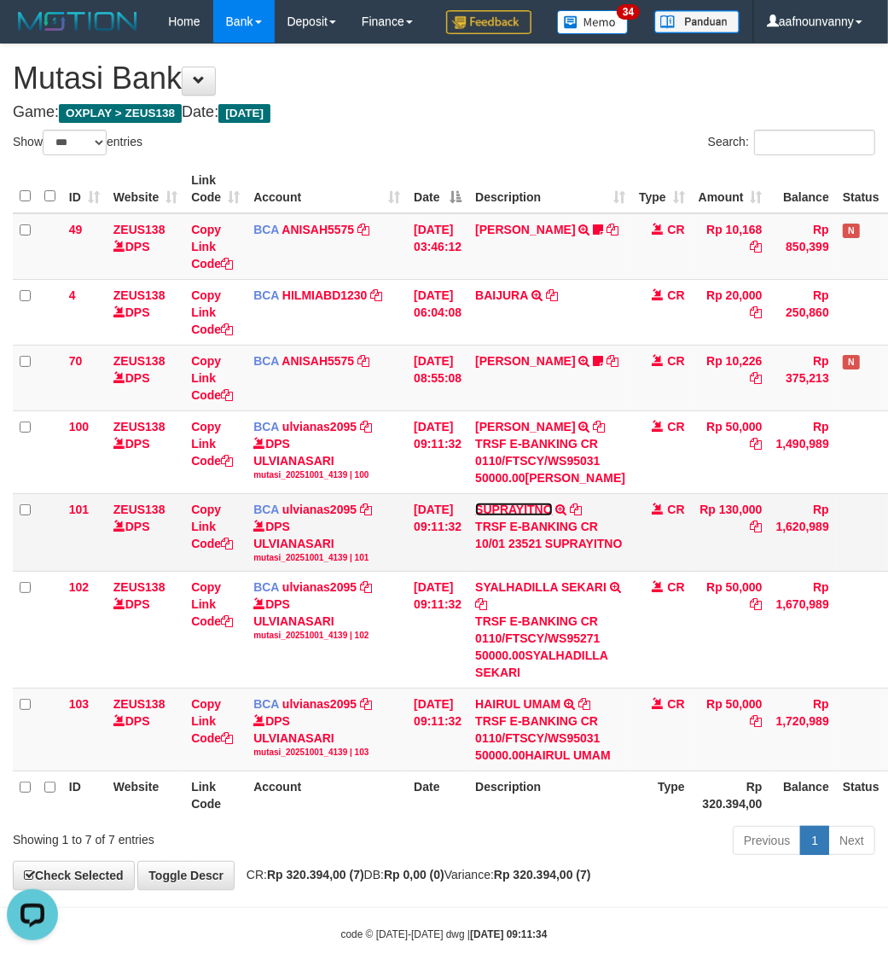
click at [509, 516] on link "SUPRAYITNO" at bounding box center [514, 510] width 78 height 14
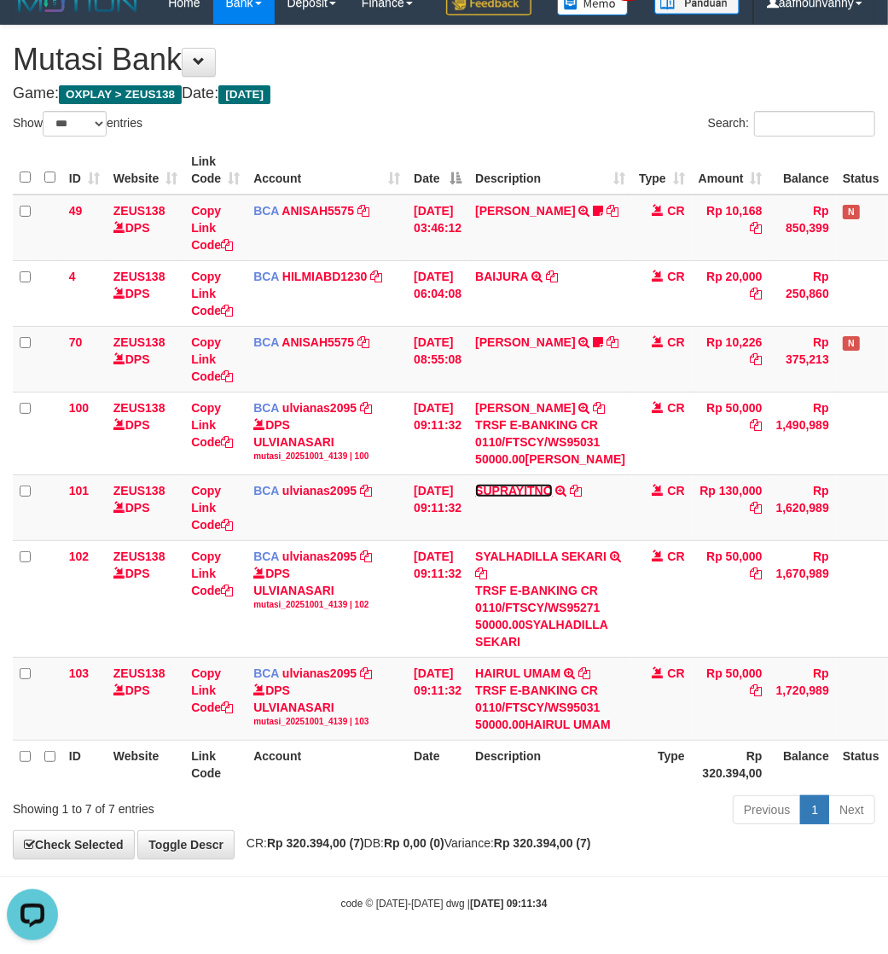
scroll to position [113, 0]
drag, startPoint x: 415, startPoint y: 873, endPoint x: 286, endPoint y: 830, distance: 136.5
click at [309, 838] on body "Toggle navigation Home Bank Account List Load By Website Group [OXPLAY] ZEUS138…" at bounding box center [444, 467] width 888 height 973
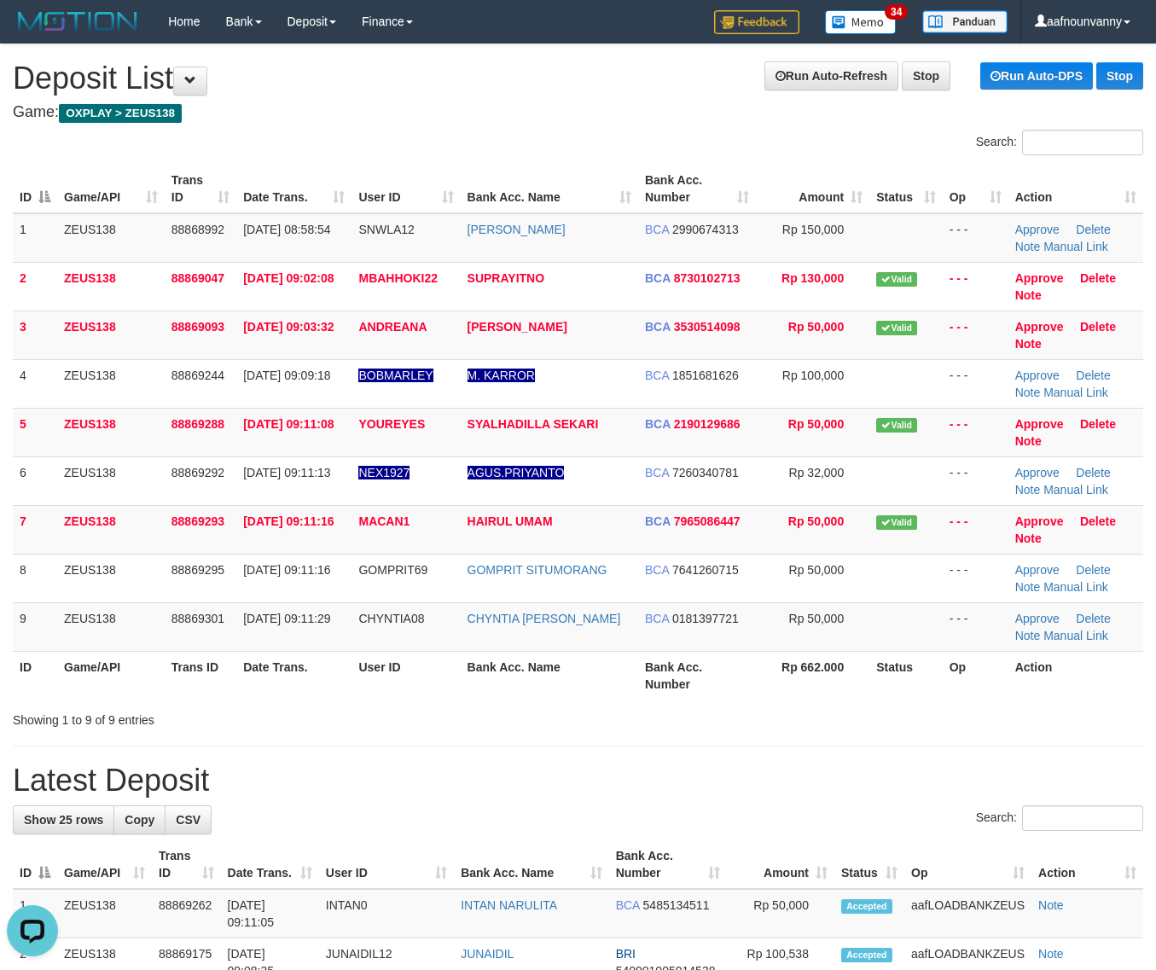
drag, startPoint x: 826, startPoint y: 665, endPoint x: 1153, endPoint y: 725, distance: 333.0
click at [849, 683] on th "Rp 662.000" at bounding box center [813, 675] width 114 height 49
drag, startPoint x: 645, startPoint y: 670, endPoint x: 1165, endPoint y: 749, distance: 526.4
click at [770, 701] on div "ID Game/API Trans ID Date Trans. User ID Bank Acc. Name Bank Acc. Number Amount…" at bounding box center [578, 432] width 1156 height 545
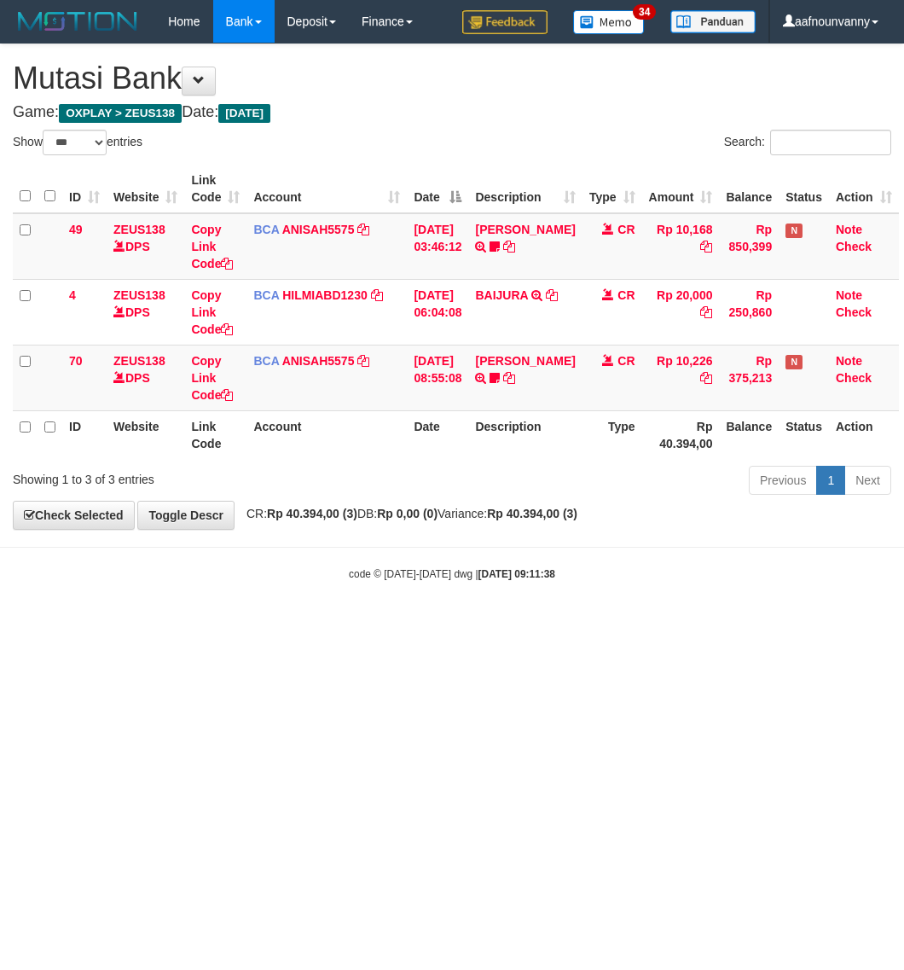
select select "***"
click at [350, 625] on html "Toggle navigation Home Bank Account List Load By Website Group [OXPLAY] ZEUS138…" at bounding box center [452, 312] width 904 height 625
select select "***"
click at [314, 625] on html "Toggle navigation Home Bank Account List Load By Website Group [OXPLAY] ZEUS138…" at bounding box center [452, 312] width 904 height 625
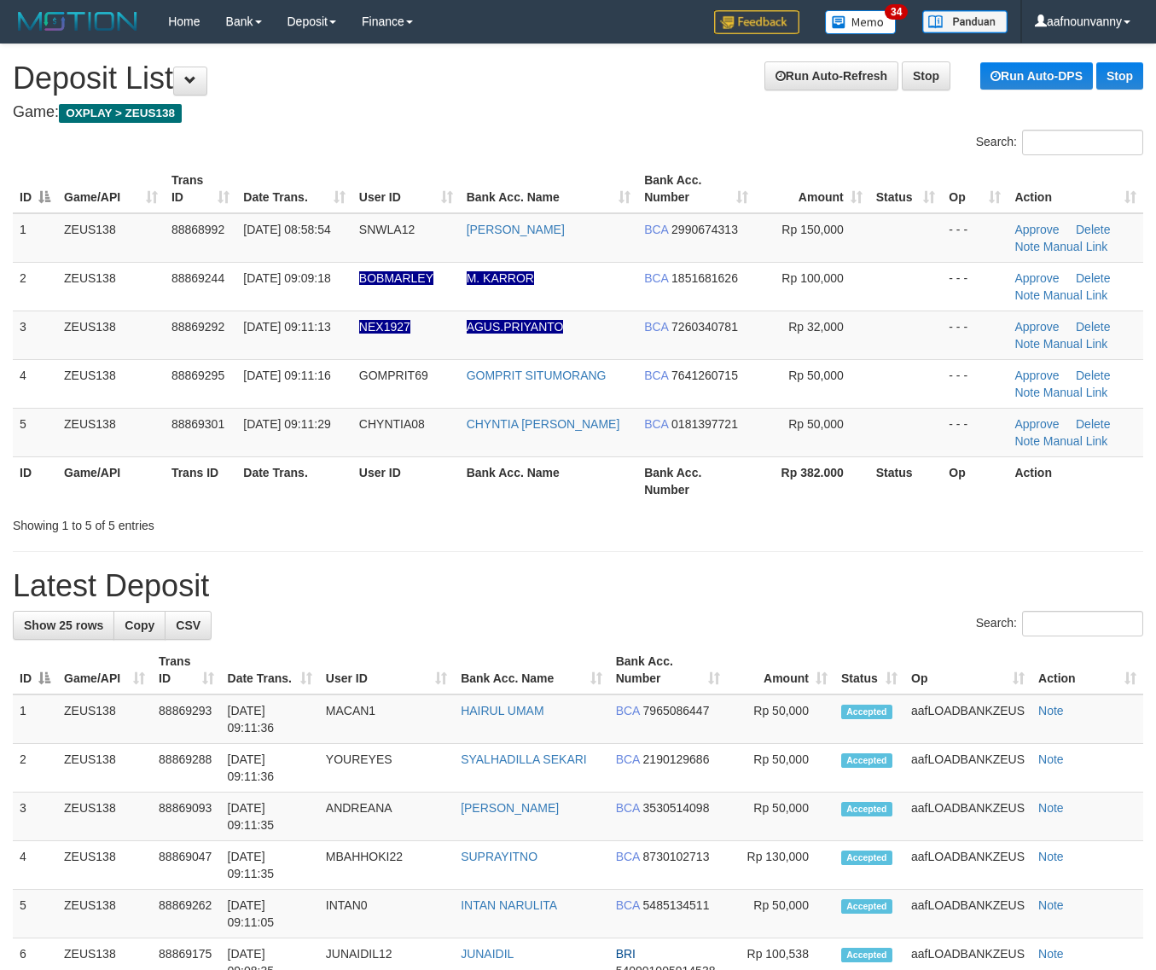
drag, startPoint x: 729, startPoint y: 531, endPoint x: 1093, endPoint y: 573, distance: 365.9
drag, startPoint x: 568, startPoint y: 436, endPoint x: 1166, endPoint y: 453, distance: 598.3
click at [636, 450] on td "CHYNTIA INDRA DEWI" at bounding box center [549, 432] width 178 height 49
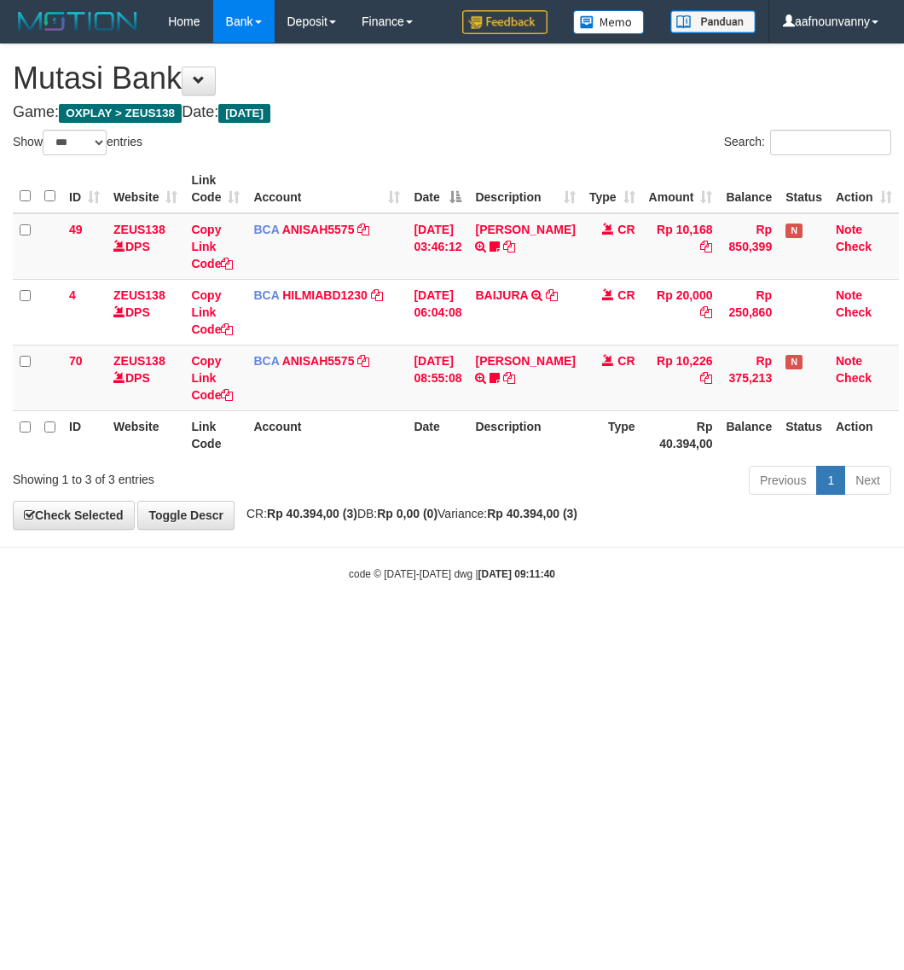
select select "***"
drag, startPoint x: 325, startPoint y: 438, endPoint x: 433, endPoint y: 374, distance: 125.1
click at [331, 438] on th "Account" at bounding box center [327, 434] width 160 height 49
click at [543, 365] on link "DAVIT HENDRI" at bounding box center [525, 361] width 100 height 14
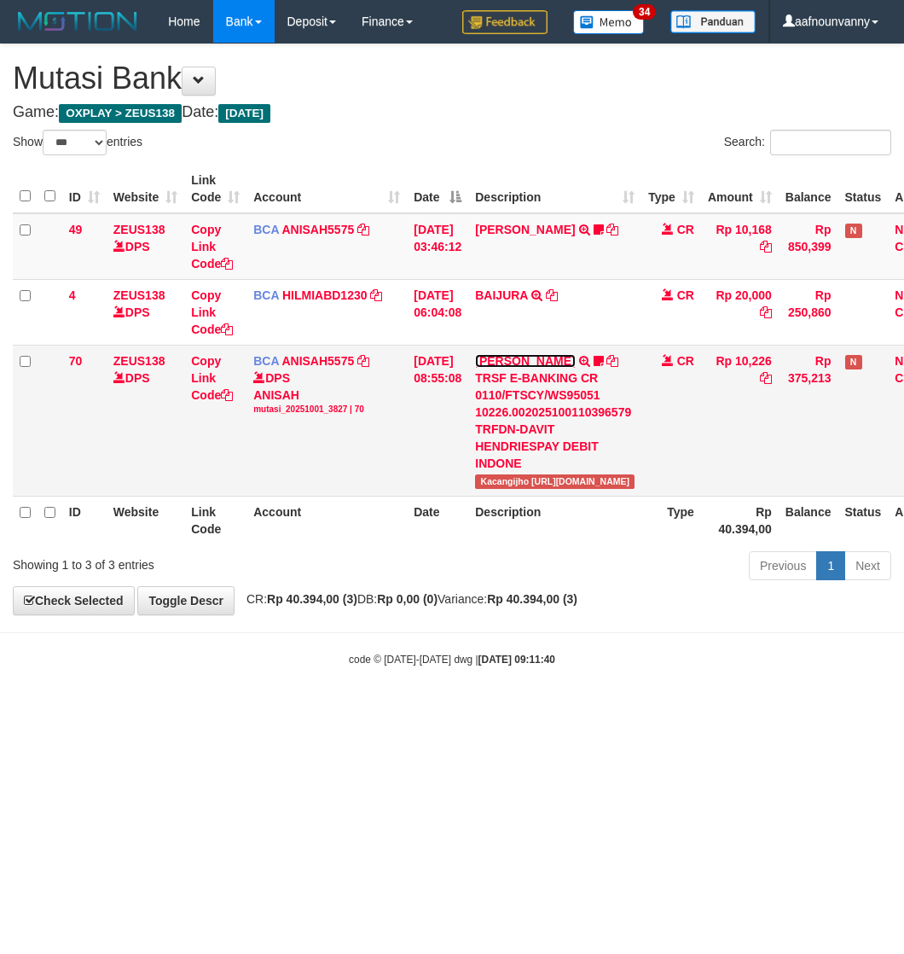
click at [544, 365] on link "[PERSON_NAME]" at bounding box center [525, 361] width 100 height 14
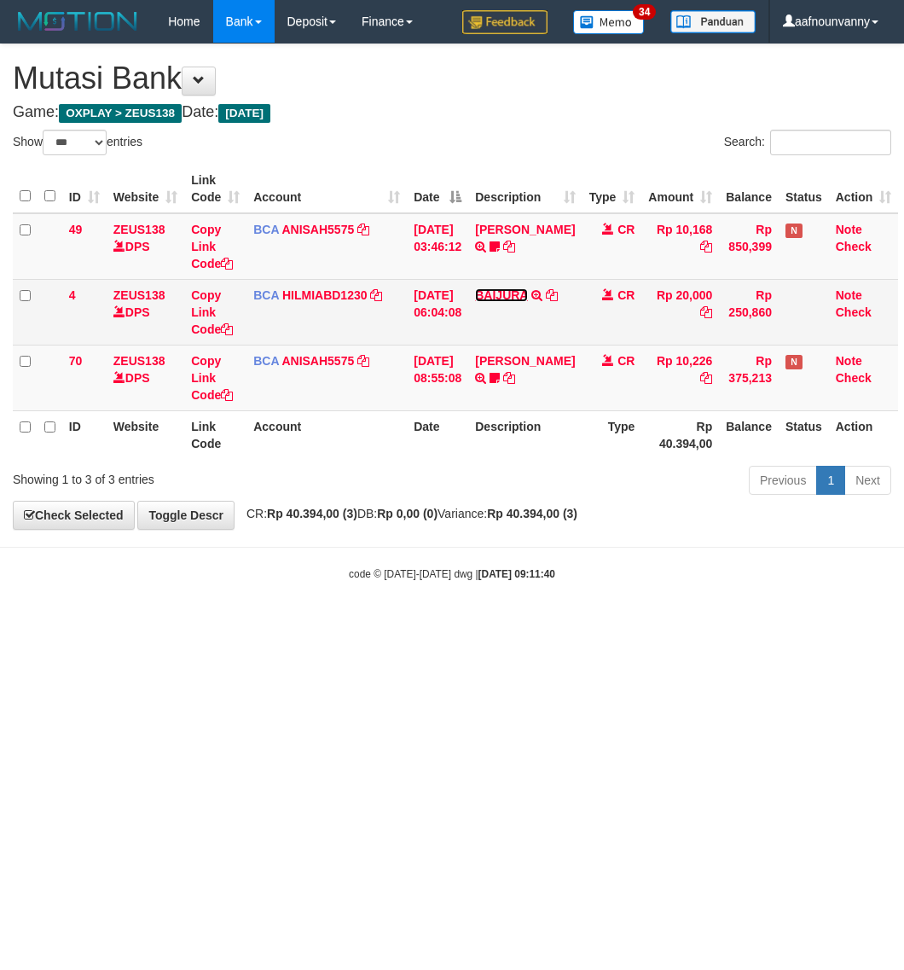
click at [523, 299] on link "BAIJURA" at bounding box center [501, 295] width 53 height 14
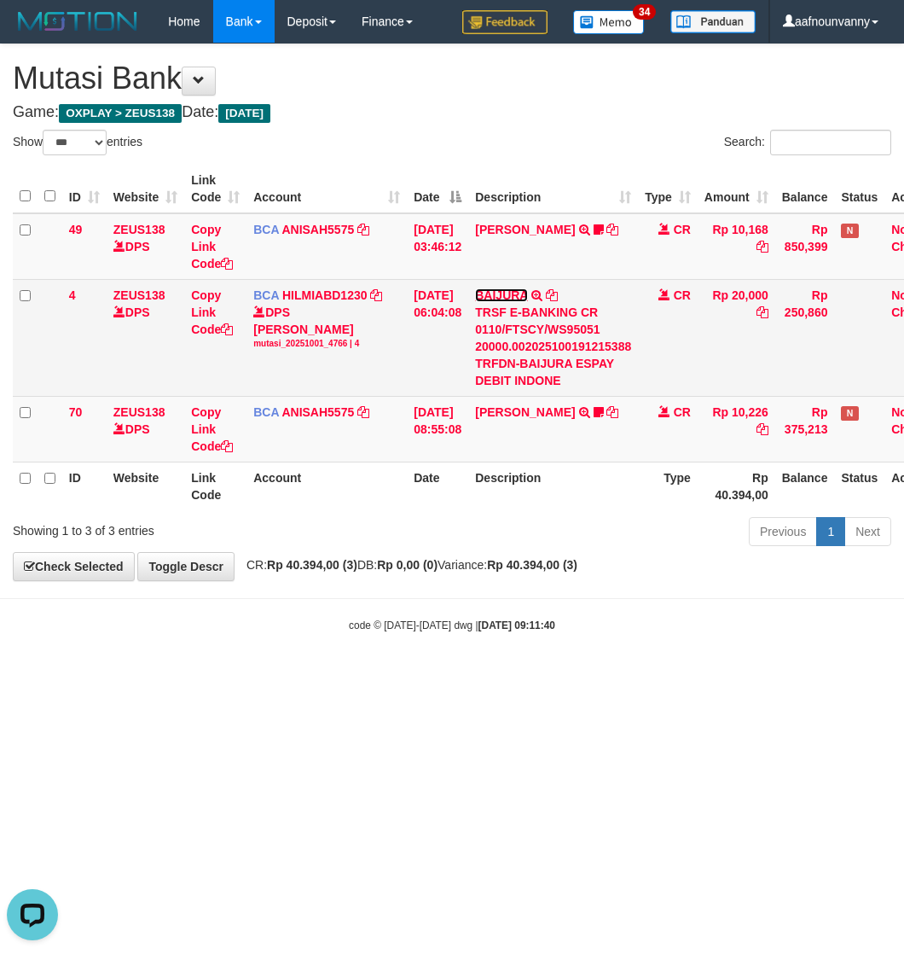
drag, startPoint x: 522, startPoint y: 292, endPoint x: 522, endPoint y: 262, distance: 29.9
click at [522, 290] on link "BAIJURA" at bounding box center [501, 295] width 53 height 14
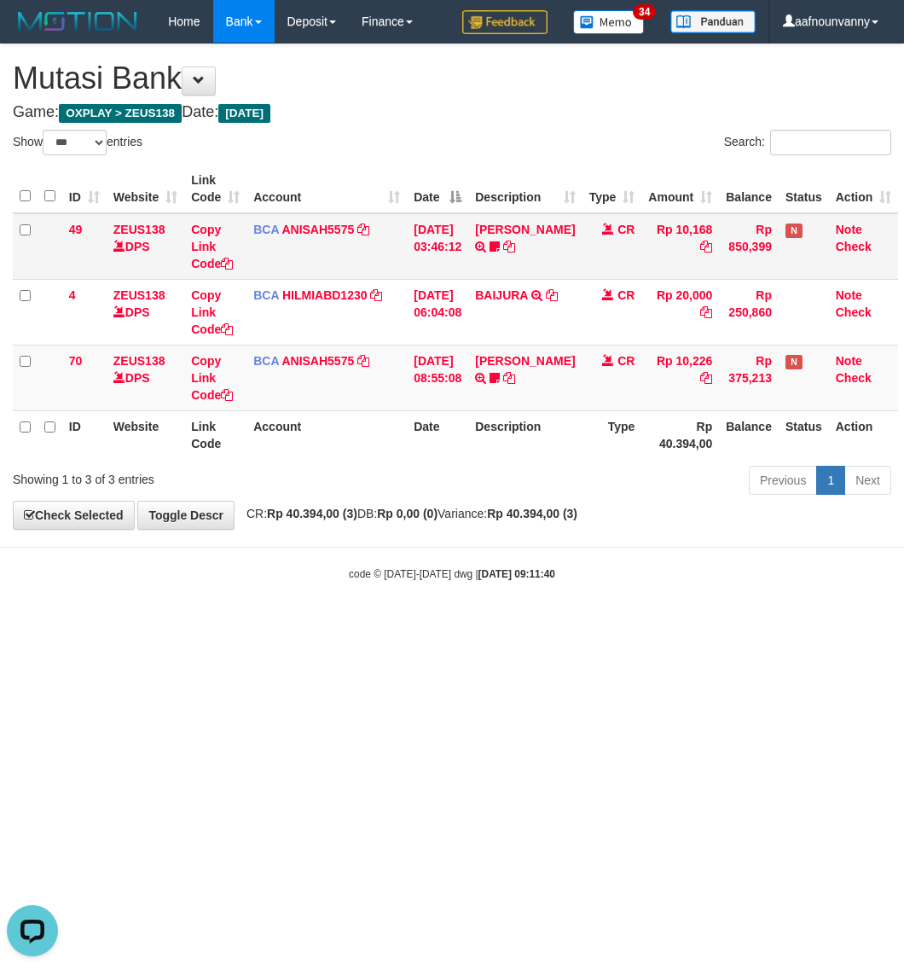
click at [519, 224] on td "INA PAUJANAH TRSF E-BANKING CR 0110/FTSCY/WS95051 10168.002025100181565469 TRFD…" at bounding box center [524, 246] width 113 height 67
drag, startPoint x: 519, startPoint y: 224, endPoint x: 499, endPoint y: 273, distance: 52.4
click at [518, 224] on td "INA PAUJANAH TRSF E-BANKING CR 0110/FTSCY/WS95051 10168.002025100181565469 TRFD…" at bounding box center [524, 246] width 113 height 67
drag, startPoint x: 407, startPoint y: 607, endPoint x: 282, endPoint y: 582, distance: 127.0
click at [338, 593] on body "Toggle navigation Home Bank Account List Load By Website Group [OXPLAY] ZEUS138…" at bounding box center [452, 312] width 904 height 625
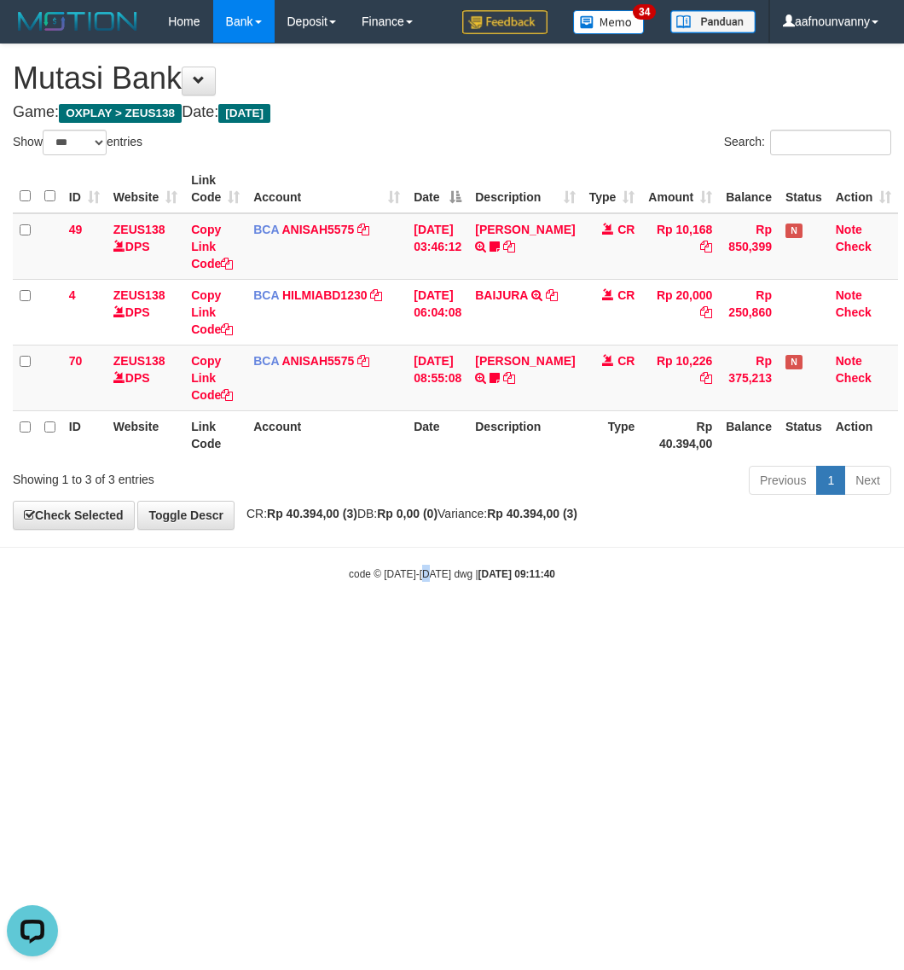
drag, startPoint x: 432, startPoint y: 685, endPoint x: 32, endPoint y: 580, distance: 412.8
click at [411, 625] on html "Toggle navigation Home Bank Account List Load By Website Group [OXPLAY] ZEUS138…" at bounding box center [452, 312] width 904 height 625
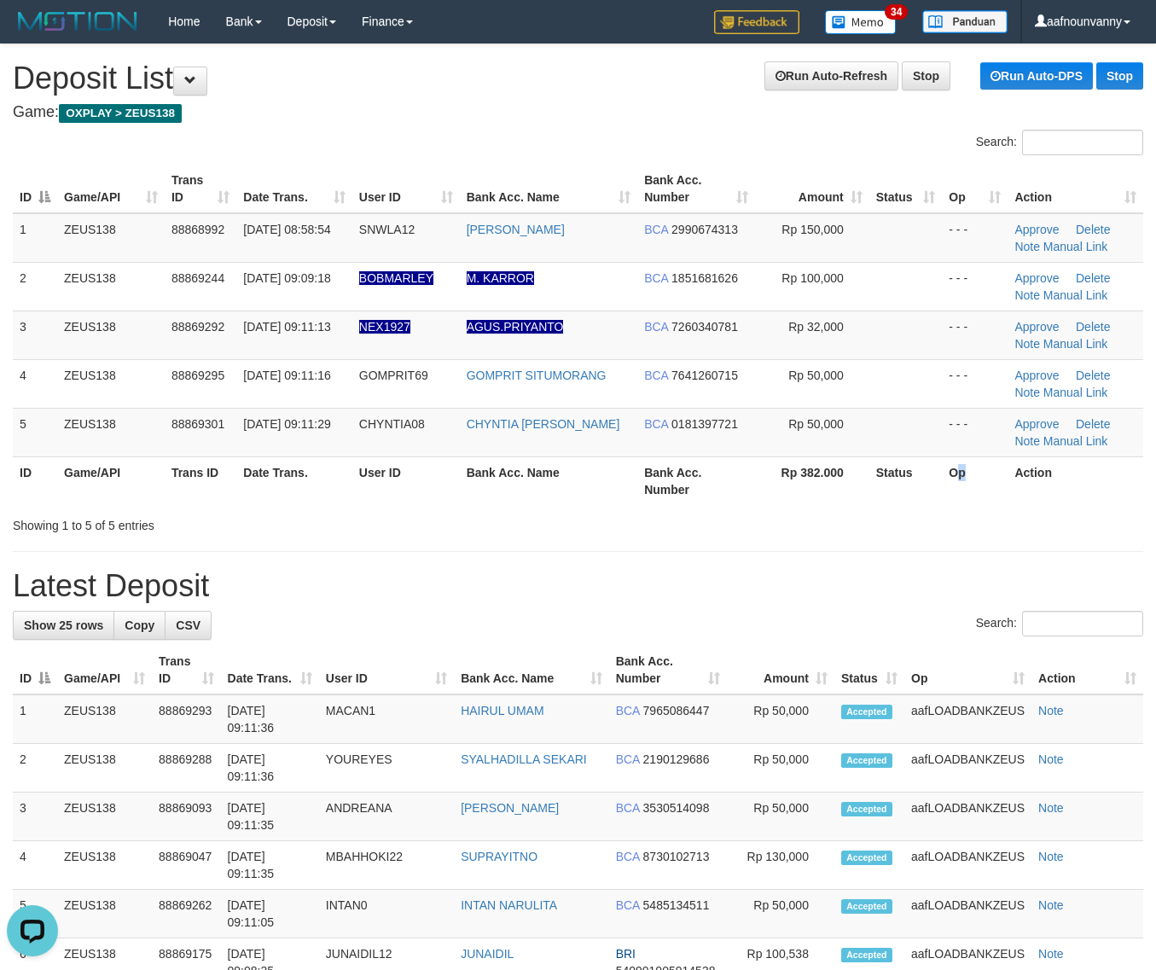
drag, startPoint x: 985, startPoint y: 489, endPoint x: 1170, endPoint y: 576, distance: 203.8
click at [1029, 526] on div "Search: ID Game/API Trans ID Date Trans. User ID Bank Acc. Name Bank Acc. Numbe…" at bounding box center [578, 332] width 1130 height 404
click at [697, 489] on th "Bank Acc. Number" at bounding box center [696, 480] width 118 height 49
drag, startPoint x: 815, startPoint y: 510, endPoint x: 1166, endPoint y: 596, distance: 361.7
click at [864, 521] on div "Showing 1 to 5 of 5 entries" at bounding box center [578, 522] width 1156 height 24
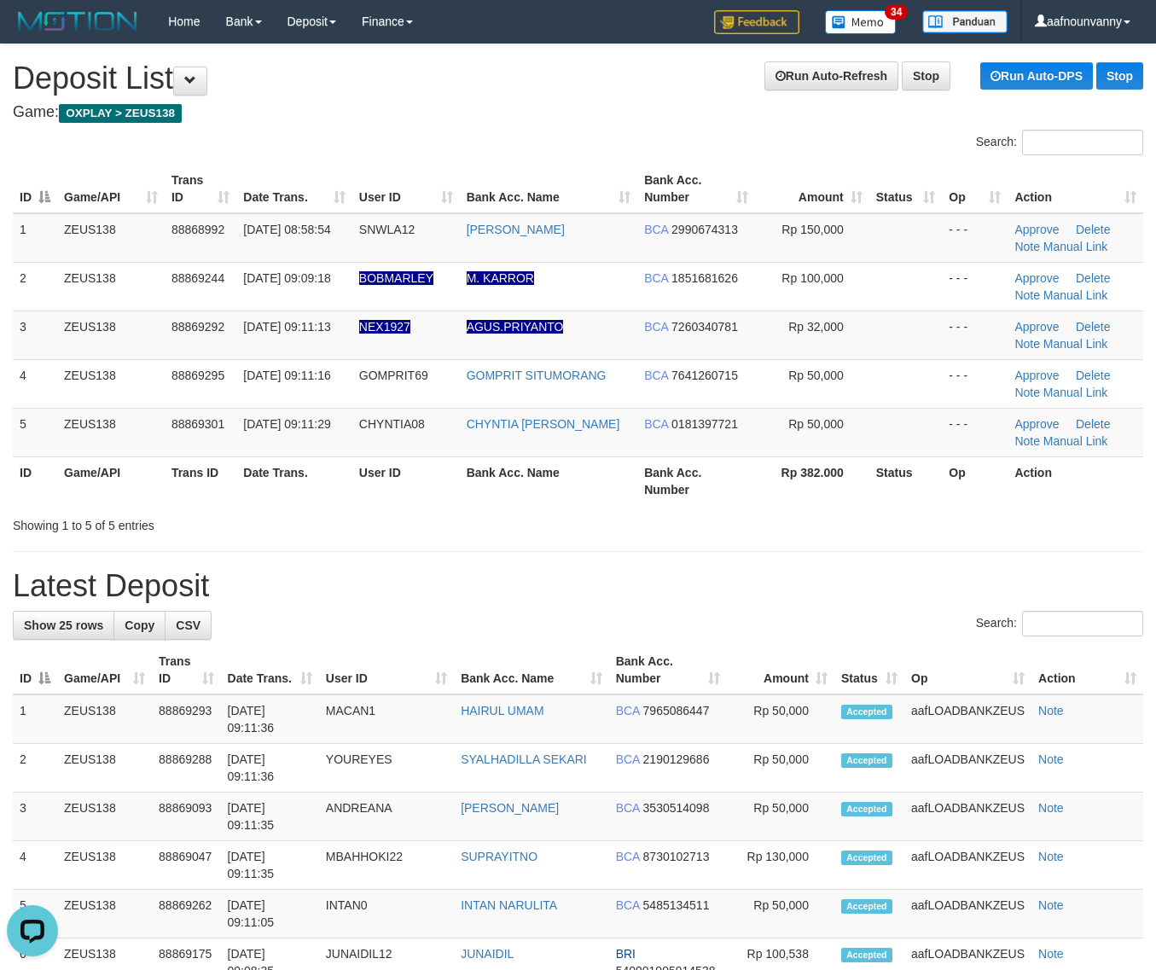
click at [680, 517] on div "Search: ID Game/API Trans ID Date Trans. User ID Bank Acc. Name Bank Acc. Numbe…" at bounding box center [578, 332] width 1130 height 404
drag, startPoint x: 873, startPoint y: 550, endPoint x: 1167, endPoint y: 615, distance: 301.4
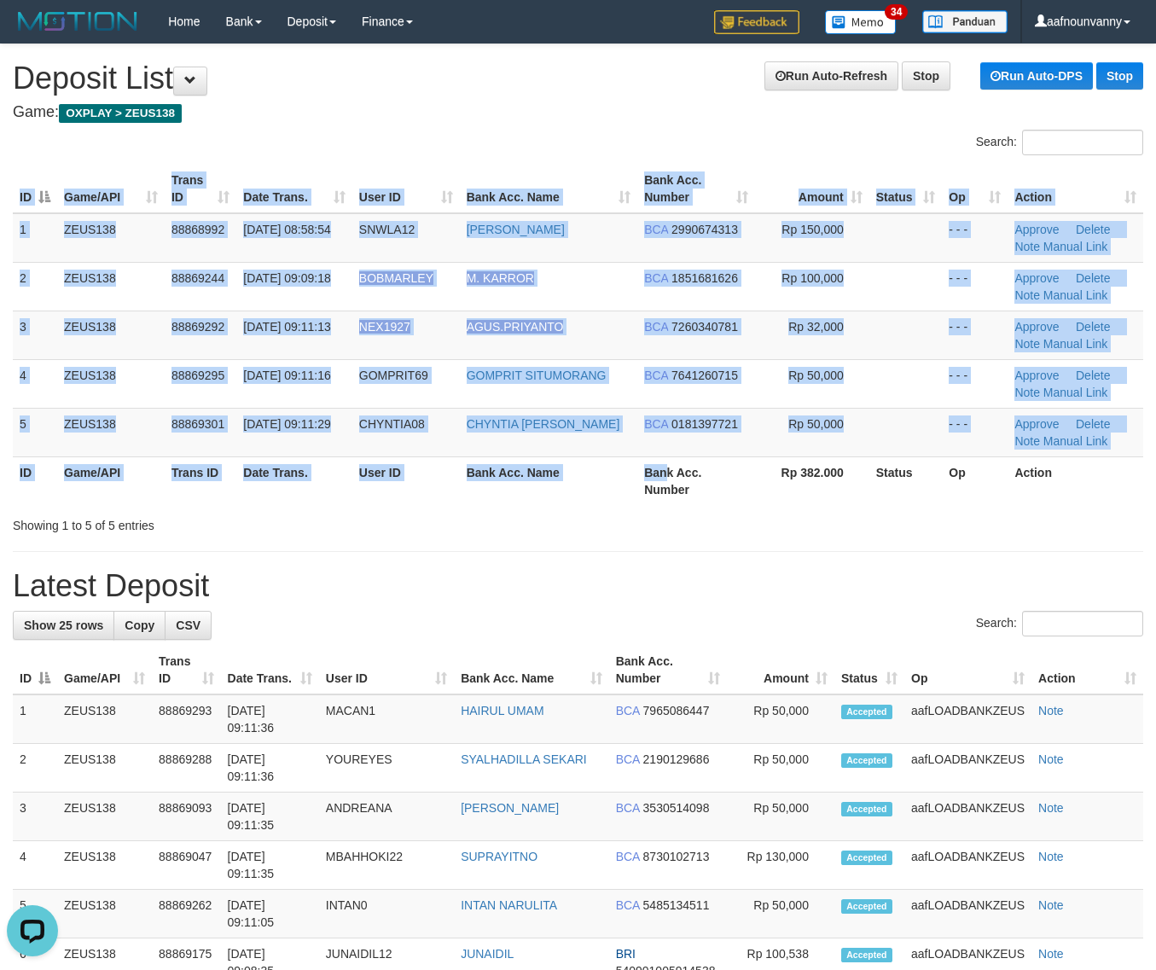
drag, startPoint x: 636, startPoint y: 480, endPoint x: 1170, endPoint y: 610, distance: 549.6
click at [806, 462] on div "ID Game/API Trans ID Date Trans. User ID Bank Acc. Name Bank Acc. Number Amount…" at bounding box center [578, 335] width 1156 height 351
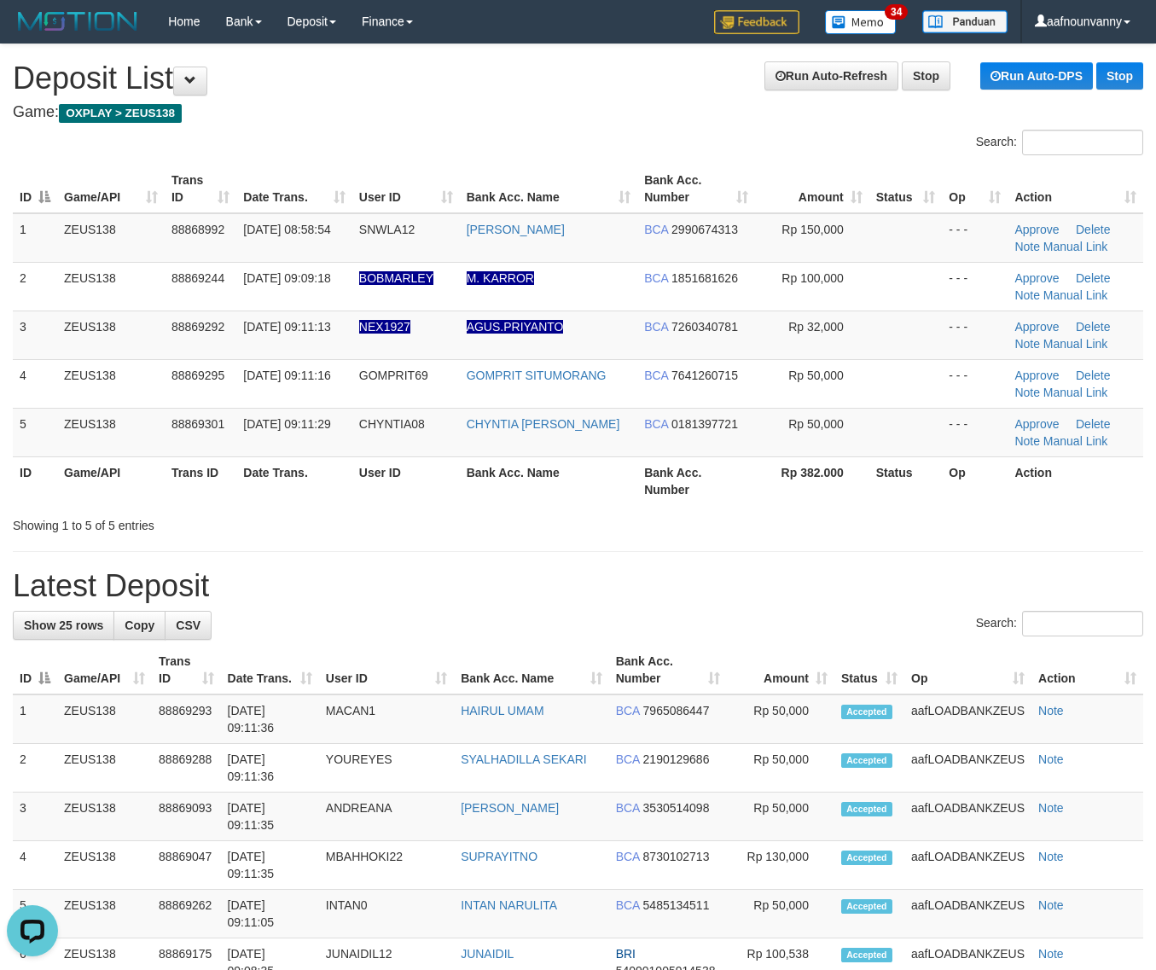
drag, startPoint x: 856, startPoint y: 526, endPoint x: 1165, endPoint y: 607, distance: 320.1
drag, startPoint x: 851, startPoint y: 580, endPoint x: 1166, endPoint y: 619, distance: 318.0
click at [935, 595] on h1 "Latest Deposit" at bounding box center [578, 586] width 1130 height 34
drag, startPoint x: 1014, startPoint y: 564, endPoint x: 1166, endPoint y: 598, distance: 156.5
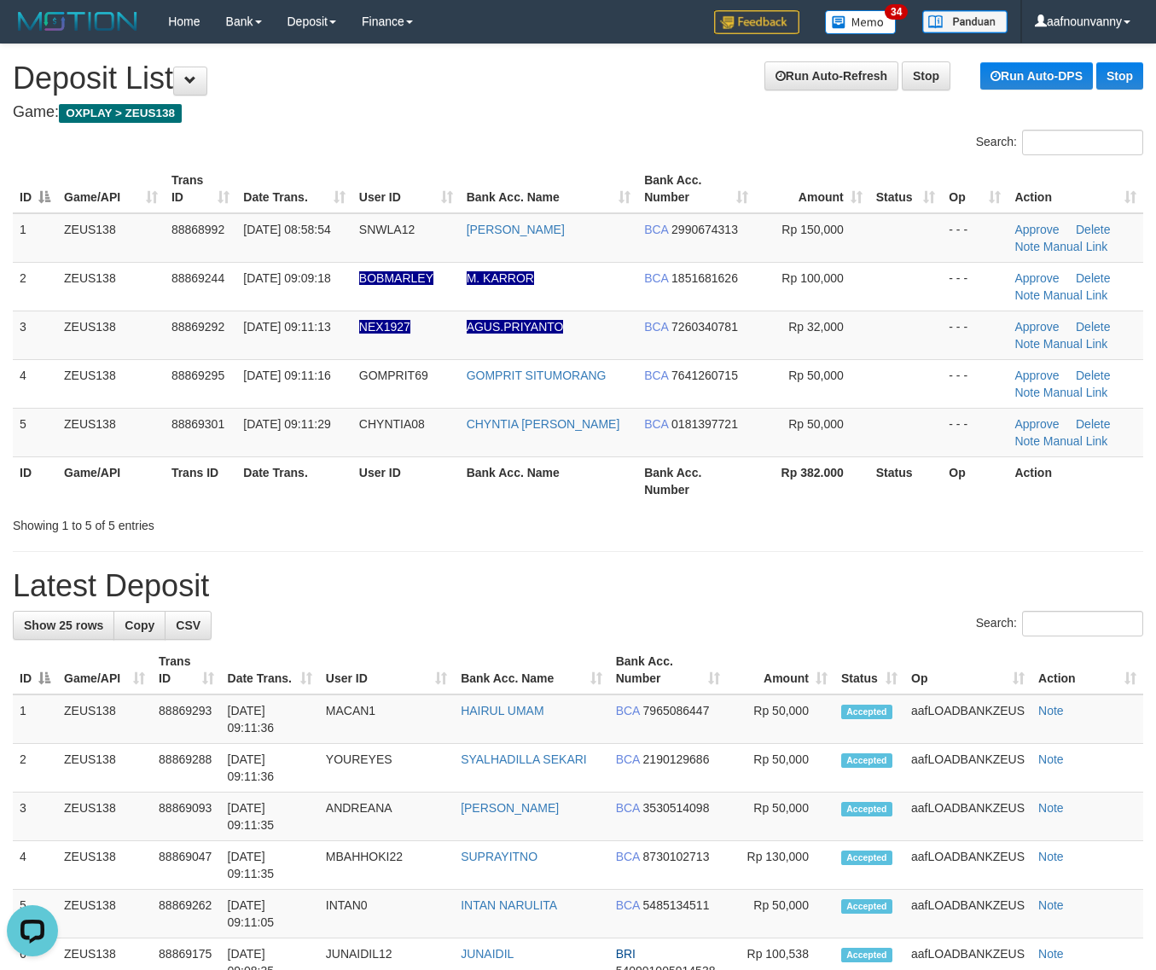
drag, startPoint x: 625, startPoint y: 459, endPoint x: 1162, endPoint y: 557, distance: 545.5
click at [687, 484] on tr "ID Game/API Trans ID Date Trans. User ID Bank Acc. Name Bank Acc. Number Rp 382…" at bounding box center [578, 480] width 1130 height 49
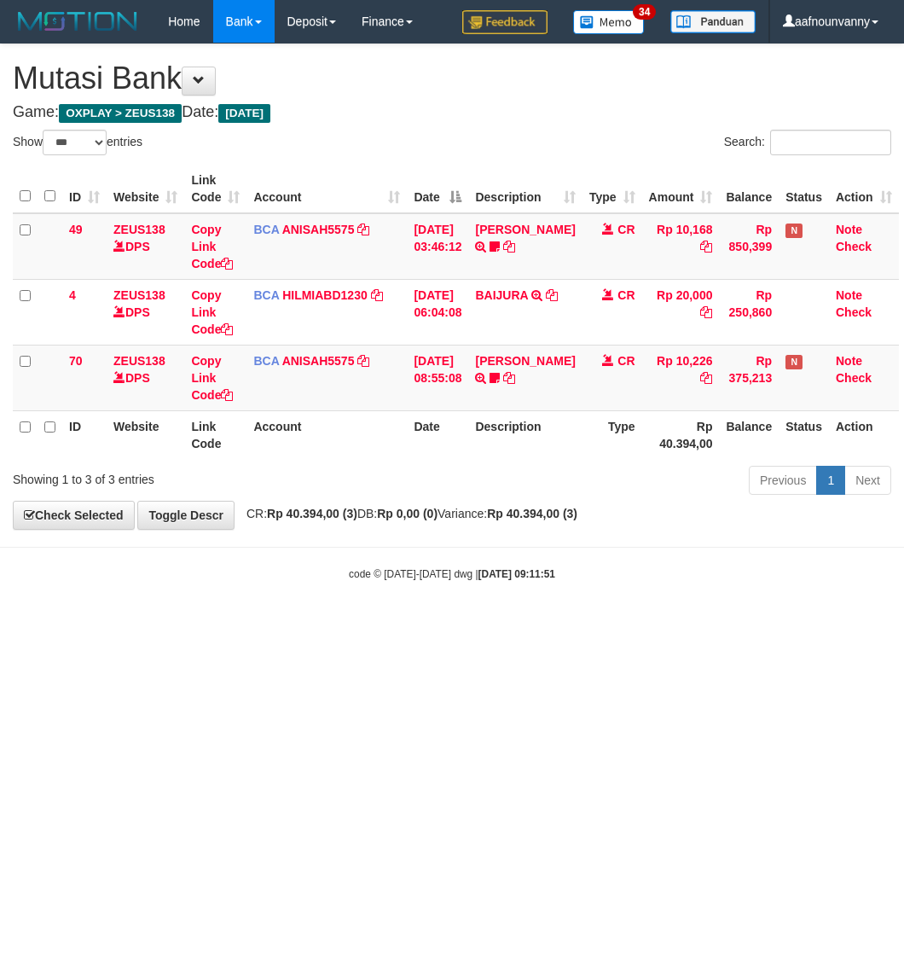
select select "***"
click at [200, 625] on html "Toggle navigation Home Bank Account List Load By Website Group [OXPLAY] ZEUS138…" at bounding box center [452, 312] width 904 height 625
select select "***"
drag, startPoint x: 641, startPoint y: 696, endPoint x: 589, endPoint y: 683, distance: 53.8
click at [617, 625] on html "Toggle navigation Home Bank Account List Load By Website Group [OXPLAY] ZEUS138…" at bounding box center [452, 312] width 904 height 625
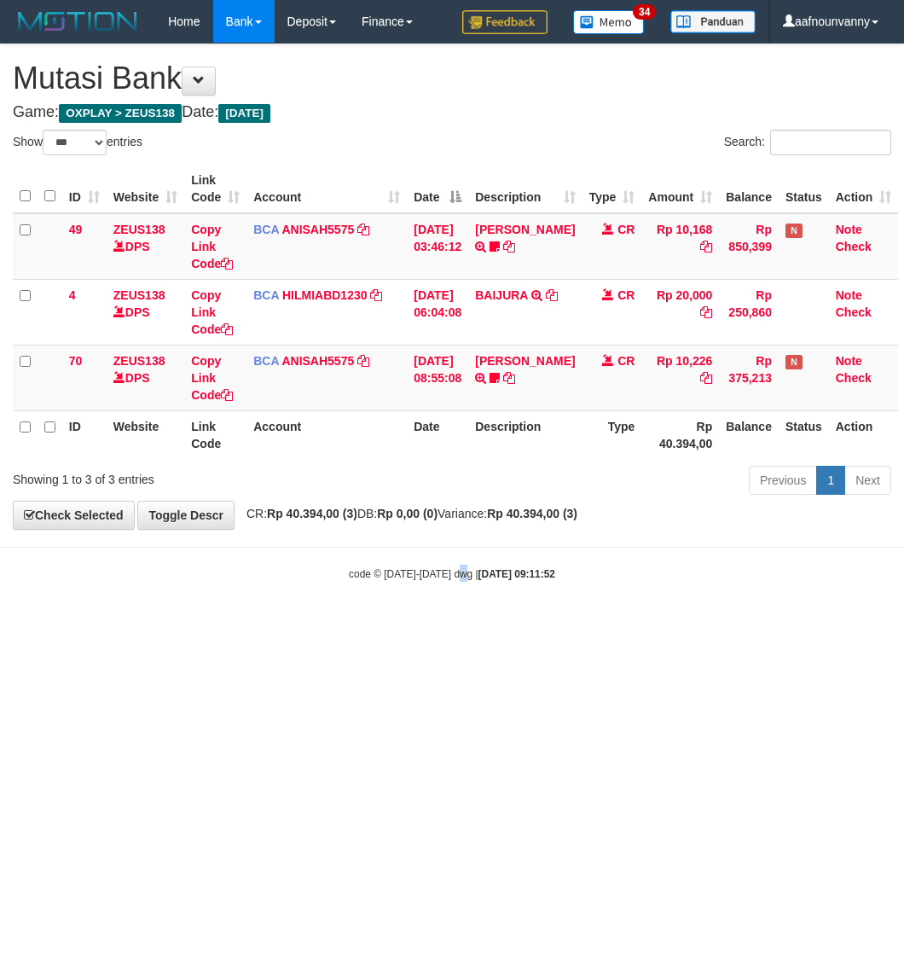
drag, startPoint x: 459, startPoint y: 610, endPoint x: 691, endPoint y: 651, distance: 235.6
click at [462, 612] on body "Toggle navigation Home Bank Account List Load By Website Group [OXPLAY] ZEUS138…" at bounding box center [452, 312] width 904 height 625
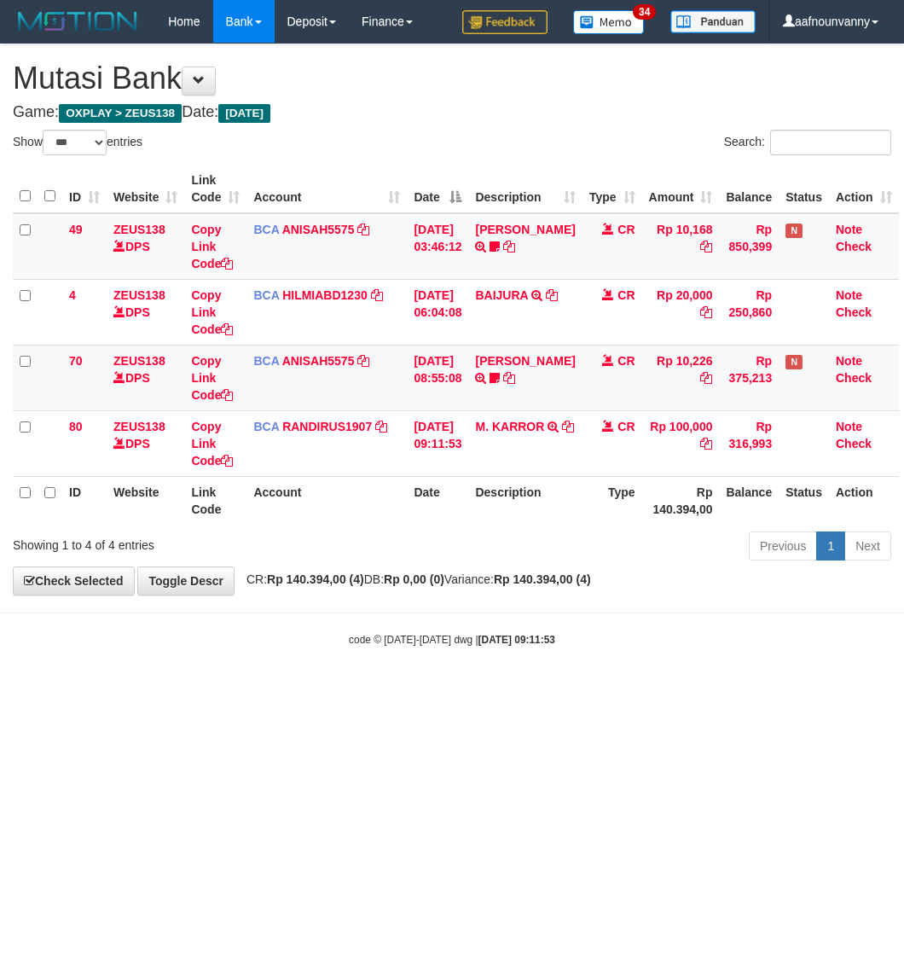
select select "***"
drag, startPoint x: 411, startPoint y: 779, endPoint x: 5, endPoint y: 612, distance: 439.2
click at [410, 690] on html "Toggle navigation Home Bank Account List Load By Website Group [OXPLAY] ZEUS138…" at bounding box center [452, 345] width 904 height 690
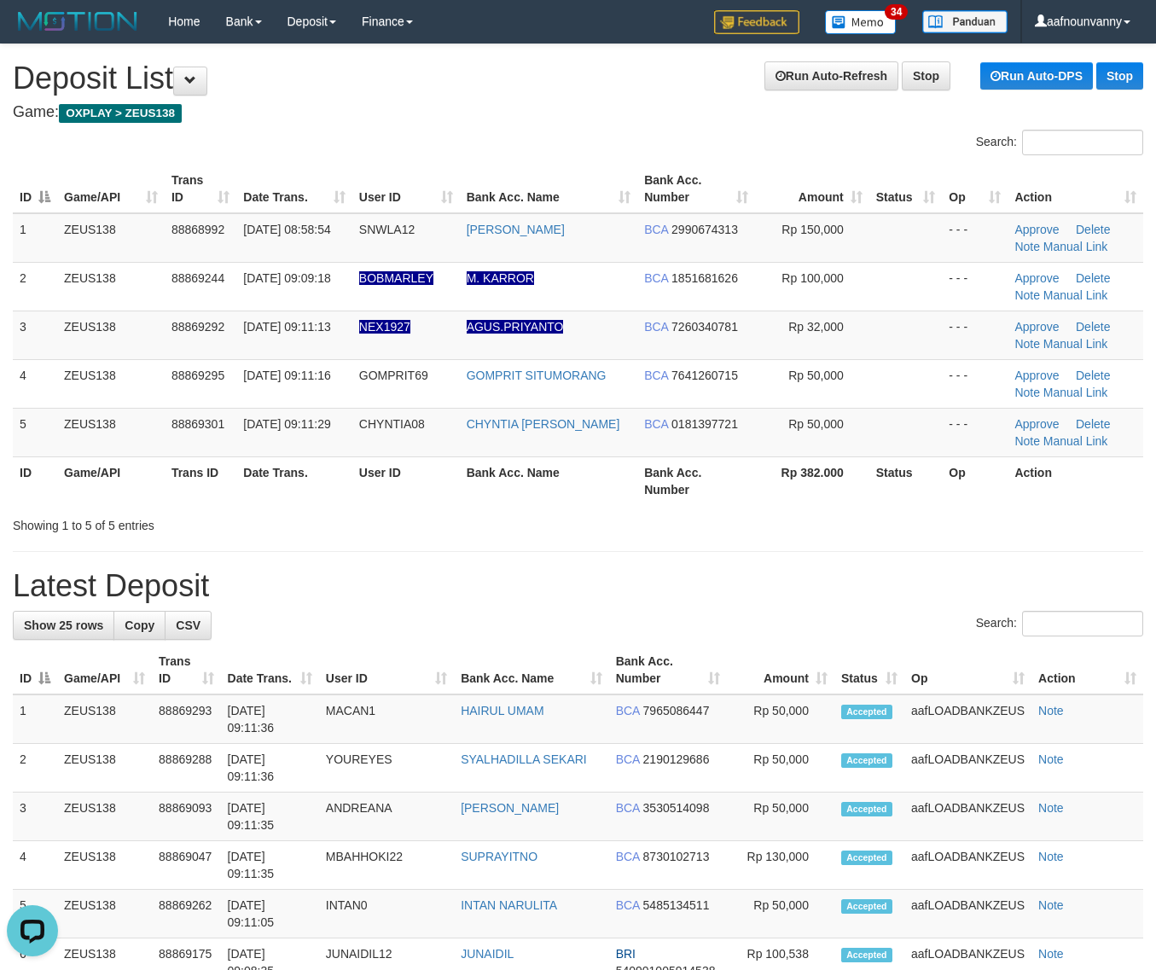
click at [722, 520] on div "Search: ID Game/API Trans ID Date Trans. User ID Bank Acc. Name Bank Acc. Numbe…" at bounding box center [578, 332] width 1130 height 404
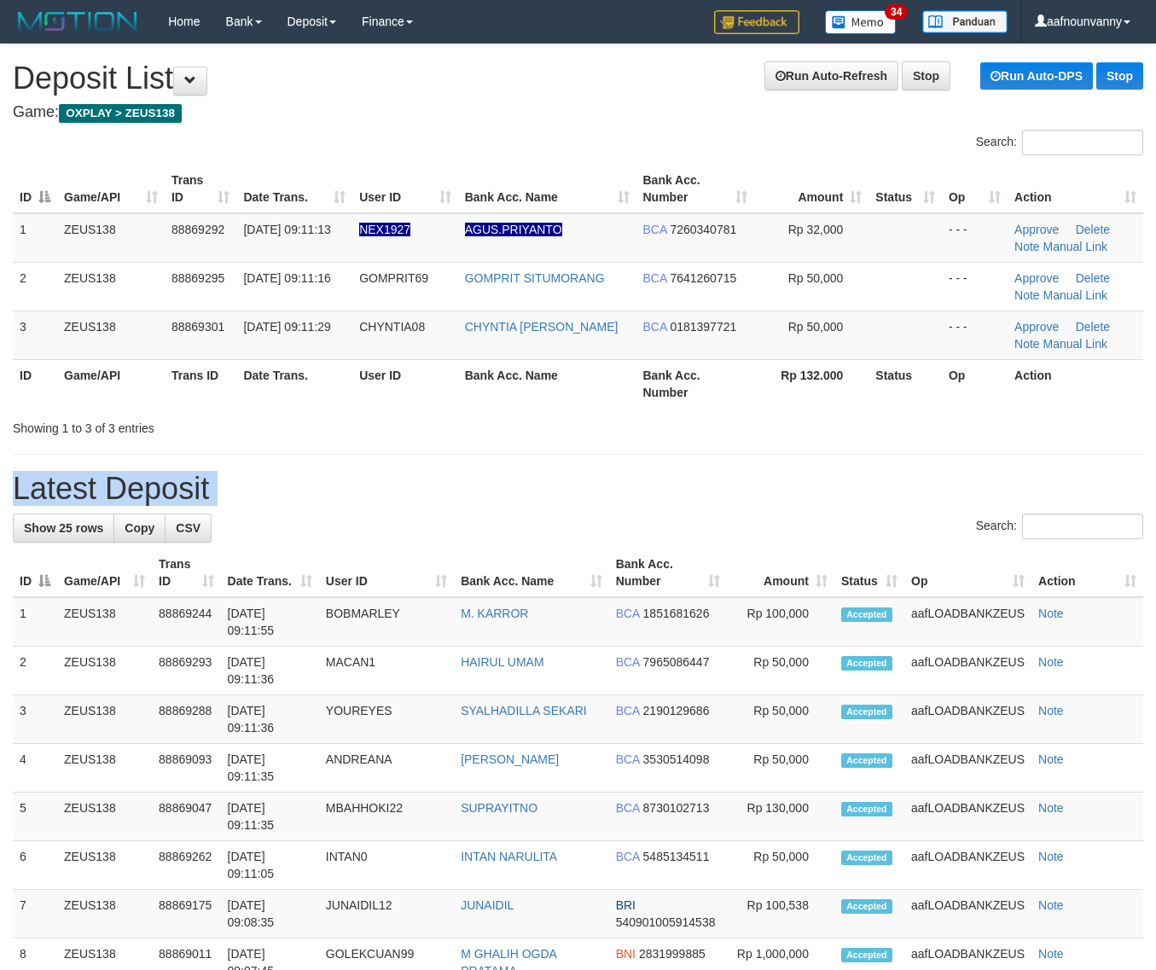
click at [711, 444] on div "**********" at bounding box center [578, 985] width 1156 height 1883
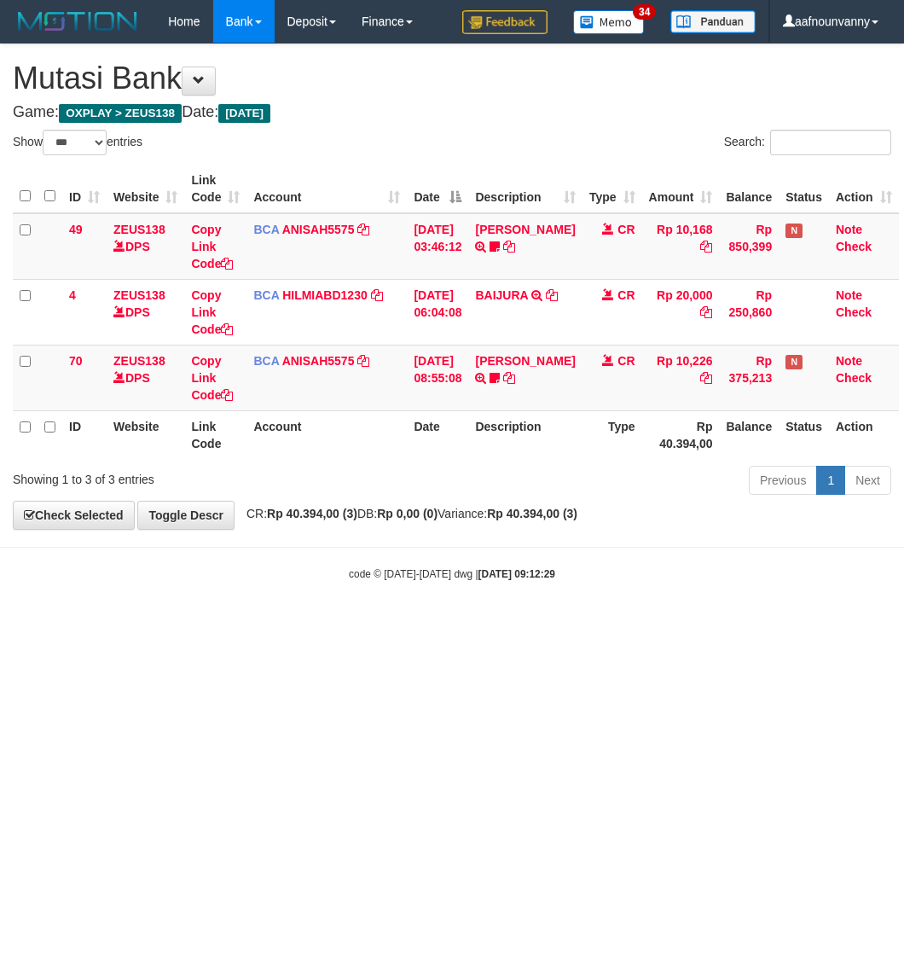
select select "***"
click at [277, 625] on html "Toggle navigation Home Bank Account List Load By Website Group [OXPLAY] ZEUS138…" at bounding box center [452, 312] width 904 height 625
drag, startPoint x: 363, startPoint y: 851, endPoint x: 55, endPoint y: 621, distance: 383.9
click at [343, 625] on html "Toggle navigation Home Bank Account List Load By Website Group [OXPLAY] ZEUS138…" at bounding box center [452, 312] width 904 height 625
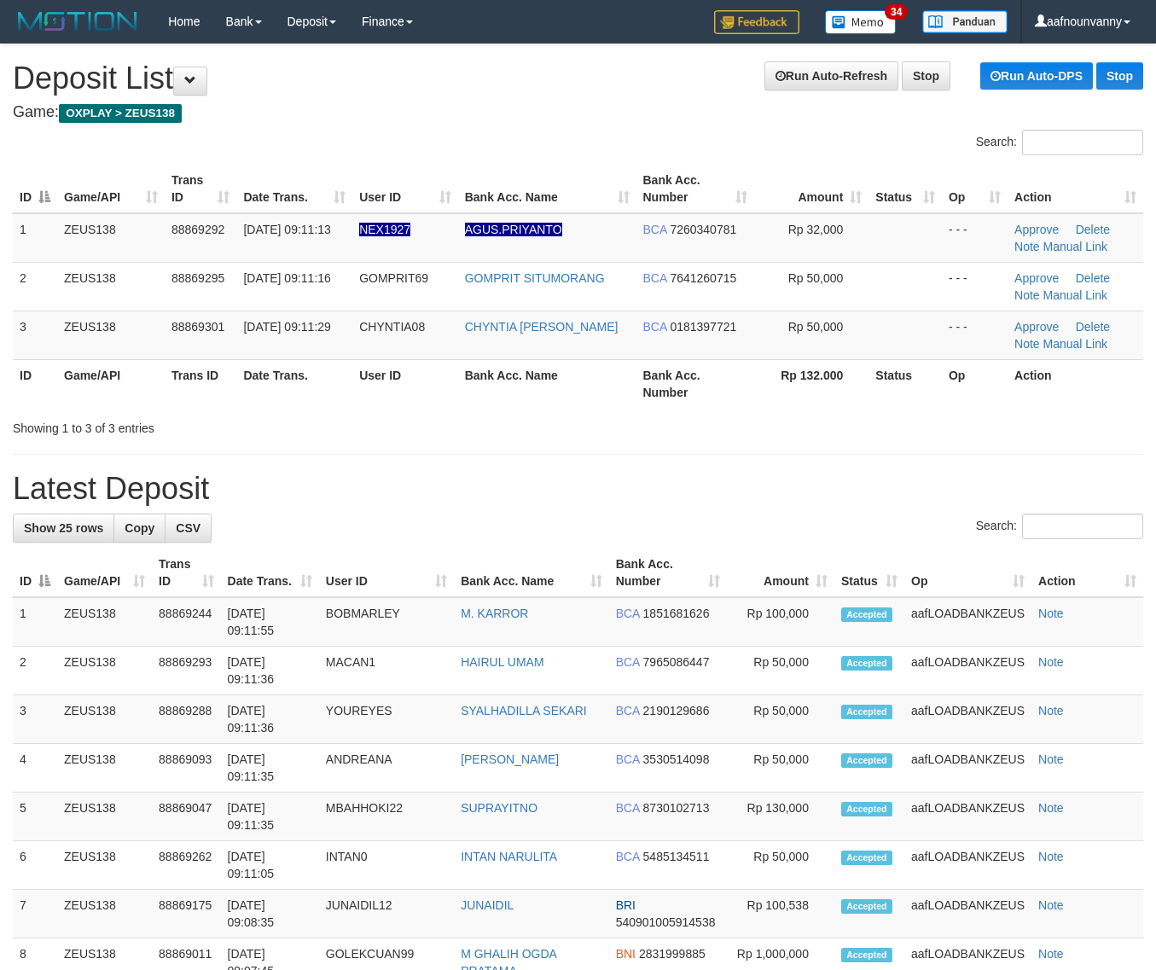
click at [992, 604] on div "**********" at bounding box center [578, 985] width 1156 height 1883
drag, startPoint x: 913, startPoint y: 448, endPoint x: 1165, endPoint y: 593, distance: 291.2
click at [1025, 519] on div "**********" at bounding box center [578, 985] width 1156 height 1883
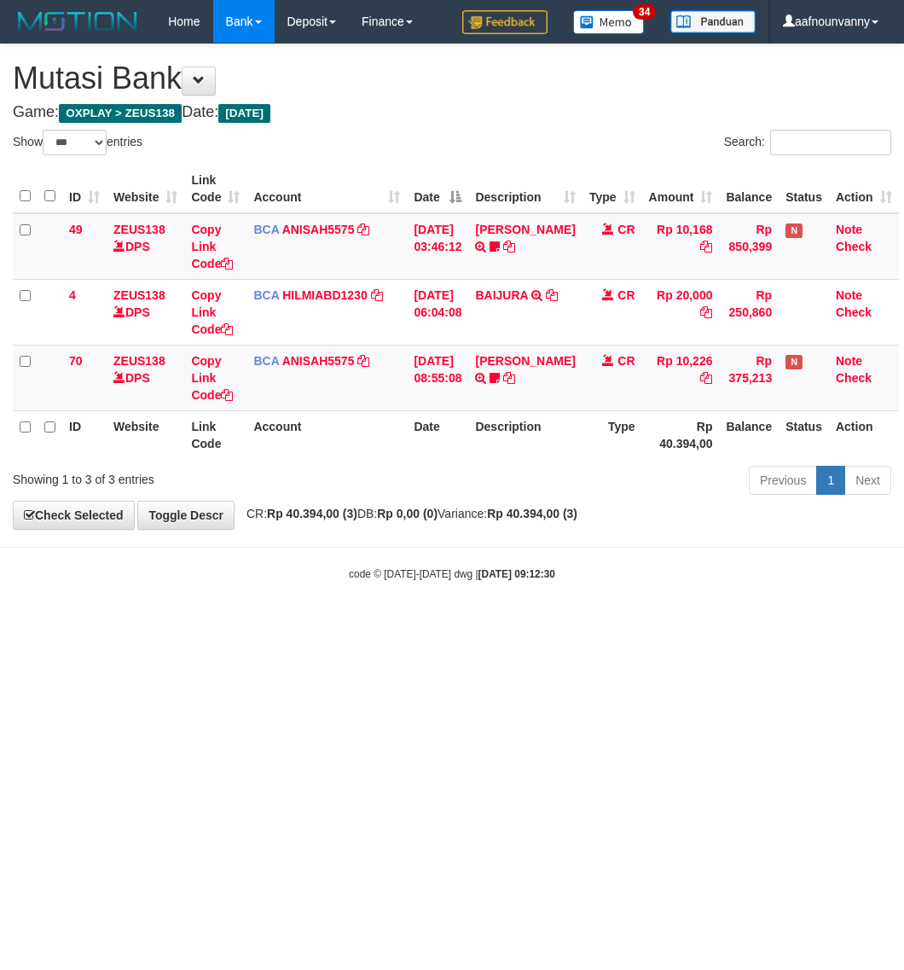
select select "***"
click at [542, 368] on td "[PERSON_NAME] TRSF E-BANKING CR 0110/FTSCY/WS95051 10226.002025100110396579 TRF…" at bounding box center [524, 378] width 113 height 66
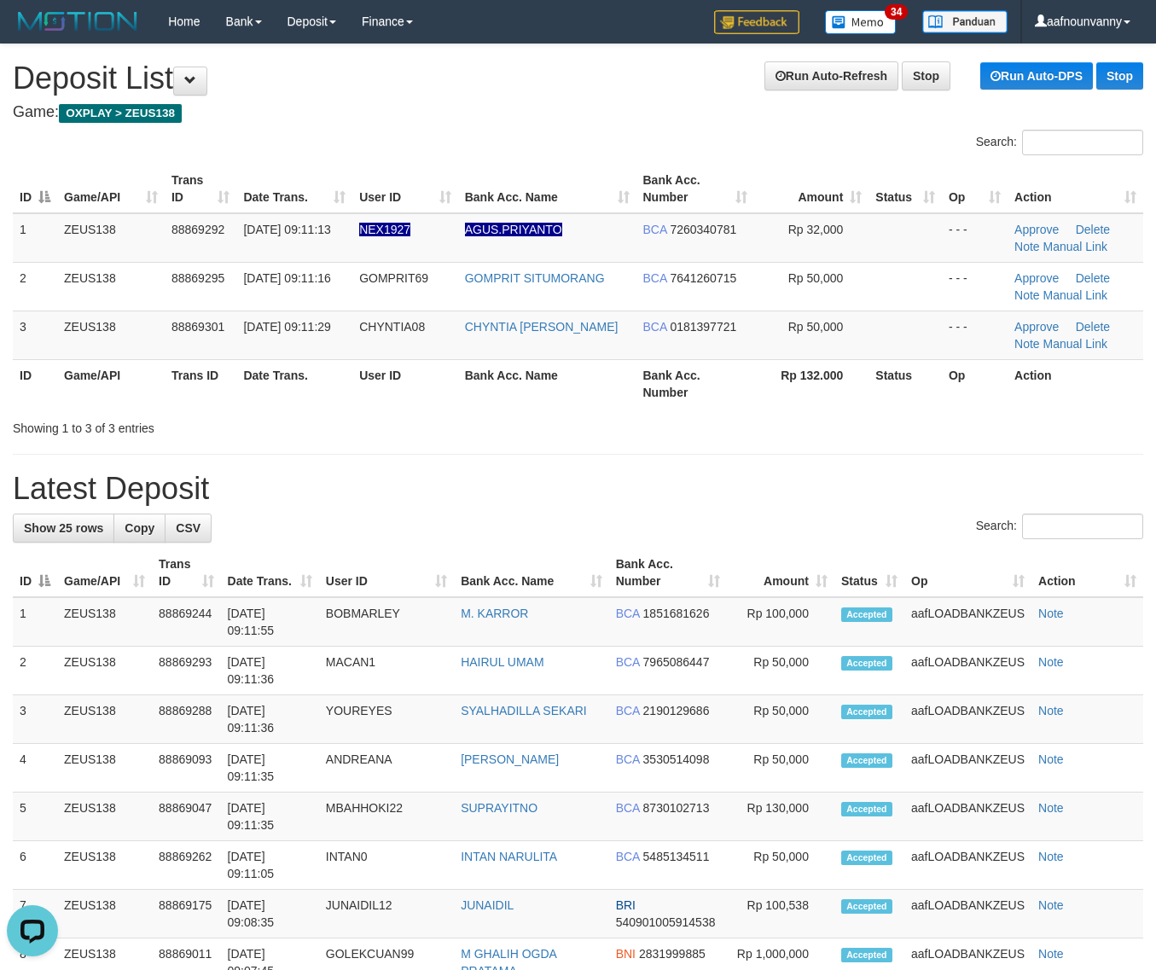
drag, startPoint x: 530, startPoint y: 431, endPoint x: 1167, endPoint y: 614, distance: 663.2
click at [537, 433] on div "Showing 1 to 3 of 3 entries" at bounding box center [578, 425] width 1156 height 24
drag, startPoint x: 677, startPoint y: 429, endPoint x: 1167, endPoint y: 530, distance: 500.8
click at [789, 459] on div "**********" at bounding box center [578, 985] width 1156 height 1883
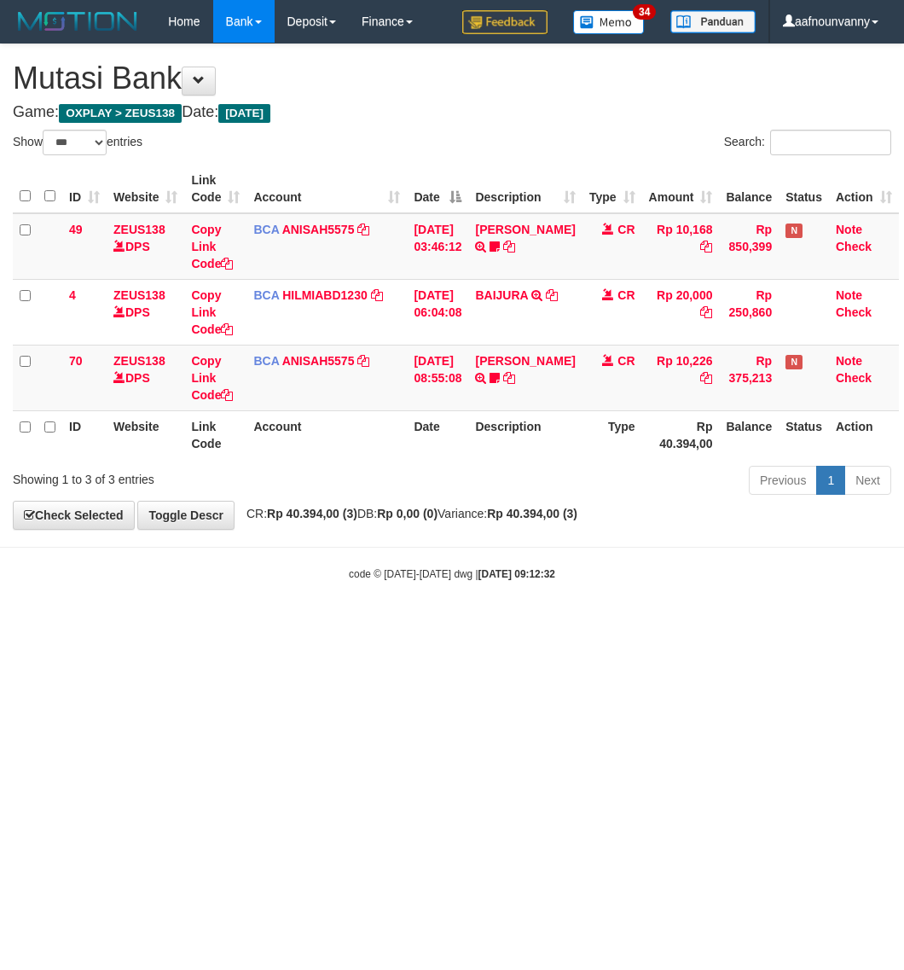
select select "***"
click at [508, 274] on td "[PERSON_NAME] TRSF E-BANKING CR 0110/FTSCY/WS95051 10168.002025100181565469 TRF…" at bounding box center [524, 246] width 113 height 67
drag, startPoint x: 435, startPoint y: 691, endPoint x: 398, endPoint y: 714, distance: 43.3
click at [420, 625] on html "Toggle navigation Home Bank Account List Load By Website Group [OXPLAY] ZEUS138…" at bounding box center [452, 312] width 904 height 625
drag, startPoint x: 211, startPoint y: 715, endPoint x: 1, endPoint y: 604, distance: 237.4
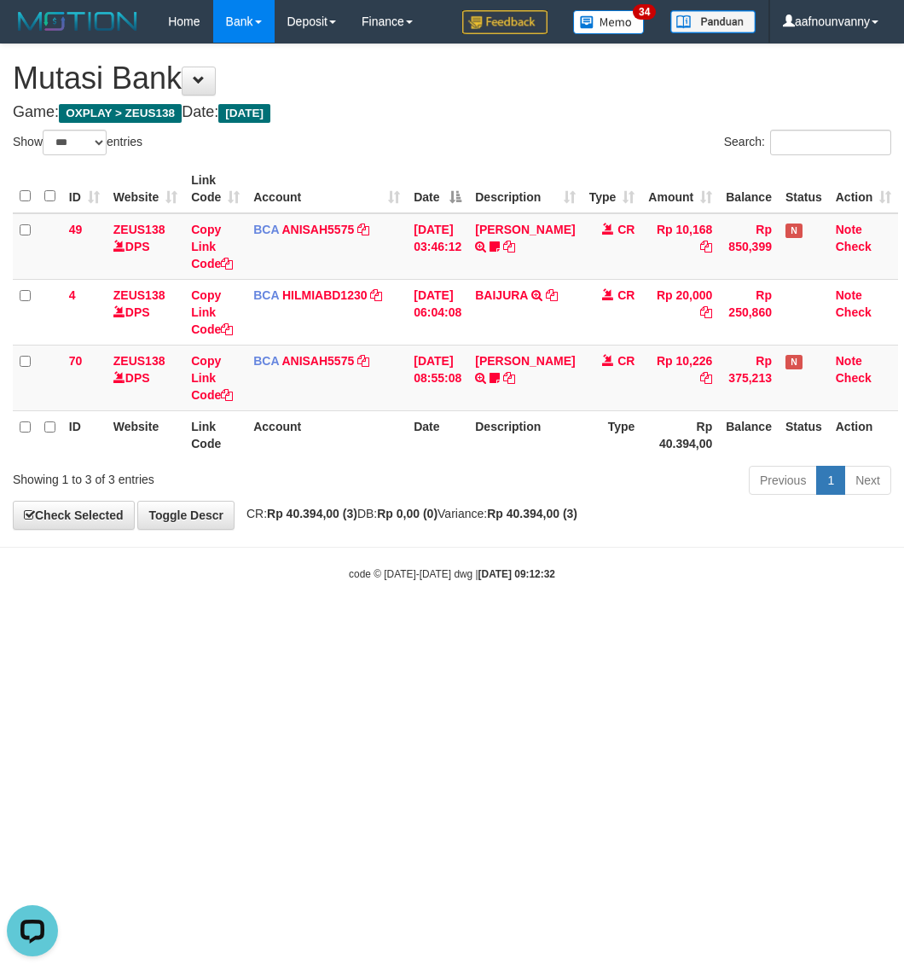
click at [165, 625] on html "Toggle navigation Home Bank Account List Load By Website Group [OXPLAY] ZEUS138…" at bounding box center [452, 312] width 904 height 625
select select "***"
click at [239, 625] on html "Toggle navigation Home Bank Account List Load By Website Group [OXPLAY] ZEUS138…" at bounding box center [452, 312] width 904 height 625
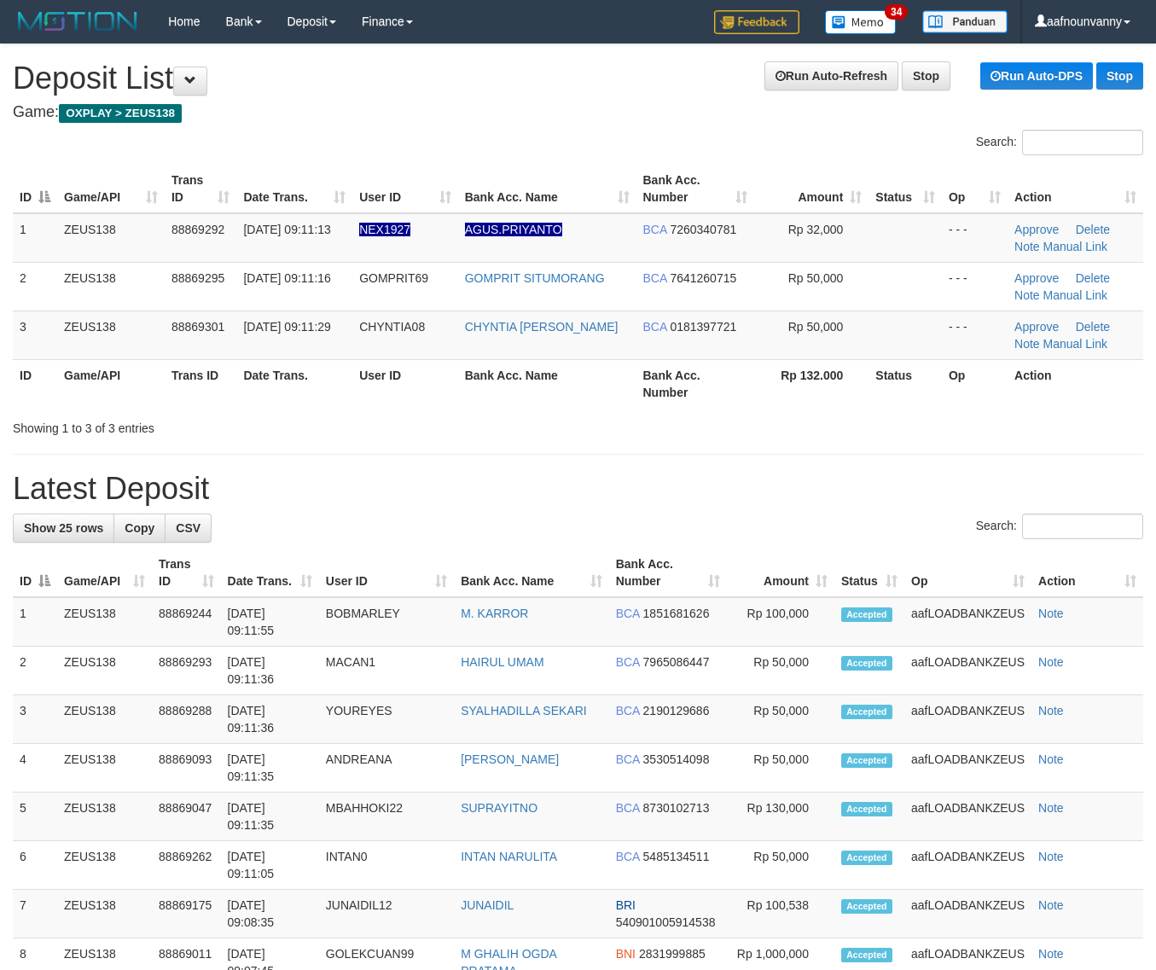
click at [657, 416] on div "Search: ID Game/API Trans ID Date Trans. User ID Bank Acc. Name Bank Acc. Numbe…" at bounding box center [578, 283] width 1130 height 307
drag, startPoint x: 491, startPoint y: 356, endPoint x: 1161, endPoint y: 444, distance: 676.3
click at [759, 420] on div "Search: ID Game/API Trans ID Date Trans. User ID Bank Acc. Name Bank Acc. Numbe…" at bounding box center [578, 283] width 1130 height 307
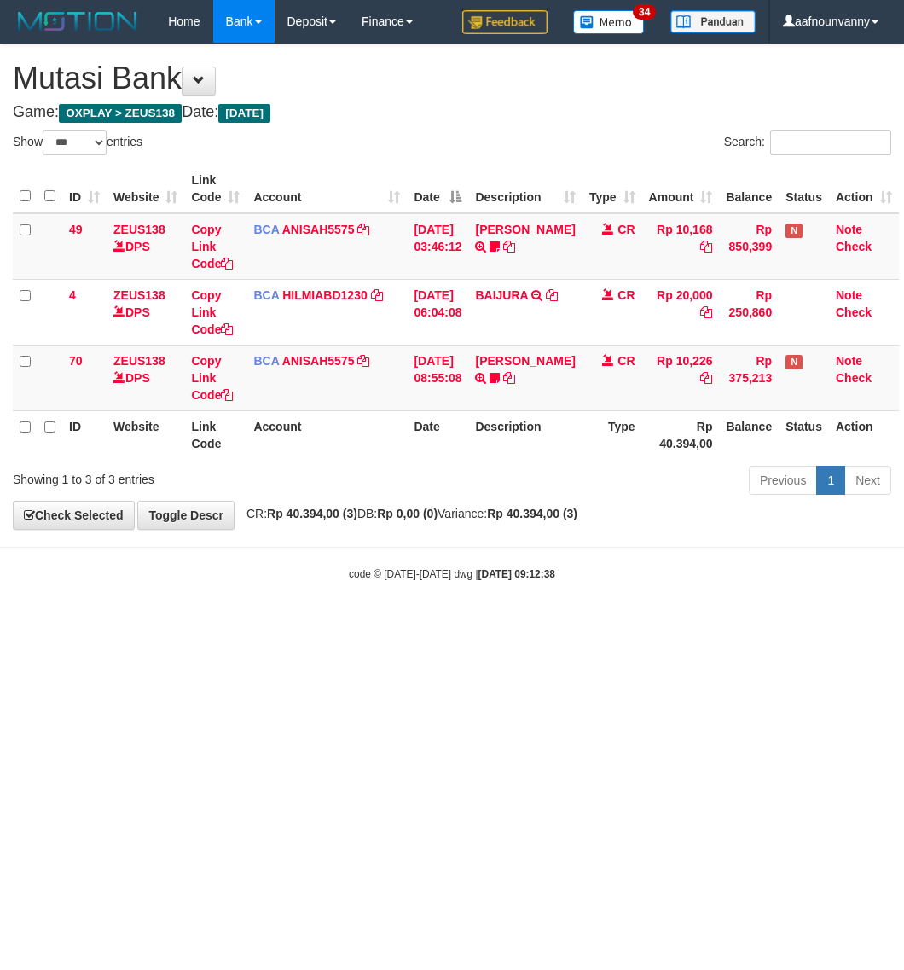
select select "***"
click at [182, 625] on html "Toggle navigation Home Bank Account List Load By Website Group [OXPLAY] ZEUS138…" at bounding box center [452, 312] width 904 height 625
select select "***"
click at [428, 392] on td "[DATE] 08:55:08" at bounding box center [437, 378] width 61 height 66
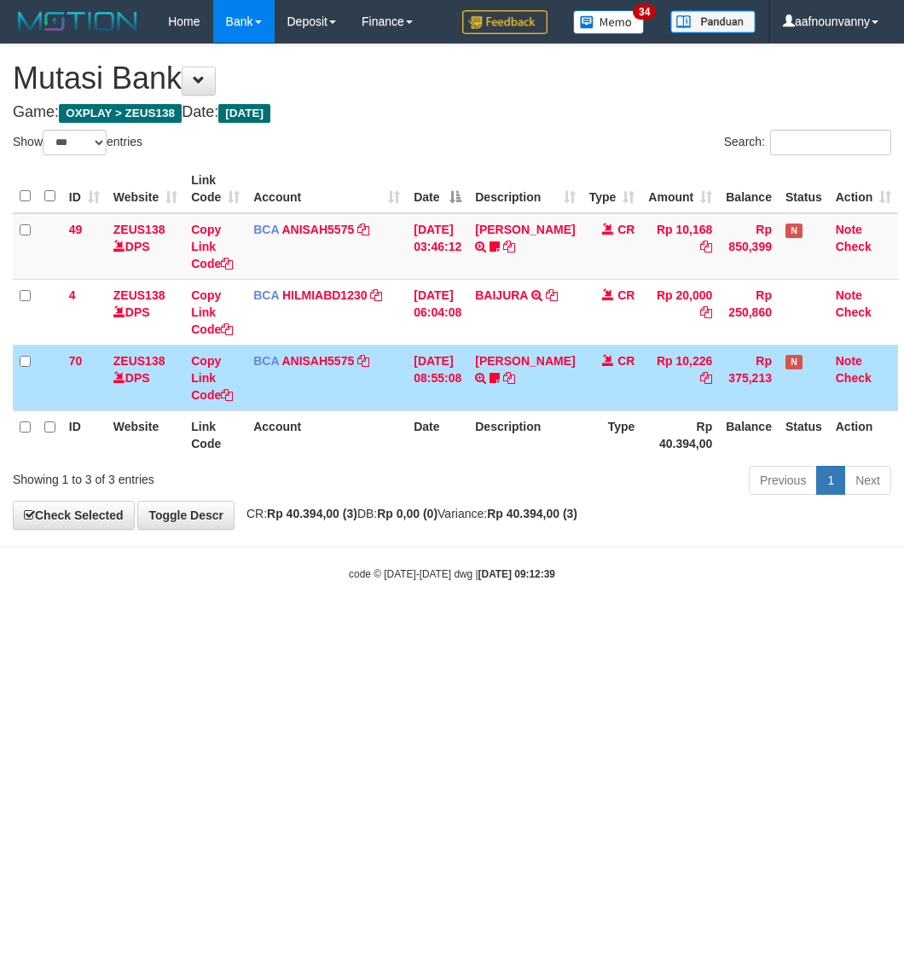
click at [525, 352] on td "DAVIT HENDRI TRSF E-BANKING CR 0110/FTSCY/WS95051 10226.002025100110396579 TRFD…" at bounding box center [524, 378] width 113 height 66
click at [525, 354] on link "DAVIT HENDRI" at bounding box center [525, 361] width 100 height 14
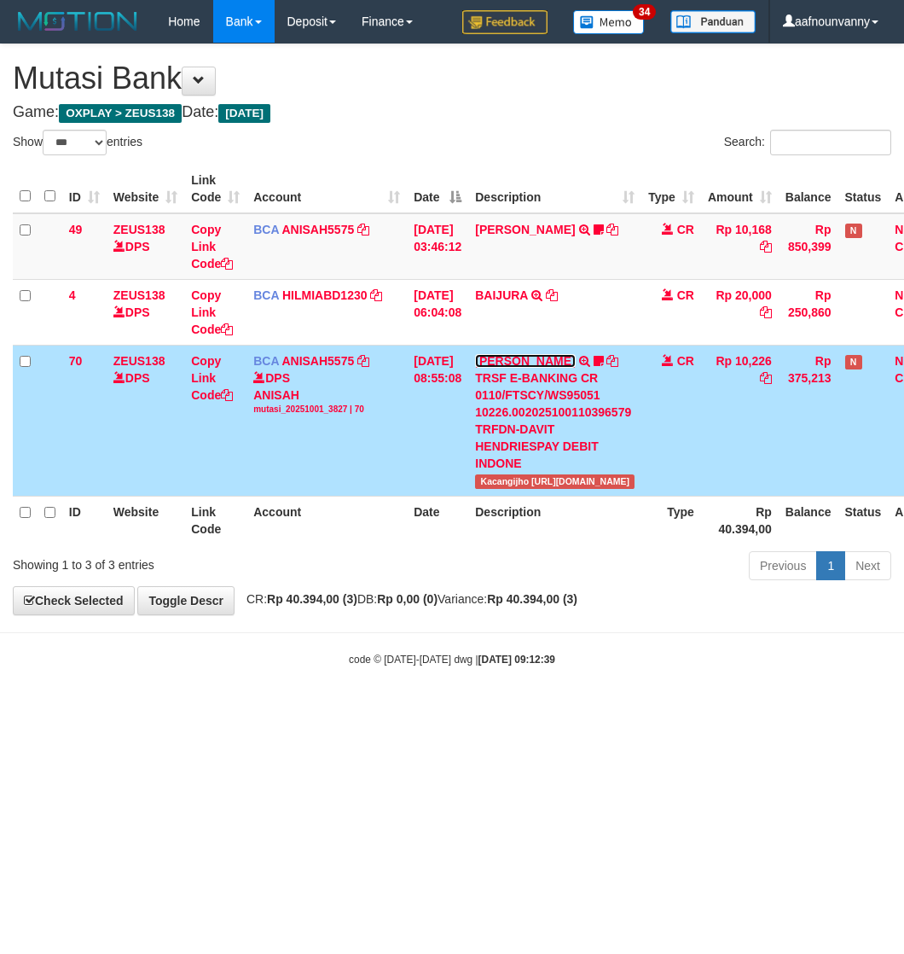
click at [525, 358] on link "DAVIT HENDRI" at bounding box center [525, 361] width 100 height 14
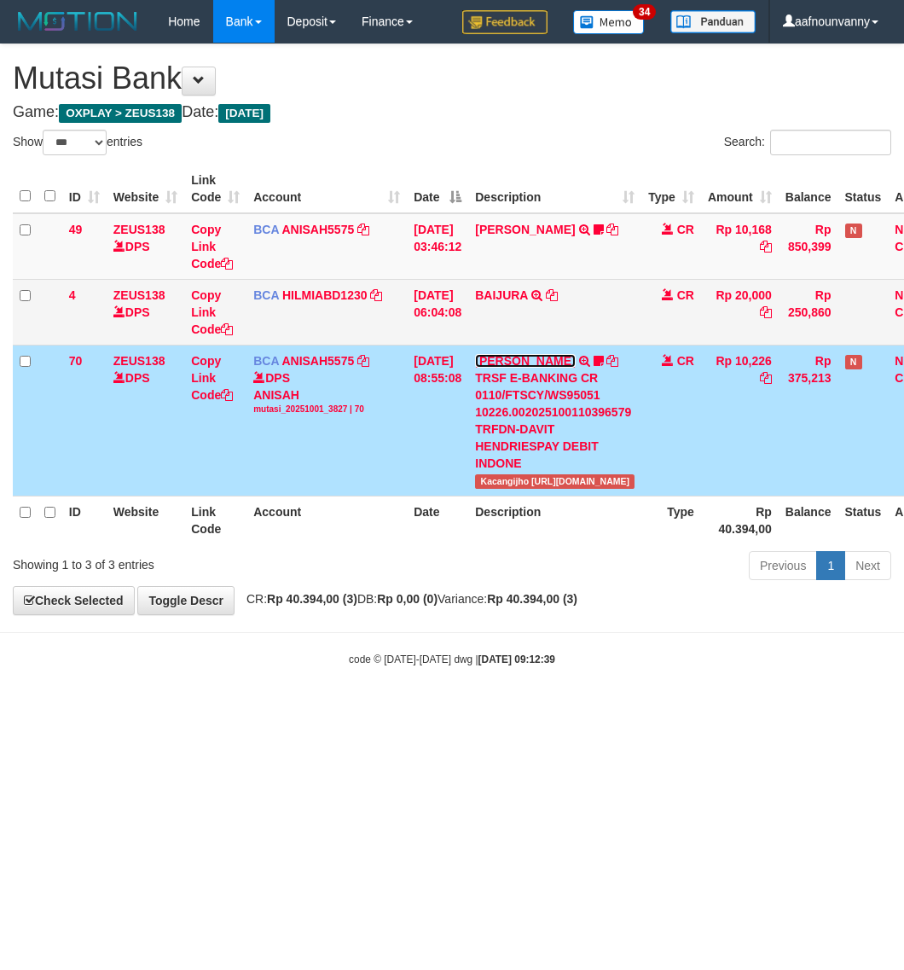
drag, startPoint x: 525, startPoint y: 358, endPoint x: 516, endPoint y: 334, distance: 25.4
click at [519, 347] on td "DAVIT HENDRI TRSF E-BANKING CR 0110/FTSCY/WS95051 10226.002025100110396579 TRFD…" at bounding box center [554, 420] width 173 height 151
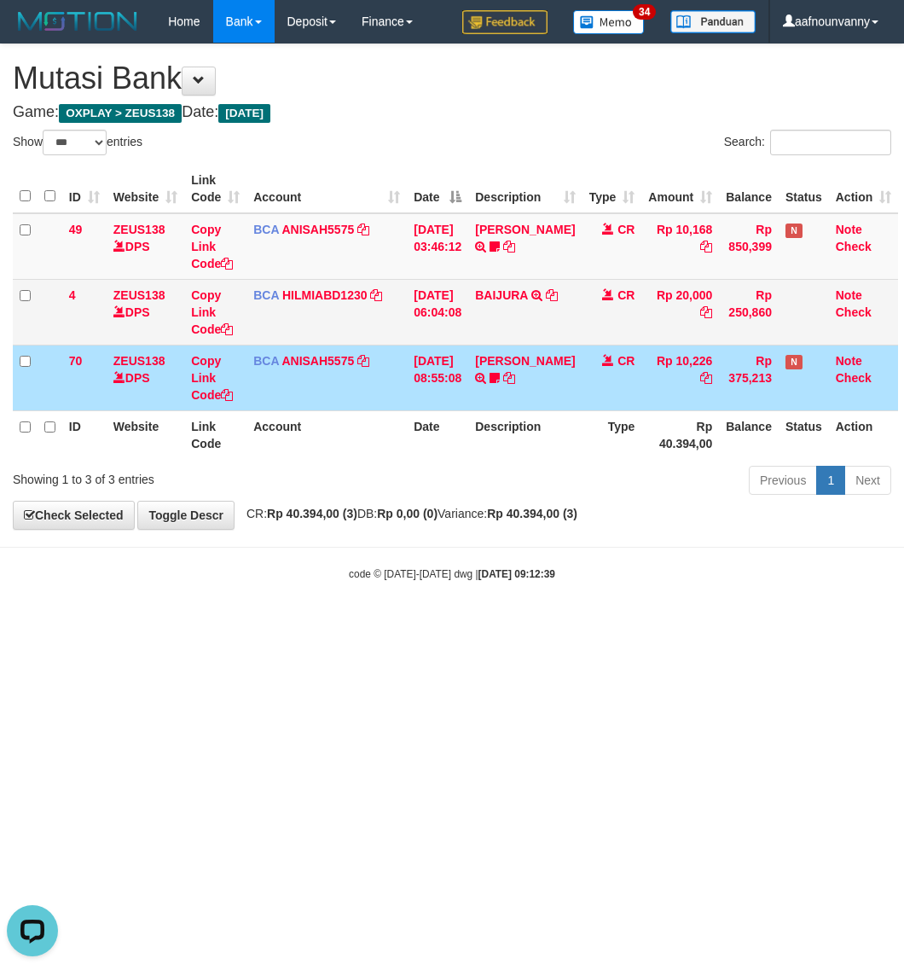
click at [500, 282] on td "BAIJURA TRSF E-BANKING CR 0110/FTSCY/WS95051 20000.002025100191215388 TRFDN-BAI…" at bounding box center [524, 312] width 113 height 66
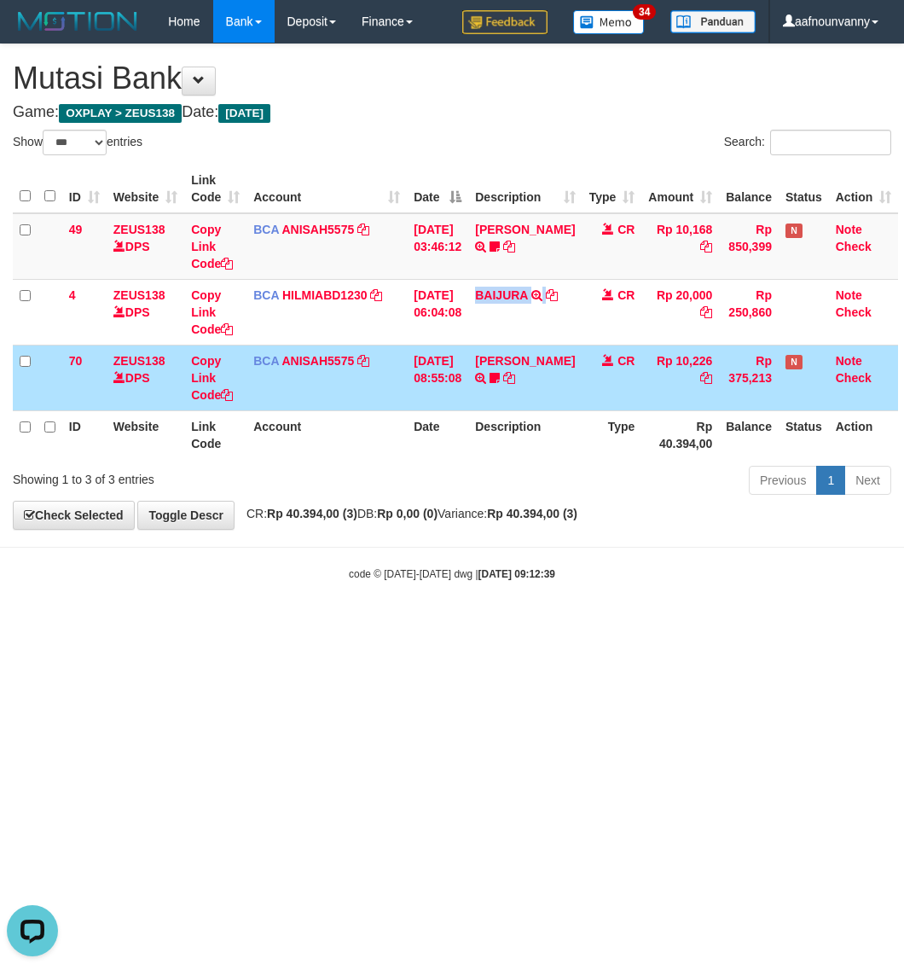
drag, startPoint x: 500, startPoint y: 282, endPoint x: 427, endPoint y: 553, distance: 281.0
click at [496, 291] on td "BAIJURA TRSF E-BANKING CR 0110/FTSCY/WS95051 20000.002025100191215388 TRFDN-BAI…" at bounding box center [524, 312] width 113 height 66
click at [159, 625] on html "Toggle navigation Home Bank Account List Load By Website Group [OXPLAY] ZEUS138…" at bounding box center [452, 312] width 904 height 625
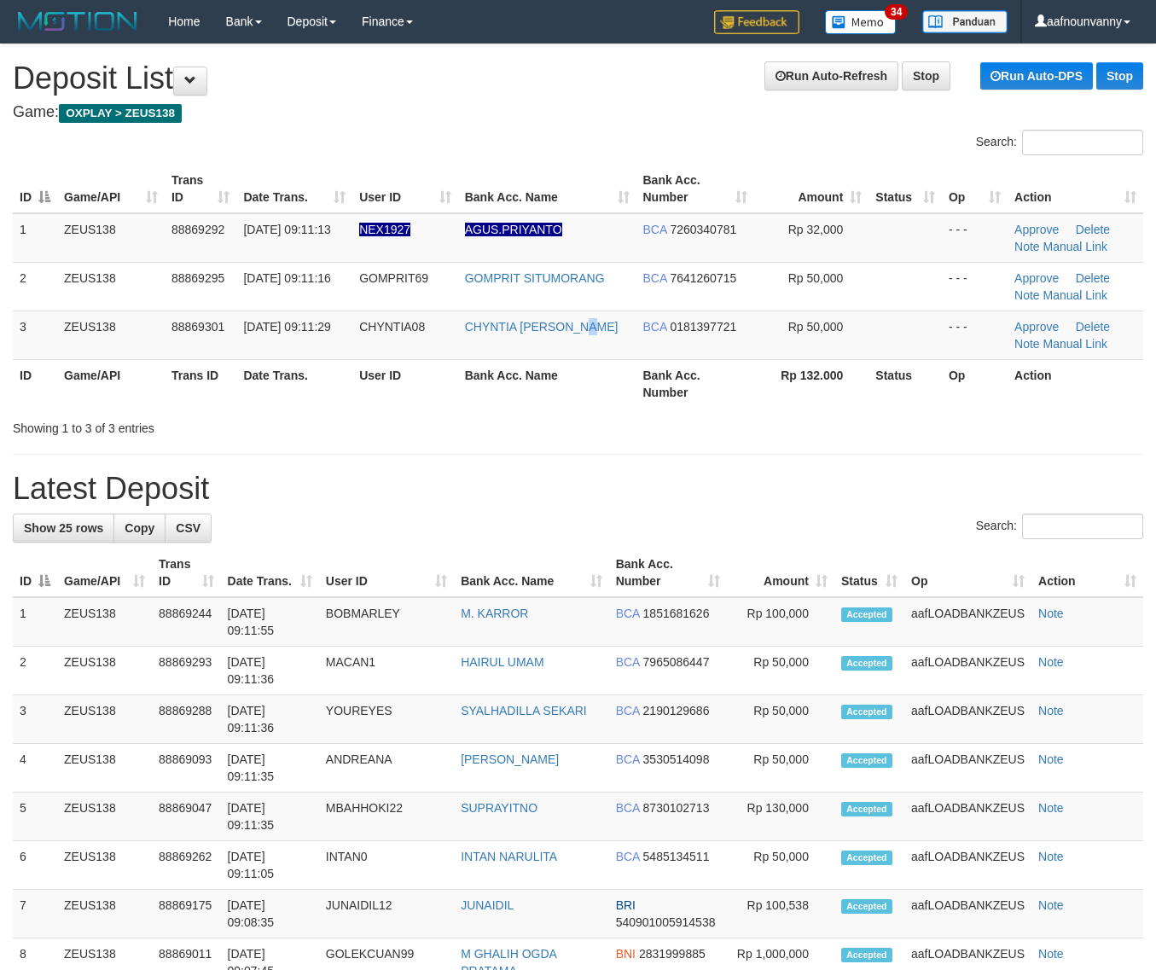
drag, startPoint x: 590, startPoint y: 355, endPoint x: 671, endPoint y: 389, distance: 87.9
click at [631, 372] on table "ID Game/API Trans ID Date Trans. User ID Bank Acc. Name Bank Acc. Number Amount…" at bounding box center [578, 286] width 1130 height 243
drag, startPoint x: 769, startPoint y: 392, endPoint x: 851, endPoint y: 421, distance: 86.6
click at [790, 401] on th "Rp 132.000" at bounding box center [811, 383] width 114 height 49
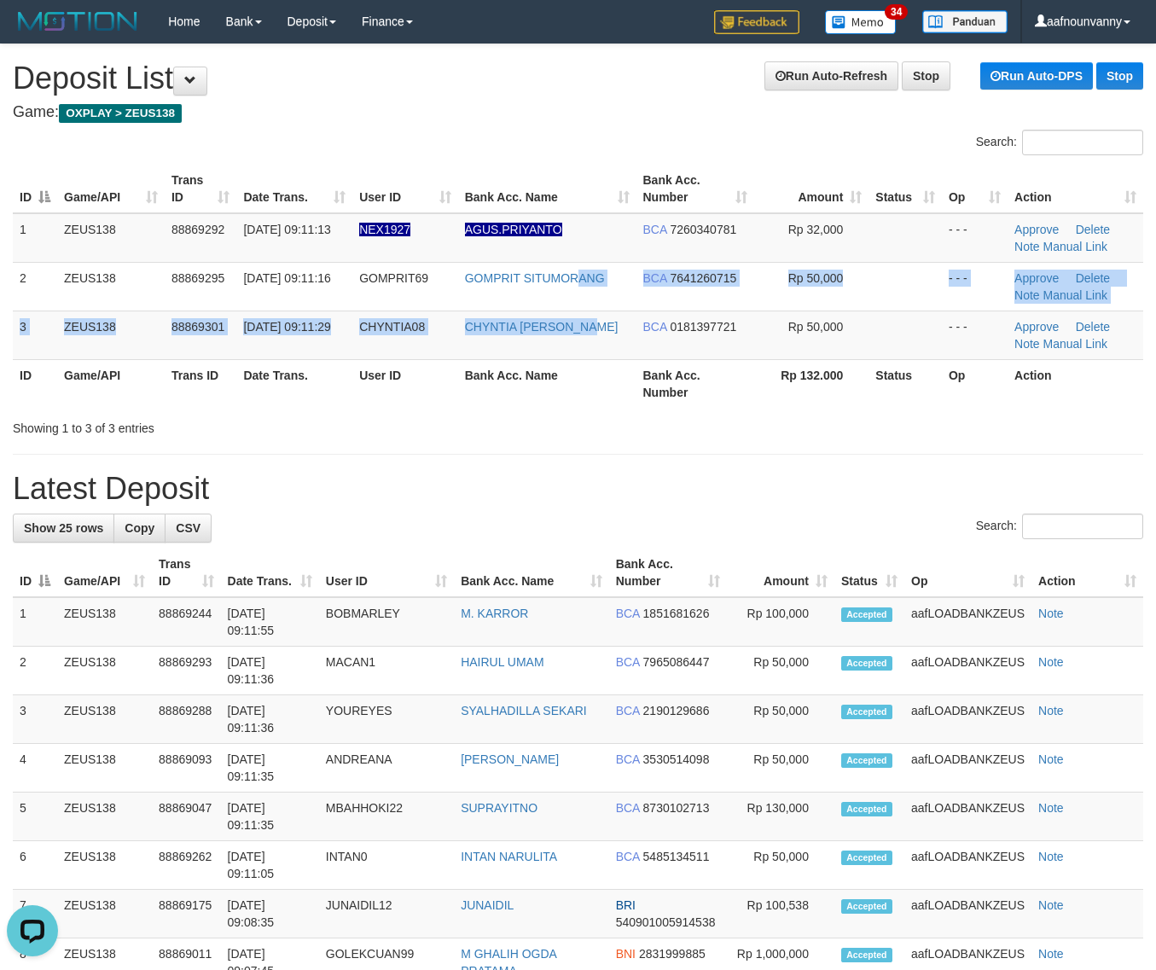
drag, startPoint x: 602, startPoint y: 314, endPoint x: 1170, endPoint y: 446, distance: 582.6
click at [655, 344] on tbody "1 ZEUS138 88869292 01/10/2025 09:11:13 NEX1927 AGUS.PRIYANTO BCA 7260340781 Rp …" at bounding box center [578, 286] width 1130 height 147
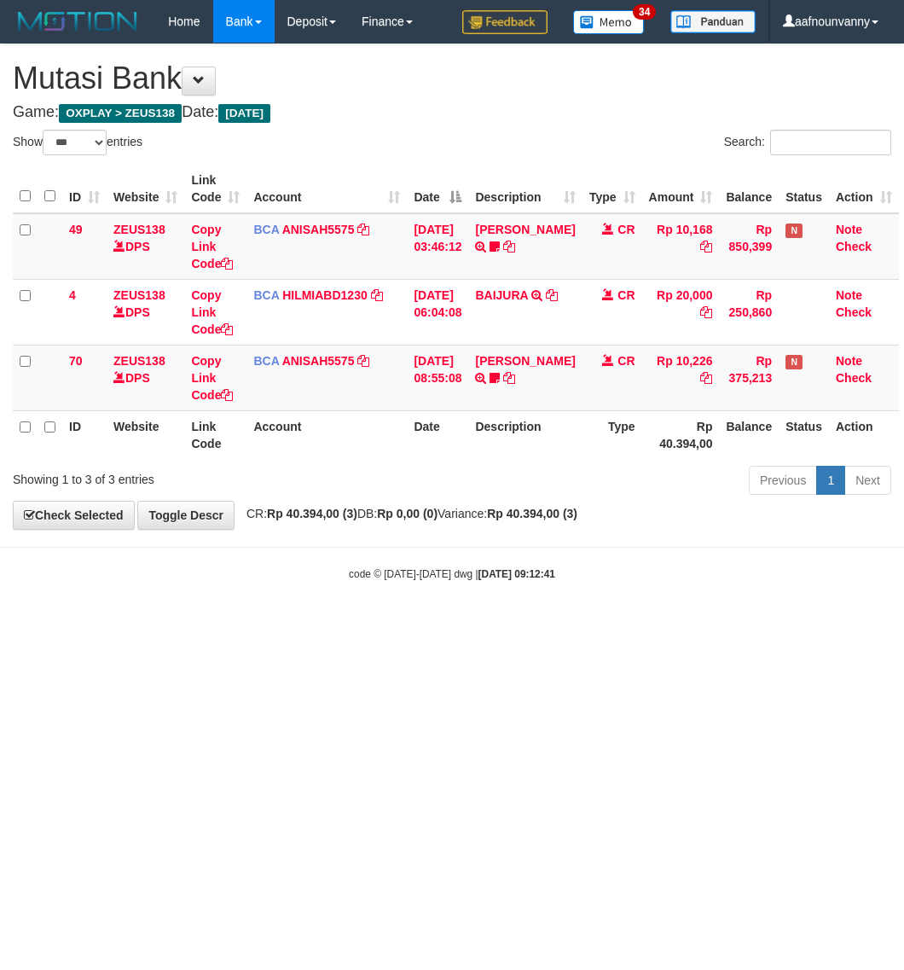
select select "***"
click at [188, 598] on html "Toggle navigation Home Bank Account List Load By Website Group [OXPLAY] ZEUS138…" at bounding box center [452, 312] width 904 height 625
select select "***"
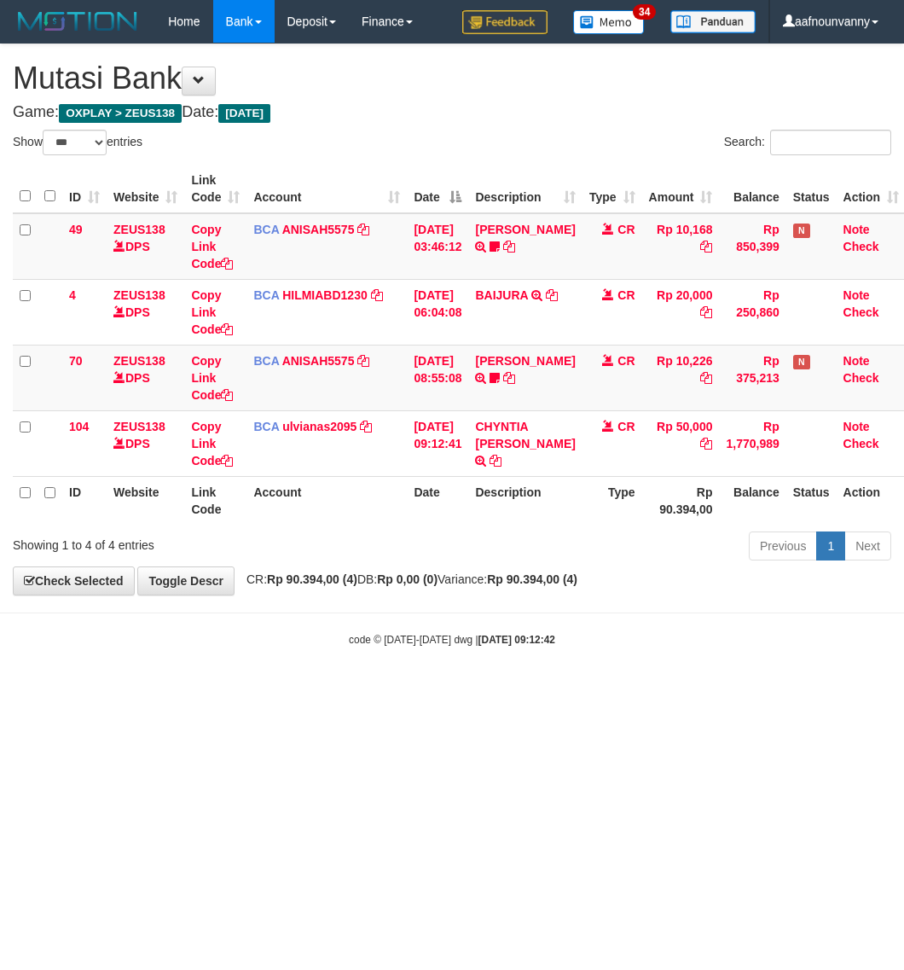
select select "***"
click at [522, 381] on tbody "49 ZEUS138 DPS Copy Link Code BCA ANISAH5575 DPS ANISAH mutasi_20251001_3827 | …" at bounding box center [459, 345] width 893 height 264
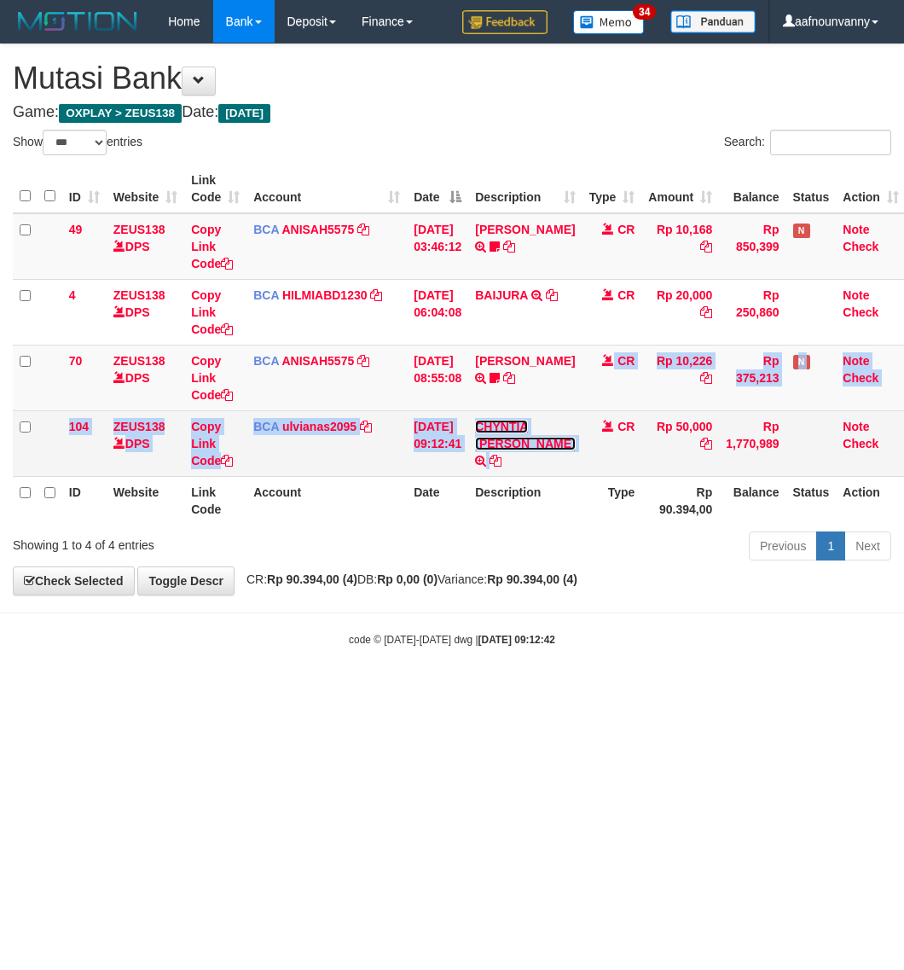
click at [513, 438] on link "CHYNTIA [PERSON_NAME]" at bounding box center [525, 435] width 100 height 31
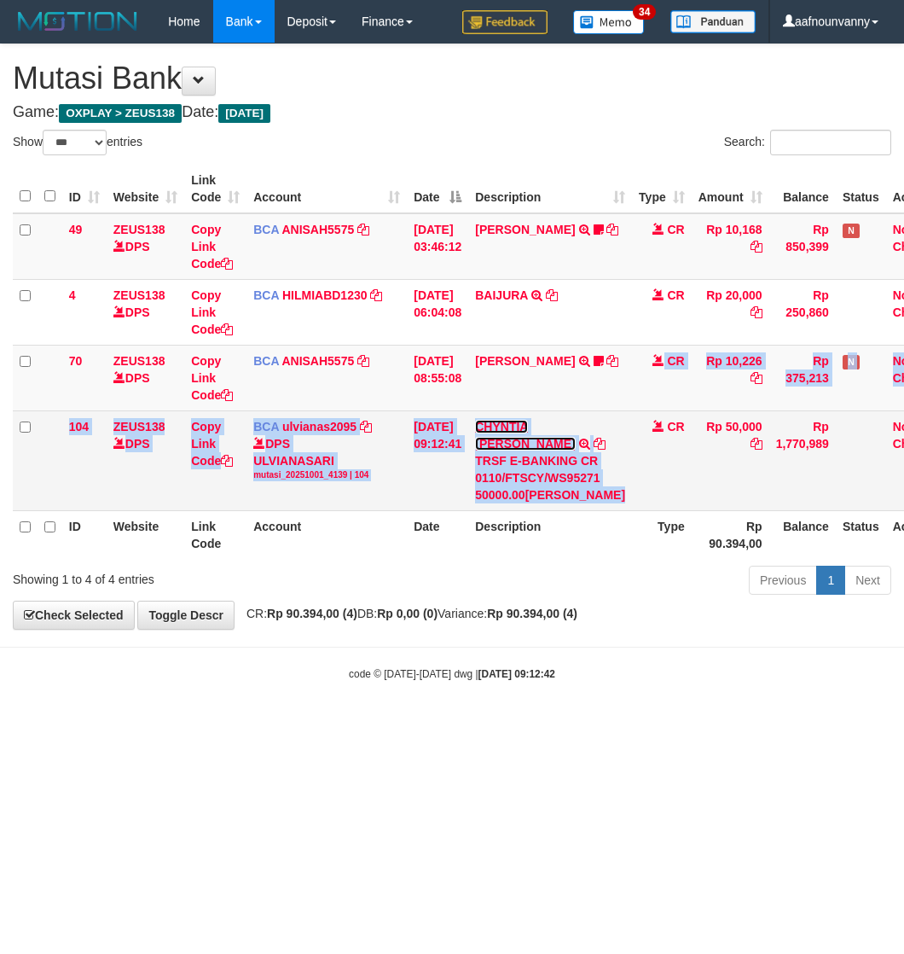
click at [513, 438] on link "CHYNTIA [PERSON_NAME]" at bounding box center [525, 435] width 100 height 31
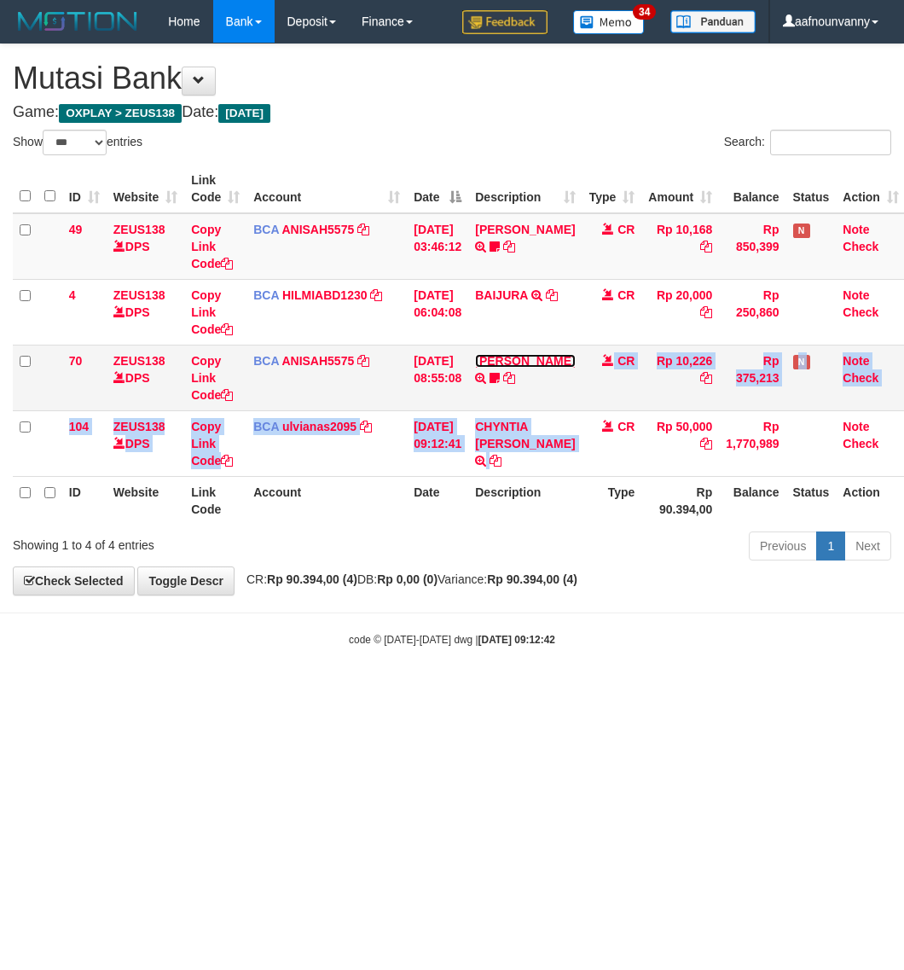
click at [536, 364] on link "[PERSON_NAME]" at bounding box center [525, 361] width 100 height 14
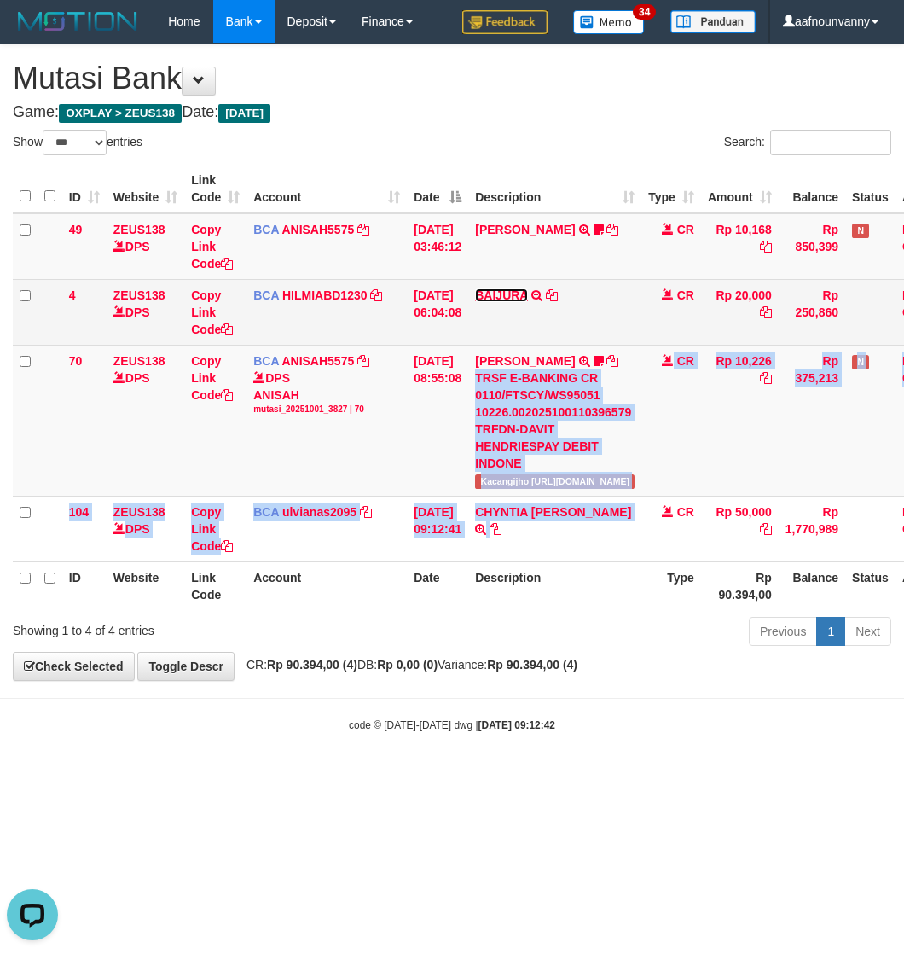
click at [504, 297] on link "BAIJURA" at bounding box center [501, 295] width 53 height 14
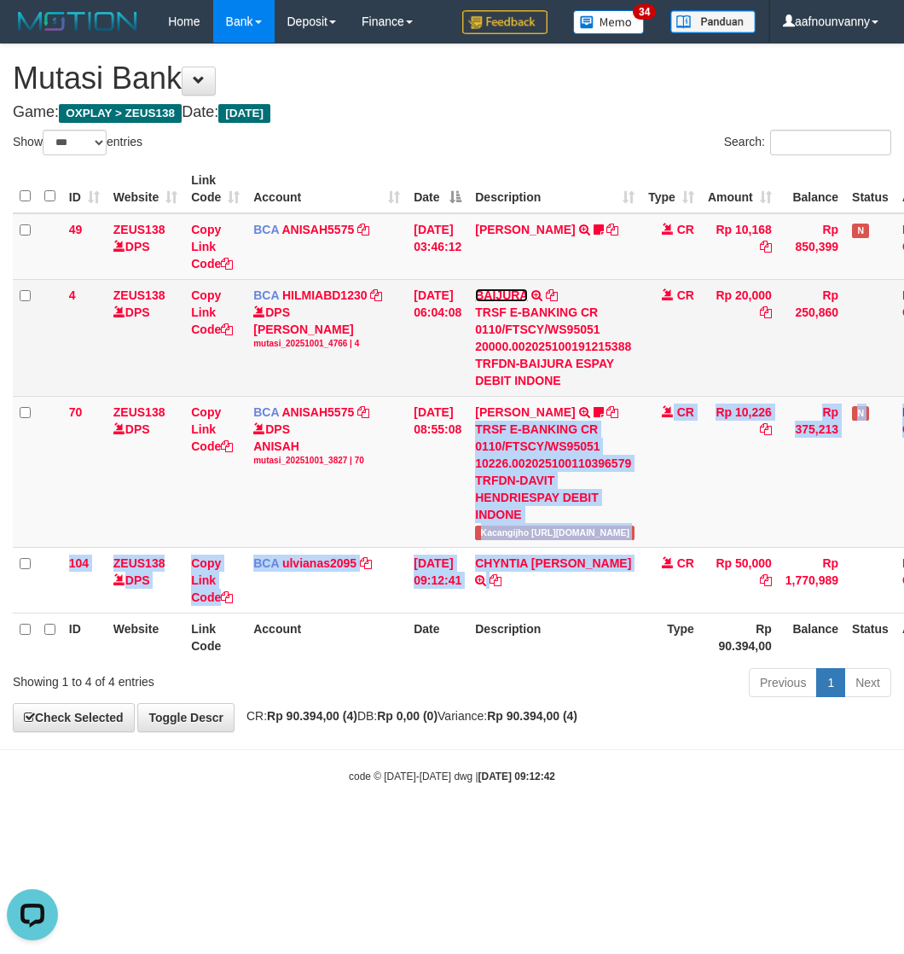
drag, startPoint x: 504, startPoint y: 297, endPoint x: 504, endPoint y: 260, distance: 36.7
click at [504, 296] on link "BAIJURA" at bounding box center [501, 295] width 53 height 14
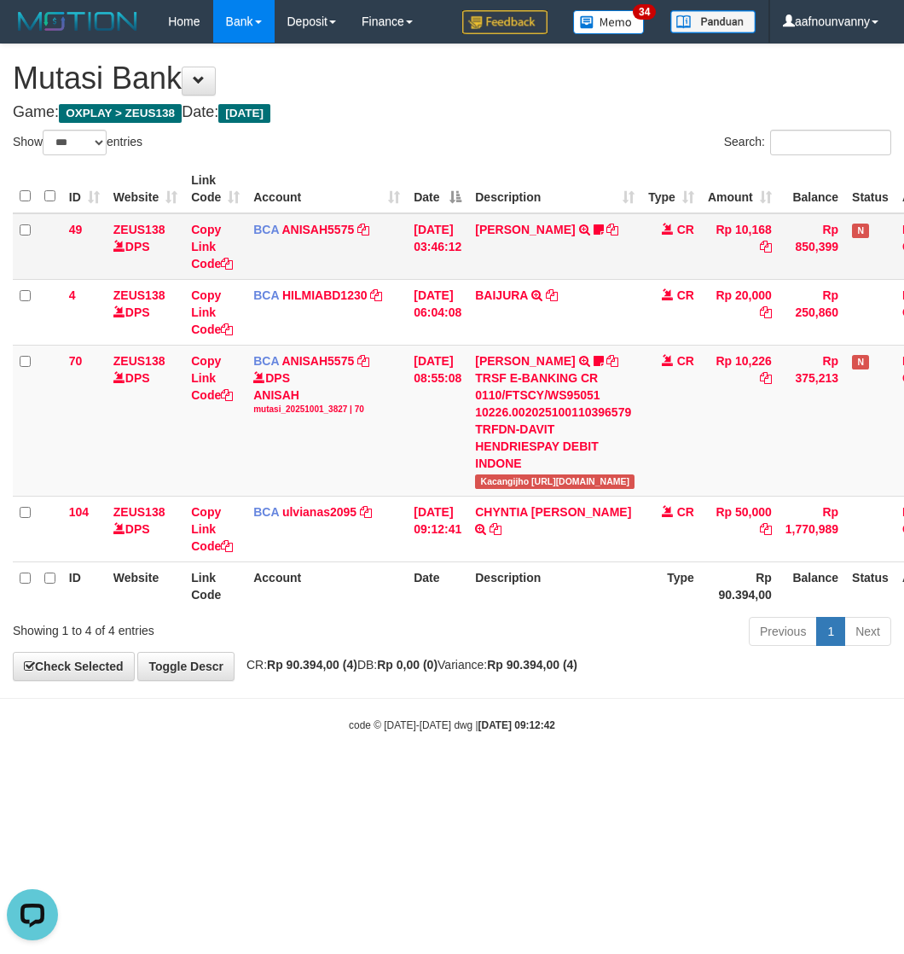
click at [502, 253] on td "INA PAUJANAH TRSF E-BANKING CR 0110/FTSCY/WS95051 10168.002025100181565469 TRFD…" at bounding box center [554, 246] width 173 height 67
click at [505, 230] on link "[PERSON_NAME]" at bounding box center [525, 230] width 100 height 14
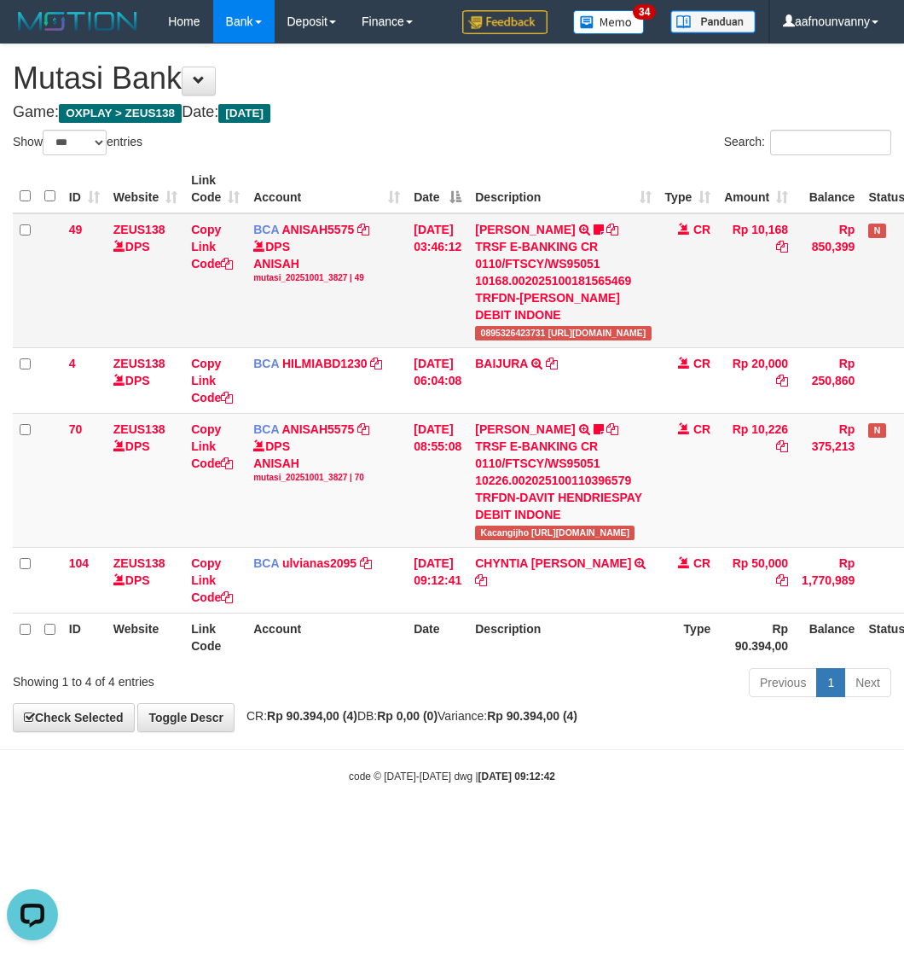
click at [508, 220] on td "INA PAUJANAH TRSF E-BANKING CR 0110/FTSCY/WS95051 10168.002025100181565469 TRFD…" at bounding box center [562, 280] width 189 height 135
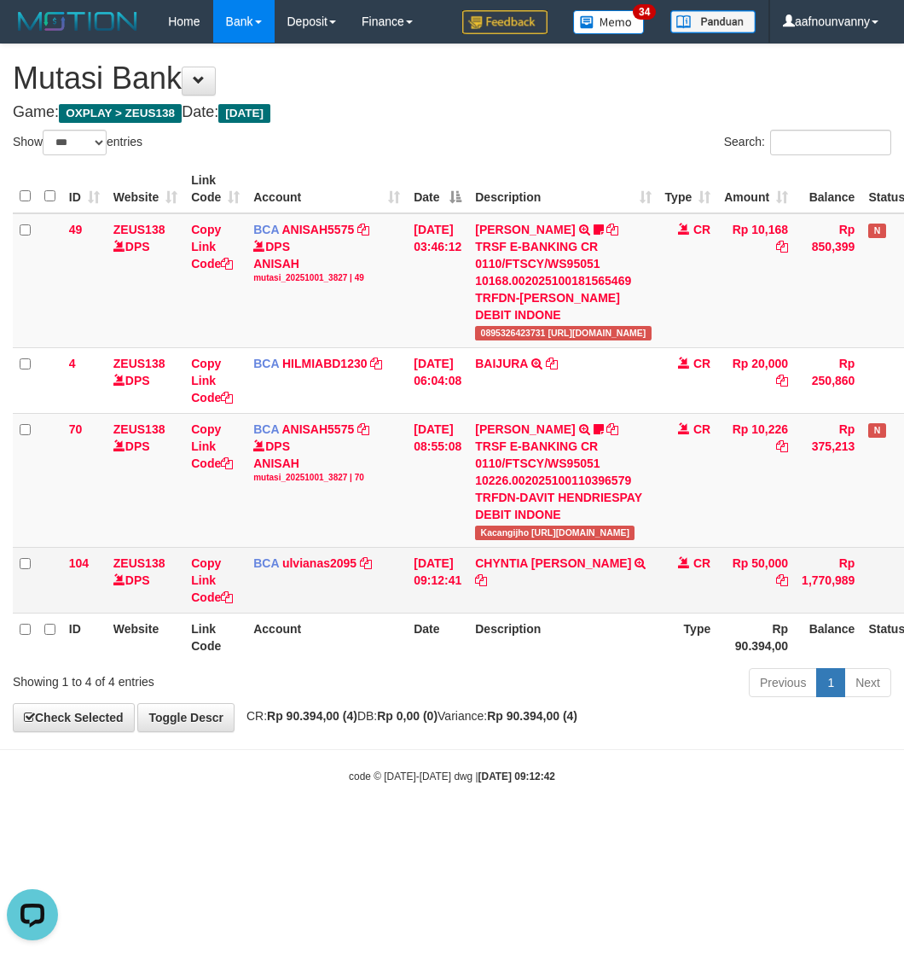
click at [466, 648] on tr "ID Website Link Code Account Date Description Type Rp 90.394,00 Balance Status …" at bounding box center [497, 637] width 969 height 49
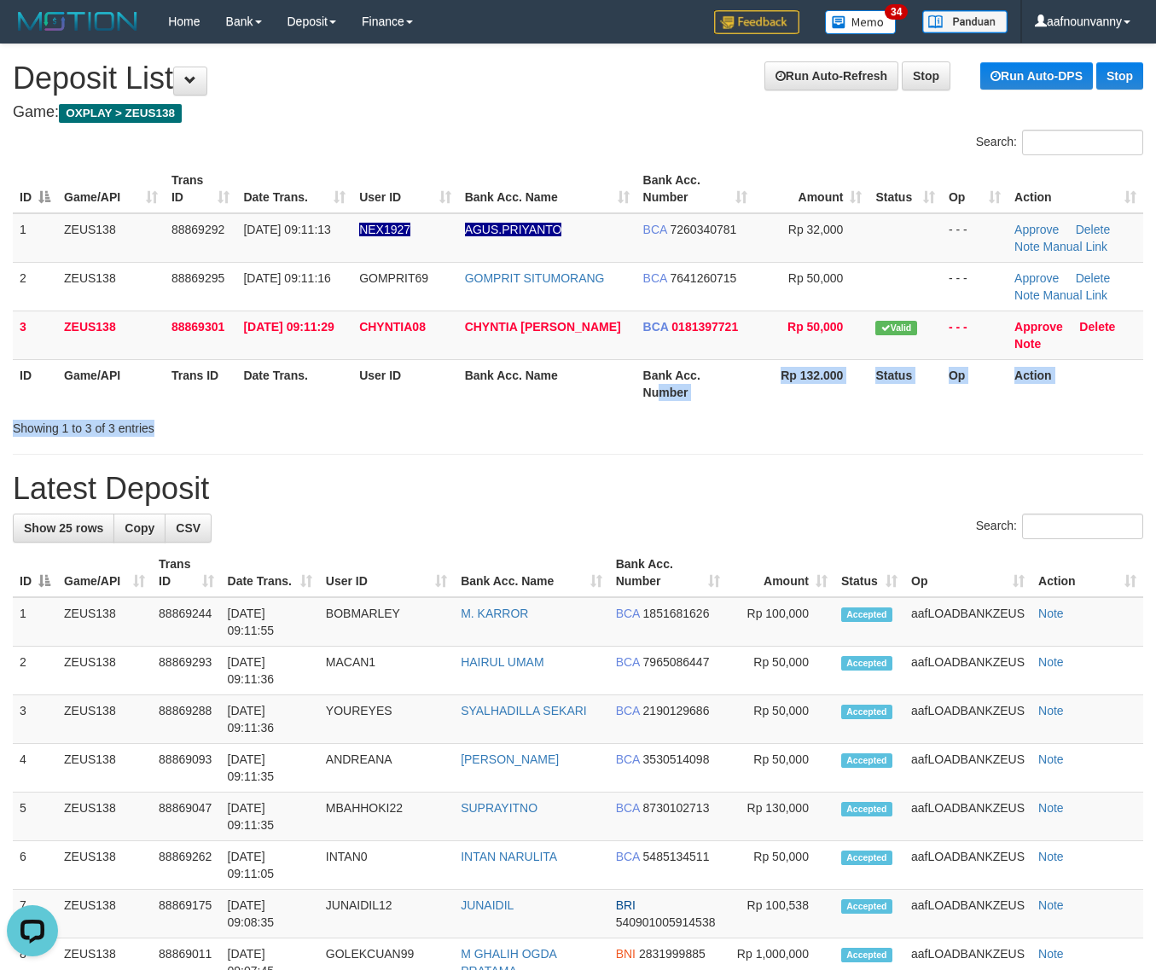
drag, startPoint x: 700, startPoint y: 415, endPoint x: 1165, endPoint y: 508, distance: 474.2
click at [742, 433] on div "Search: ID Game/API Trans ID Date Trans. User ID Bank Acc. Name Bank Acc. Numbe…" at bounding box center [578, 283] width 1130 height 307
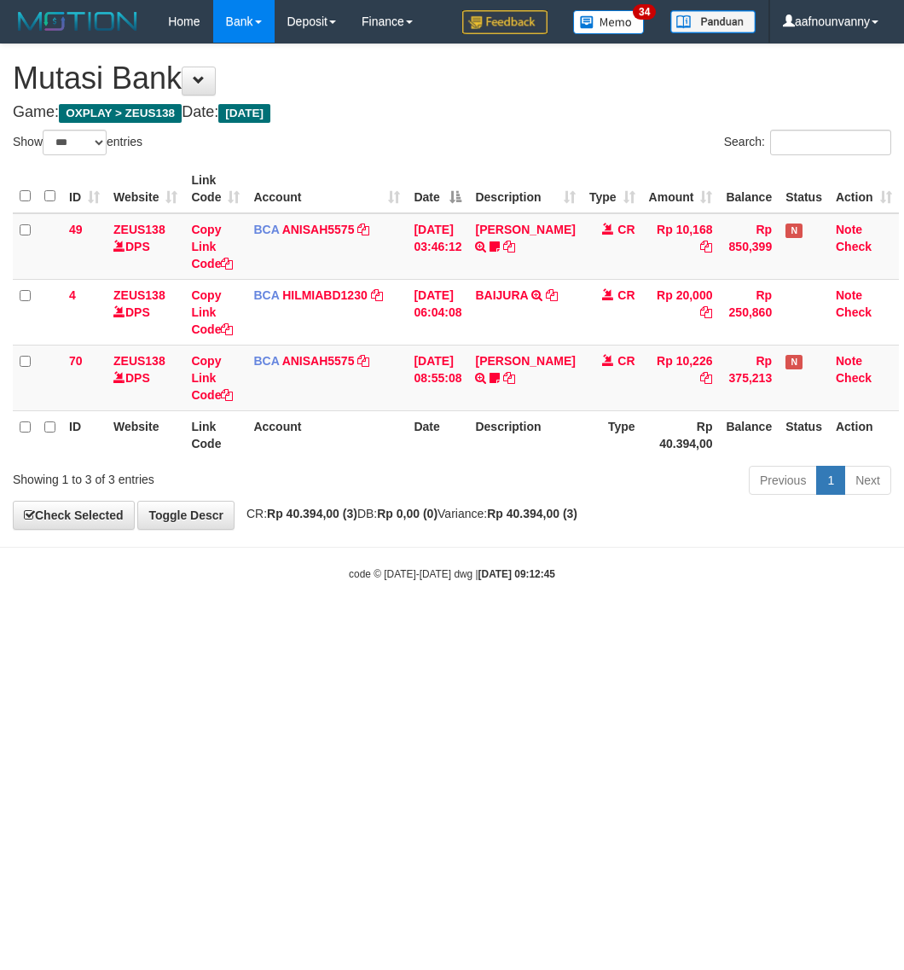
select select "***"
drag, startPoint x: 439, startPoint y: 531, endPoint x: 7, endPoint y: 391, distance: 454.6
click at [410, 514] on body "Toggle navigation Home Bank Account List Load By Website Group [OXPLAY] ZEUS138…" at bounding box center [452, 312] width 904 height 625
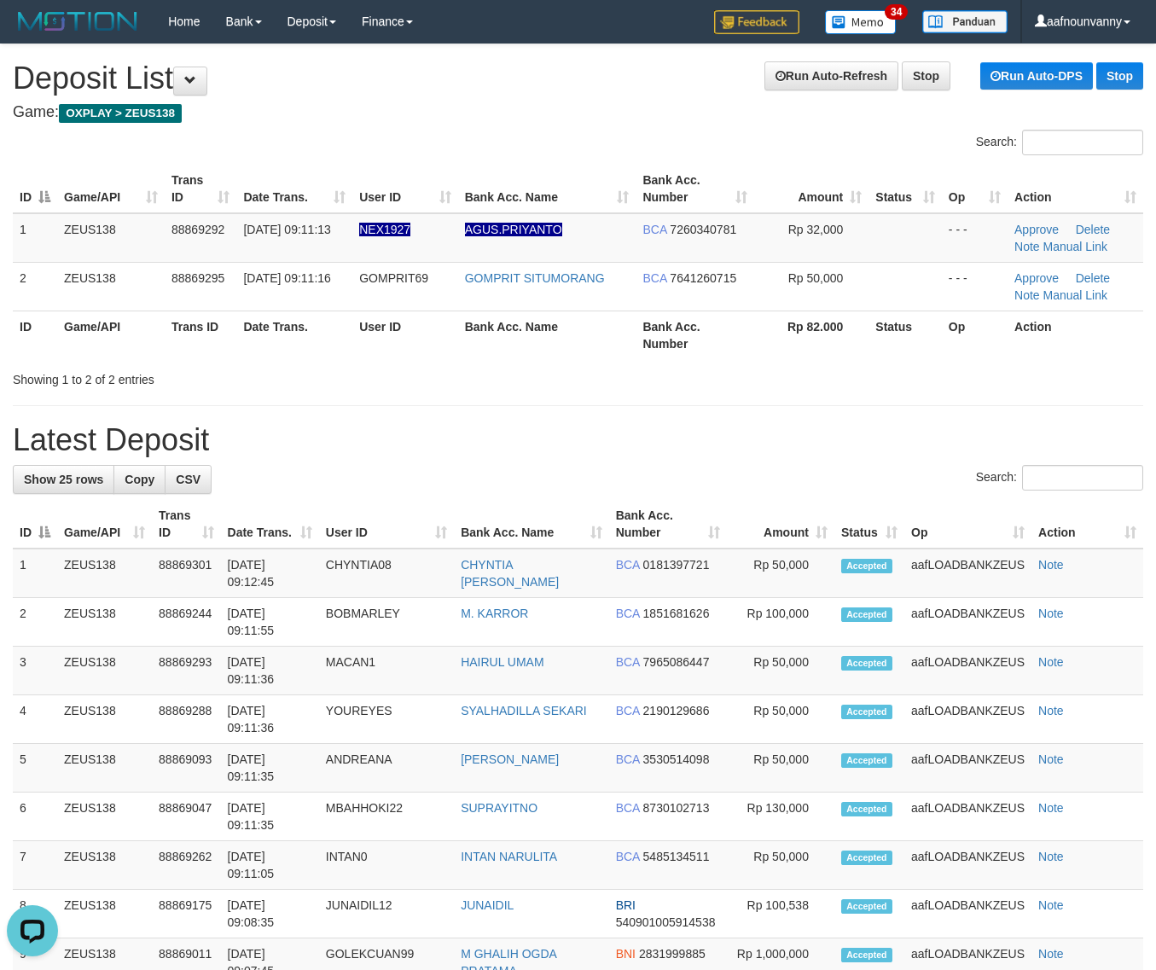
drag, startPoint x: 445, startPoint y: 276, endPoint x: 790, endPoint y: 333, distance: 349.4
click at [483, 284] on tr "2 ZEUS138 88869295 01/10/2025 09:11:16 GOMPRIT69 GOMPRIT SITUMORANG BCA 7641260…" at bounding box center [578, 286] width 1130 height 49
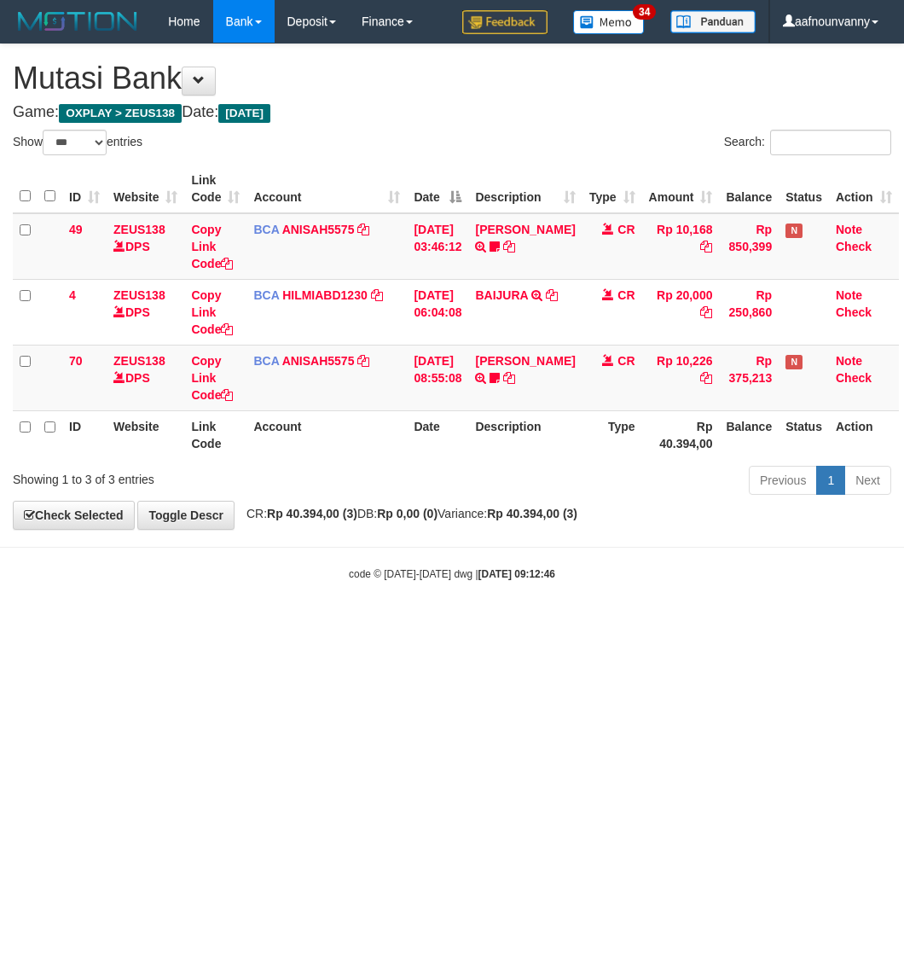
select select "***"
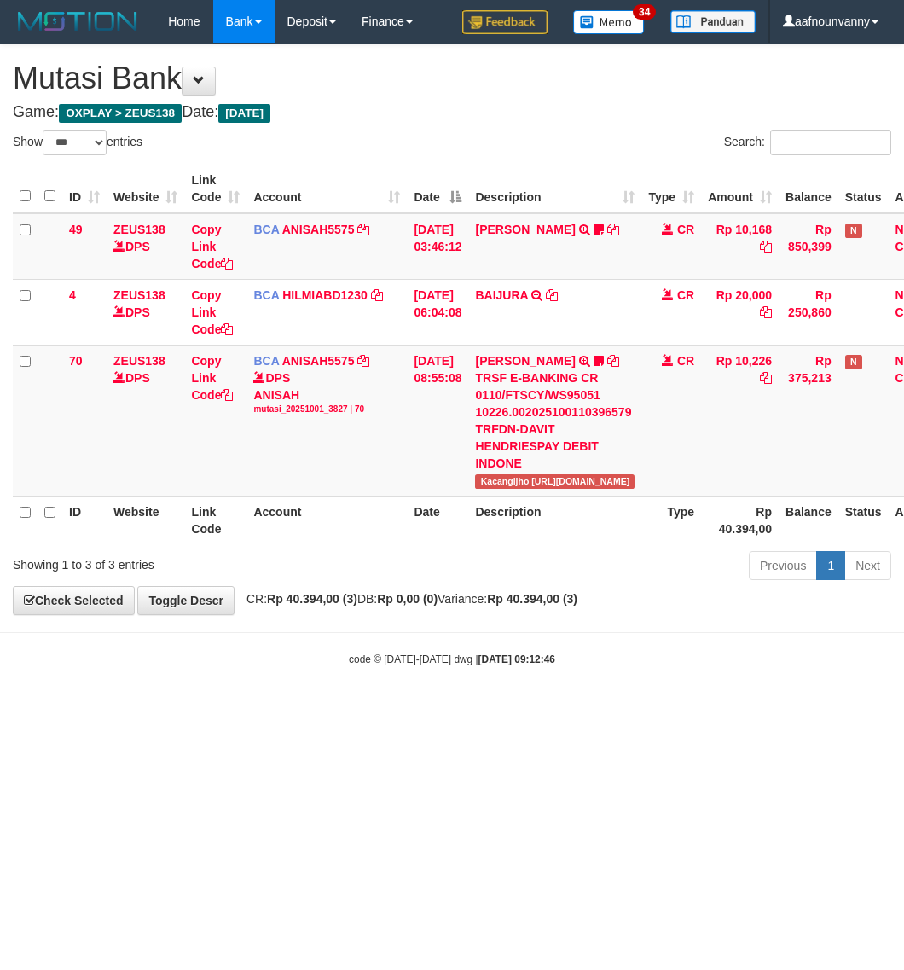
select select "***"
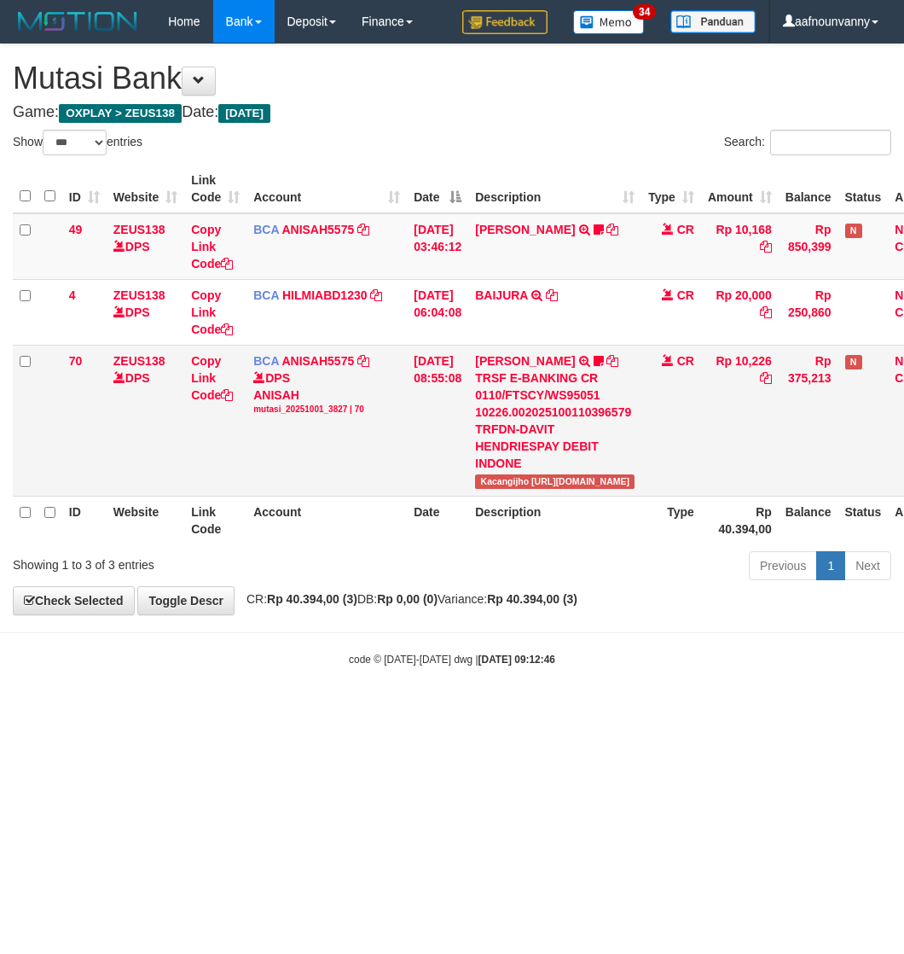
drag, startPoint x: 0, startPoint y: 0, endPoint x: 530, endPoint y: 346, distance: 633.0
click at [537, 359] on link "[PERSON_NAME]" at bounding box center [525, 361] width 100 height 14
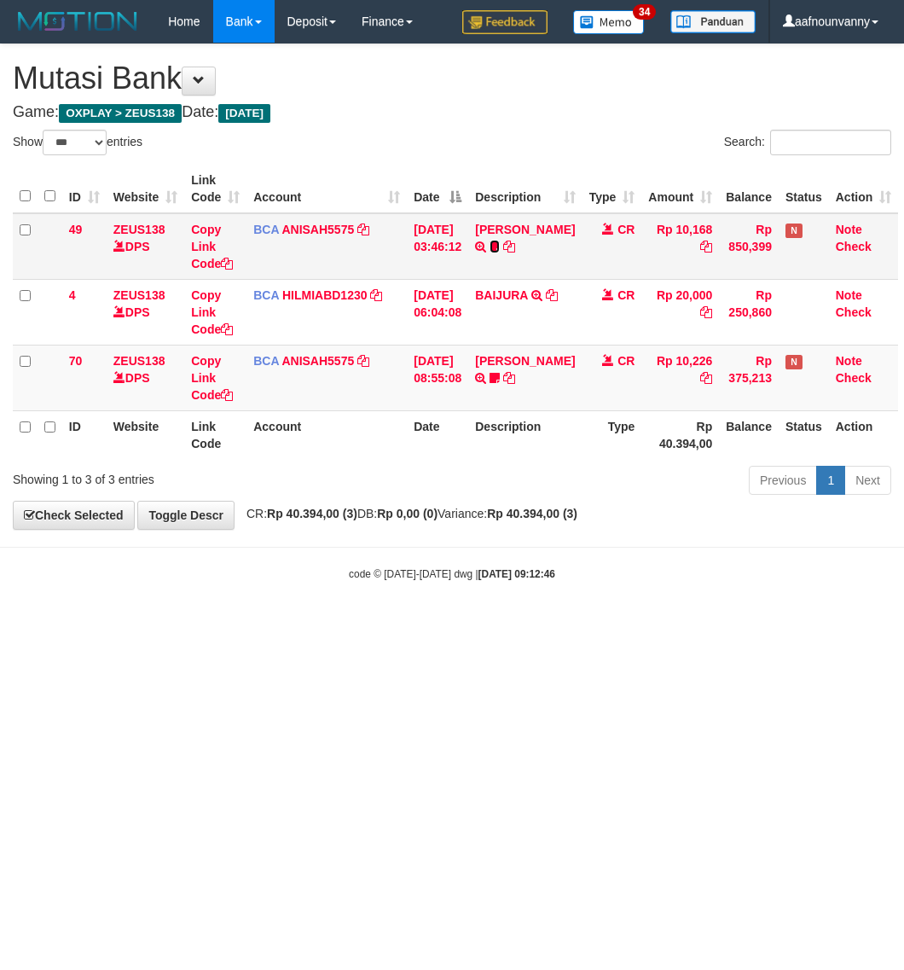
click at [491, 253] on icon at bounding box center [495, 247] width 10 height 12
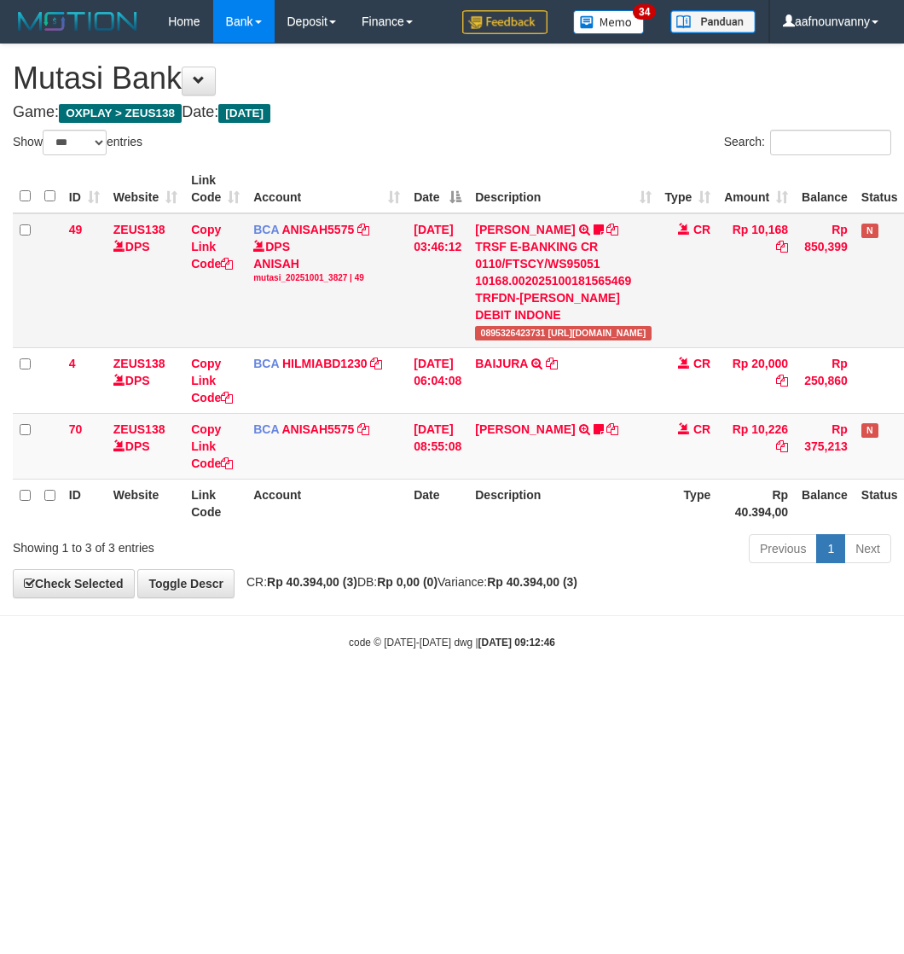
click at [497, 296] on div "TRSF E-BANKING CR 0110/FTSCY/WS95051 10168.002025100181565469 TRFDN-[PERSON_NAM…" at bounding box center [563, 280] width 176 height 85
drag, startPoint x: 485, startPoint y: 518, endPoint x: 5, endPoint y: 327, distance: 516.2
click at [421, 487] on tr "ID Website Link Code Account Date Description Type Rp 40.394,00 Balance Status …" at bounding box center [494, 503] width 962 height 49
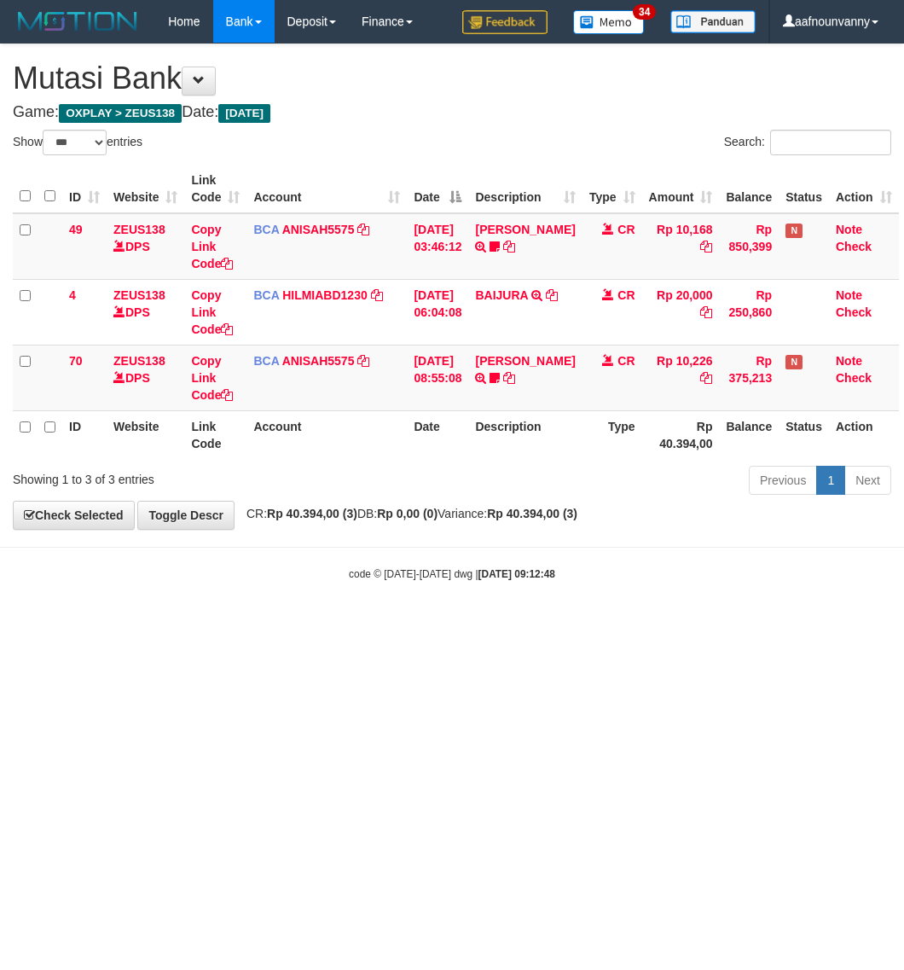
select select "***"
drag, startPoint x: 386, startPoint y: 419, endPoint x: 411, endPoint y: 425, distance: 26.3
click at [408, 429] on tr "ID Website Link Code Account Date Description Type Rp 40.394,00 Balance Status …" at bounding box center [456, 434] width 886 height 49
click at [411, 425] on th "Date" at bounding box center [437, 434] width 61 height 49
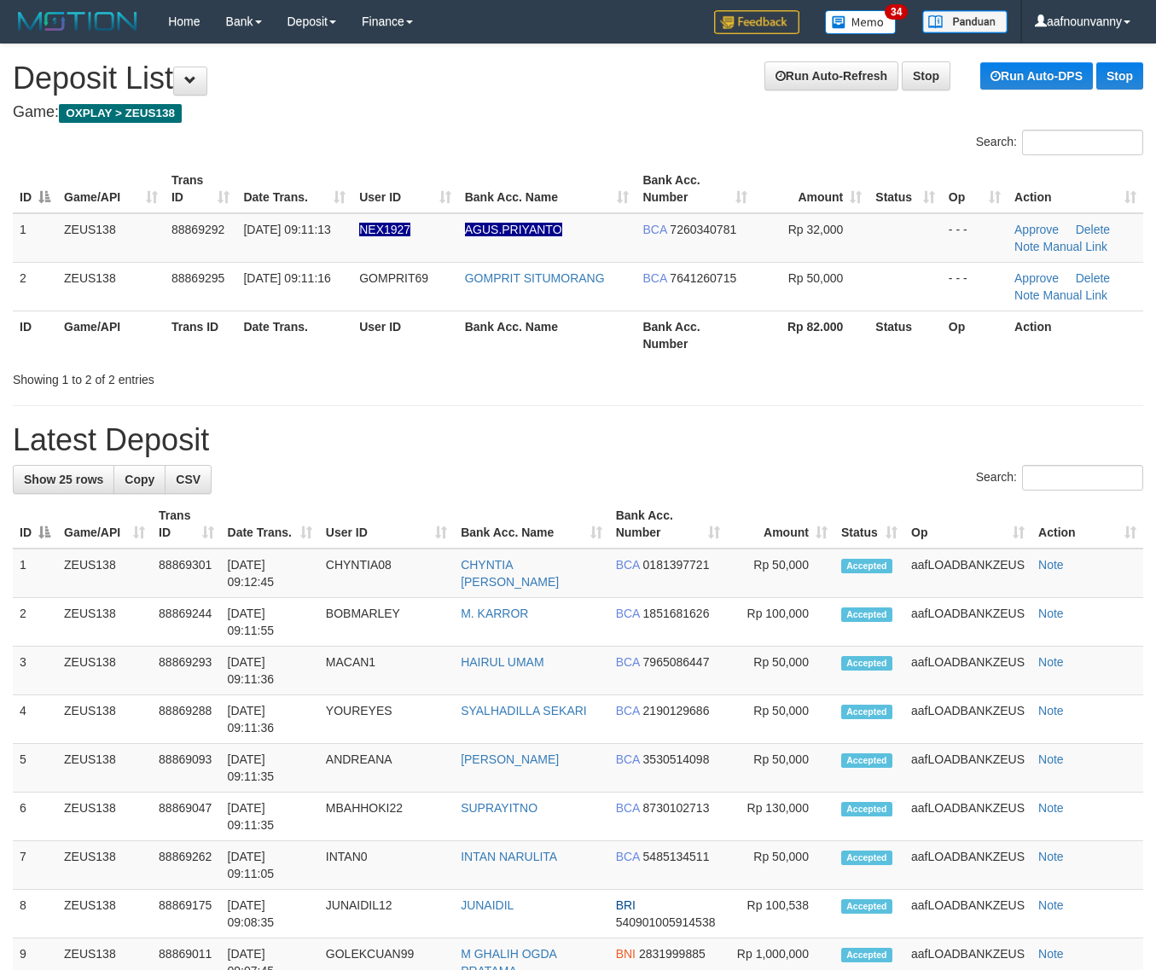
drag, startPoint x: 799, startPoint y: 288, endPoint x: 893, endPoint y: 328, distance: 102.4
click at [807, 292] on td "Rp 50,000" at bounding box center [811, 286] width 114 height 49
drag, startPoint x: 853, startPoint y: 377, endPoint x: 1163, endPoint y: 462, distance: 321.2
click at [893, 410] on div "**********" at bounding box center [578, 961] width 1156 height 1834
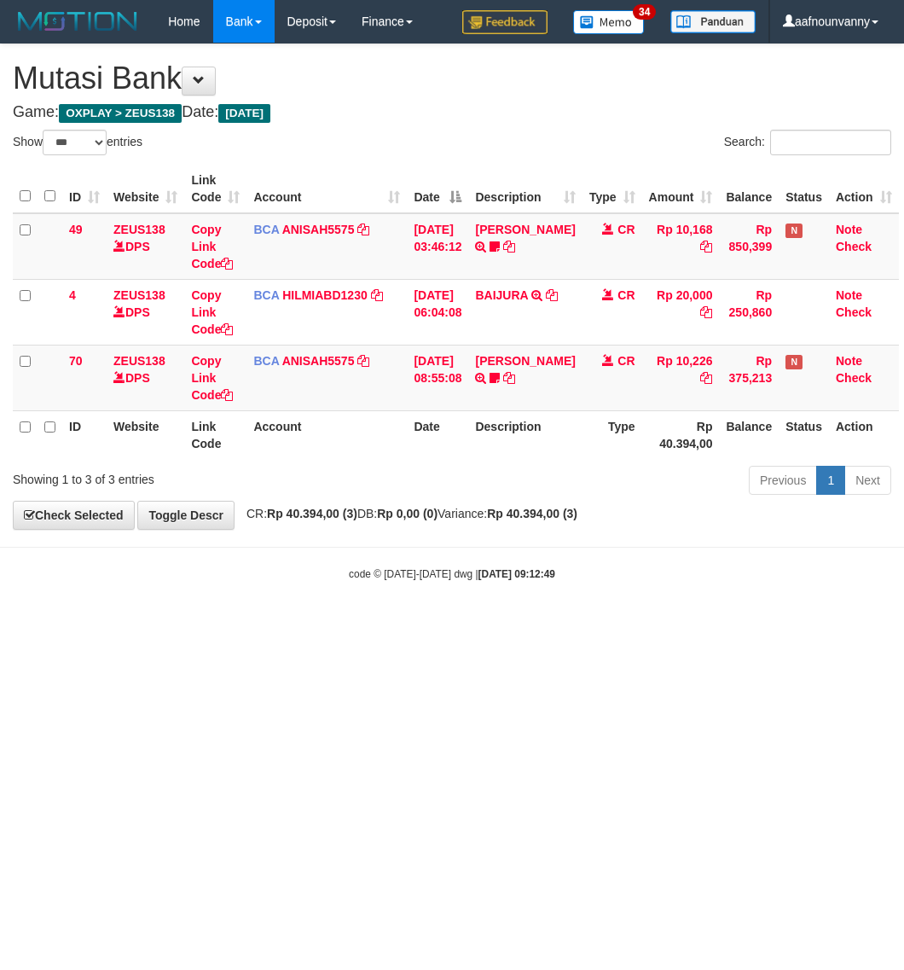
select select "***"
click at [407, 419] on th "Date" at bounding box center [437, 434] width 61 height 49
select select "***"
click at [527, 479] on div "Previous 1 Next" at bounding box center [641, 482] width 502 height 37
click at [530, 479] on div "Previous 1 Next" at bounding box center [641, 482] width 502 height 37
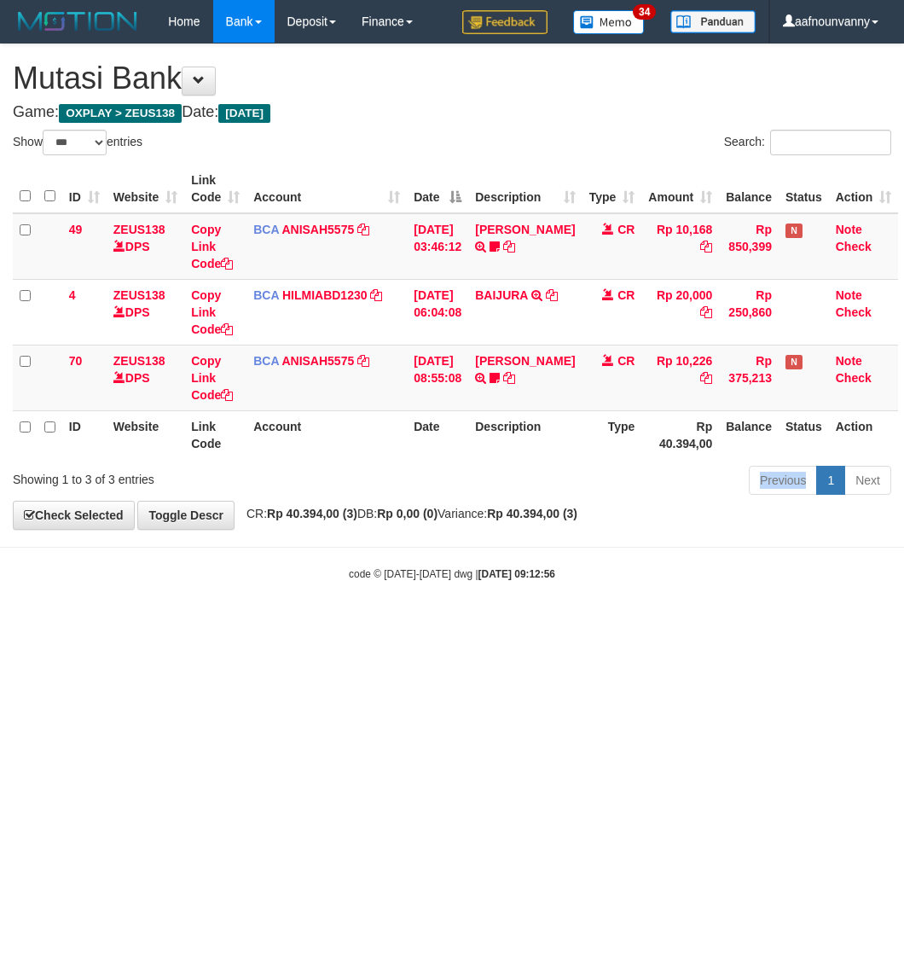
click at [531, 478] on div "Previous 1 Next" at bounding box center [641, 482] width 502 height 37
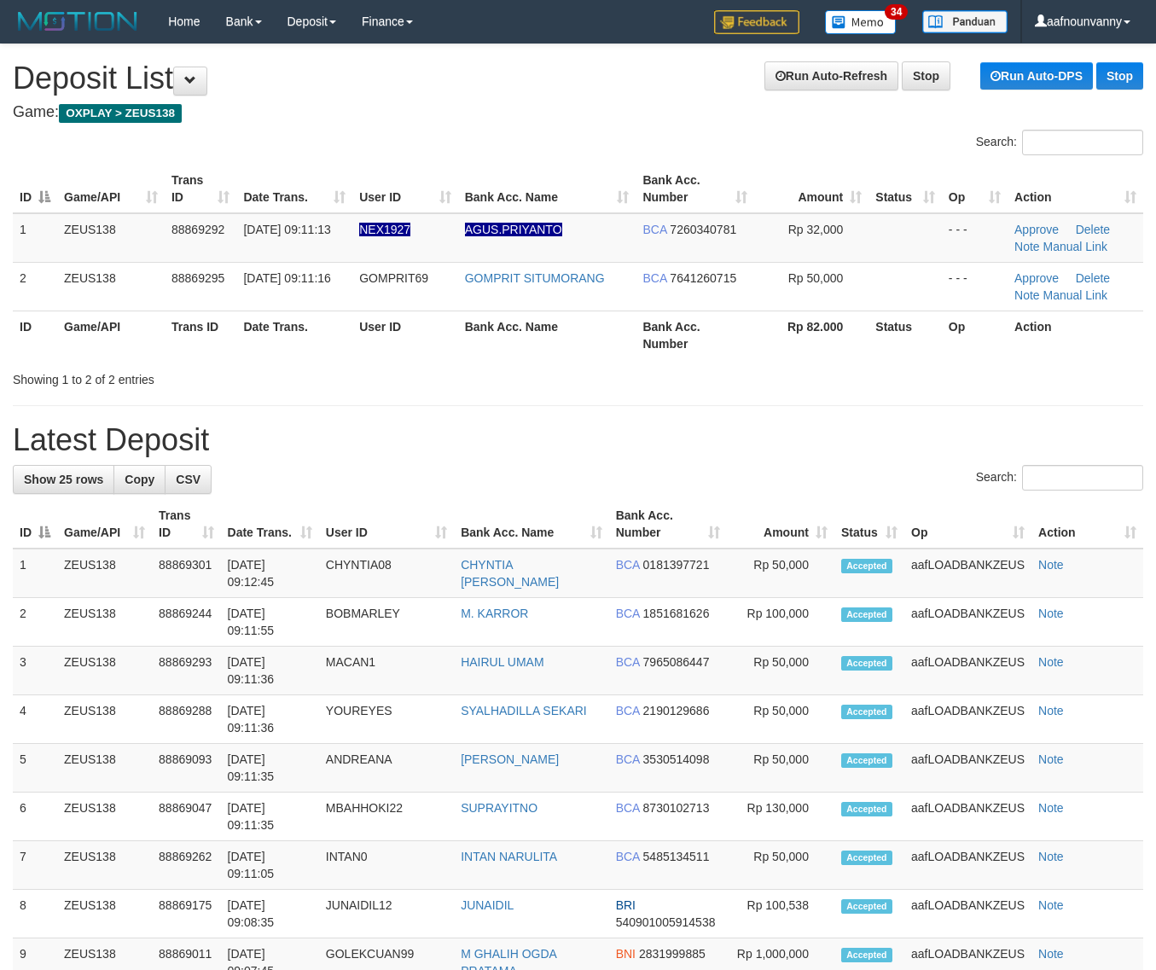
drag, startPoint x: 381, startPoint y: 322, endPoint x: 398, endPoint y: 329, distance: 18.7
click at [389, 324] on th "User ID" at bounding box center [405, 335] width 106 height 49
click at [398, 329] on th "User ID" at bounding box center [405, 335] width 106 height 49
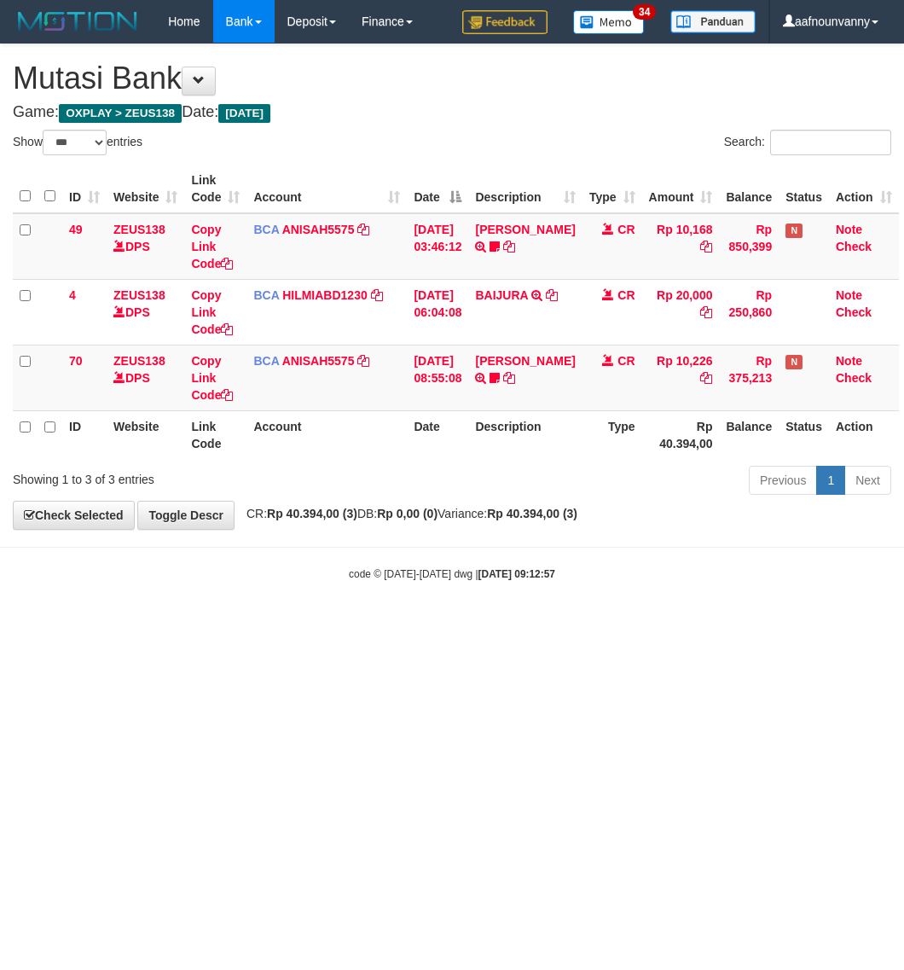
select select "***"
drag, startPoint x: 0, startPoint y: 0, endPoint x: 530, endPoint y: 479, distance: 714.0
click at [532, 479] on div "Previous 1 Next" at bounding box center [641, 482] width 502 height 37
click at [527, 478] on div "Previous 1 Next" at bounding box center [641, 482] width 502 height 37
select select "***"
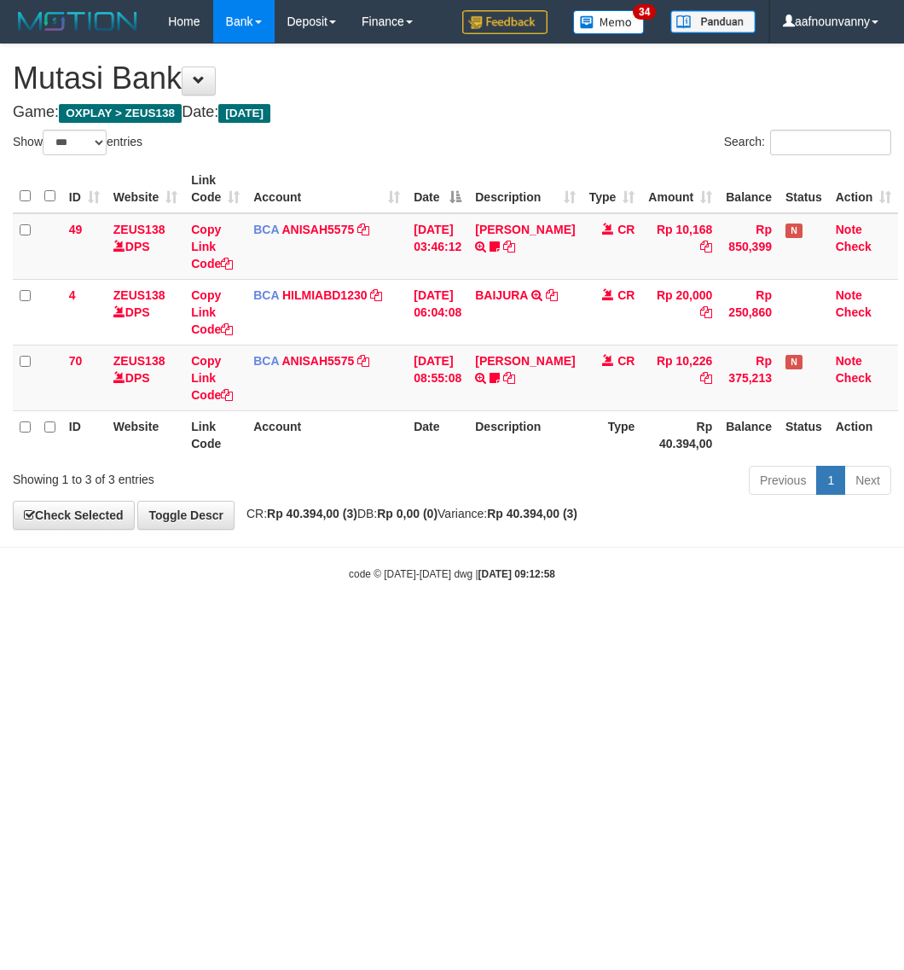
click at [235, 625] on html "Toggle navigation Home Bank Account List Load By Website Group [OXPLAY] ZEUS138…" at bounding box center [452, 312] width 904 height 625
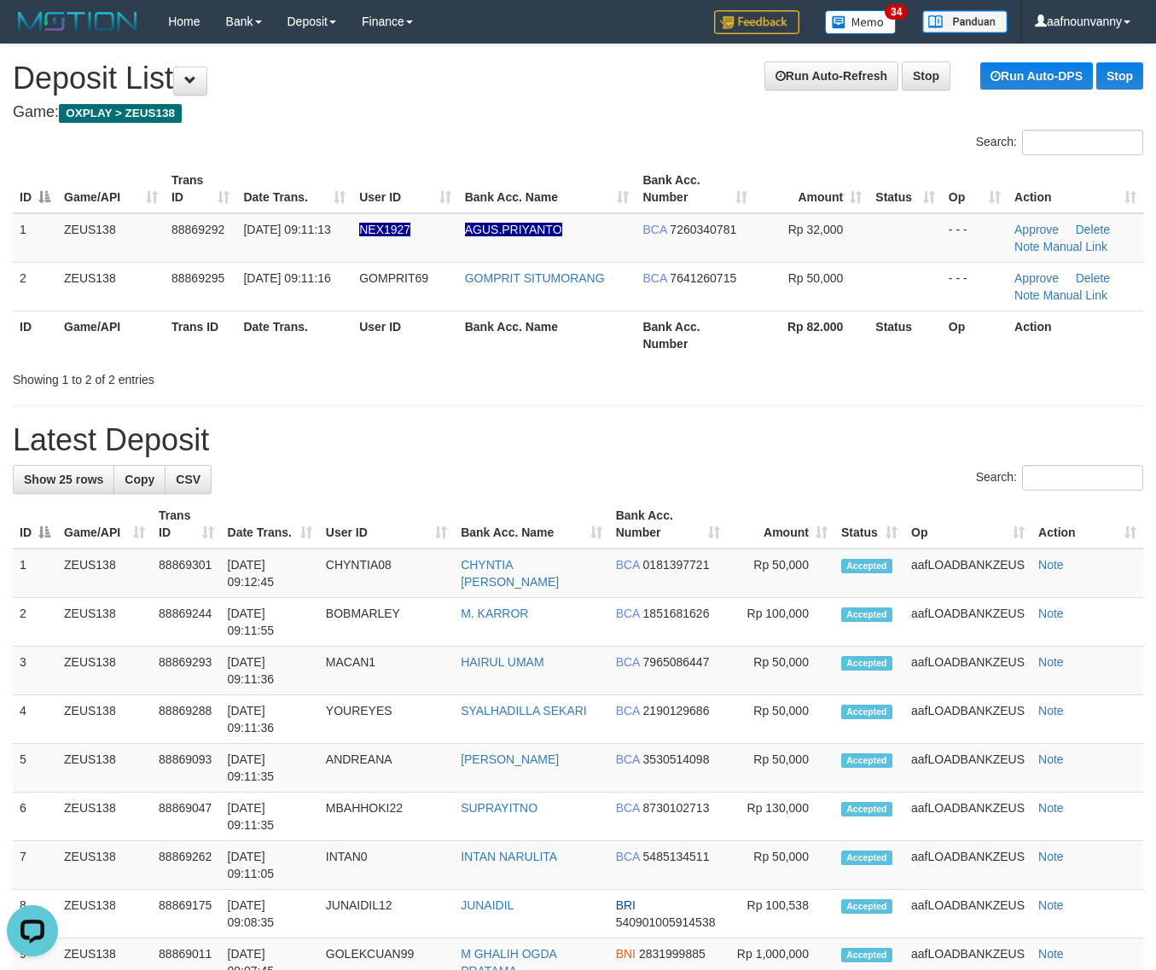
drag, startPoint x: 432, startPoint y: 381, endPoint x: 810, endPoint y: 508, distance: 399.6
click at [526, 406] on div "**********" at bounding box center [578, 961] width 1156 height 1834
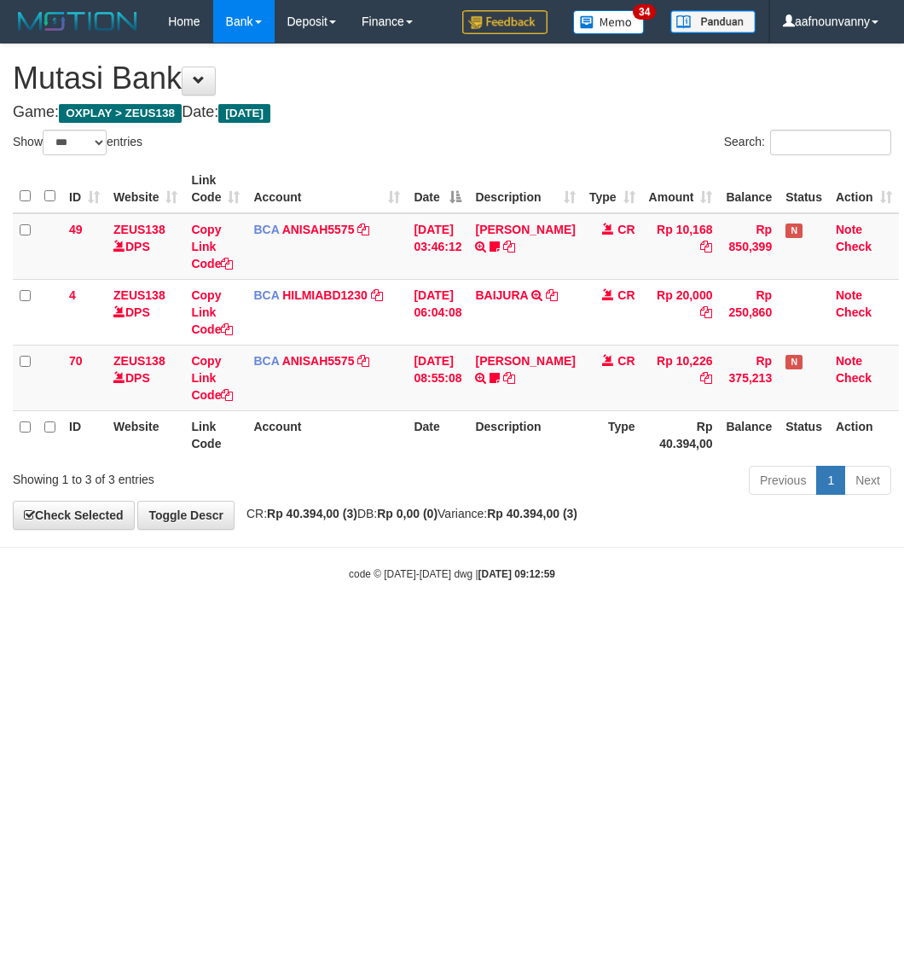
select select "***"
click at [463, 625] on html "Toggle navigation Home Bank Account List Load By Website Group [OXPLAY] ZEUS138…" at bounding box center [452, 312] width 904 height 625
click at [462, 625] on html "Toggle navigation Home Bank Account List Load By Website Group [OXPLAY] ZEUS138…" at bounding box center [452, 312] width 904 height 625
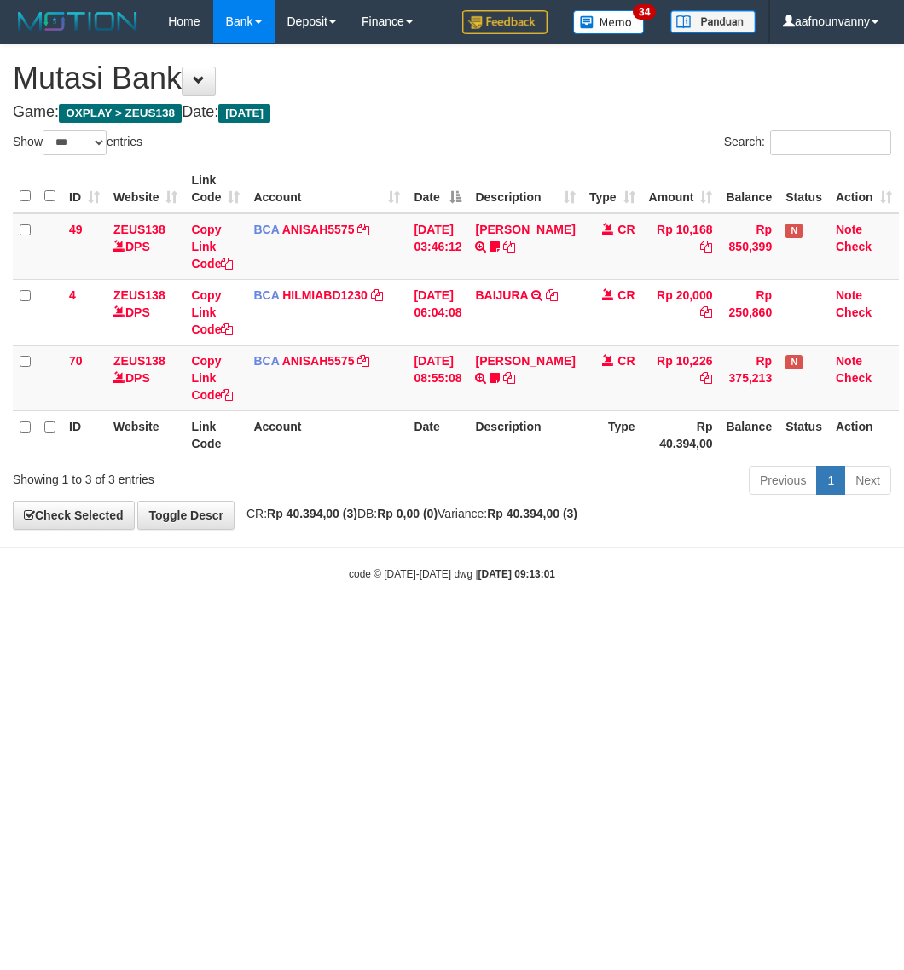
select select "***"
click at [476, 625] on html "Toggle navigation Home Bank Account List Load By Website Group [OXPLAY] ZEUS138…" at bounding box center [452, 312] width 904 height 625
click at [339, 625] on html "Toggle navigation Home Bank Account List Load By Website Group [OXPLAY] ZEUS138…" at bounding box center [452, 312] width 904 height 625
click at [337, 625] on html "Toggle navigation Home Bank Account List Load By Website Group [OXPLAY] ZEUS138…" at bounding box center [452, 312] width 904 height 625
click at [342, 625] on html "Toggle navigation Home Bank Account List Load By Website Group [OXPLAY] ZEUS138…" at bounding box center [452, 312] width 904 height 625
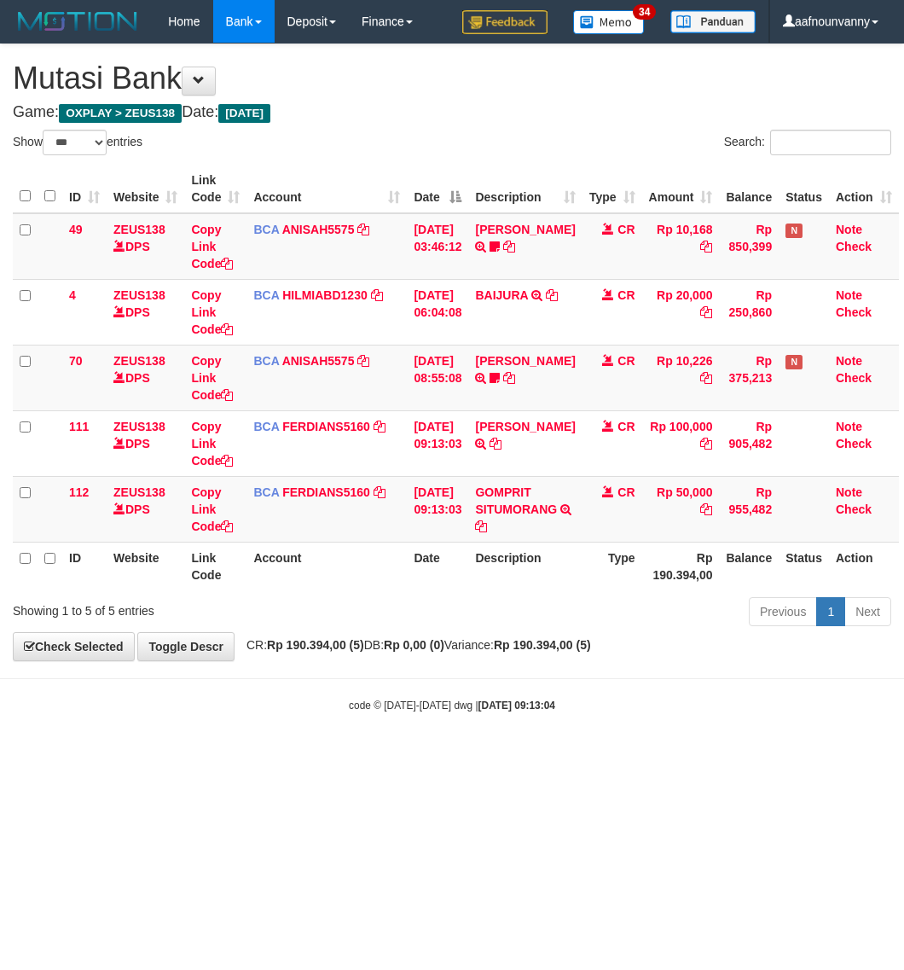
select select "***"
drag, startPoint x: 513, startPoint y: 497, endPoint x: 518, endPoint y: 485, distance: 13.0
click at [513, 497] on link "GOMPRIT SITUMORANG" at bounding box center [516, 500] width 82 height 31
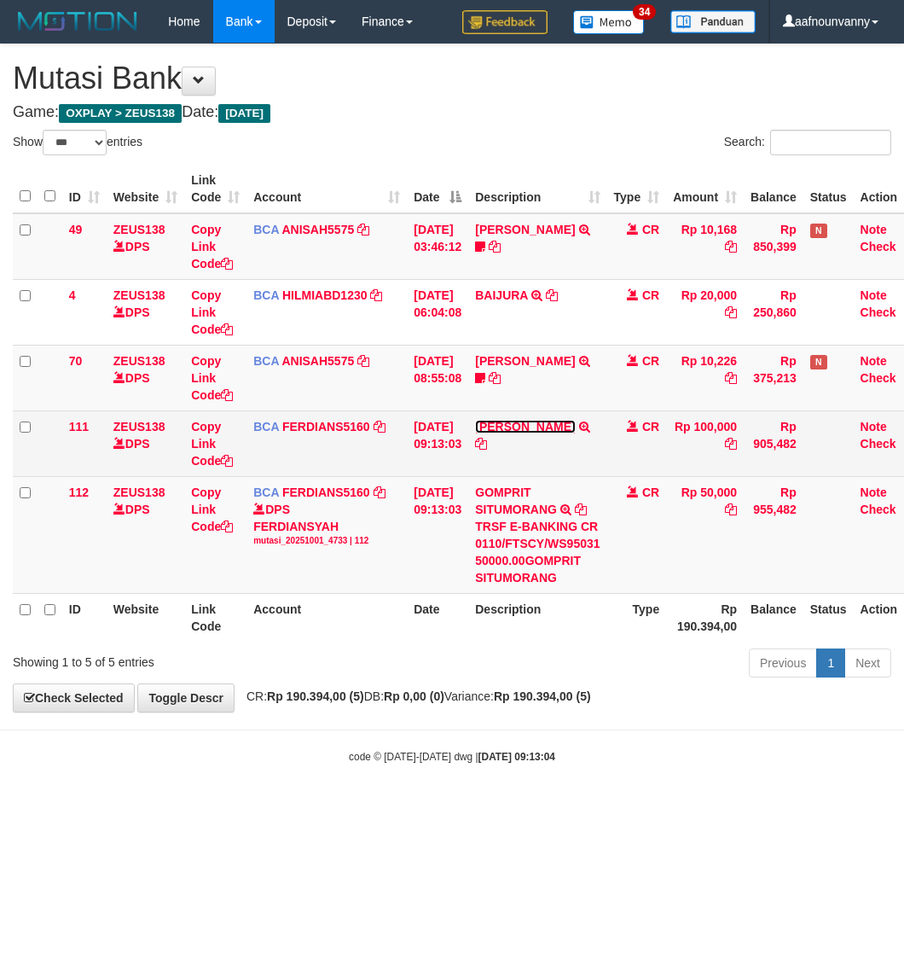
click at [518, 421] on link "[PERSON_NAME]" at bounding box center [525, 427] width 100 height 14
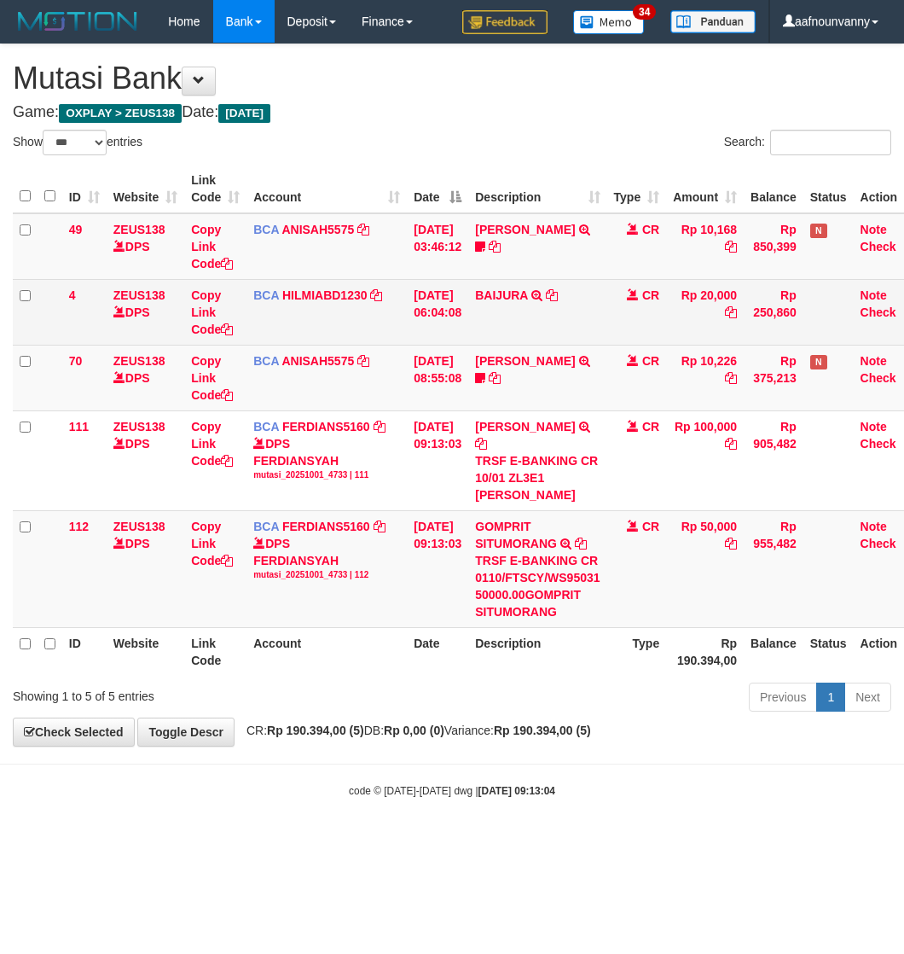
click at [517, 342] on td "BAIJURA TRSF E-BANKING CR 0110/FTSCY/WS95051 20000.002025100191215388 TRFDN-BAI…" at bounding box center [537, 312] width 138 height 66
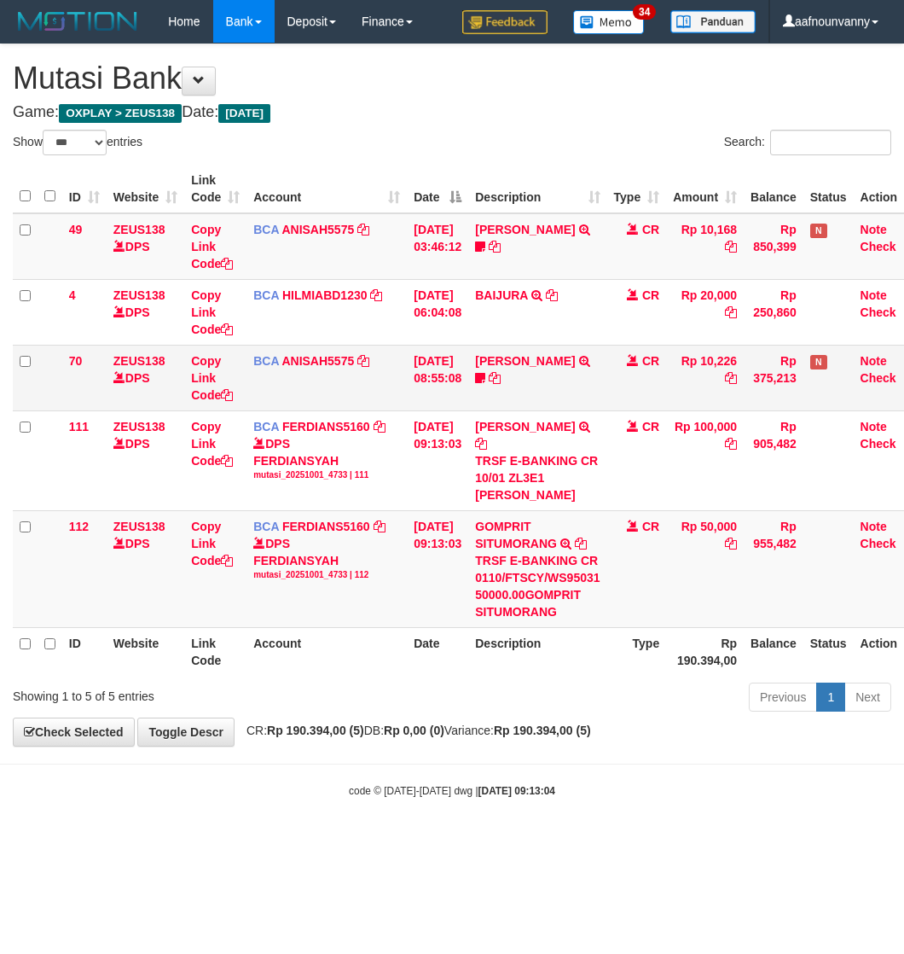
click at [508, 372] on td "DAVIT HENDRI TRSF E-BANKING CR 0110/FTSCY/WS95051 10226.002025100110396579 TRFD…" at bounding box center [537, 378] width 138 height 66
drag, startPoint x: 484, startPoint y: 704, endPoint x: 470, endPoint y: 696, distance: 15.7
click at [475, 700] on div "Previous 1 Next" at bounding box center [641, 699] width 502 height 37
drag, startPoint x: 469, startPoint y: 694, endPoint x: 243, endPoint y: 603, distance: 243.5
click at [453, 687] on div "Previous 1 Next" at bounding box center [641, 699] width 502 height 37
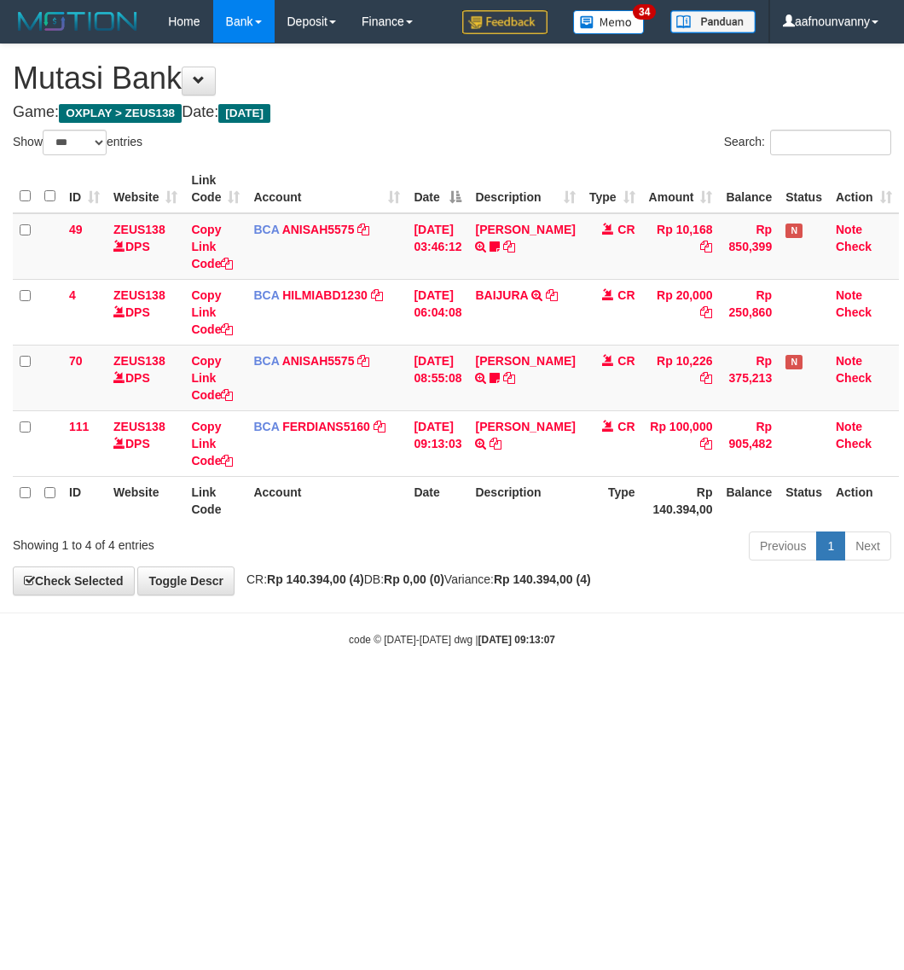
select select "***"
drag, startPoint x: 270, startPoint y: 599, endPoint x: 99, endPoint y: 537, distance: 181.4
click at [241, 586] on body "Toggle navigation Home Bank Account List Load By Website Group [OXPLAY] ZEUS138…" at bounding box center [452, 345] width 904 height 690
select select "***"
drag, startPoint x: 474, startPoint y: 845, endPoint x: 478, endPoint y: 830, distance: 15.7
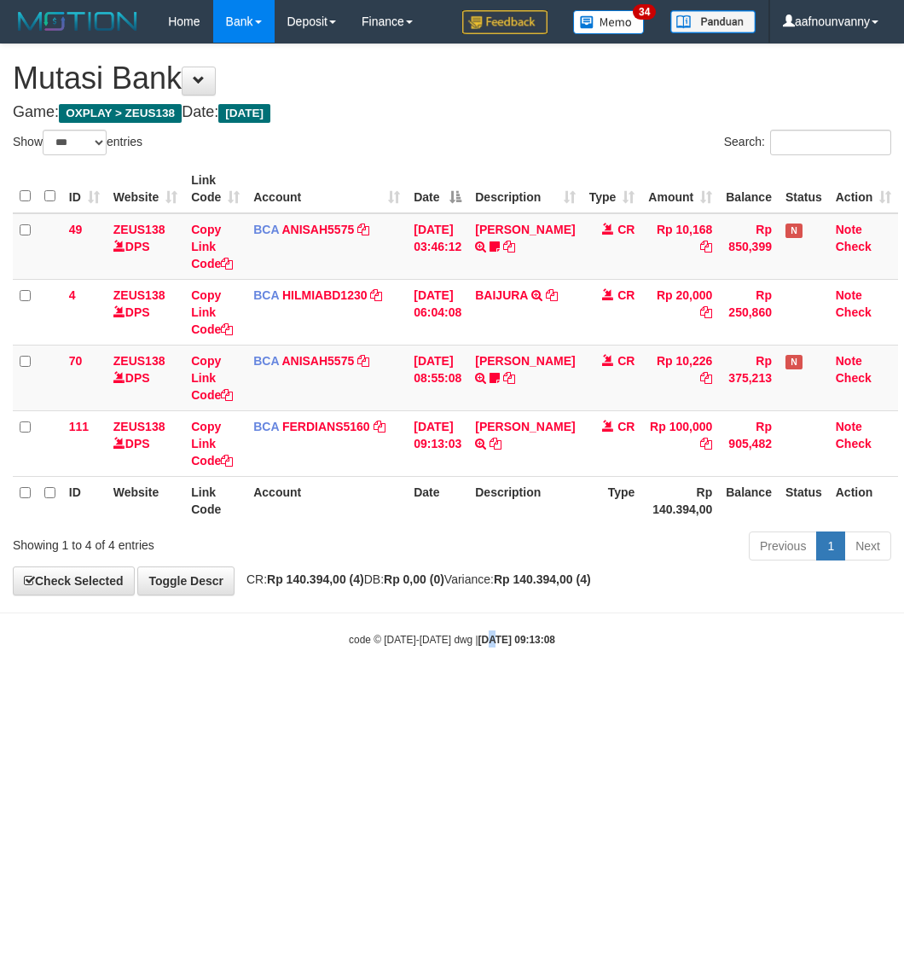
click at [479, 690] on html "Toggle navigation Home Bank Account List Load By Website Group [OXPLAY] ZEUS138…" at bounding box center [452, 345] width 904 height 690
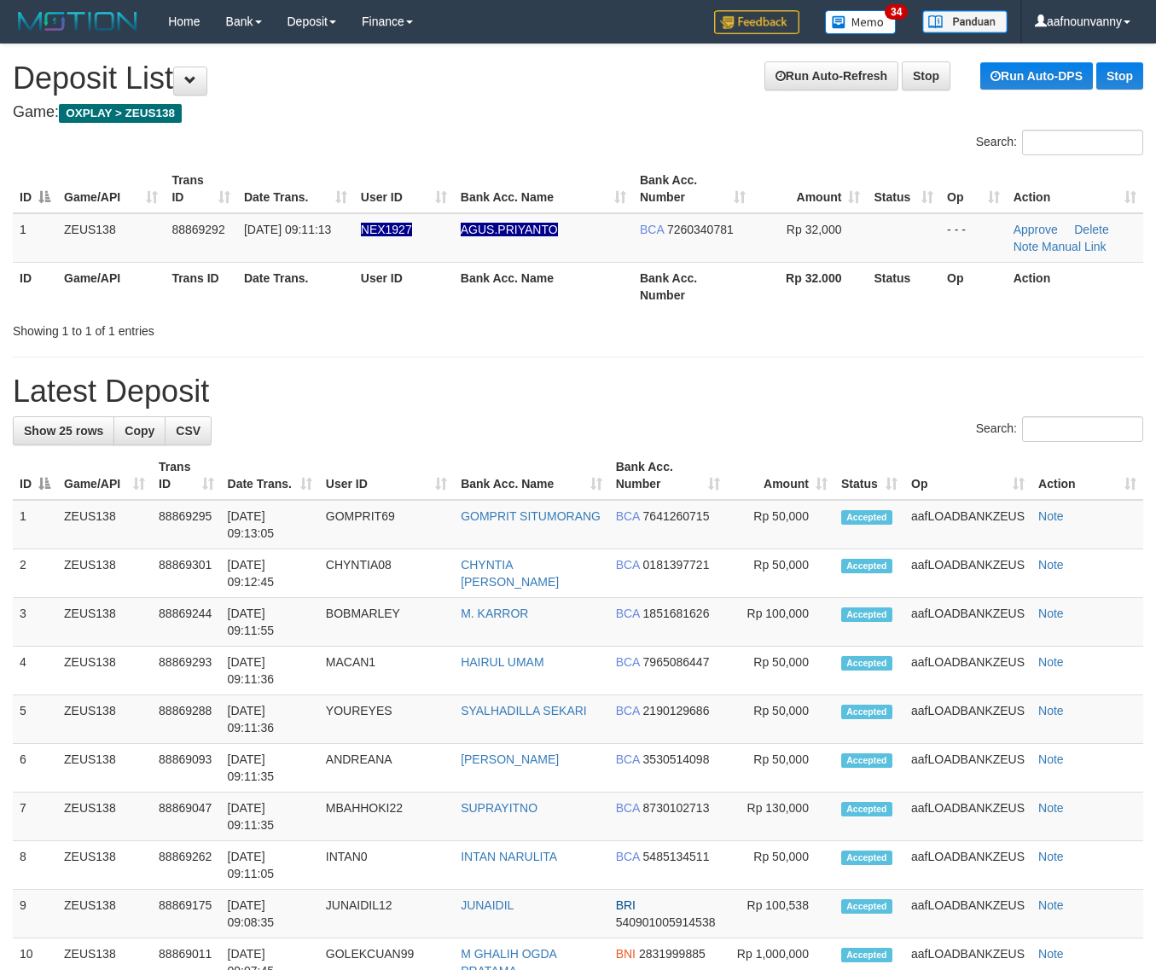
drag, startPoint x: 627, startPoint y: 325, endPoint x: 1152, endPoint y: 636, distance: 610.1
click at [687, 386] on div "**********" at bounding box center [578, 937] width 1156 height 1786
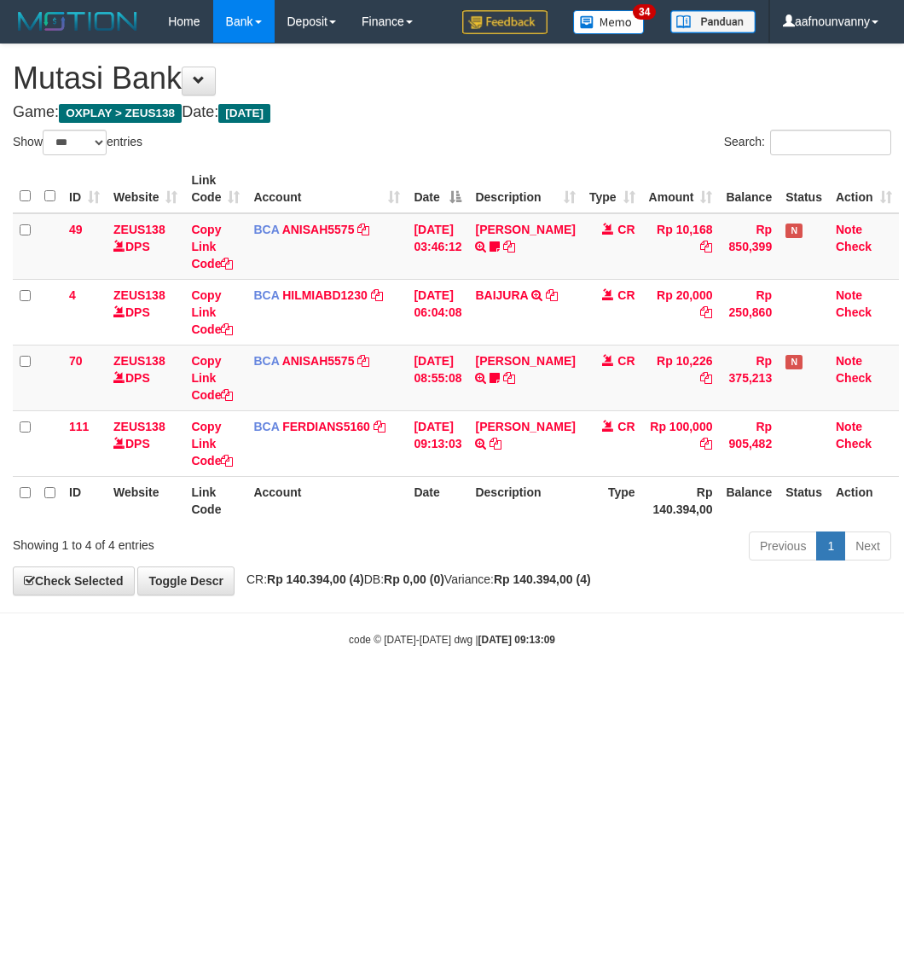
select select "***"
drag, startPoint x: 544, startPoint y: 742, endPoint x: 536, endPoint y: 741, distance: 8.7
click at [542, 690] on html "Toggle navigation Home Bank Account List Load By Website Group [OXPLAY] ZEUS138…" at bounding box center [452, 345] width 904 height 690
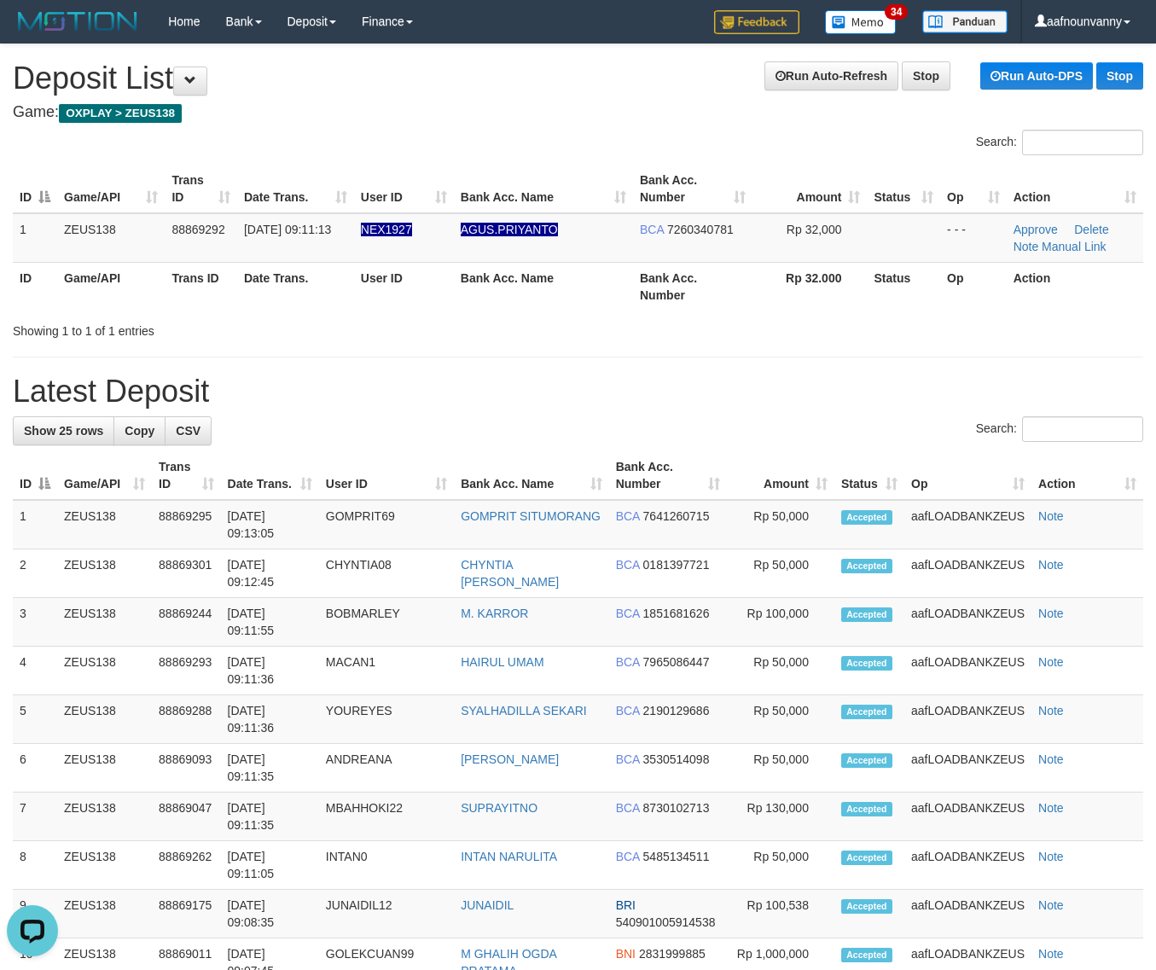
drag, startPoint x: 732, startPoint y: 368, endPoint x: 1160, endPoint y: 572, distance: 474.3
click at [875, 441] on div "**********" at bounding box center [578, 937] width 1156 height 1786
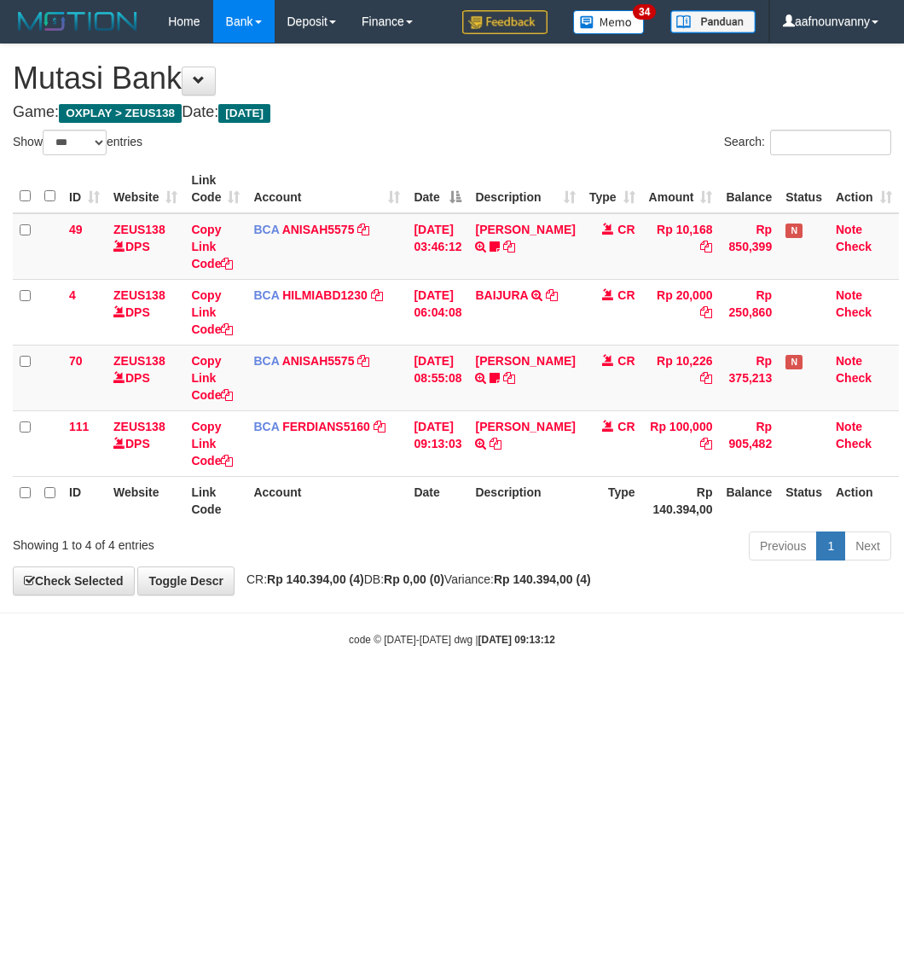
select select "***"
drag, startPoint x: 901, startPoint y: 795, endPoint x: 576, endPoint y: 672, distance: 347.5
click at [768, 690] on html "Toggle navigation Home Bank Account List Load By Website Group [OXPLAY] ZEUS138…" at bounding box center [452, 345] width 904 height 690
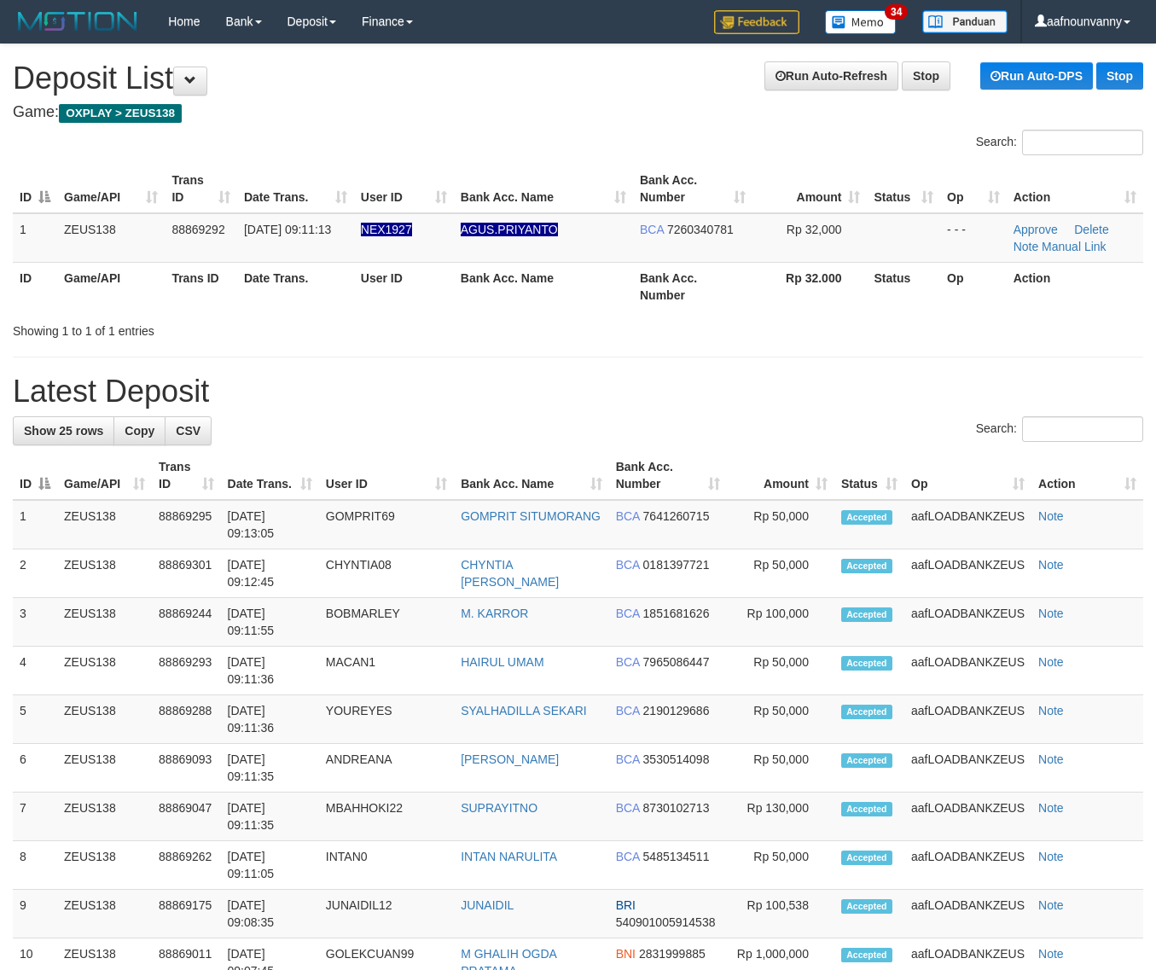
click at [743, 421] on div "**********" at bounding box center [578, 937] width 1156 height 1786
drag, startPoint x: 755, startPoint y: 378, endPoint x: 1171, endPoint y: 522, distance: 439.8
click at [770, 381] on h1 "Latest Deposit" at bounding box center [578, 392] width 1130 height 34
drag, startPoint x: 91, startPoint y: 216, endPoint x: 1166, endPoint y: 615, distance: 1146.7
click at [220, 287] on table "ID Game/API Trans ID Date Trans. User ID Bank Acc. Name Bank Acc. Number Amount…" at bounding box center [578, 238] width 1130 height 146
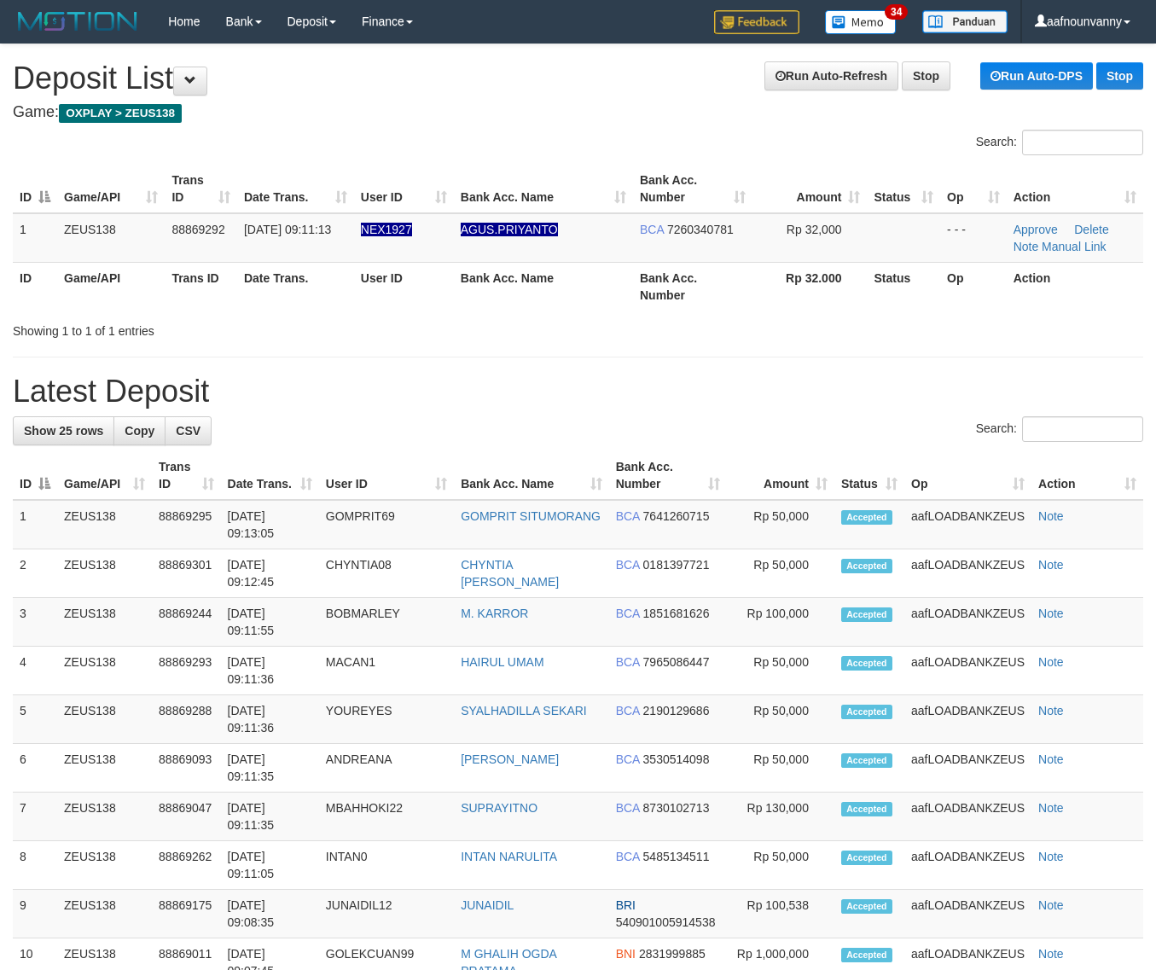
drag, startPoint x: 619, startPoint y: 230, endPoint x: 730, endPoint y: 324, distance: 145.3
click at [636, 250] on tr "1 ZEUS138 88869292 01/10/2025 09:11:13 NEX1927 AGUS.PRIYANTO BCA 7260340781 Rp …" at bounding box center [578, 237] width 1130 height 49
drag, startPoint x: 864, startPoint y: 391, endPoint x: 1136, endPoint y: 543, distance: 310.9
click at [867, 395] on h1 "Latest Deposit" at bounding box center [578, 392] width 1130 height 34
drag, startPoint x: 650, startPoint y: 364, endPoint x: 1127, endPoint y: 587, distance: 526.3
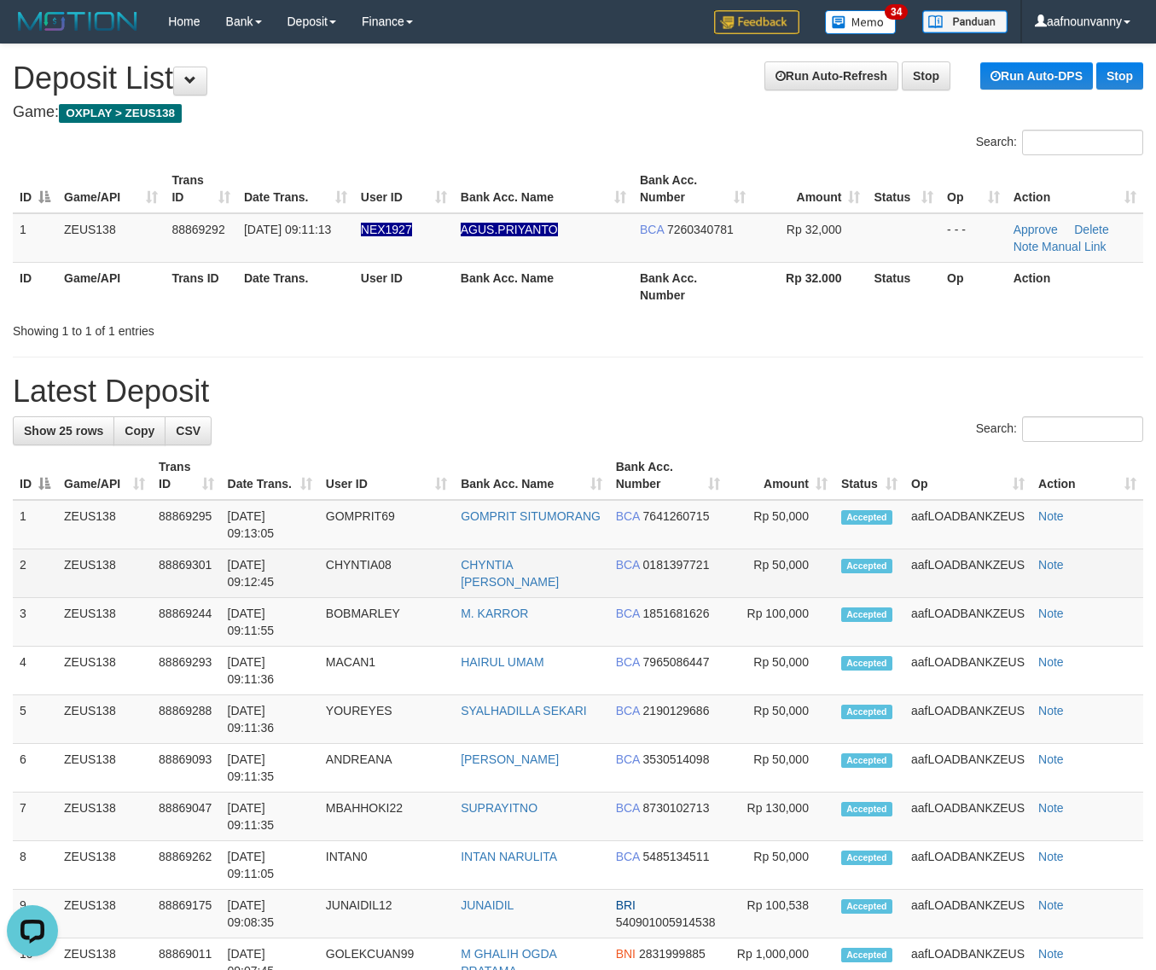
click at [719, 427] on div "**********" at bounding box center [578, 937] width 1156 height 1786
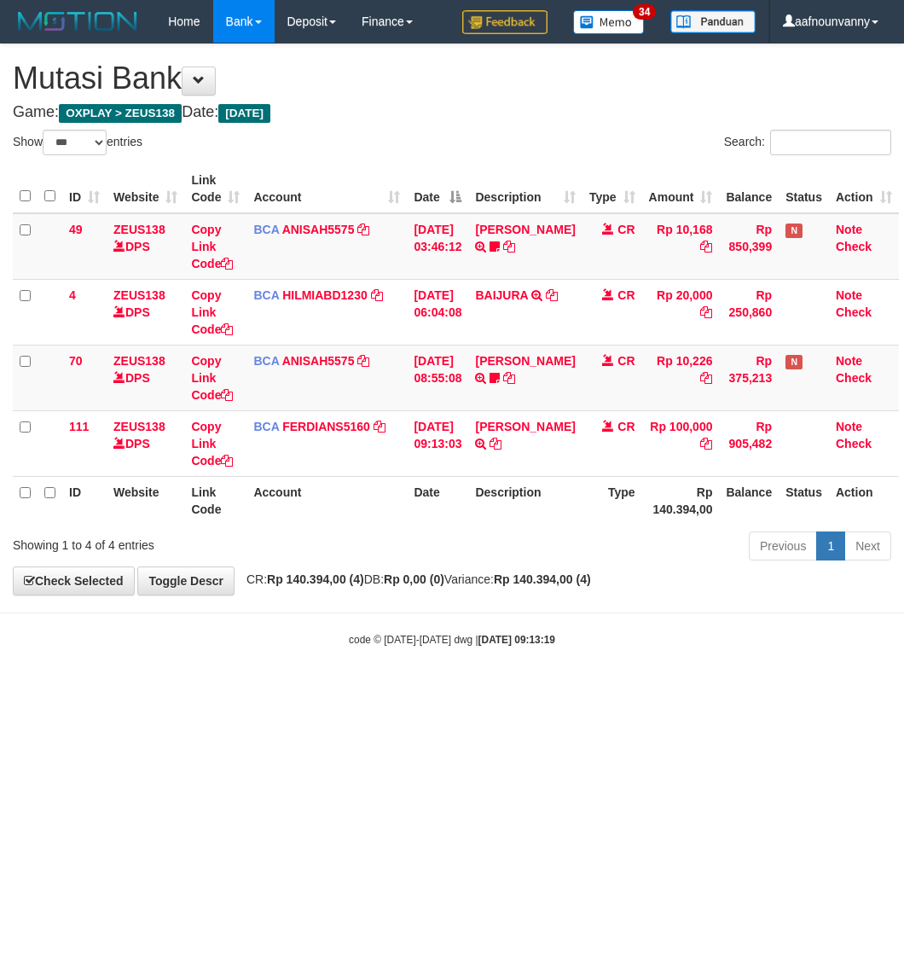
select select "***"
click at [326, 690] on html "Toggle navigation Home Bank Account List Load By Website Group [OXPLAY] ZEUS138…" at bounding box center [452, 345] width 904 height 690
drag, startPoint x: 326, startPoint y: 749, endPoint x: 287, endPoint y: 719, distance: 49.3
click at [326, 690] on html "Toggle navigation Home Bank Account List Load By Website Group [OXPLAY] ZEUS138…" at bounding box center [452, 345] width 904 height 690
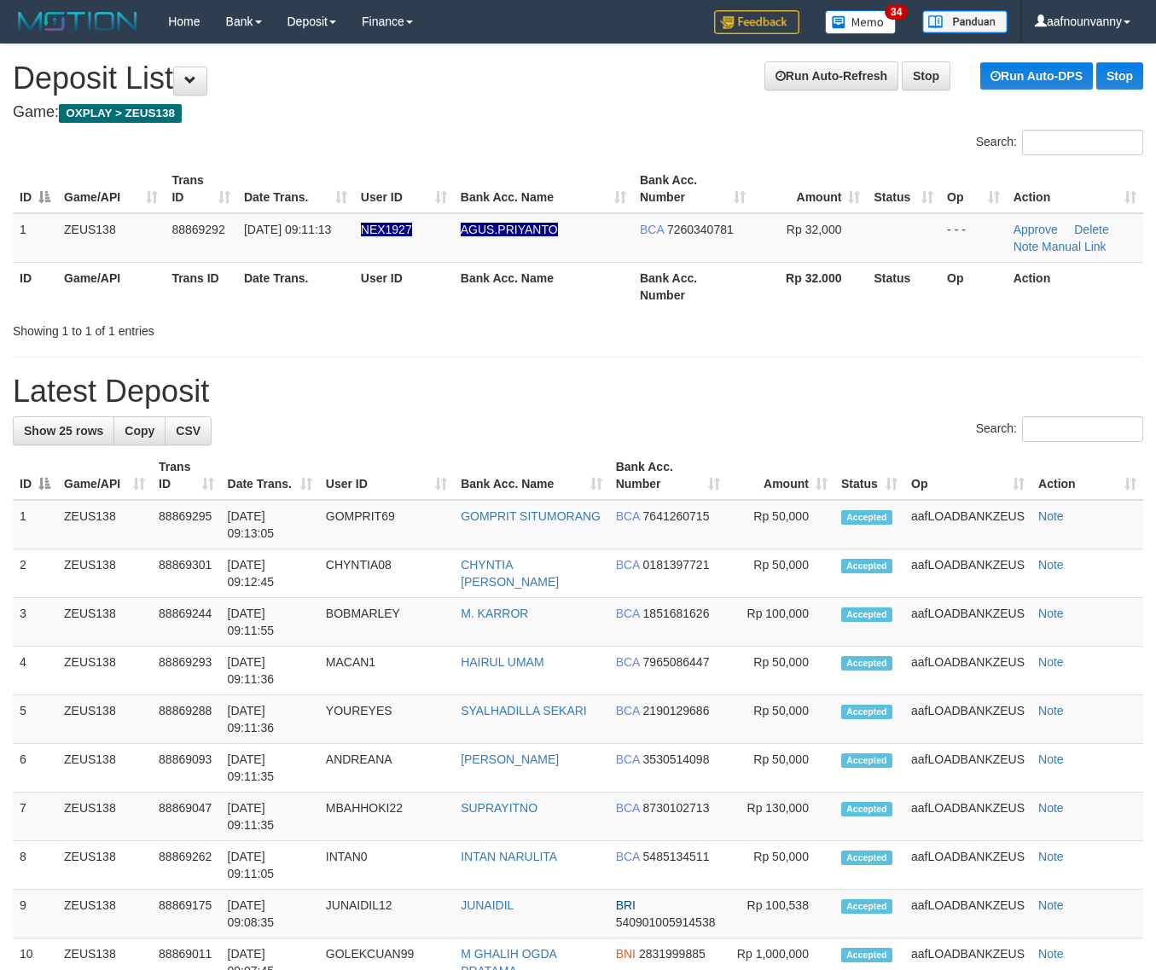
drag, startPoint x: 781, startPoint y: 398, endPoint x: 804, endPoint y: 411, distance: 25.6
click at [787, 403] on h1 "Latest Deposit" at bounding box center [578, 392] width 1130 height 34
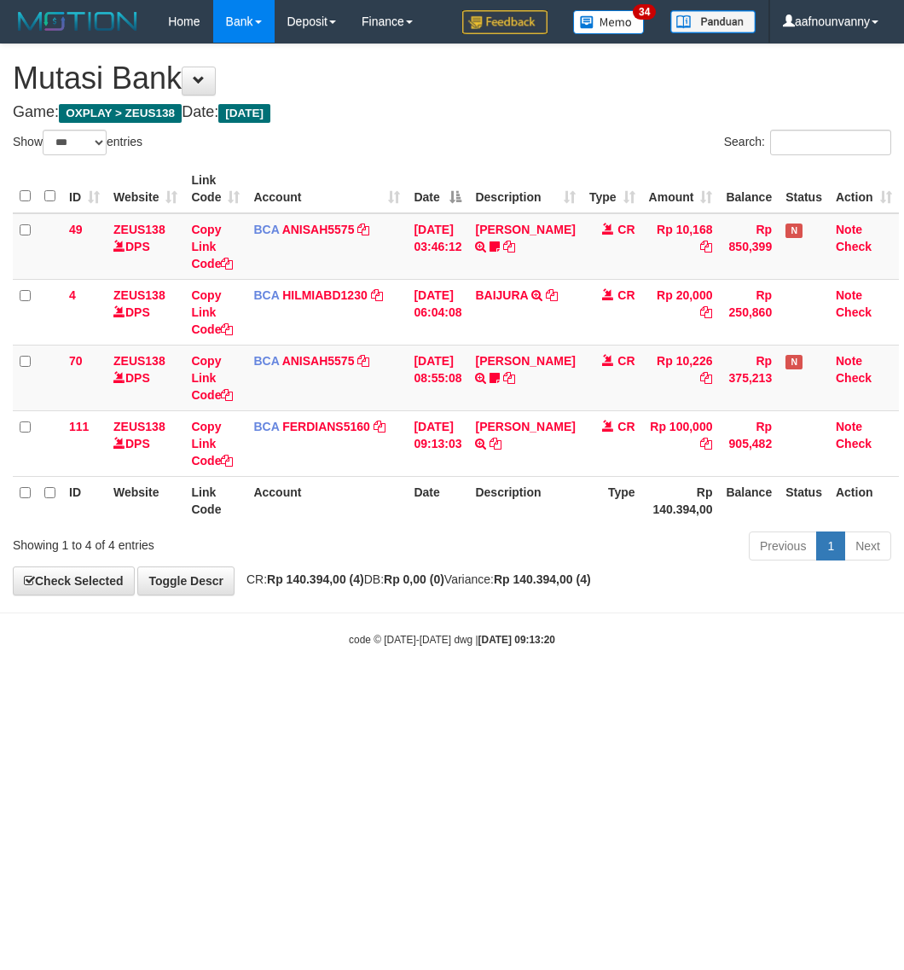
select select "***"
click at [121, 690] on html "Toggle navigation Home Bank Account List Load By Website Group [OXPLAY] ZEUS138…" at bounding box center [452, 345] width 904 height 690
select select "***"
click at [326, 690] on html "Toggle navigation Home Bank Account List Load By Website Group [OXPLAY] ZEUS138…" at bounding box center [452, 345] width 904 height 690
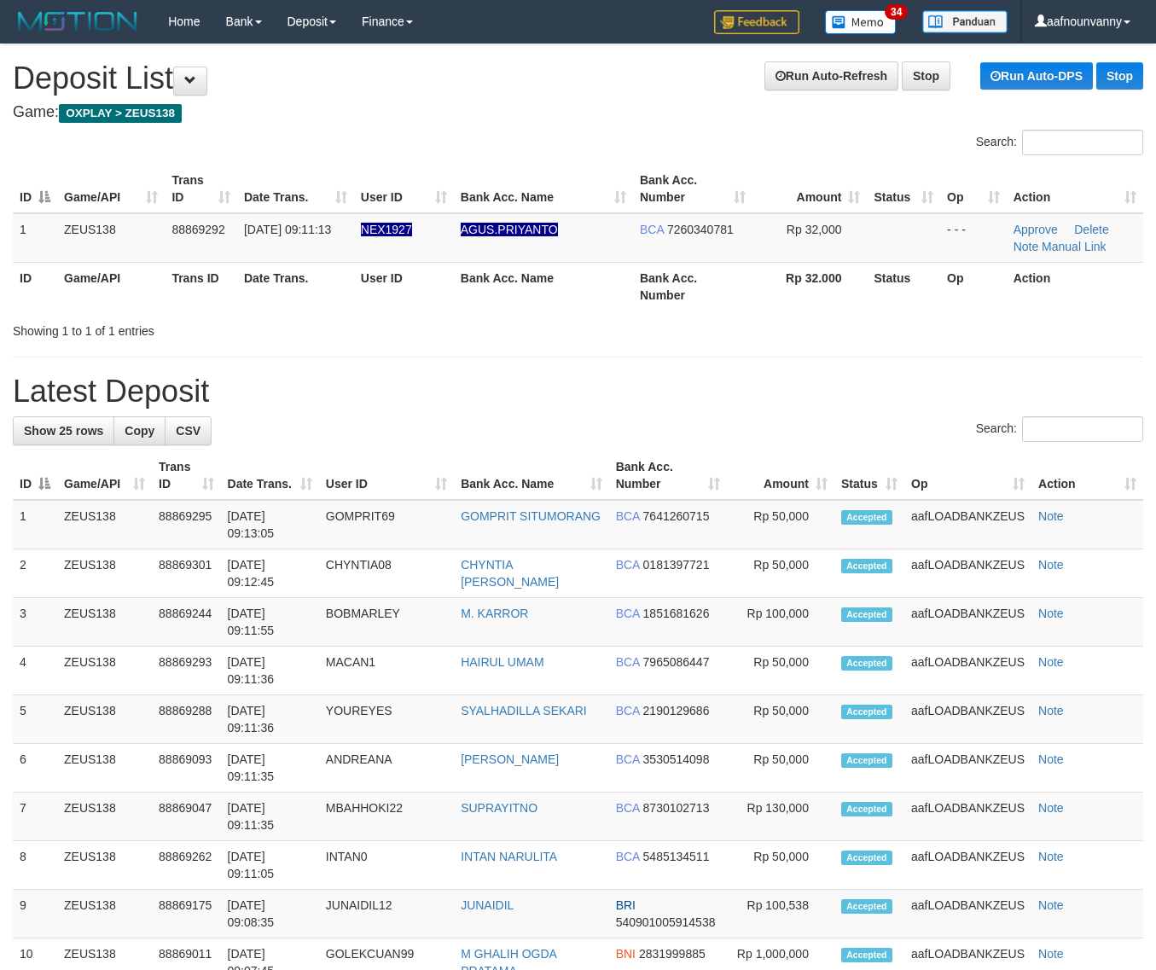
drag, startPoint x: 889, startPoint y: 407, endPoint x: 979, endPoint y: 486, distance: 120.3
click at [892, 410] on div "**********" at bounding box center [578, 937] width 1156 height 1786
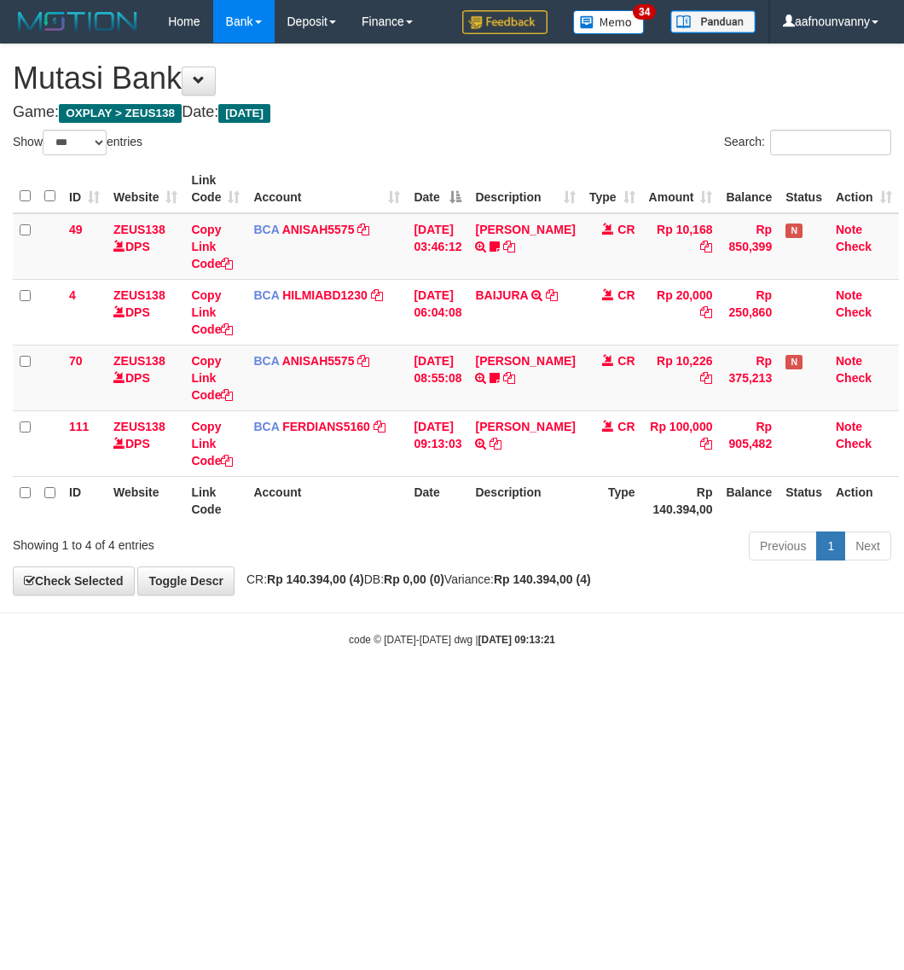
select select "***"
click at [339, 690] on html "Toggle navigation Home Bank Account List Load By Website Group [OXPLAY] ZEUS138…" at bounding box center [452, 345] width 904 height 690
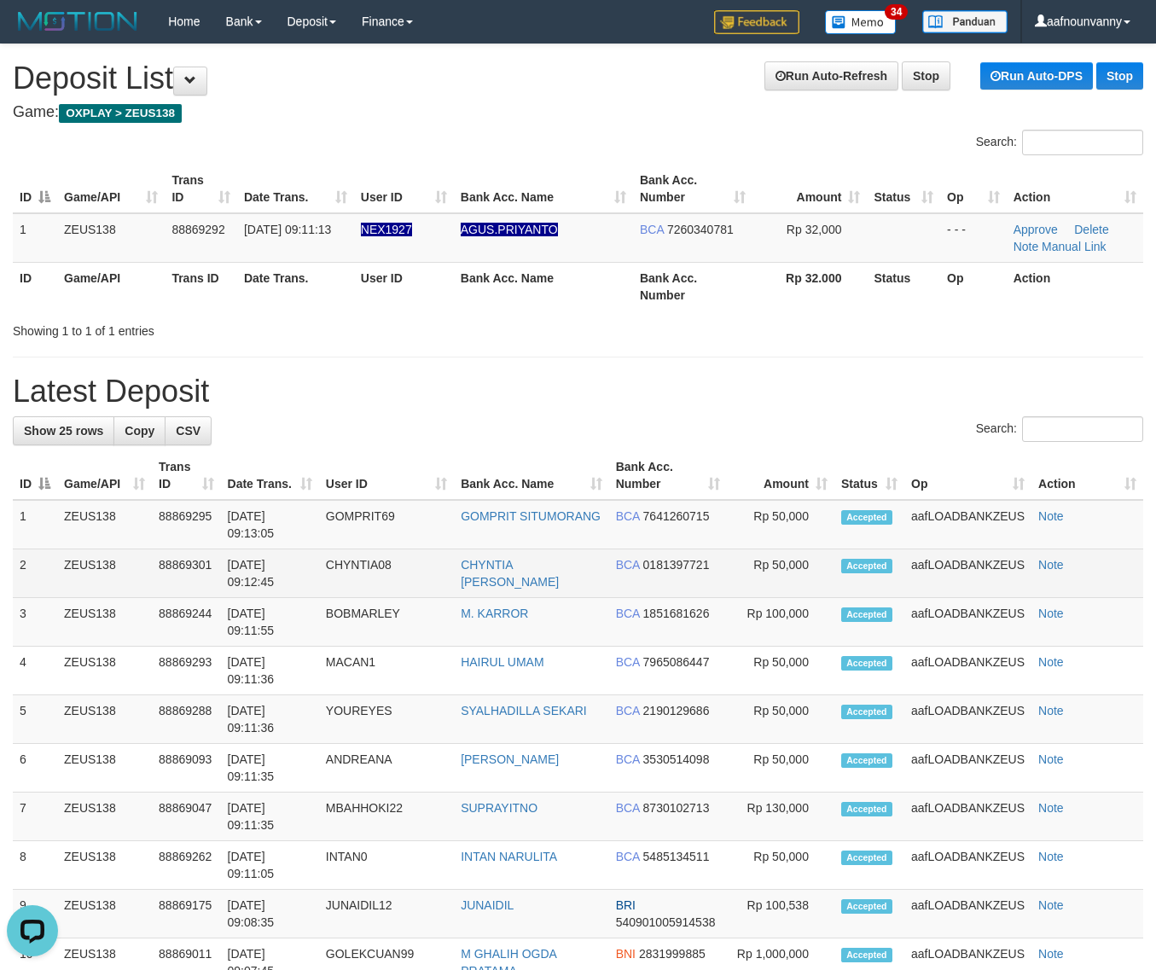
drag, startPoint x: 829, startPoint y: 381, endPoint x: 1080, endPoint y: 560, distance: 307.7
click at [832, 384] on h1 "Latest Deposit" at bounding box center [578, 392] width 1130 height 34
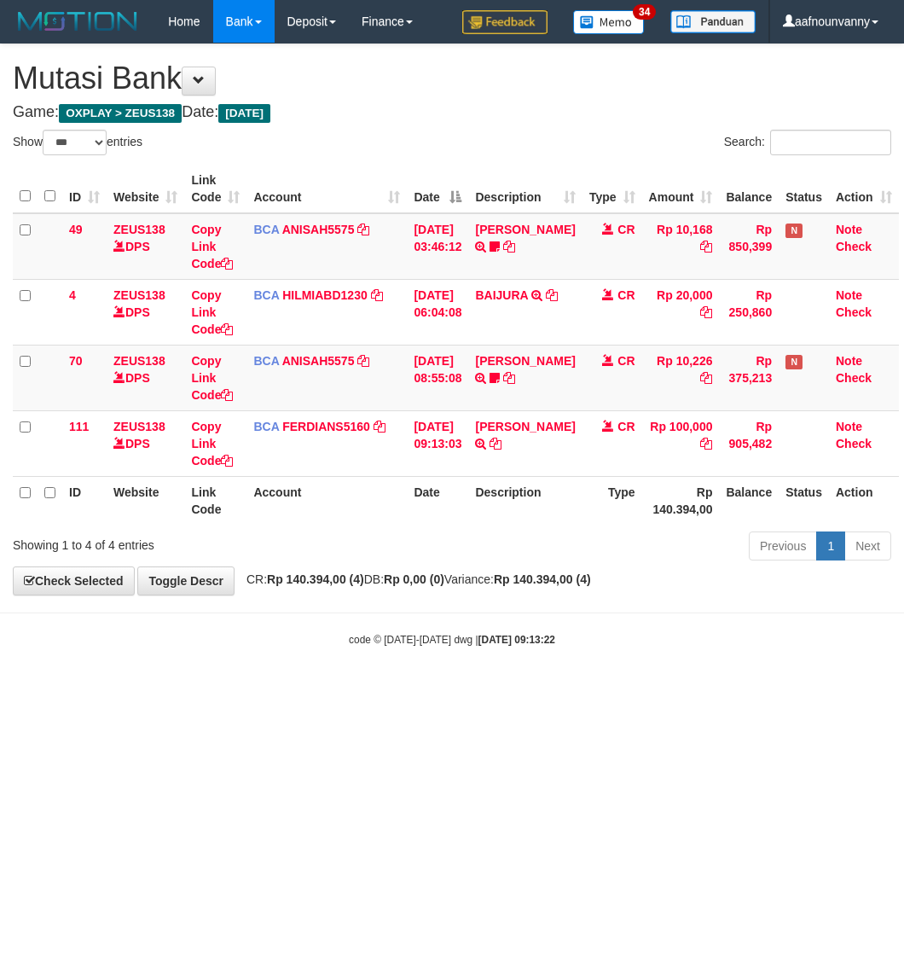
select select "***"
click at [330, 690] on html "Toggle navigation Home Bank Account List Load By Website Group [OXPLAY] ZEUS138…" at bounding box center [452, 345] width 904 height 690
click at [335, 690] on html "Toggle navigation Home Bank Account List Load By Website Group [OXPLAY] ZEUS138…" at bounding box center [452, 345] width 904 height 690
click at [339, 690] on html "Toggle navigation Home Bank Account List Load By Website Group [OXPLAY] ZEUS138…" at bounding box center [452, 345] width 904 height 690
select select "***"
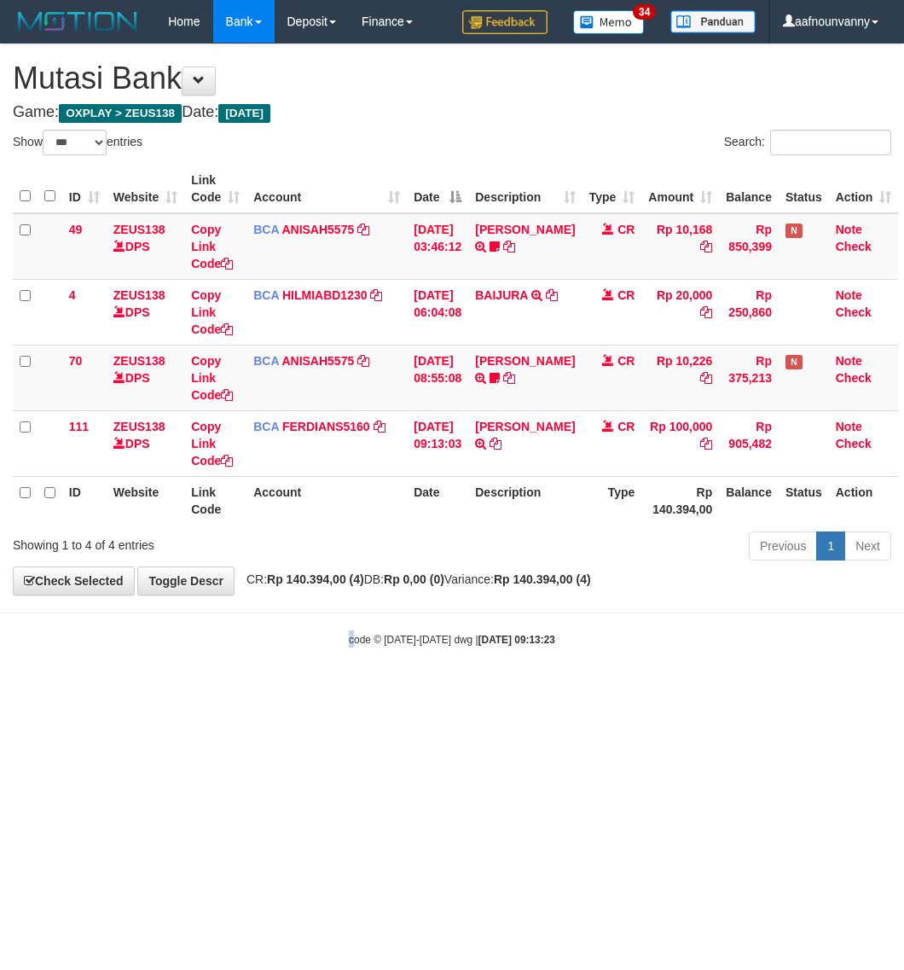
click at [326, 690] on html "Toggle navigation Home Bank Account List Load By Website Group [OXPLAY] ZEUS138…" at bounding box center [452, 345] width 904 height 690
click at [331, 690] on html "Toggle navigation Home Bank Account List Load By Website Group [OXPLAY] ZEUS138…" at bounding box center [452, 345] width 904 height 690
click at [351, 690] on html "Toggle navigation Home Bank Account List Load By Website Group [OXPLAY] ZEUS138…" at bounding box center [452, 345] width 904 height 690
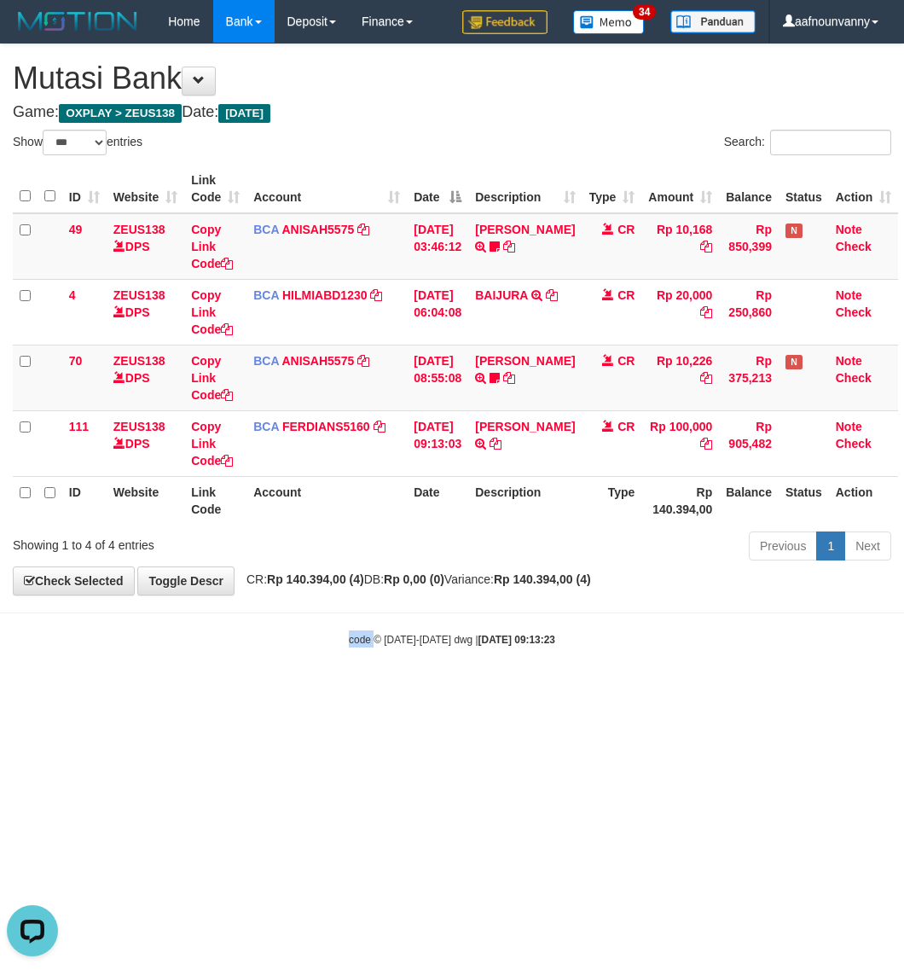
click at [351, 690] on html "Toggle navigation Home Bank Account List Load By Website Group [OXPLAY] ZEUS138…" at bounding box center [452, 345] width 904 height 690
select select "***"
click at [365, 690] on html "Toggle navigation Home Bank Account List Load By Website Group [OXPLAY] ZEUS138…" at bounding box center [452, 345] width 904 height 690
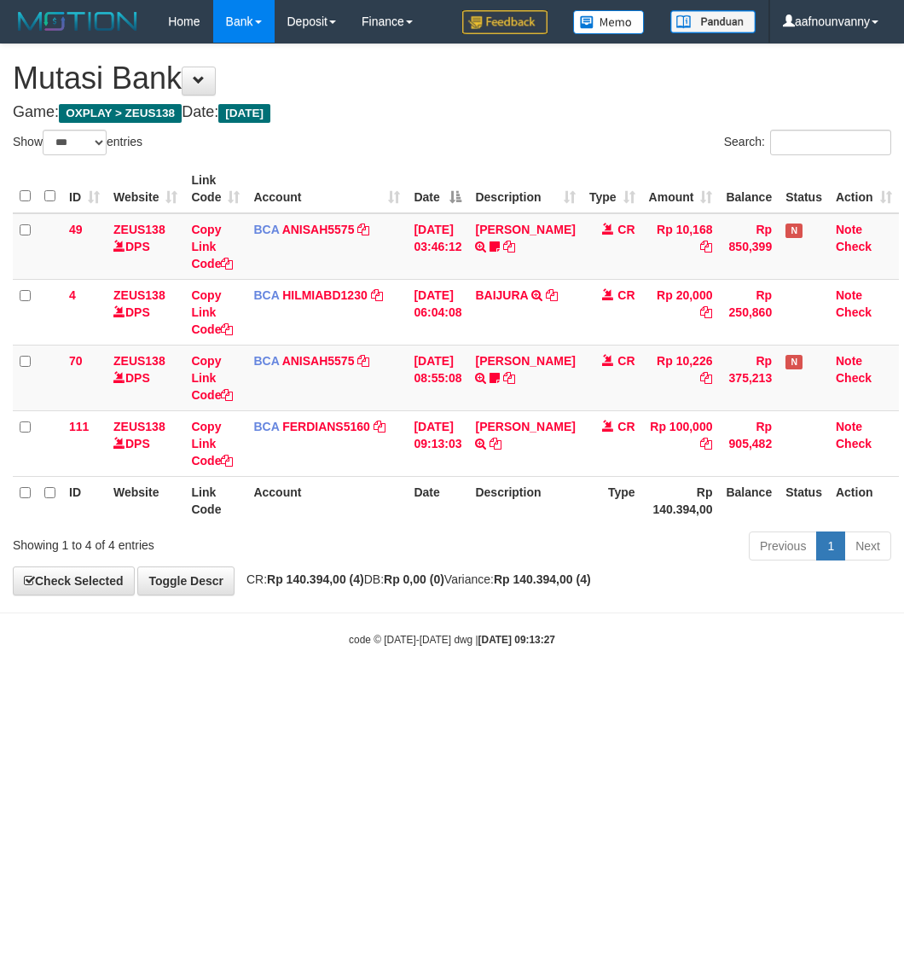
select select "***"
click at [378, 690] on html "Toggle navigation Home Bank Account List Load By Website Group [OXPLAY] ZEUS138…" at bounding box center [452, 345] width 904 height 690
select select "***"
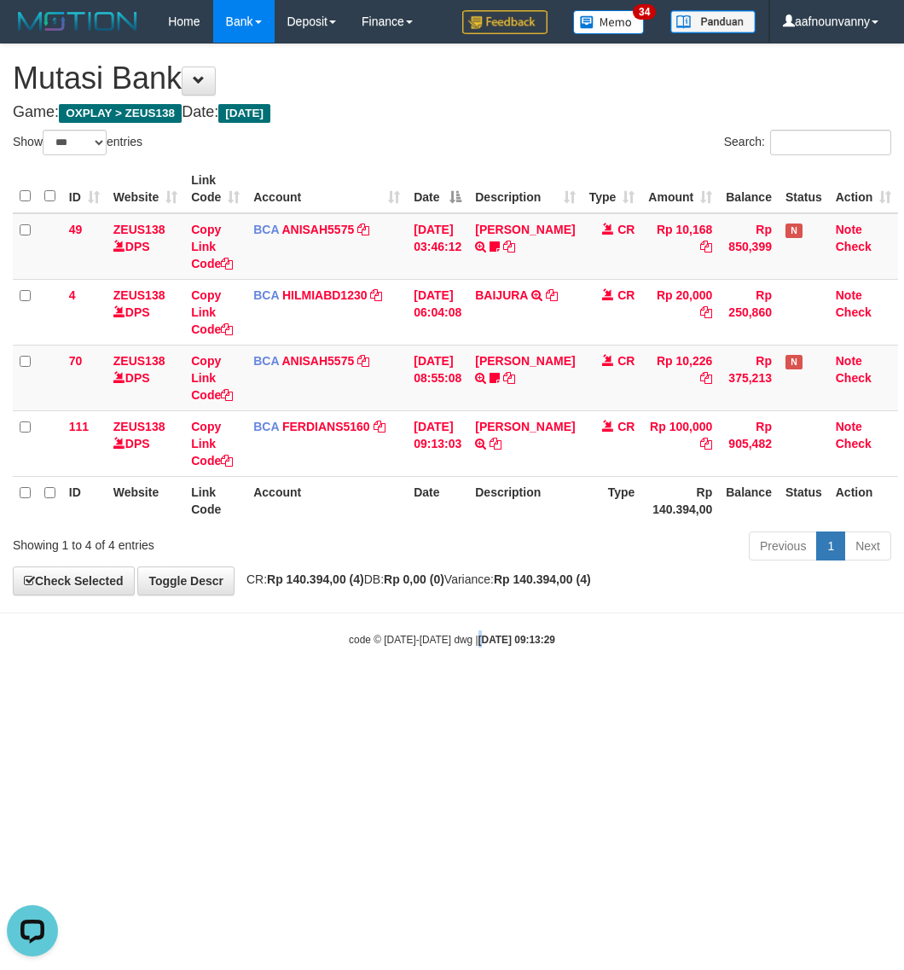
click at [466, 675] on body "Toggle navigation Home Bank Account List Load By Website Group [OXPLAY] ZEUS138…" at bounding box center [452, 345] width 904 height 690
select select "***"
drag, startPoint x: 250, startPoint y: 924, endPoint x: 223, endPoint y: 922, distance: 27.4
click at [248, 690] on html "Toggle navigation Home Bank Account List Load By Website Group [OXPLAY] ZEUS138…" at bounding box center [452, 345] width 904 height 690
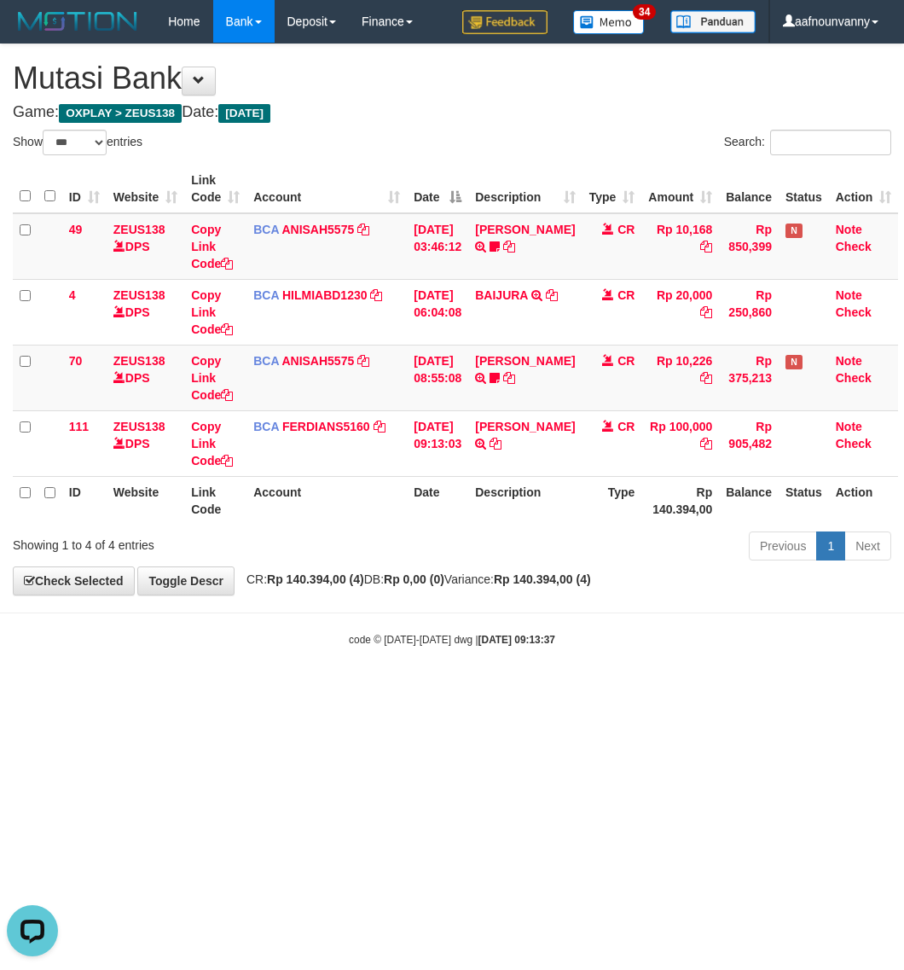
click at [222, 690] on html "Toggle navigation Home Bank Account List Load By Website Group [OXPLAY] ZEUS138…" at bounding box center [452, 345] width 904 height 690
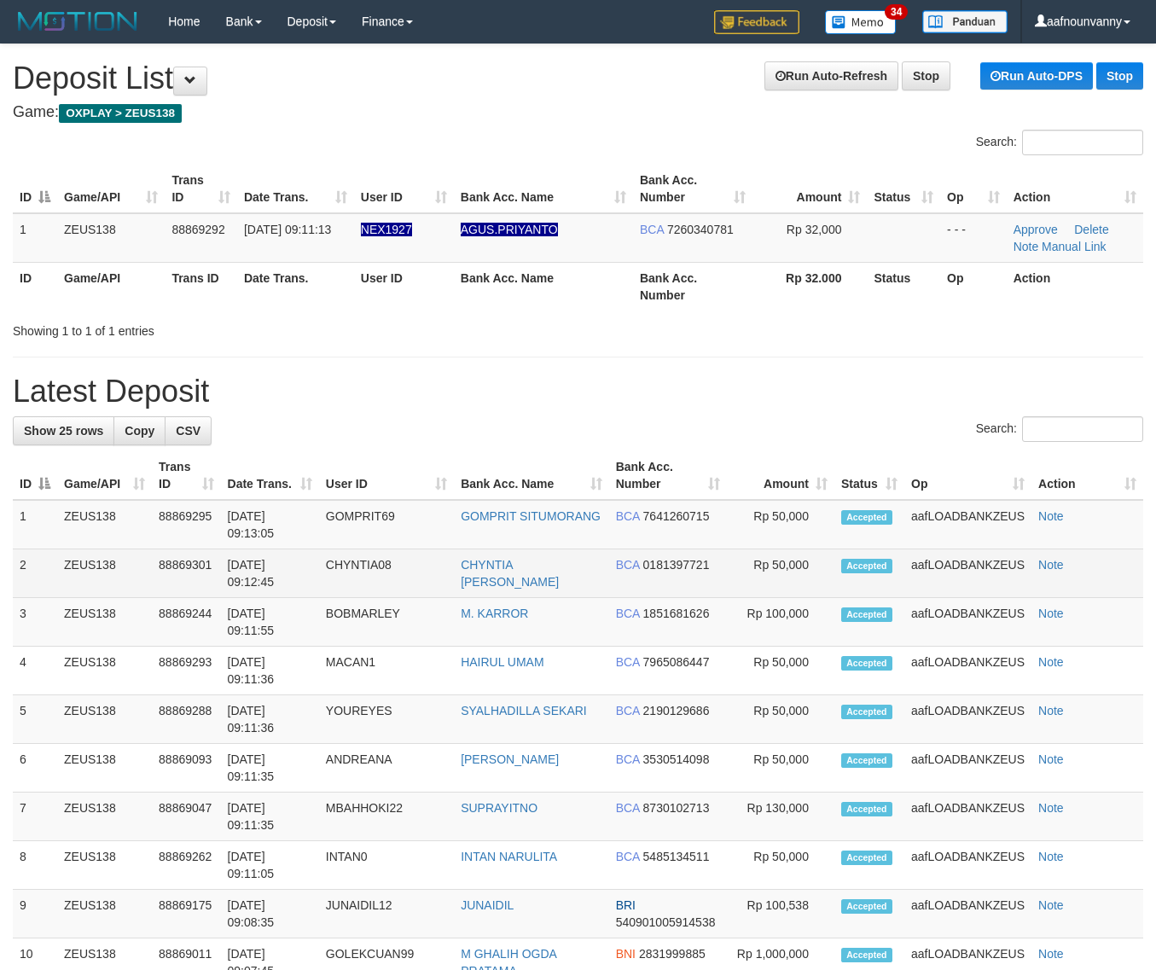
drag, startPoint x: 628, startPoint y: 271, endPoint x: 1076, endPoint y: 577, distance: 542.1
click at [671, 311] on div "ID Game/API Trans ID Date Trans. User ID Bank Acc. Name Bank Acc. Number Amount…" at bounding box center [578, 238] width 1156 height 156
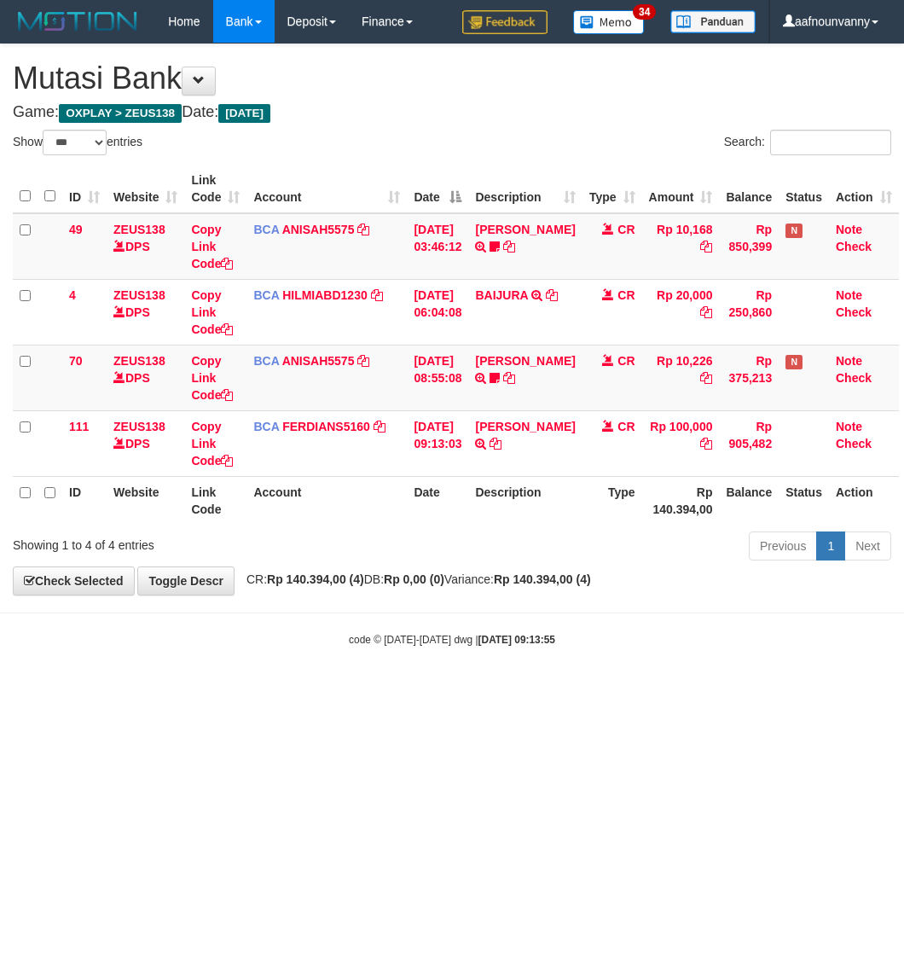
select select "***"
drag, startPoint x: 231, startPoint y: 757, endPoint x: 223, endPoint y: 748, distance: 12.1
click at [227, 690] on html "Toggle navigation Home Bank Account List Load By Website Group [OXPLAY] ZEUS138…" at bounding box center [452, 345] width 904 height 690
click at [224, 690] on html "Toggle navigation Home Bank Account List Load By Website Group [OXPLAY] ZEUS138…" at bounding box center [452, 345] width 904 height 690
